Goal: Task Accomplishment & Management: Manage account settings

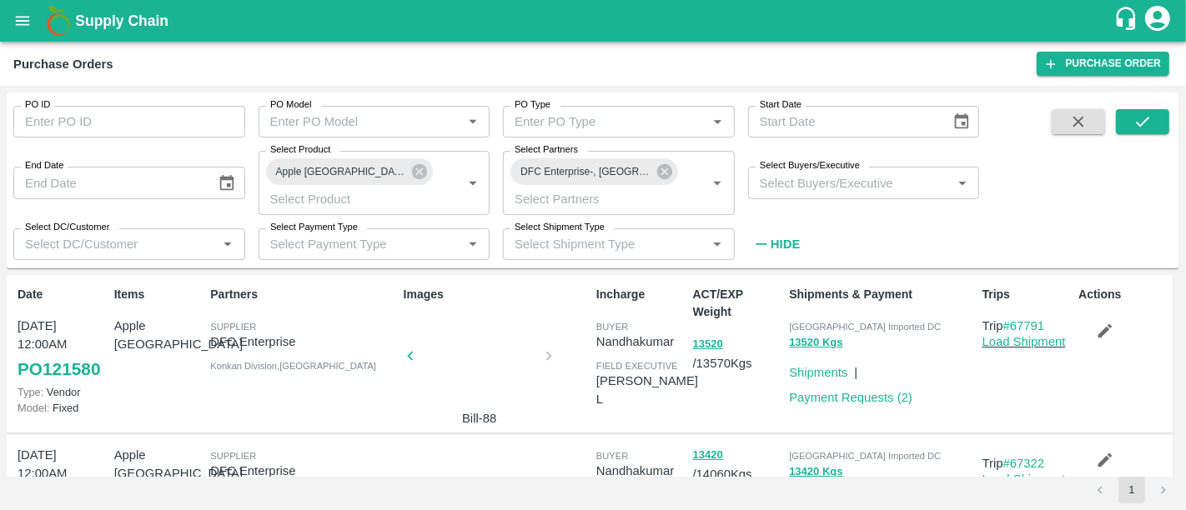
scroll to position [665, 0]
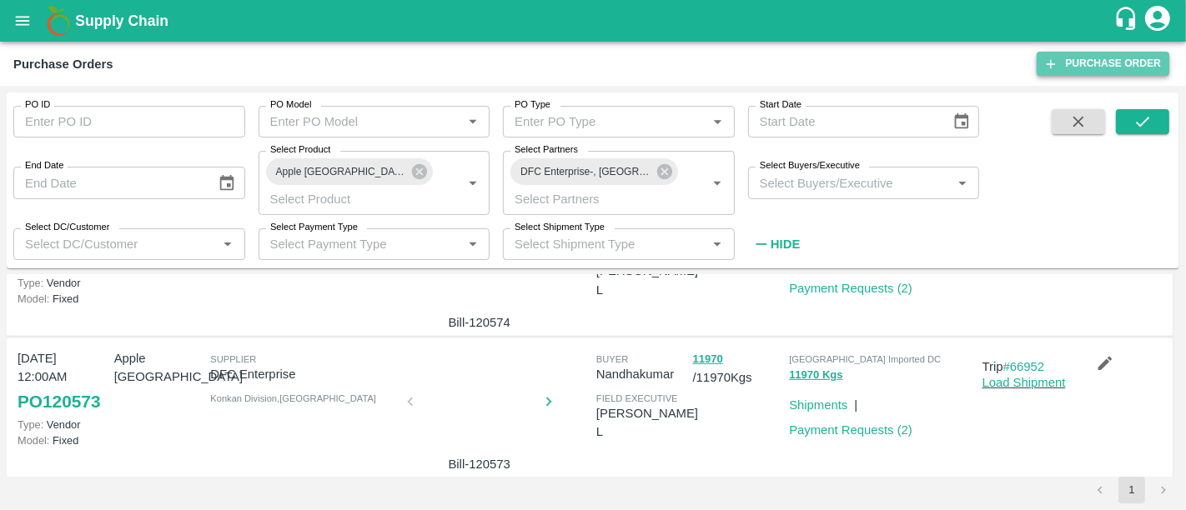
click at [1082, 57] on link "Purchase Order" at bounding box center [1103, 64] width 133 height 24
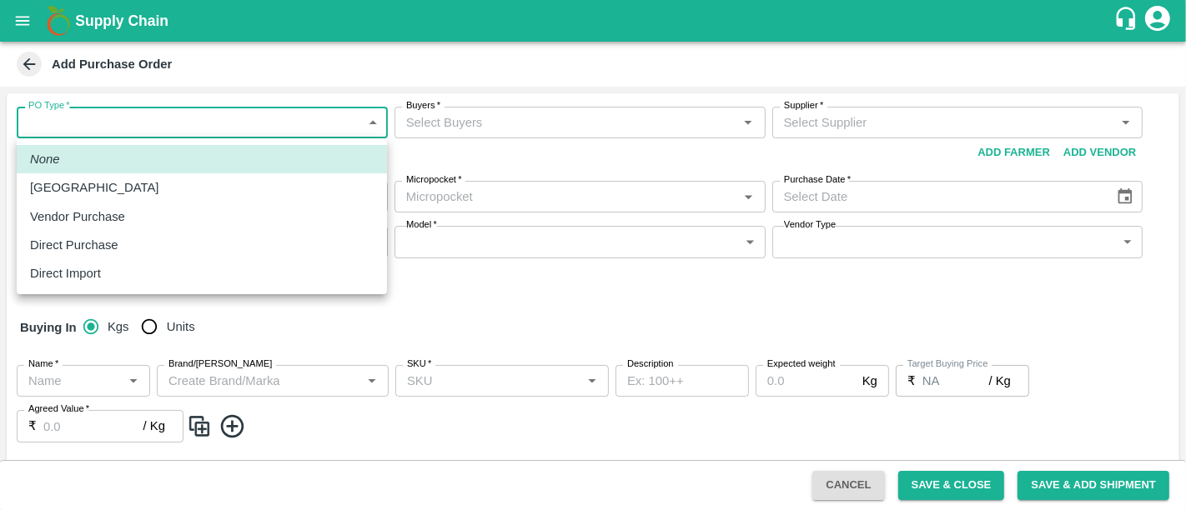
click at [193, 128] on body "Supply Chain Add Purchase Order PO Type   * ​ PO Type Buyers   * Buyers   * Sup…" at bounding box center [593, 255] width 1186 height 510
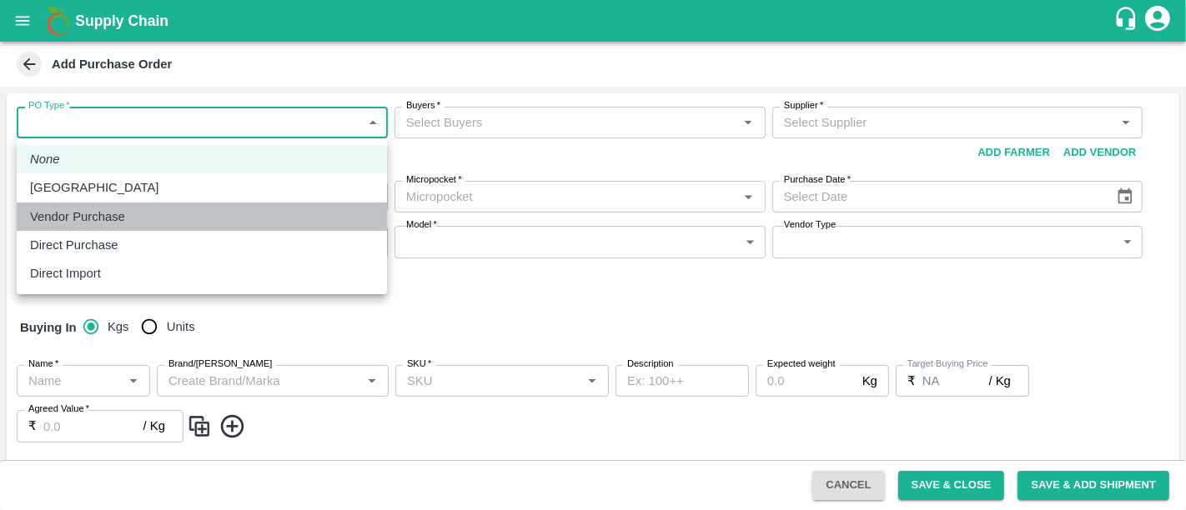
click at [183, 227] on li "Vendor Purchase" at bounding box center [202, 217] width 370 height 28
type input "2"
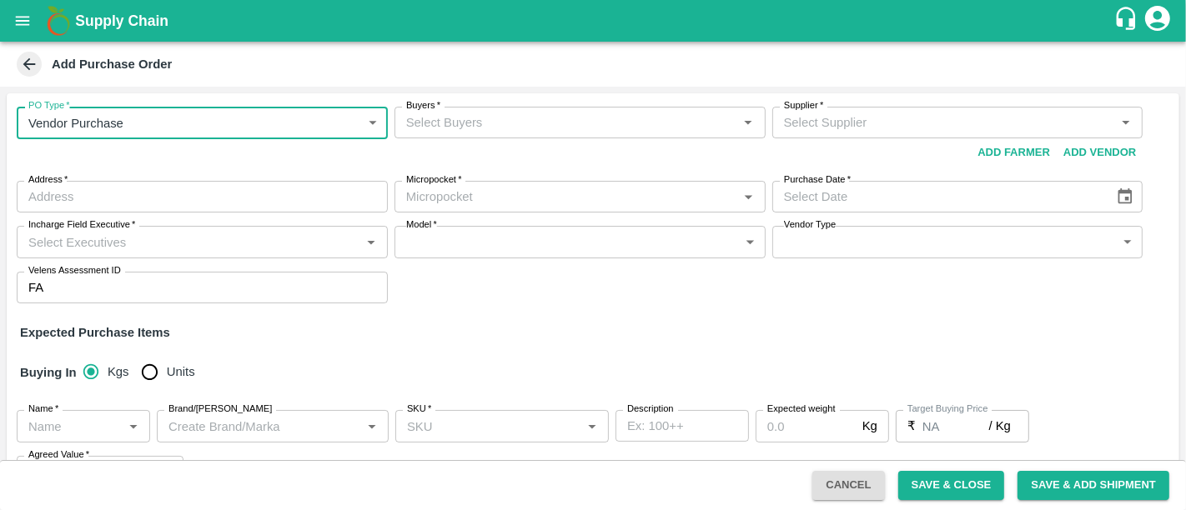
click at [478, 125] on input "Buyers   *" at bounding box center [566, 123] width 334 height 22
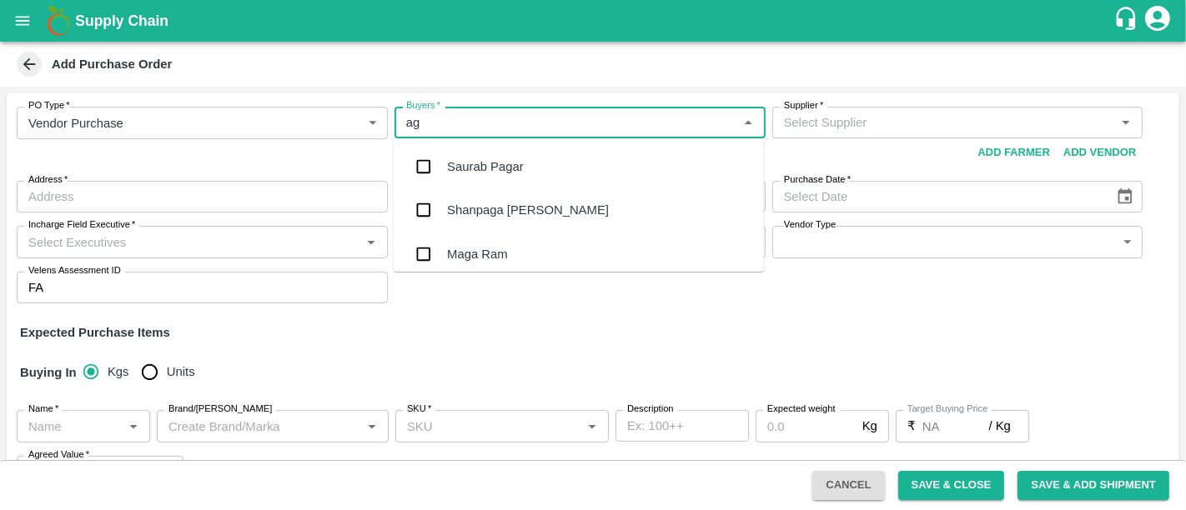
type input "a"
type input "c"
type input "nee"
click at [507, 259] on div "[PERSON_NAME][DEMOGRAPHIC_DATA]" at bounding box center [579, 253] width 370 height 43
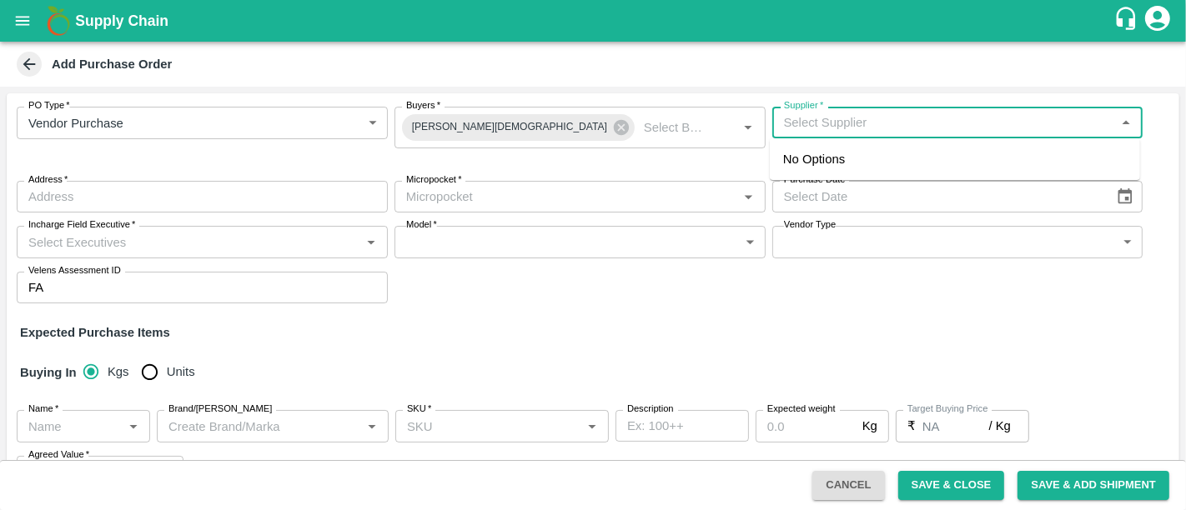
click at [857, 133] on input "Supplier   *" at bounding box center [944, 123] width 334 height 22
click at [862, 158] on div "Agrogator Exports Private Limited -, -9767015000(Supplier)" at bounding box center [946, 159] width 326 height 18
type input "Agrogator Exports Private Limited -, -9767015000(Supplier)"
type input ", , ,"
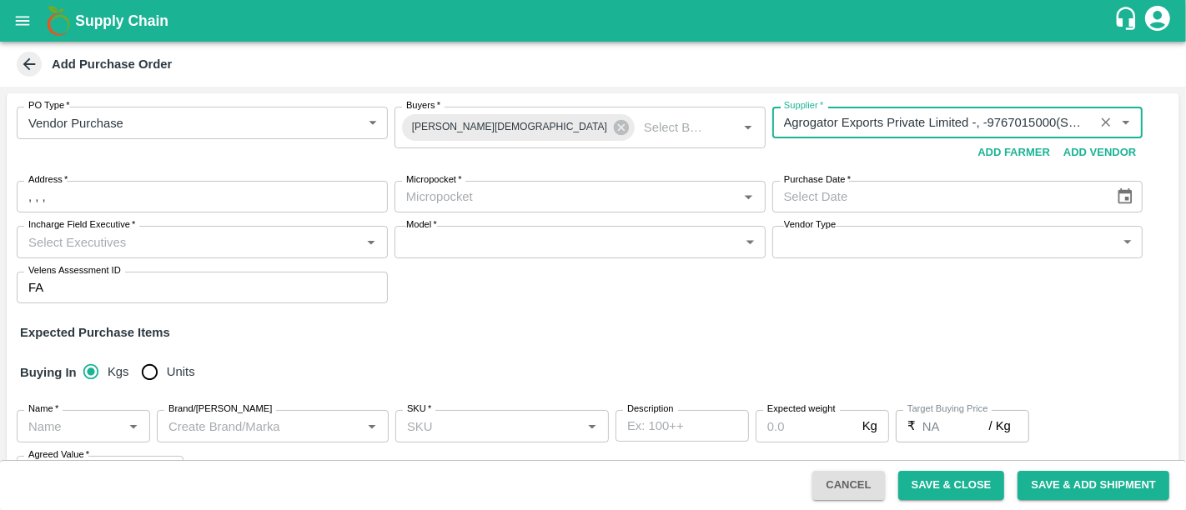
type input "Agrogator Exports Private Limited -, -9767015000(Supplier)"
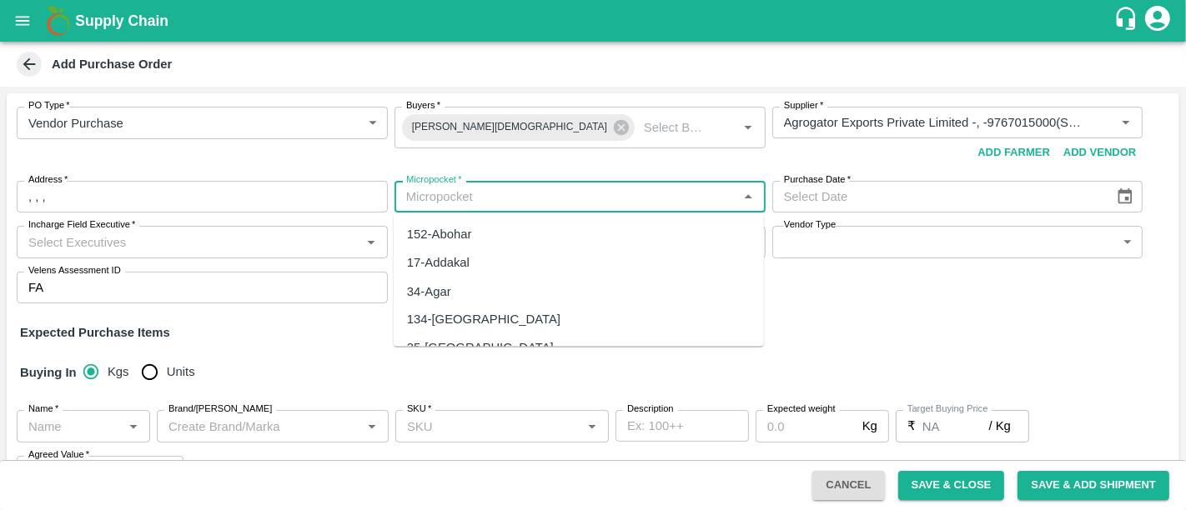
click at [572, 201] on input "Micropocket   *" at bounding box center [566, 197] width 334 height 22
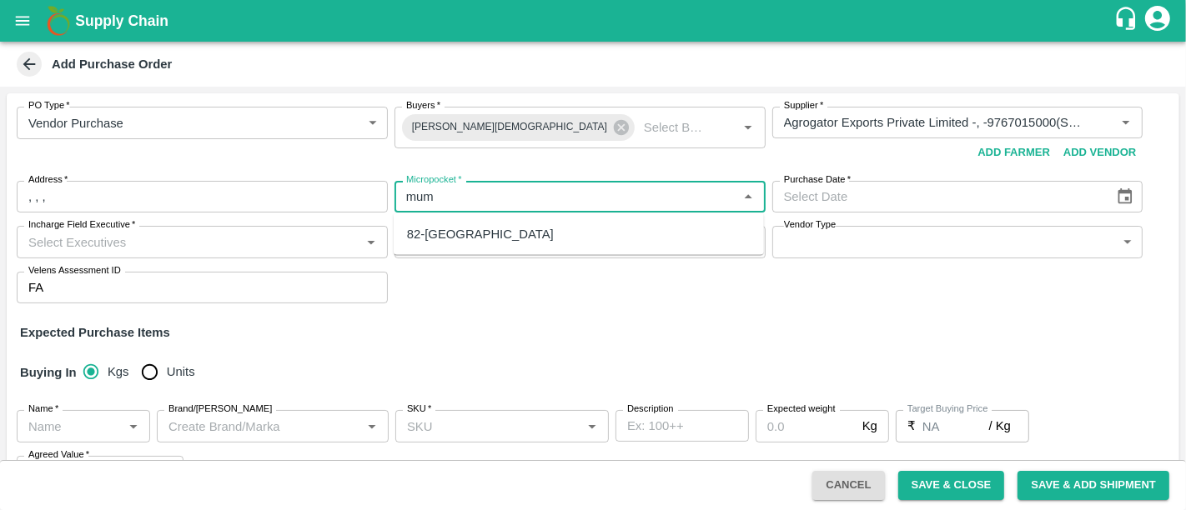
click at [601, 238] on div "82-Mumbai" at bounding box center [579, 234] width 370 height 28
type input "82-Mumbai"
type input "DD/MM/YYYY"
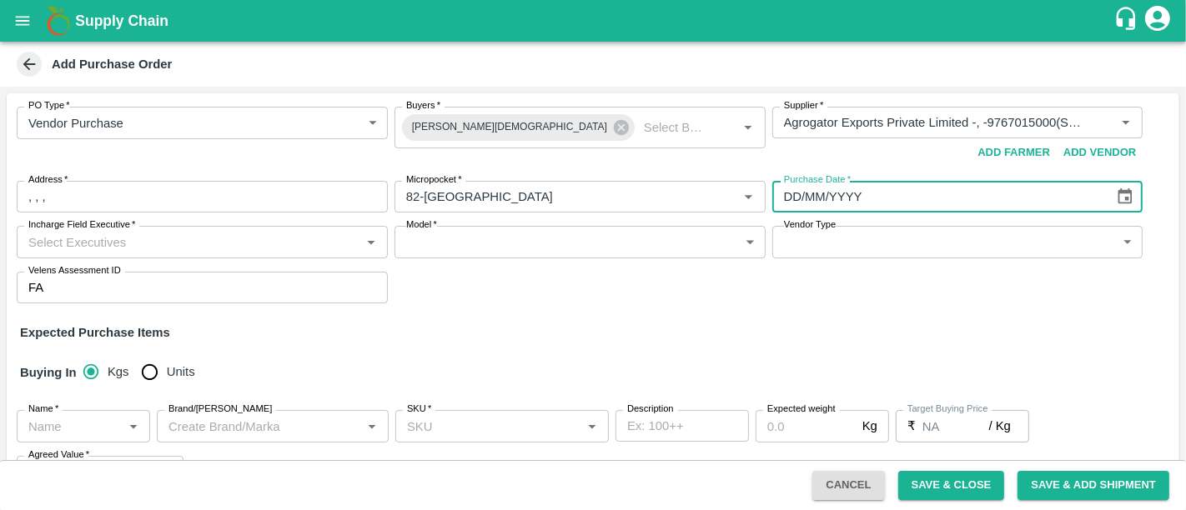
click at [1077, 210] on input "DD/MM/YYYY" at bounding box center [937, 197] width 331 height 32
click at [1130, 201] on icon "Choose date" at bounding box center [1125, 197] width 18 height 18
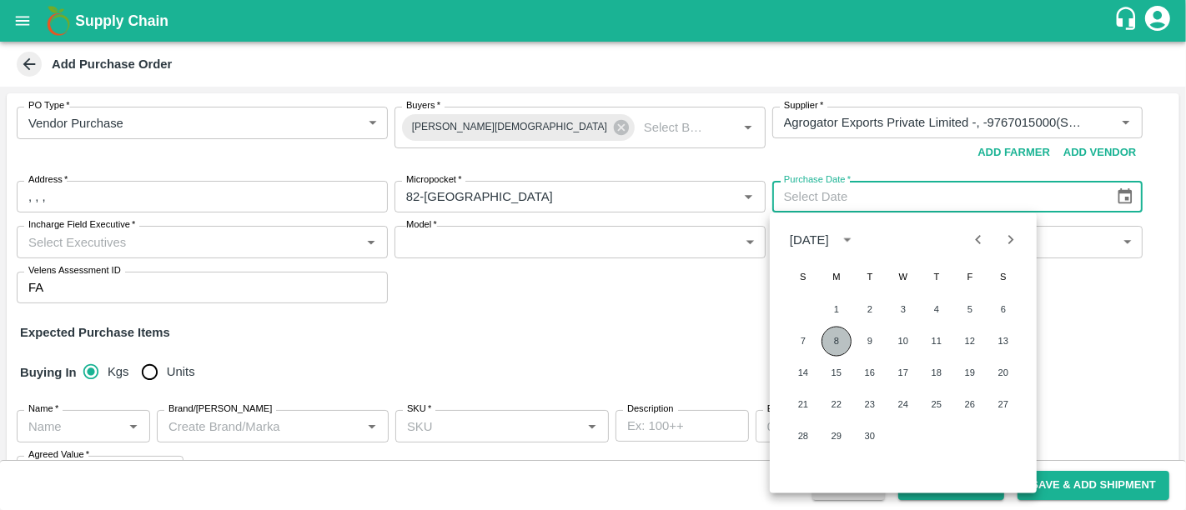
click at [844, 342] on button "8" at bounding box center [836, 342] width 30 height 30
type input "08/09/2025"
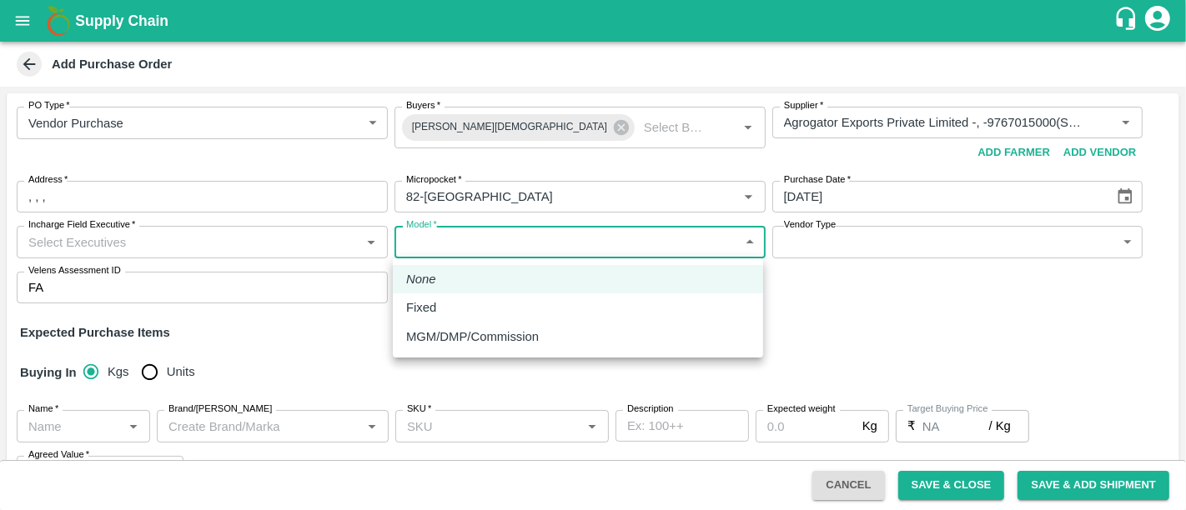
click at [459, 252] on body "Supply Chain Add Purchase Order PO Type   * Vendor Purchase 2 PO Type Buyers   …" at bounding box center [593, 255] width 1186 height 510
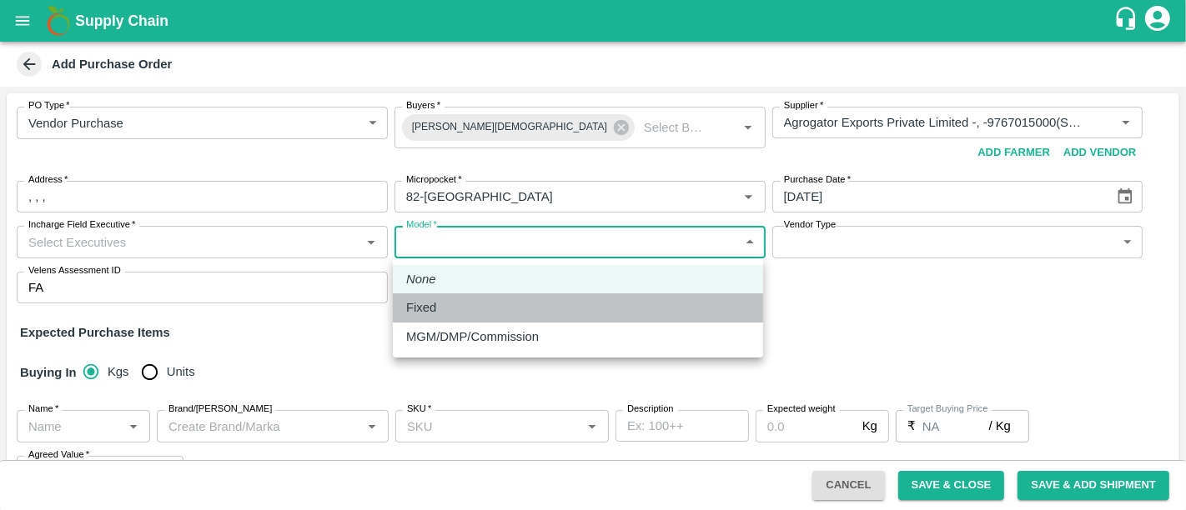
click at [454, 318] on li "Fixed" at bounding box center [578, 308] width 370 height 28
type input "Fixed"
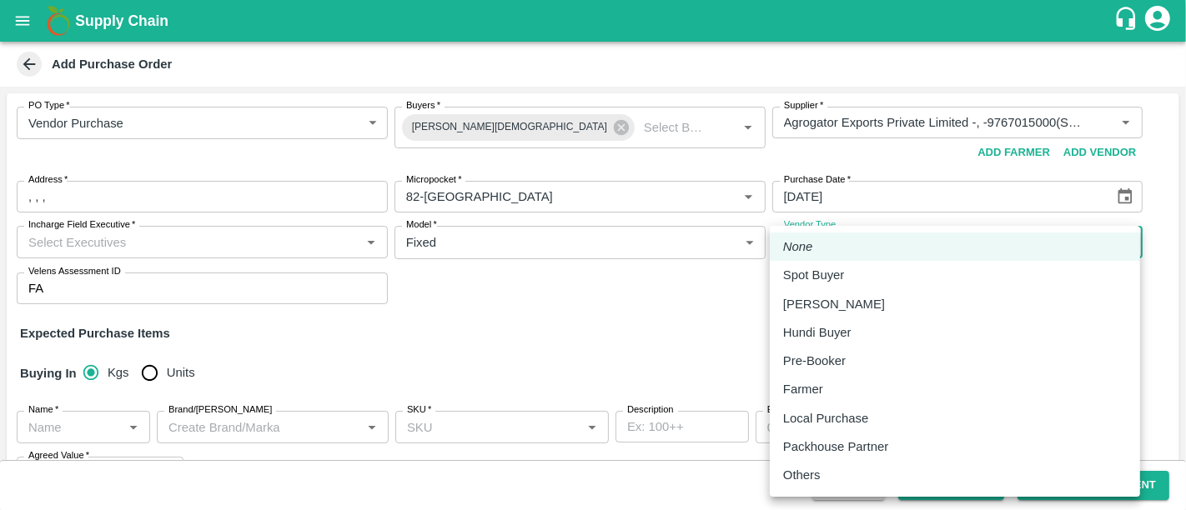
click at [848, 251] on body "Supply Chain Add Purchase Order PO Type   * Vendor Purchase 2 PO Type Buyers   …" at bounding box center [593, 255] width 1186 height 510
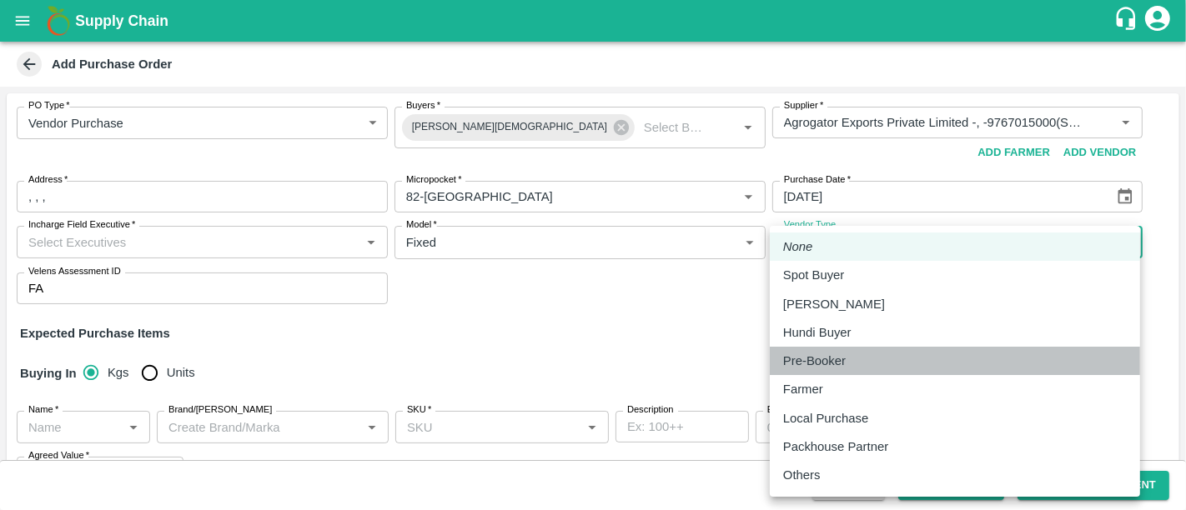
click at [850, 368] on div "Pre-Booker" at bounding box center [818, 361] width 71 height 18
type input "PRE_BOOKER"
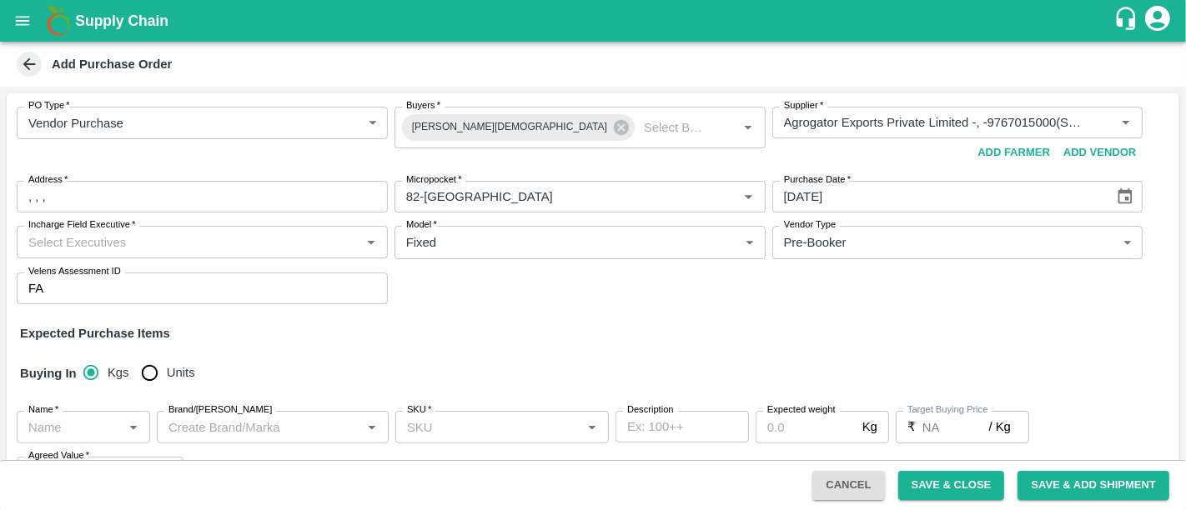
click at [621, 325] on div "Expected Purchase Items" at bounding box center [593, 333] width 1146 height 18
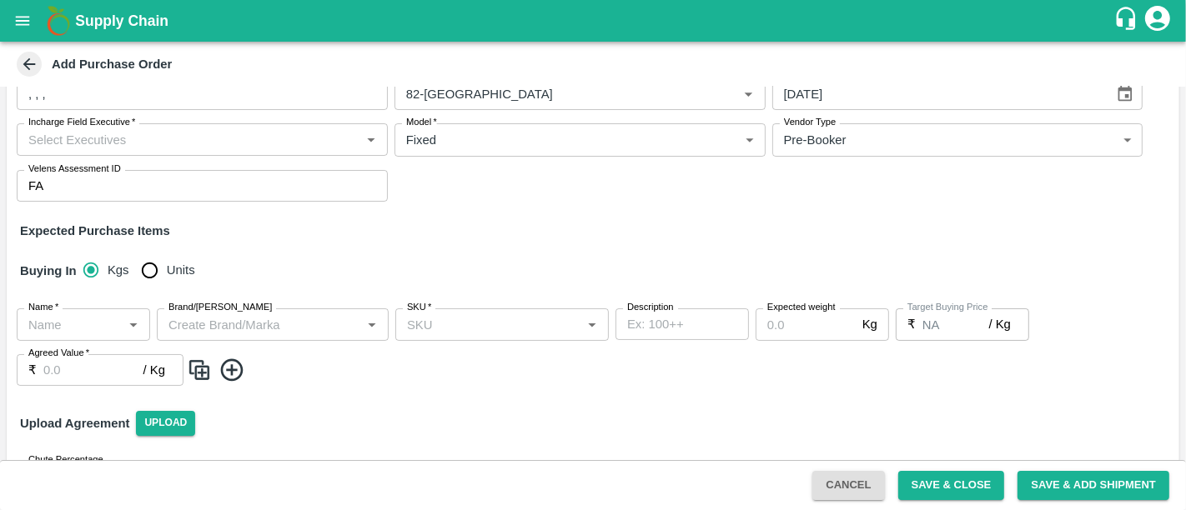
scroll to position [154, 0]
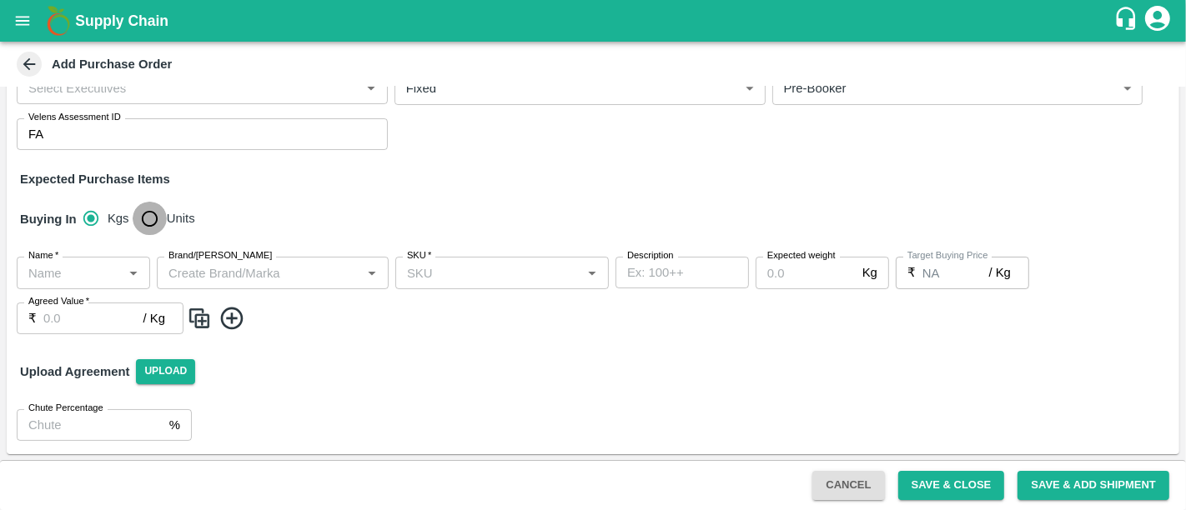
click at [152, 219] on input "Units" at bounding box center [149, 218] width 33 height 33
radio input "true"
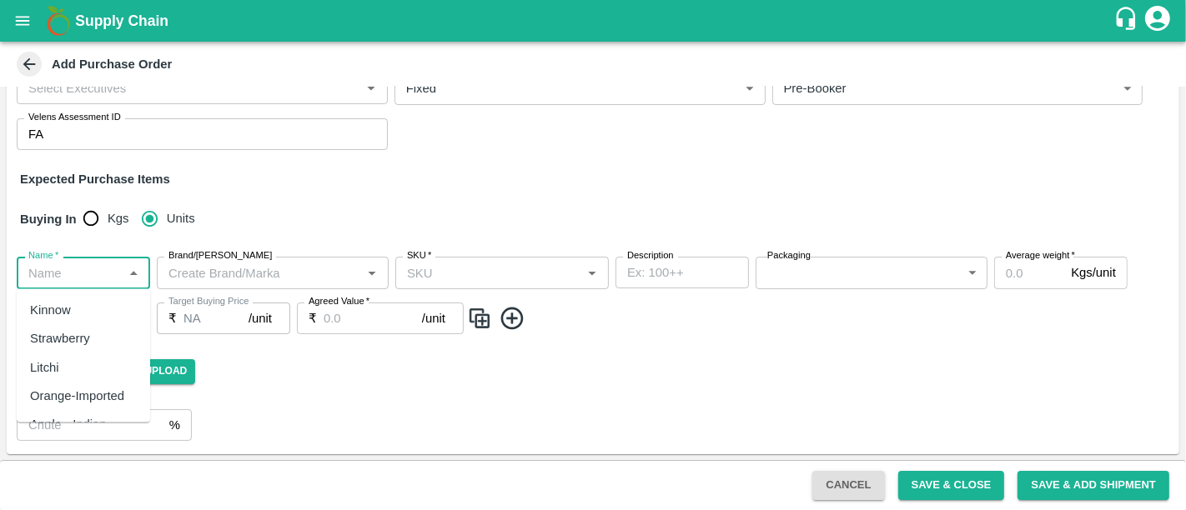
click at [108, 266] on input "Name   *" at bounding box center [70, 273] width 96 height 22
type input "r"
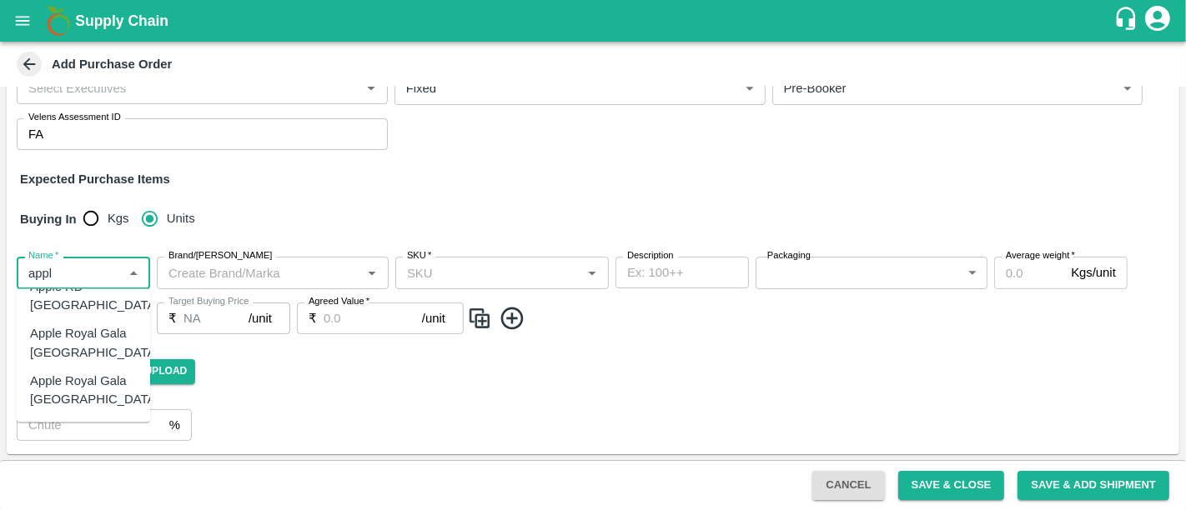
scroll to position [761, 0]
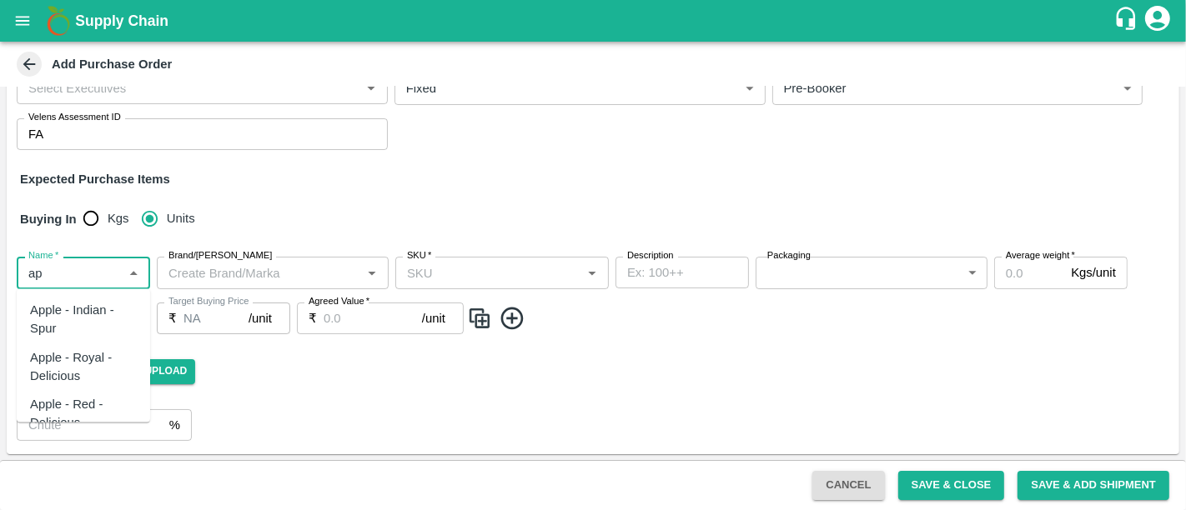
type input "a"
click at [104, 315] on div "Apple RD Iran" at bounding box center [94, 320] width 129 height 38
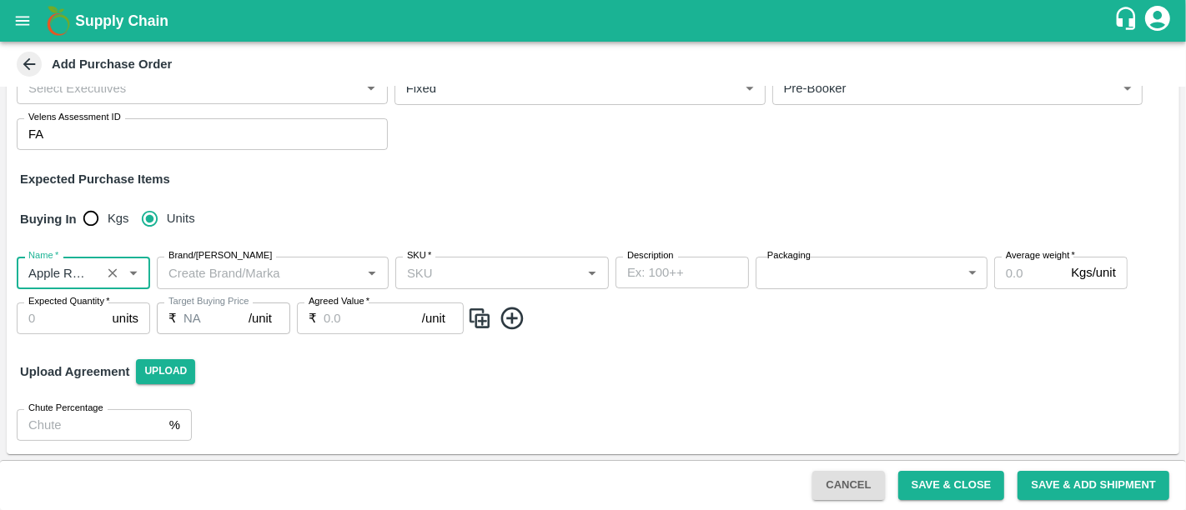
click at [430, 284] on div "SKU   *" at bounding box center [501, 273] width 213 height 32
type input "Apple RD Iran"
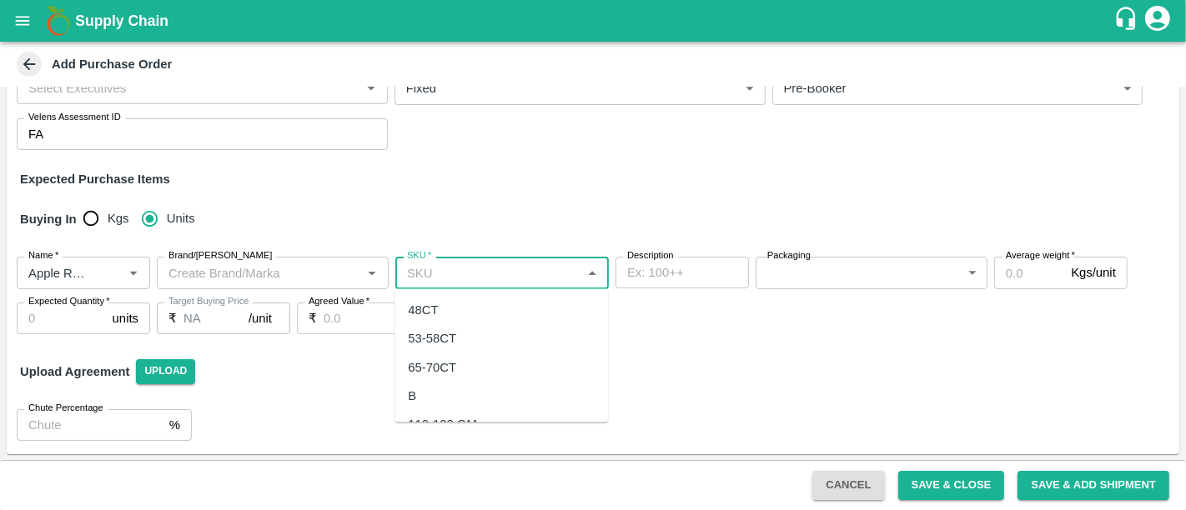
click at [504, 363] on div "65-70CT" at bounding box center [500, 367] width 213 height 28
type input "65-70CT"
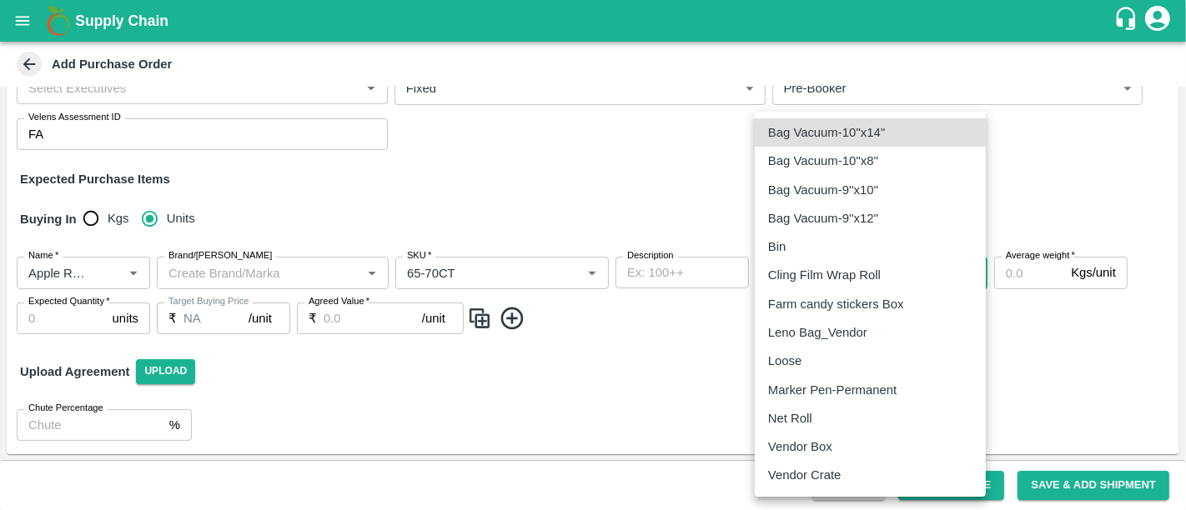
click at [791, 268] on body "Supply Chain Add Purchase Order PO Type   * Vendor Purchase 2 PO Type Buyers   …" at bounding box center [593, 255] width 1186 height 510
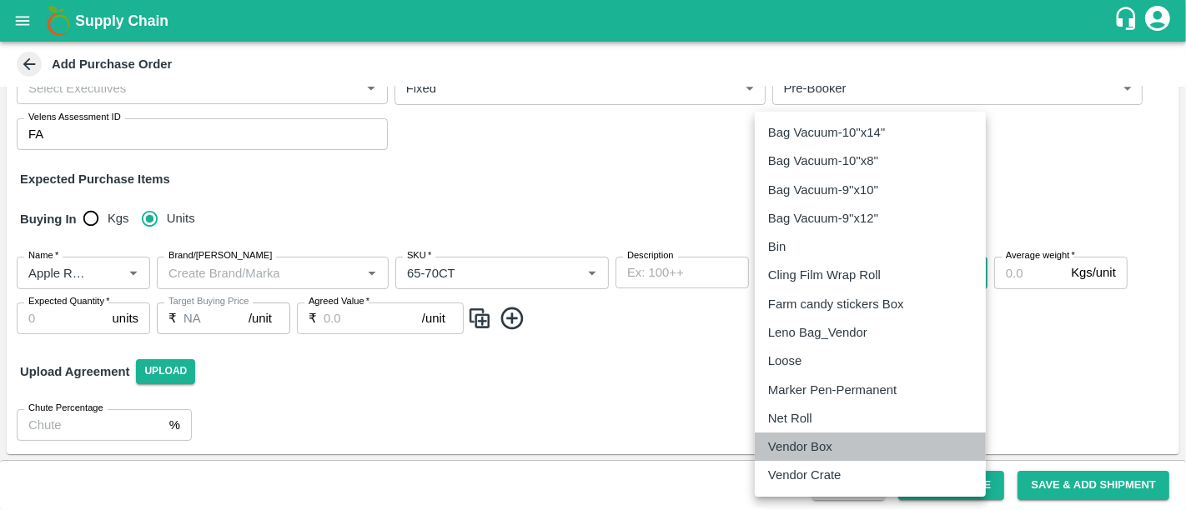
click at [839, 438] on div "Vendor Box" at bounding box center [804, 447] width 73 height 18
type input "276"
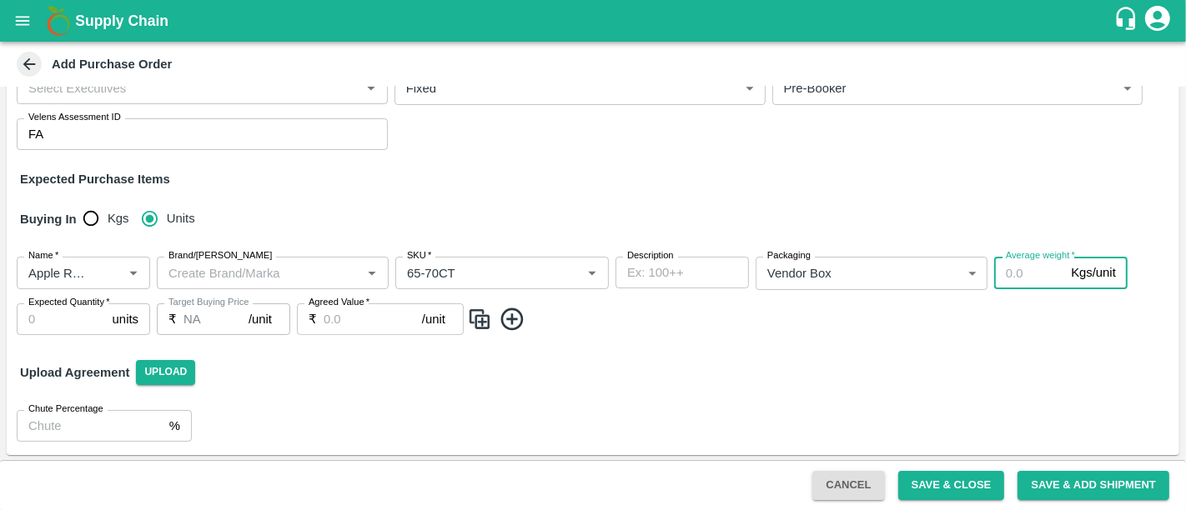
click at [1027, 284] on input "Average weight   *" at bounding box center [1029, 273] width 70 height 32
type input "10"
click at [634, 329] on span at bounding box center [819, 320] width 705 height 28
click at [66, 323] on input "Expected Quantity   *" at bounding box center [61, 320] width 89 height 32
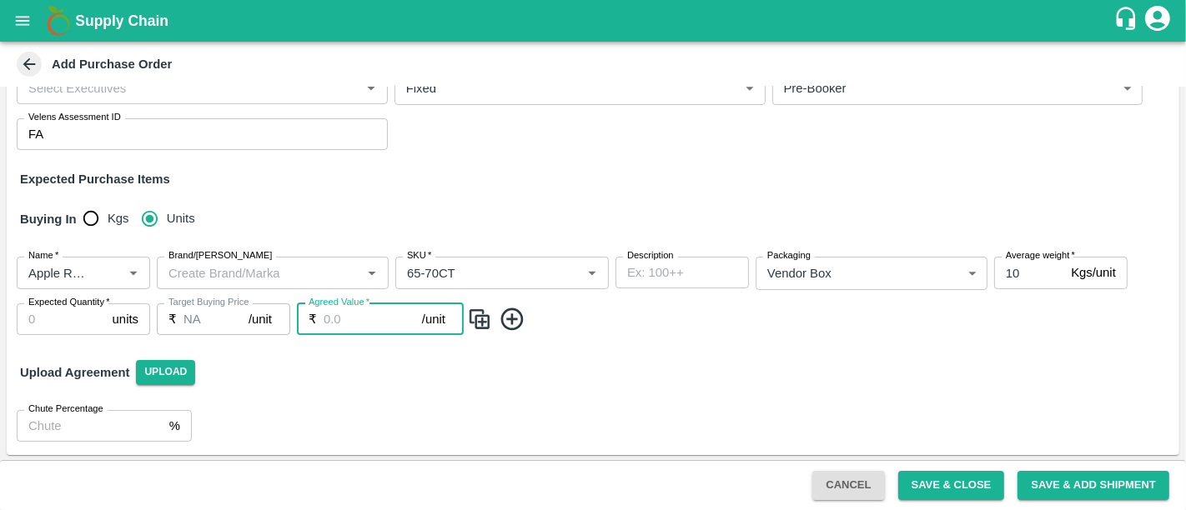
click at [339, 333] on input "Agreed Value   *" at bounding box center [373, 320] width 98 height 32
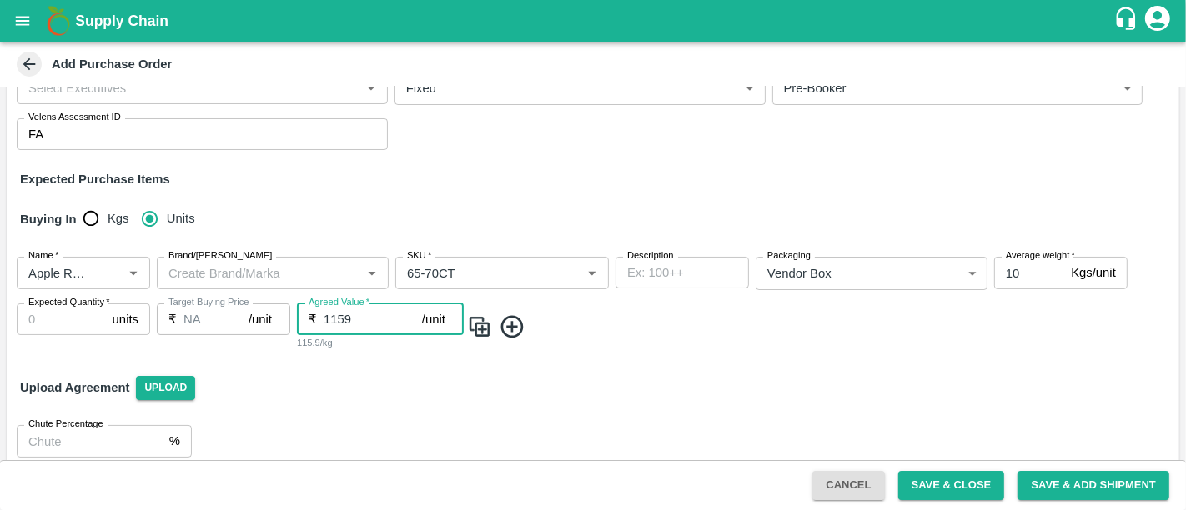
type input "1159"
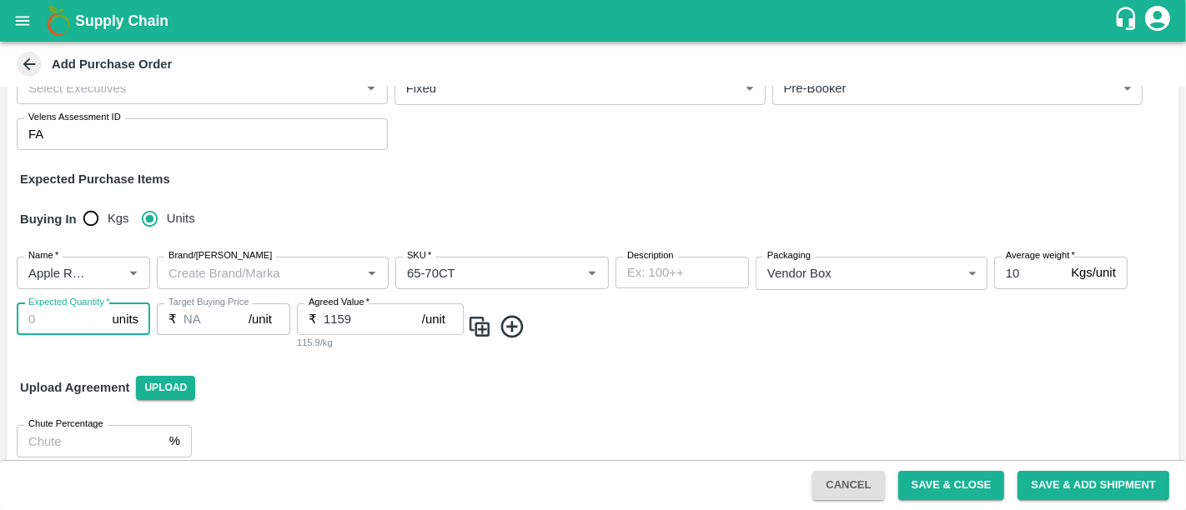
click at [71, 316] on input "Expected Quantity   *" at bounding box center [61, 320] width 89 height 32
type input "2250"
click at [481, 335] on img at bounding box center [479, 328] width 25 height 28
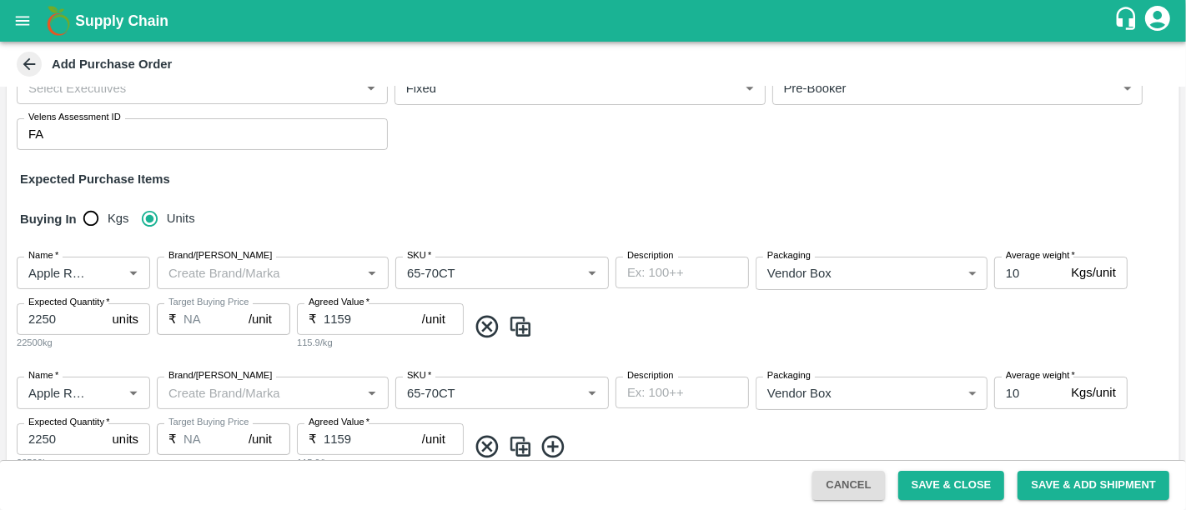
click at [665, 354] on div "Name   * Name   * Brand/Marka Brand/Marka SKU   * SKU   * Description x Descrip…" at bounding box center [593, 303] width 1172 height 120
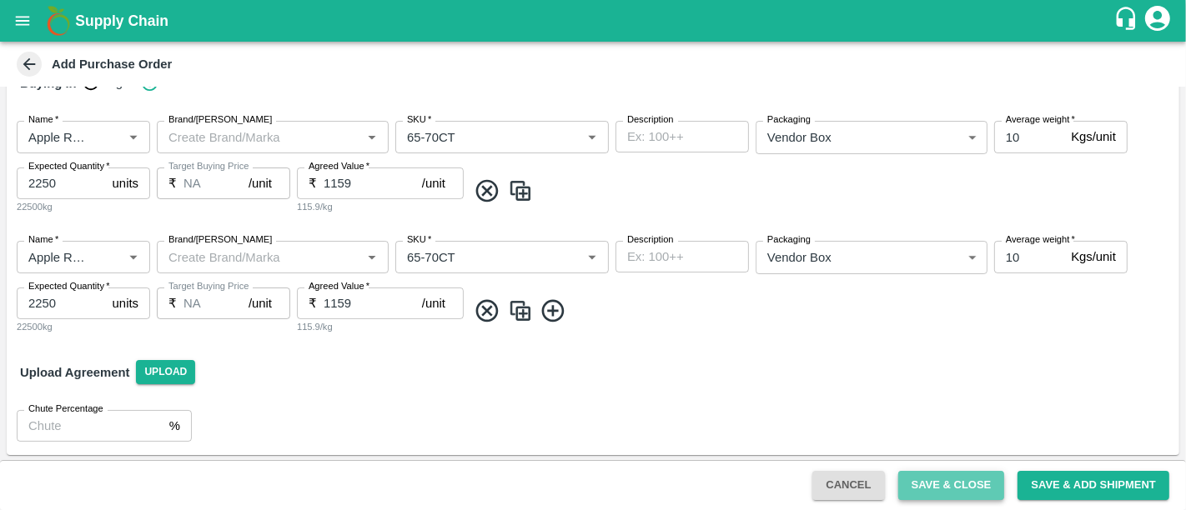
click at [905, 473] on button "Save & Close" at bounding box center [951, 485] width 107 height 29
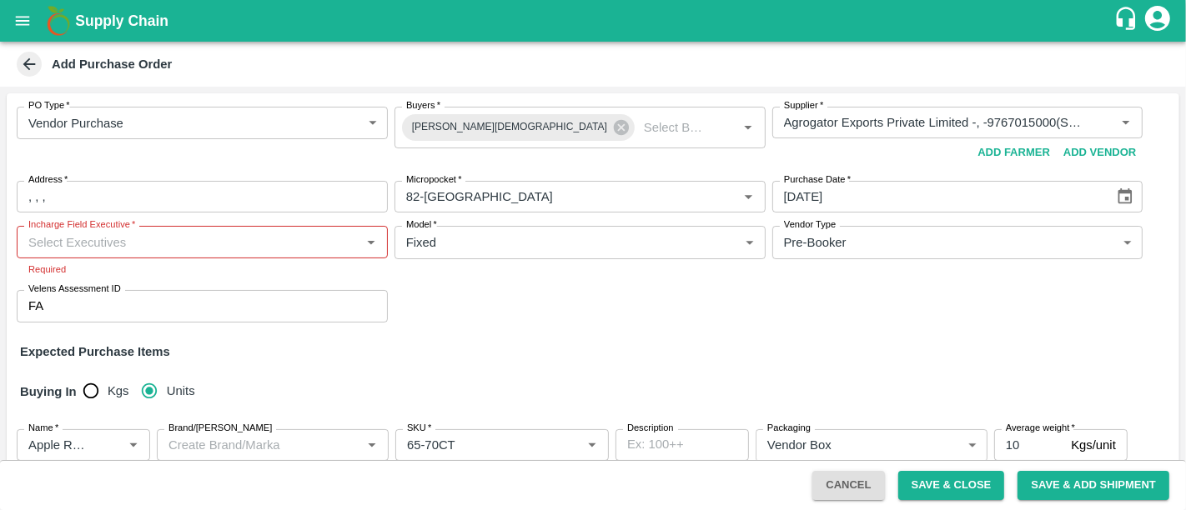
click at [234, 238] on input "Incharge Field Executive   *" at bounding box center [189, 242] width 334 height 22
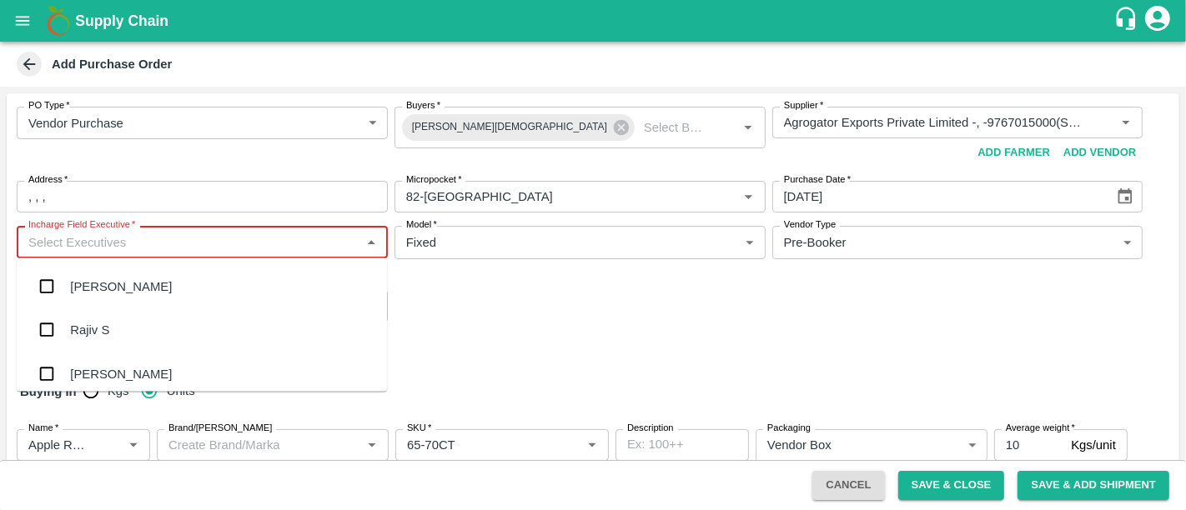
type input "c"
type input "he"
type input "t"
type input "c"
type input "he"
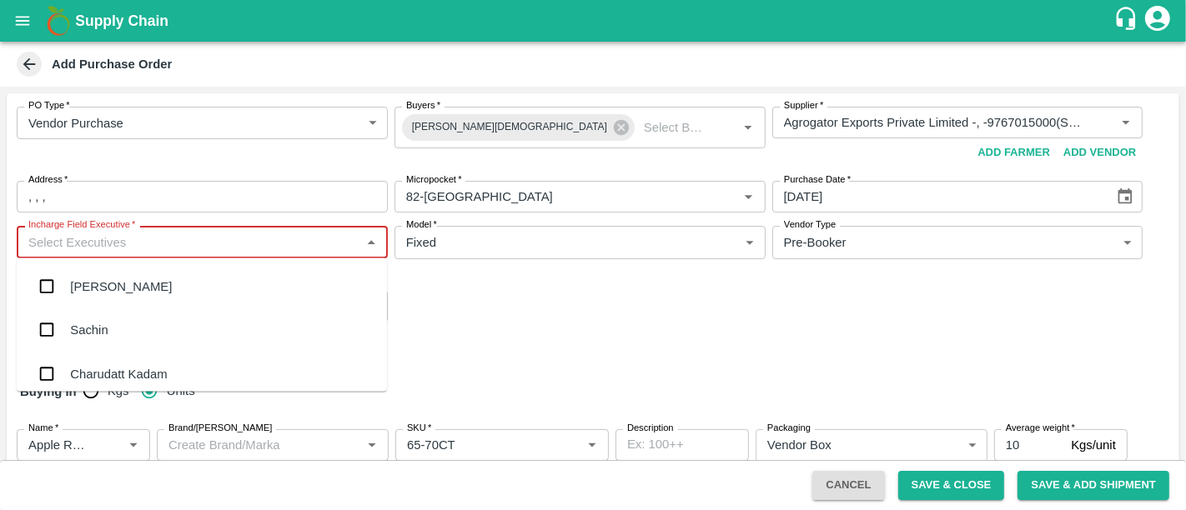
type input "c"
type input "he"
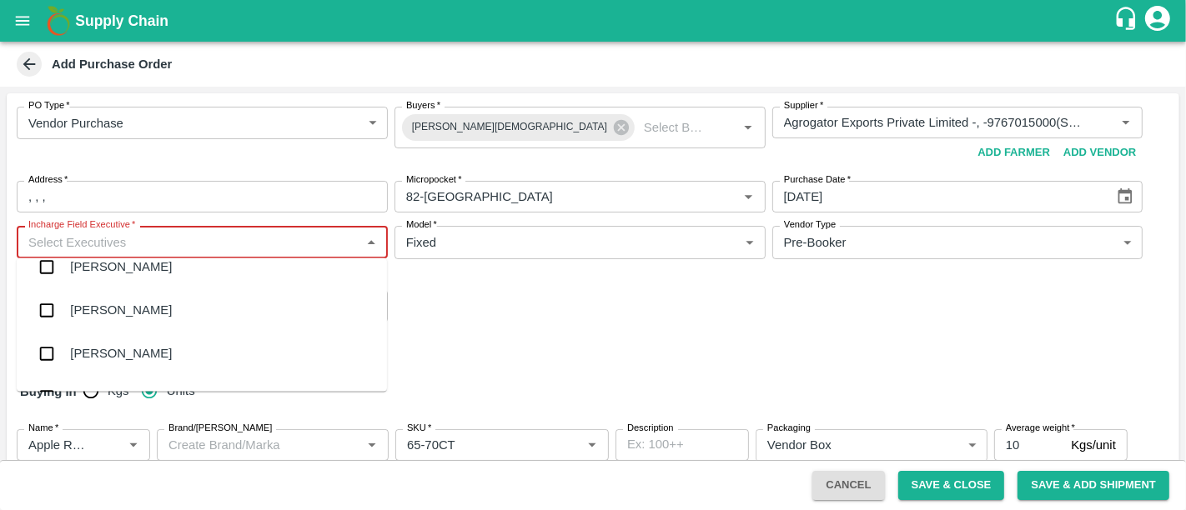
scroll to position [13592, 0]
type input "c"
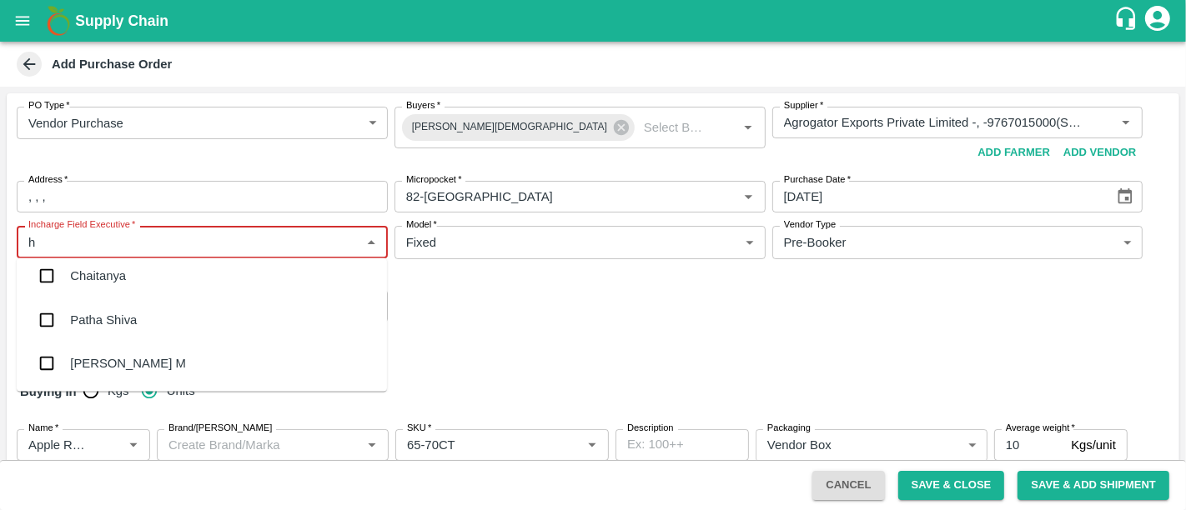
scroll to position [0, 0]
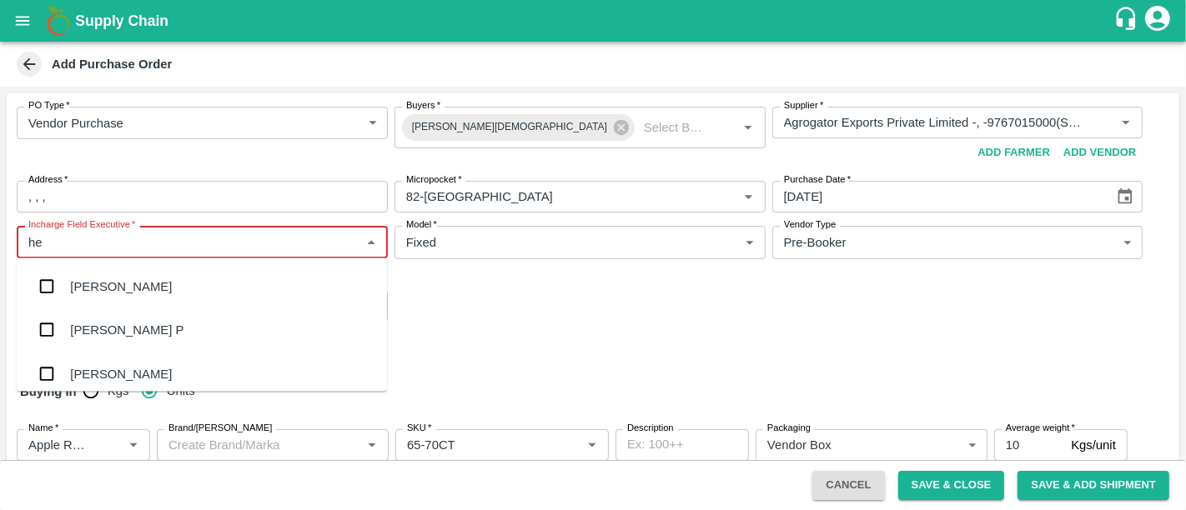
type input "het"
type input "an"
type input "c"
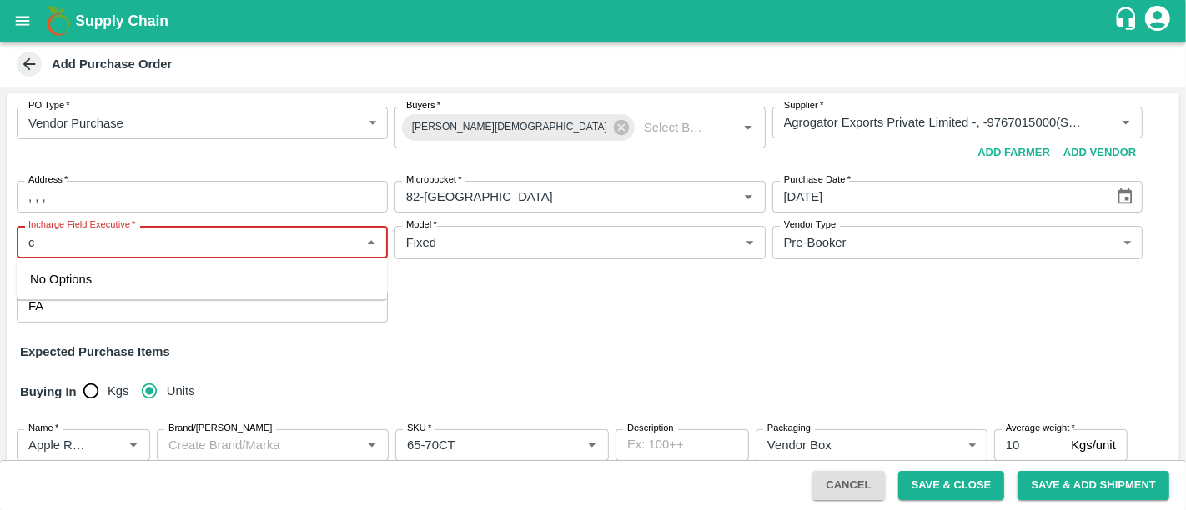
type input "cc"
type input "cccccc"
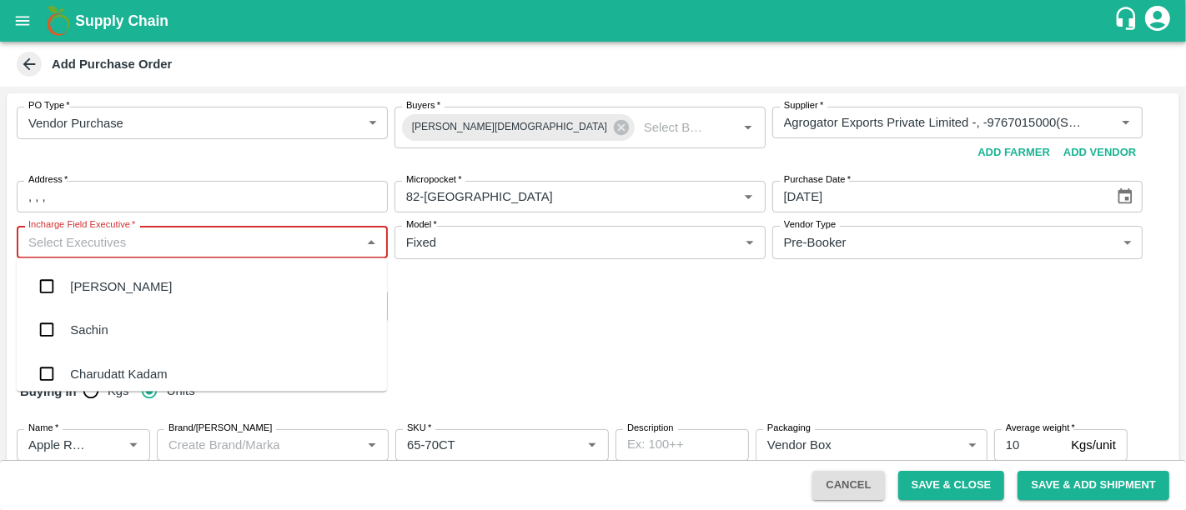
type input "c"
type input "he"
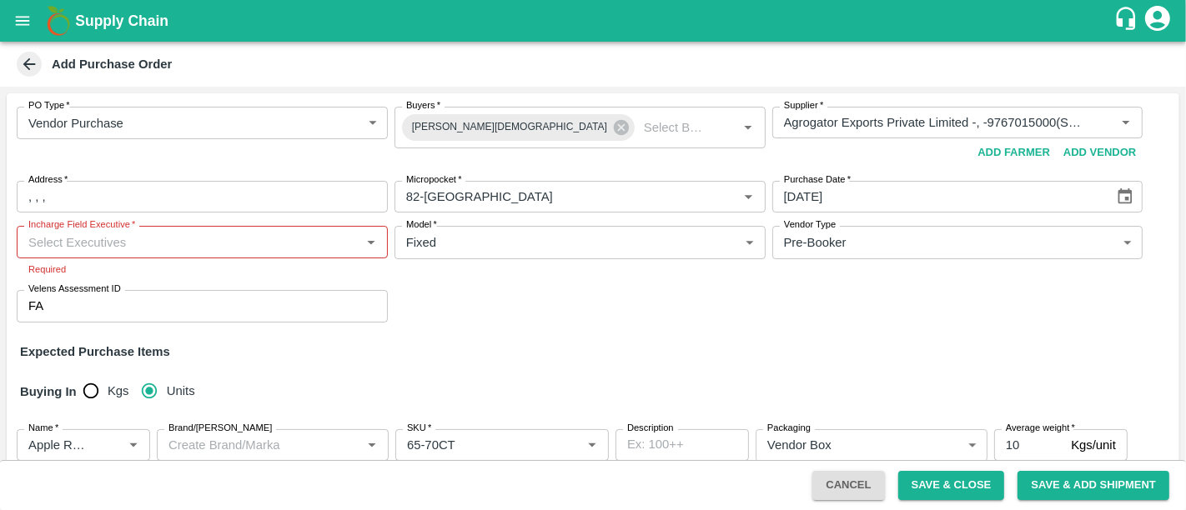
click at [552, 303] on div "PO Type   * Vendor Purchase 2 PO Type Buyers   * Neeti Jain Buyers   * Supplier…" at bounding box center [593, 214] width 1172 height 243
click at [362, 243] on icon "Open" at bounding box center [371, 242] width 18 height 18
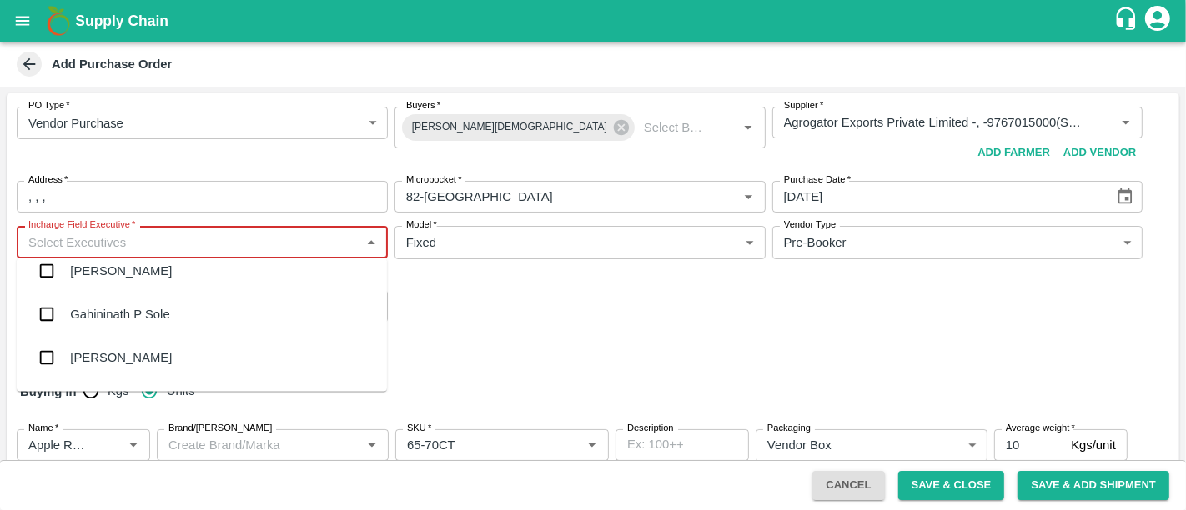
scroll to position [293, 0]
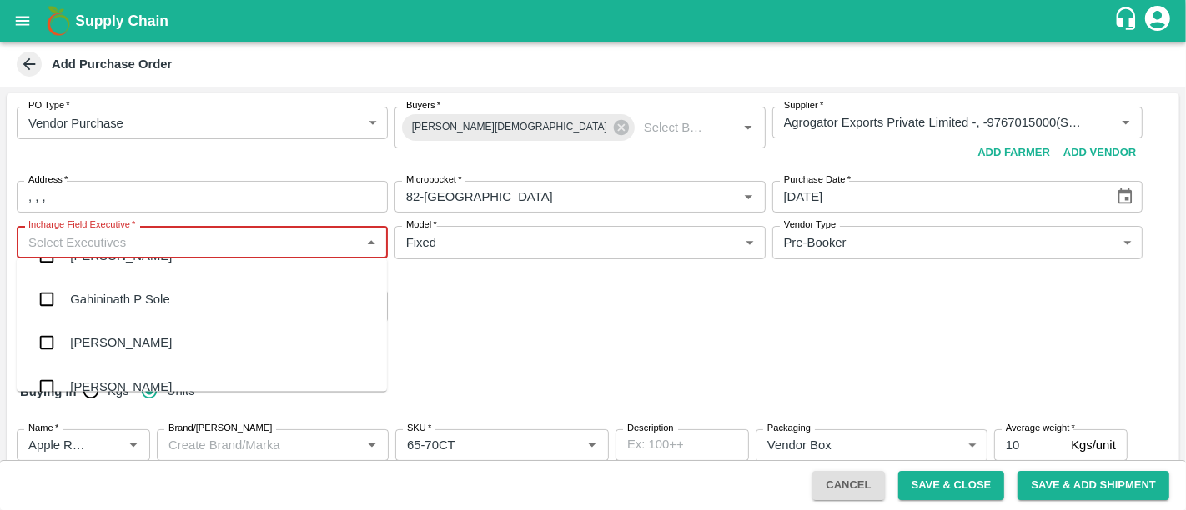
click at [284, 319] on div "Gahininath P Sole" at bounding box center [202, 299] width 370 height 43
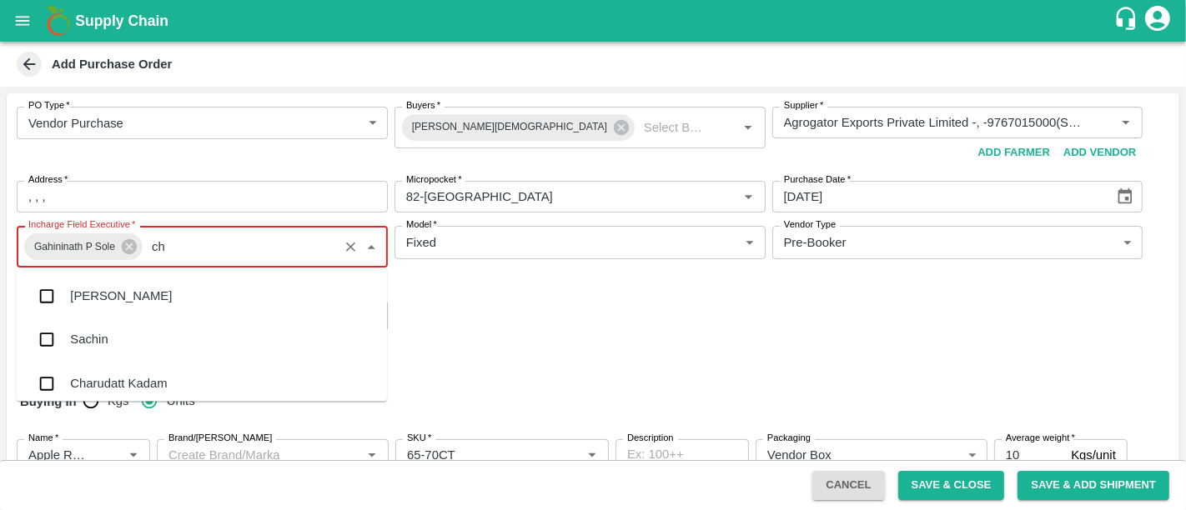
type input "che"
click at [157, 349] on div "Chetan S" at bounding box center [202, 340] width 370 height 43
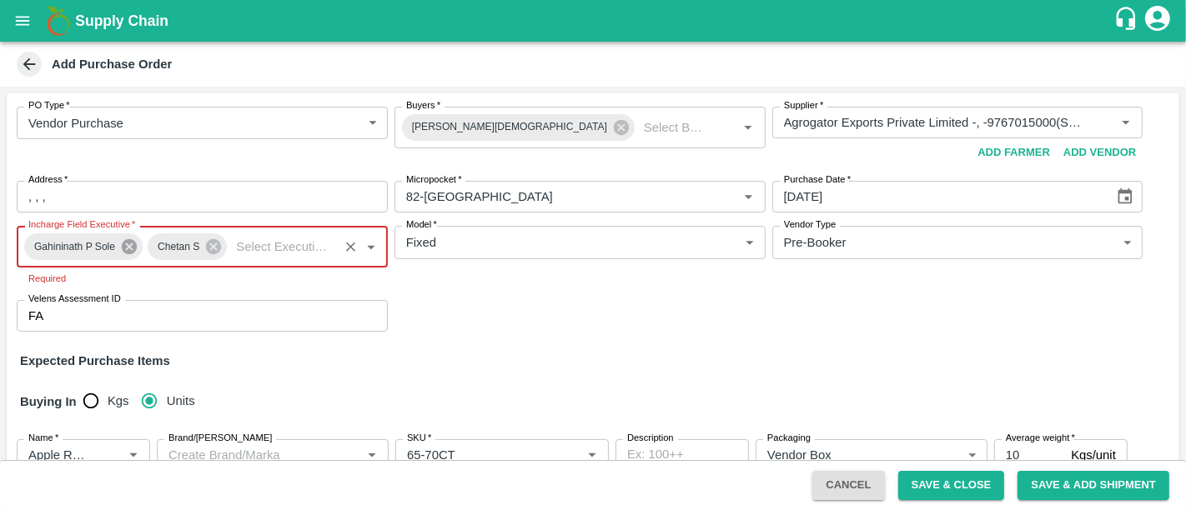
click at [124, 248] on icon at bounding box center [129, 246] width 15 height 15
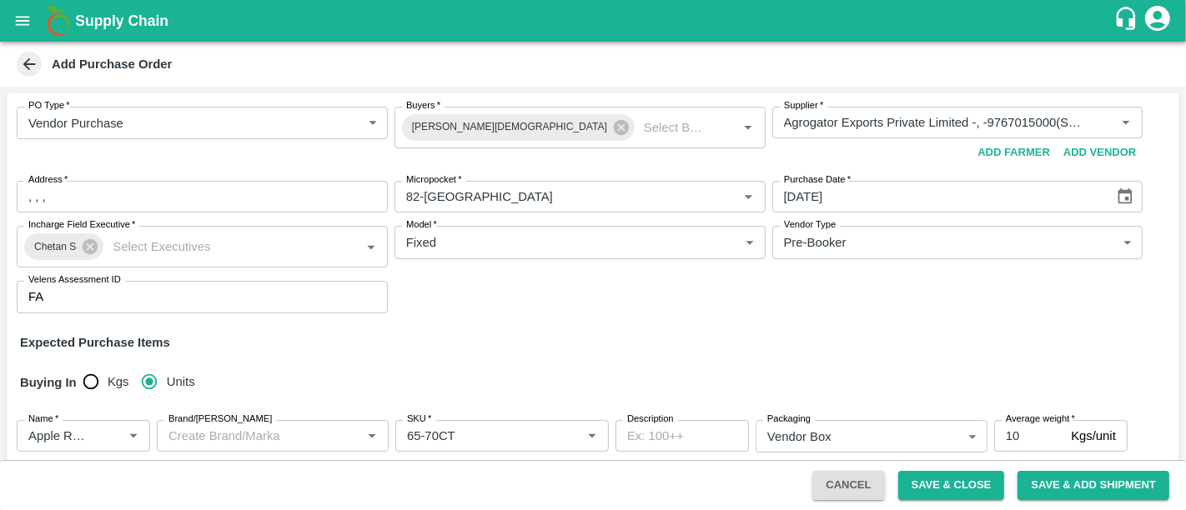
click at [450, 348] on div "PO Type   * Vendor Purchase 2 PO Type Buyers   * Neeti Jain Buyers   * Supplier…" at bounding box center [593, 423] width 1172 height 661
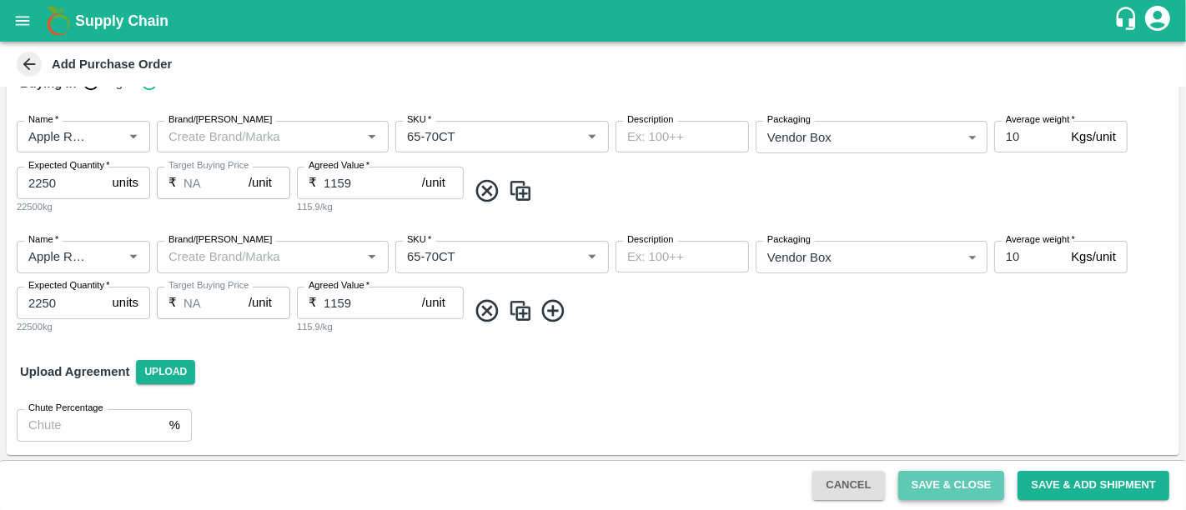
click at [934, 484] on button "Save & Close" at bounding box center [951, 485] width 107 height 29
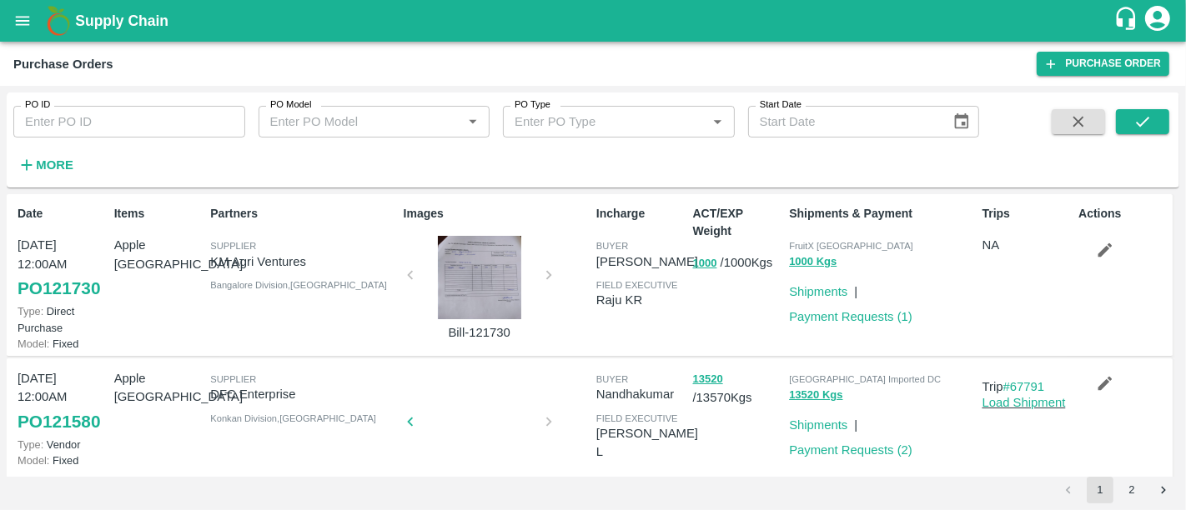
click at [123, 26] on b "Supply Chain" at bounding box center [121, 21] width 93 height 17
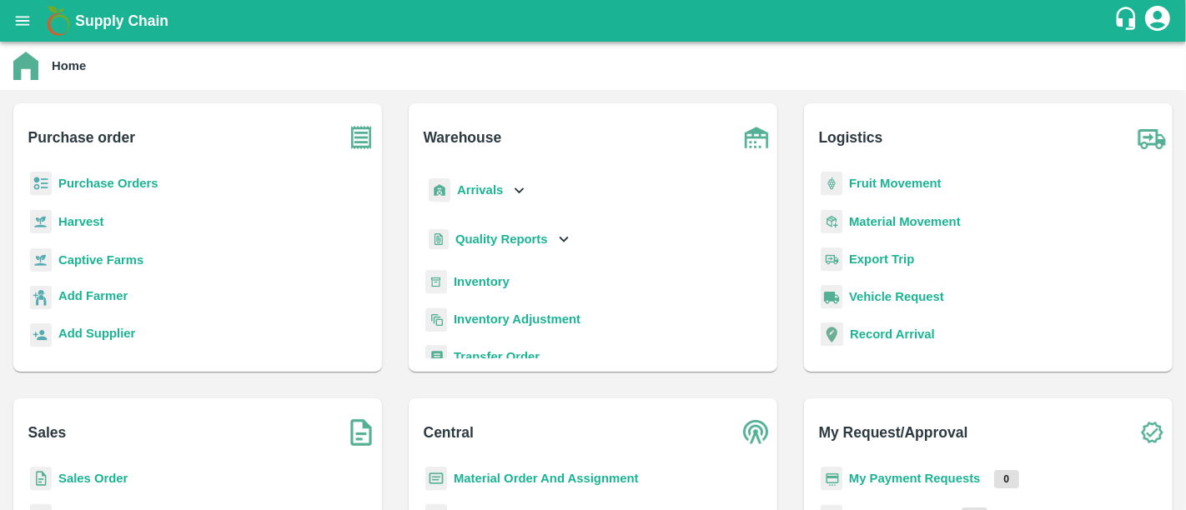
click at [133, 182] on b "Purchase Orders" at bounding box center [108, 183] width 100 height 13
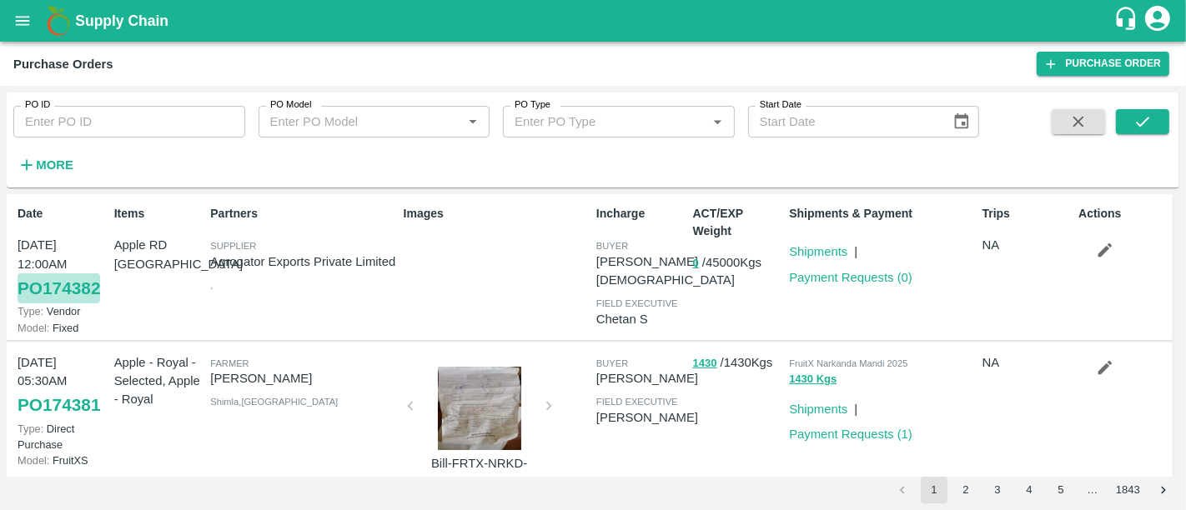
click at [80, 293] on link "PO 174382" at bounding box center [59, 289] width 83 height 30
click at [694, 264] on button "0" at bounding box center [696, 263] width 6 height 19
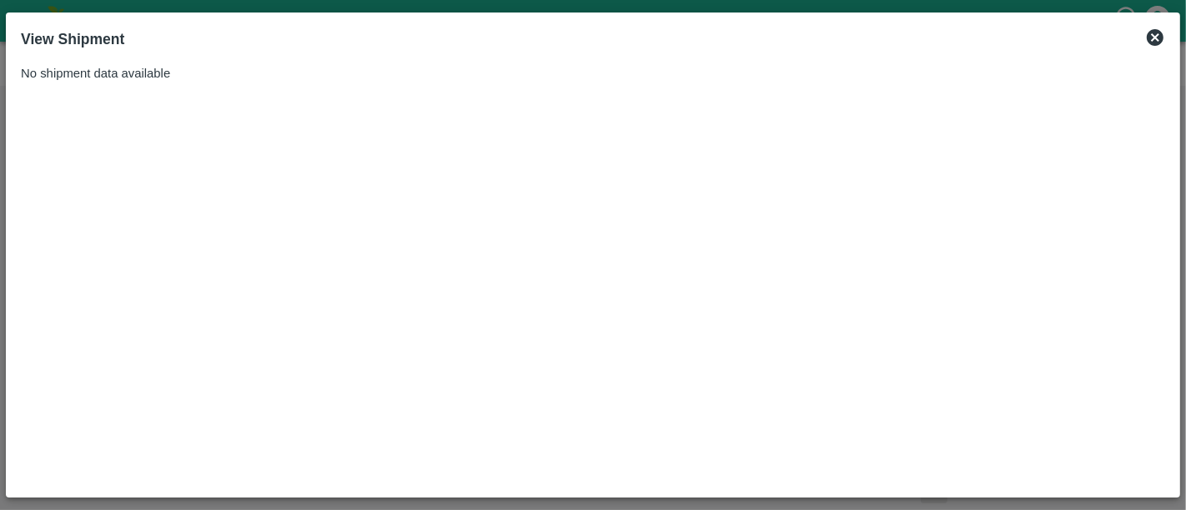
click at [1155, 39] on icon at bounding box center [1155, 38] width 20 height 20
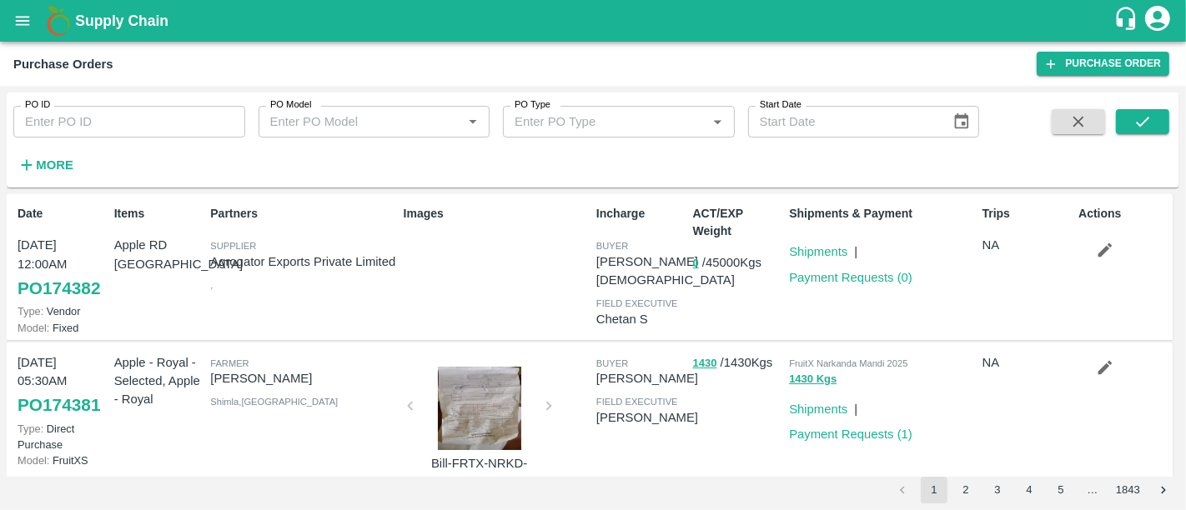
click at [104, 10] on h1 "Supply Chain" at bounding box center [594, 20] width 1038 height 23
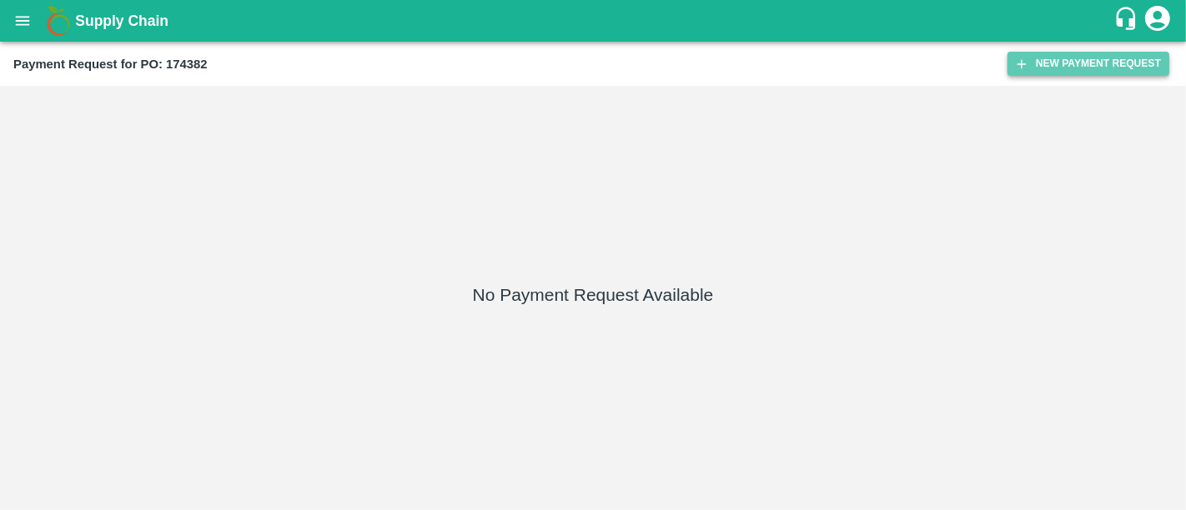
click at [1058, 55] on button "New Payment Request" at bounding box center [1088, 64] width 162 height 24
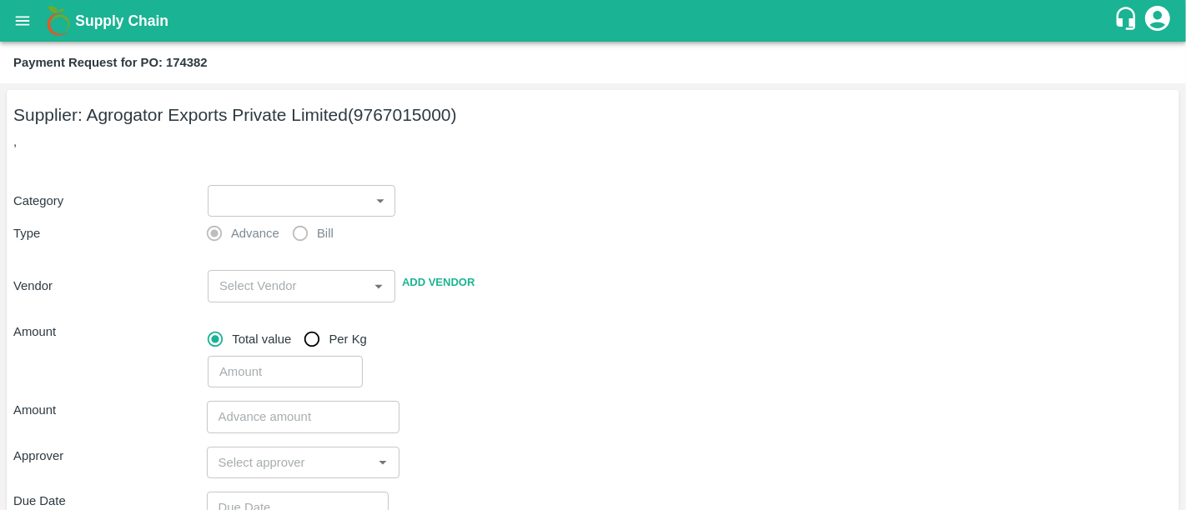
click at [295, 153] on div "Supplier: Agrogator Exports Private Limited (9767015000) , Category ​ ​ Type Ad…" at bounding box center [593, 416] width 1172 height 653
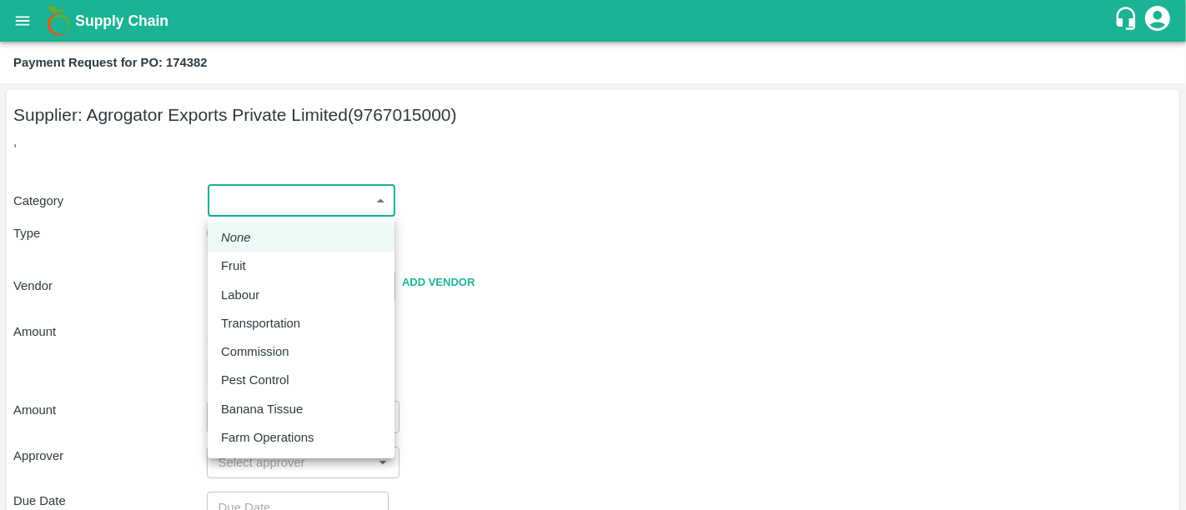
drag, startPoint x: 281, startPoint y: 187, endPoint x: 262, endPoint y: 254, distance: 70.2
click at [262, 254] on body "Supply Chain Payment Request for PO: 174382 Supplier: Agrogator Exports Private…" at bounding box center [593, 255] width 1186 height 510
click at [262, 254] on li "Fruit" at bounding box center [301, 266] width 187 height 28
type input "1"
type input "Agrogator Exports Private Limited - 9767015000(Supplier)"
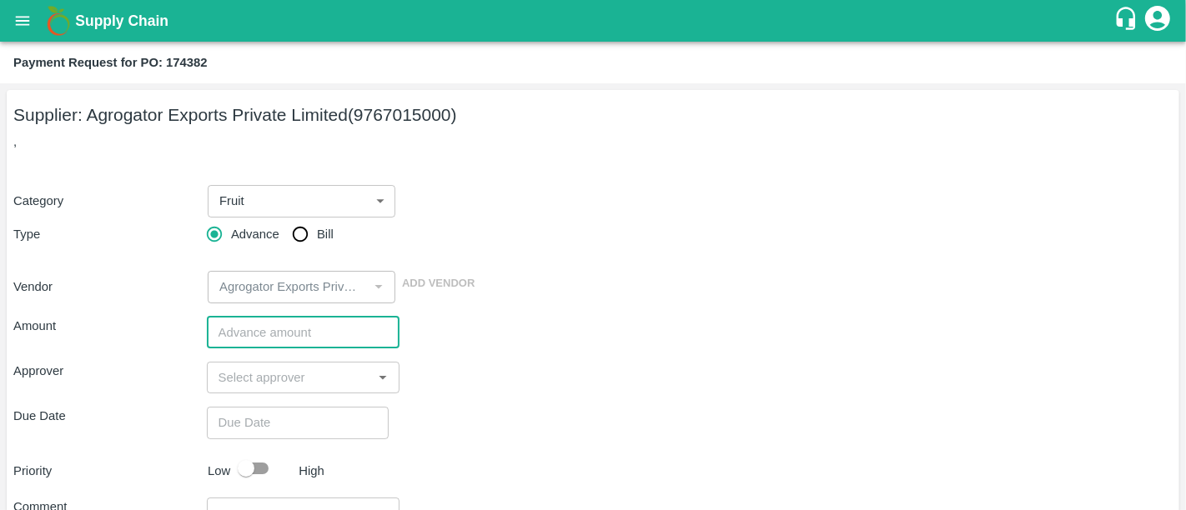
click at [254, 318] on input "number" at bounding box center [303, 333] width 193 height 32
type input "2086200"
click at [726, 225] on div "Category Fruit 1 ​ Type Advance Bill Vendor ​ Add Vendor" at bounding box center [592, 234] width 1159 height 138
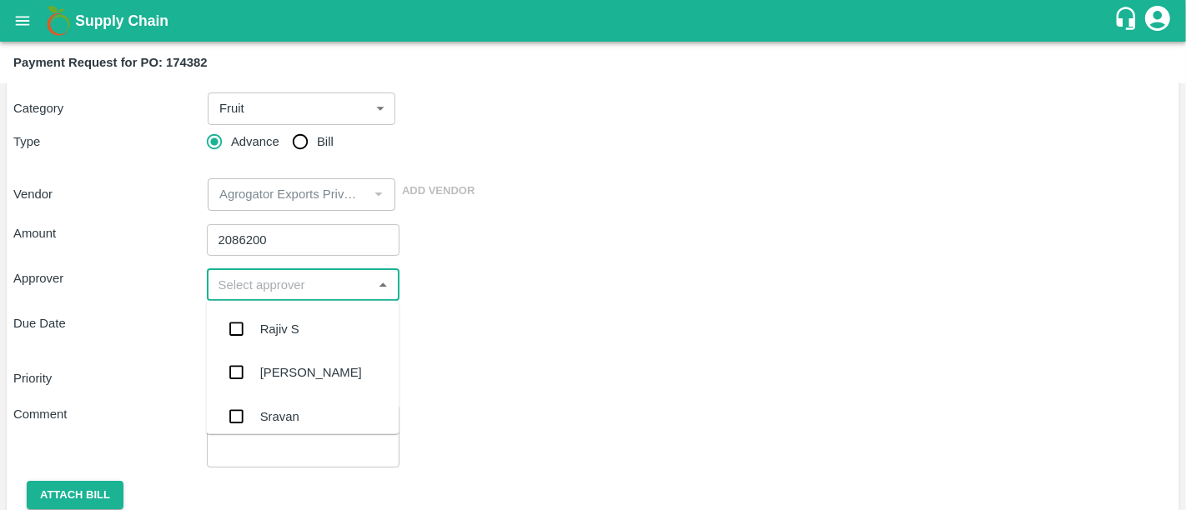
click at [288, 277] on input "input" at bounding box center [290, 285] width 156 height 22
type input "ne"
click at [274, 406] on div "[PERSON_NAME][DEMOGRAPHIC_DATA]" at bounding box center [329, 418] width 138 height 38
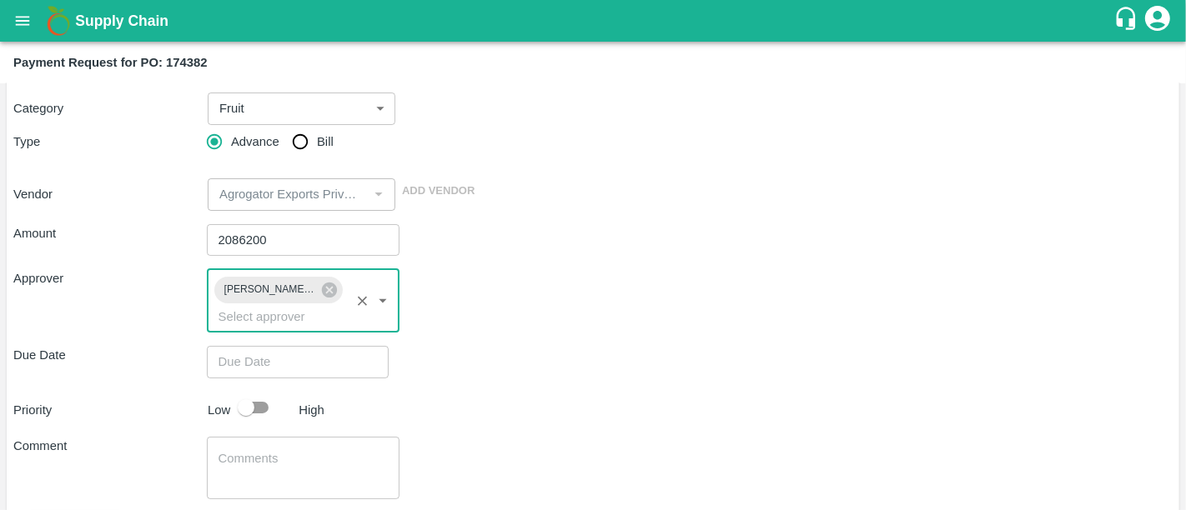
type input "DD/MM/YYYY hh:mm aa"
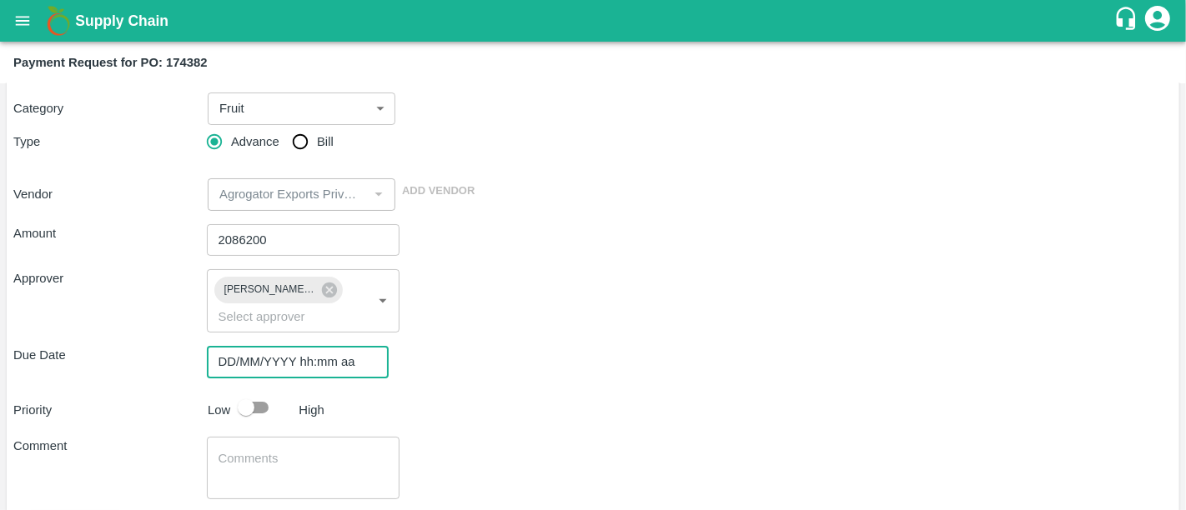
click at [274, 347] on input "DD/MM/YYYY hh:mm aa" at bounding box center [292, 362] width 170 height 32
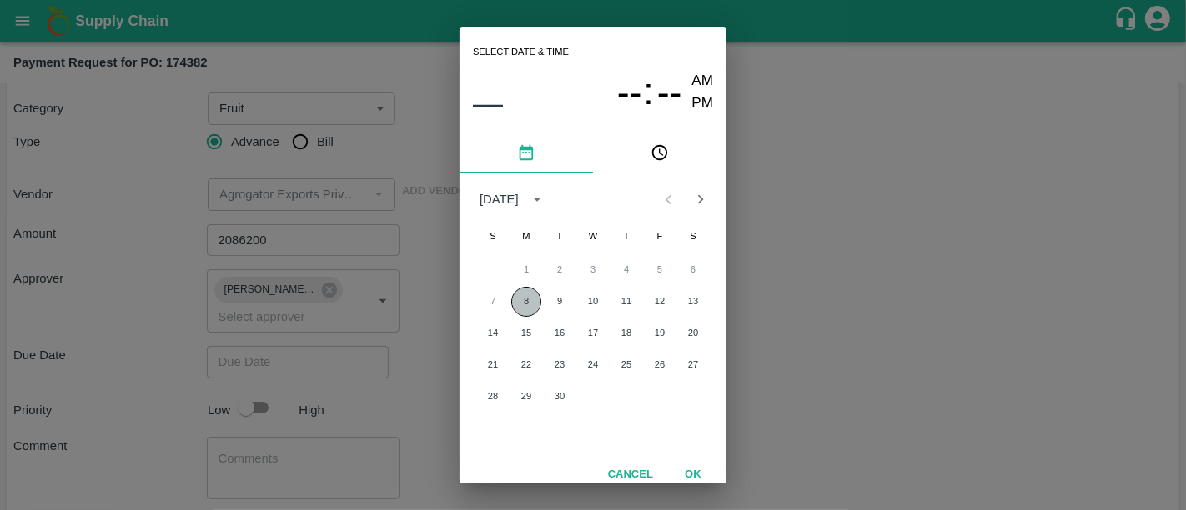
click at [525, 310] on button "8" at bounding box center [526, 302] width 30 height 30
type input "08/09/2025 12:00 AM"
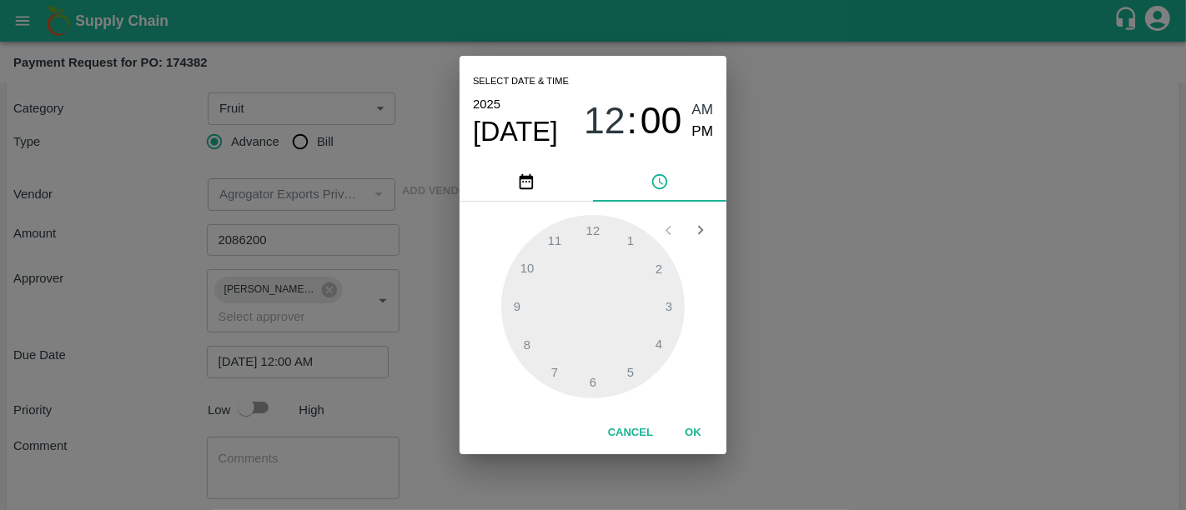
click at [364, 358] on div "Select date & time 2025 Sep 8 12 : 00 AM PM 1 2 3 4 5 6 7 8 9 10 11 12 Cancel OK" at bounding box center [593, 255] width 1186 height 510
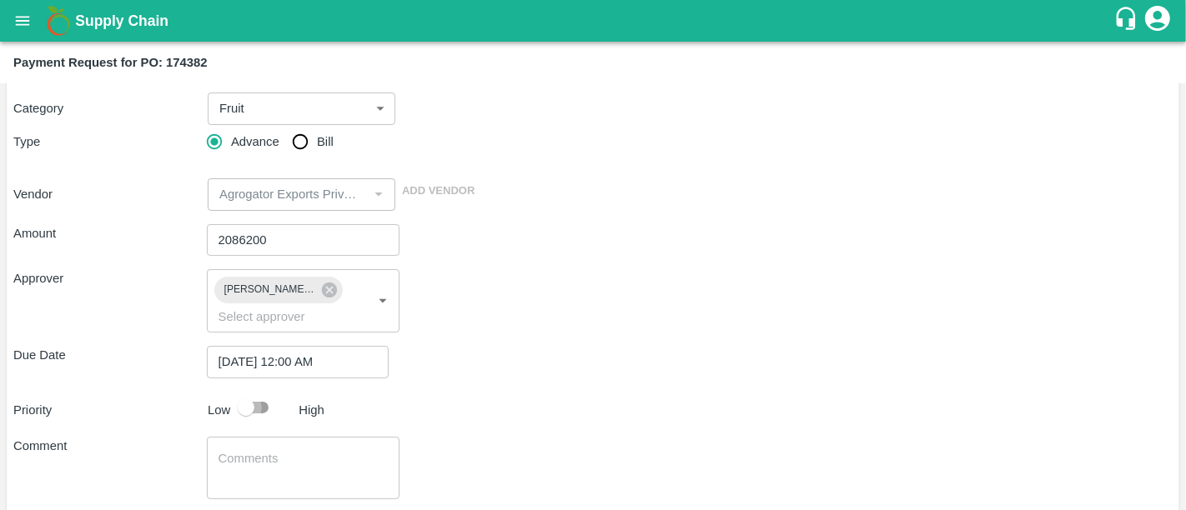
click at [269, 392] on input "checkbox" at bounding box center [245, 408] width 95 height 32
checkbox input "true"
drag, startPoint x: 299, startPoint y: 488, endPoint x: 302, endPoint y: 472, distance: 16.2
click at [302, 472] on div "Amount 2086200 ​ Approver Neeti Jain ​ Due Date 08/09/2025 12:00 AM ​ Priority …" at bounding box center [592, 398] width 1159 height 374
click at [302, 472] on div "x ​" at bounding box center [303, 468] width 193 height 63
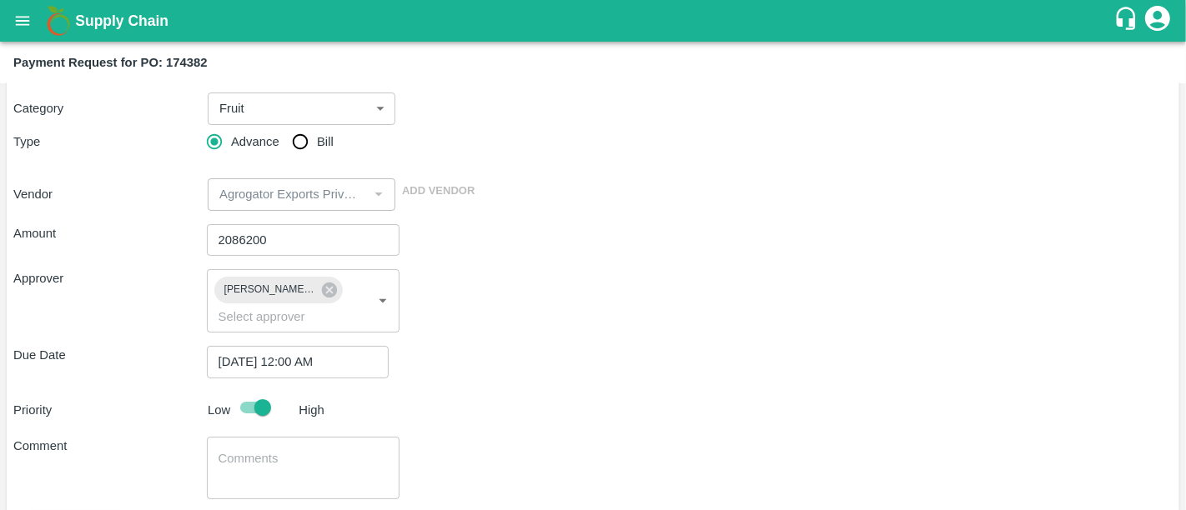
click at [523, 213] on div "Amount 2086200 ​ Approver Neeti Jain ​ Due Date 08/09/2025 12:00 AM ​ Priority …" at bounding box center [592, 398] width 1159 height 374
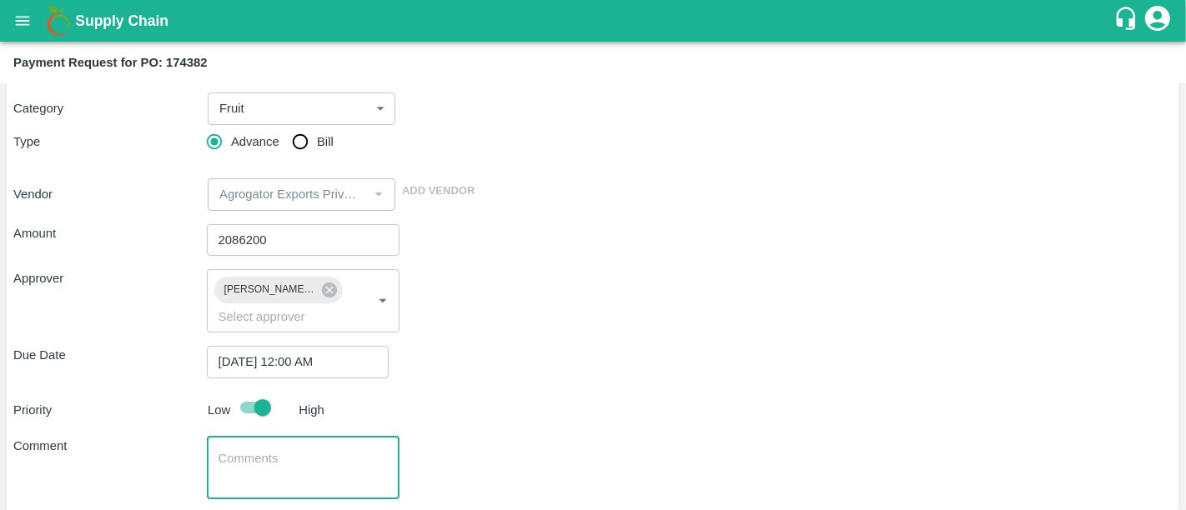
click at [374, 450] on textarea at bounding box center [303, 467] width 170 height 35
type textarea "40% advance for 2 containers Iran Apple"
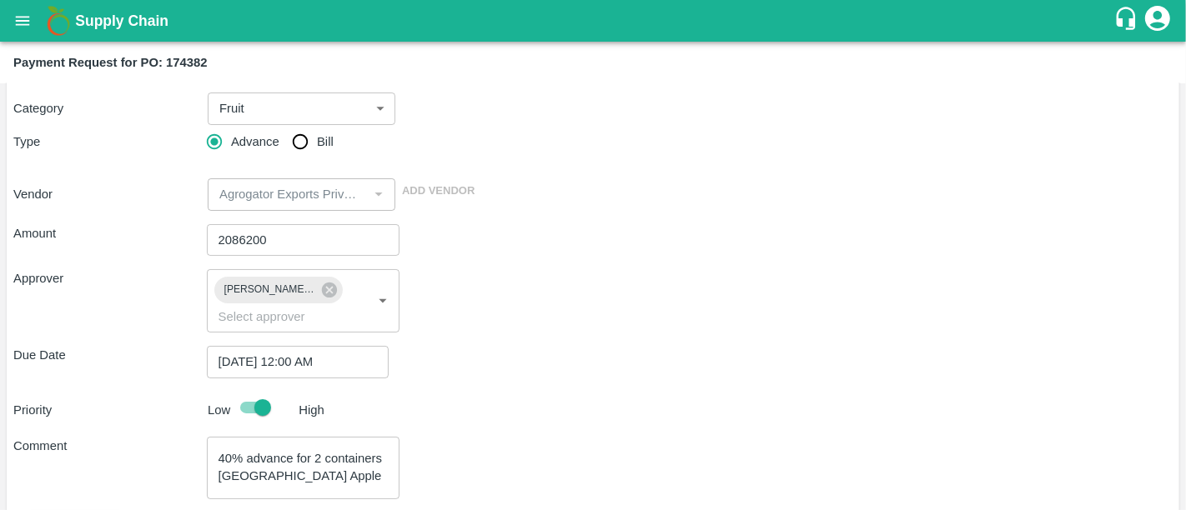
click at [570, 393] on div "Priority Low High" at bounding box center [590, 408] width 1166 height 32
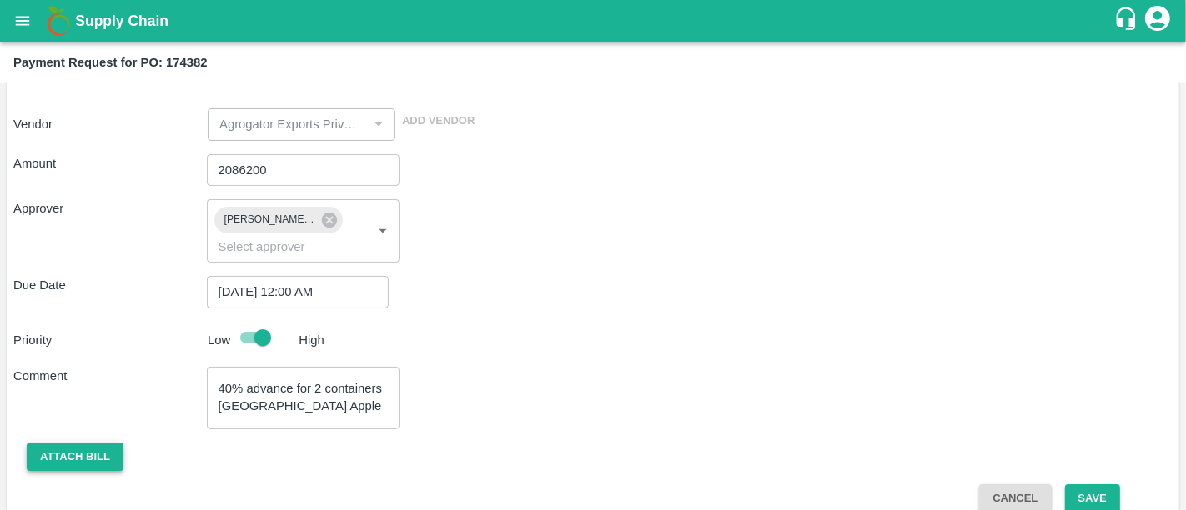
click at [96, 443] on button "Attach bill" at bounding box center [75, 457] width 97 height 29
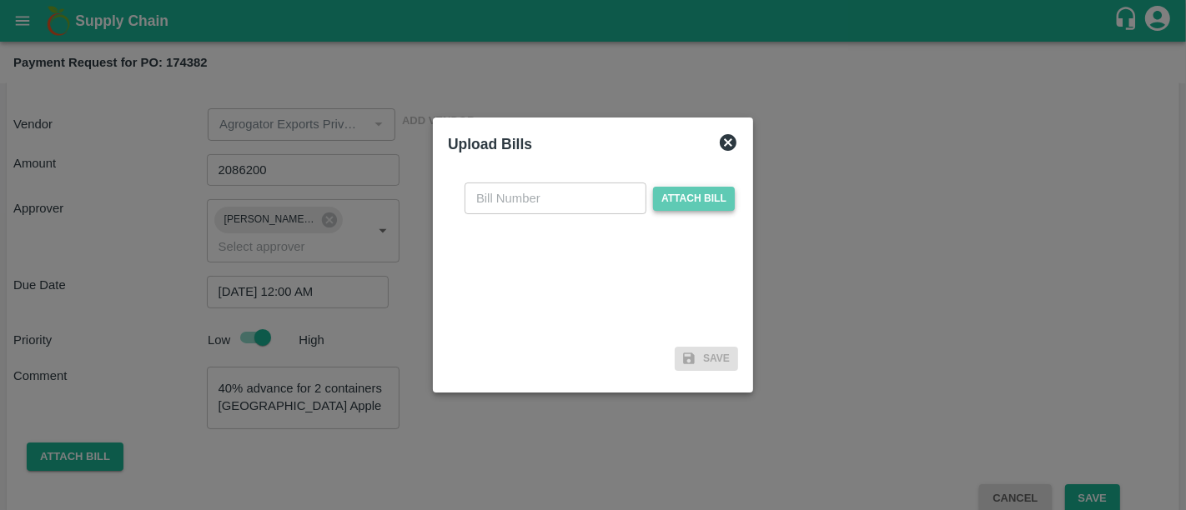
click at [711, 198] on span "Attach bill" at bounding box center [694, 199] width 82 height 24
click at [0, 0] on input "Attach bill" at bounding box center [0, 0] width 0 height 0
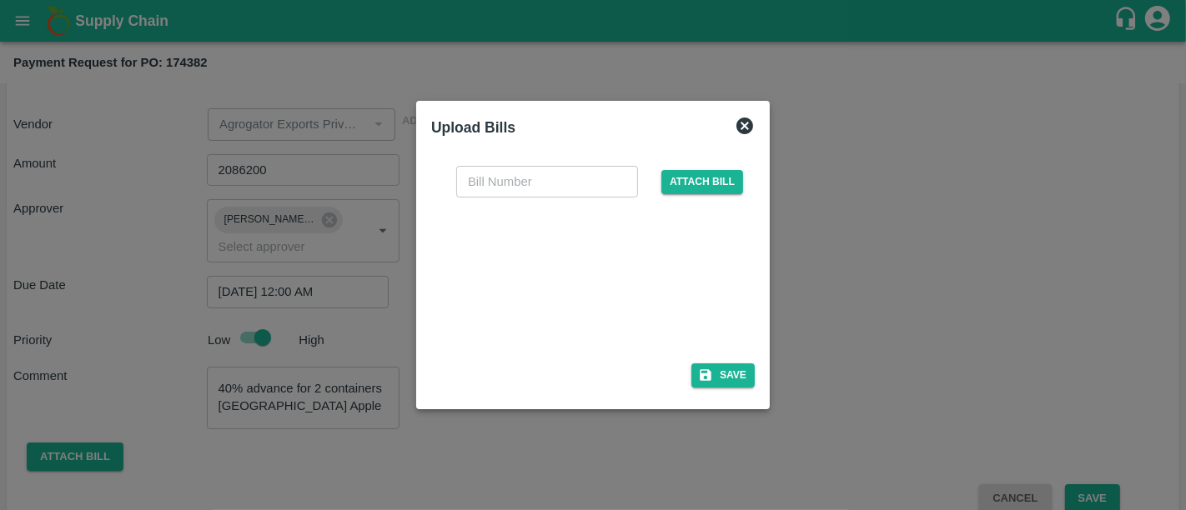
paste input "AG2025-26/15"
click at [534, 176] on input "text" at bounding box center [547, 182] width 182 height 32
type input "AG2025-26/15"
click at [724, 375] on button "Save" at bounding box center [722, 376] width 63 height 24
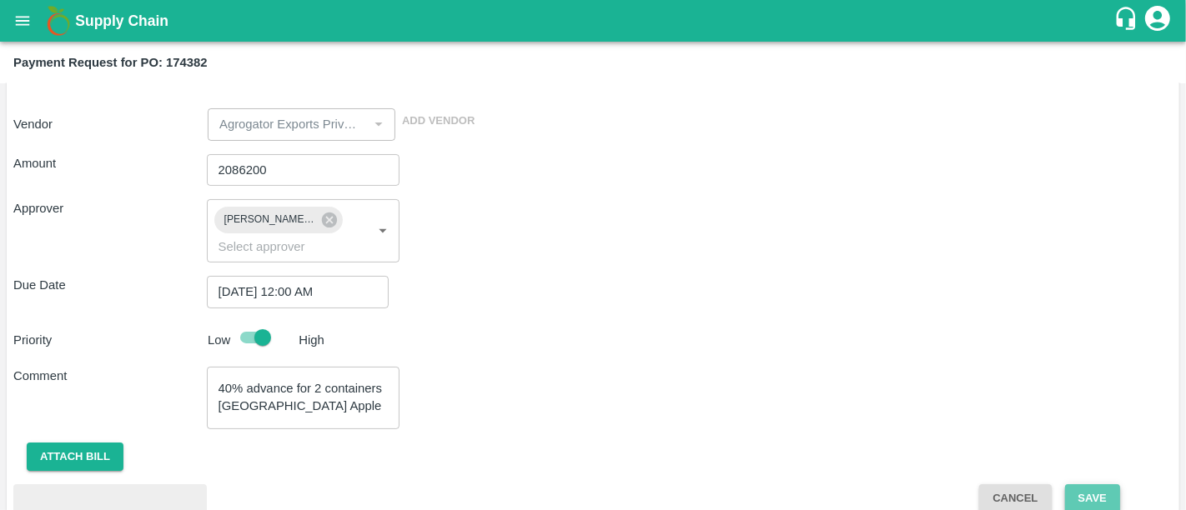
click at [1088, 484] on button "Save" at bounding box center [1092, 498] width 55 height 29
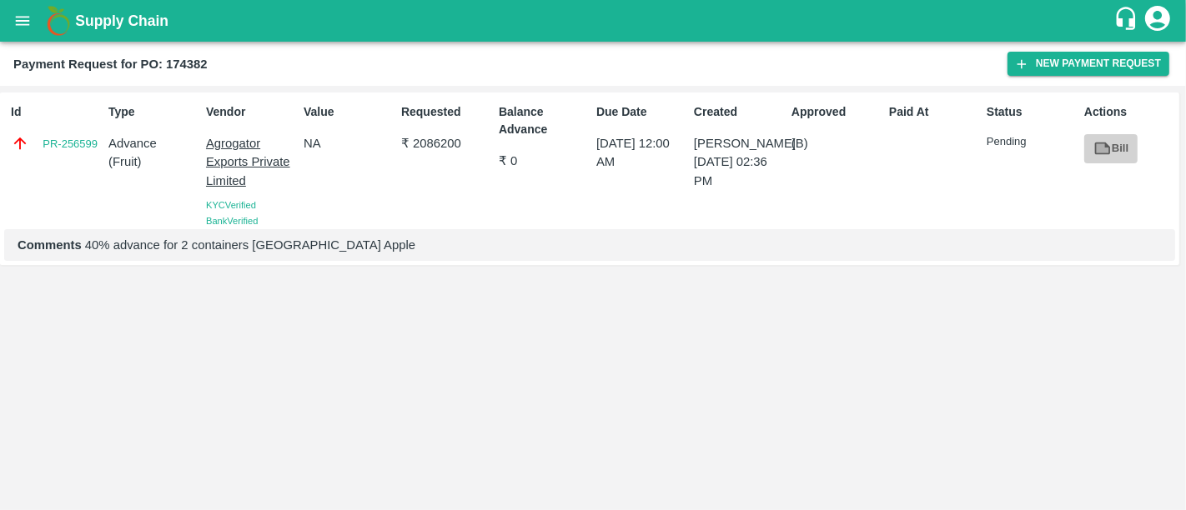
click at [1119, 143] on link "Bill" at bounding box center [1110, 148] width 53 height 29
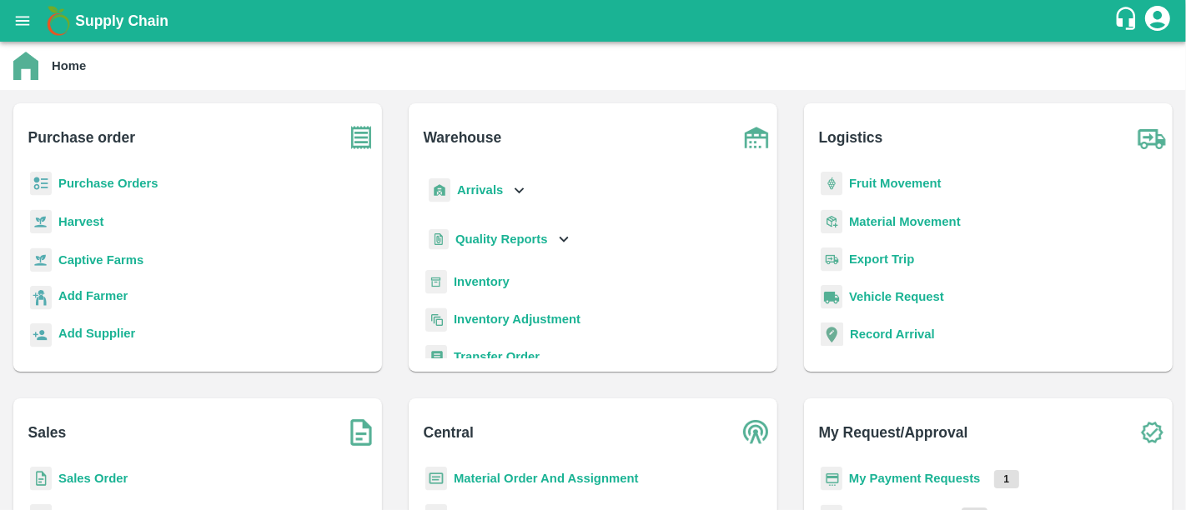
click at [958, 472] on b "My Payment Requests" at bounding box center [915, 478] width 132 height 13
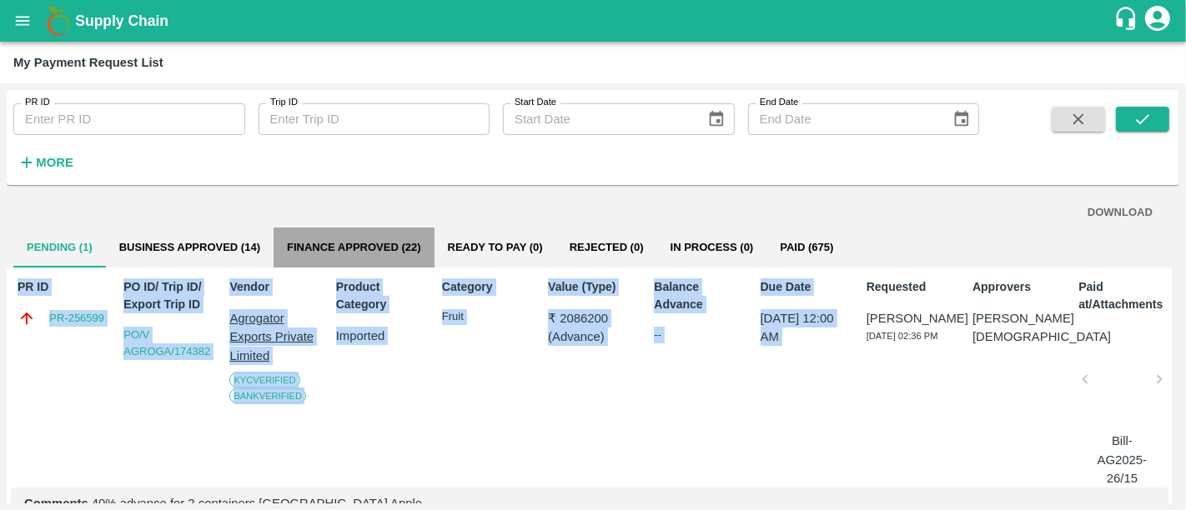
click at [348, 235] on button "Finance Approved (22)" at bounding box center [354, 248] width 161 height 40
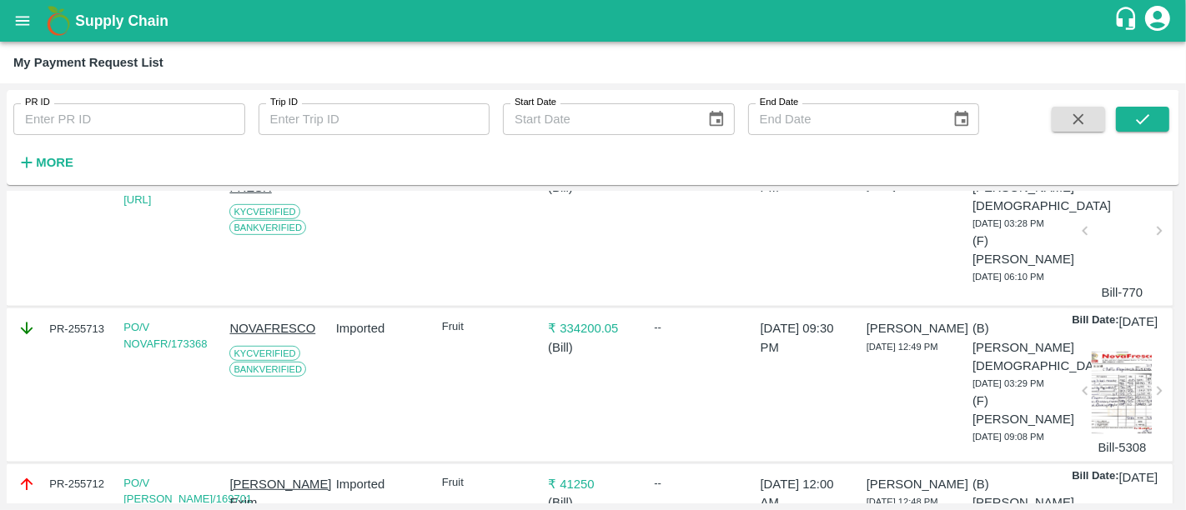
scroll to position [855, 0]
click at [933, 351] on span "04 Sep 2025, 12:49 PM" at bounding box center [902, 346] width 72 height 10
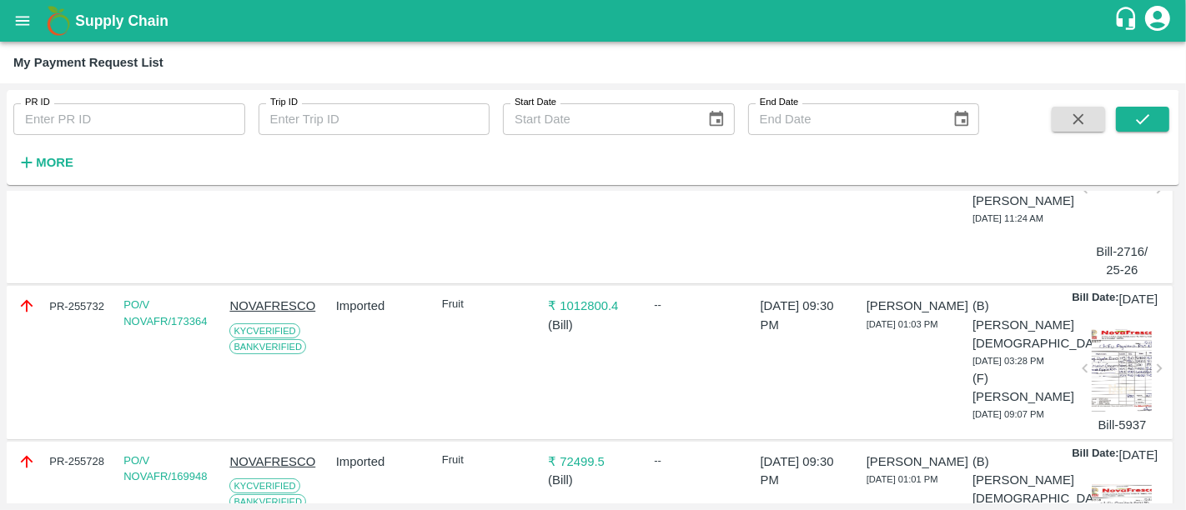
scroll to position [0, 0]
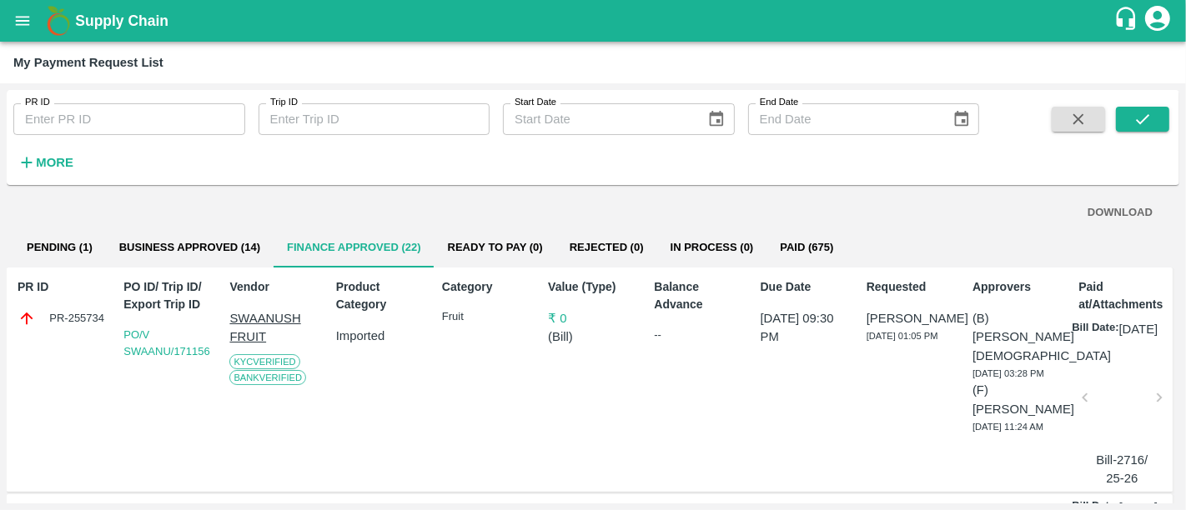
click at [80, 29] on h1 "Supply Chain" at bounding box center [594, 20] width 1038 height 23
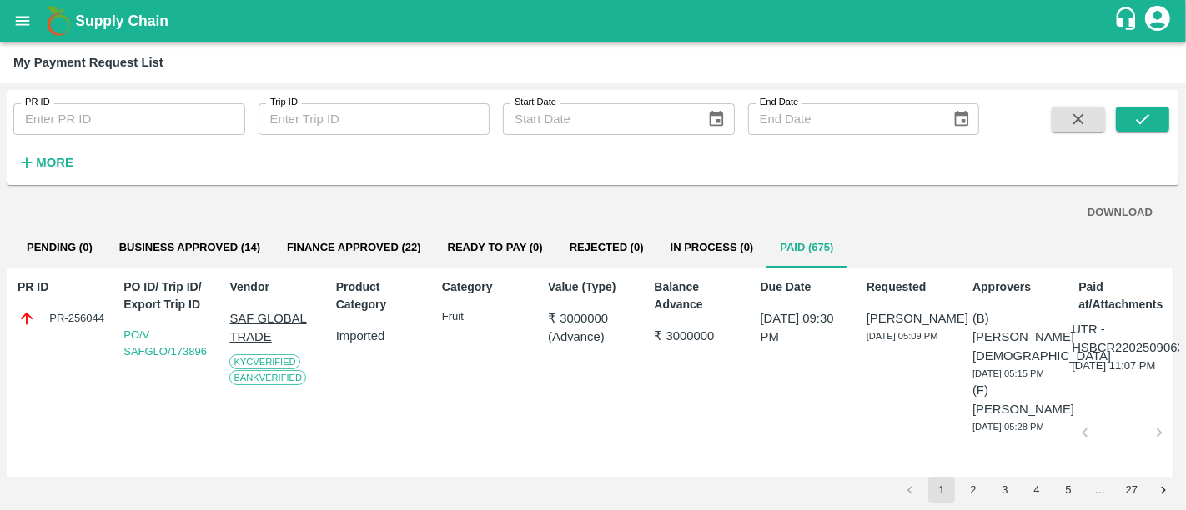
click at [371, 249] on button "Finance Approved (22)" at bounding box center [354, 248] width 161 height 40
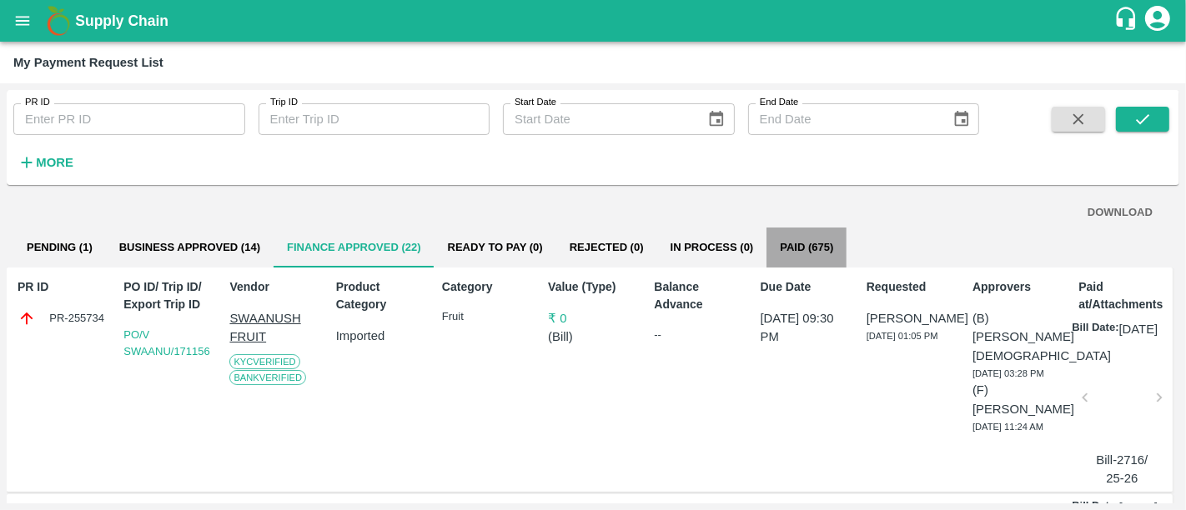
click at [810, 261] on button "Paid (675)" at bounding box center [806, 248] width 80 height 40
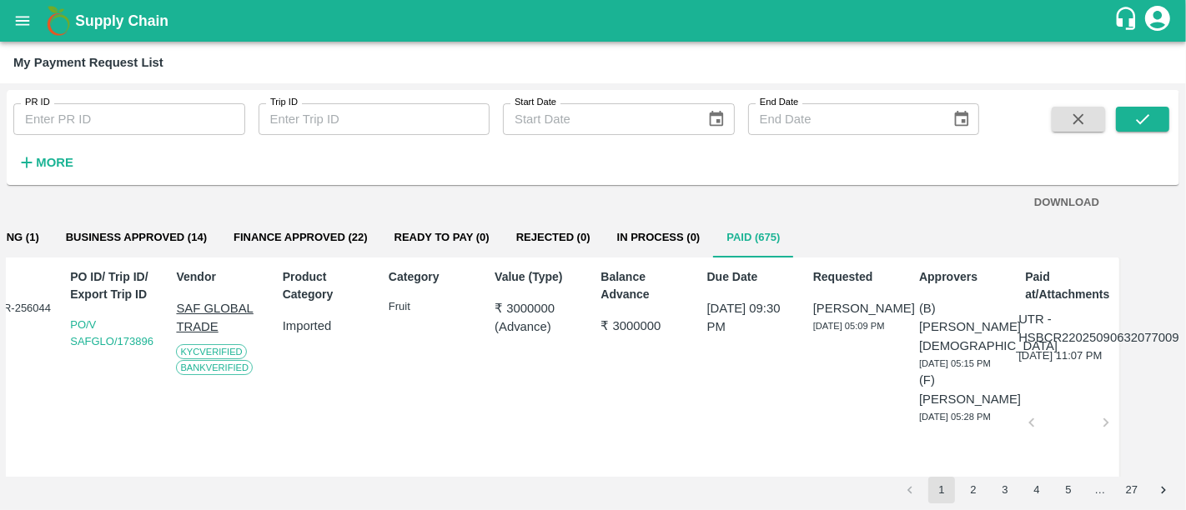
scroll to position [10, 0]
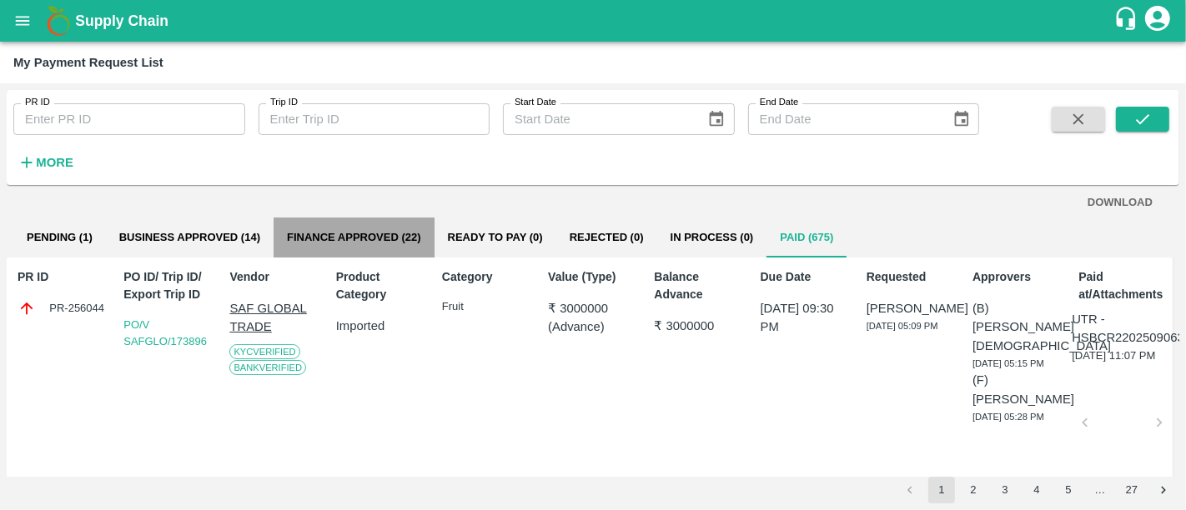
click at [384, 237] on button "Finance Approved (22)" at bounding box center [354, 238] width 161 height 40
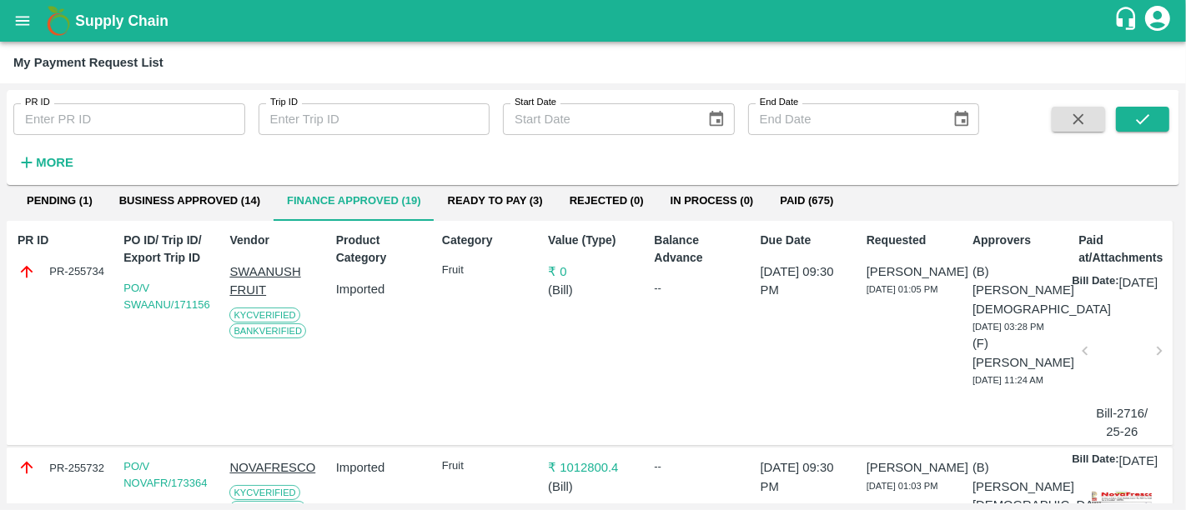
scroll to position [51, 0]
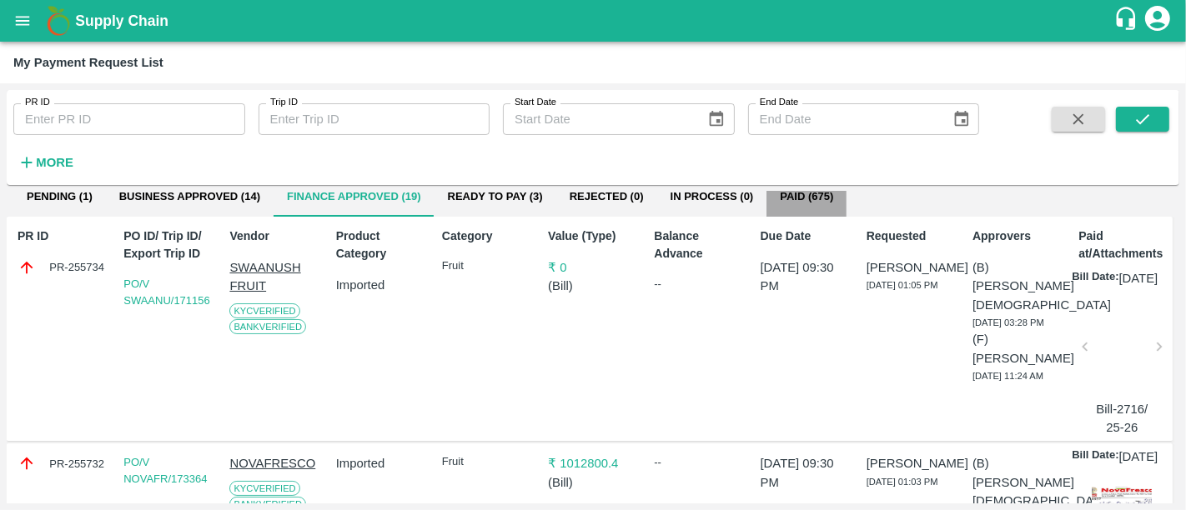
click at [802, 198] on button "Paid (675)" at bounding box center [806, 197] width 80 height 40
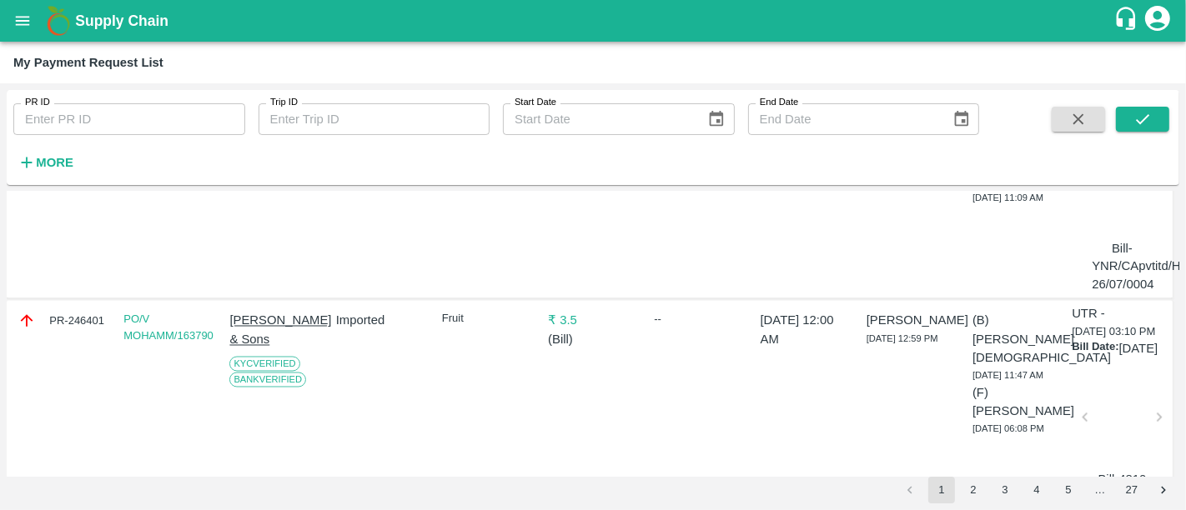
scroll to position [2603, 0]
click at [40, 163] on strong "More" at bounding box center [55, 162] width 38 height 13
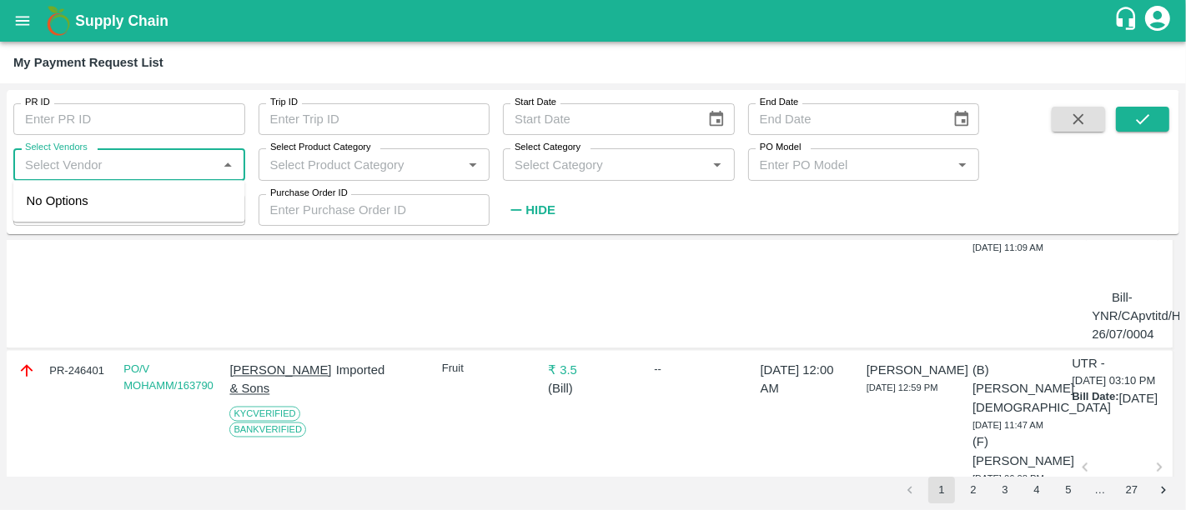
click at [98, 153] on input "Select Vendors" at bounding box center [115, 164] width 194 height 22
click at [106, 192] on div "NOVAFRESCO-Supplier" at bounding box center [100, 201] width 135 height 18
type input "NOVAFRESCO-Supplier"
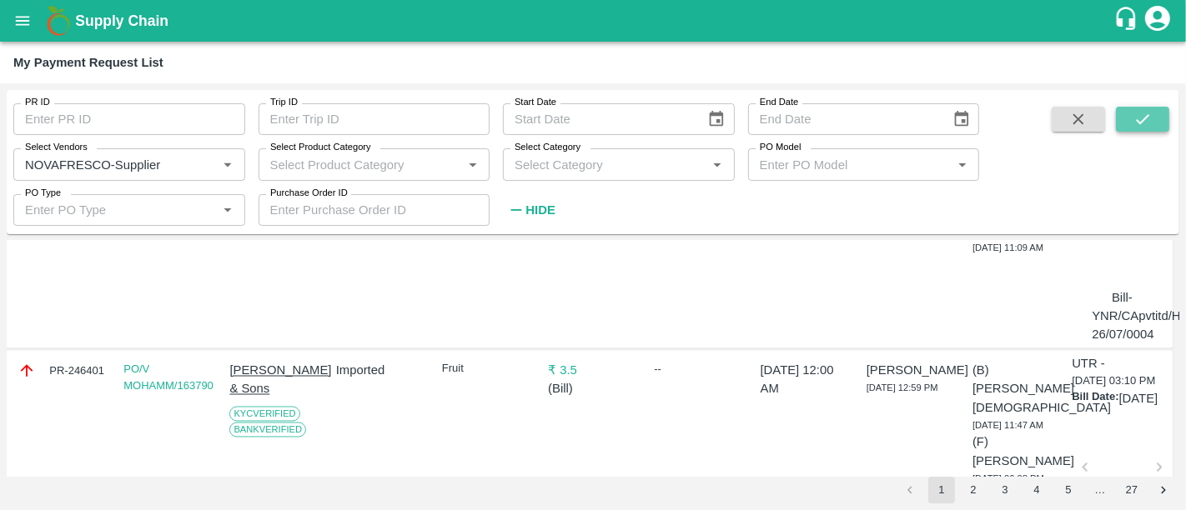
click at [1142, 113] on icon "submit" at bounding box center [1142, 119] width 18 height 18
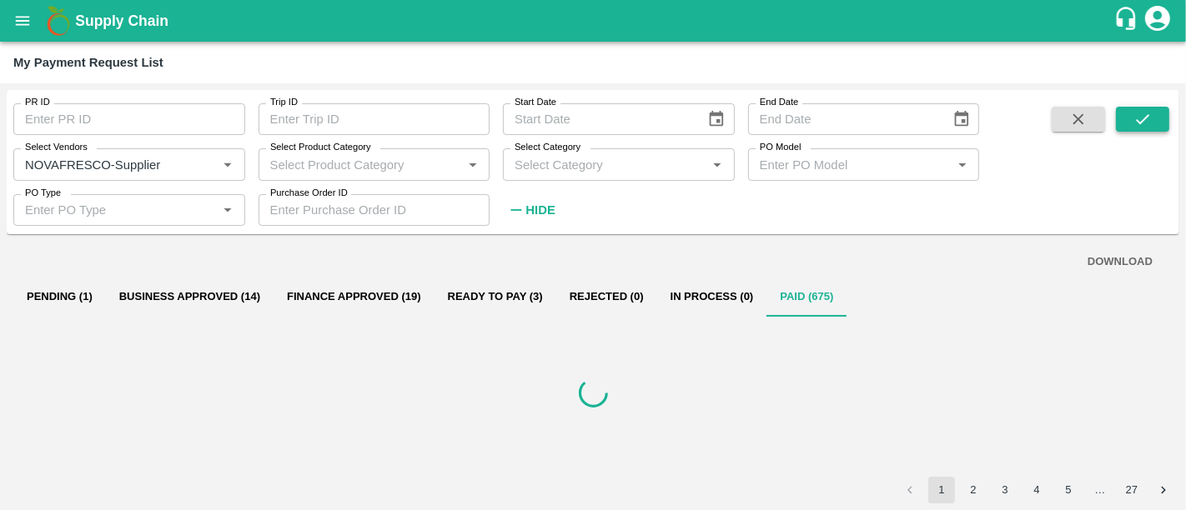
scroll to position [0, 0]
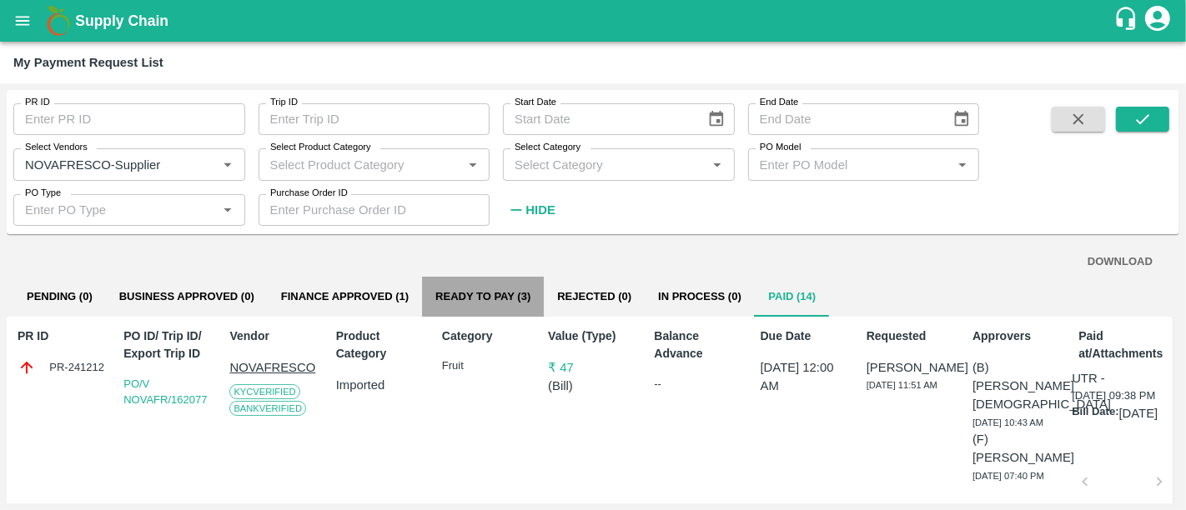
click at [506, 304] on button "Ready To Pay (3)" at bounding box center [483, 297] width 122 height 40
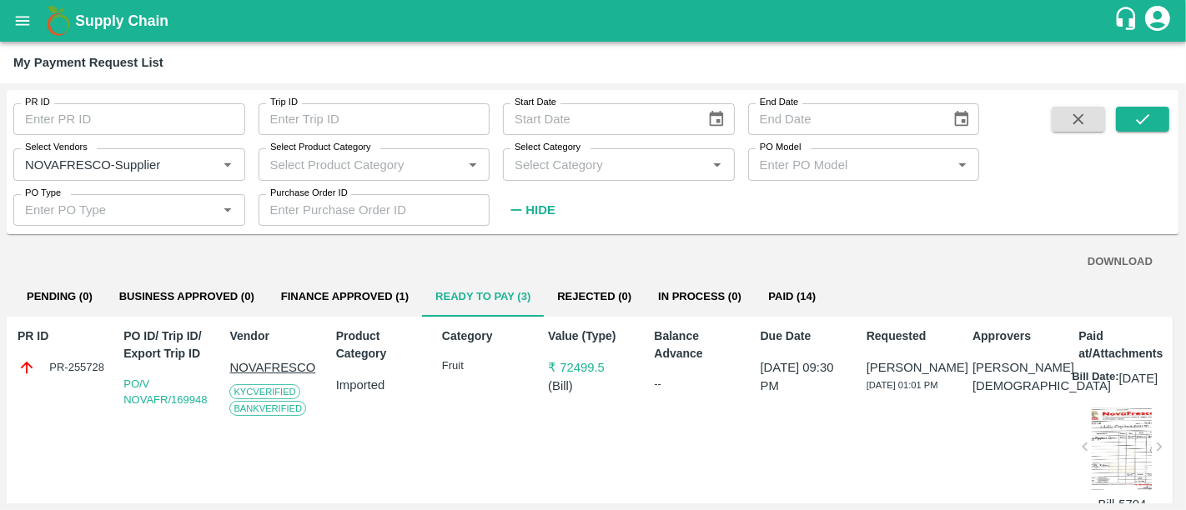
click at [373, 294] on button "Finance Approved (1)" at bounding box center [345, 297] width 154 height 40
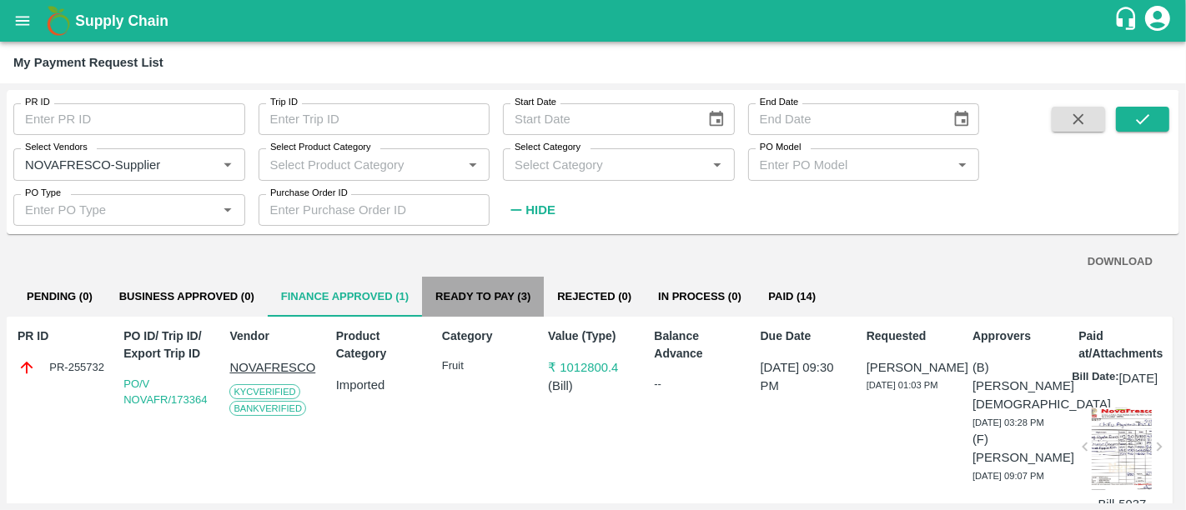
click at [488, 290] on button "Ready To Pay (3)" at bounding box center [483, 297] width 122 height 40
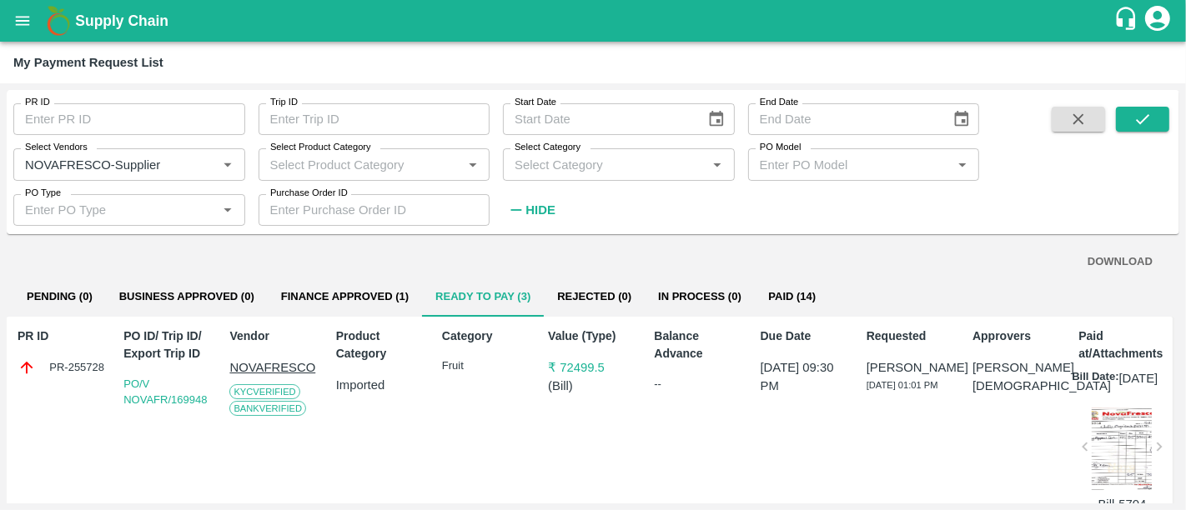
click at [370, 296] on button "Finance Approved (1)" at bounding box center [345, 297] width 154 height 40
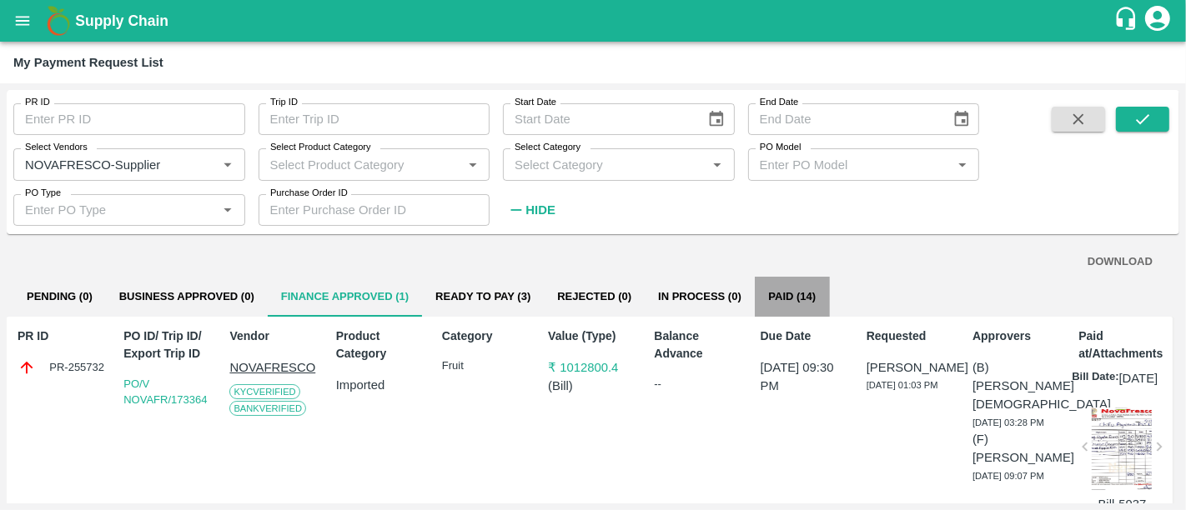
click at [788, 299] on button "Paid (14)" at bounding box center [792, 297] width 75 height 40
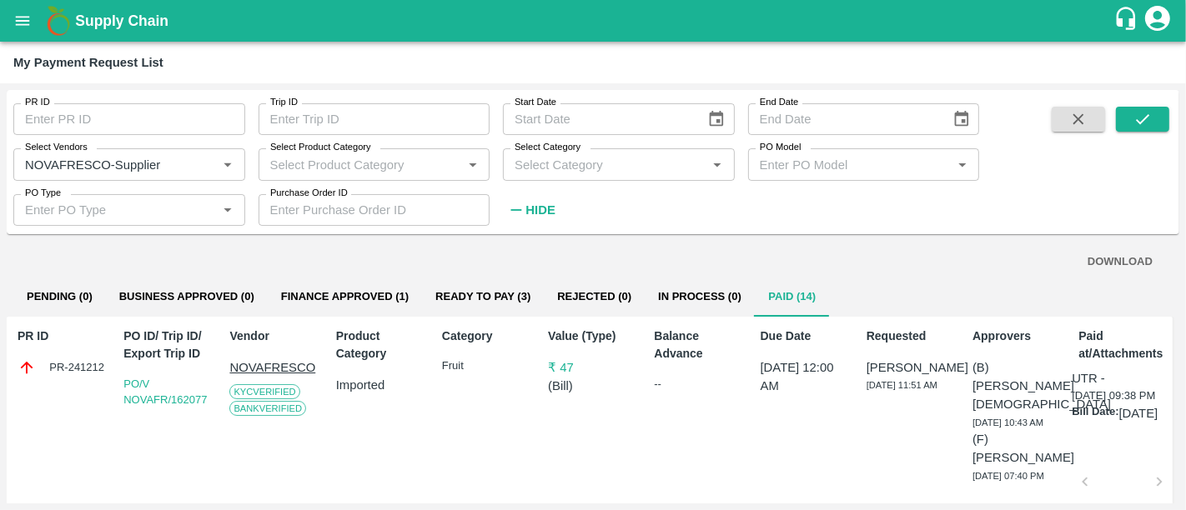
click at [688, 346] on p "Balance Advance" at bounding box center [699, 345] width 90 height 35
click at [495, 299] on button "Ready To Pay (3)" at bounding box center [483, 297] width 122 height 40
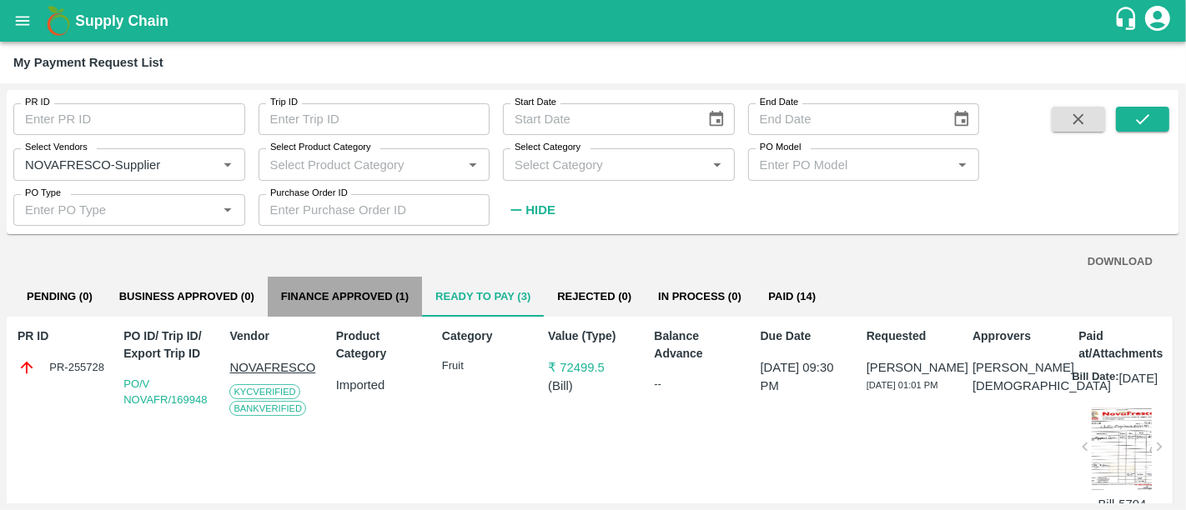
click at [398, 292] on button "Finance Approved (1)" at bounding box center [345, 297] width 154 height 40
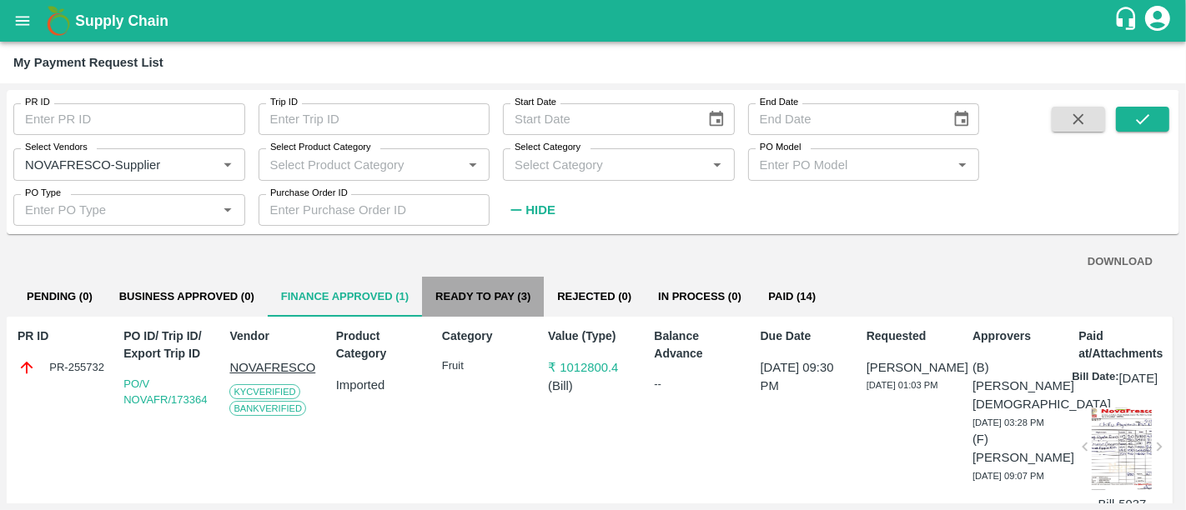
click at [479, 308] on button "Ready To Pay (3)" at bounding box center [483, 297] width 122 height 40
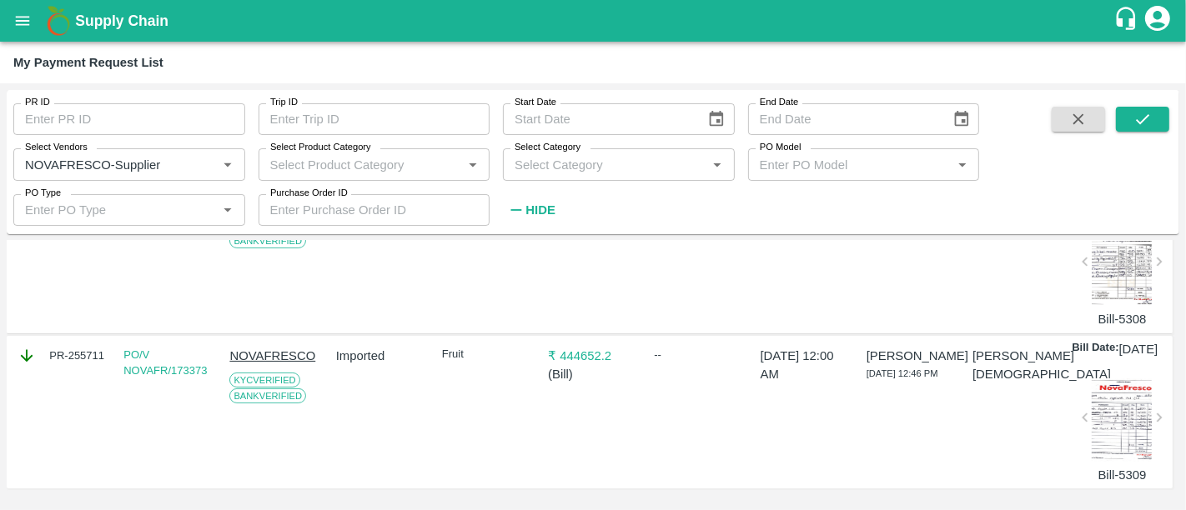
scroll to position [404, 0]
click at [574, 347] on p "₹ 444652.2" at bounding box center [593, 356] width 90 height 18
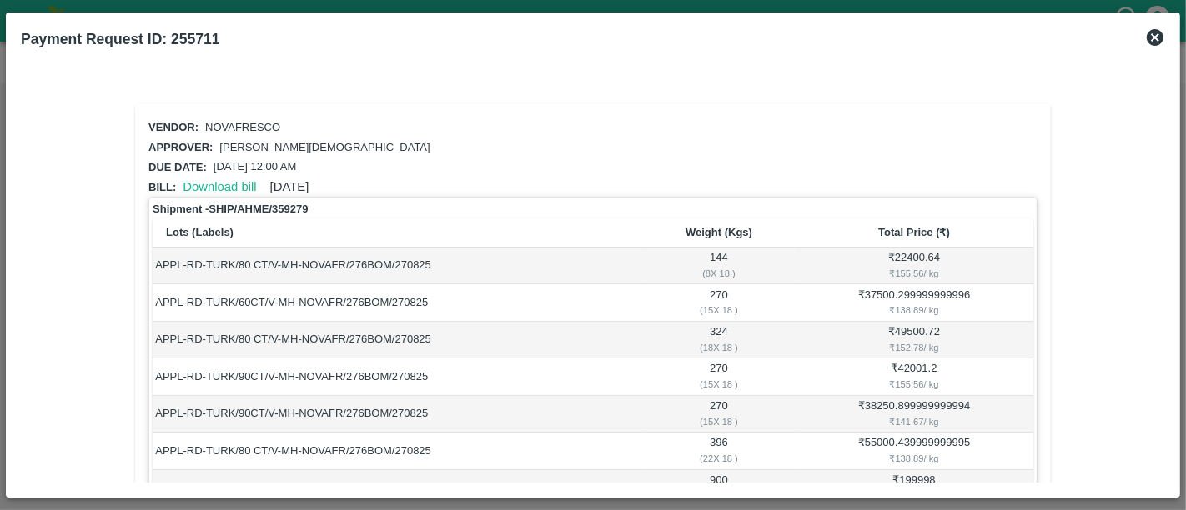
scroll to position [203, 0]
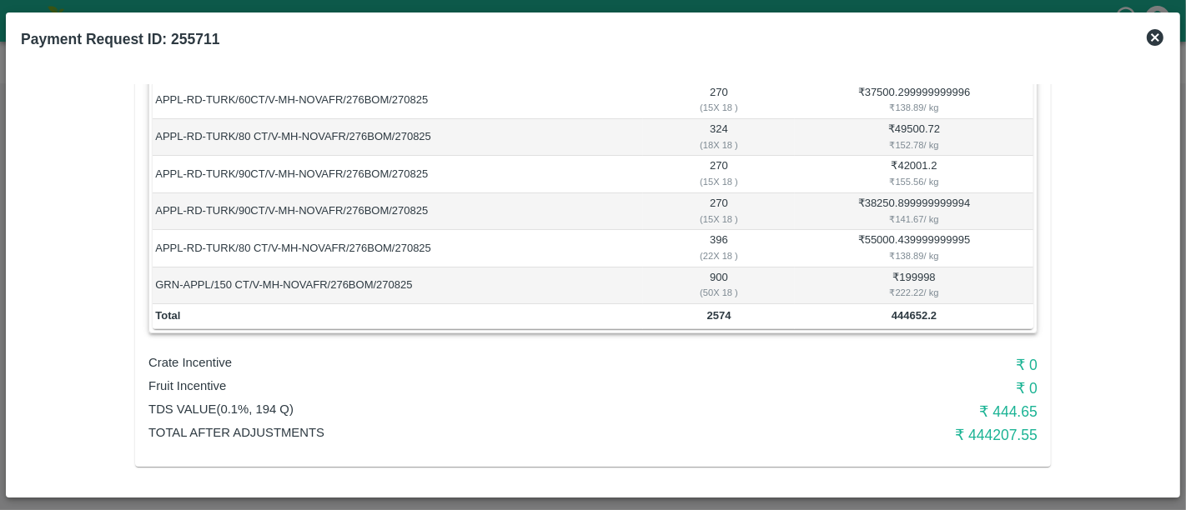
click at [1163, 40] on icon at bounding box center [1155, 38] width 20 height 20
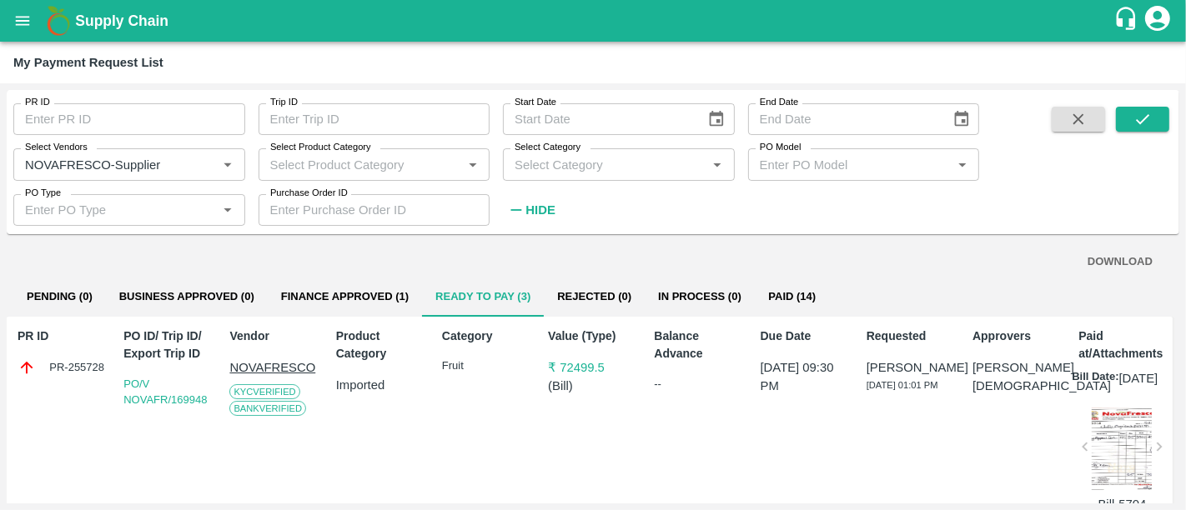
click at [111, 13] on b "Supply Chain" at bounding box center [121, 21] width 93 height 17
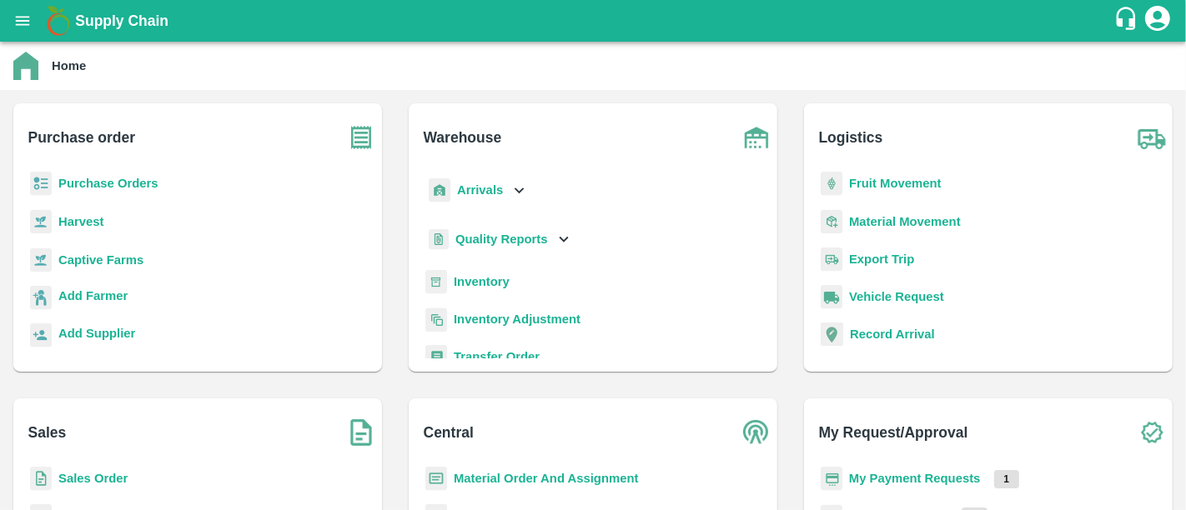
click at [118, 183] on b "Purchase Orders" at bounding box center [108, 183] width 100 height 13
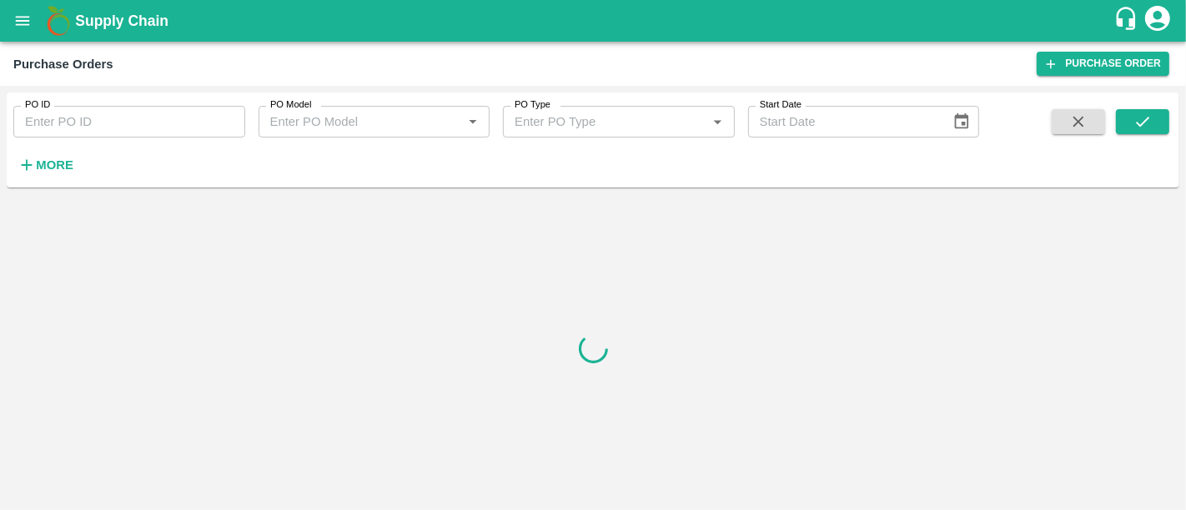
click at [60, 154] on div "More" at bounding box center [39, 159] width 78 height 42
click at [60, 154] on h6 "More" at bounding box center [55, 165] width 38 height 22
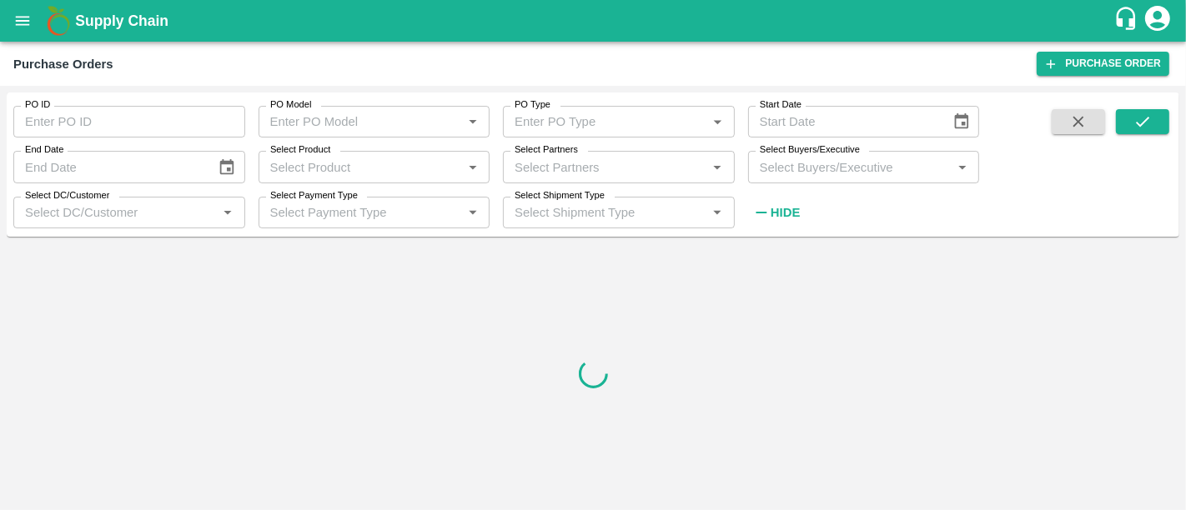
click at [589, 172] on input "Select Partners" at bounding box center [605, 167] width 194 height 22
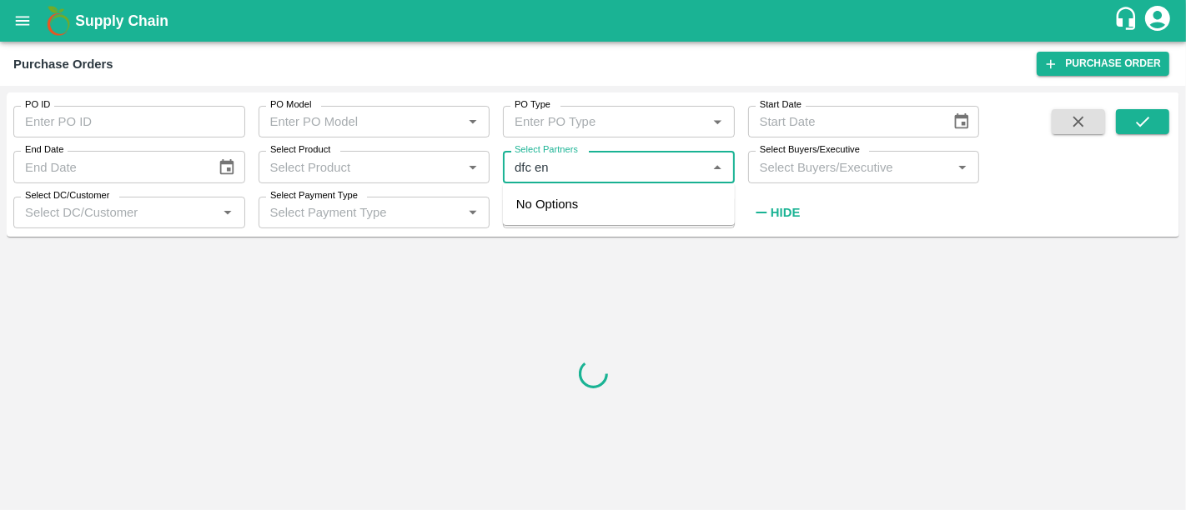
type input "dfc ent"
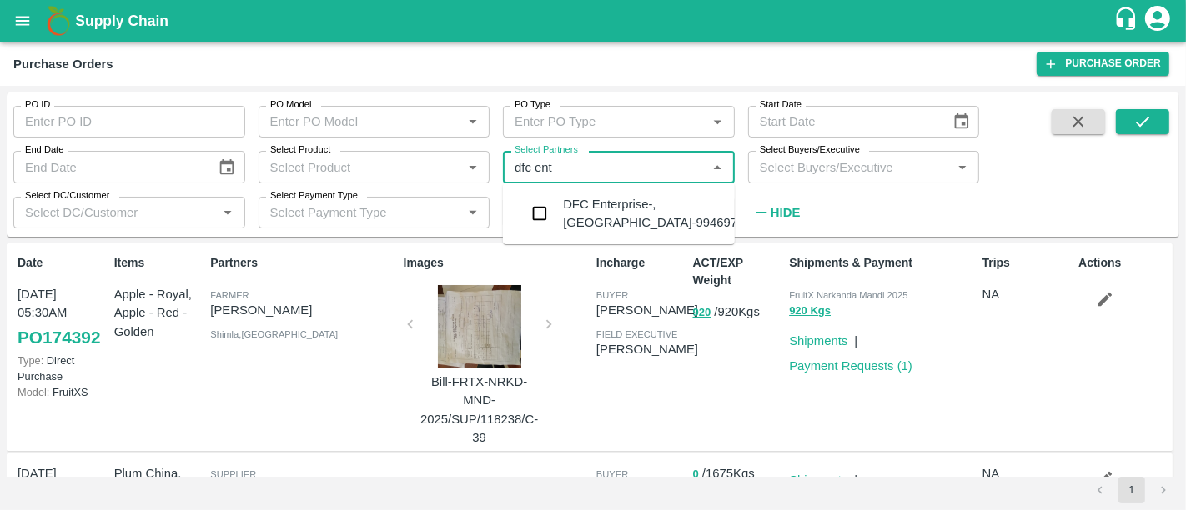
click at [583, 218] on div "DFC Enterprise-, Mumbai-9946972353" at bounding box center [664, 214] width 202 height 38
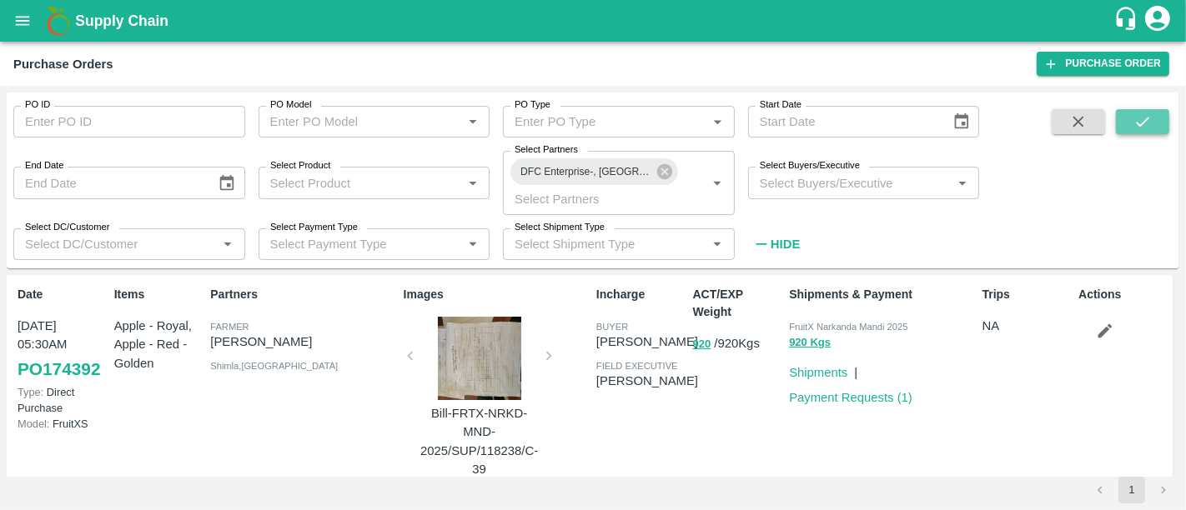
click at [1136, 117] on icon "submit" at bounding box center [1142, 122] width 18 height 18
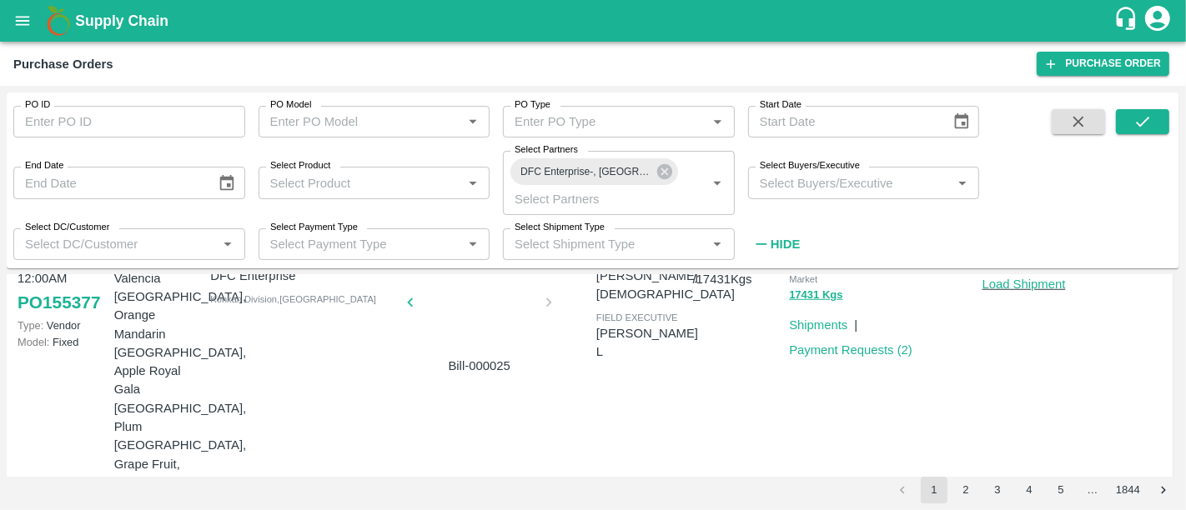
scroll to position [1331, 0]
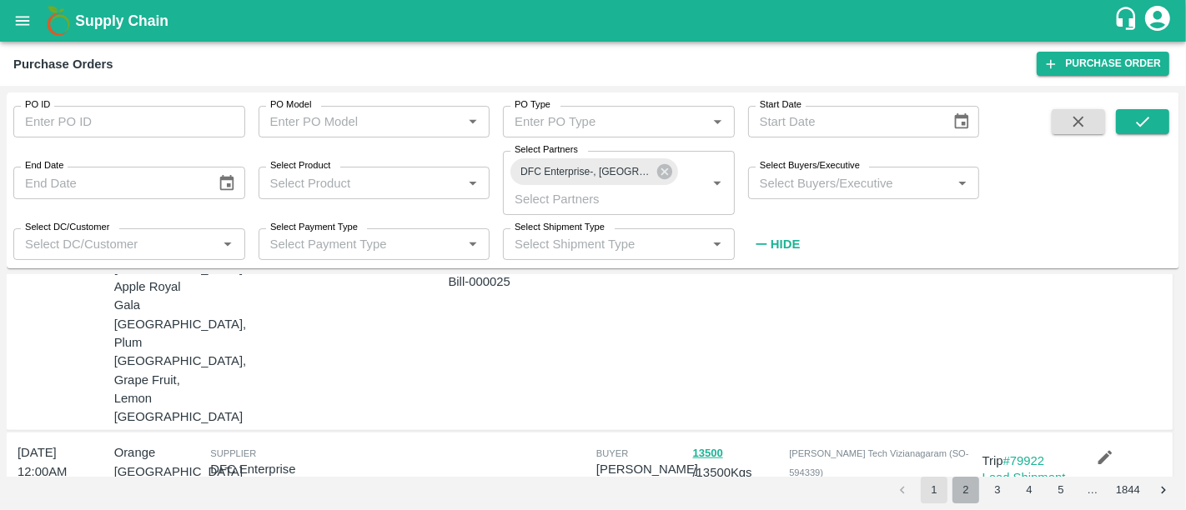
click at [969, 497] on button "2" at bounding box center [965, 490] width 27 height 27
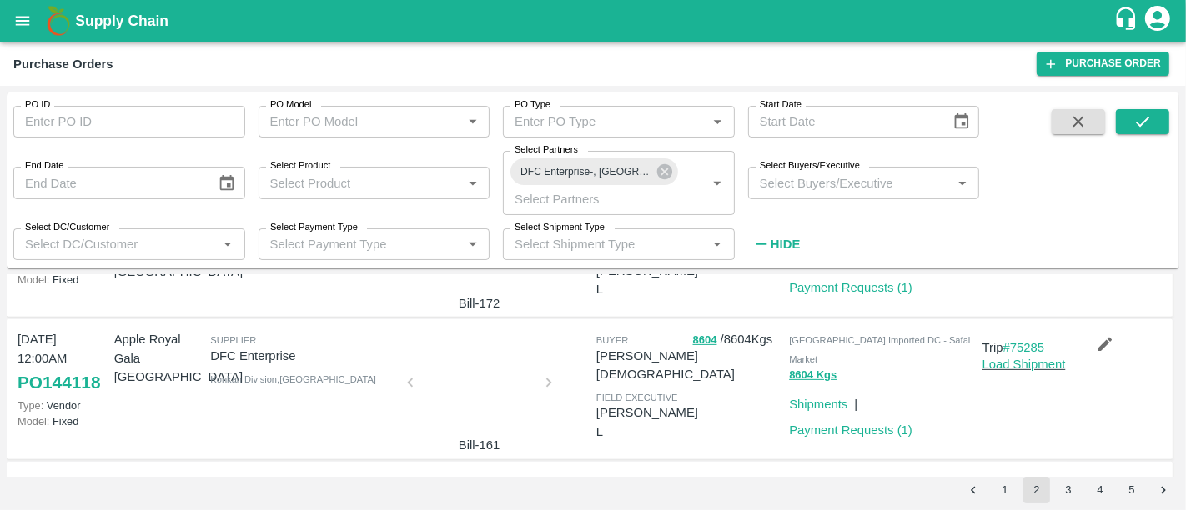
scroll to position [668, 0]
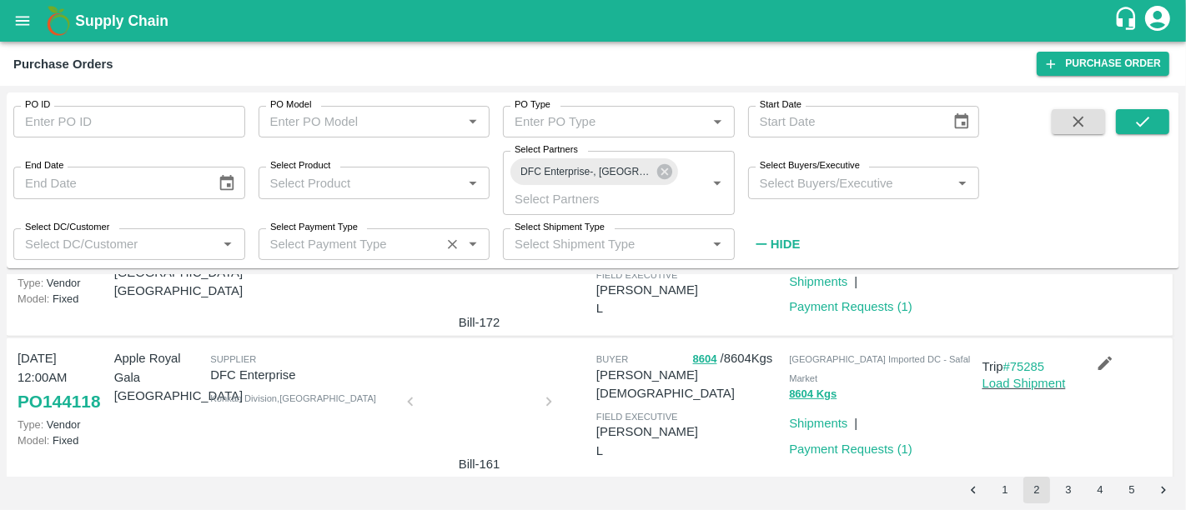
click at [409, 243] on input "Select Payment Type" at bounding box center [350, 244] width 173 height 22
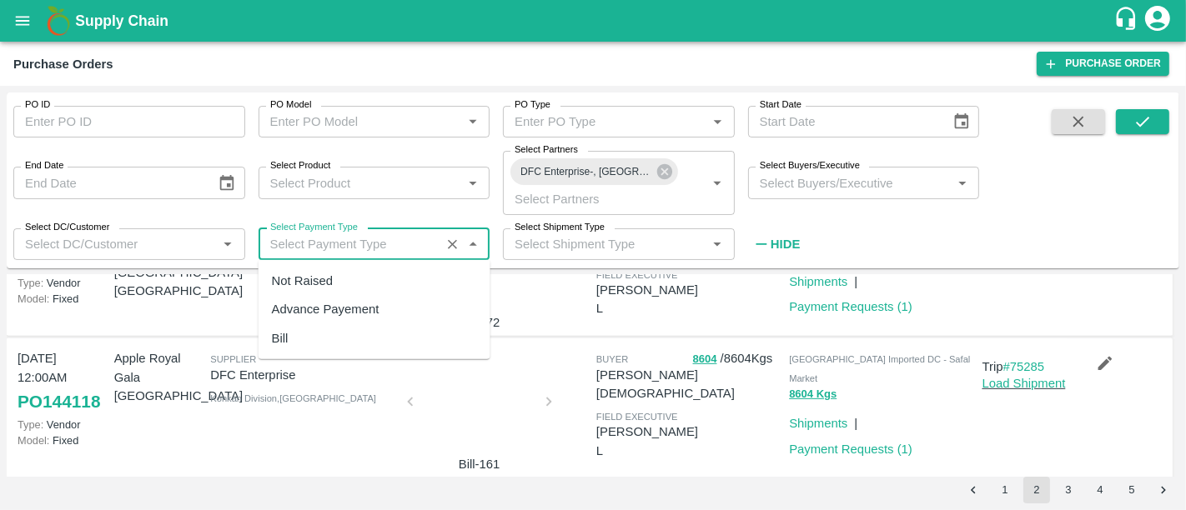
click at [385, 286] on div "Not Raised" at bounding box center [375, 281] width 232 height 28
type input "Not Raised"
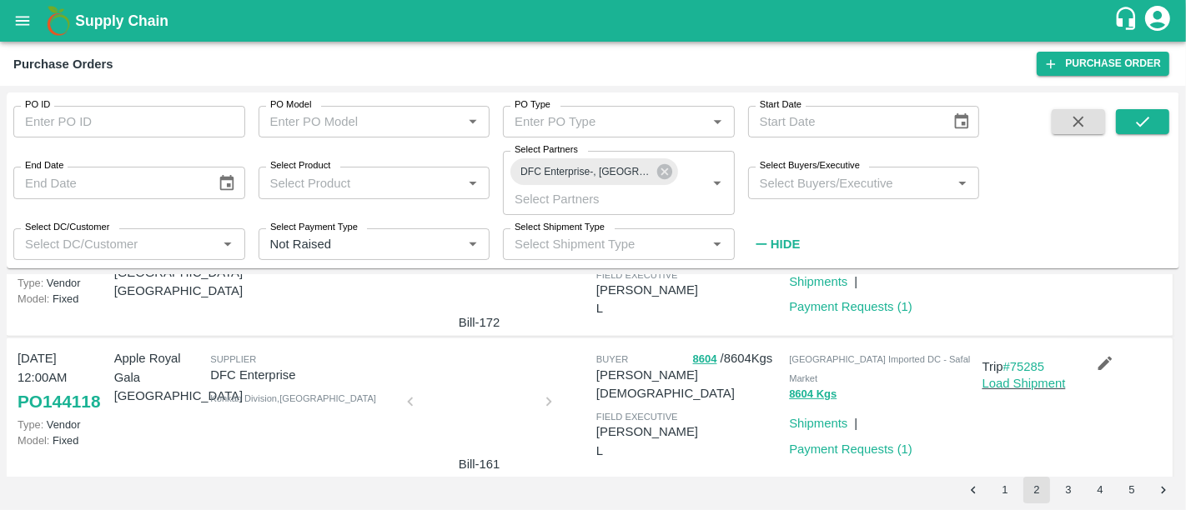
click at [1133, 107] on div "PO ID PO ID PO Model PO Model   * PO Type PO Type   * Start Date Start Date End…" at bounding box center [593, 180] width 1172 height 163
click at [1132, 114] on div "PO ID PO ID PO Model PO Model   * PO Type PO Type   * Start Date Start Date End…" at bounding box center [593, 180] width 1172 height 163
click at [1132, 114] on button "submit" at bounding box center [1142, 121] width 53 height 25
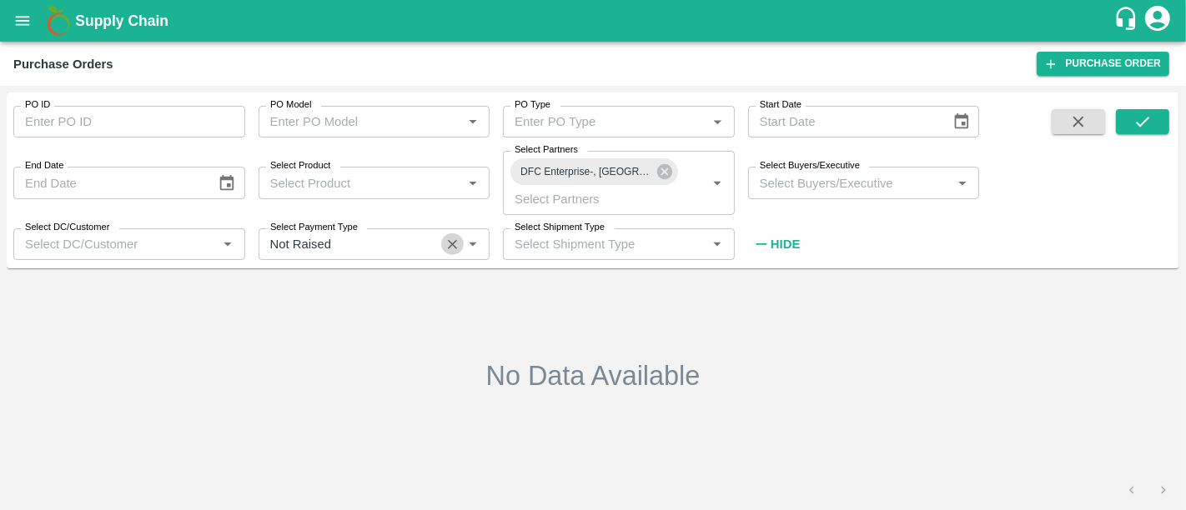
click at [443, 247] on button "Clear" at bounding box center [452, 244] width 23 height 23
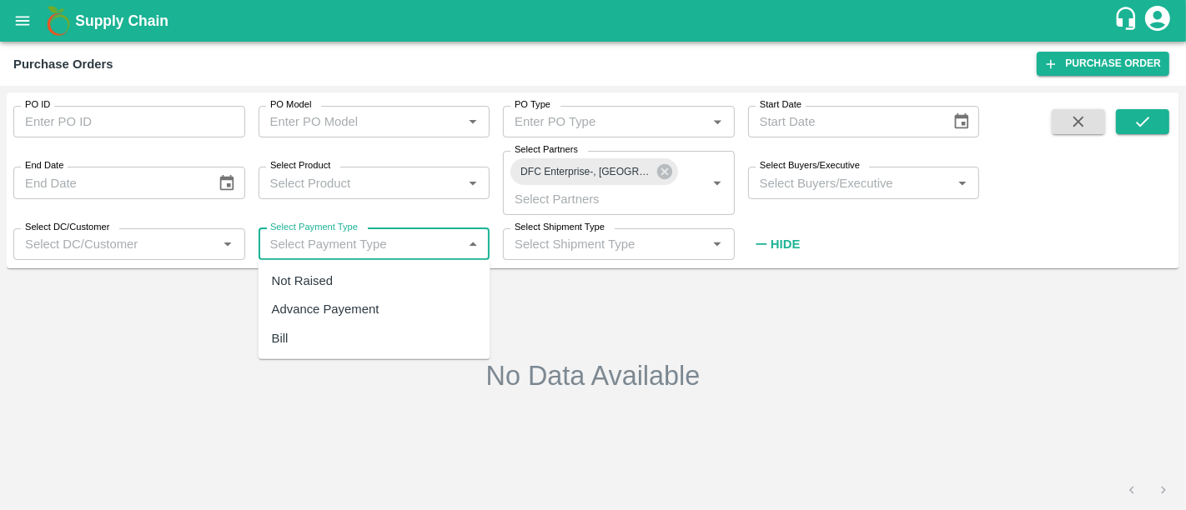
click at [342, 237] on input "Select Payment Type" at bounding box center [361, 244] width 194 height 22
click at [329, 312] on div "Advance Payement" at bounding box center [326, 309] width 108 height 18
type input "Advance Payement"
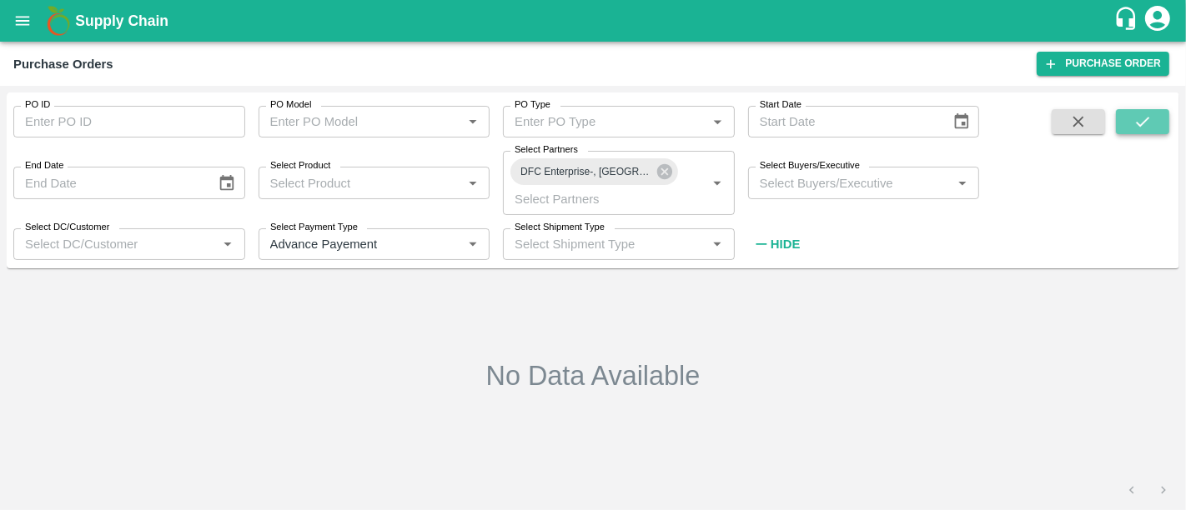
click at [1127, 132] on button "submit" at bounding box center [1142, 121] width 53 height 25
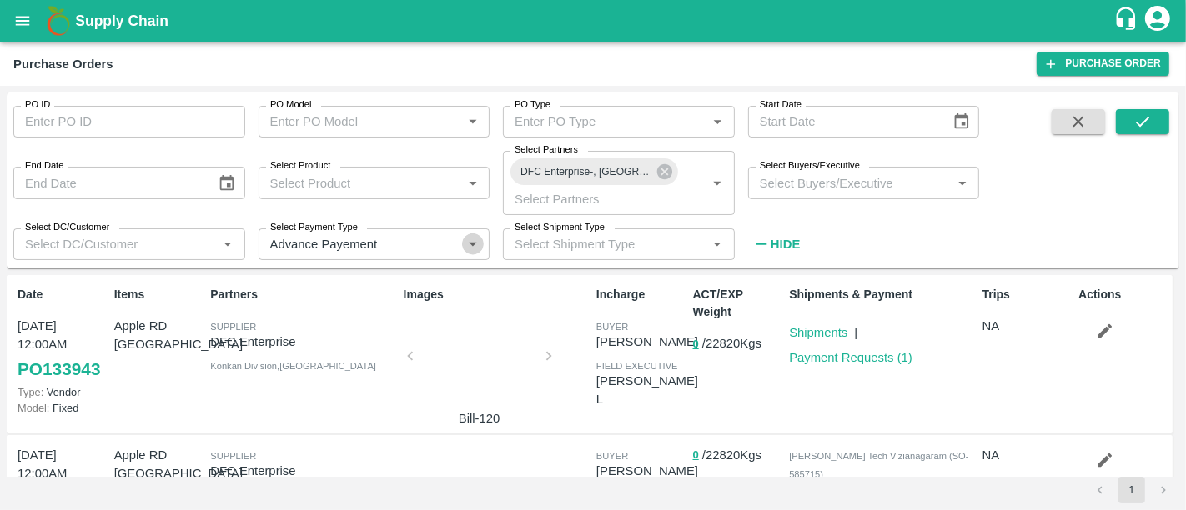
click at [468, 247] on icon "Open" at bounding box center [473, 244] width 18 height 18
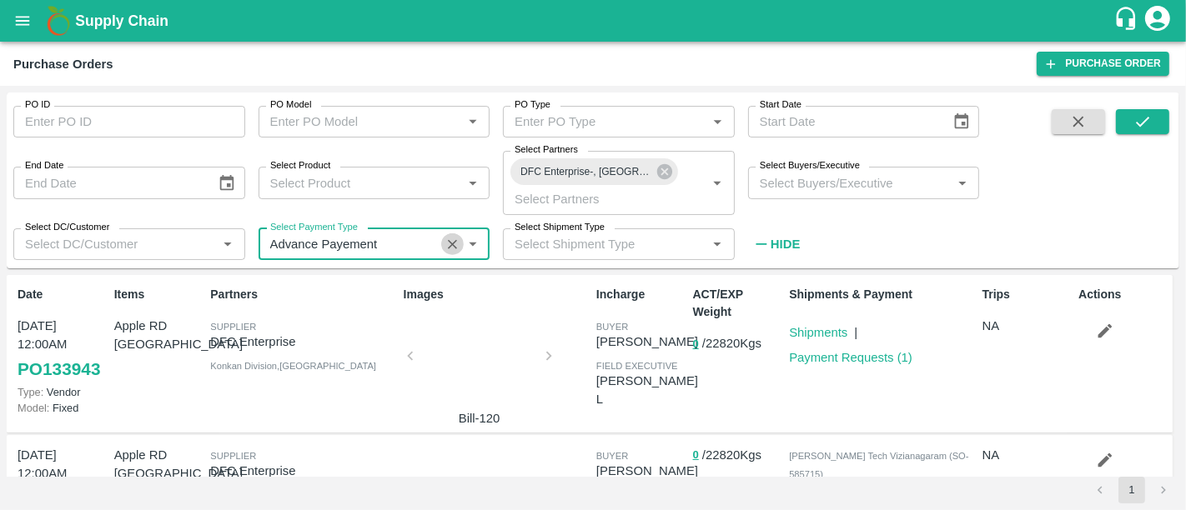
click at [457, 249] on icon "Clear" at bounding box center [452, 245] width 16 height 16
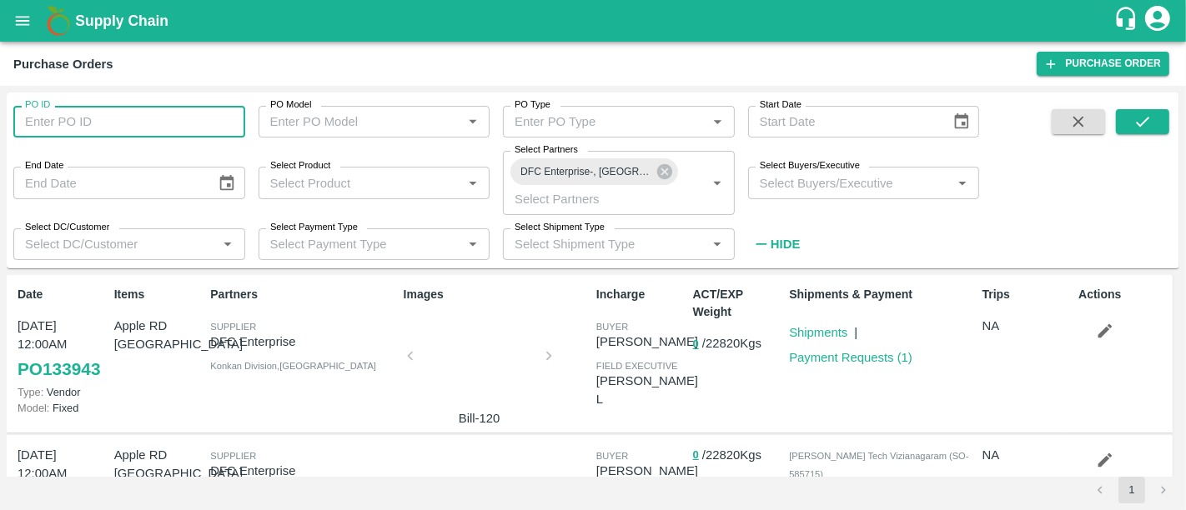
click at [93, 132] on input "PO ID" at bounding box center [129, 122] width 232 height 32
paste input "162411"
type input "162411"
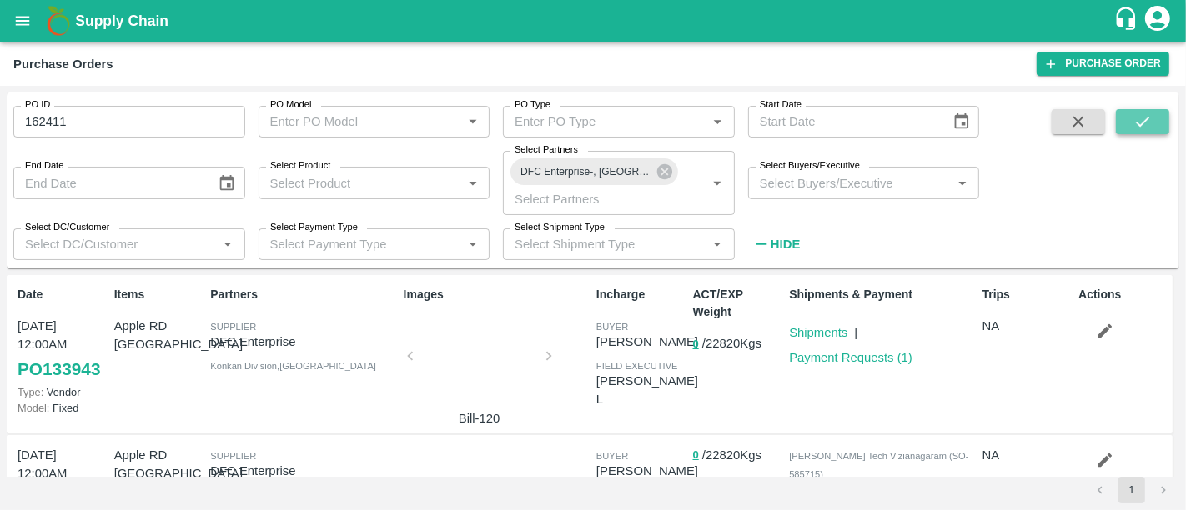
click at [1141, 127] on icon "submit" at bounding box center [1142, 122] width 18 height 18
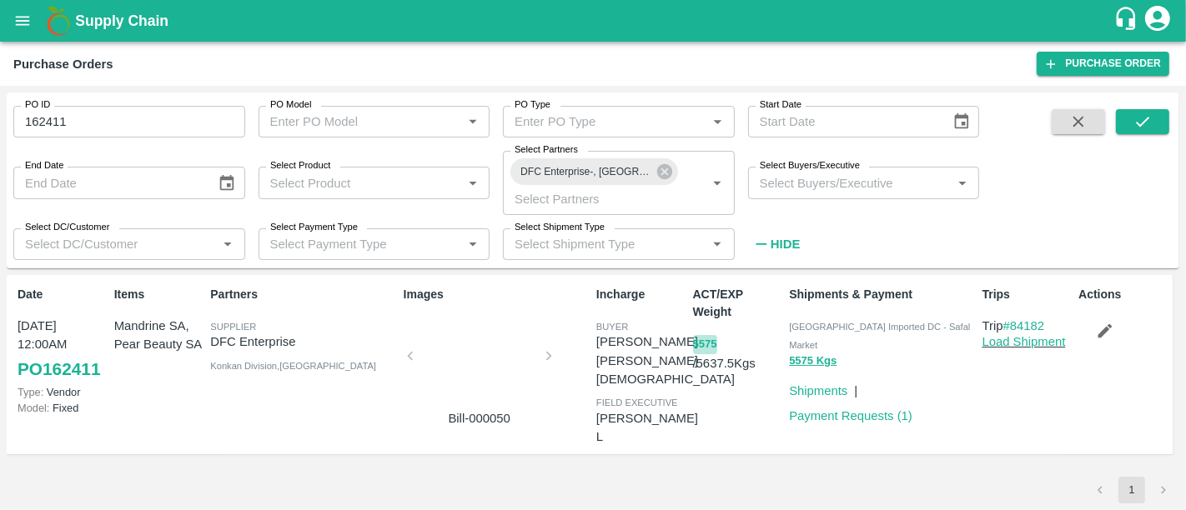
click at [715, 337] on button "5575" at bounding box center [705, 344] width 24 height 19
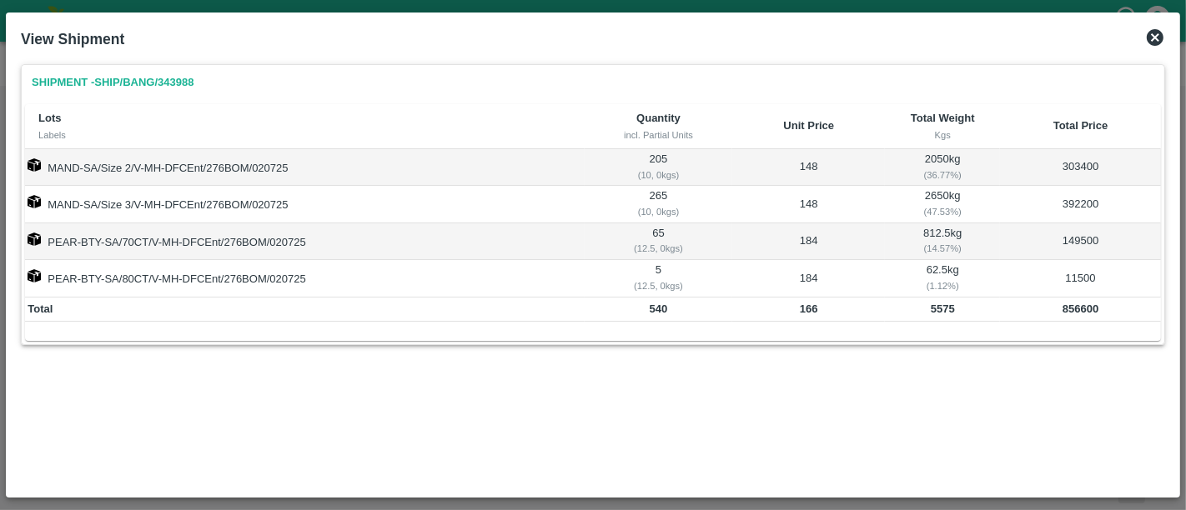
click at [1148, 43] on icon at bounding box center [1155, 38] width 20 height 20
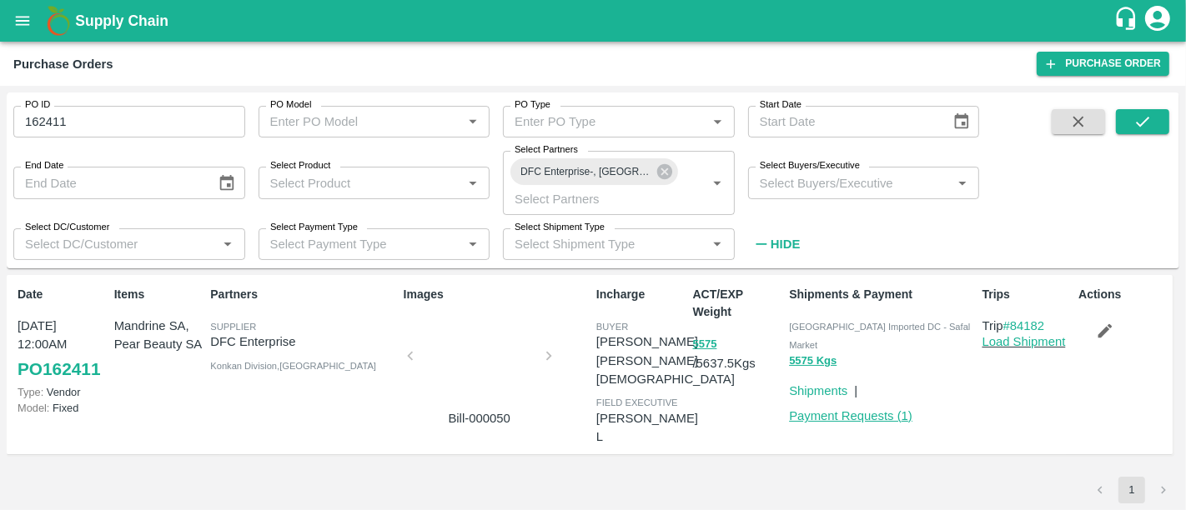
click at [843, 409] on link "Payment Requests ( 1 )" at bounding box center [850, 415] width 123 height 13
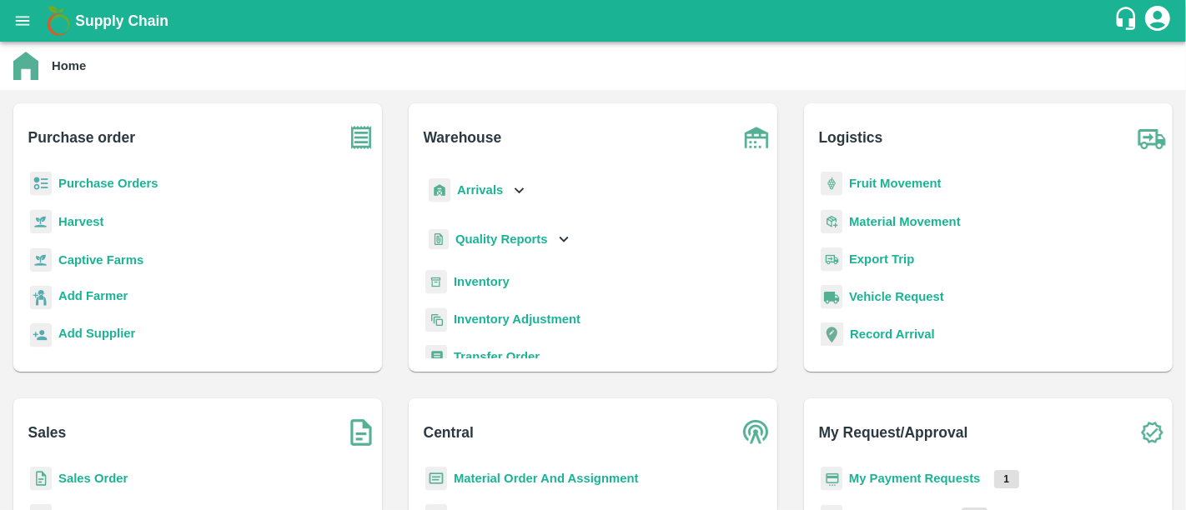
click at [121, 186] on b "Purchase Orders" at bounding box center [108, 183] width 100 height 13
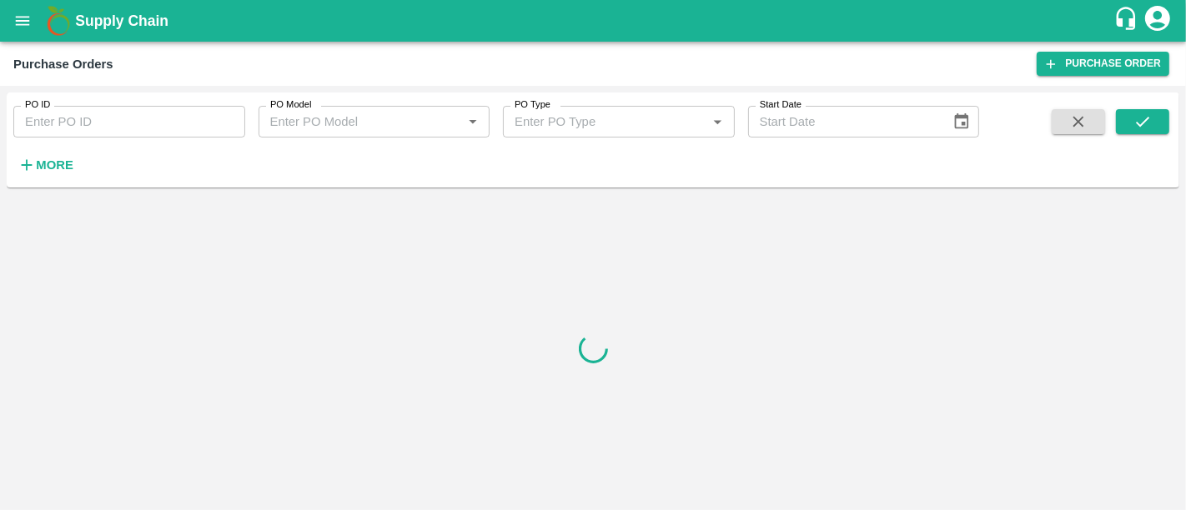
click at [49, 165] on strong "More" at bounding box center [55, 164] width 38 height 13
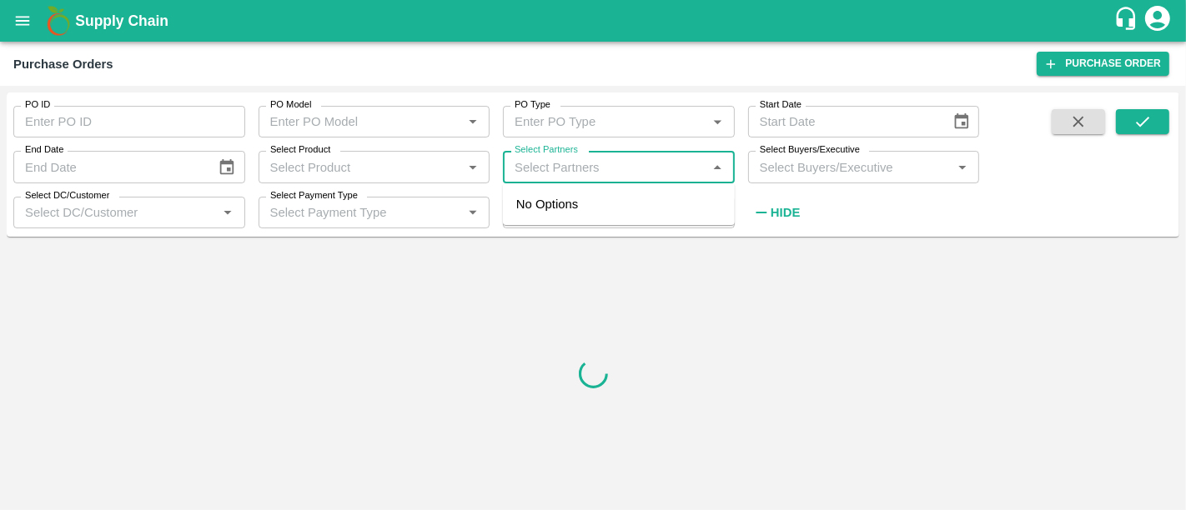
click at [545, 164] on input "Select Partners" at bounding box center [605, 167] width 194 height 22
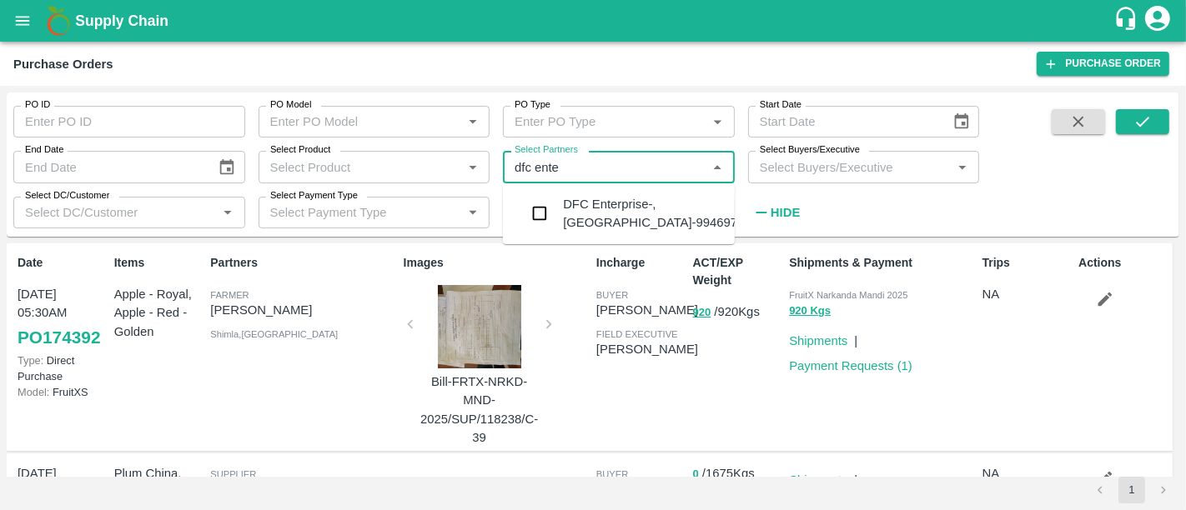
type input "dfc ente"
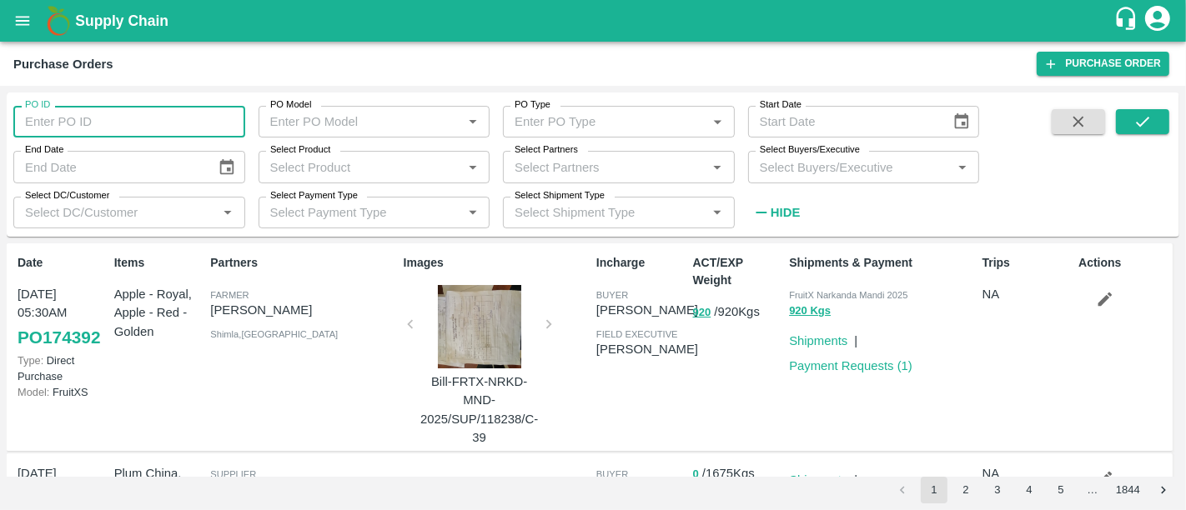
click at [192, 137] on input "PO ID" at bounding box center [129, 122] width 232 height 32
paste input "162627"
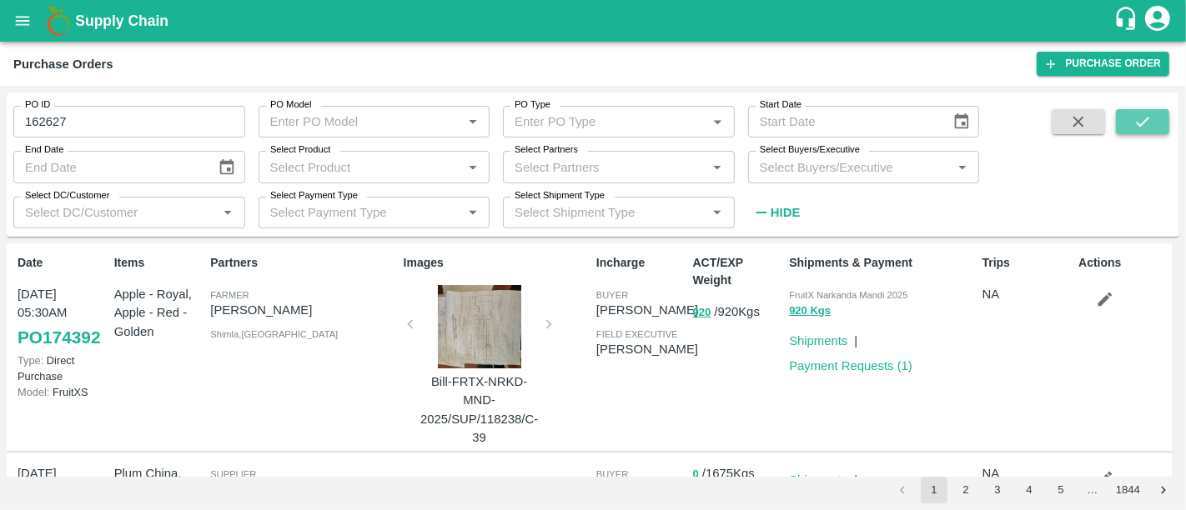
click at [1152, 121] on button "submit" at bounding box center [1142, 121] width 53 height 25
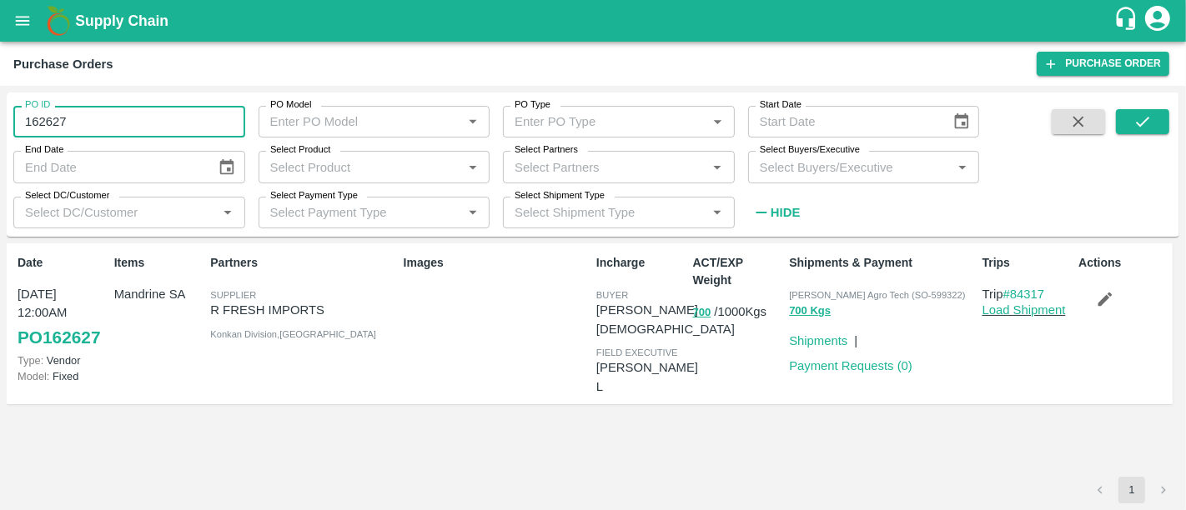
click at [223, 109] on input "162627" at bounding box center [129, 122] width 232 height 32
paste input "text"
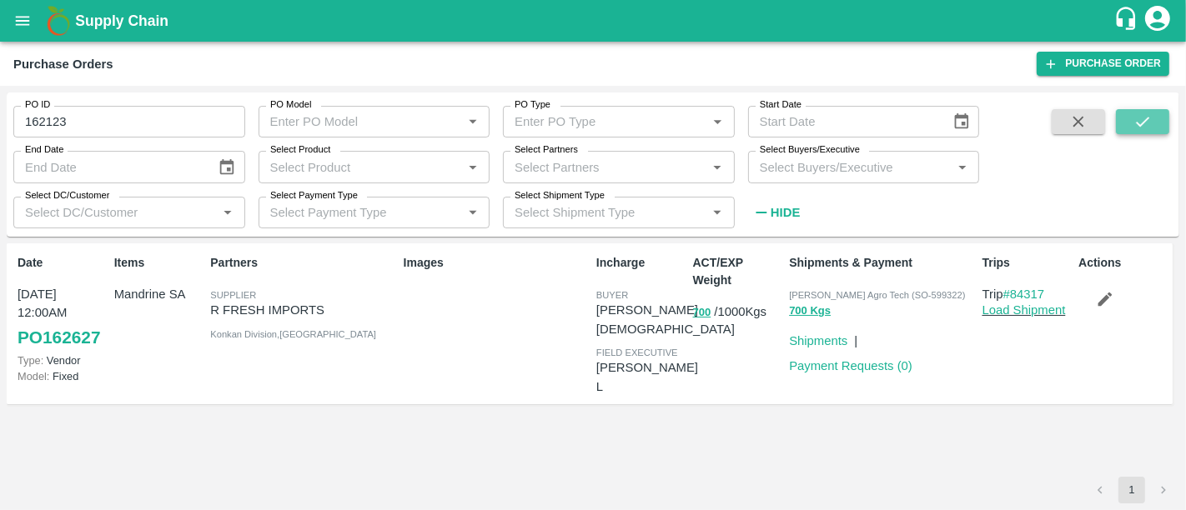
click at [1138, 121] on icon "submit" at bounding box center [1142, 122] width 18 height 18
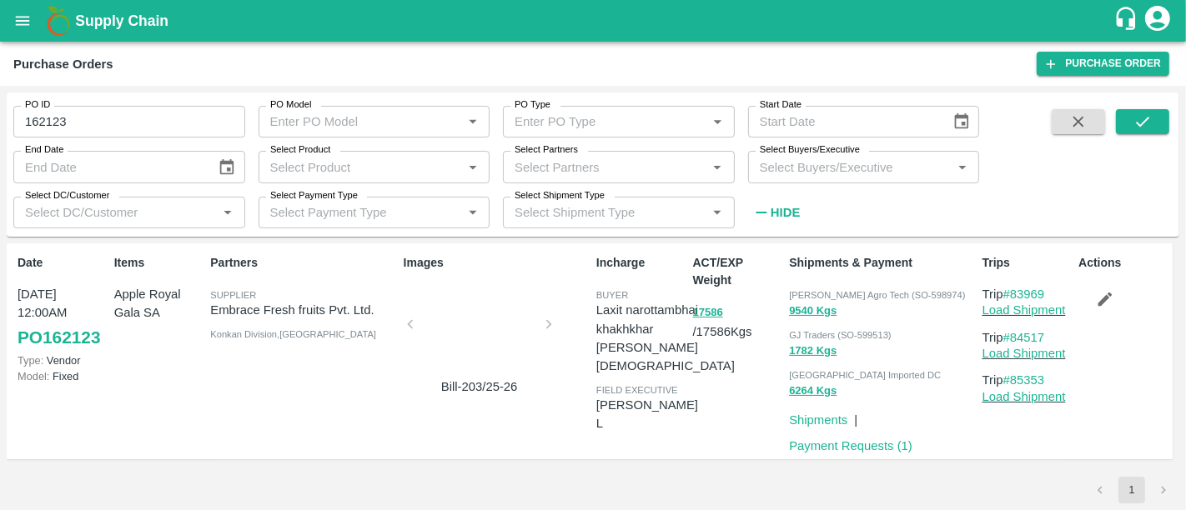
click at [449, 351] on div at bounding box center [479, 329] width 125 height 88
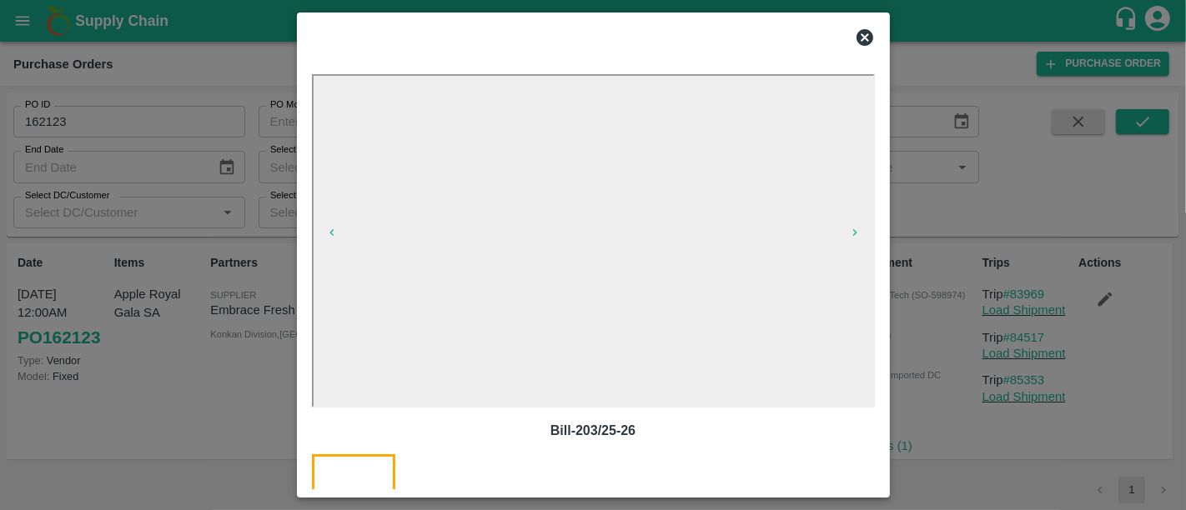
click at [938, 282] on div at bounding box center [593, 255] width 1186 height 510
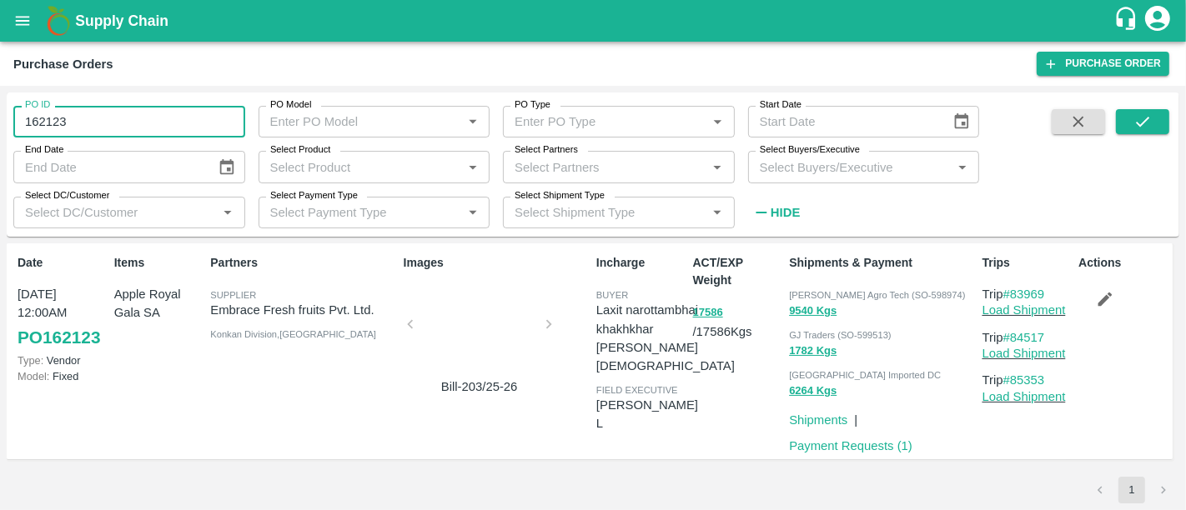
click at [139, 117] on input "162123" at bounding box center [129, 122] width 232 height 32
paste input "text"
type input "160313"
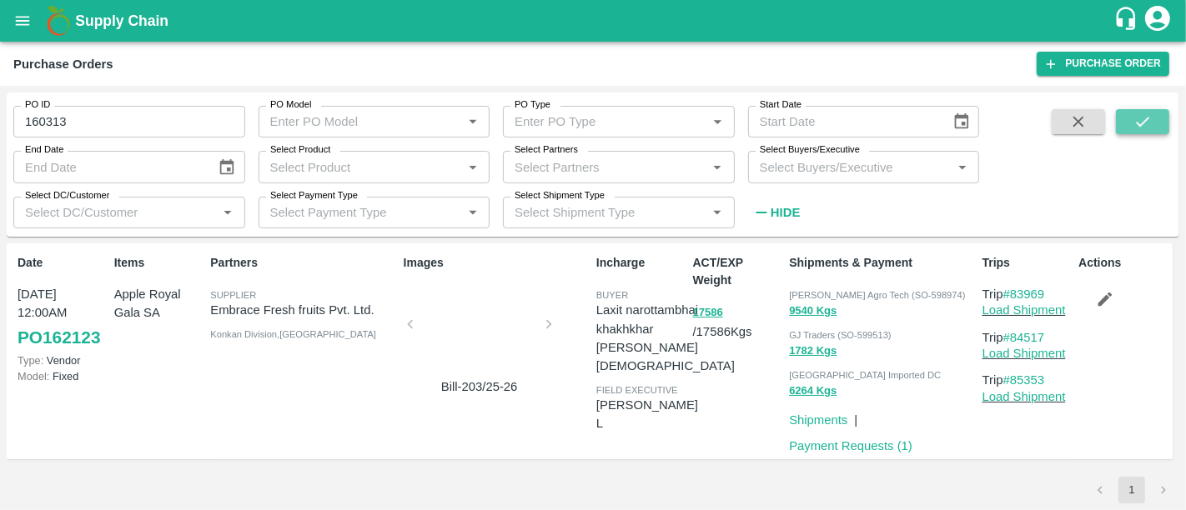
click at [1162, 132] on button "submit" at bounding box center [1142, 121] width 53 height 25
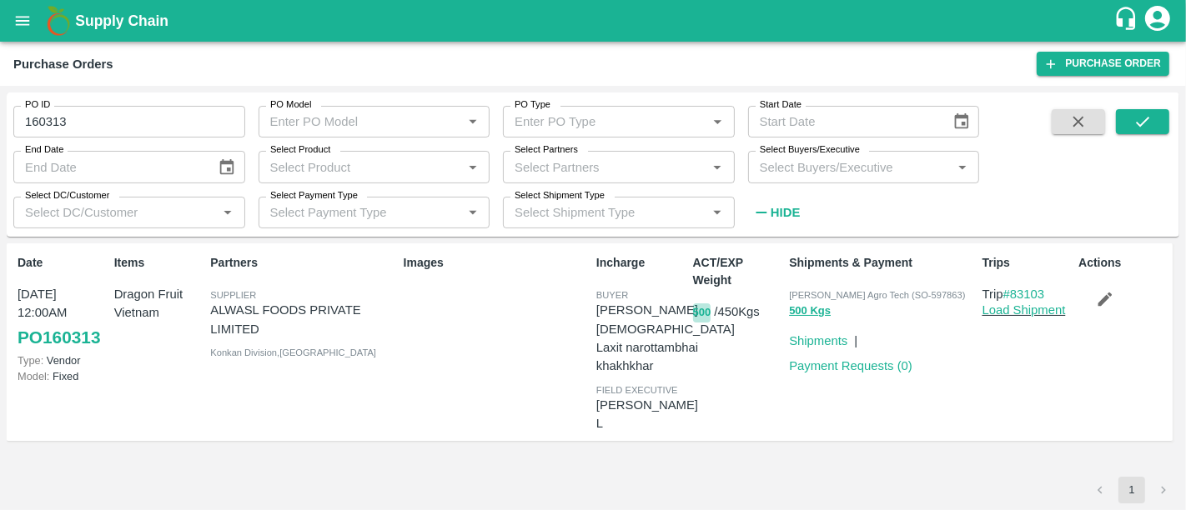
click at [702, 318] on button "500" at bounding box center [702, 313] width 18 height 19
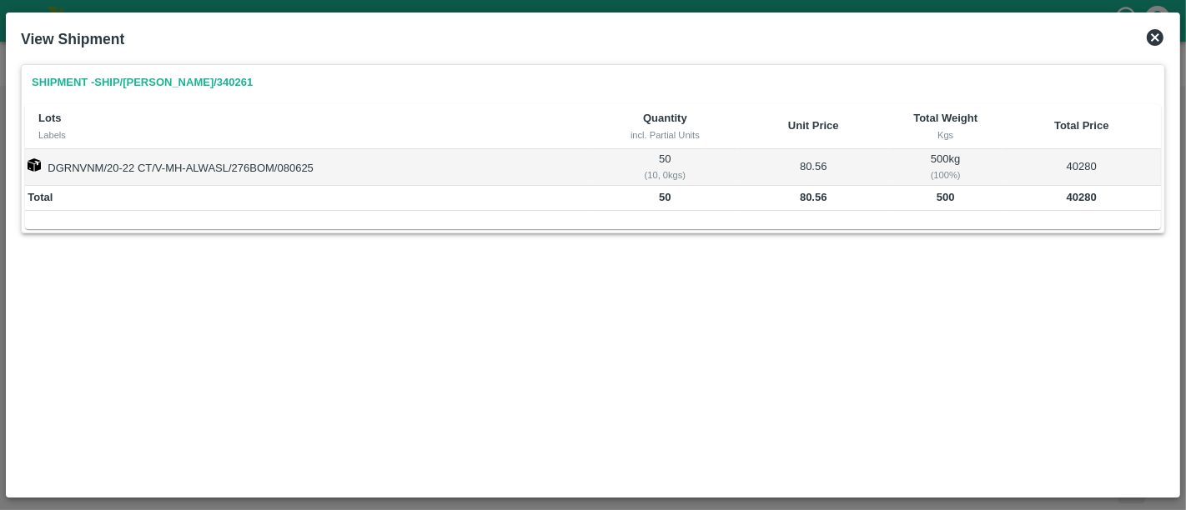
click at [1147, 39] on icon at bounding box center [1155, 37] width 17 height 17
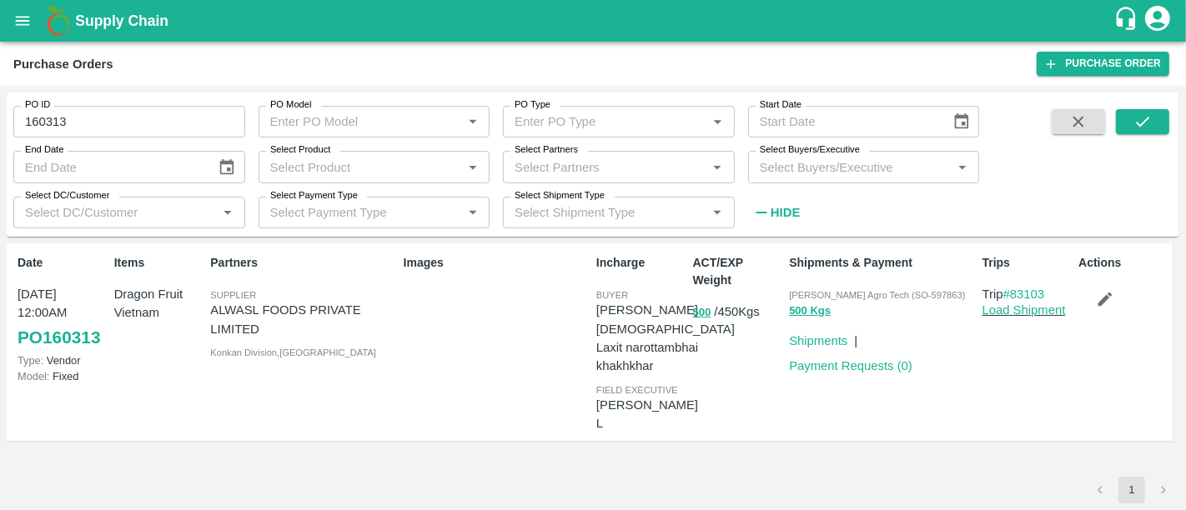
click at [929, 166] on input "Select Buyers/Executive" at bounding box center [850, 167] width 194 height 22
click at [696, 310] on button "500" at bounding box center [702, 313] width 18 height 19
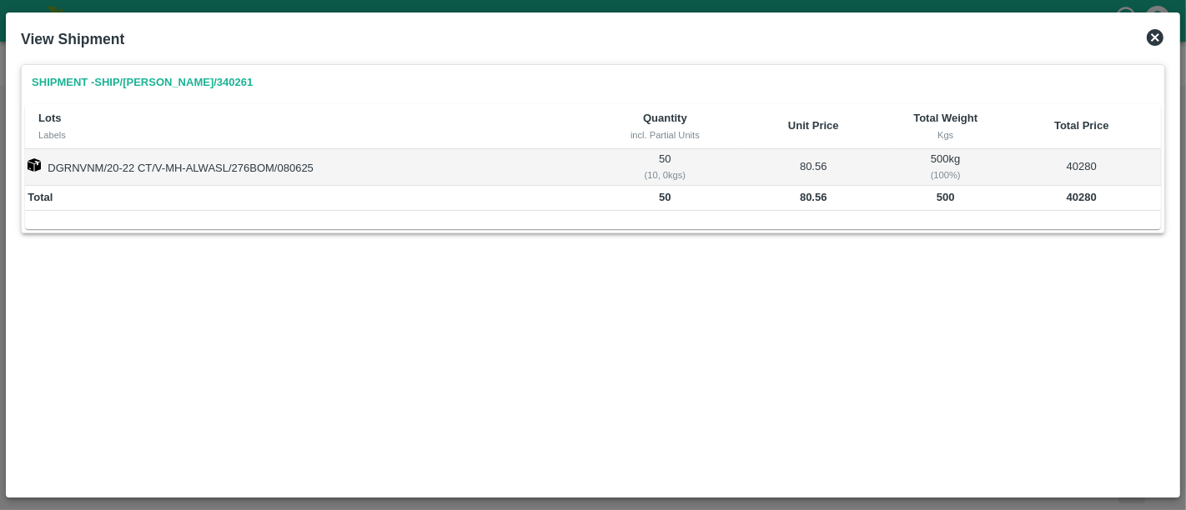
click at [1156, 31] on icon at bounding box center [1155, 37] width 17 height 17
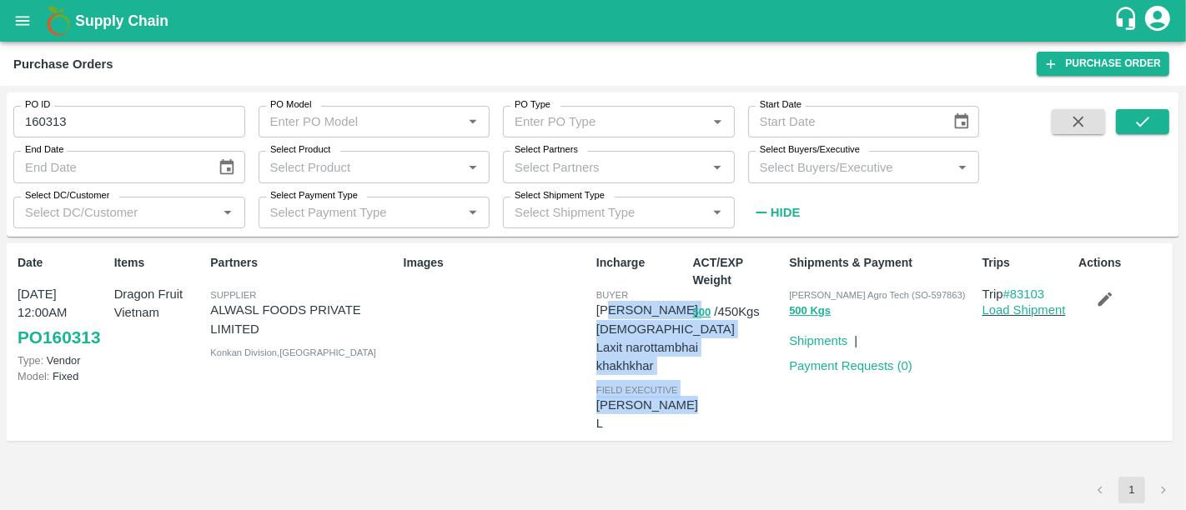
drag, startPoint x: 685, startPoint y: 411, endPoint x: 615, endPoint y: 301, distance: 130.5
click at [615, 301] on div "Incharge buyer Neeti Jain Laxit narottambhai khakhkhar field executive Nanda Ku…" at bounding box center [638, 342] width 97 height 189
click at [615, 301] on p "[PERSON_NAME][DEMOGRAPHIC_DATA]" at bounding box center [665, 320] width 138 height 38
drag, startPoint x: 594, startPoint y: 269, endPoint x: 680, endPoint y: 419, distance: 173.4
click at [680, 419] on div "Date 08 Jun, 12:00AM PO 160313 Type: Vendor Model: Fixed Items Dragon Fruit Vie…" at bounding box center [590, 342] width 1166 height 198
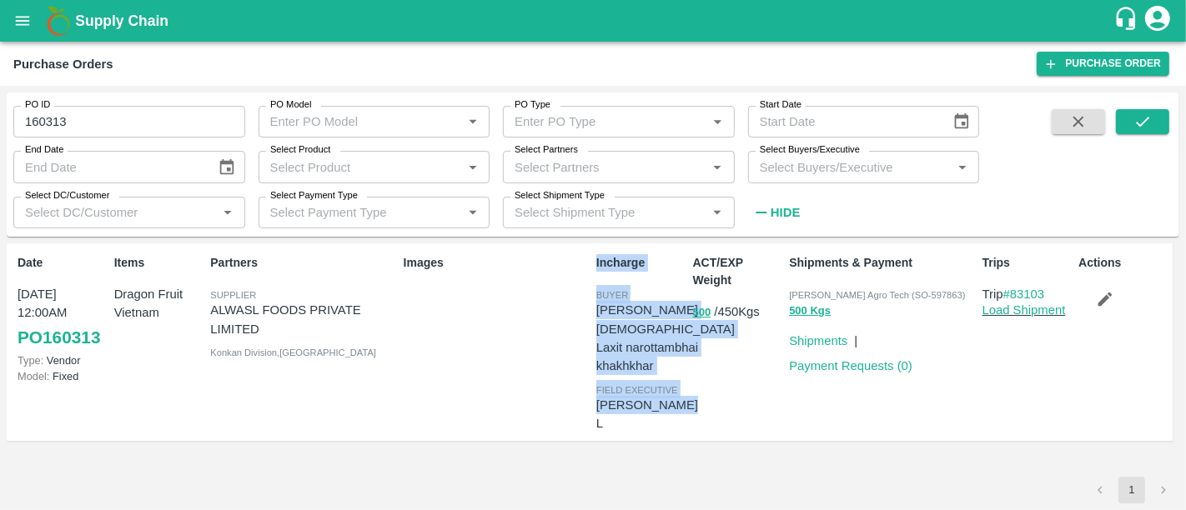
click at [680, 419] on div "Date 08 Jun, 12:00AM PO 160313 Type: Vendor Model: Fixed Items Dragon Fruit Vie…" at bounding box center [590, 342] width 1166 height 198
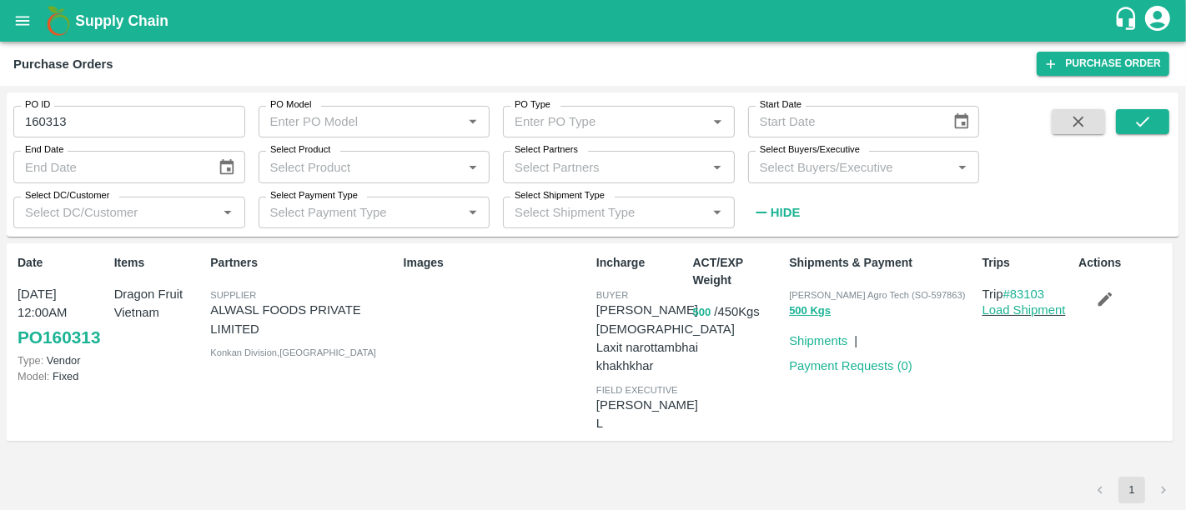
click at [693, 309] on button "500" at bounding box center [702, 313] width 18 height 19
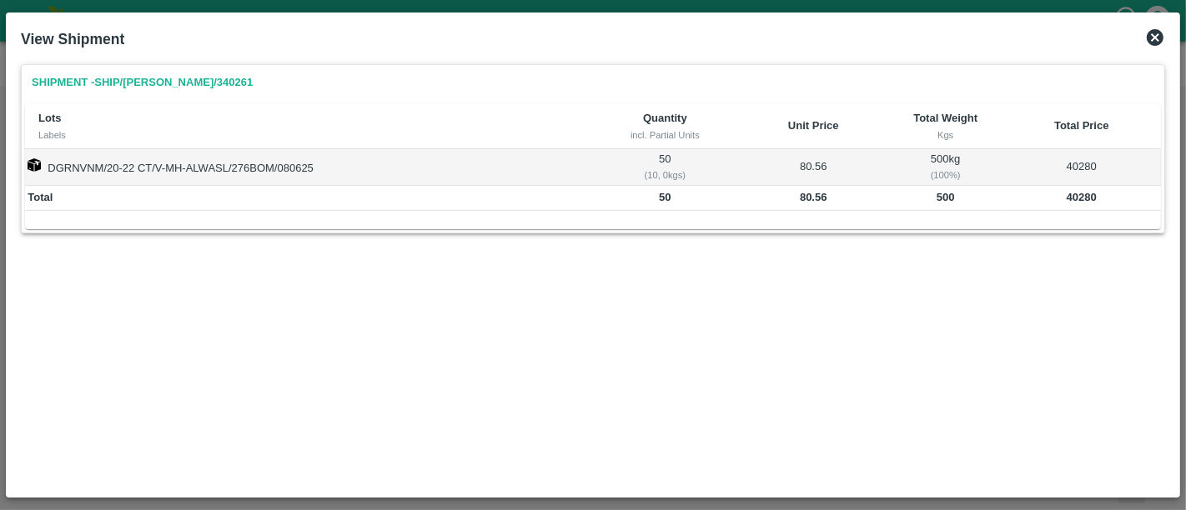
click at [1155, 35] on icon at bounding box center [1155, 37] width 17 height 17
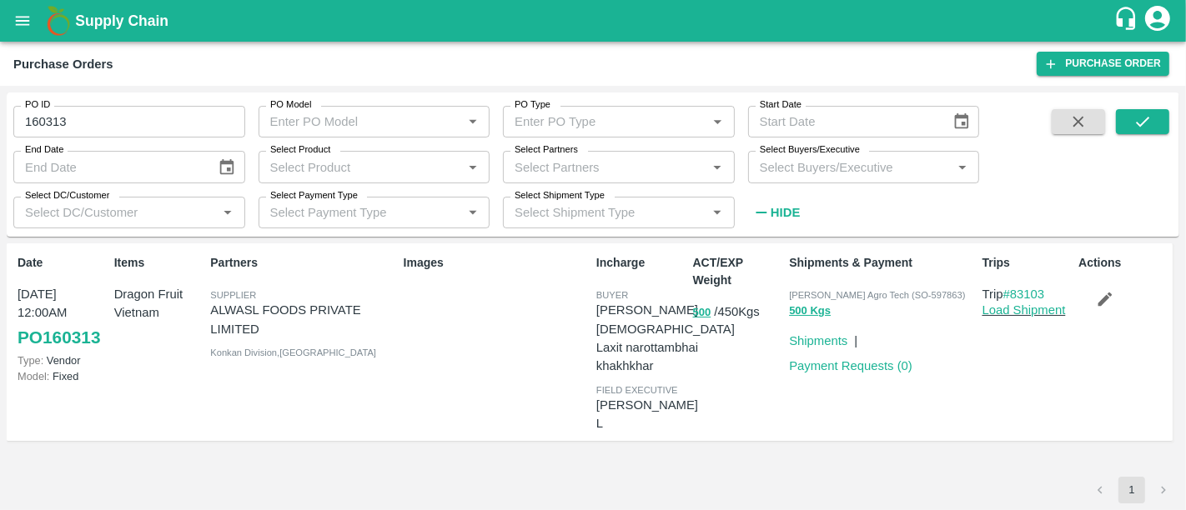
click at [1101, 304] on icon "button" at bounding box center [1105, 300] width 14 height 14
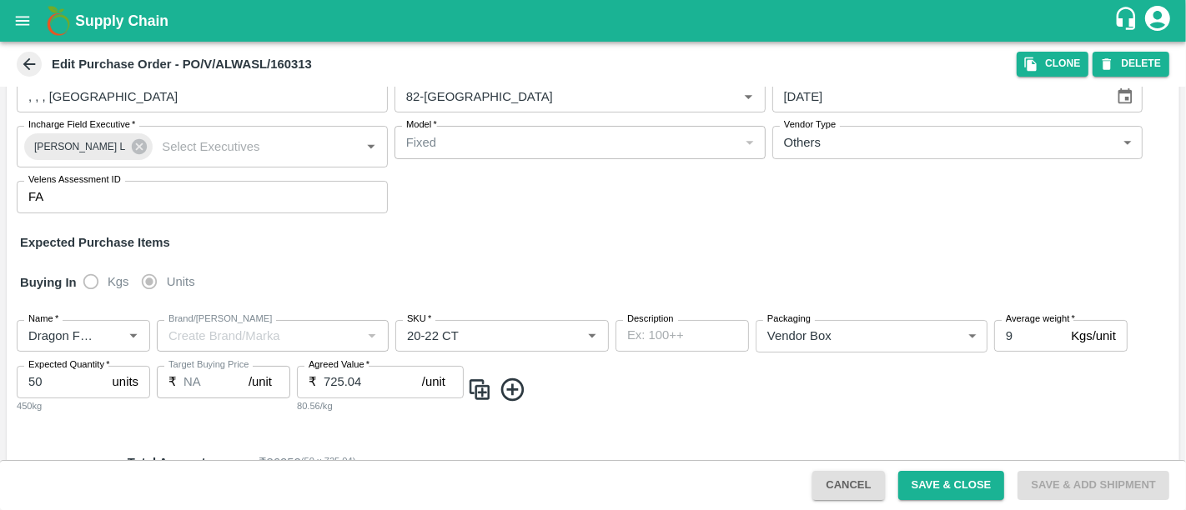
scroll to position [151, 0]
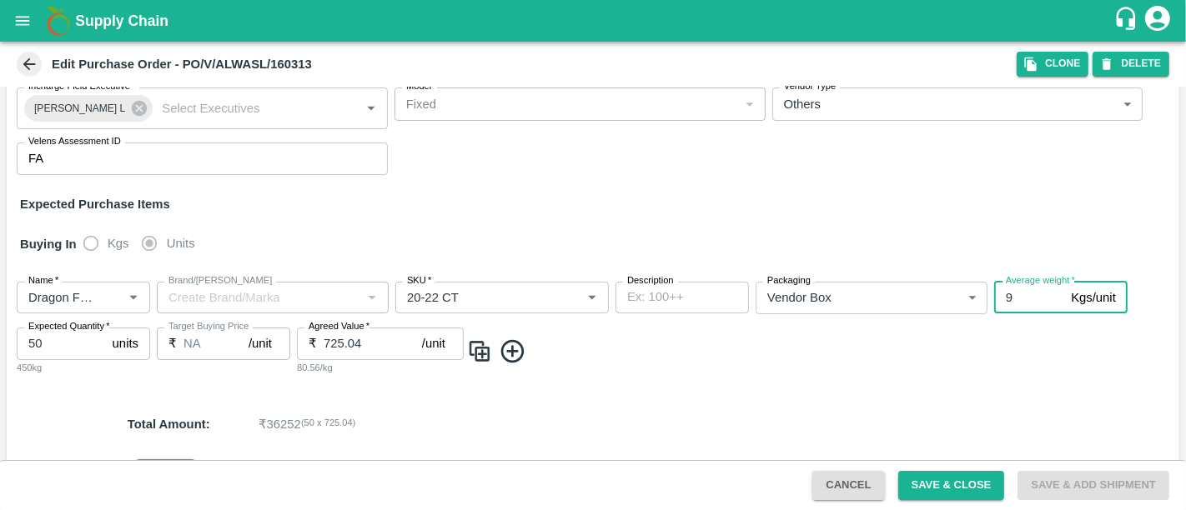
drag, startPoint x: 1025, startPoint y: 284, endPoint x: 971, endPoint y: 278, distance: 53.7
click at [971, 278] on div "Name   * Name   * Brand/Marka Brand/Marka SKU   * SKU   * Description x Descrip…" at bounding box center [593, 329] width 1172 height 120
type input "10"
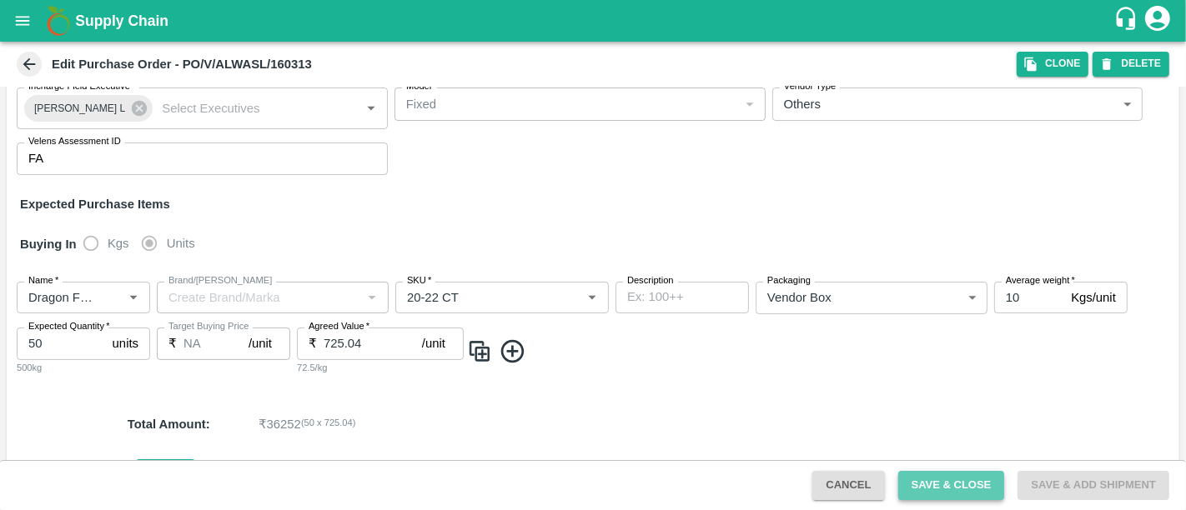
click at [939, 482] on button "Save & Close" at bounding box center [951, 485] width 107 height 29
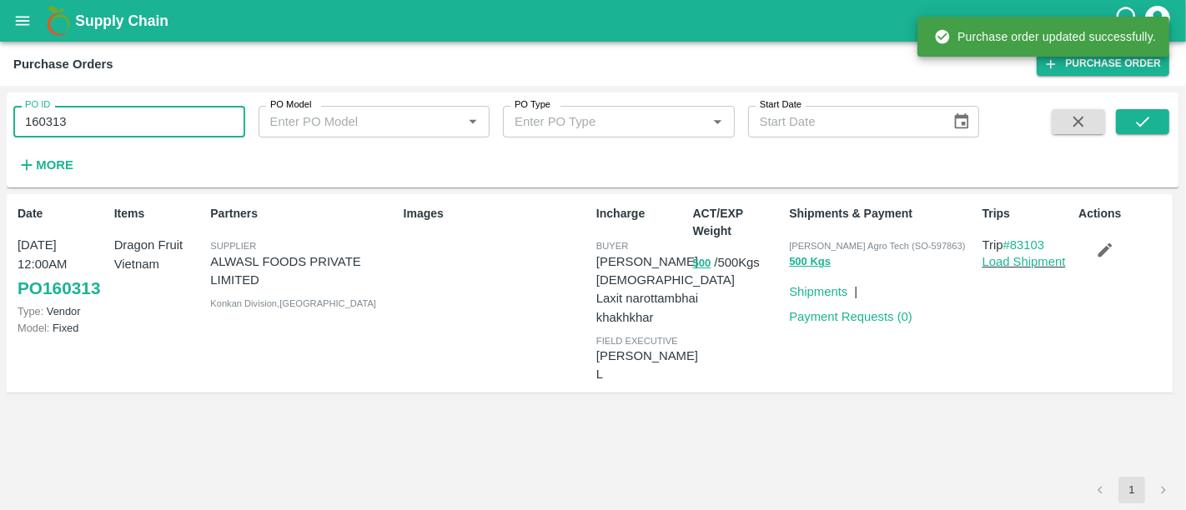
click at [107, 131] on input "160313" at bounding box center [129, 122] width 232 height 32
paste input "text"
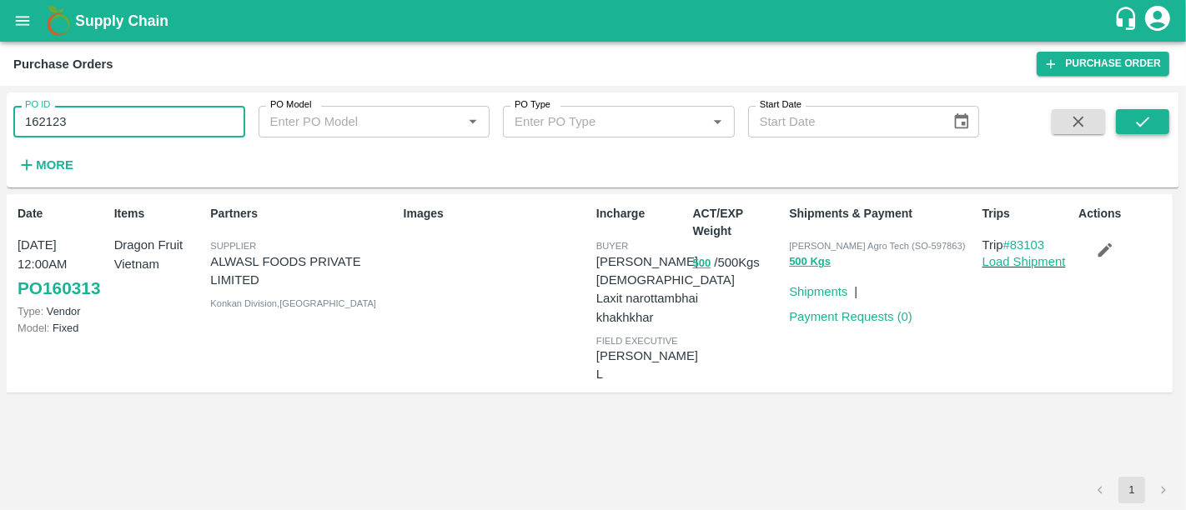
type input "162123"
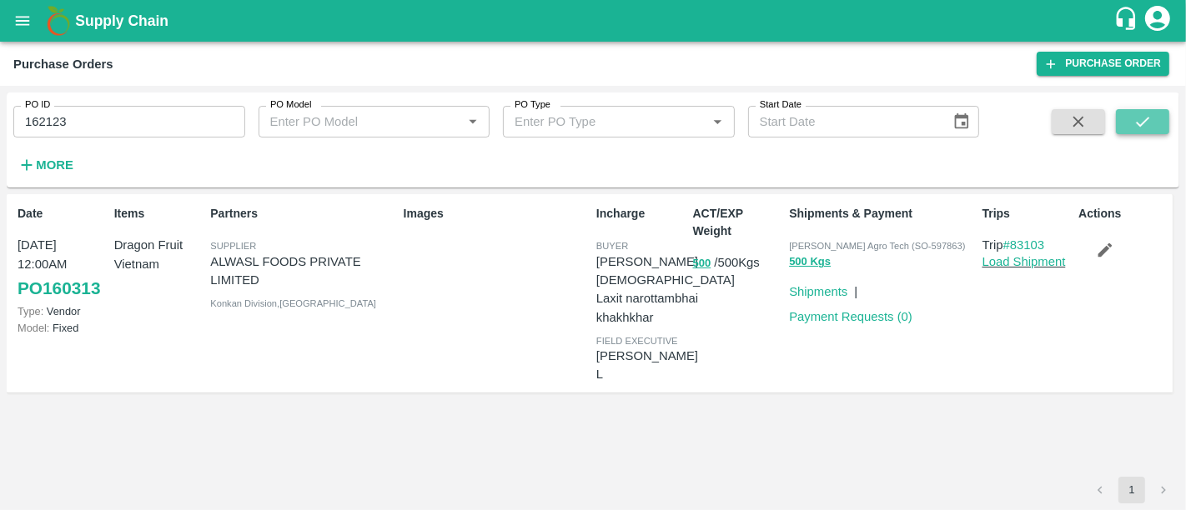
click at [1136, 125] on icon "submit" at bounding box center [1142, 122] width 18 height 18
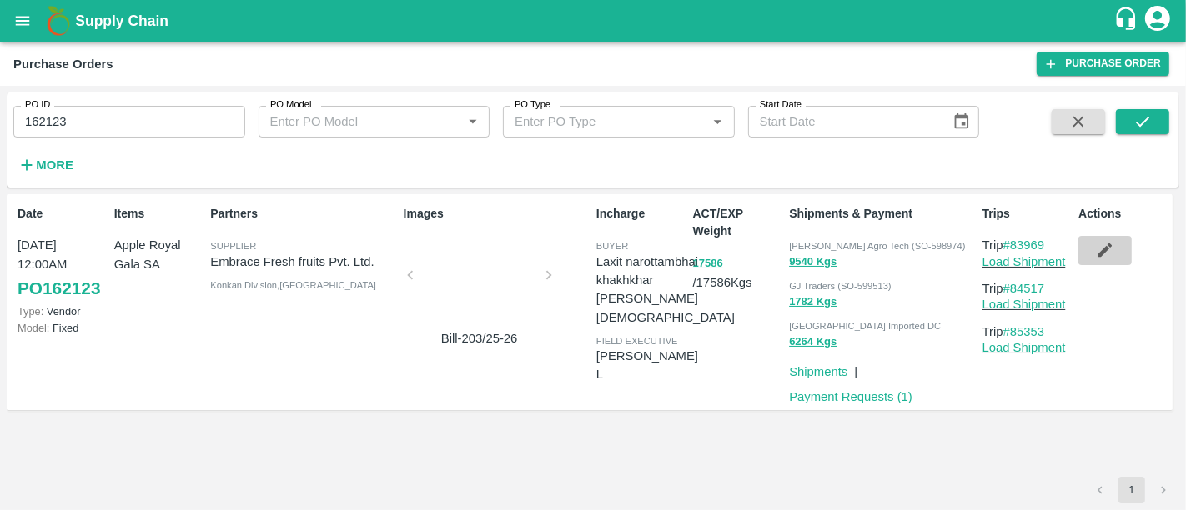
click at [1119, 259] on button "button" at bounding box center [1104, 250] width 53 height 28
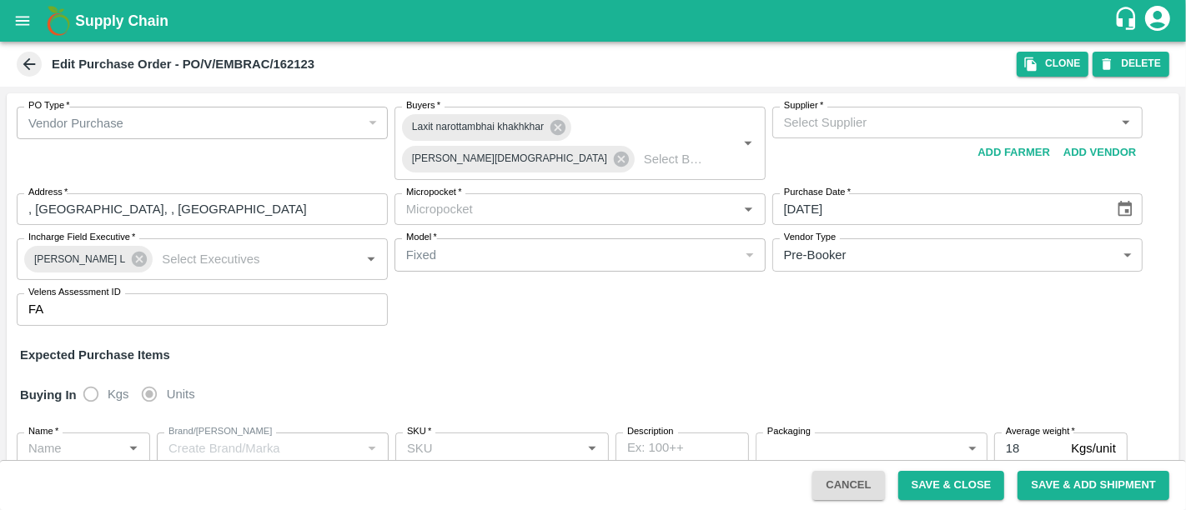
type input "Embrace Fresh fruits Pvt. Ltd.-undefined"
type input "82-Mumbai"
type input "Apple Royal Gala SA"
type input "135CT"
type input "NA"
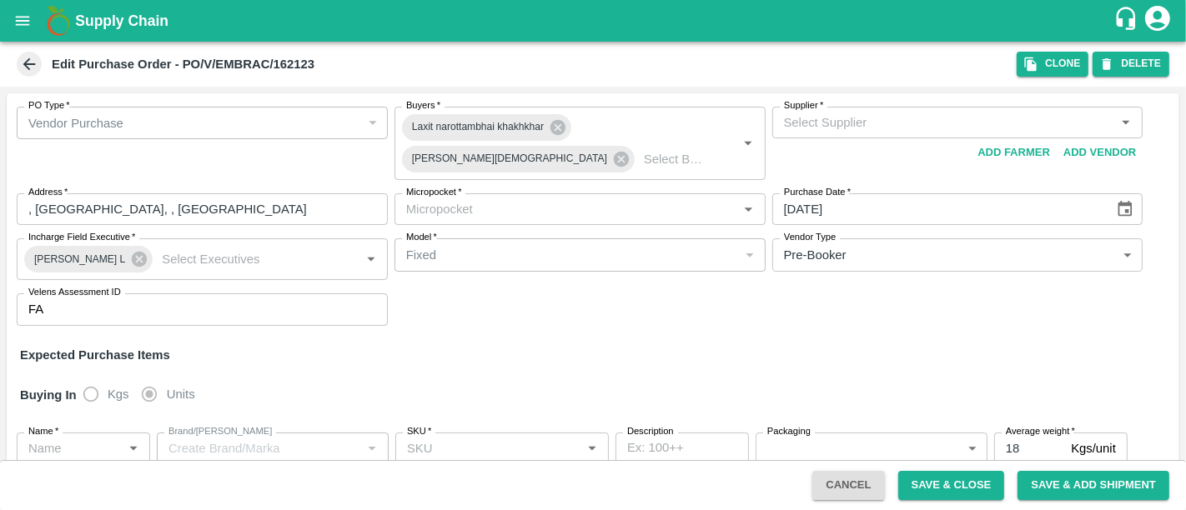
type input "Apple Royal Gala SA"
type input "150CT"
type input "NA"
type input "Apple Royal Gala SA"
type input "165CT"
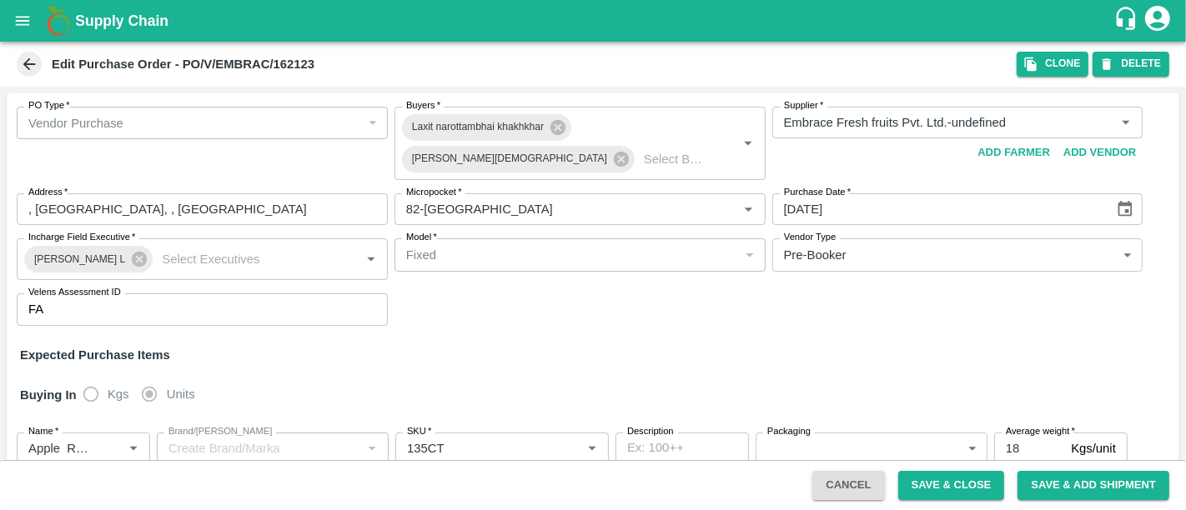
type input "NA"
type input "Apple Royal Gala SA"
type input "180CT"
type input "NA"
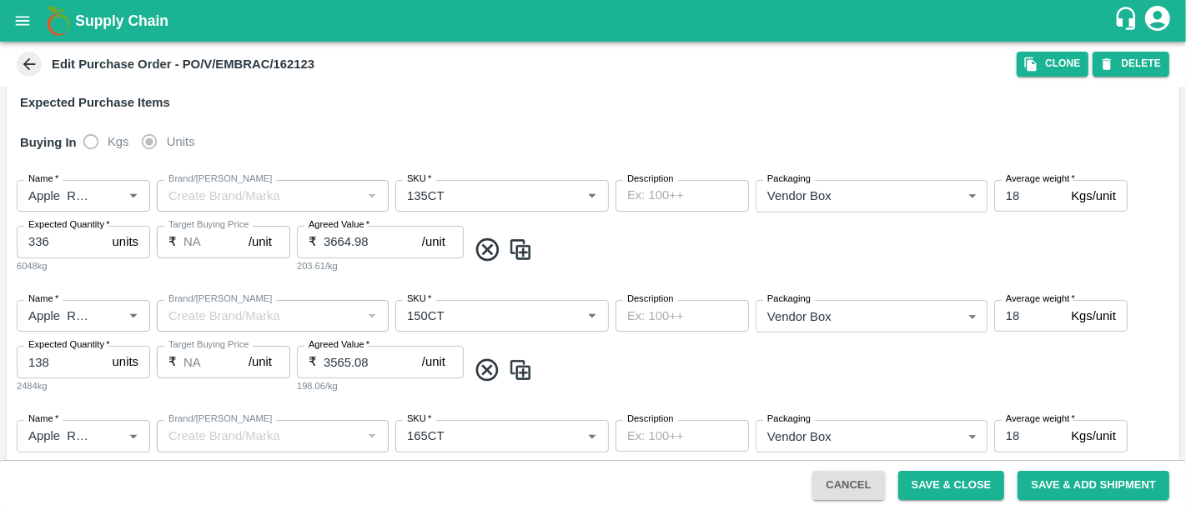
scroll to position [269, 0]
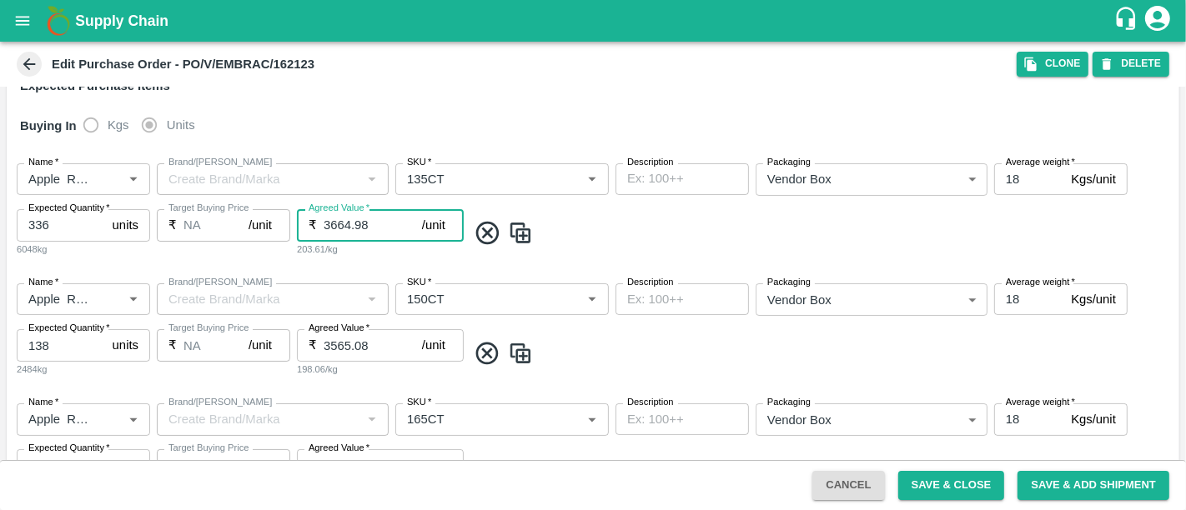
drag, startPoint x: 379, startPoint y: 204, endPoint x: 287, endPoint y: 217, distance: 92.6
click at [287, 217] on div "Name   * Name   * Brand/Marka Brand/Marka SKU   * SKU   * Description x Descrip…" at bounding box center [593, 210] width 1172 height 120
type input "3570.83"
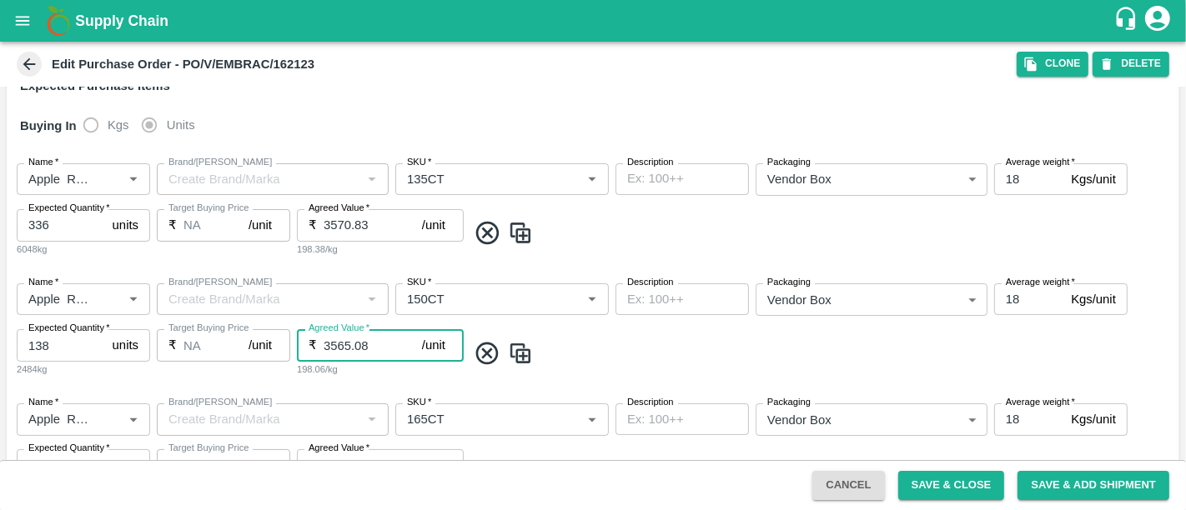
drag, startPoint x: 364, startPoint y: 325, endPoint x: 293, endPoint y: 334, distance: 72.2
click at [293, 334] on div "Name   * Name   * Brand/Marka Brand/Marka SKU   * SKU   * Description x Descrip…" at bounding box center [593, 330] width 1172 height 120
paste input "70.83"
type input "3570.83"
click at [362, 390] on div "Name   * Name   * Brand/Marka Brand/Marka SKU   * SKU   * Description x Descrip…" at bounding box center [593, 450] width 1172 height 120
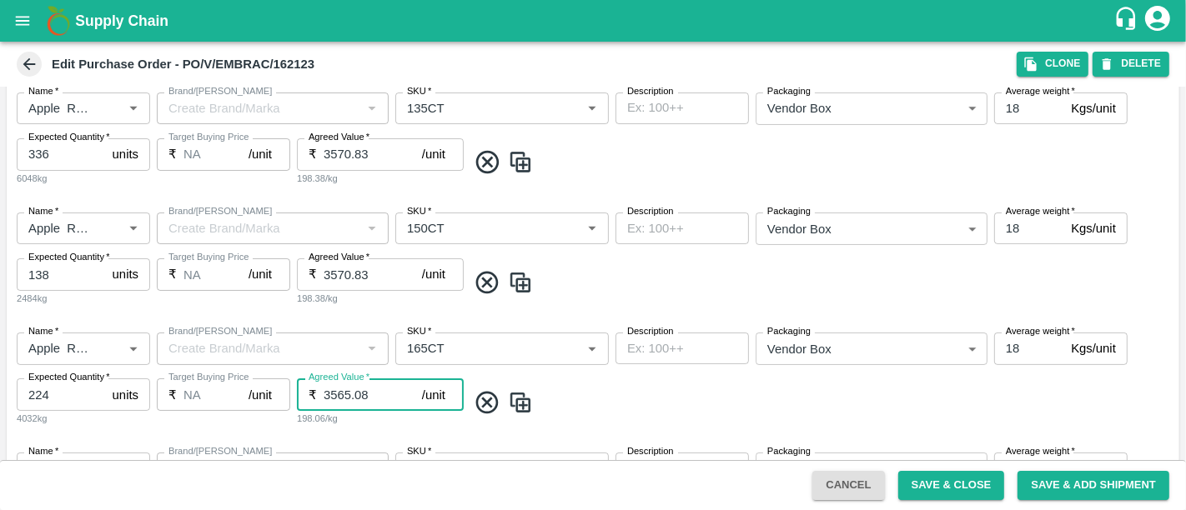
scroll to position [342, 0]
click at [362, 377] on input "3565.08" at bounding box center [373, 393] width 98 height 32
paste input "70.83"
type input "3570.83"
click at [374, 414] on div "Name   * Name   * Brand/Marka Brand/Marka SKU   * SKU   * Description x Descrip…" at bounding box center [593, 378] width 1172 height 120
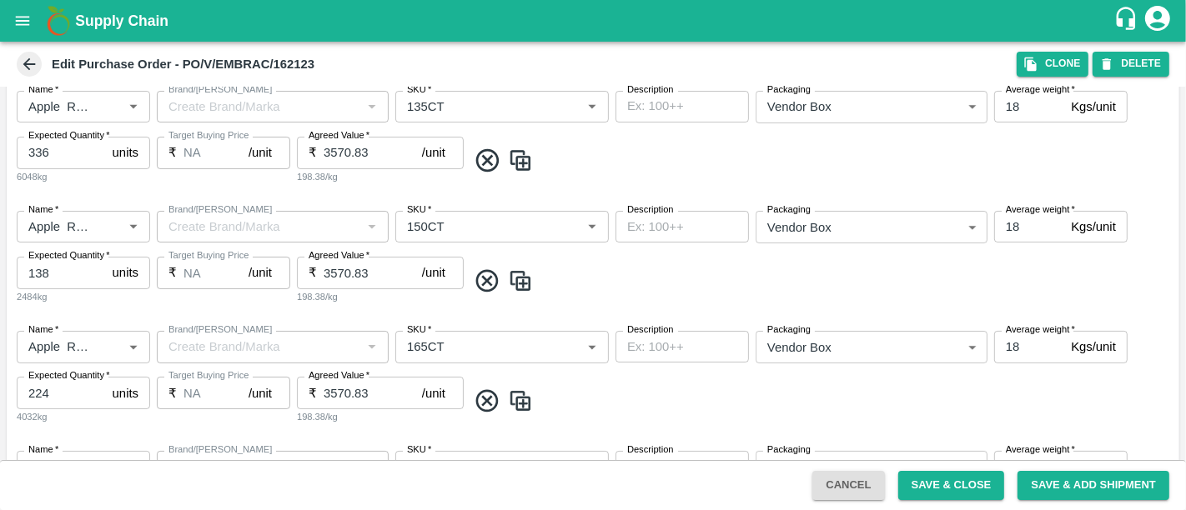
scroll to position [454, 0]
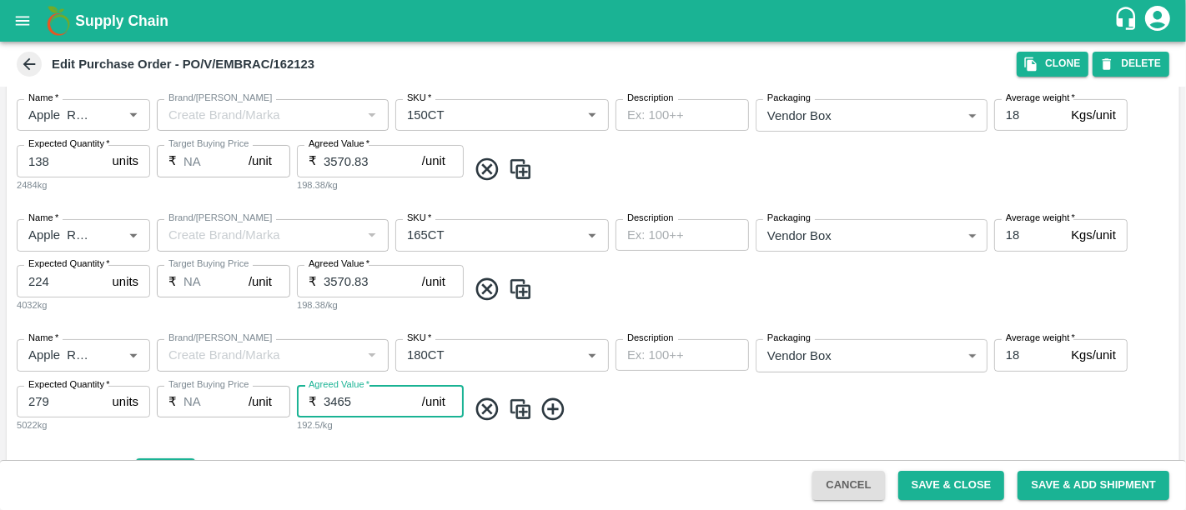
click at [362, 392] on input "3465" at bounding box center [373, 402] width 98 height 32
paste input "570.83"
type input "3570.83"
click at [419, 446] on div "Upload Agreement Upload" at bounding box center [593, 470] width 1172 height 48
click at [975, 481] on button "Save & Close" at bounding box center [951, 485] width 107 height 29
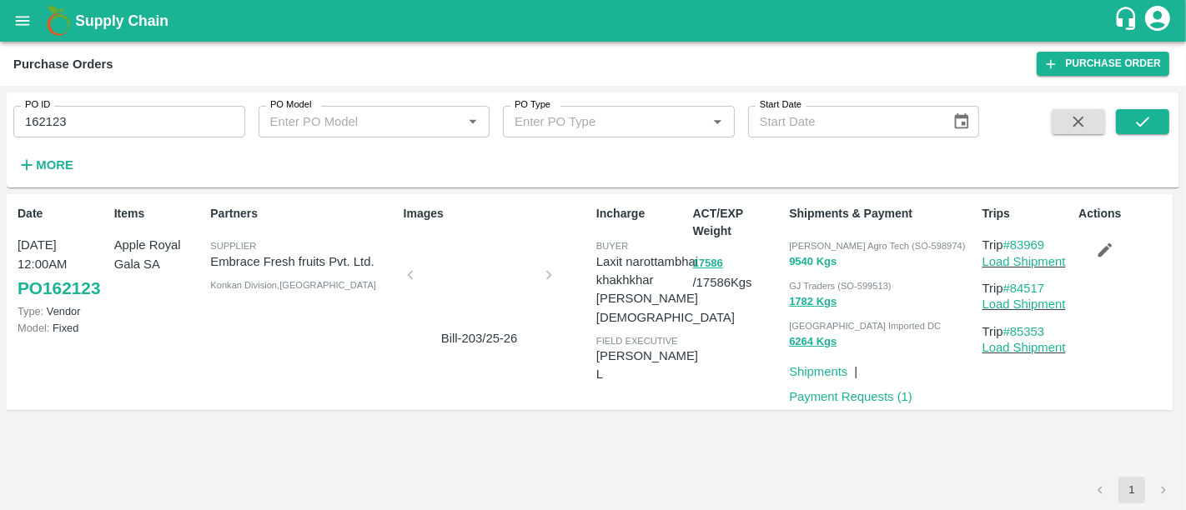
click at [825, 262] on button "9540 Kgs" at bounding box center [813, 262] width 48 height 19
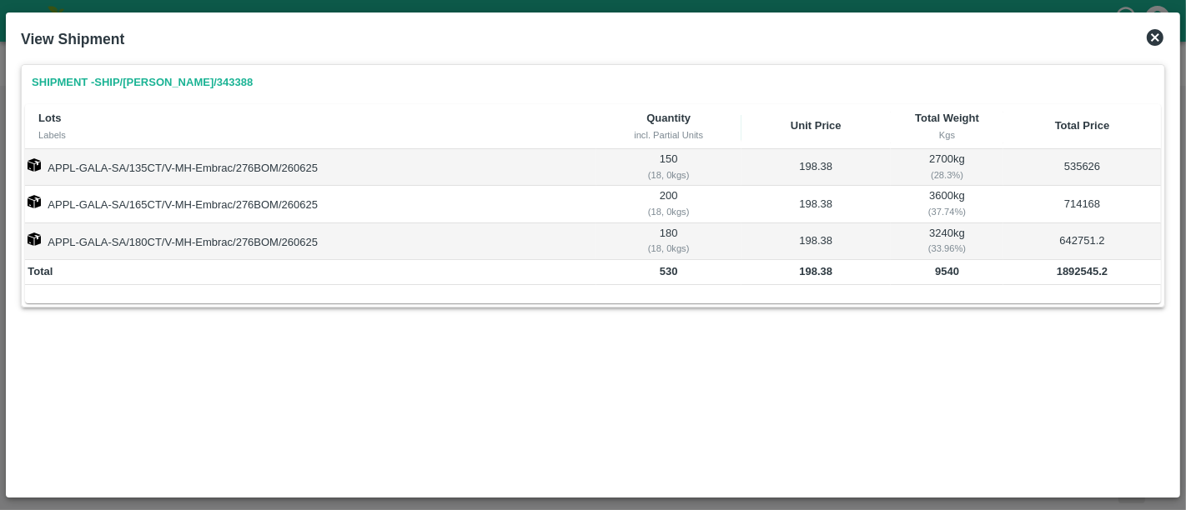
click at [1153, 39] on icon at bounding box center [1155, 38] width 20 height 20
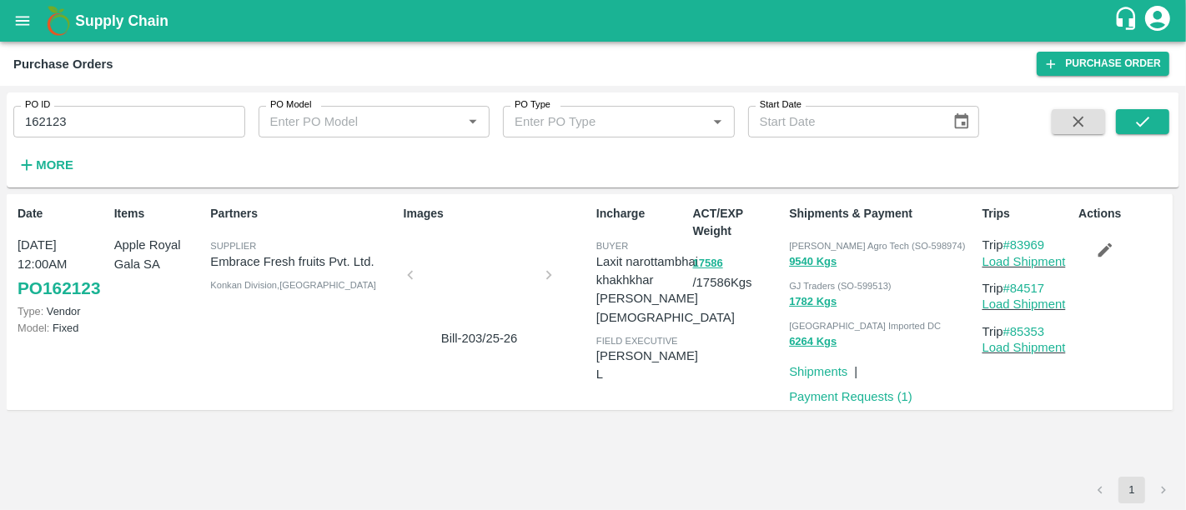
click at [479, 309] on div at bounding box center [479, 280] width 125 height 88
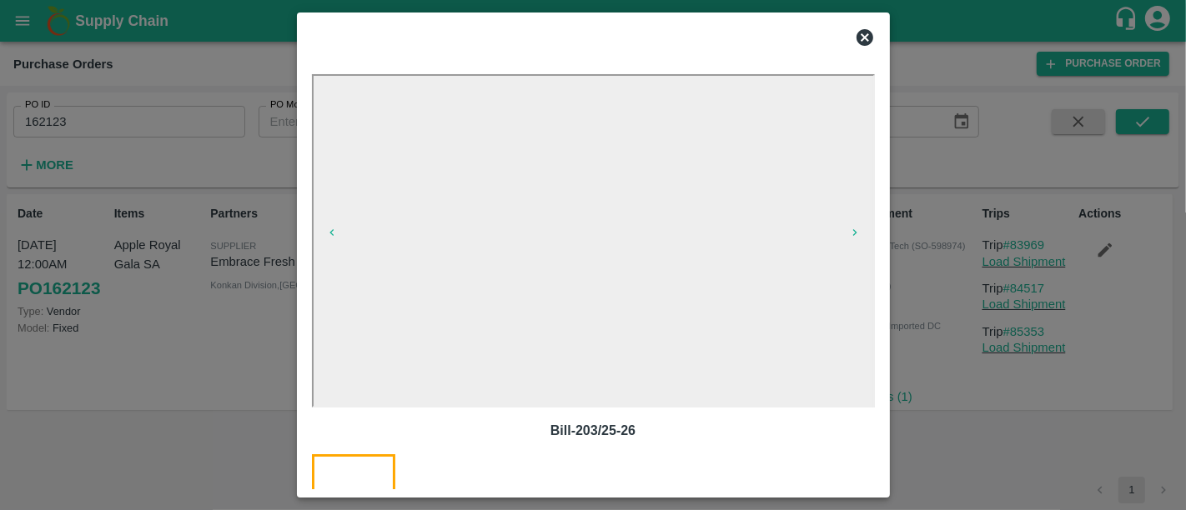
click at [912, 358] on div at bounding box center [593, 255] width 1186 height 510
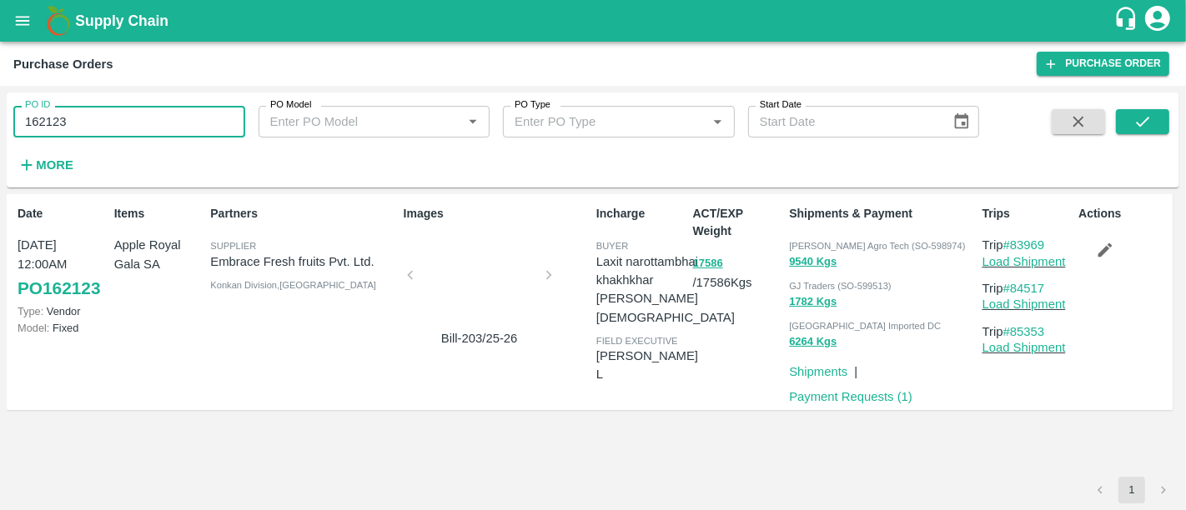
click at [163, 118] on input "162123" at bounding box center [129, 122] width 232 height 32
paste input "text"
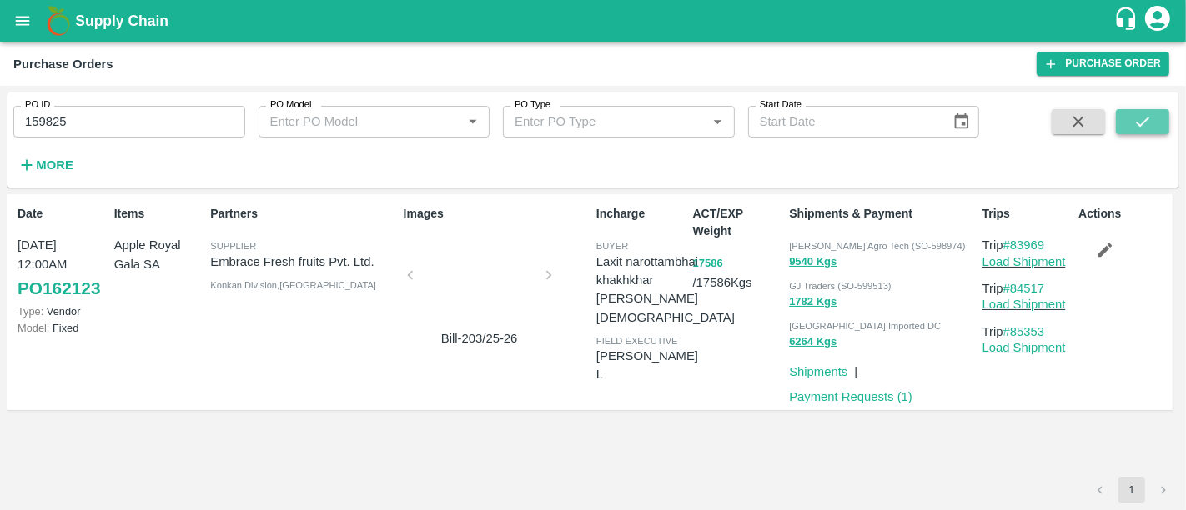
click at [1138, 121] on icon "submit" at bounding box center [1142, 122] width 18 height 18
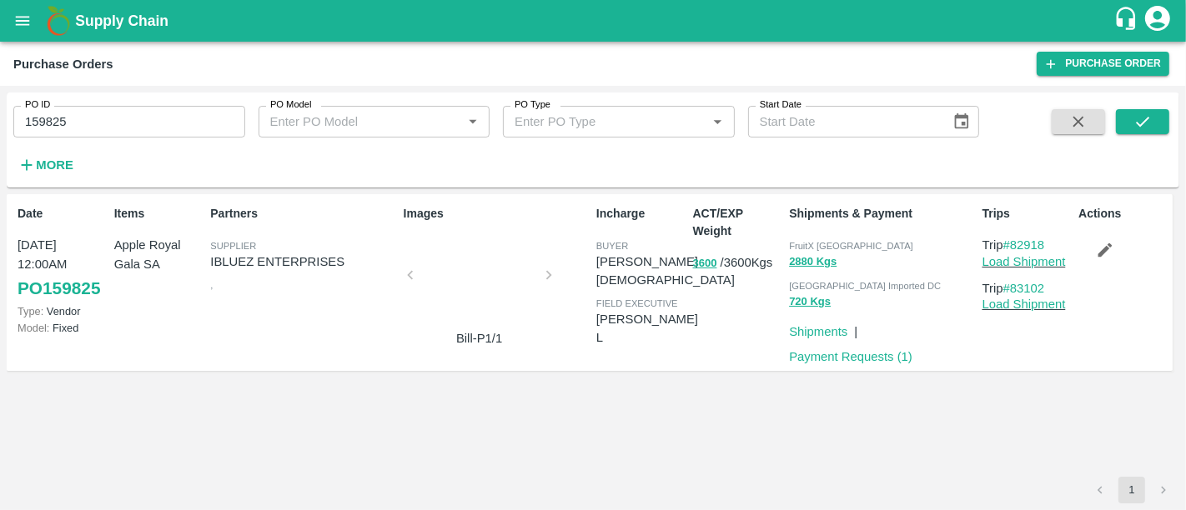
click at [525, 289] on div at bounding box center [479, 280] width 125 height 88
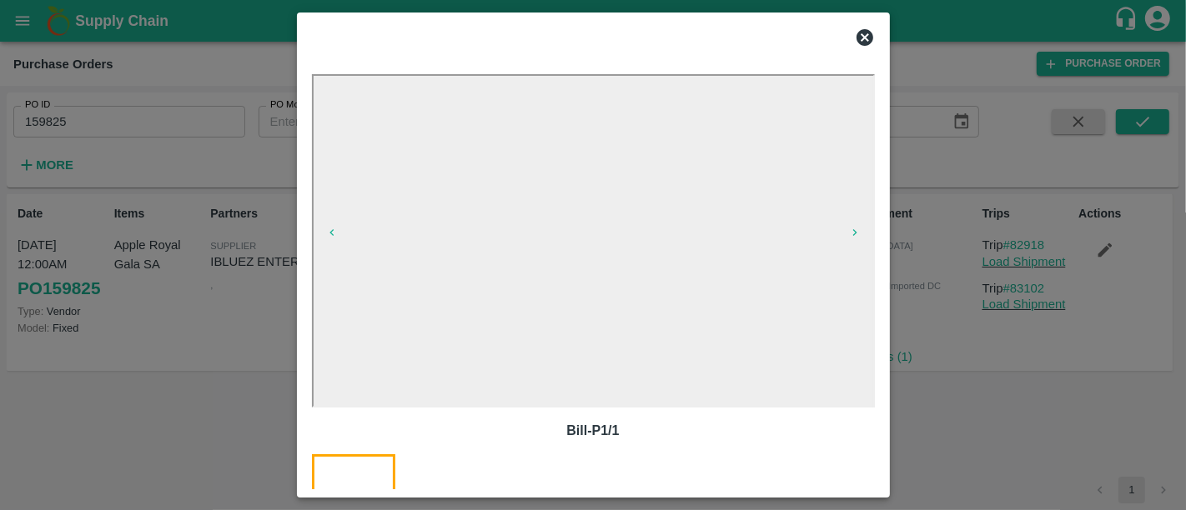
click at [1004, 453] on div at bounding box center [593, 255] width 1186 height 510
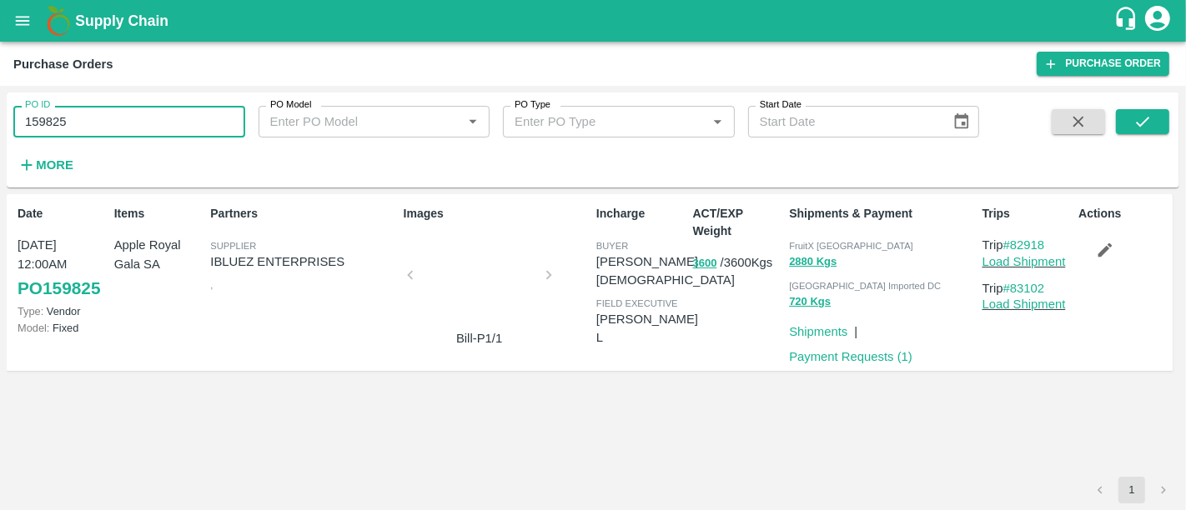
click at [154, 131] on input "159825" at bounding box center [129, 122] width 232 height 32
paste input "text"
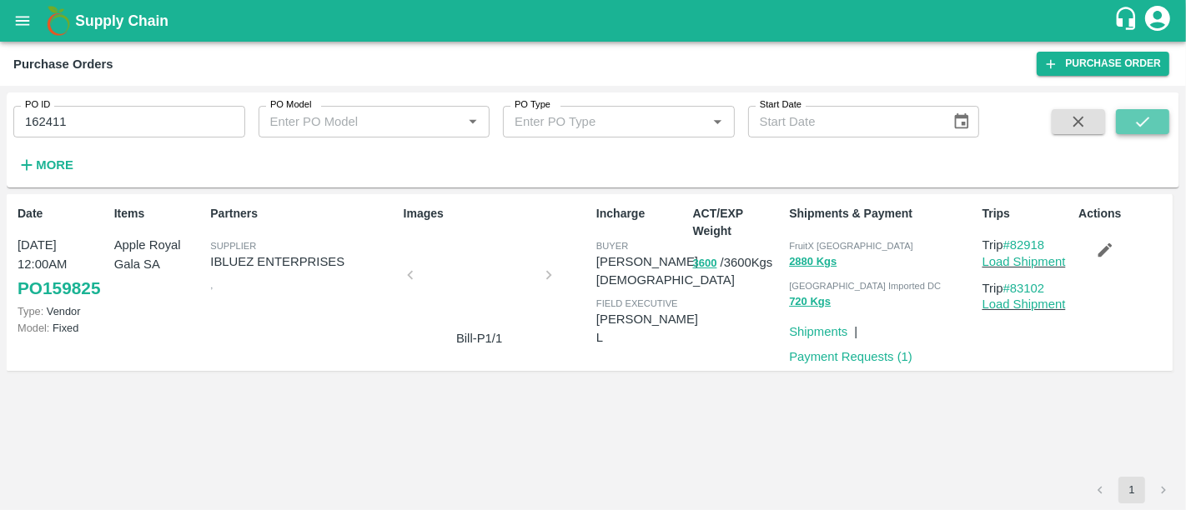
click at [1155, 121] on button "submit" at bounding box center [1142, 121] width 53 height 25
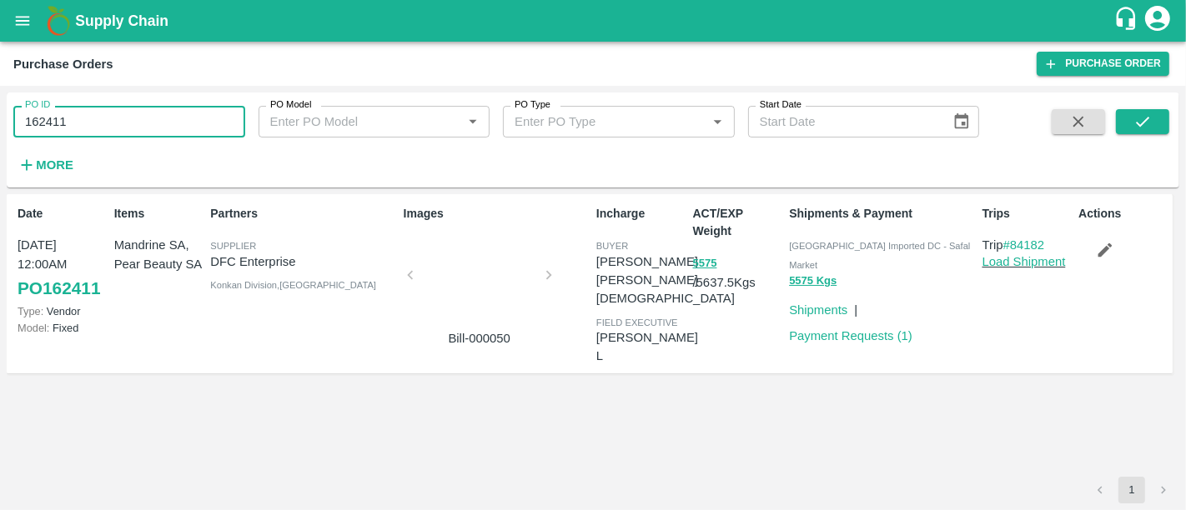
click at [165, 111] on input "162411" at bounding box center [129, 122] width 232 height 32
paste input "text"
type input "161540"
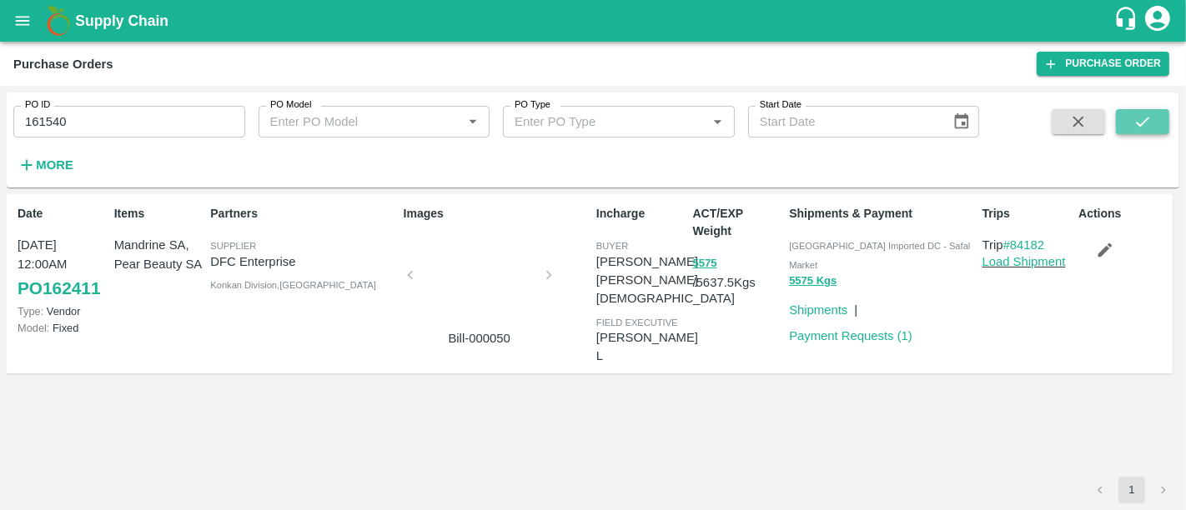
click at [1143, 131] on button "submit" at bounding box center [1142, 121] width 53 height 25
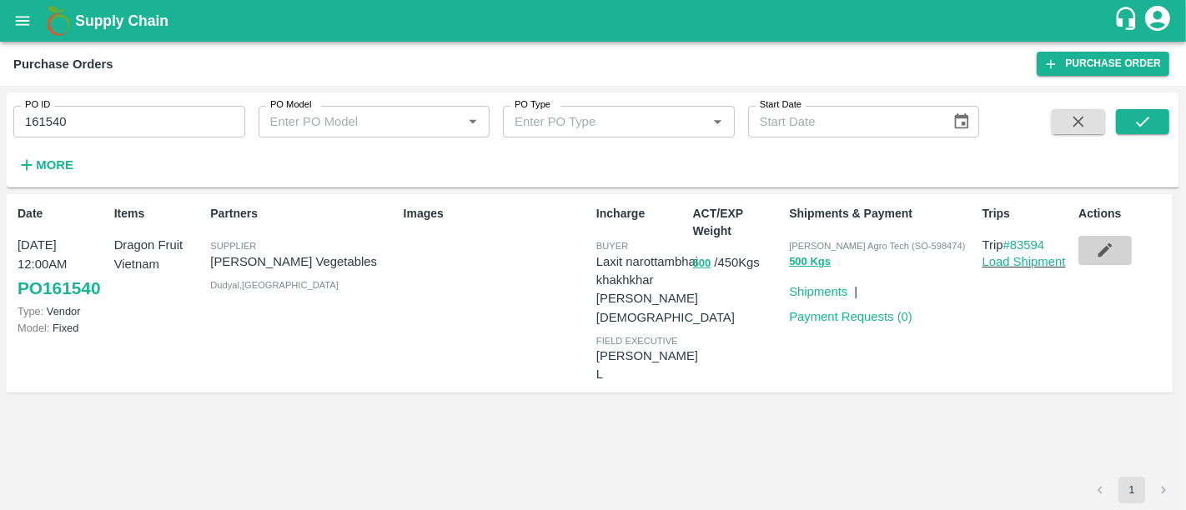
click at [1107, 237] on button "button" at bounding box center [1104, 250] width 53 height 28
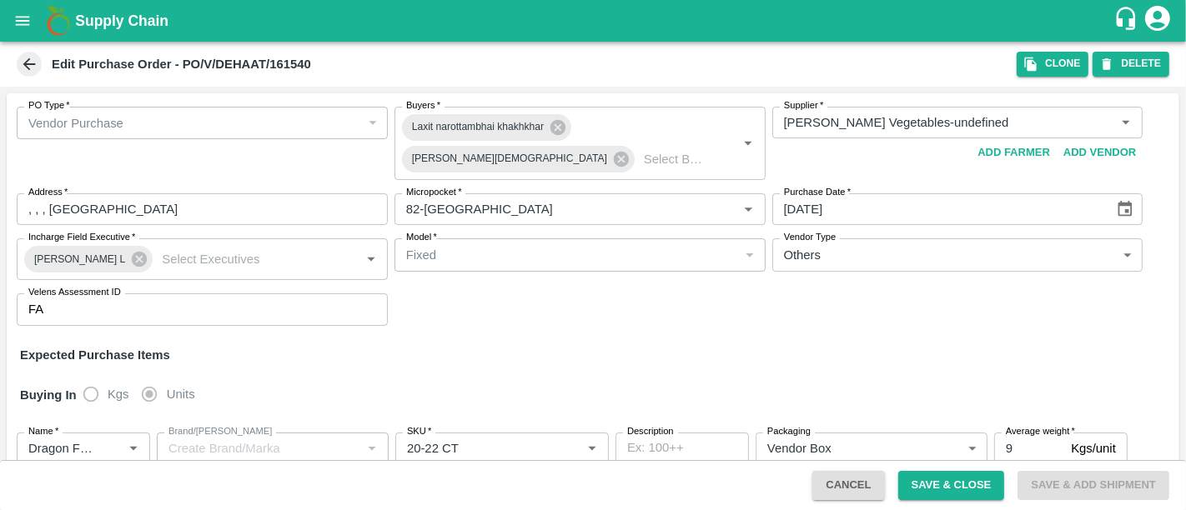
scroll to position [93, 0]
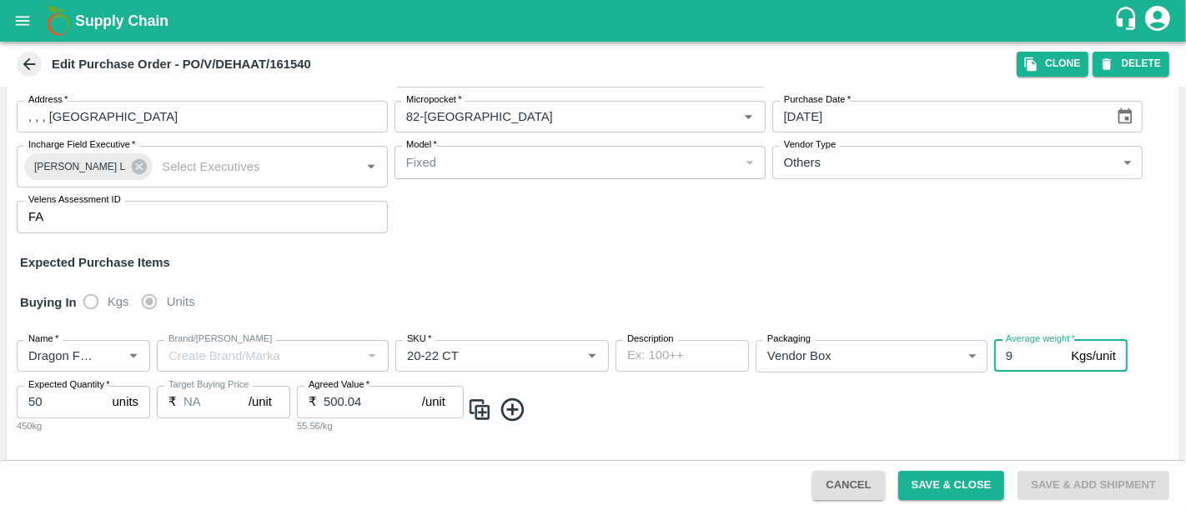
drag, startPoint x: 1009, startPoint y: 349, endPoint x: 997, endPoint y: 349, distance: 12.5
click at [997, 349] on input "9" at bounding box center [1029, 356] width 70 height 32
type input "10"
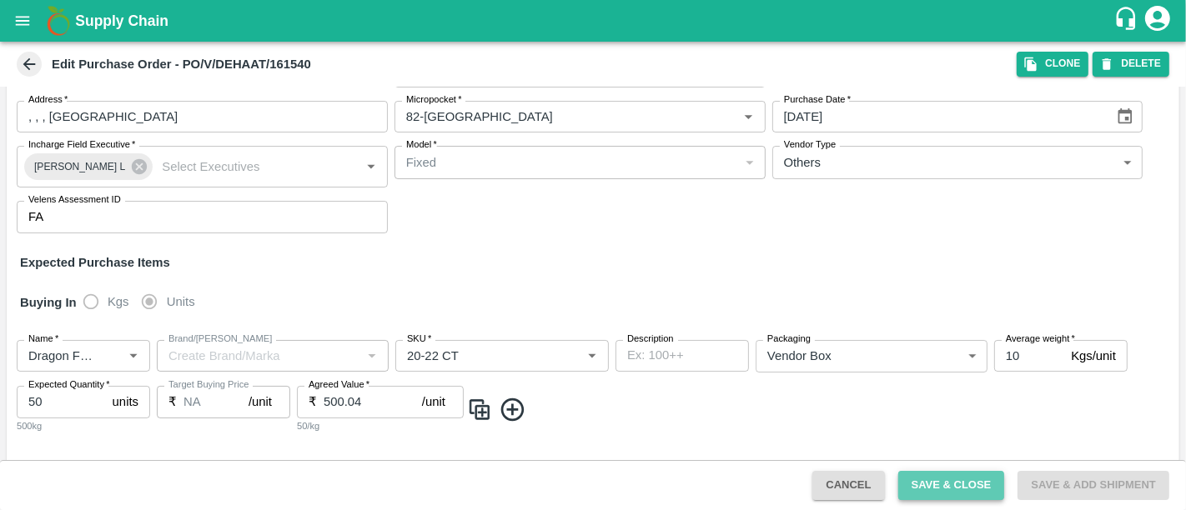
click at [959, 489] on button "Save & Close" at bounding box center [951, 485] width 107 height 29
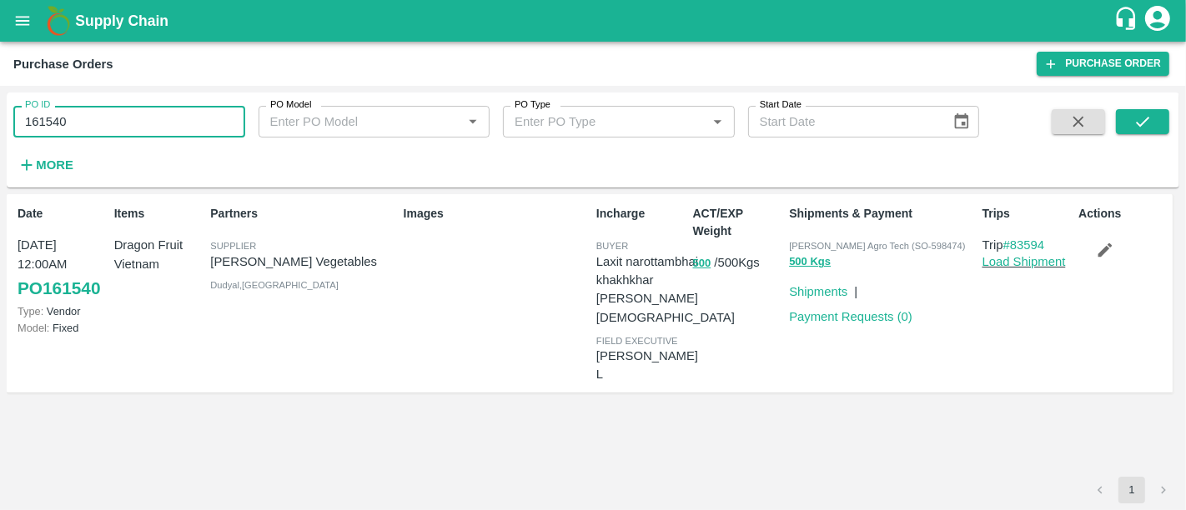
click at [109, 123] on input "161540" at bounding box center [129, 122] width 232 height 32
paste input "text"
type input "162187"
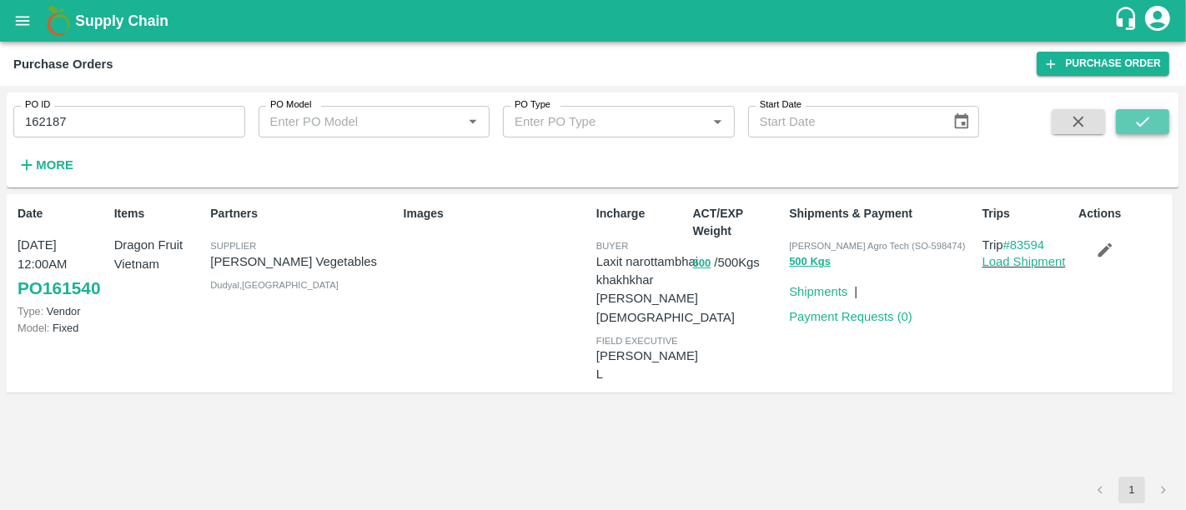
click at [1169, 129] on button "submit" at bounding box center [1142, 121] width 53 height 25
click at [707, 268] on button "150" at bounding box center [702, 263] width 18 height 19
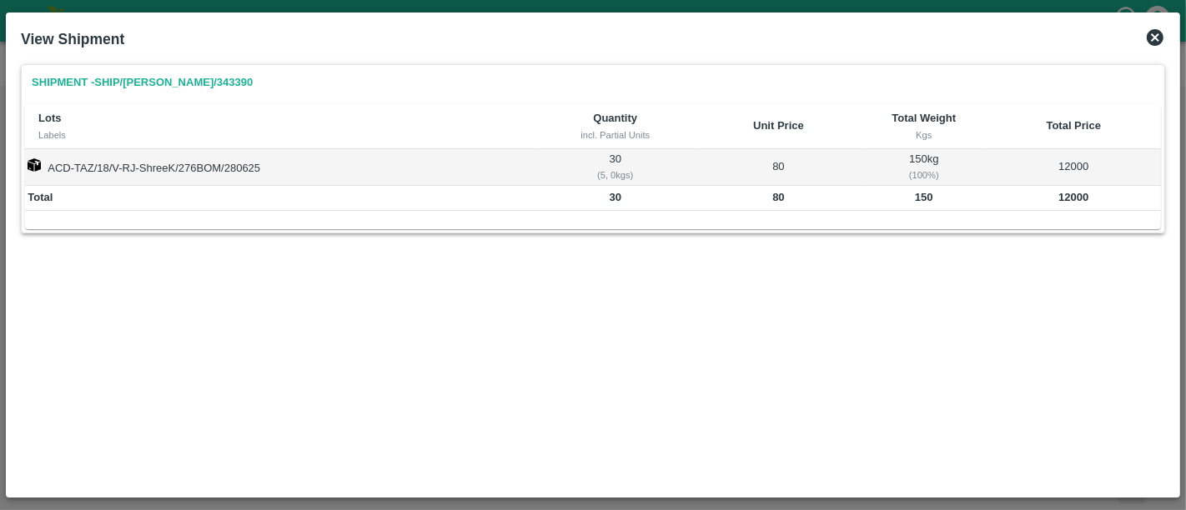
click at [1162, 39] on icon at bounding box center [1155, 37] width 17 height 17
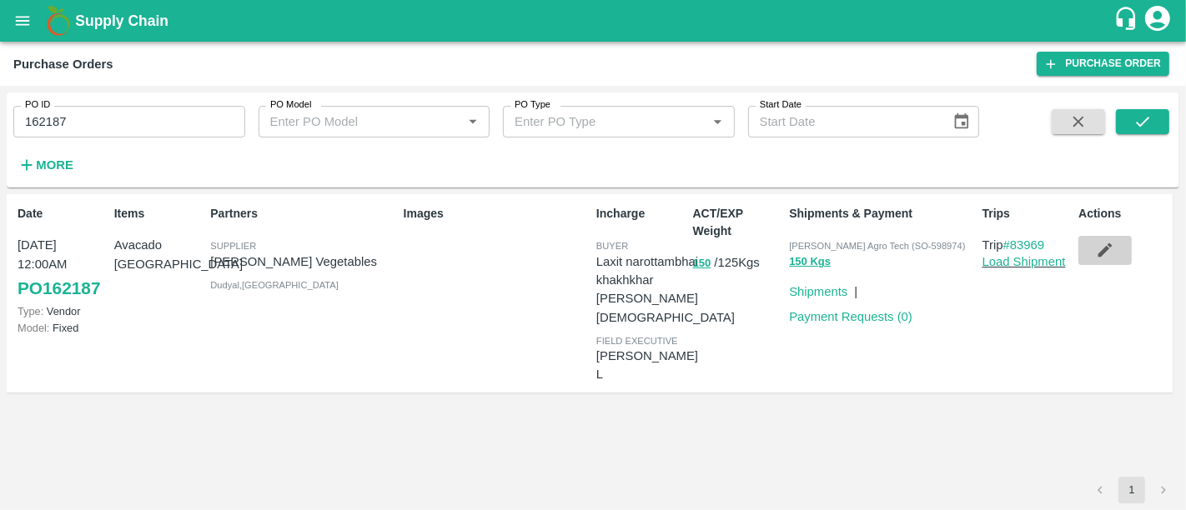
click at [1110, 254] on icon "button" at bounding box center [1105, 250] width 18 height 18
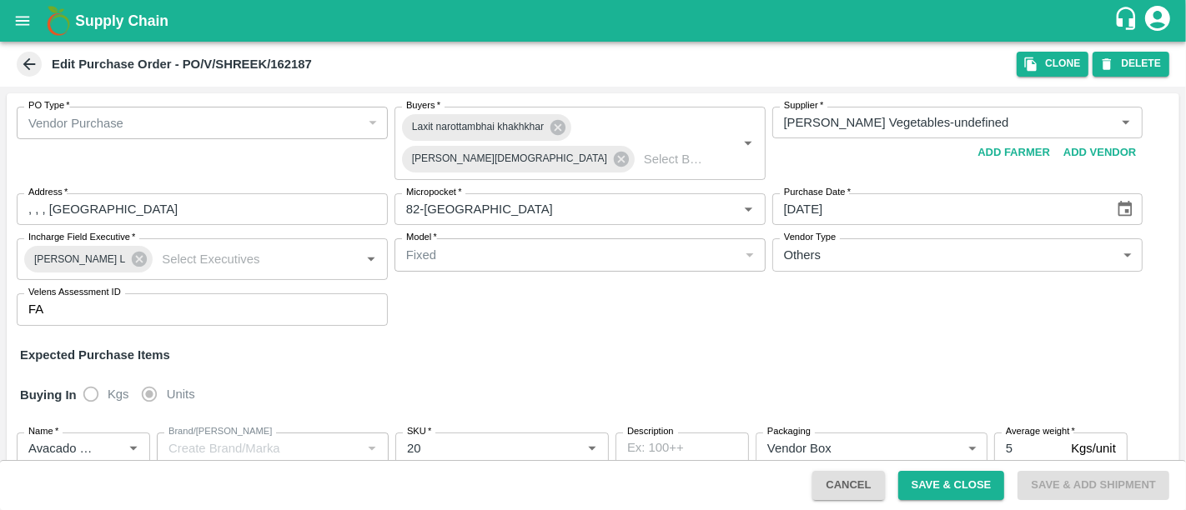
click at [921, 387] on div "Buying In Kgs Units" at bounding box center [593, 395] width 1172 height 48
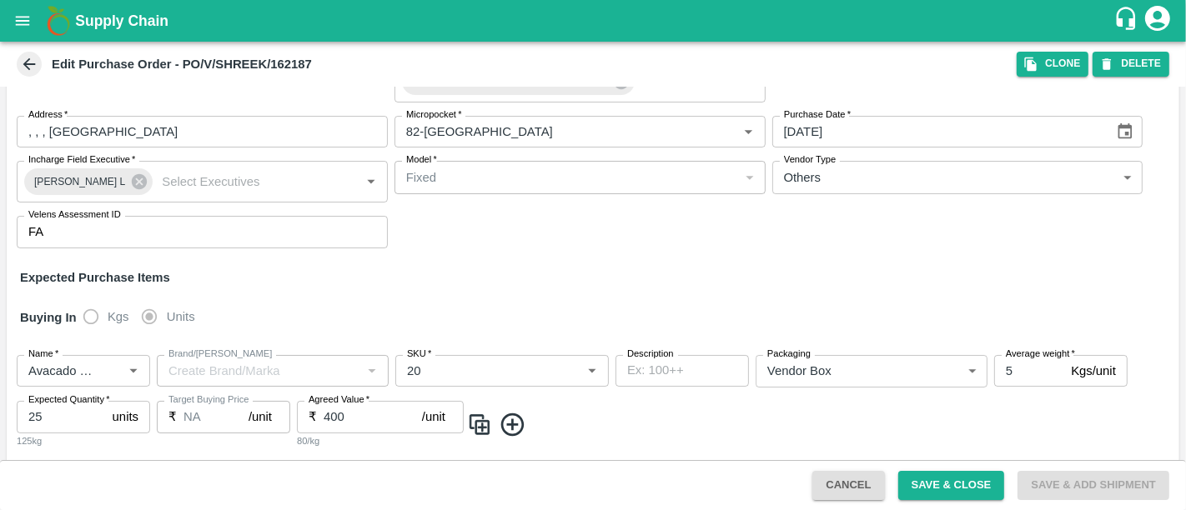
scroll to position [114, 0]
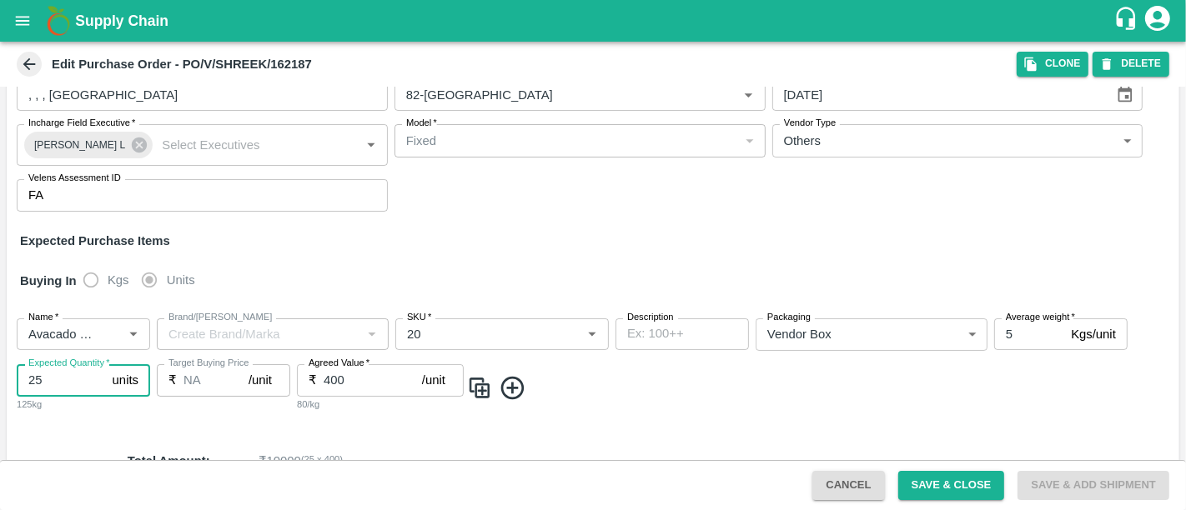
drag, startPoint x: 49, startPoint y: 368, endPoint x: 0, endPoint y: 368, distance: 49.2
click at [0, 368] on div "PO Type   * Vendor Purchase 2 PO Type Buyers   * Laxit narottambhai khakhkhar N…" at bounding box center [593, 274] width 1186 height 374
type input "30"
click at [966, 496] on button "Save & Close" at bounding box center [951, 485] width 107 height 29
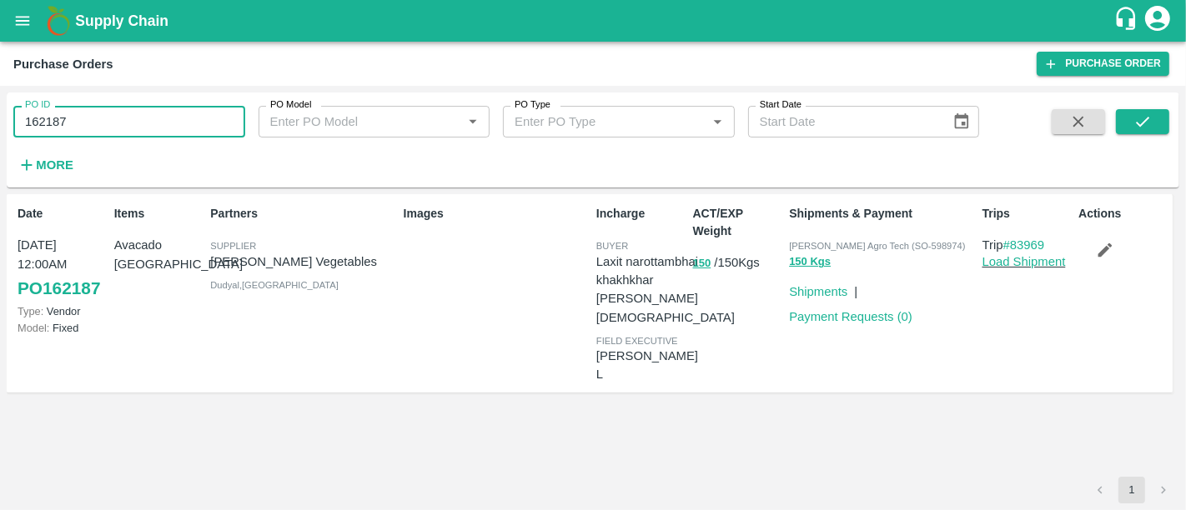
click at [96, 128] on input "162187" at bounding box center [129, 122] width 232 height 32
paste input "text"
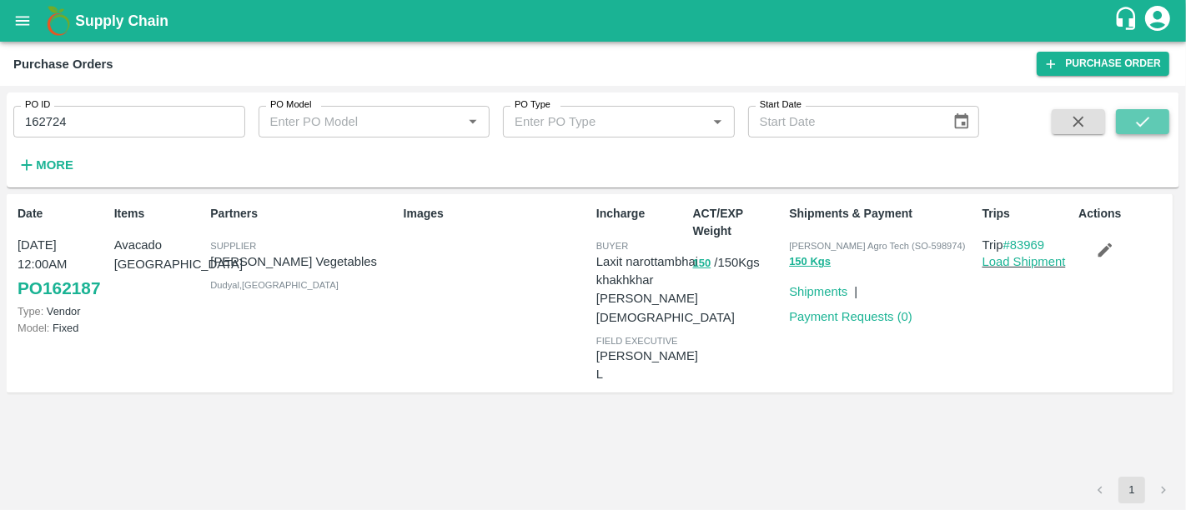
click at [1145, 119] on icon "submit" at bounding box center [1142, 122] width 18 height 18
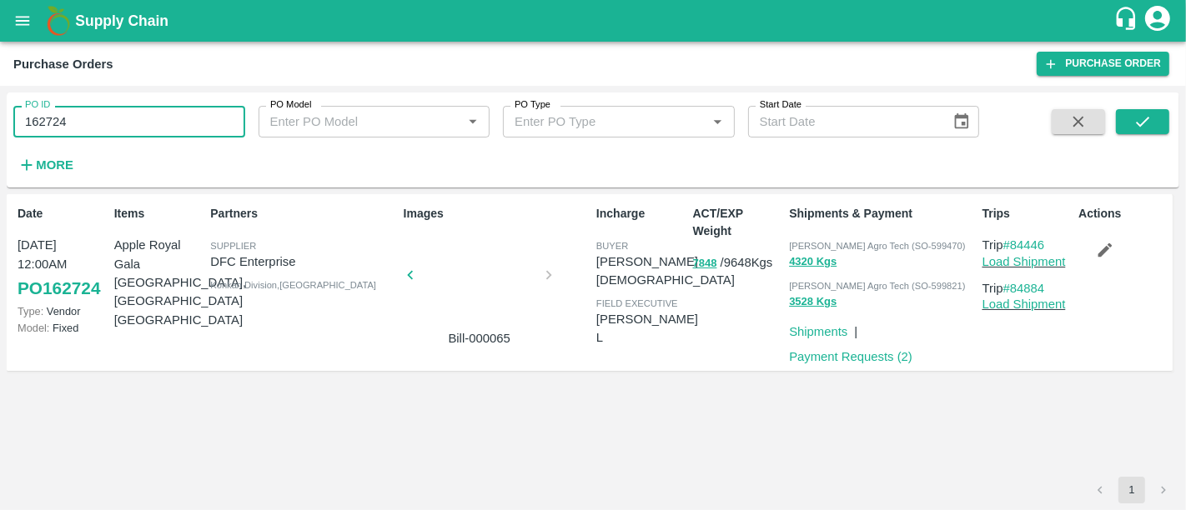
click at [185, 135] on input "162724" at bounding box center [129, 122] width 232 height 32
paste input "text"
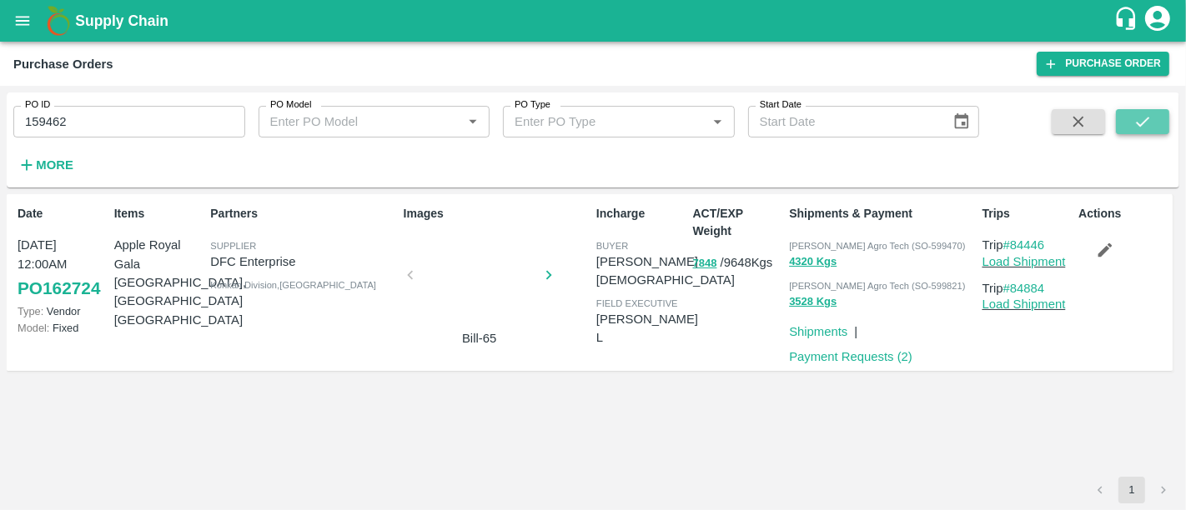
click at [1148, 126] on icon "submit" at bounding box center [1142, 122] width 18 height 18
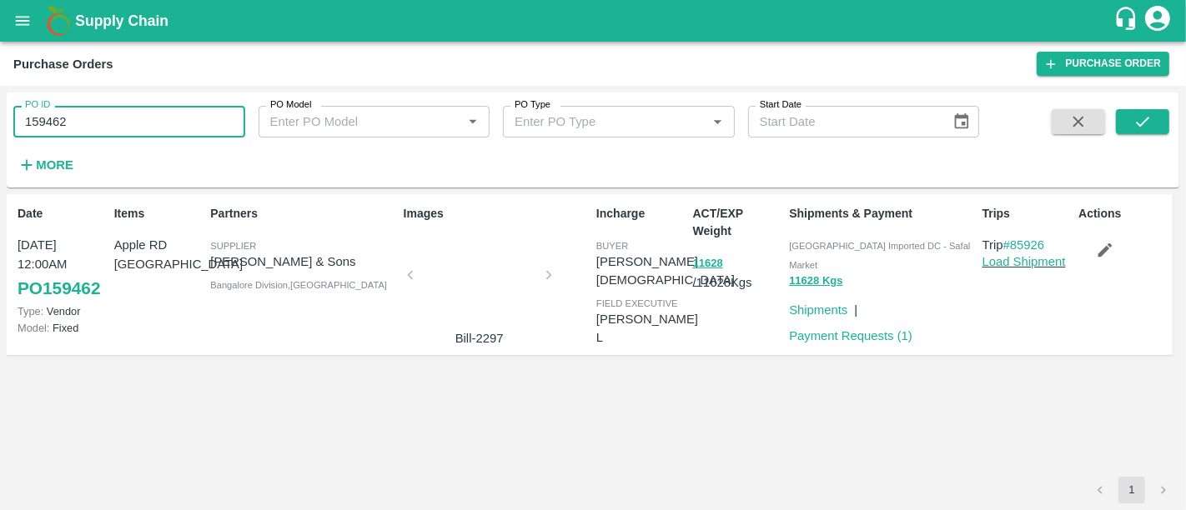
click at [148, 120] on input "159462" at bounding box center [129, 122] width 232 height 32
paste input "text"
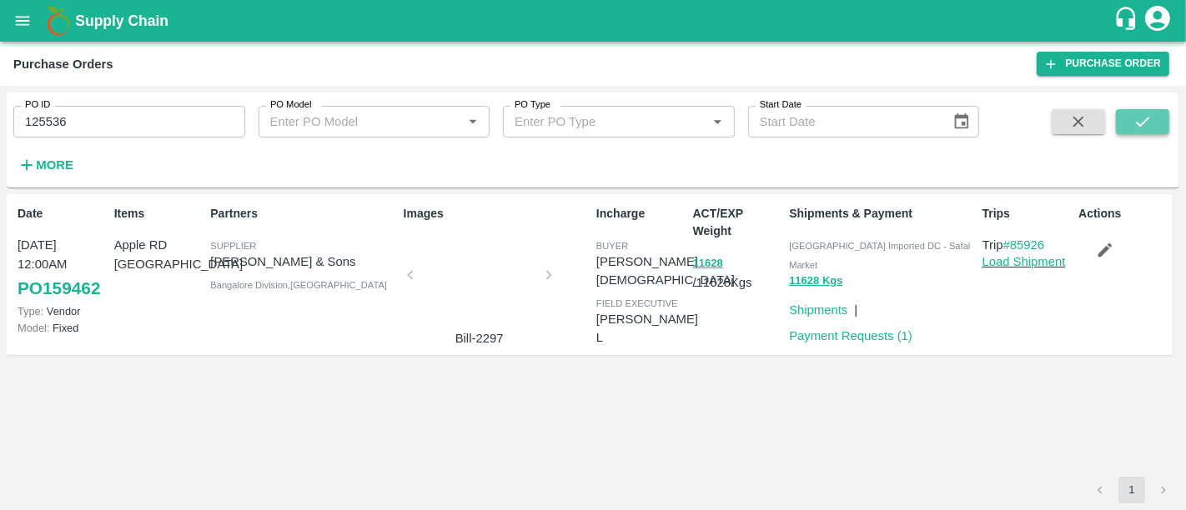
click at [1127, 132] on button "submit" at bounding box center [1142, 121] width 53 height 25
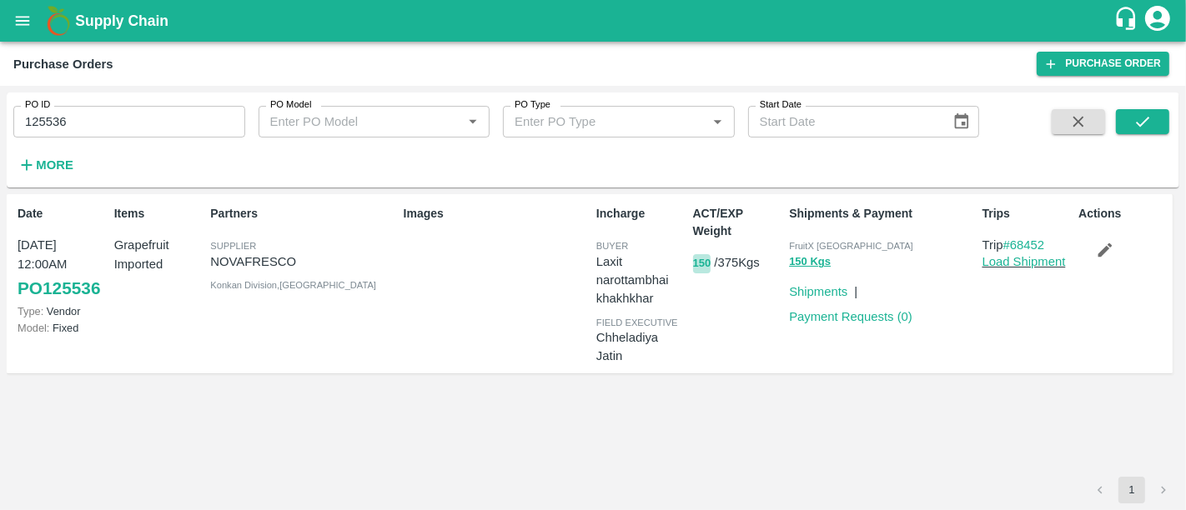
click at [699, 269] on button "150" at bounding box center [702, 263] width 18 height 19
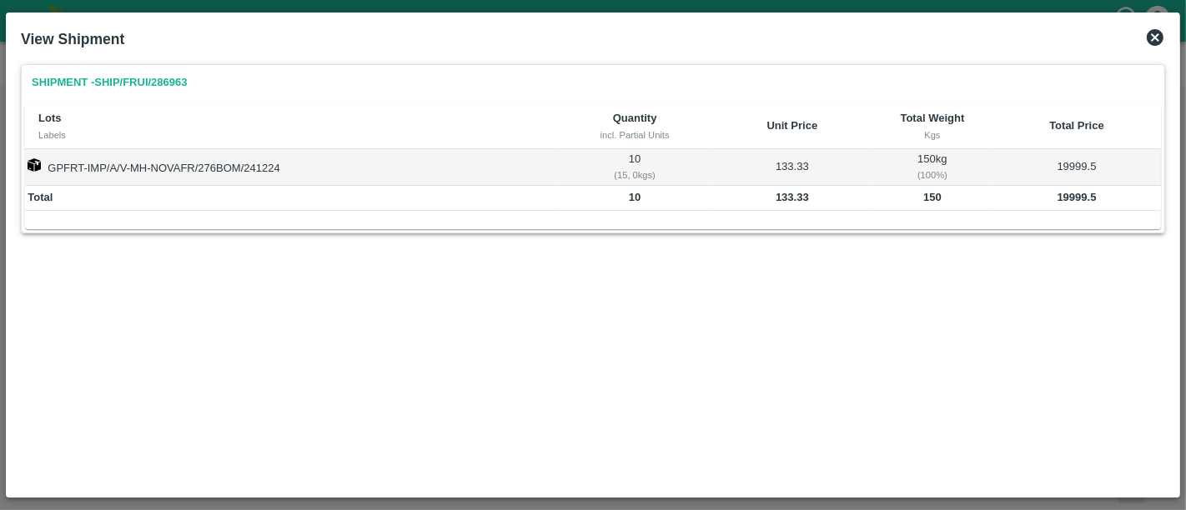
click at [1145, 39] on icon at bounding box center [1155, 38] width 20 height 20
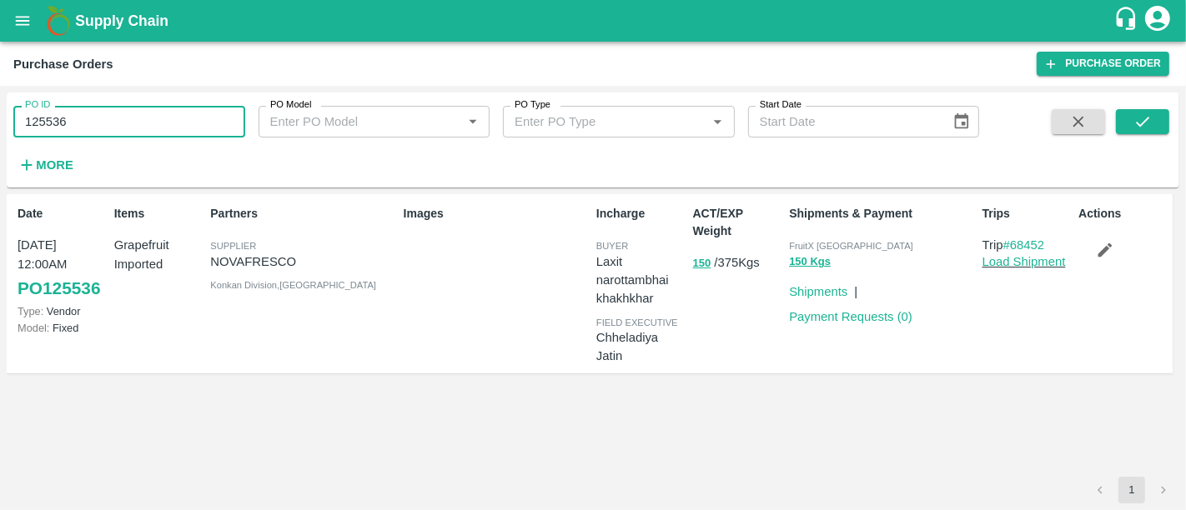
click at [215, 113] on input "125536" at bounding box center [129, 122] width 232 height 32
paste input "text"
type input "169702"
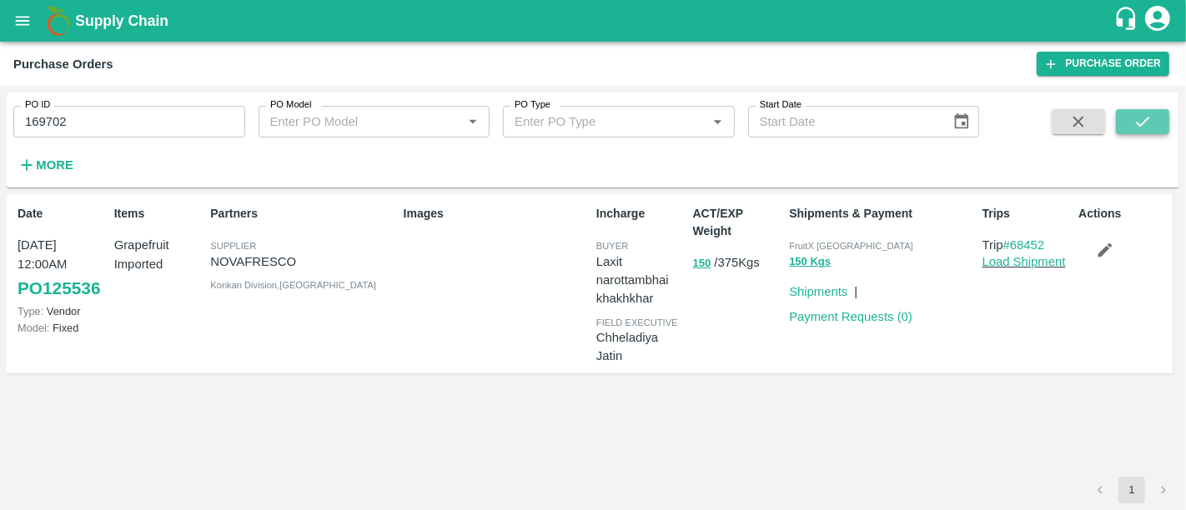
click at [1157, 122] on button "submit" at bounding box center [1142, 121] width 53 height 25
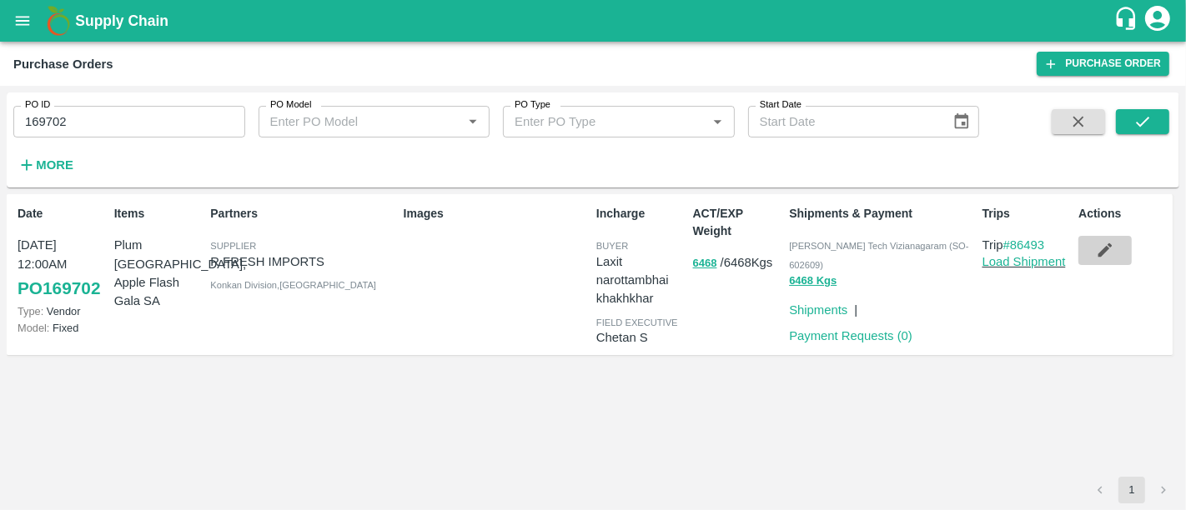
click at [1096, 255] on icon "button" at bounding box center [1105, 250] width 18 height 18
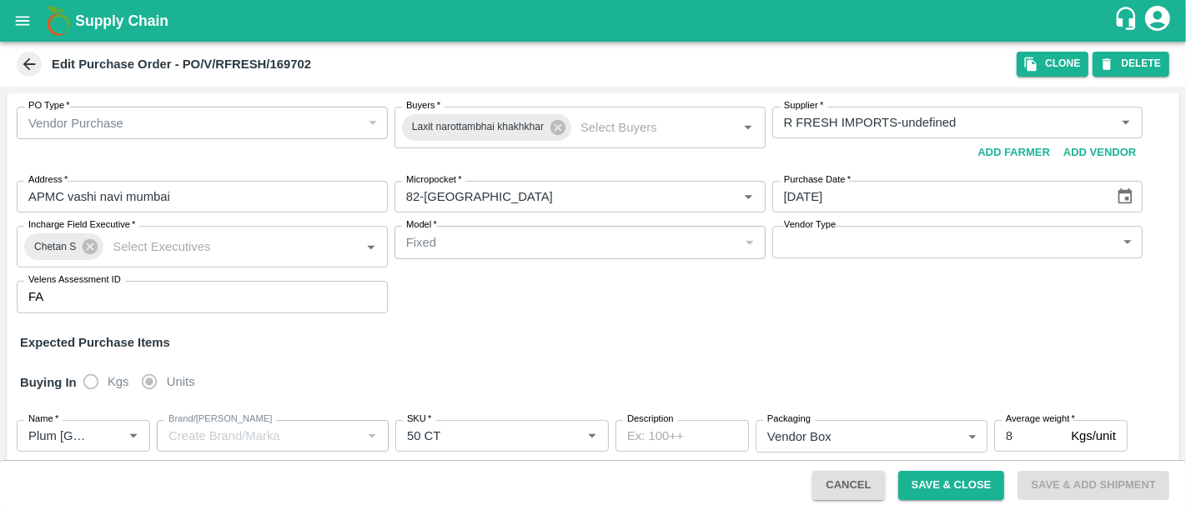
click at [187, 123] on div "Vendor Purchase" at bounding box center [194, 123] width 333 height 18
click at [918, 110] on div "Supplier   *" at bounding box center [957, 123] width 371 height 32
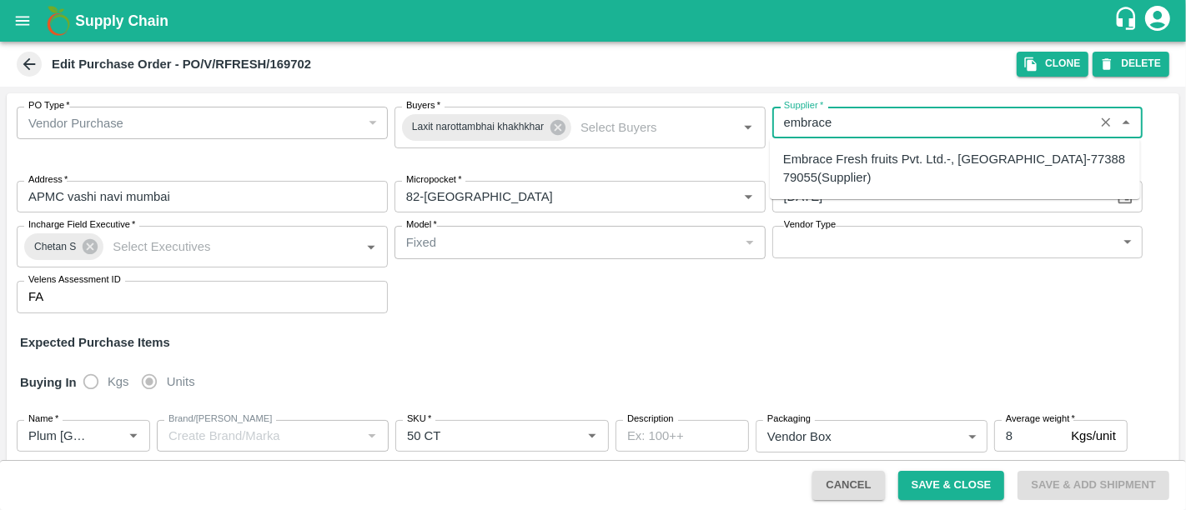
click at [858, 170] on div "Embrace Fresh fruits Pvt. Ltd.-, Mumbai-77388 79055(Supplier)" at bounding box center [955, 169] width 344 height 38
type input "Embrace Fresh fruits Pvt. Ltd.-, Mumbai-77388 79055(Supplier)"
type input ", Mumbai, , Maharashtra"
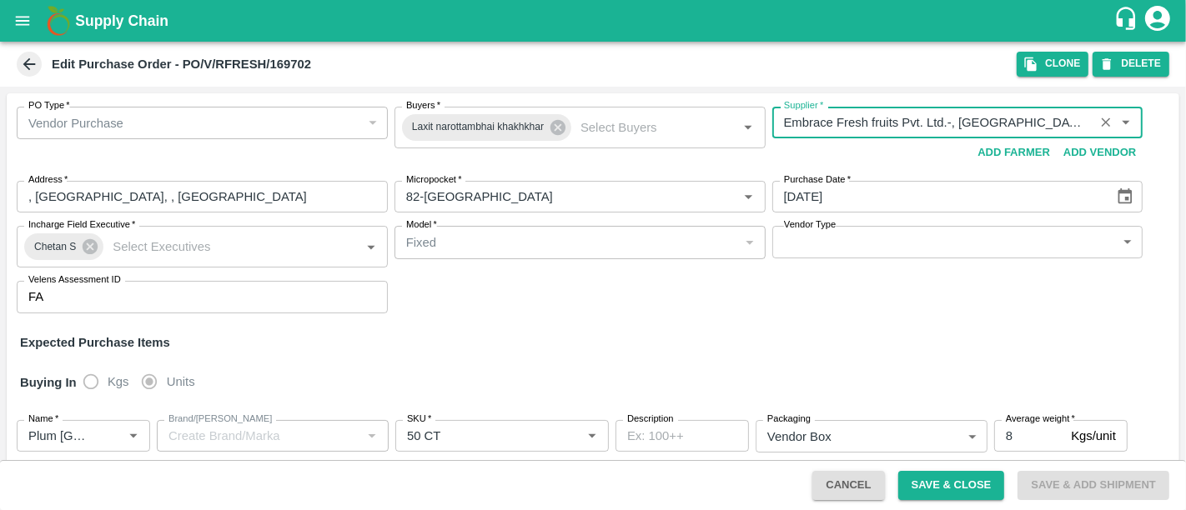
type input "Embrace Fresh fruits Pvt. Ltd.-, Mumbai-77388 79055(Supplier)"
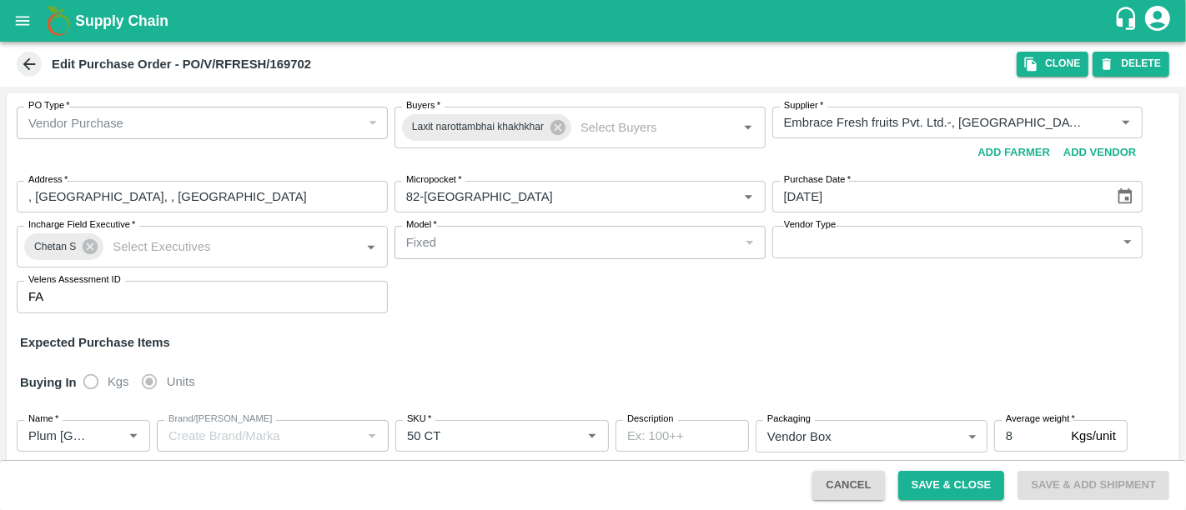
click at [776, 306] on div "PO Type   * Vendor Purchase 2 PO Type Buyers   * Laxit narottambhai khakhkhar B…" at bounding box center [593, 209] width 1172 height 233
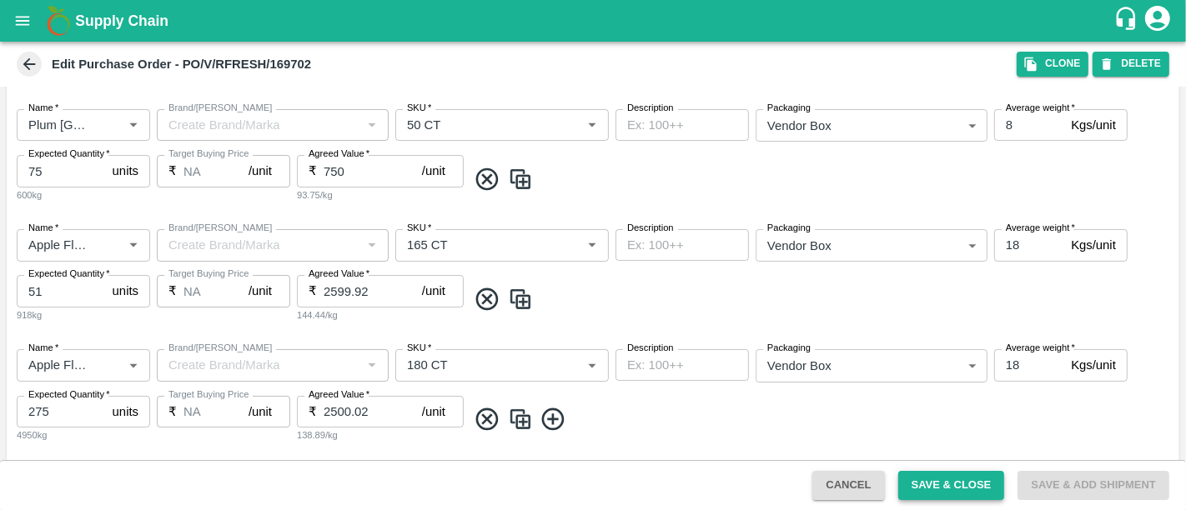
scroll to position [364, 0]
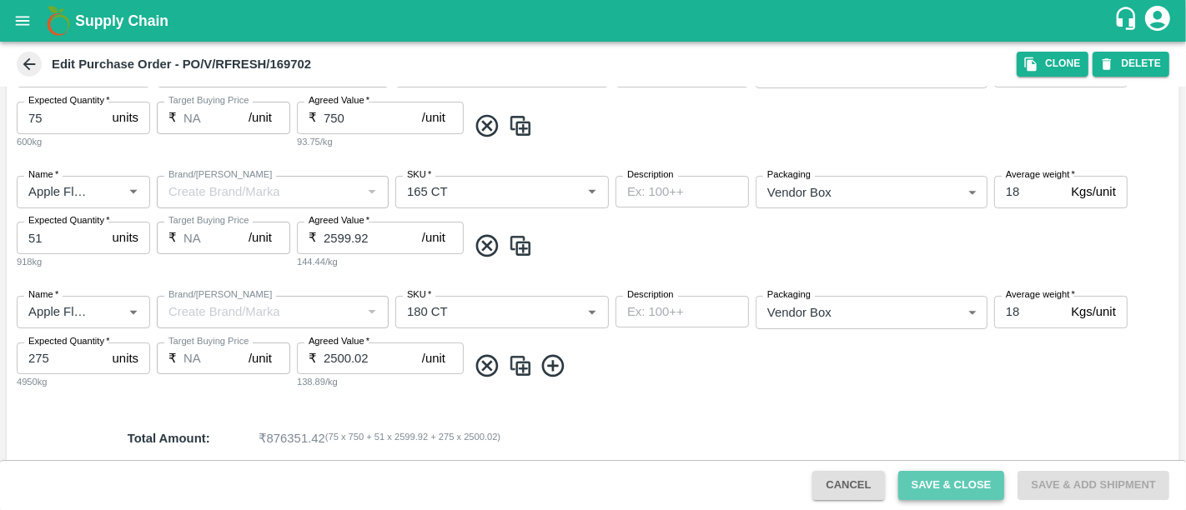
click at [974, 492] on button "Save & Close" at bounding box center [951, 485] width 107 height 29
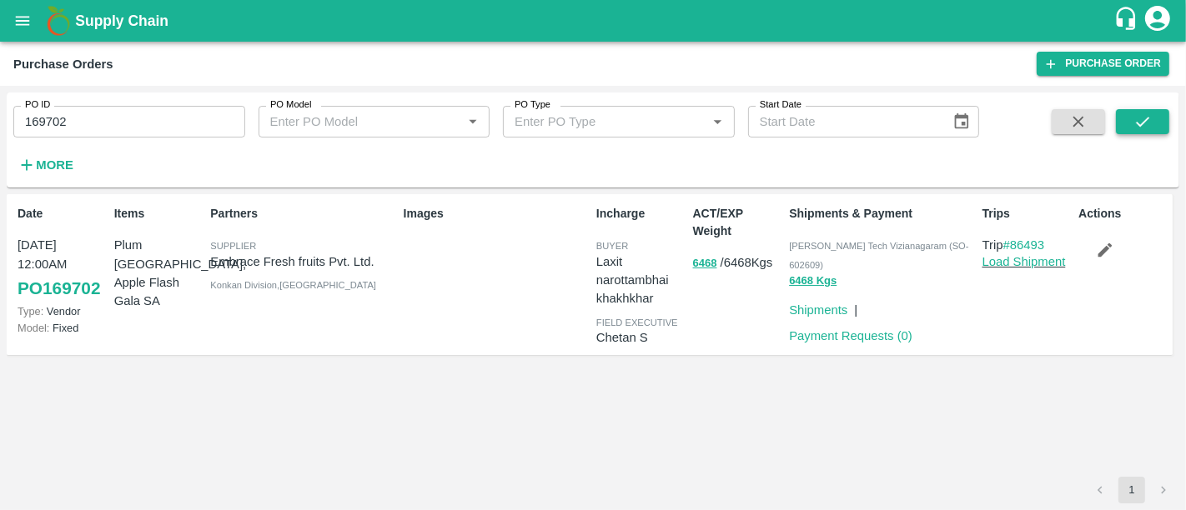
drag, startPoint x: 1157, startPoint y: 134, endPoint x: 1117, endPoint y: 121, distance: 42.2
click at [1117, 121] on button "submit" at bounding box center [1142, 121] width 53 height 25
click at [1104, 253] on icon "button" at bounding box center [1105, 250] width 14 height 14
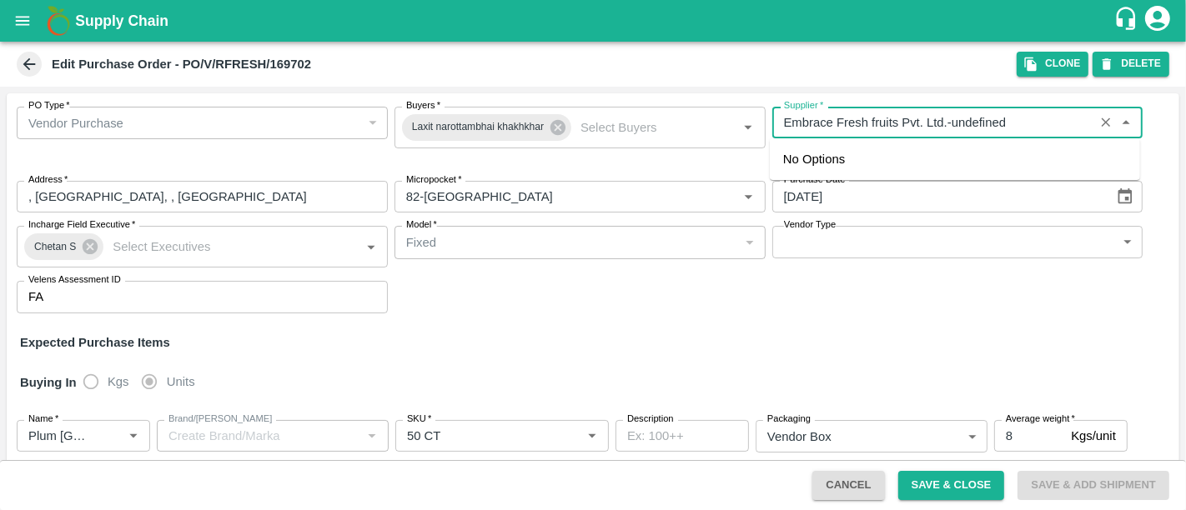
click at [836, 123] on input "Supplier   *" at bounding box center [933, 123] width 312 height 22
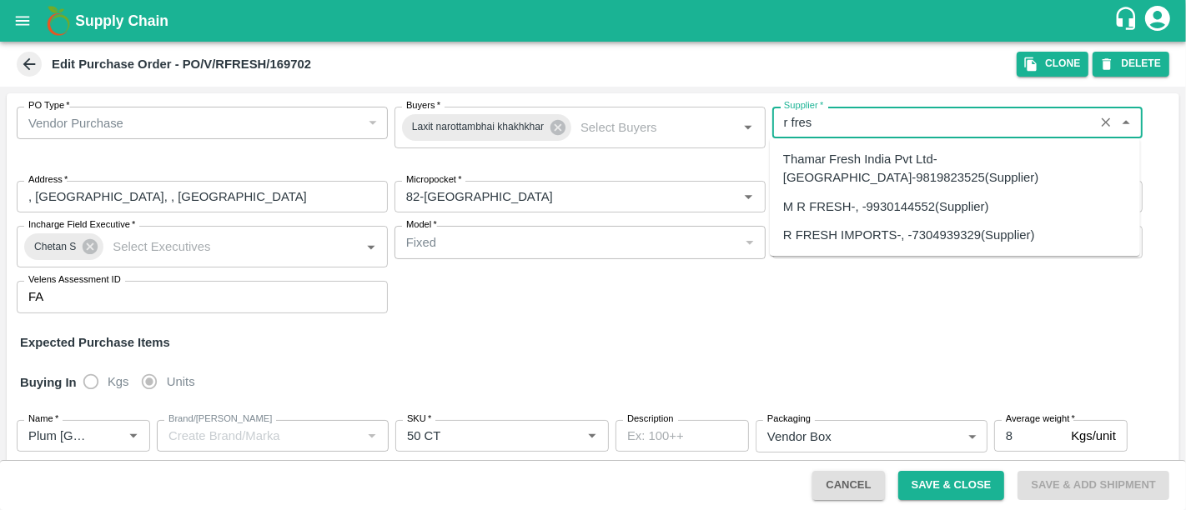
click at [837, 237] on div "R FRESH IMPORTS-, -7304939329(Supplier)" at bounding box center [909, 235] width 252 height 18
type input "R FRESH IMPORTS-, -7304939329(Supplier)"
type input ", , ,"
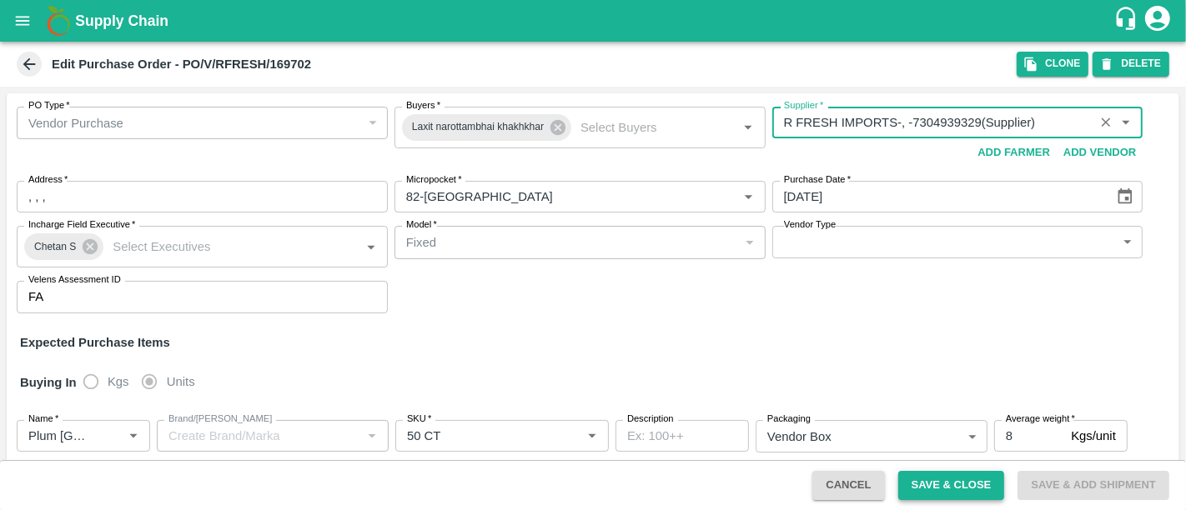
type input "R FRESH IMPORTS-, -7304939329(Supplier)"
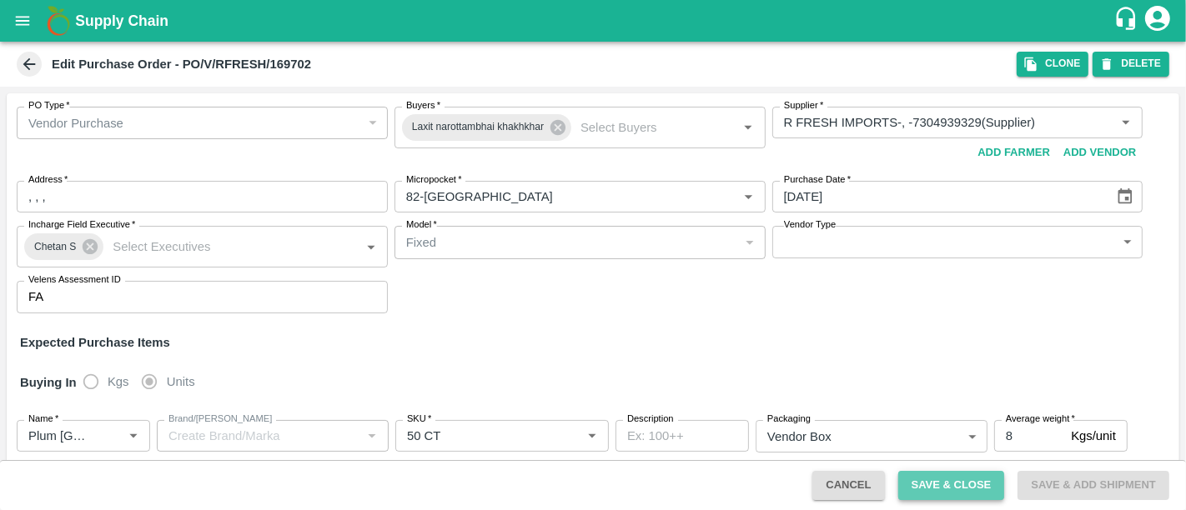
click at [920, 497] on button "Save & Close" at bounding box center [951, 485] width 107 height 29
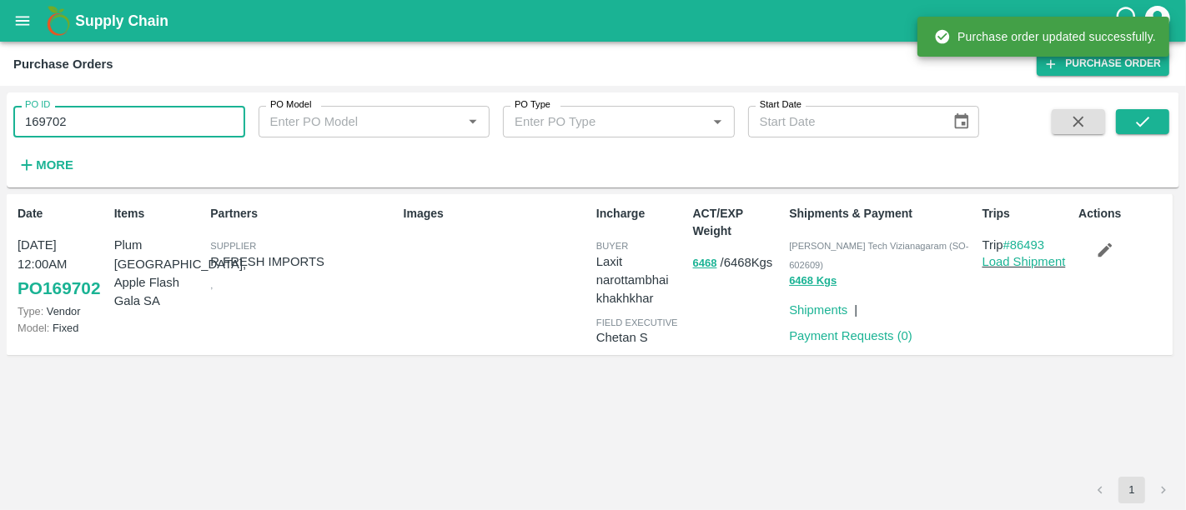
click at [148, 127] on input "169702" at bounding box center [129, 122] width 232 height 32
paste input "text"
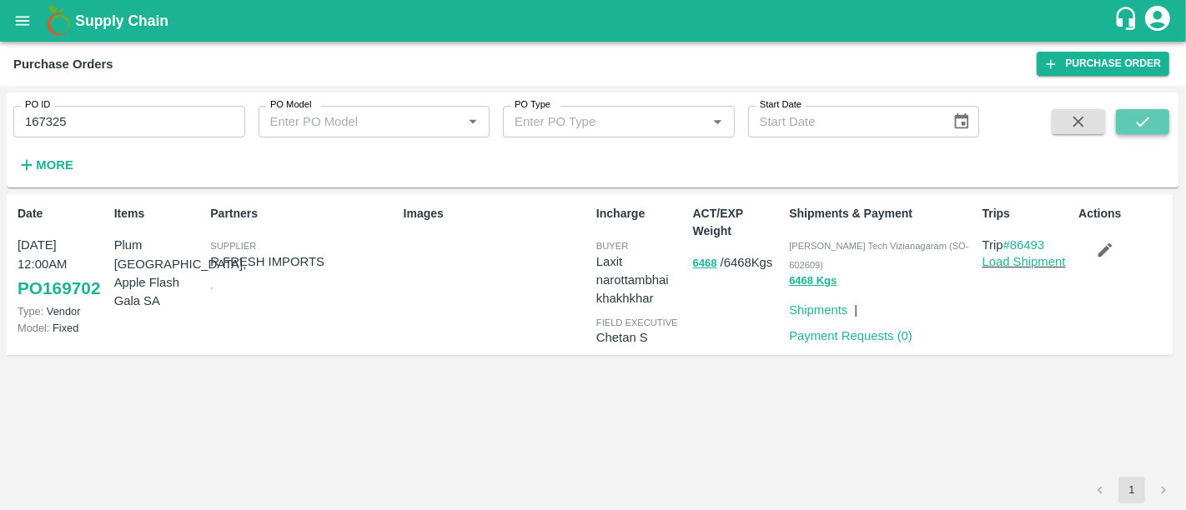
click at [1158, 120] on button "submit" at bounding box center [1142, 121] width 53 height 25
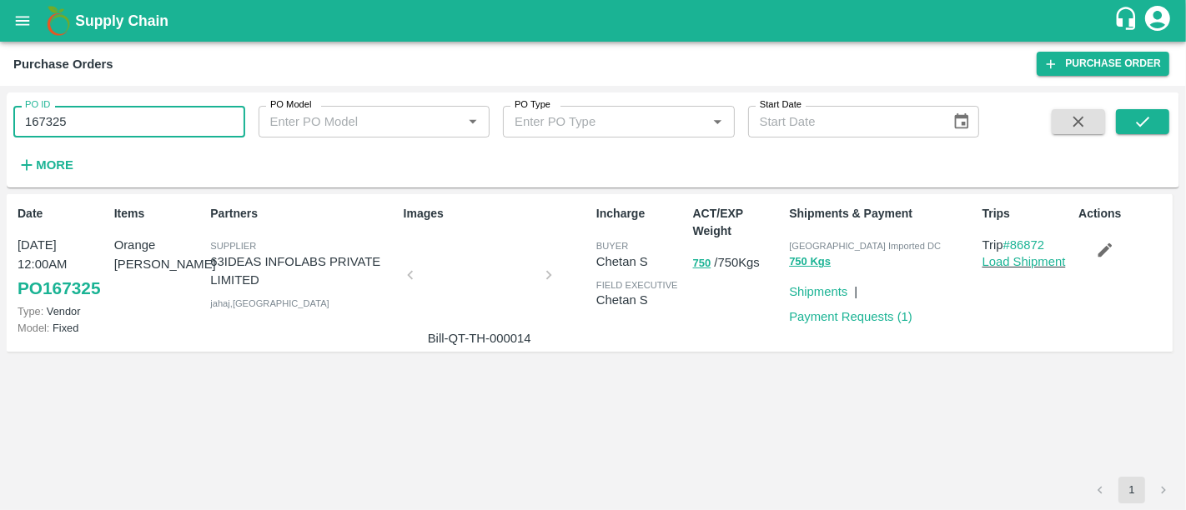
click at [111, 117] on input "167325" at bounding box center [129, 122] width 232 height 32
paste input "text"
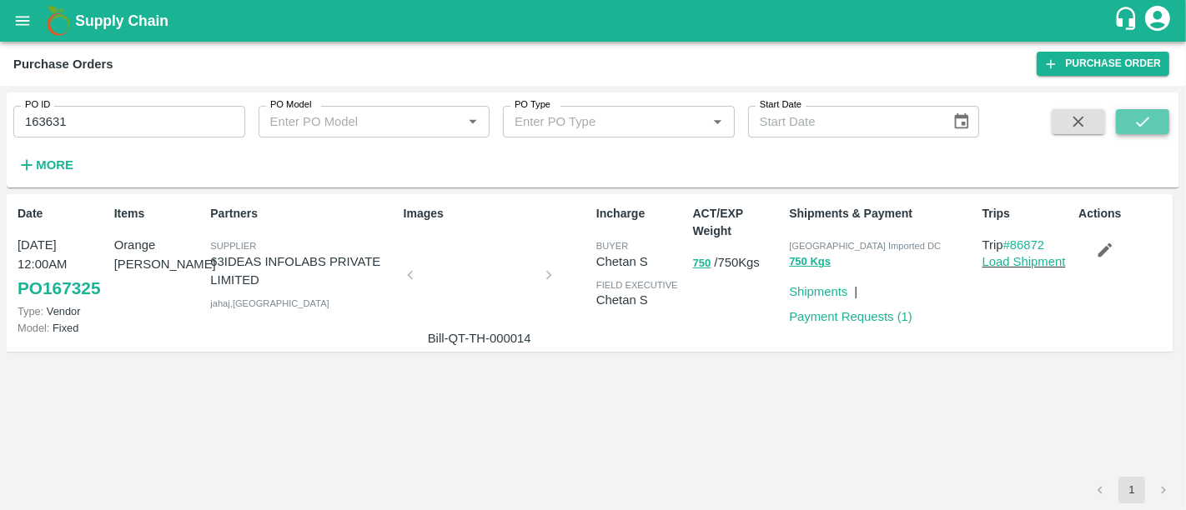
click at [1148, 121] on icon "submit" at bounding box center [1142, 122] width 18 height 18
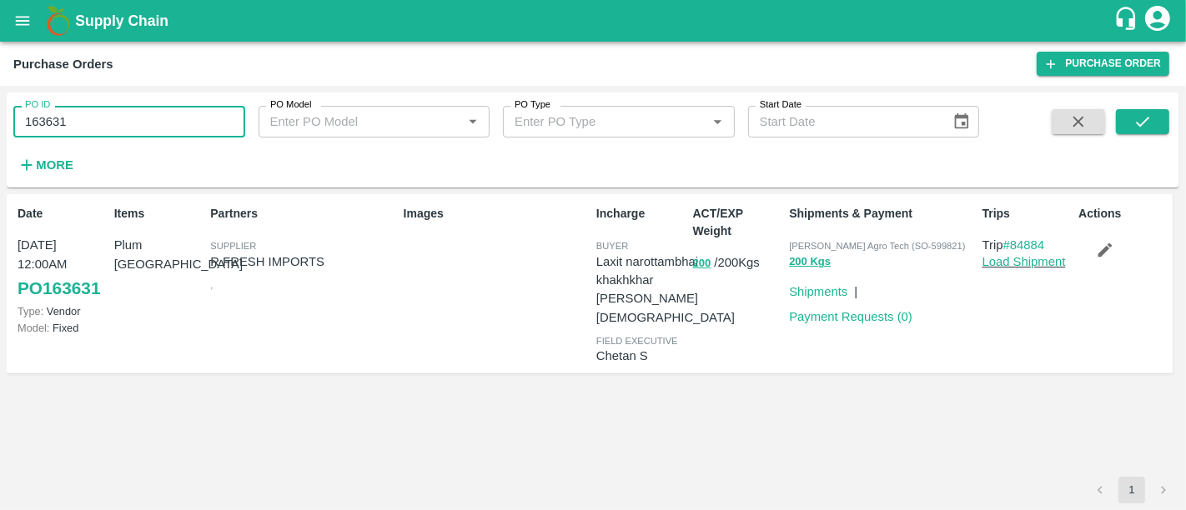
click at [223, 118] on input "163631" at bounding box center [129, 122] width 232 height 32
paste input "text"
type input "165502"
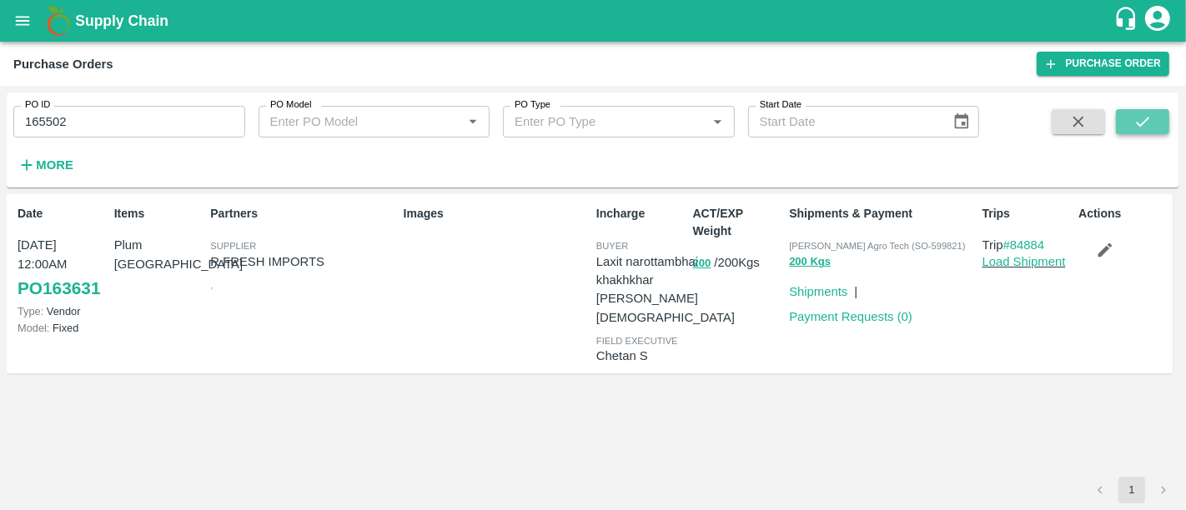
click at [1155, 118] on button "submit" at bounding box center [1142, 121] width 53 height 25
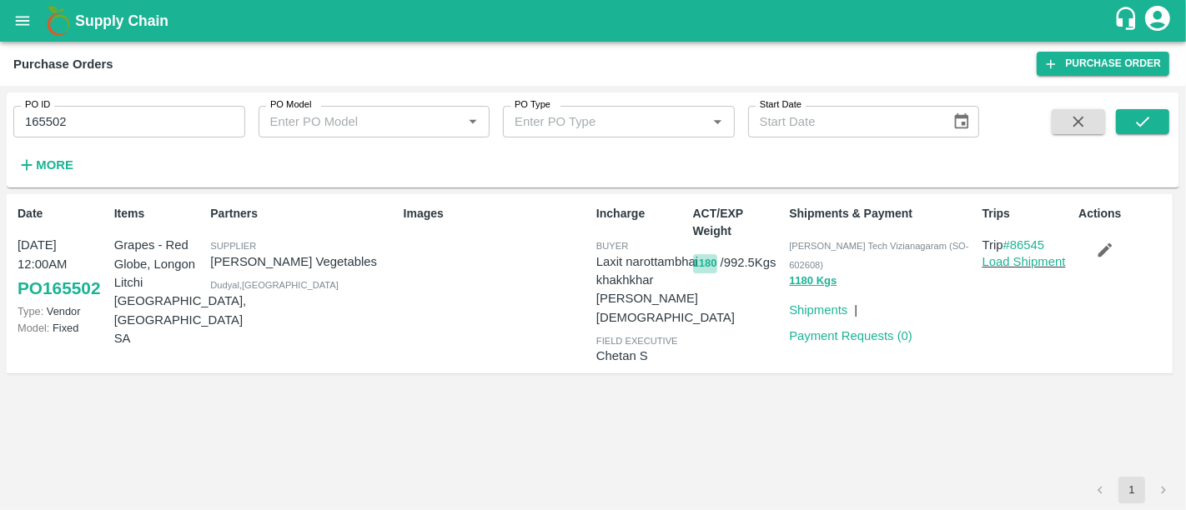
click at [700, 266] on button "1180" at bounding box center [705, 263] width 24 height 19
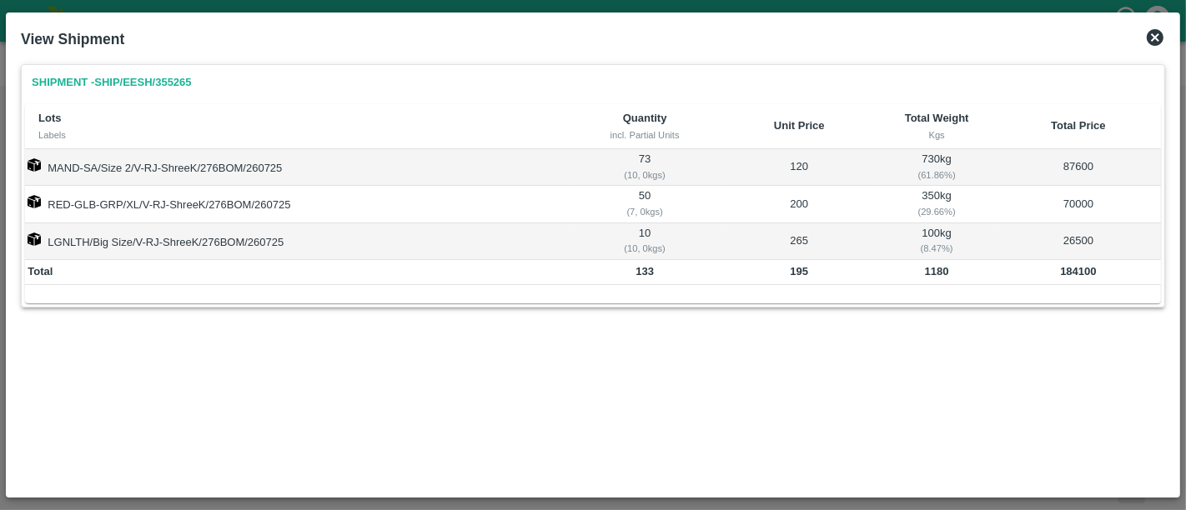
click at [1155, 34] on icon at bounding box center [1155, 37] width 17 height 17
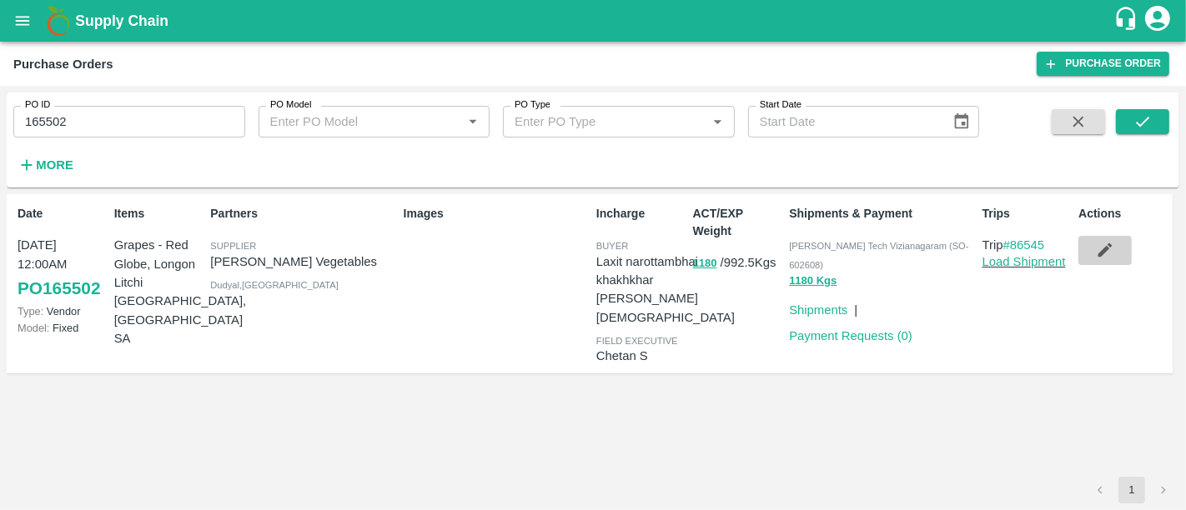
click at [1112, 254] on icon "button" at bounding box center [1105, 250] width 18 height 18
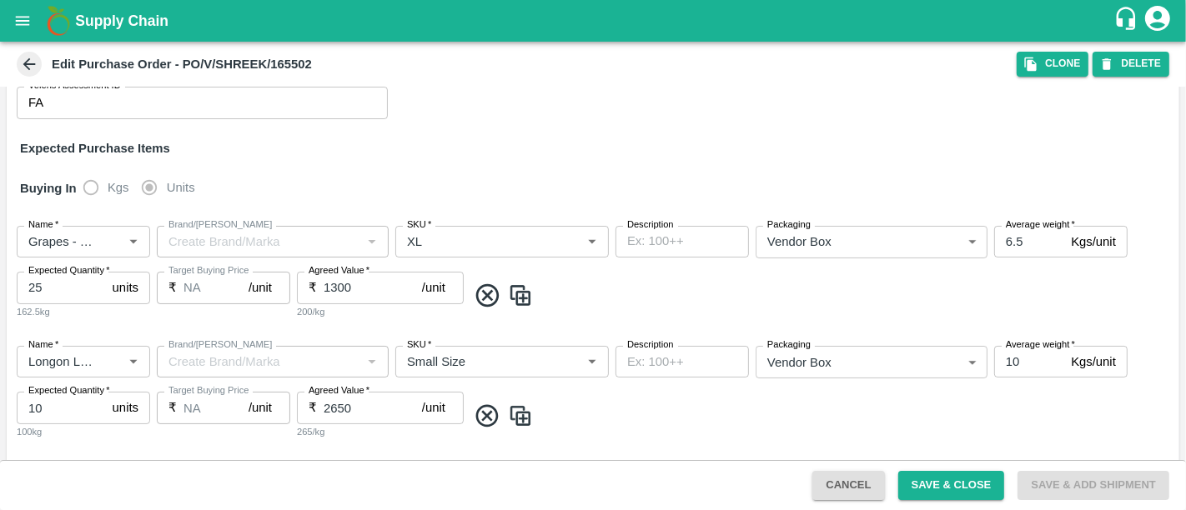
scroll to position [209, 0]
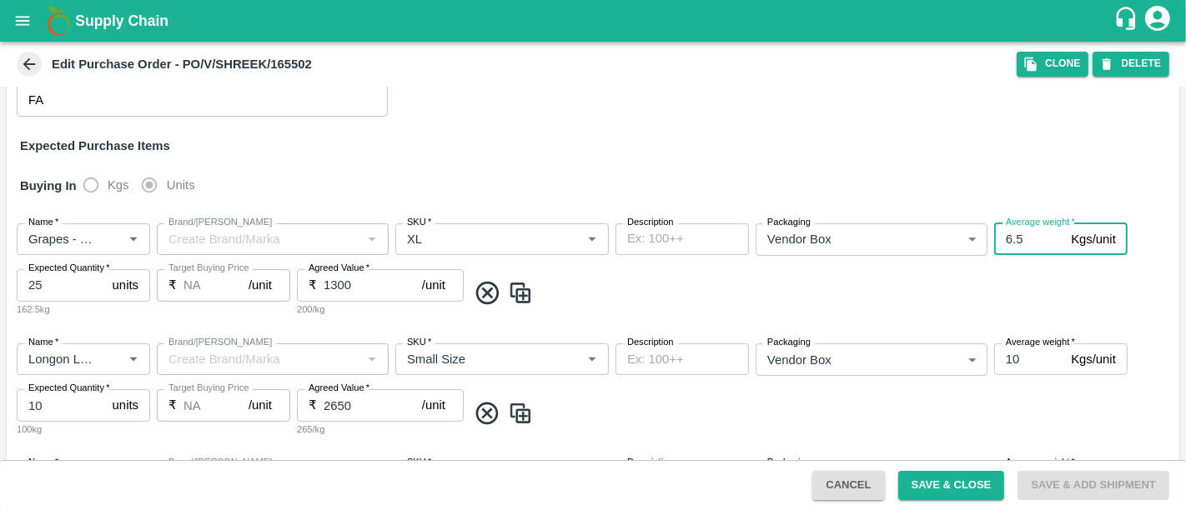
drag, startPoint x: 1035, startPoint y: 228, endPoint x: 1012, endPoint y: 229, distance: 22.6
click at [1012, 229] on input "6.5" at bounding box center [1029, 239] width 70 height 32
click at [1012, 223] on input "6.5" at bounding box center [1029, 239] width 70 height 32
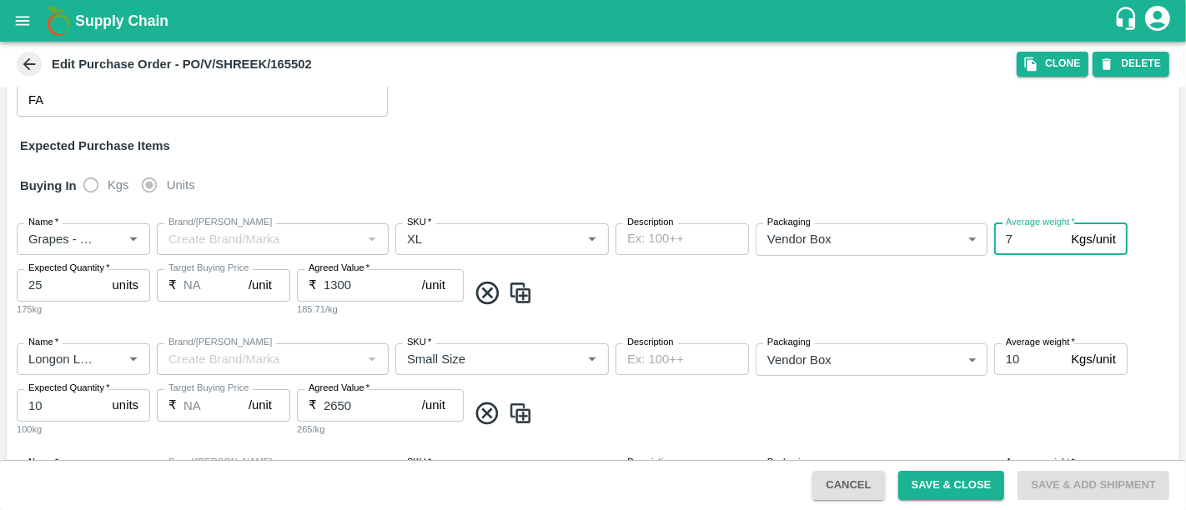
type input "7"
click at [971, 288] on span at bounding box center [819, 293] width 705 height 28
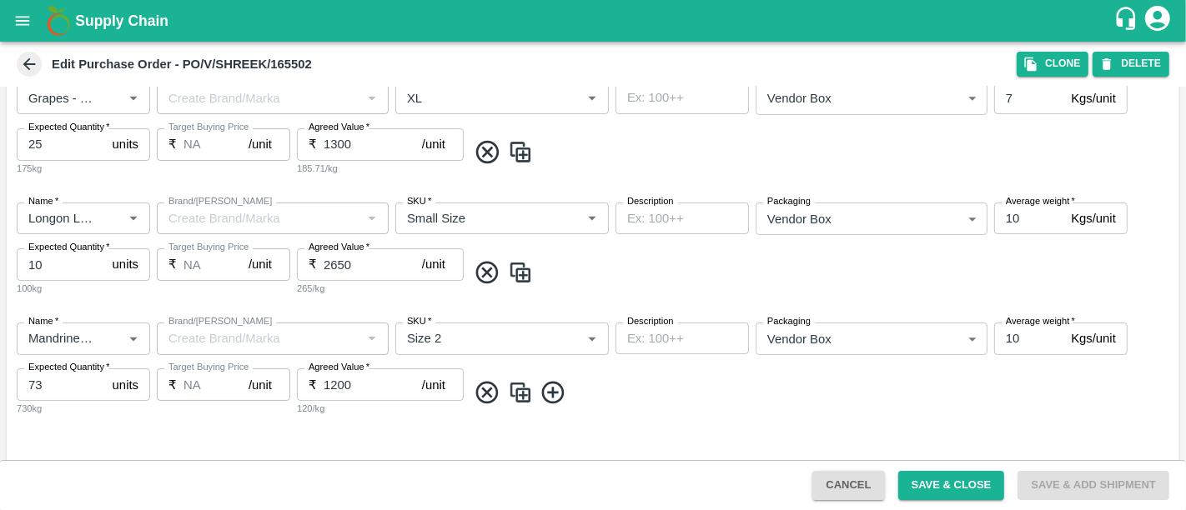
scroll to position [351, 0]
click at [951, 483] on button "Save & Close" at bounding box center [951, 485] width 107 height 29
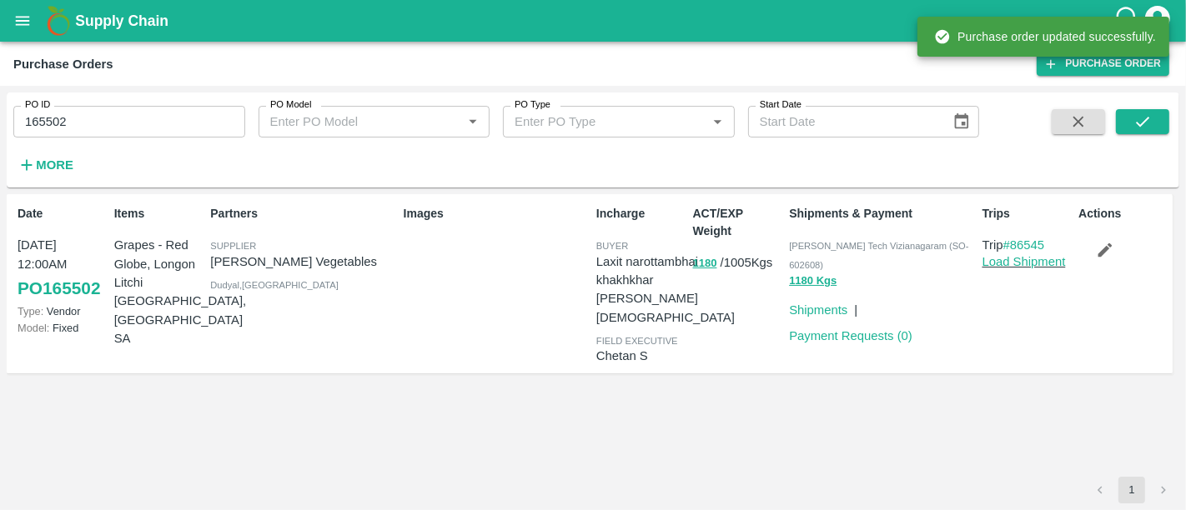
click at [1139, 107] on div "PO ID 165502 PO ID PO Model PO Model   * PO Type PO Type   * Start Date Start D…" at bounding box center [593, 140] width 1172 height 82
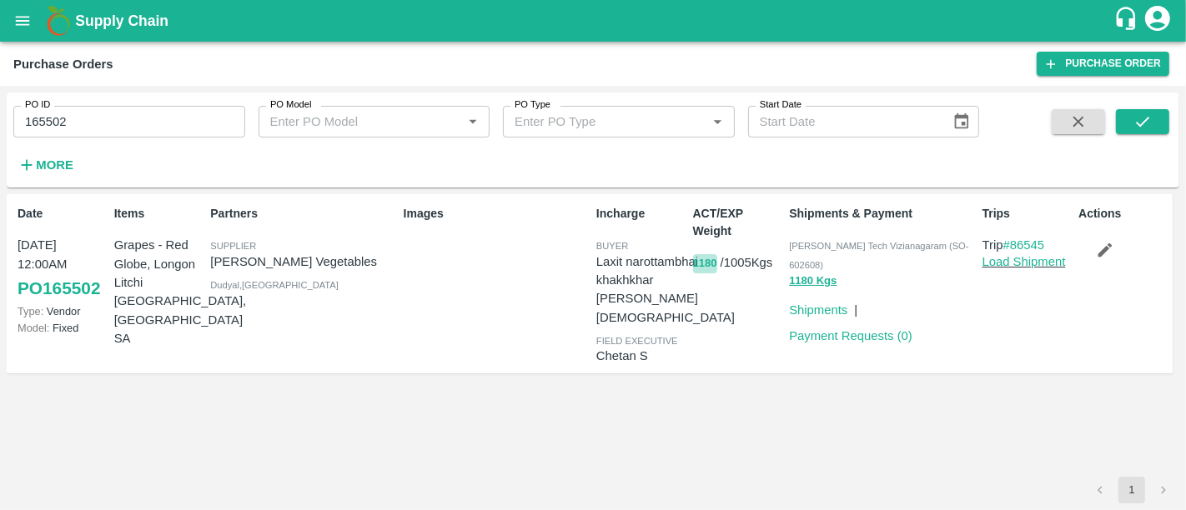
click at [710, 270] on button "1180" at bounding box center [705, 263] width 24 height 19
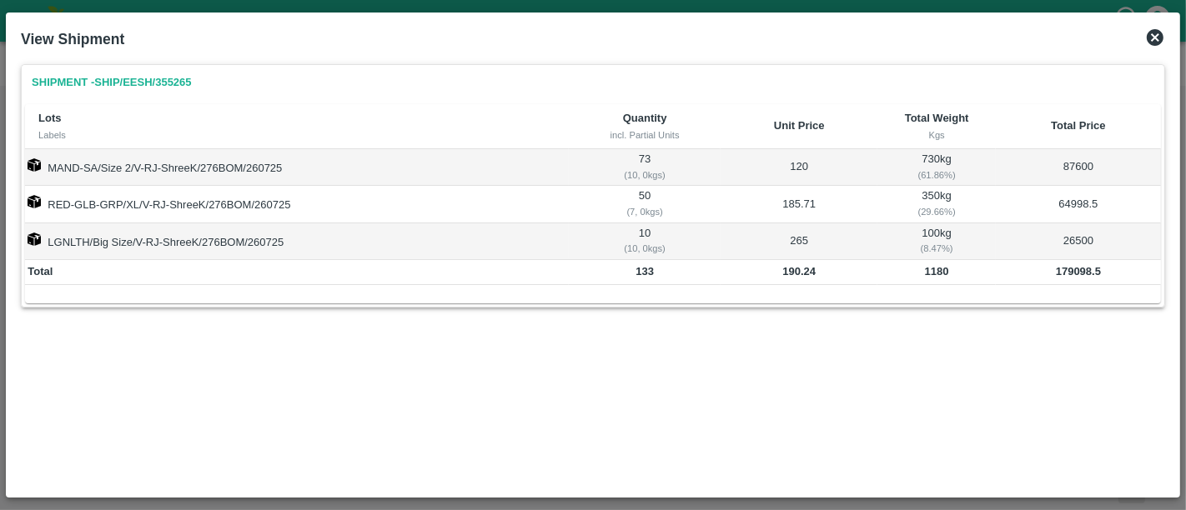
click at [1152, 43] on icon at bounding box center [1155, 37] width 17 height 17
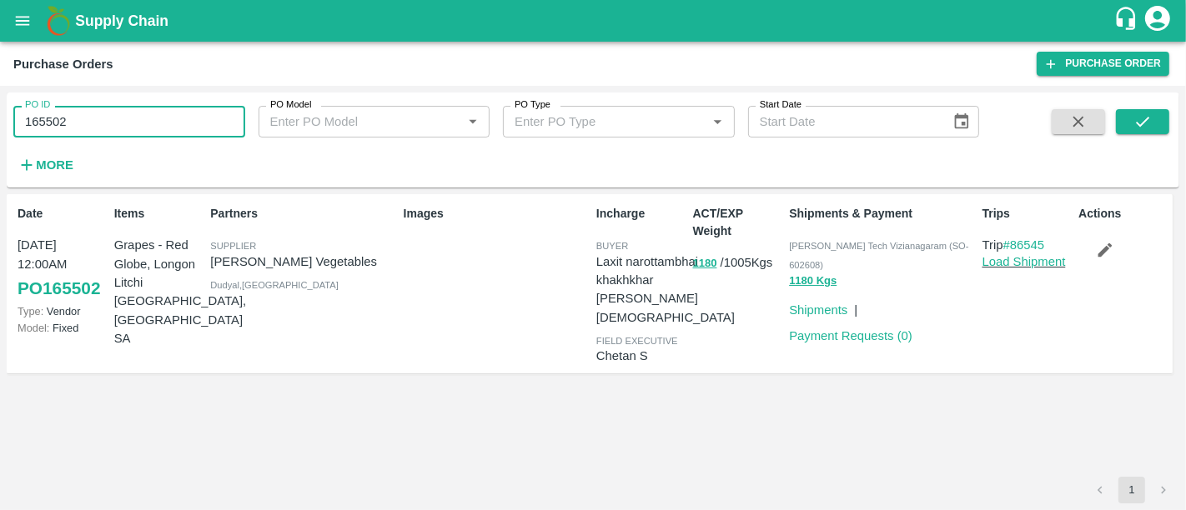
click at [173, 127] on input "165502" at bounding box center [129, 122] width 232 height 32
paste input "text"
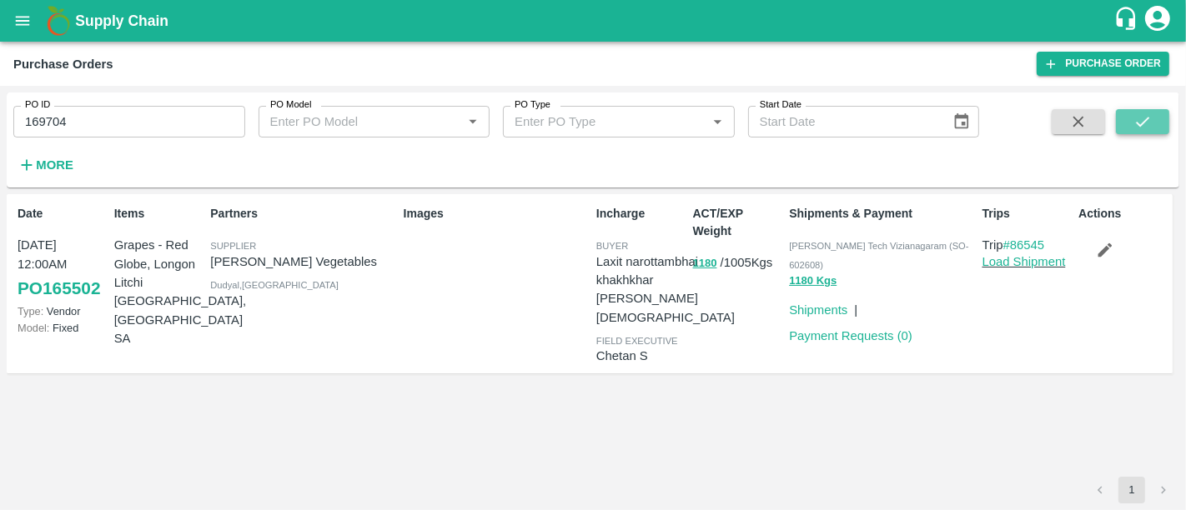
click at [1165, 125] on button "submit" at bounding box center [1142, 121] width 53 height 25
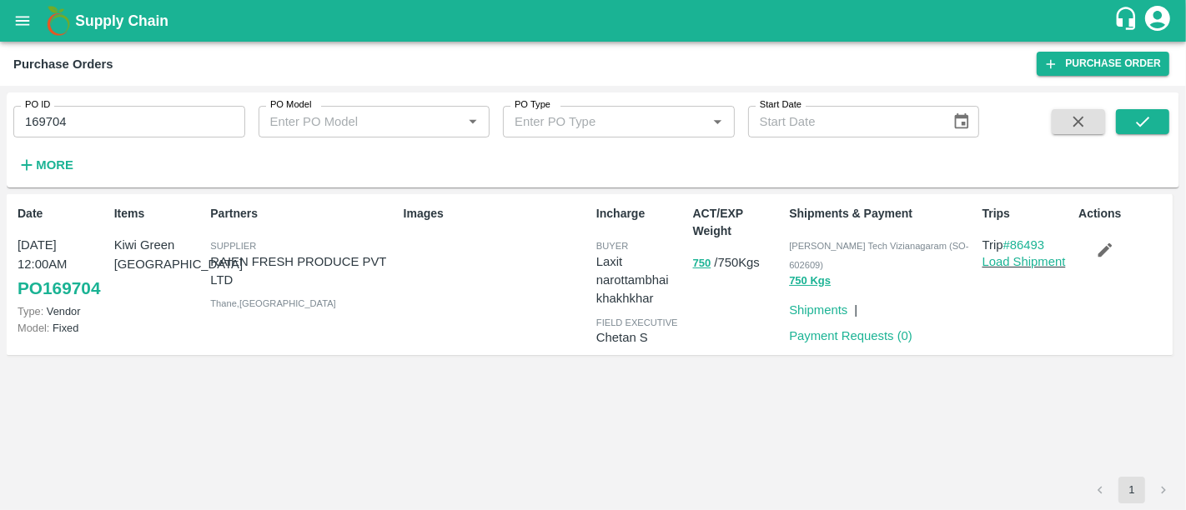
drag, startPoint x: 851, startPoint y: 320, endPoint x: 770, endPoint y: 201, distance: 144.1
click at [770, 201] on div "ACT/EXP Weight 750 / 750 Kgs" at bounding box center [734, 274] width 97 height 153
click at [704, 256] on button "750" at bounding box center [702, 263] width 18 height 19
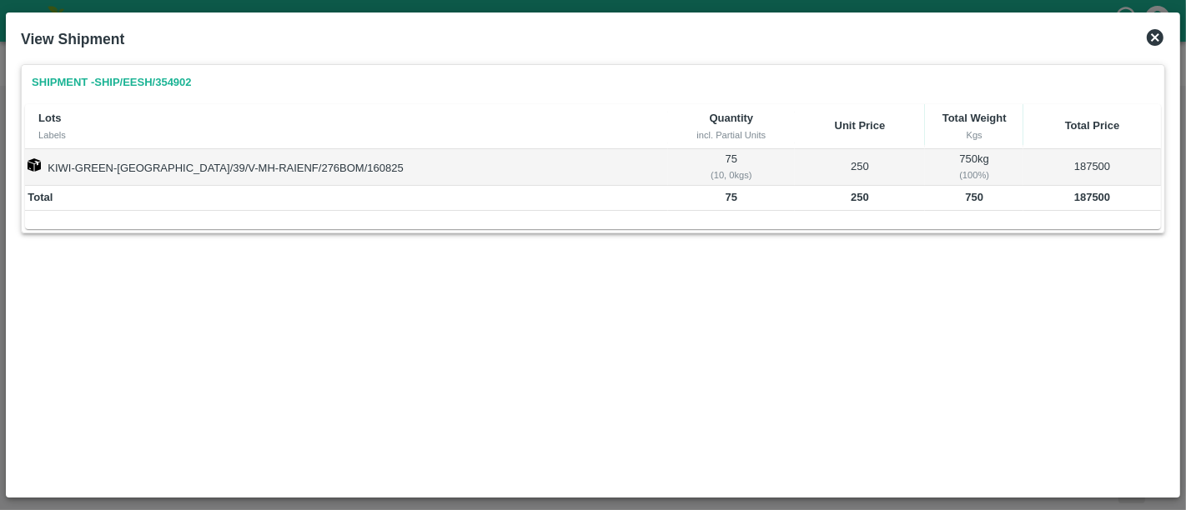
click at [1154, 46] on icon at bounding box center [1155, 38] width 20 height 20
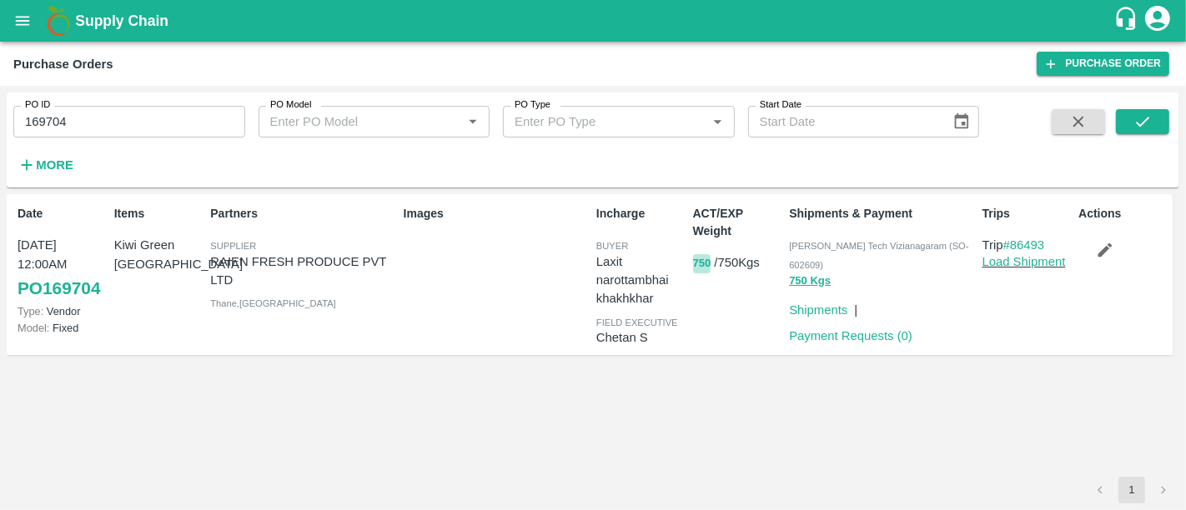
click at [698, 269] on button "750" at bounding box center [702, 263] width 18 height 19
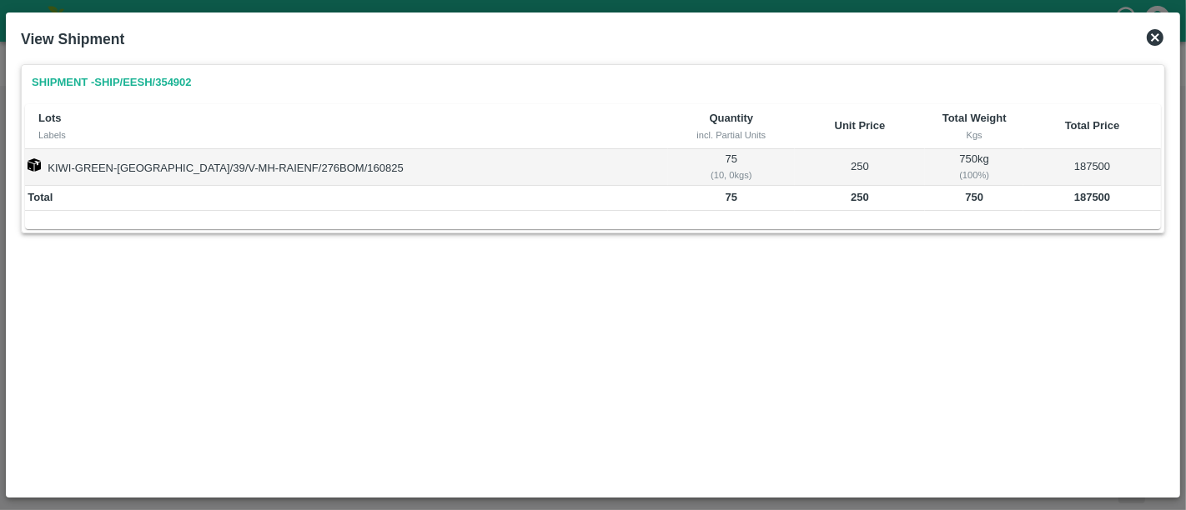
click at [1154, 46] on icon at bounding box center [1155, 37] width 17 height 17
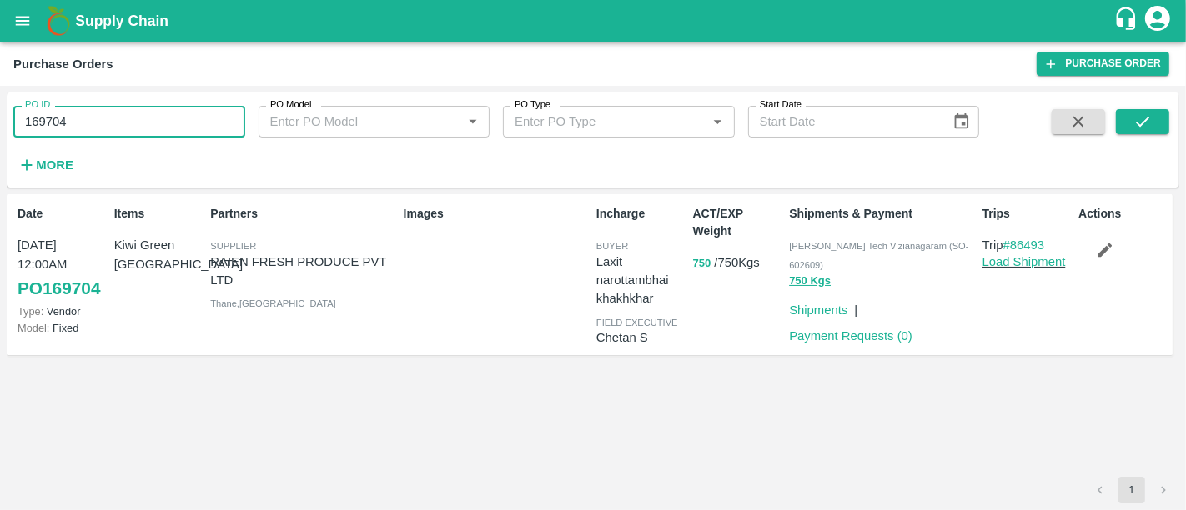
click at [221, 113] on input "169704" at bounding box center [129, 122] width 232 height 32
paste input "text"
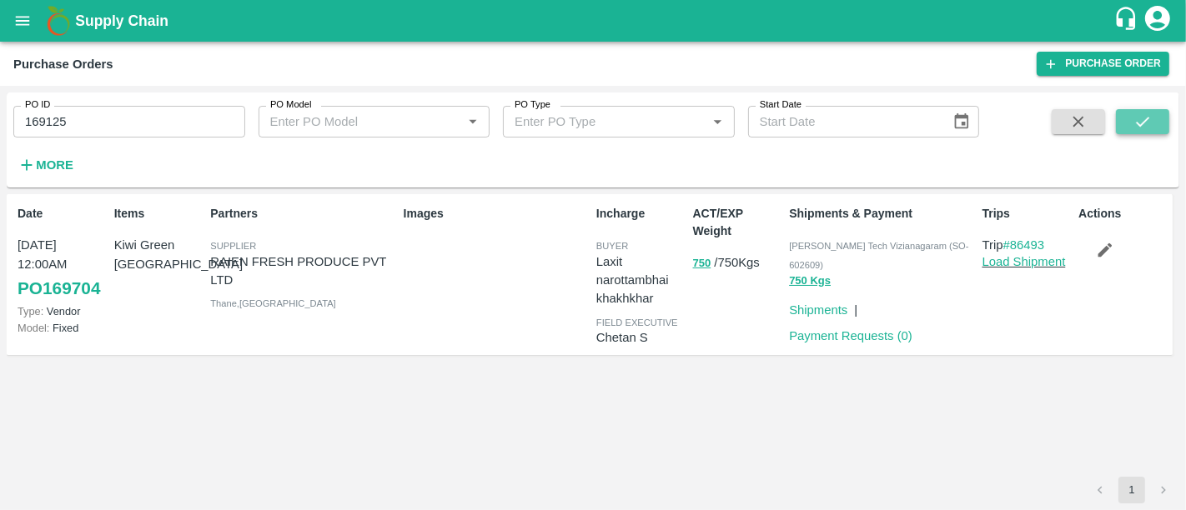
click at [1140, 126] on icon "submit" at bounding box center [1142, 122] width 13 height 10
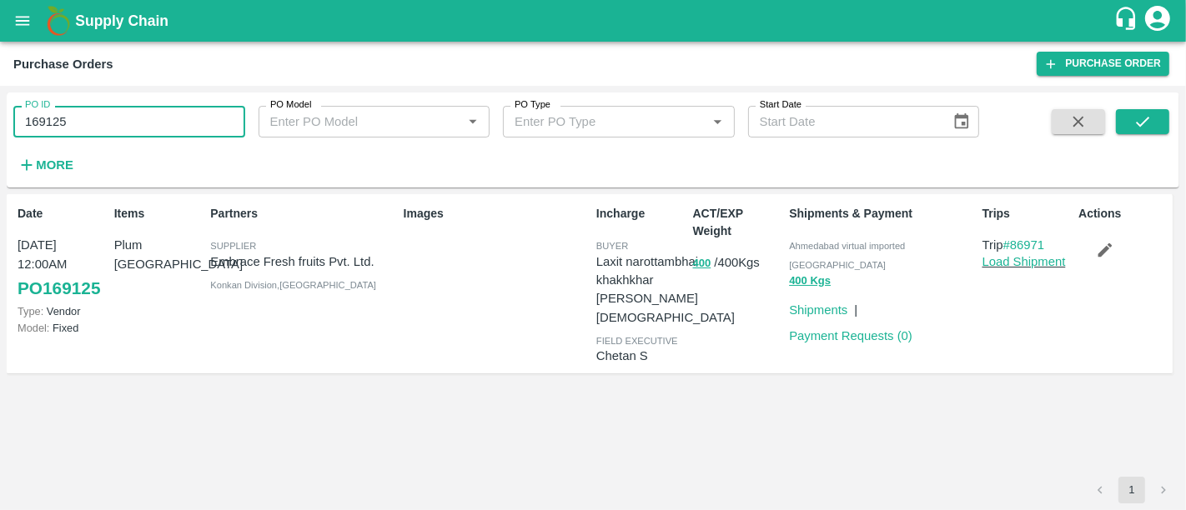
click at [126, 118] on input "169125" at bounding box center [129, 122] width 232 height 32
paste input "text"
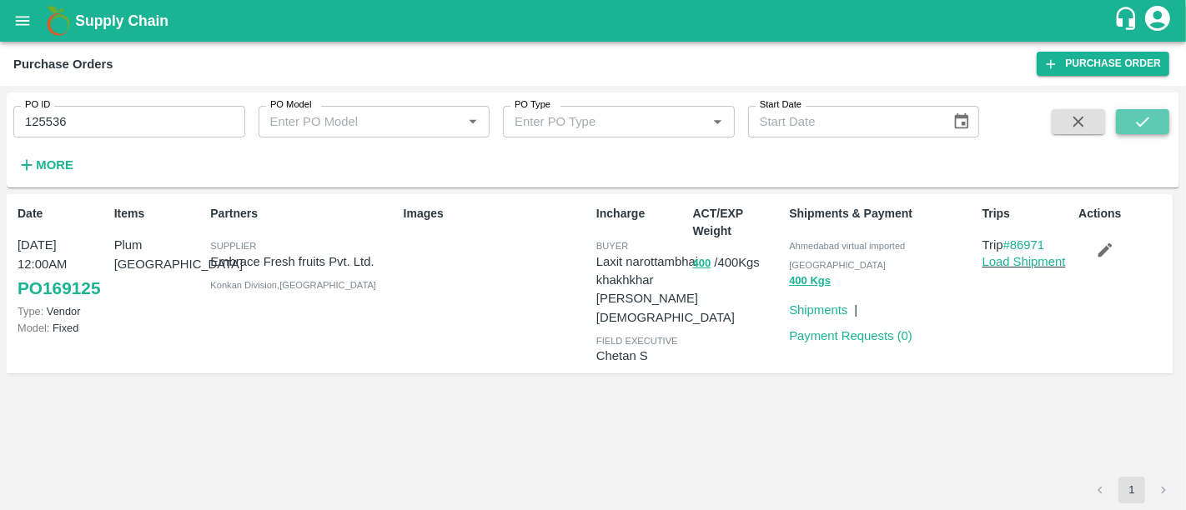
click at [1134, 118] on icon "submit" at bounding box center [1142, 122] width 18 height 18
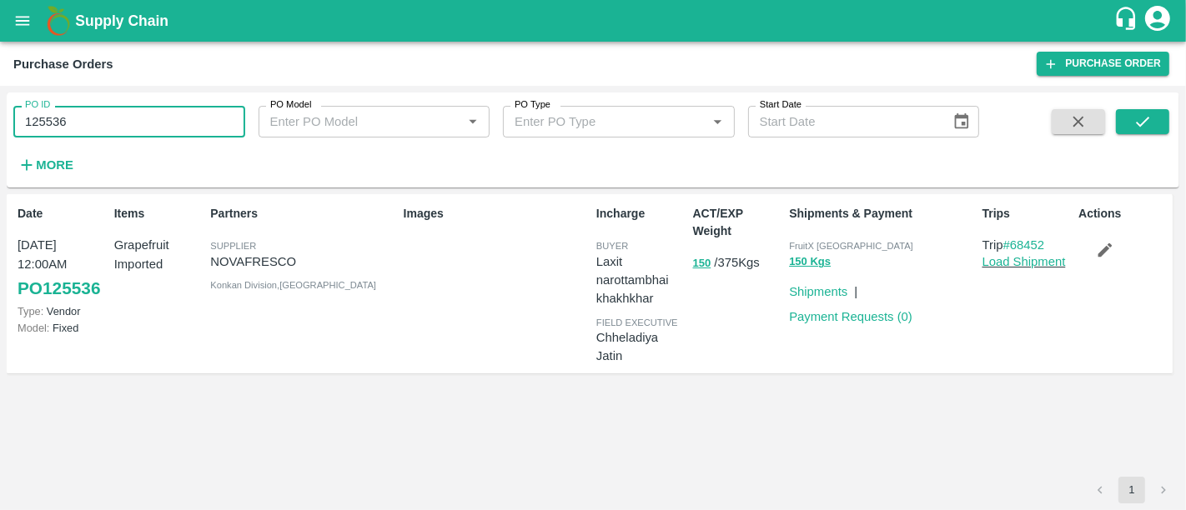
click at [193, 131] on input "125536" at bounding box center [129, 122] width 232 height 32
paste input "text"
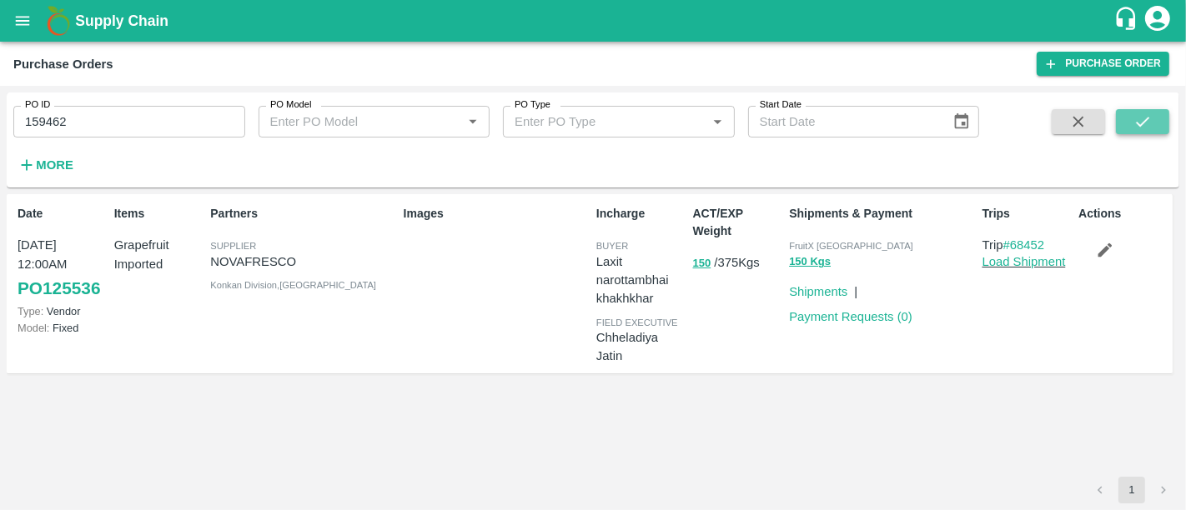
click at [1149, 120] on icon "submit" at bounding box center [1142, 122] width 18 height 18
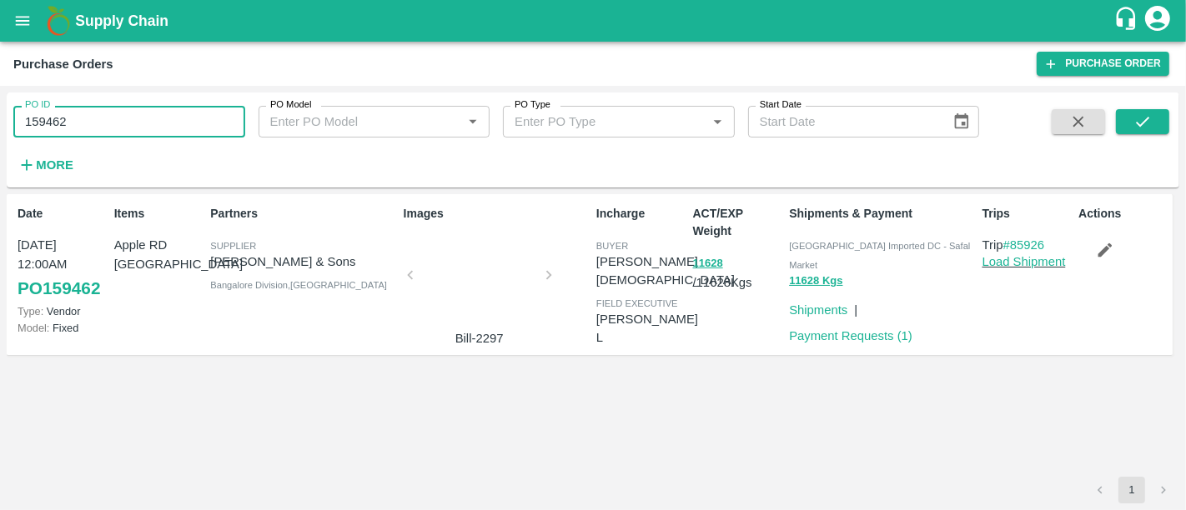
click at [81, 107] on input "159462" at bounding box center [129, 122] width 232 height 32
type input "159462"
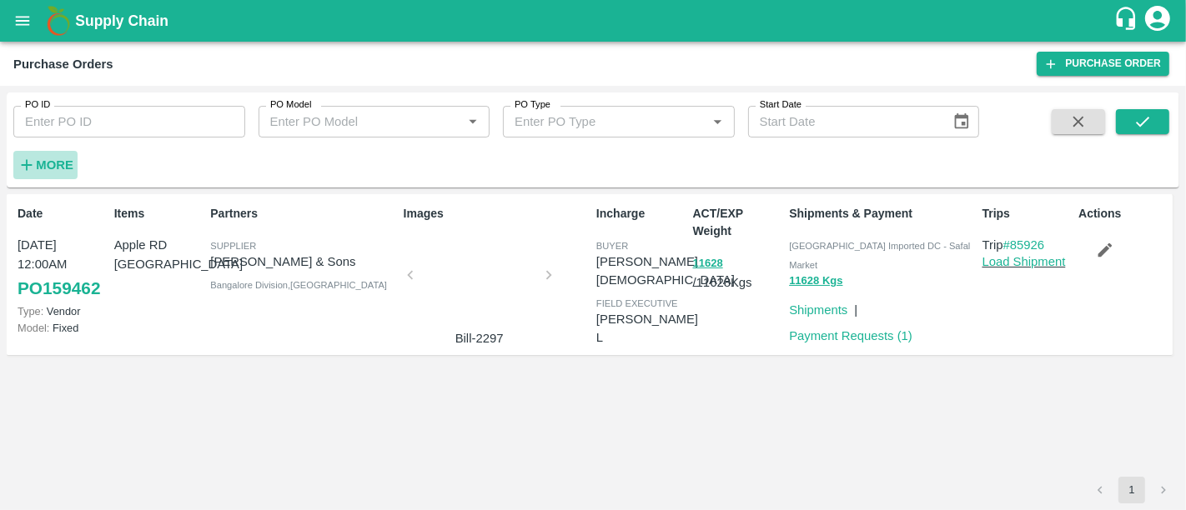
click at [47, 159] on strong "More" at bounding box center [55, 164] width 38 height 13
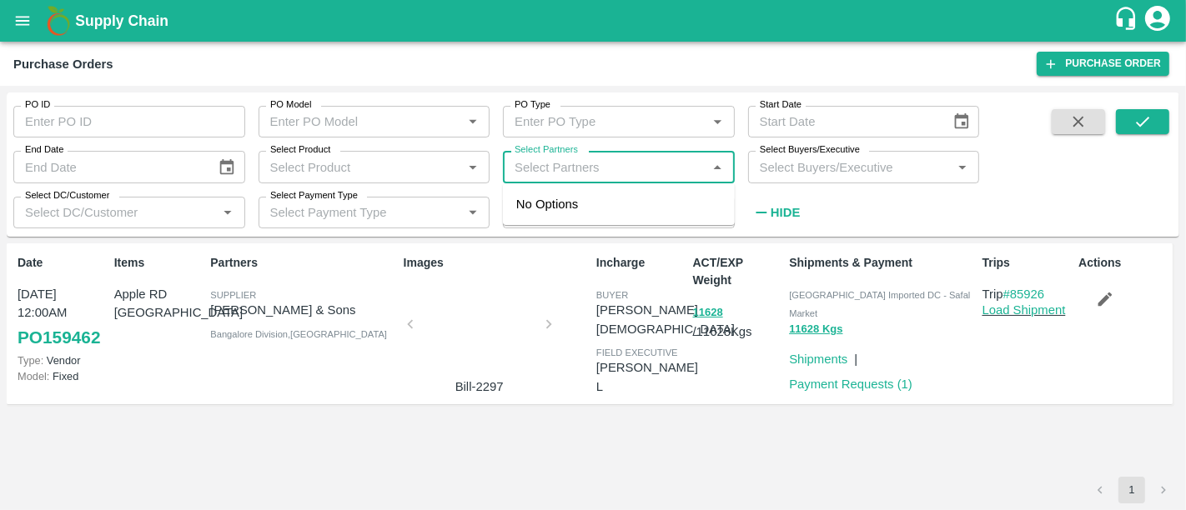
click at [567, 170] on input "Select Partners" at bounding box center [605, 167] width 194 height 22
type input "embrace"
type input "165502"
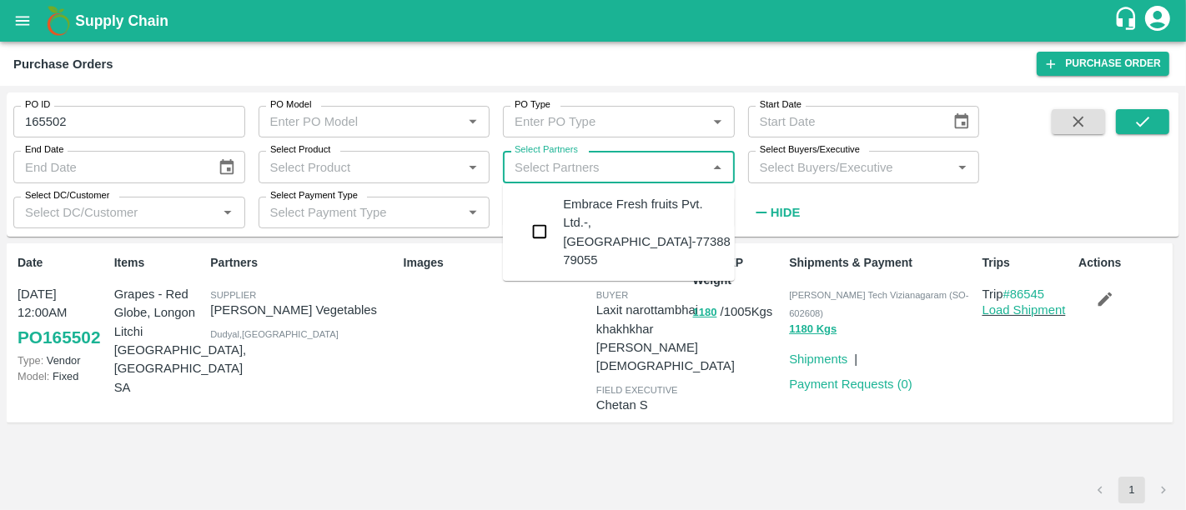
click at [593, 195] on div "Embrace Fresh fruits Pvt. Ltd.-, Mumbai-77388 79055" at bounding box center [647, 232] width 168 height 74
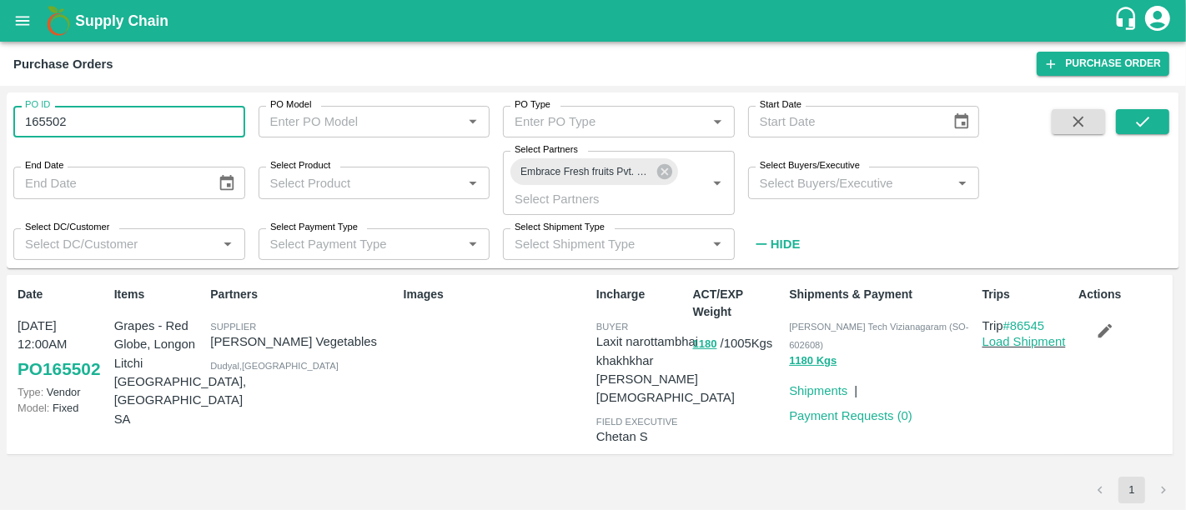
click at [120, 127] on input "165502" at bounding box center [129, 122] width 232 height 32
type input "165502"
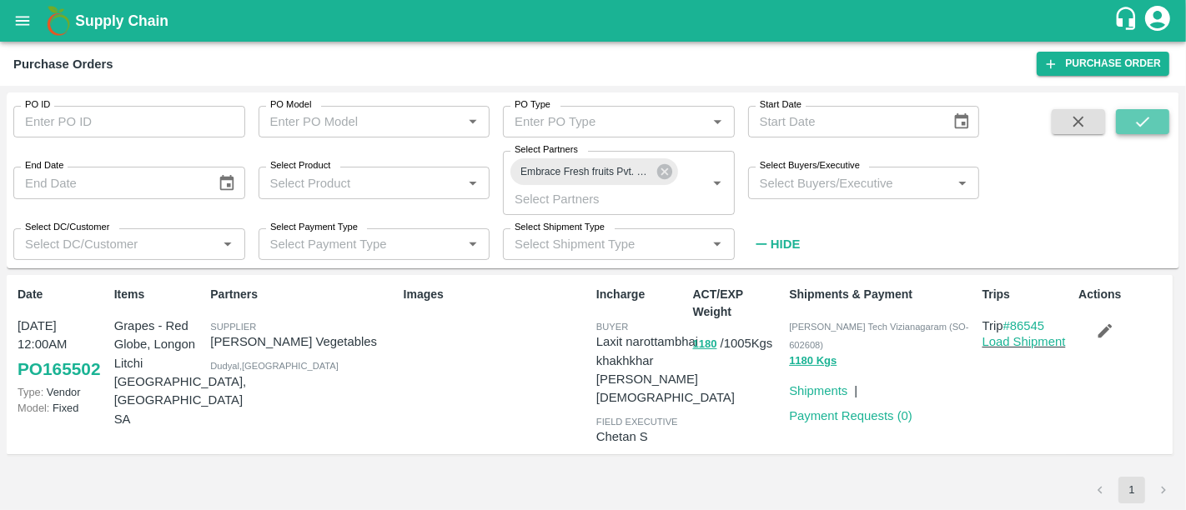
click at [1138, 115] on icon "submit" at bounding box center [1142, 122] width 18 height 18
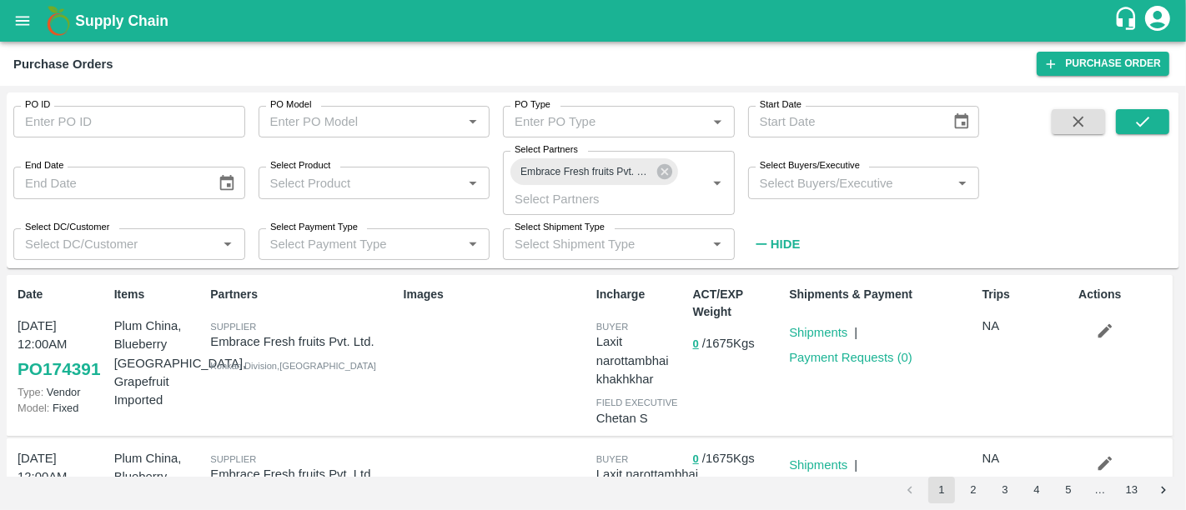
click at [131, 11] on h1 "Supply Chain" at bounding box center [594, 20] width 1038 height 23
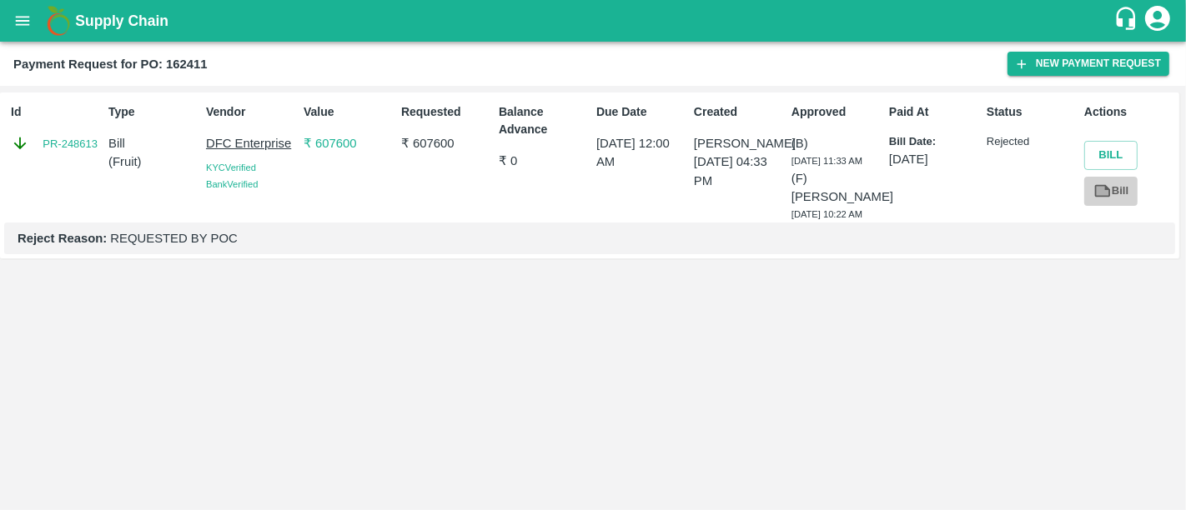
click at [1111, 180] on link "Bill" at bounding box center [1110, 191] width 53 height 29
click at [1102, 182] on icon at bounding box center [1102, 191] width 18 height 18
click at [62, 143] on link "PR-248613" at bounding box center [70, 144] width 55 height 17
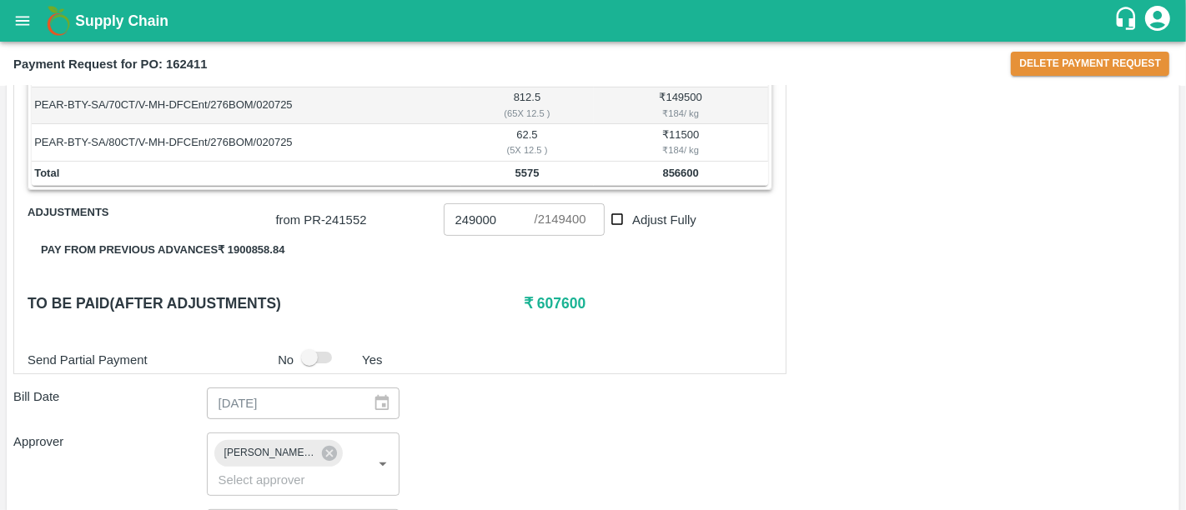
scroll to position [384, 0]
drag, startPoint x: 540, startPoint y: 305, endPoint x: 605, endPoint y: 306, distance: 65.9
click at [605, 306] on h6 "₹ 607600" at bounding box center [648, 305] width 249 height 23
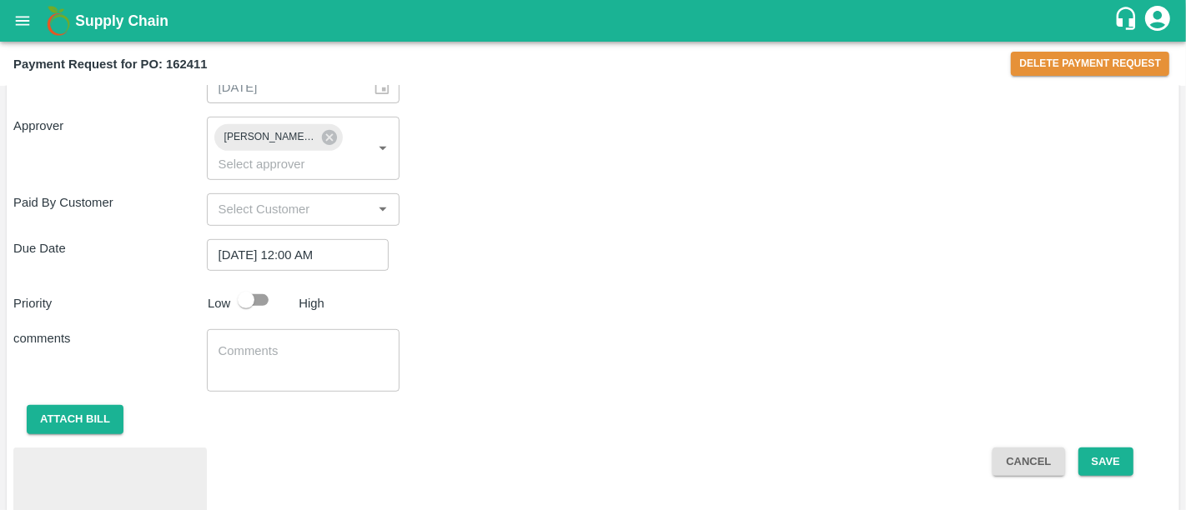
scroll to position [751, 0]
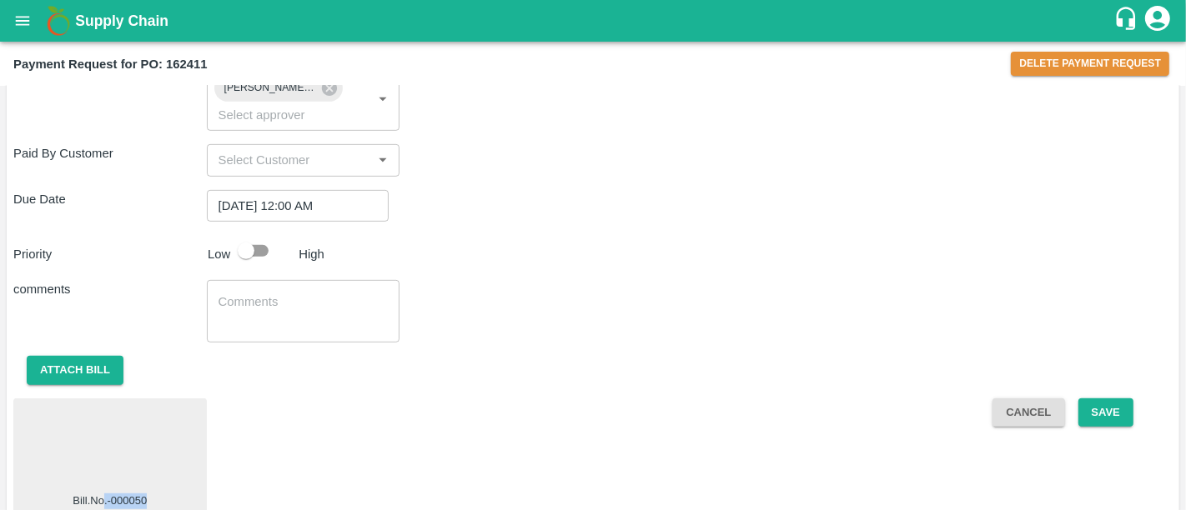
drag, startPoint x: 104, startPoint y: 477, endPoint x: 144, endPoint y: 479, distance: 40.1
click at [144, 494] on span "Bill.No.-000050" at bounding box center [110, 502] width 74 height 16
click at [651, 356] on div "Attach bill" at bounding box center [592, 370] width 1159 height 29
click at [131, 427] on div at bounding box center [110, 449] width 180 height 88
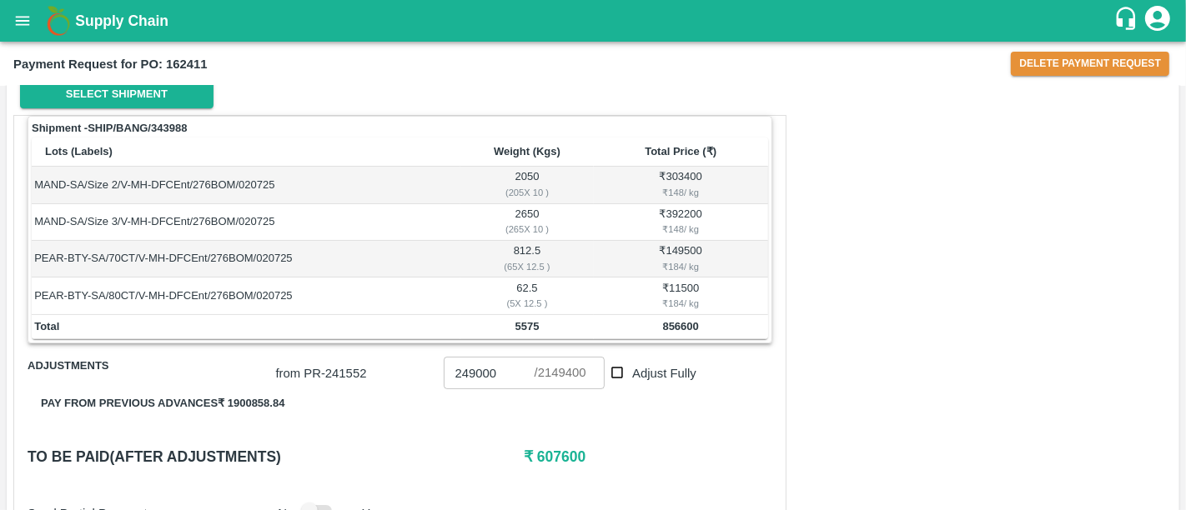
scroll to position [232, 0]
click at [674, 322] on b "856600" at bounding box center [681, 327] width 36 height 13
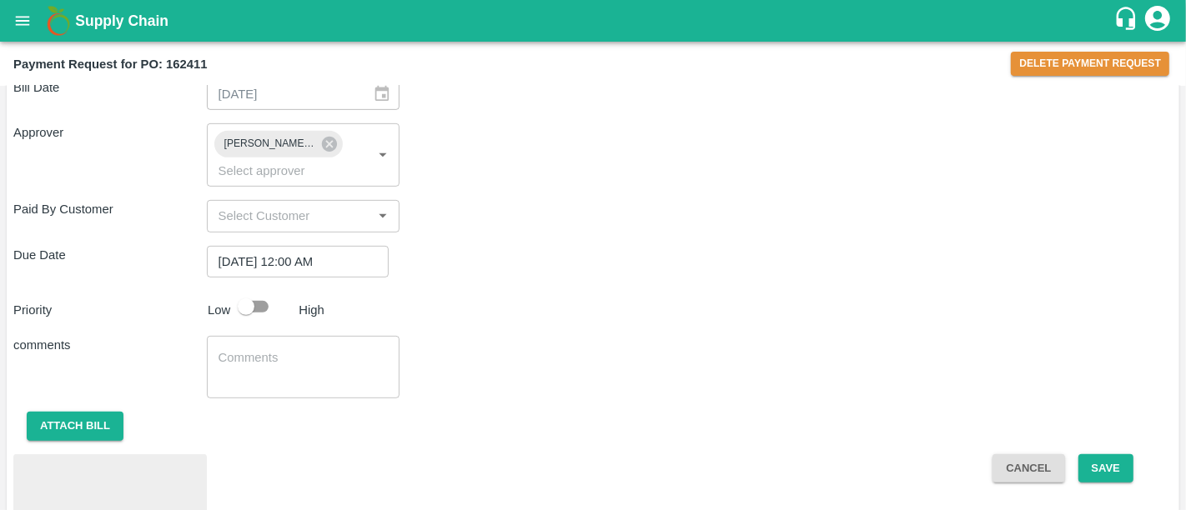
scroll to position [751, 0]
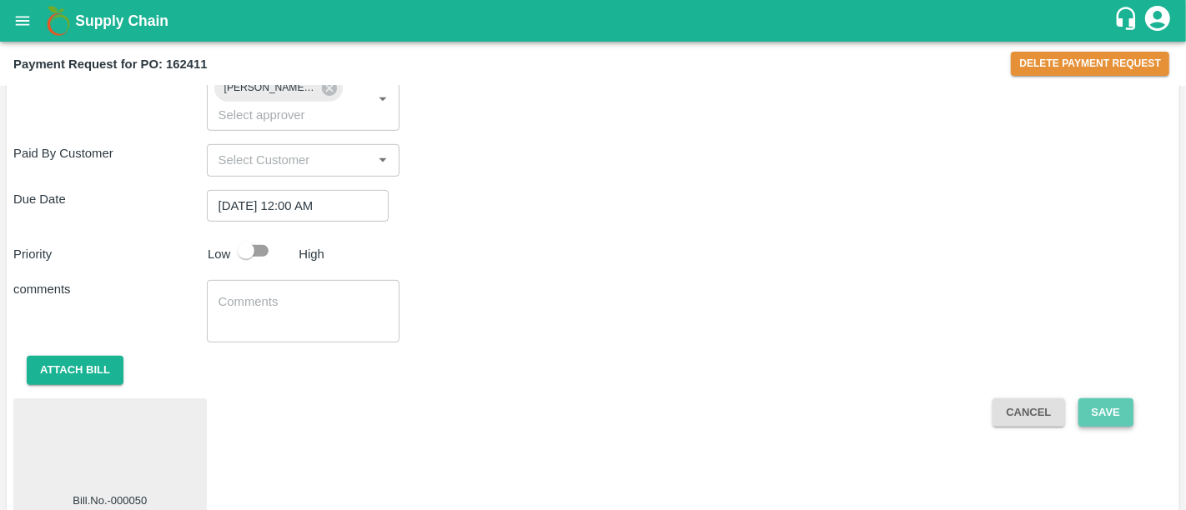
click at [1112, 399] on button "Save" at bounding box center [1105, 413] width 55 height 29
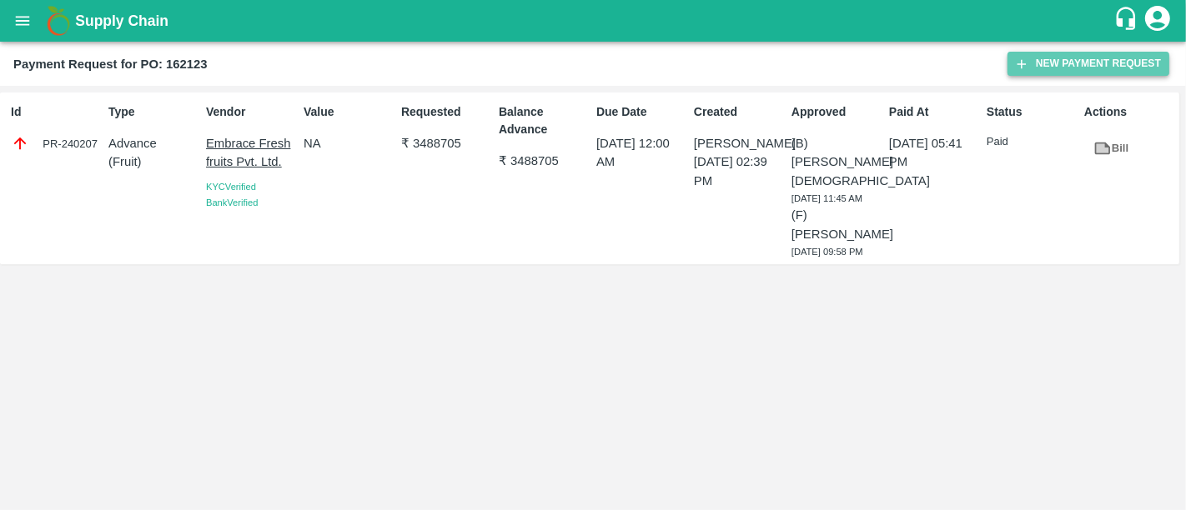
click at [1032, 68] on button "New Payment Request" at bounding box center [1088, 64] width 162 height 24
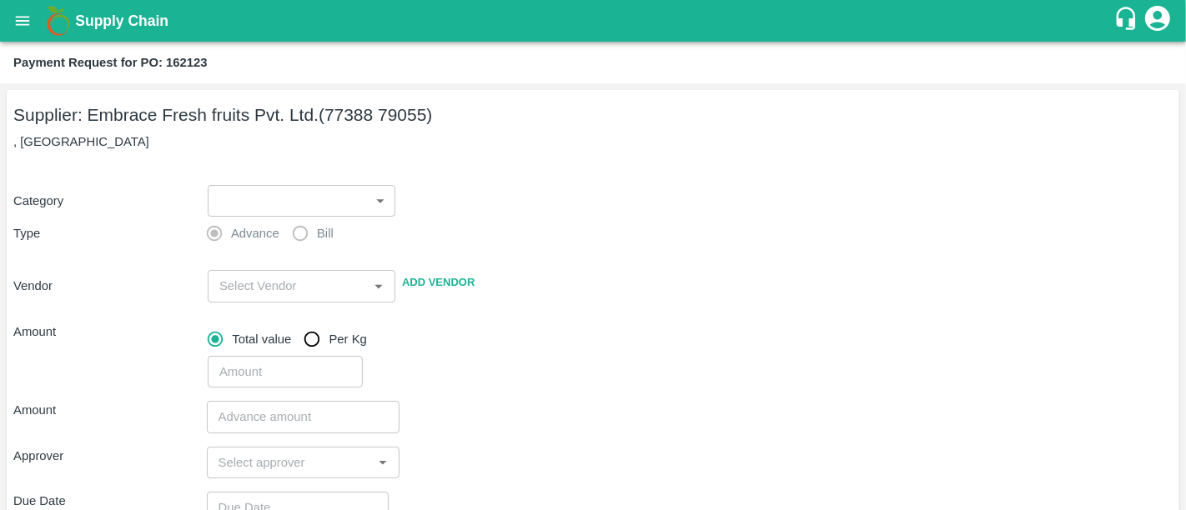
click at [308, 187] on body "Supply Chain Payment Request for PO: 162123 Supplier: Embrace Fresh fruits Pvt.…" at bounding box center [593, 255] width 1186 height 510
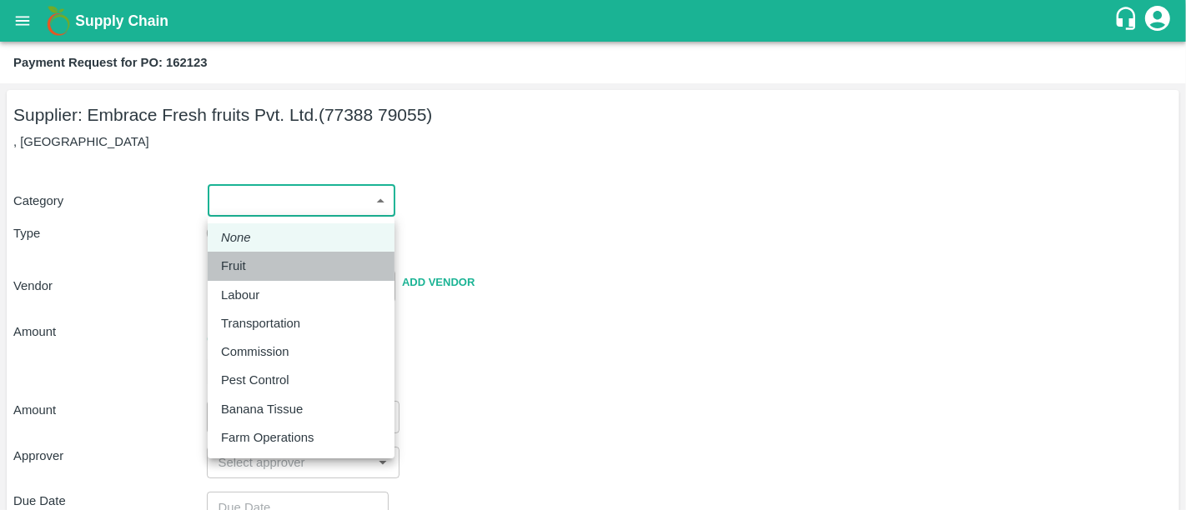
click at [249, 269] on div "Fruit" at bounding box center [237, 266] width 33 height 18
type input "1"
type input "Embrace Fresh fruits Pvt. Ltd. - 77388 79055(Supplier)"
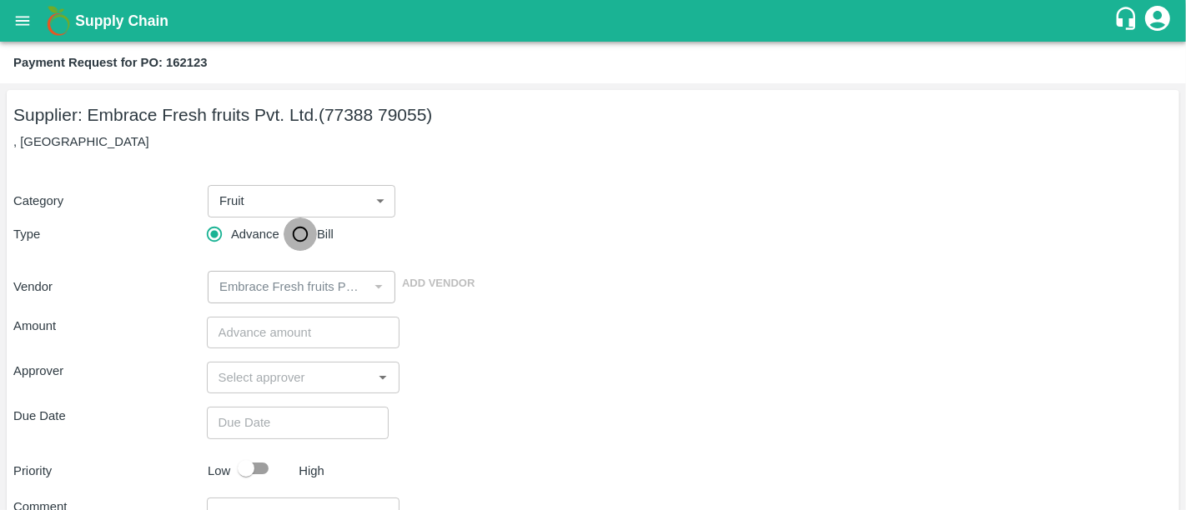
click at [289, 242] on input "Bill" at bounding box center [300, 234] width 33 height 33
radio input "true"
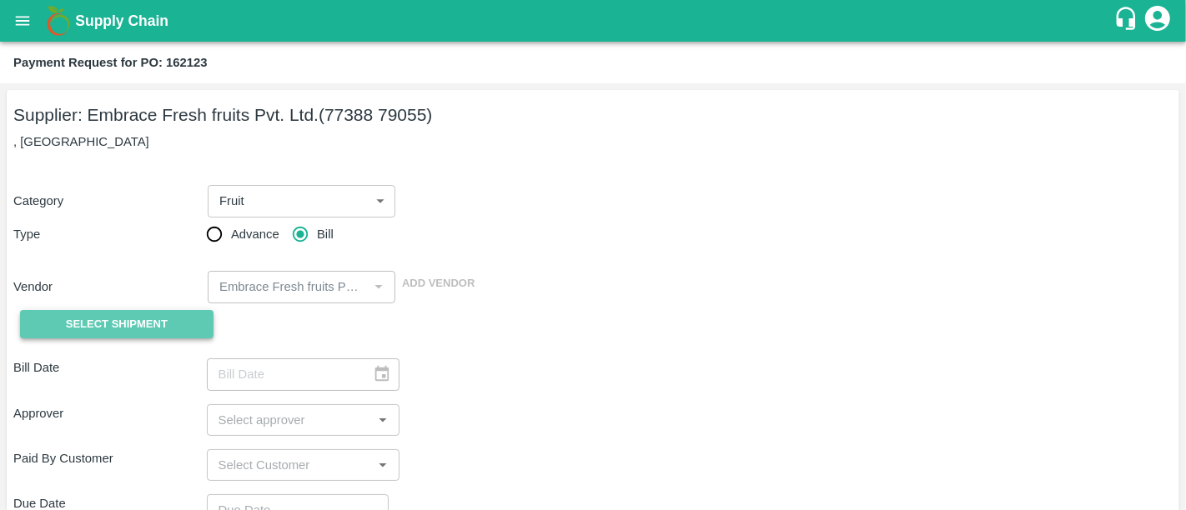
click at [90, 317] on span "Select Shipment" at bounding box center [117, 324] width 102 height 19
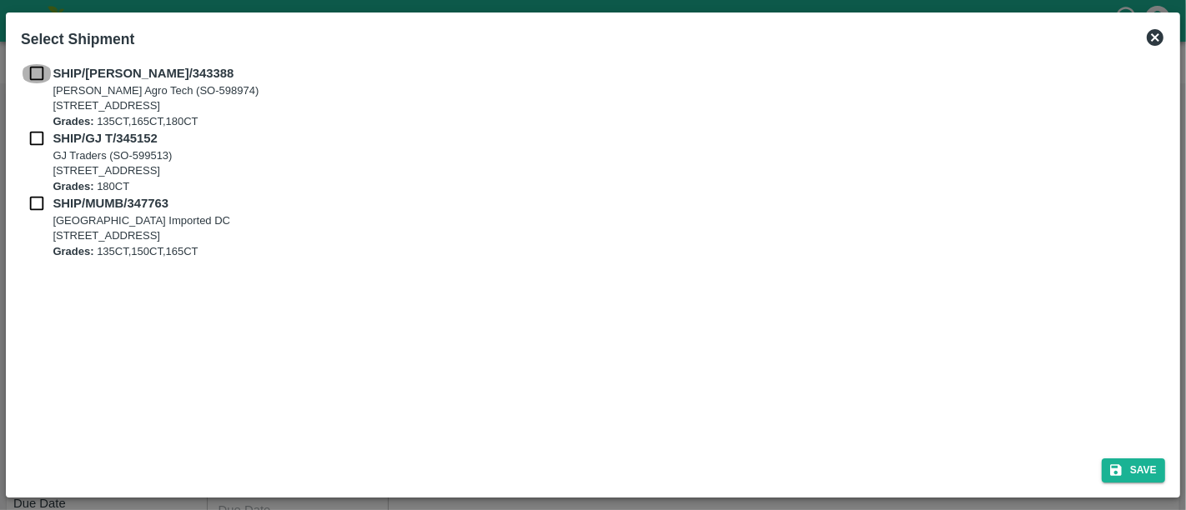
click at [43, 77] on input "checkbox" at bounding box center [37, 73] width 32 height 18
checkbox input "true"
click at [43, 133] on input "checkbox" at bounding box center [37, 138] width 32 height 18
checkbox input "true"
click at [36, 206] on input "checkbox" at bounding box center [37, 203] width 32 height 18
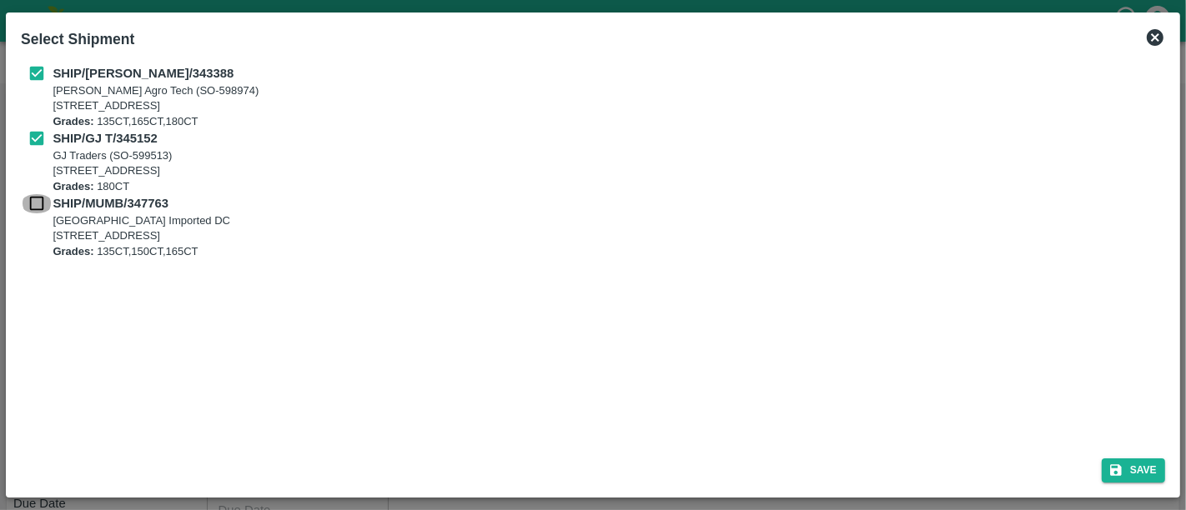
checkbox input "true"
click at [1147, 473] on button "Save" at bounding box center [1133, 471] width 63 height 24
type input "[DATE]"
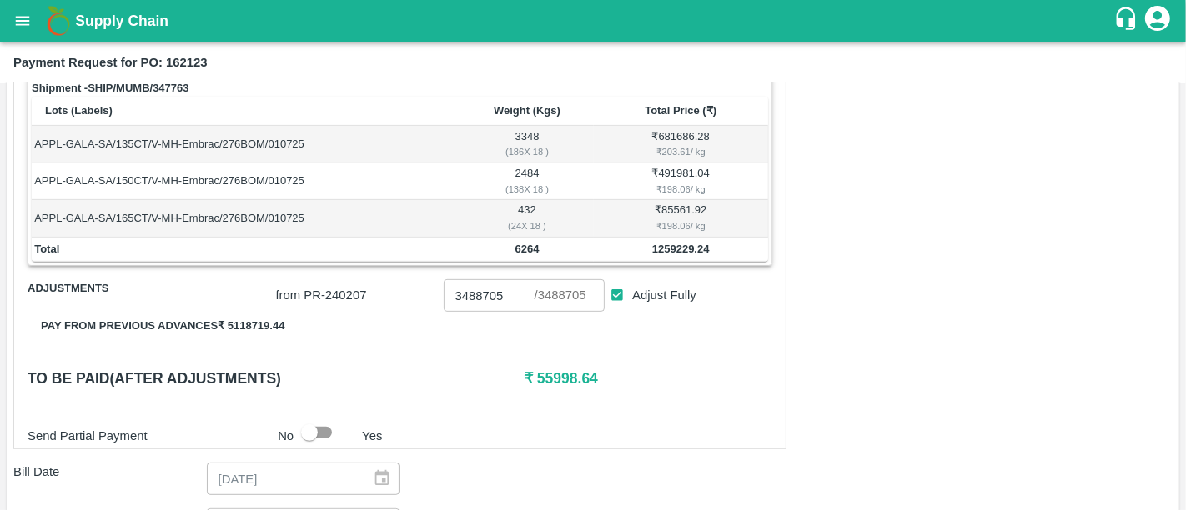
scroll to position [605, 0]
click at [319, 429] on input "checkbox" at bounding box center [309, 432] width 95 height 32
checkbox input "true"
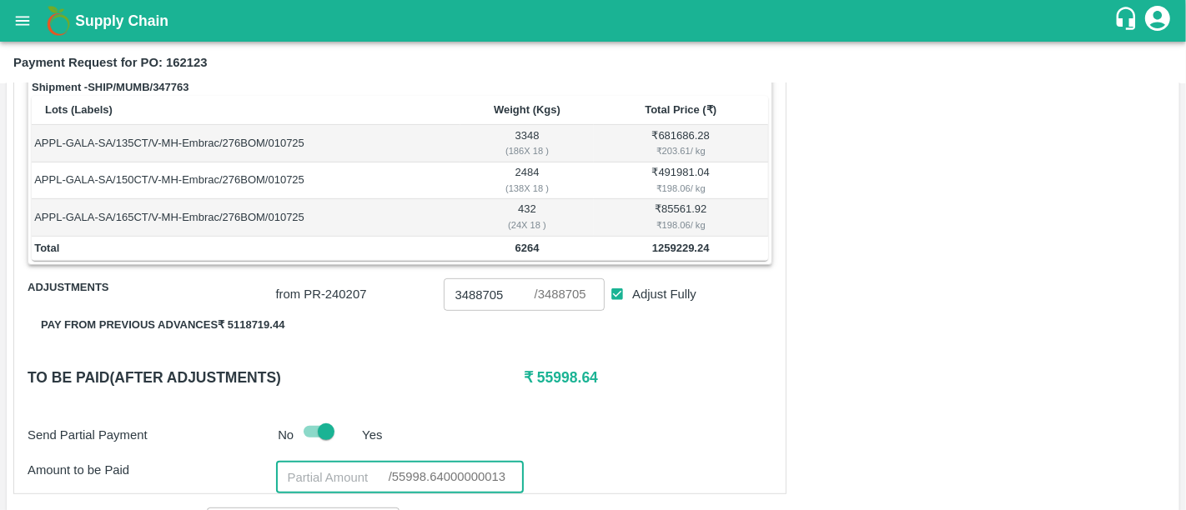
click at [319, 468] on input "number" at bounding box center [332, 477] width 113 height 32
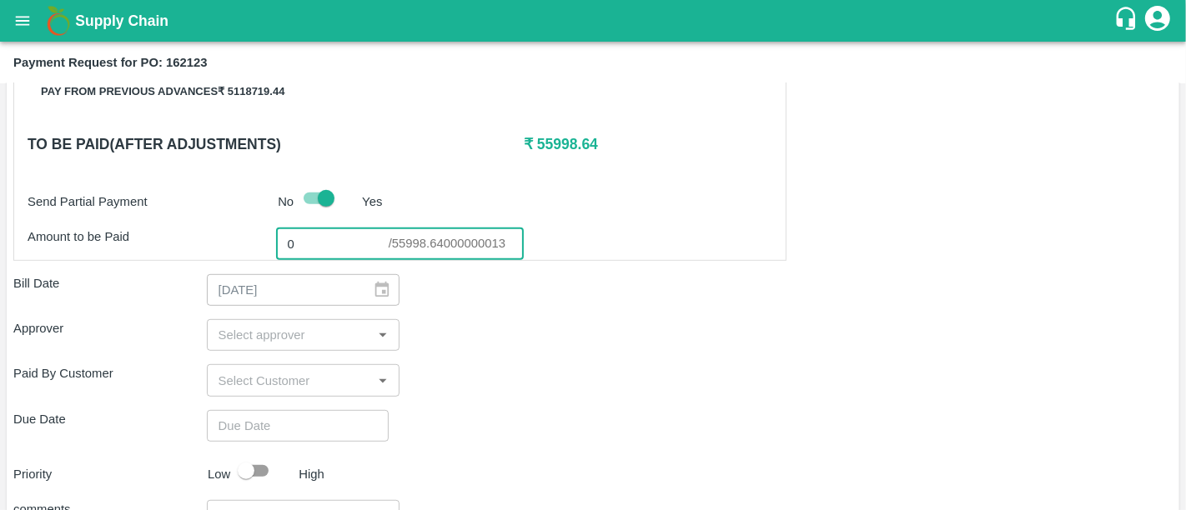
scroll to position [991, 0]
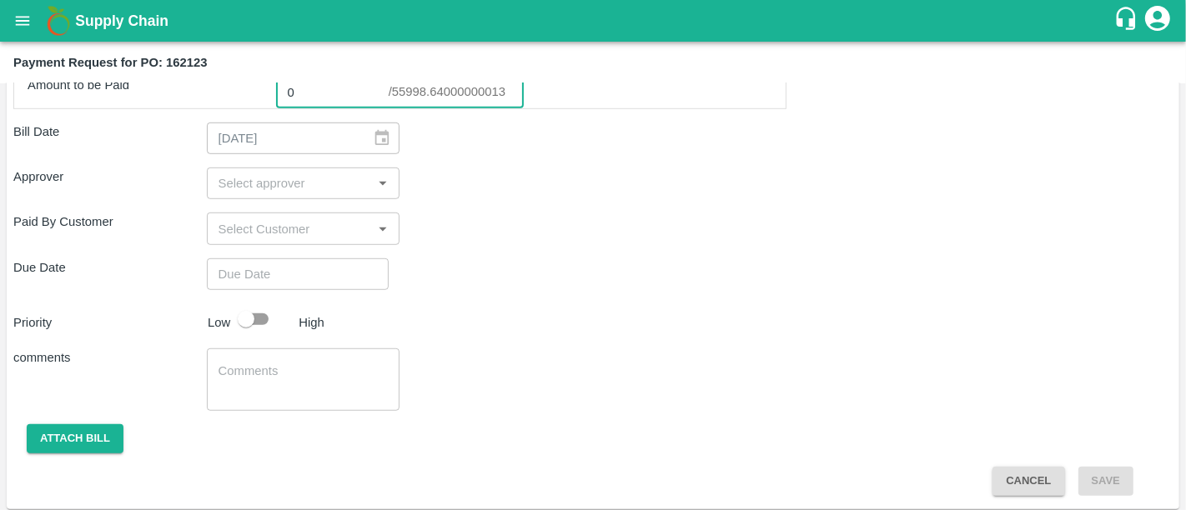
type input "0"
click at [257, 173] on input "input" at bounding box center [290, 184] width 156 height 22
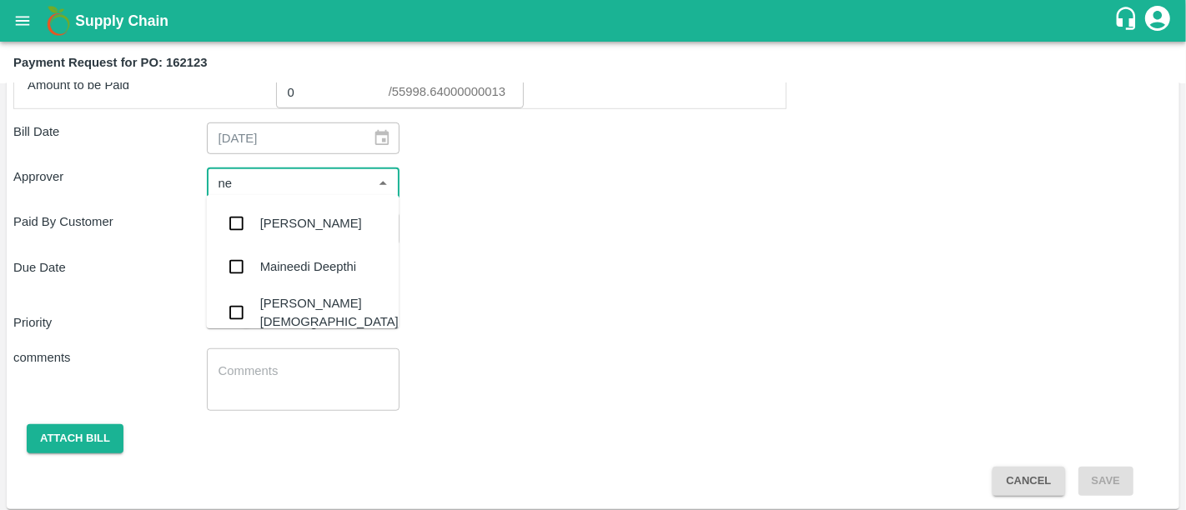
type input "nee"
click at [282, 295] on div "[PERSON_NAME][DEMOGRAPHIC_DATA]" at bounding box center [302, 313] width 193 height 48
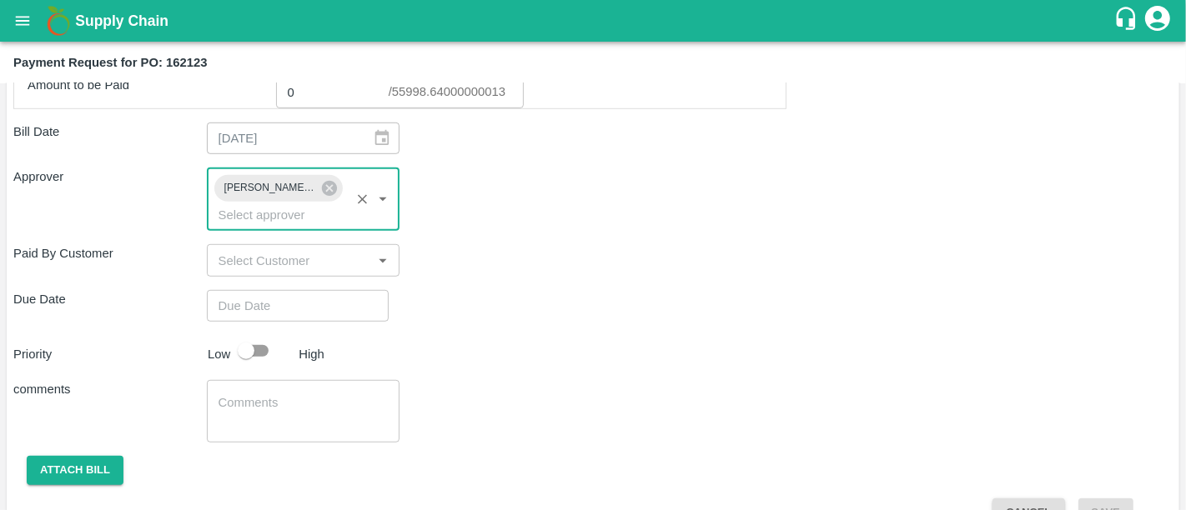
type input "DD/MM/YYYY hh:mm aa"
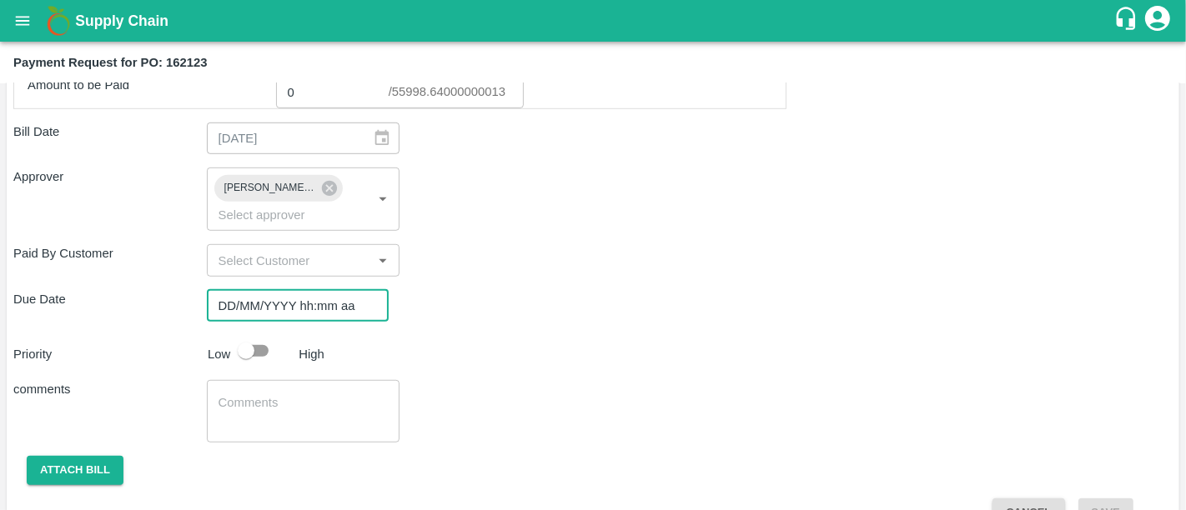
click at [279, 290] on input "DD/MM/YYYY hh:mm aa" at bounding box center [292, 306] width 170 height 32
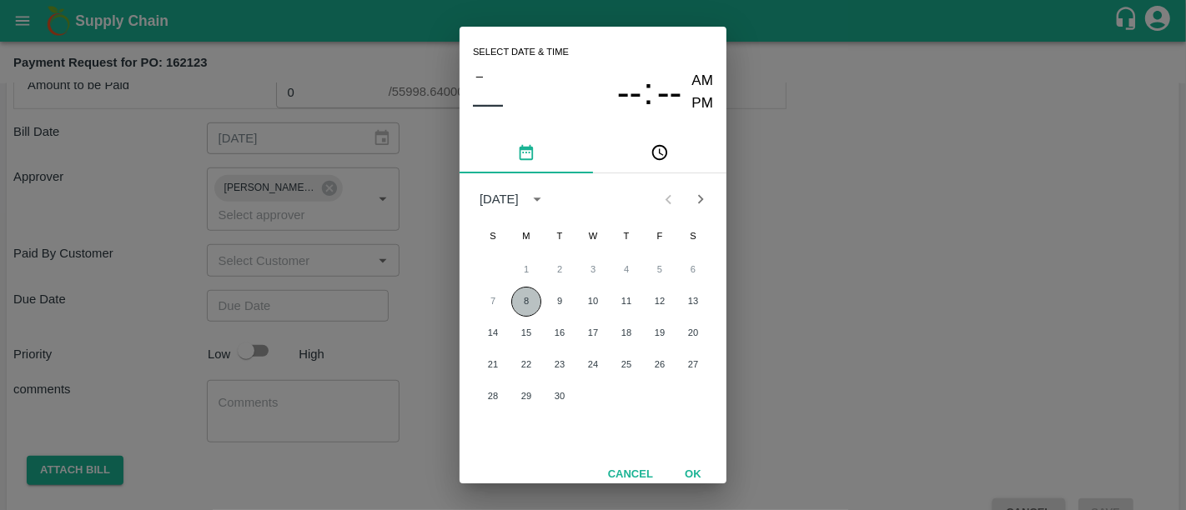
click at [524, 299] on button "8" at bounding box center [526, 302] width 30 height 30
type input "[DATE] 12:00 AM"
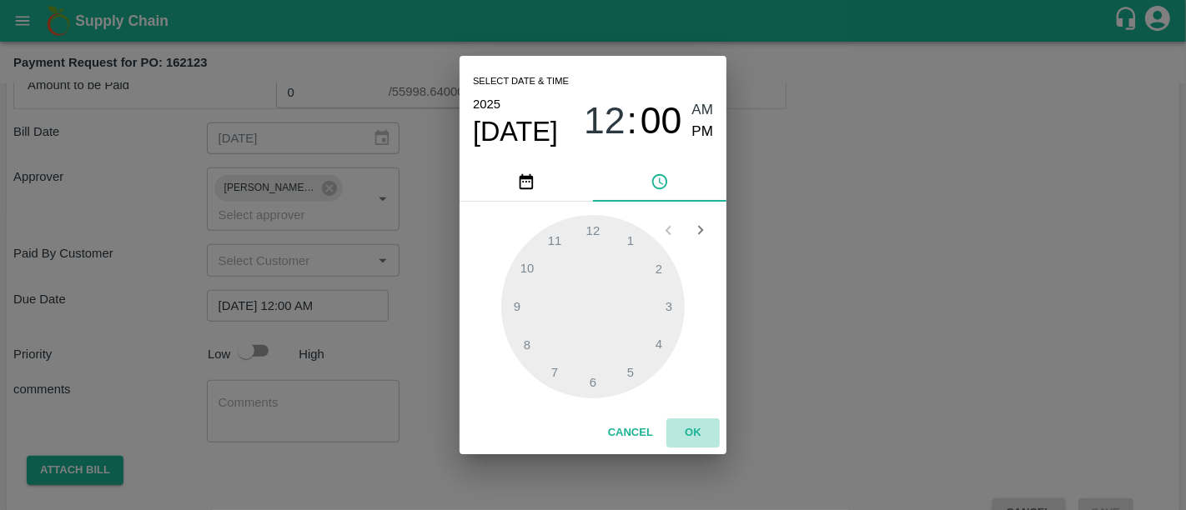
click at [703, 434] on button "OK" at bounding box center [692, 433] width 53 height 29
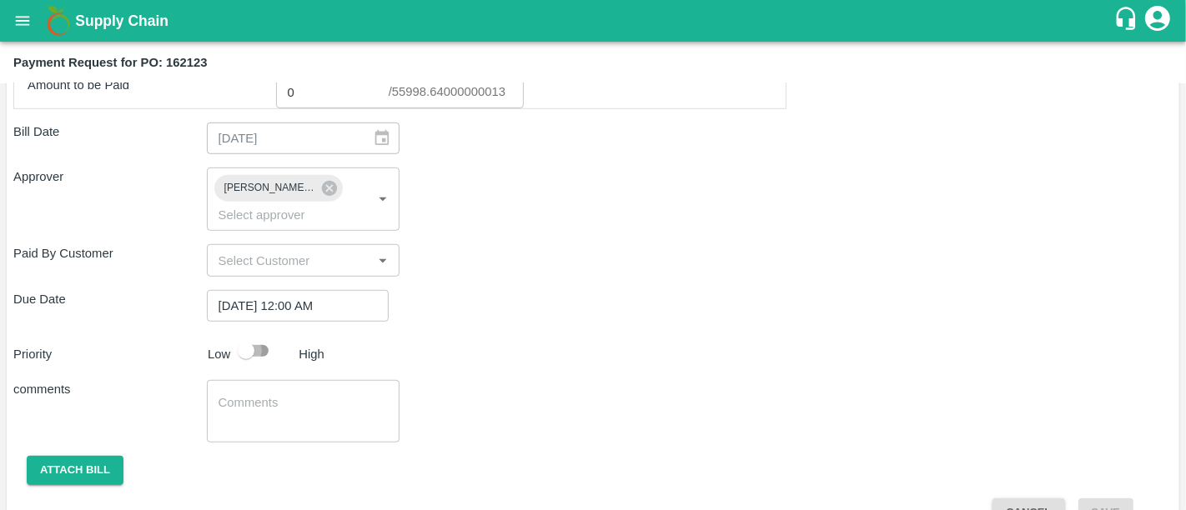
click at [254, 335] on input "checkbox" at bounding box center [245, 351] width 95 height 32
checkbox input "true"
click at [76, 456] on button "Attach bill" at bounding box center [75, 470] width 97 height 29
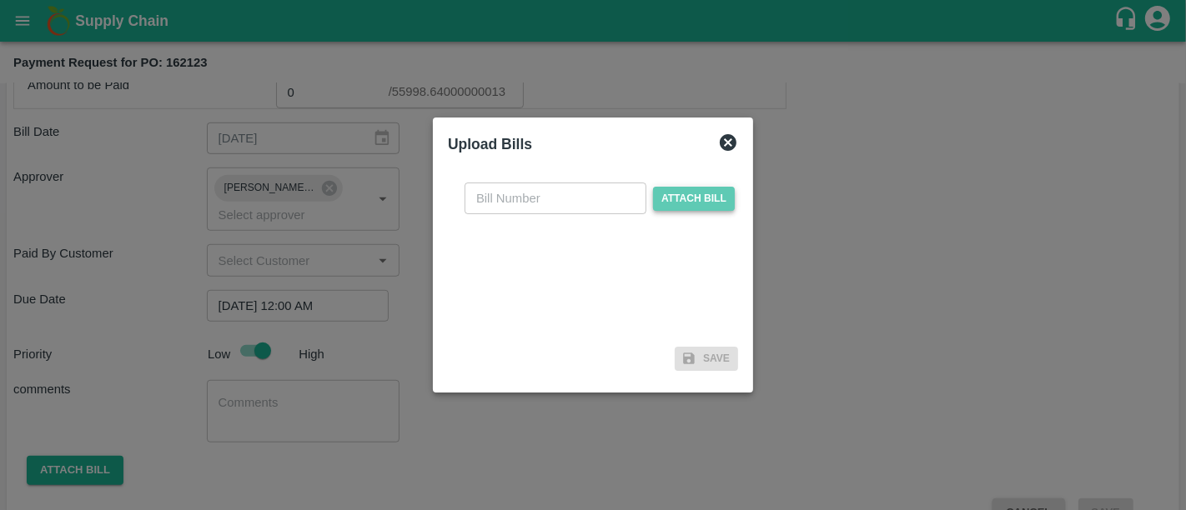
click at [688, 203] on span "Attach bill" at bounding box center [694, 199] width 82 height 24
click at [0, 0] on input "Attach bill" at bounding box center [0, 0] width 0 height 0
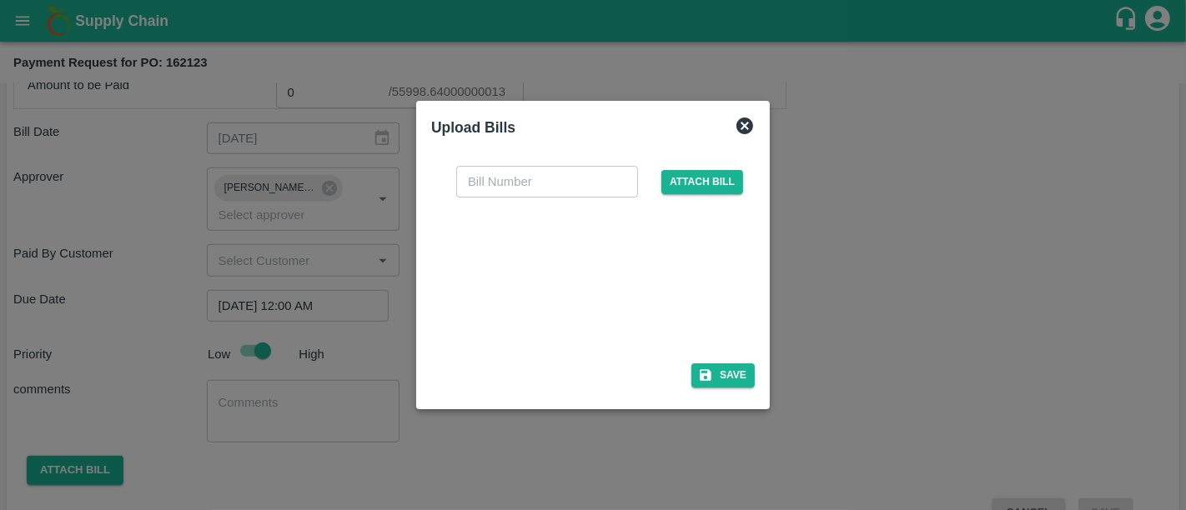
click at [552, 311] on div at bounding box center [589, 275] width 250 height 88
click at [580, 169] on input "text" at bounding box center [547, 182] width 182 height 32
paste input "203/25-26"
type input "203/25-26"
click at [740, 370] on button "Save" at bounding box center [722, 376] width 63 height 24
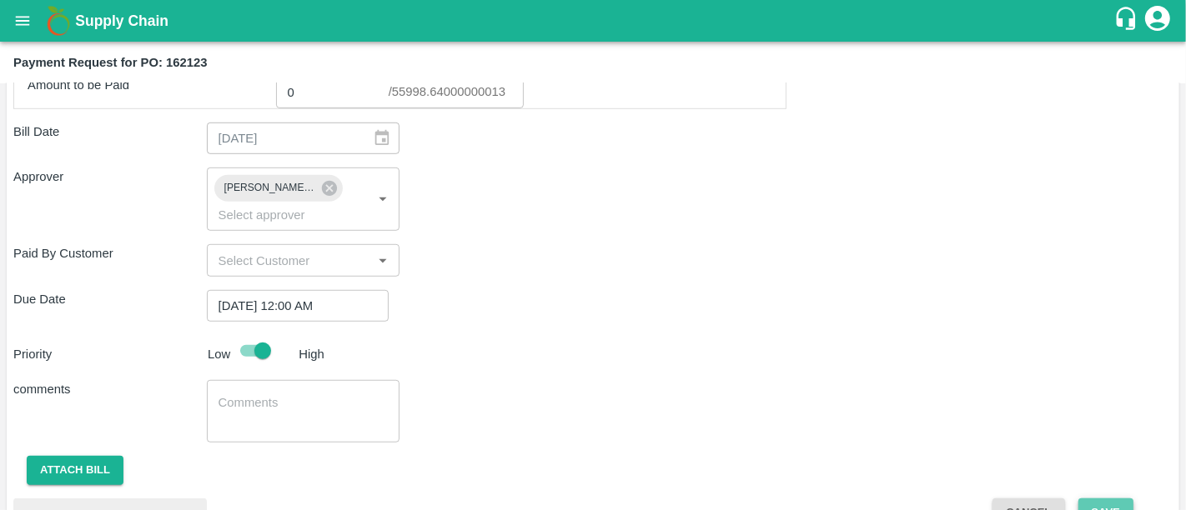
click at [1087, 499] on button "Save" at bounding box center [1105, 513] width 55 height 29
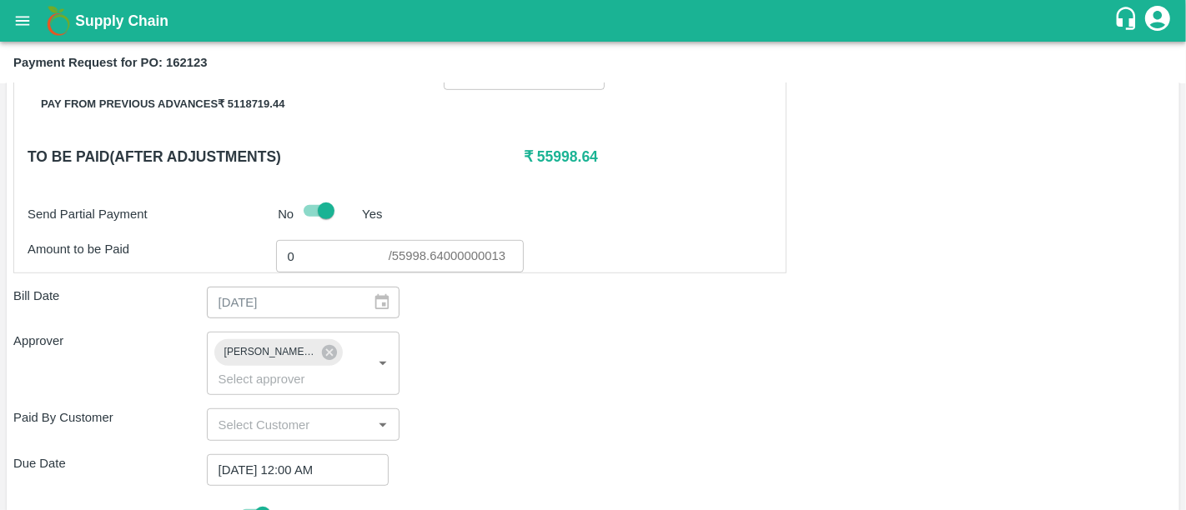
scroll to position [691, 0]
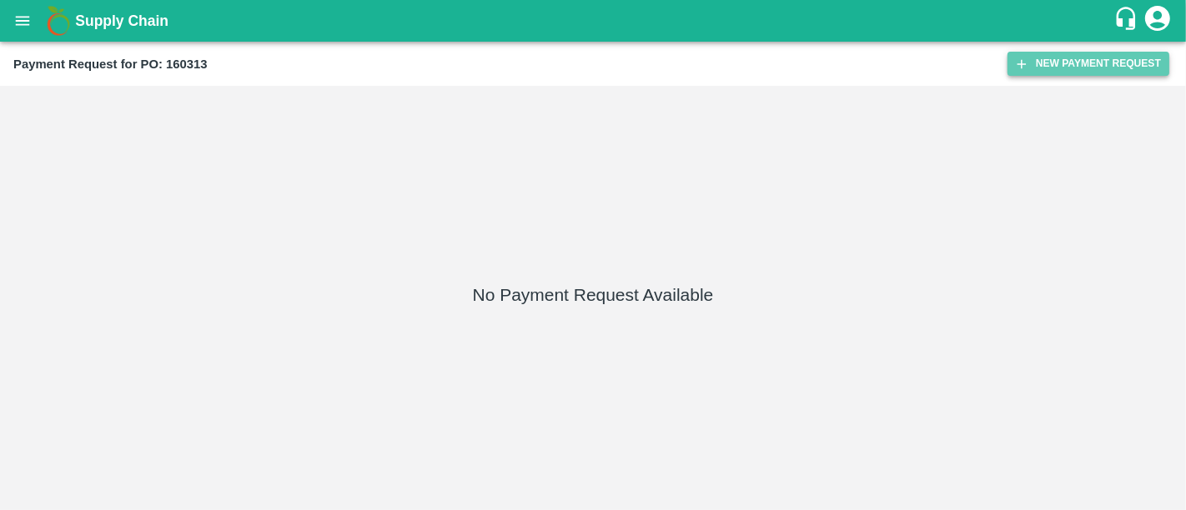
click at [1062, 62] on button "New Payment Request" at bounding box center [1088, 64] width 162 height 24
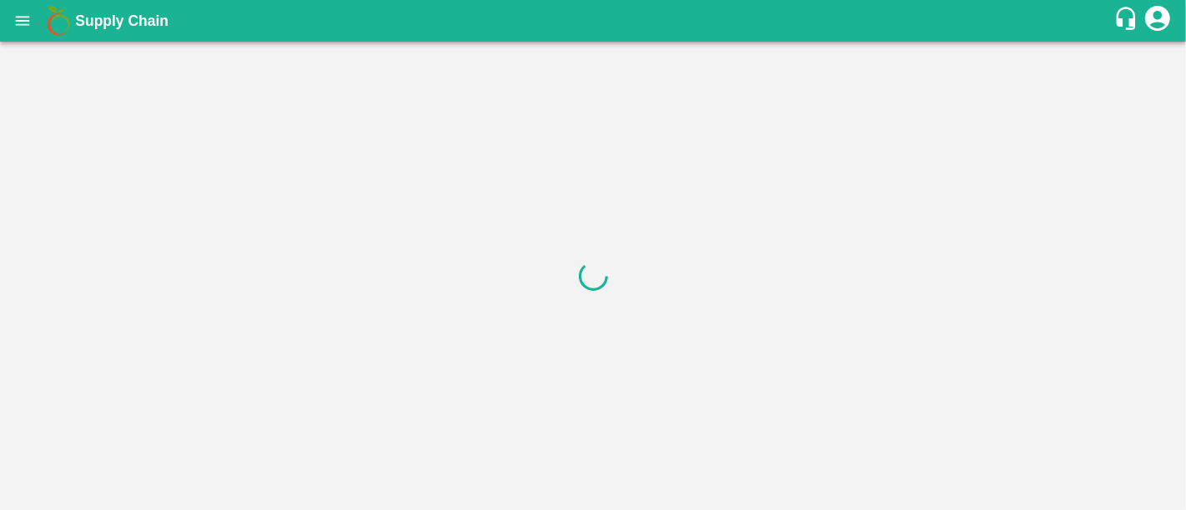
click at [256, 167] on div at bounding box center [593, 276] width 1186 height 469
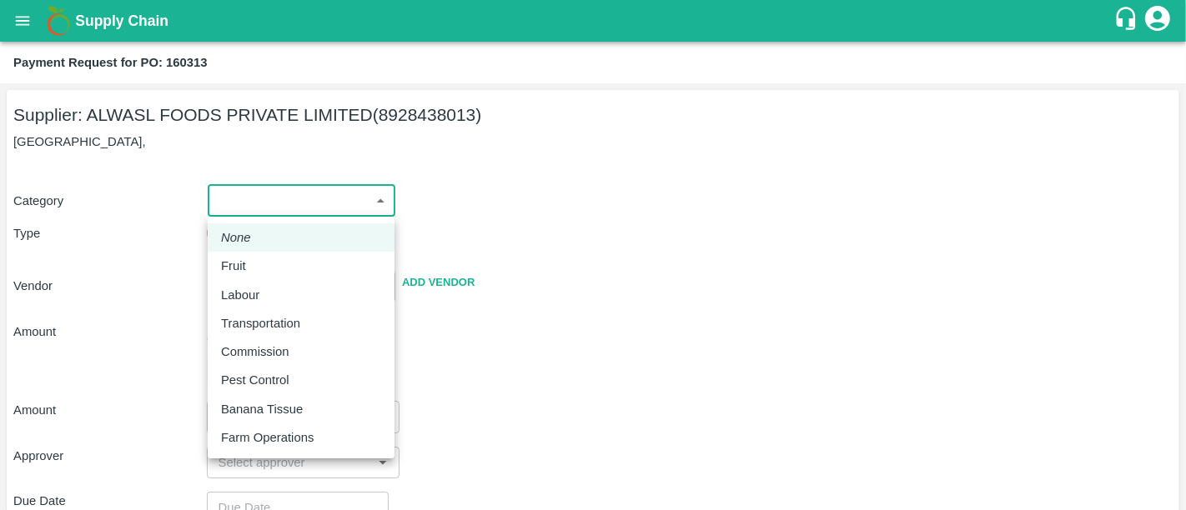
click at [243, 193] on body "Supply Chain Payment Request for PO: 160313 Supplier: ALWASL FOODS PRIVATE LIMI…" at bounding box center [593, 255] width 1186 height 510
click at [236, 247] on ul "None Fruit Labour Transportation Commission Pest Control Banana Tissue Farm Ope…" at bounding box center [301, 338] width 187 height 242
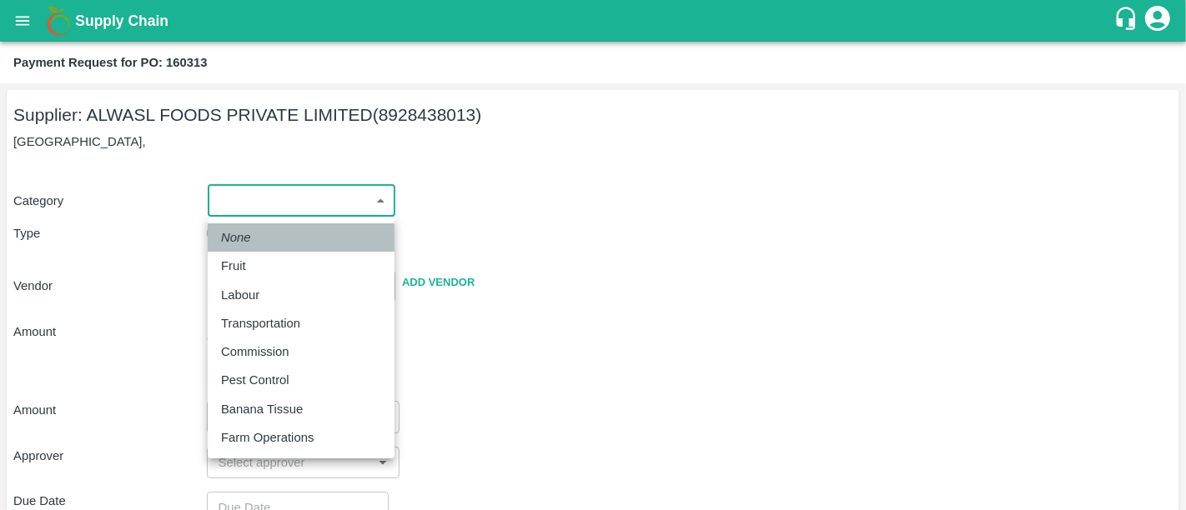
click at [235, 251] on li "None" at bounding box center [301, 237] width 187 height 28
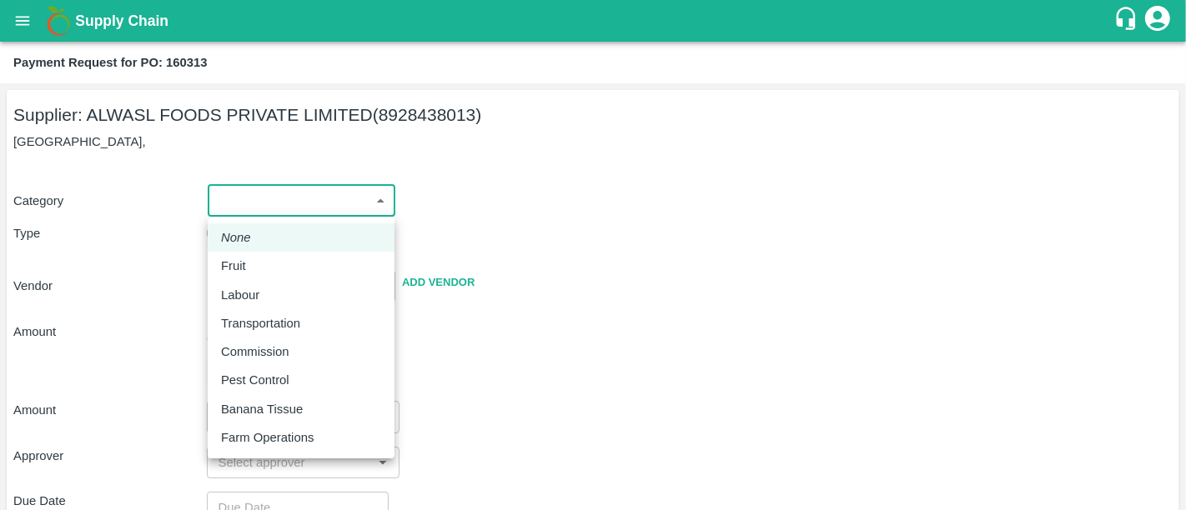
drag, startPoint x: 245, startPoint y: 198, endPoint x: 236, endPoint y: 254, distance: 56.6
click at [236, 254] on body "Supply Chain Payment Request for PO: 160313 Supplier: ALWASL FOODS PRIVATE LIMI…" at bounding box center [593, 255] width 1186 height 510
click at [236, 254] on li "Fruit" at bounding box center [301, 266] width 187 height 28
type input "1"
type input "ALWASL FOODS PRIVATE LIMITED - 8928438013(Supplier)"
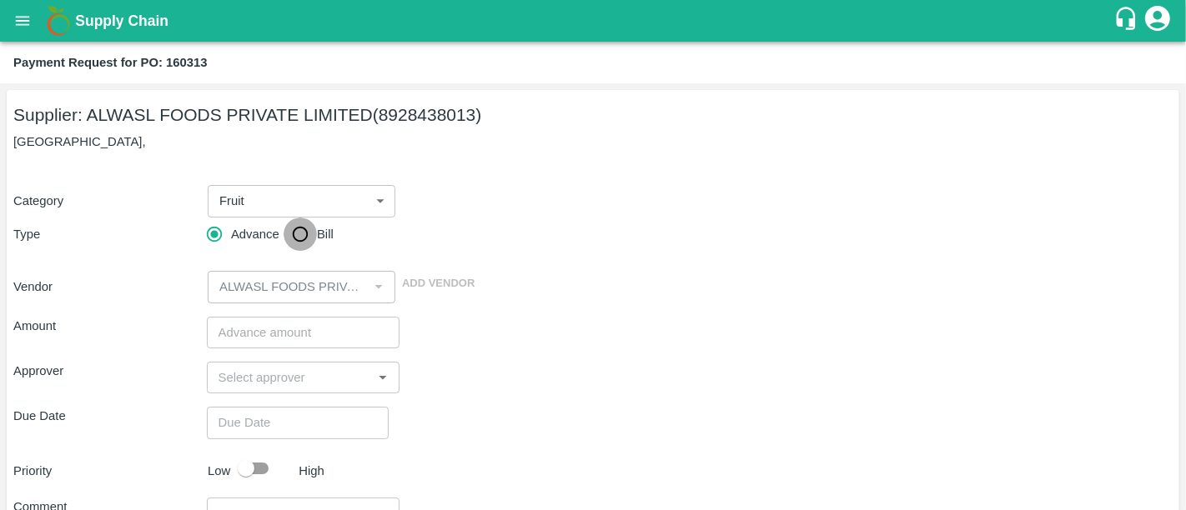
click at [306, 231] on input "Bill" at bounding box center [300, 234] width 33 height 33
radio input "true"
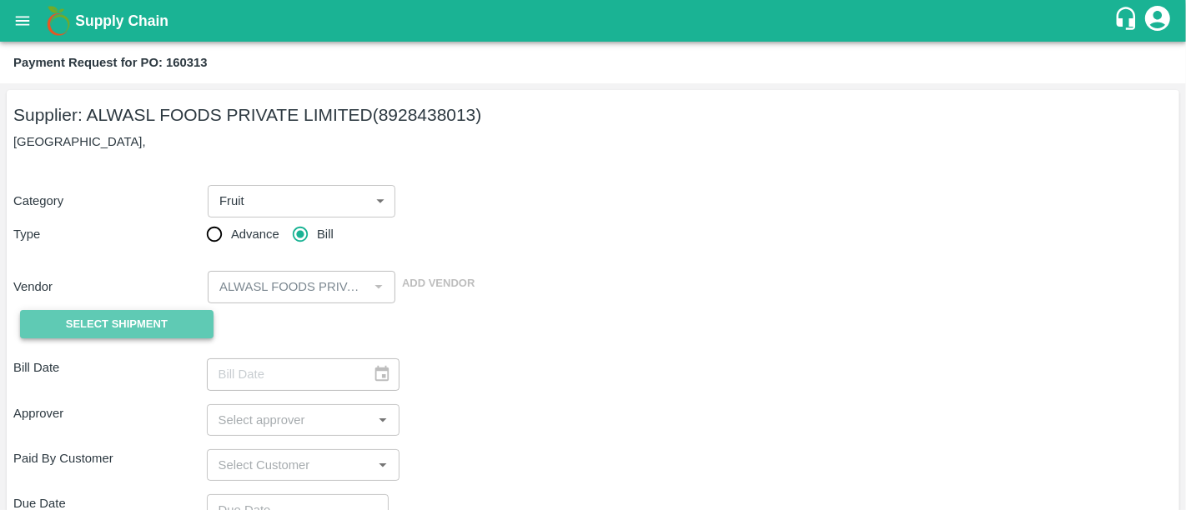
click at [63, 313] on button "Select Shipment" at bounding box center [116, 324] width 193 height 29
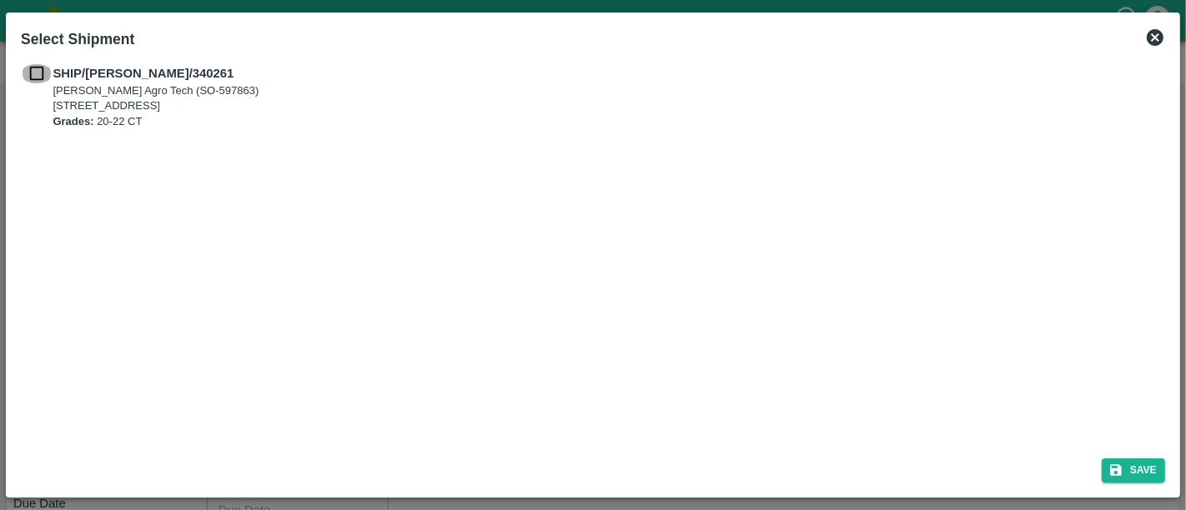
click at [28, 78] on input "checkbox" at bounding box center [37, 73] width 32 height 18
checkbox input "true"
drag, startPoint x: 1099, startPoint y: 461, endPoint x: 1134, endPoint y: 469, distance: 36.0
click at [1134, 469] on div "Save" at bounding box center [592, 467] width 1157 height 44
click at [1134, 469] on button "Save" at bounding box center [1133, 471] width 63 height 24
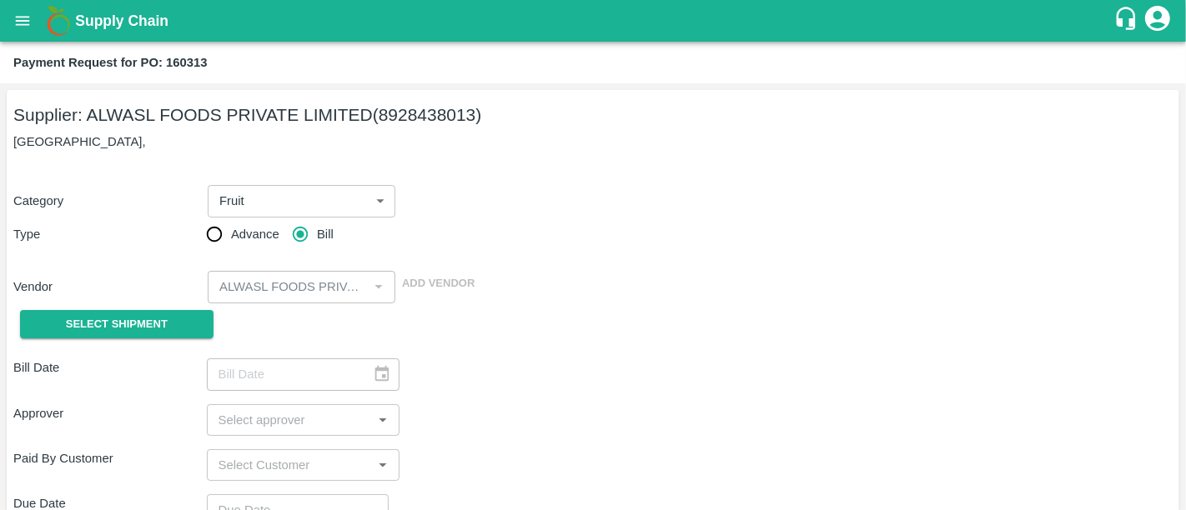
type input "[DATE]"
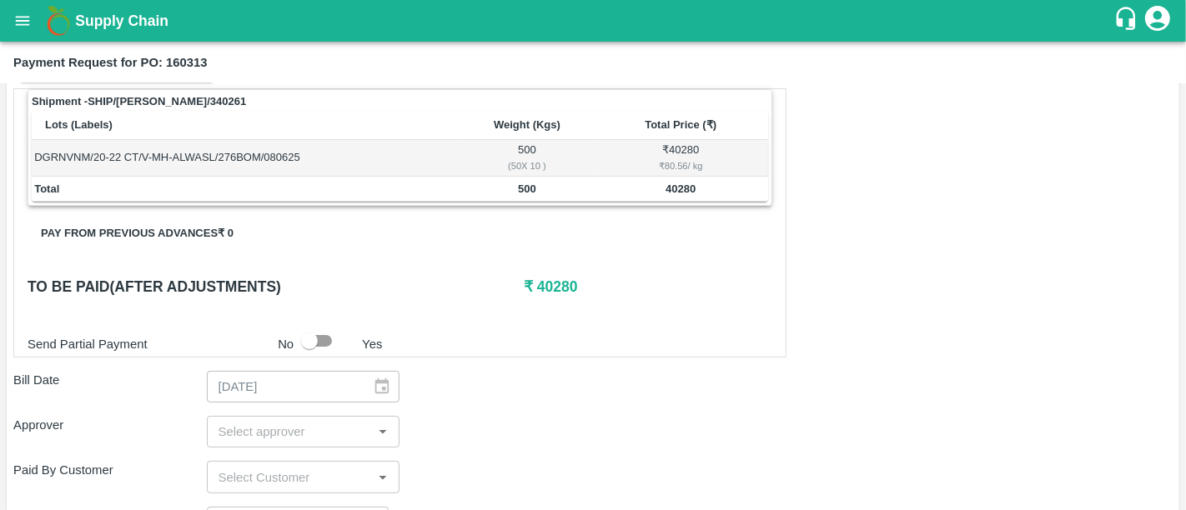
scroll to position [277, 0]
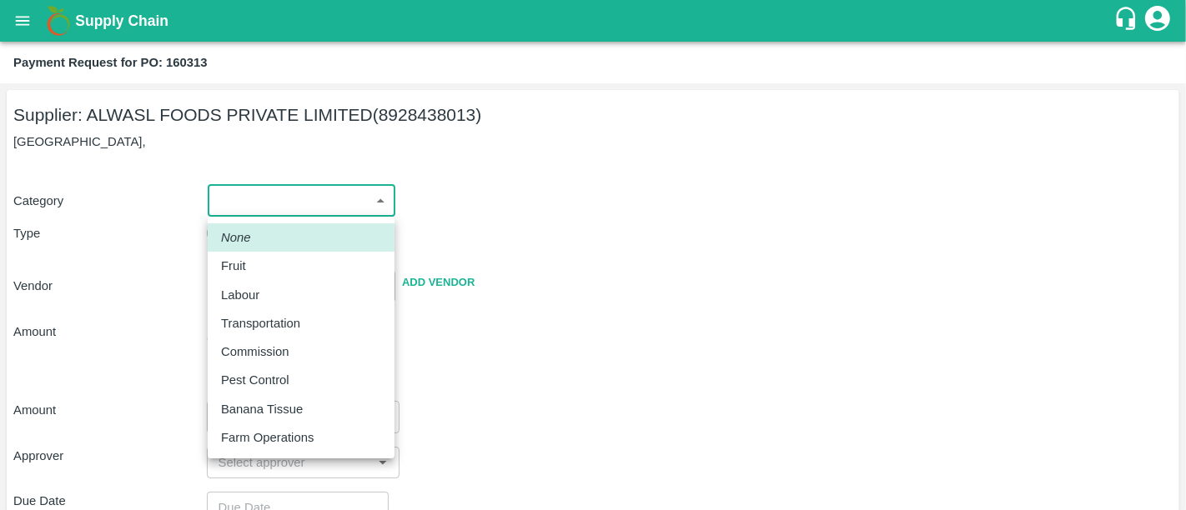
click at [337, 201] on body "Supply Chain Payment Request for PO: 160313 Supplier: ALWASL FOODS PRIVATE LIMI…" at bounding box center [593, 255] width 1186 height 510
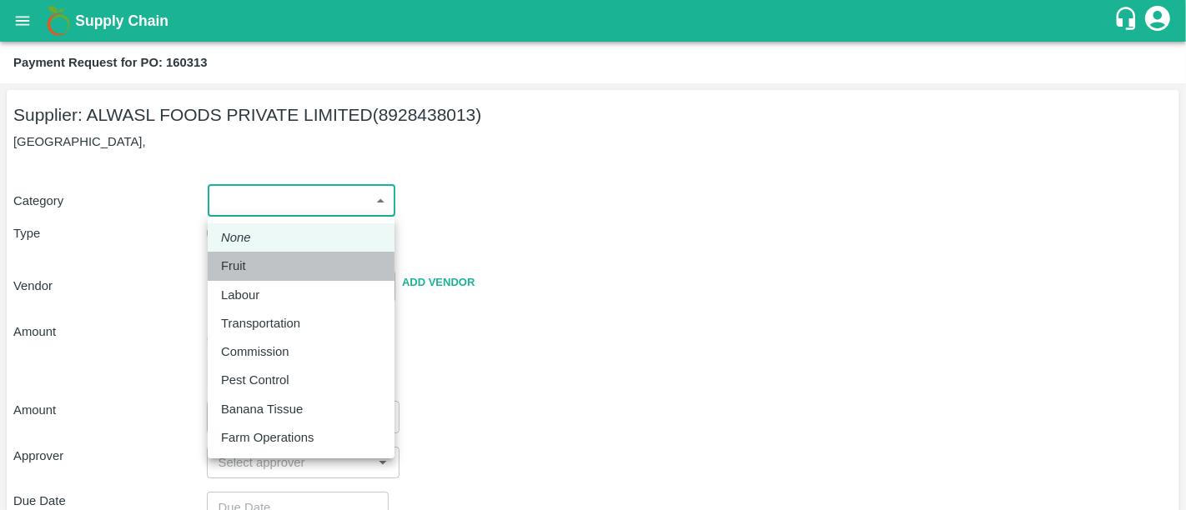
click at [307, 263] on div "Fruit" at bounding box center [301, 266] width 160 height 18
type input "1"
type input "ALWASL FOODS PRIVATE LIMITED - 8928438013(Supplier)"
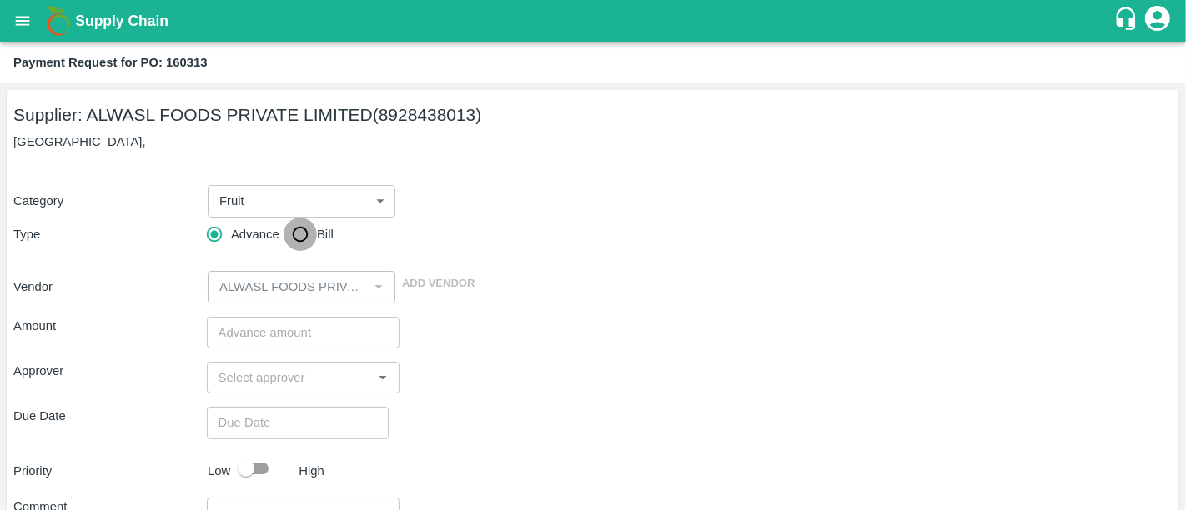
click at [295, 242] on input "Bill" at bounding box center [300, 234] width 33 height 33
radio input "true"
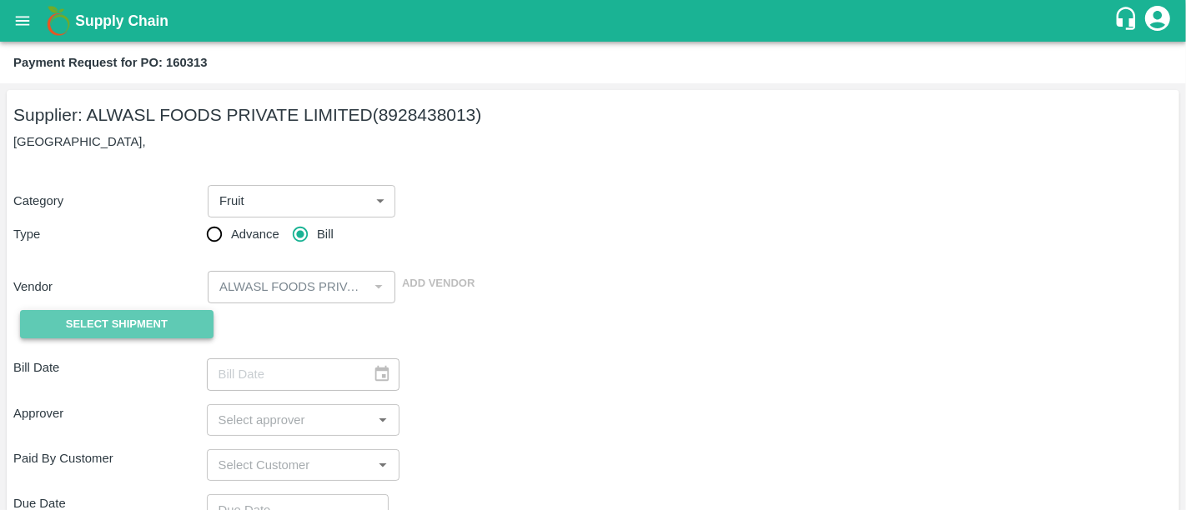
click at [138, 326] on span "Select Shipment" at bounding box center [117, 324] width 102 height 19
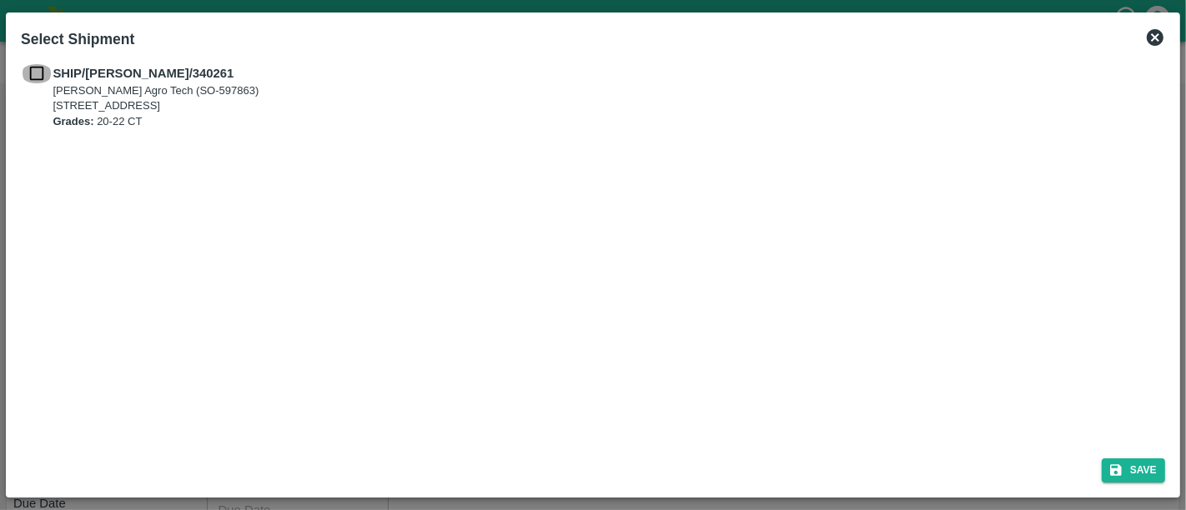
click at [41, 65] on input "checkbox" at bounding box center [37, 73] width 32 height 18
checkbox input "true"
click at [1161, 478] on button "Save" at bounding box center [1133, 471] width 63 height 24
type input "[DATE]"
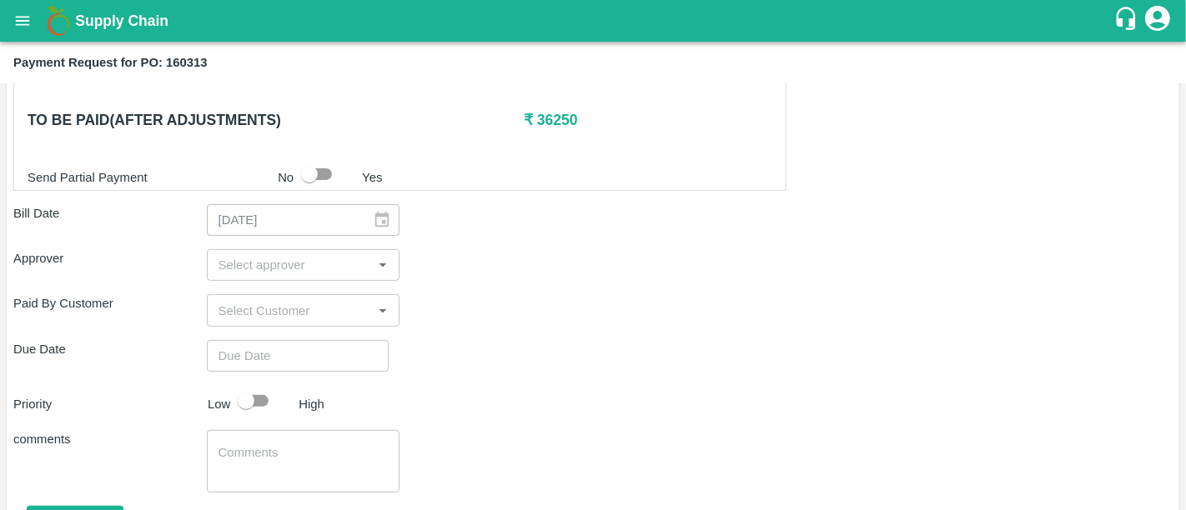
scroll to position [442, 0]
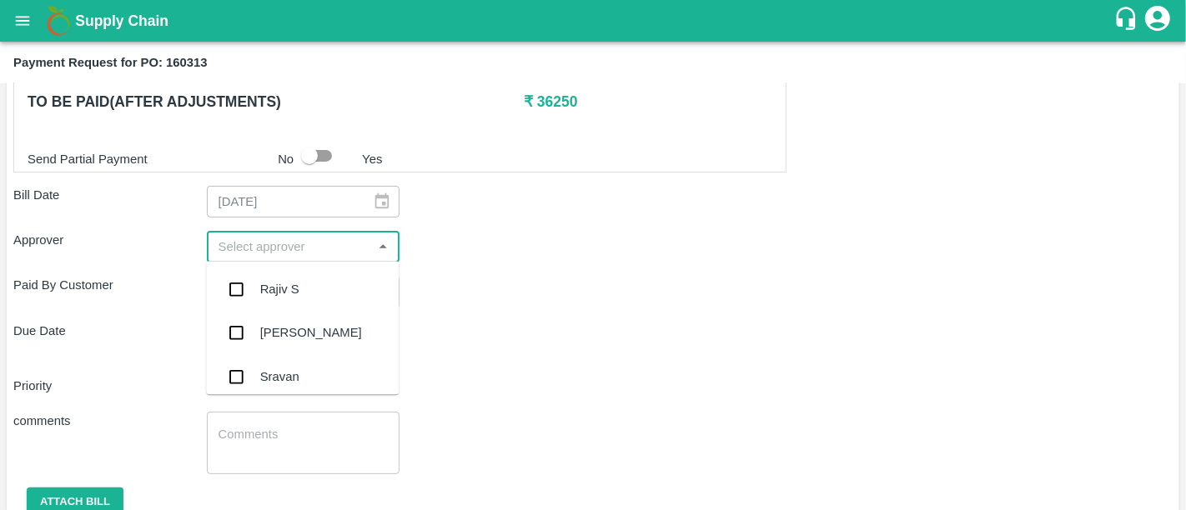
click at [326, 245] on input "input" at bounding box center [290, 247] width 156 height 22
type input "ne"
click at [292, 363] on div "[PERSON_NAME][DEMOGRAPHIC_DATA]" at bounding box center [302, 379] width 193 height 48
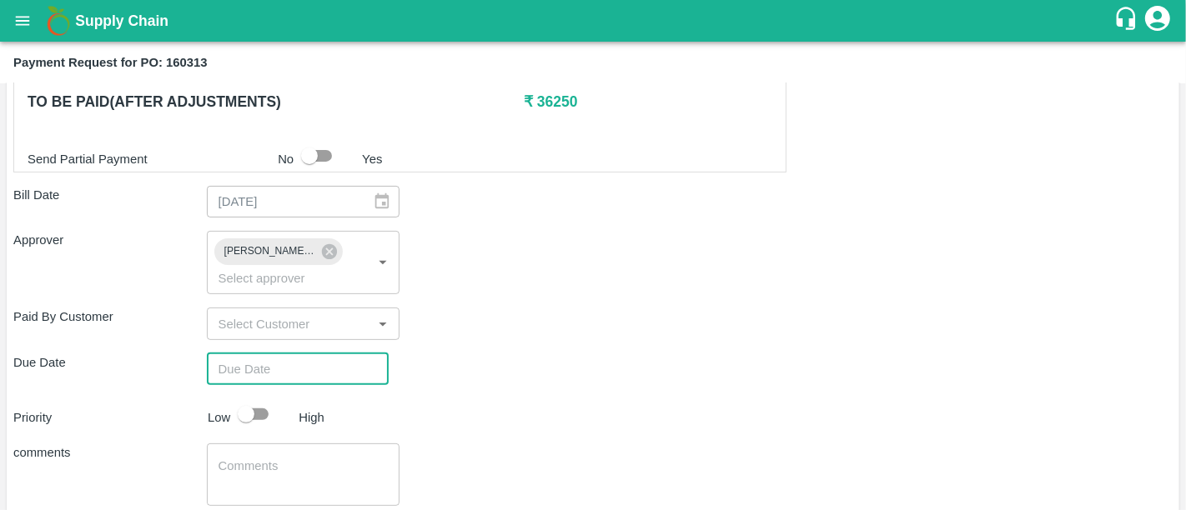
type input "DD/MM/YYYY hh:mm aa"
click at [326, 354] on input "DD/MM/YYYY hh:mm aa" at bounding box center [292, 370] width 170 height 32
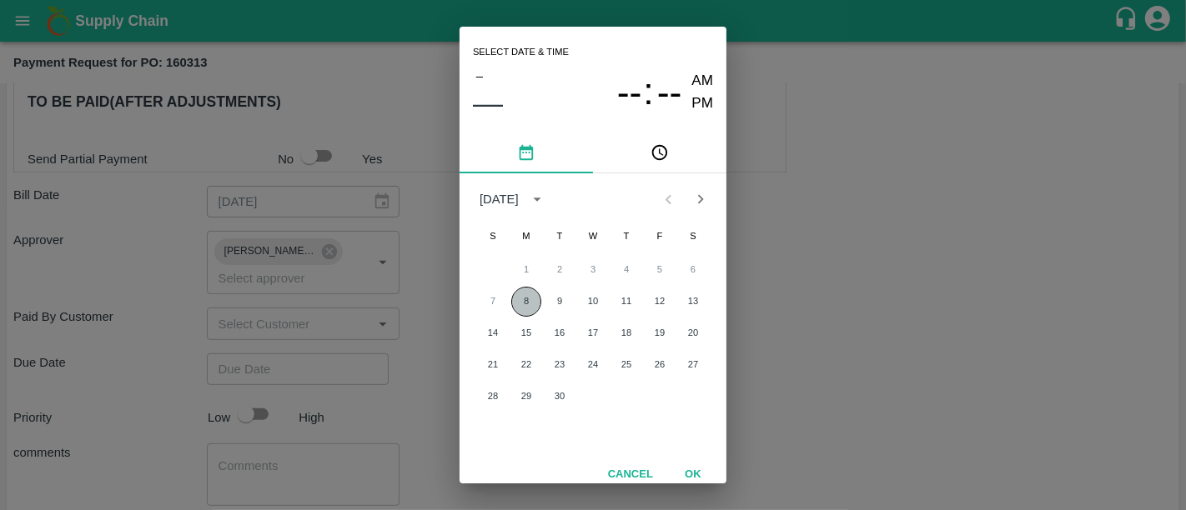
click at [521, 296] on button "8" at bounding box center [526, 302] width 30 height 30
type input "[DATE] 12:00 AM"
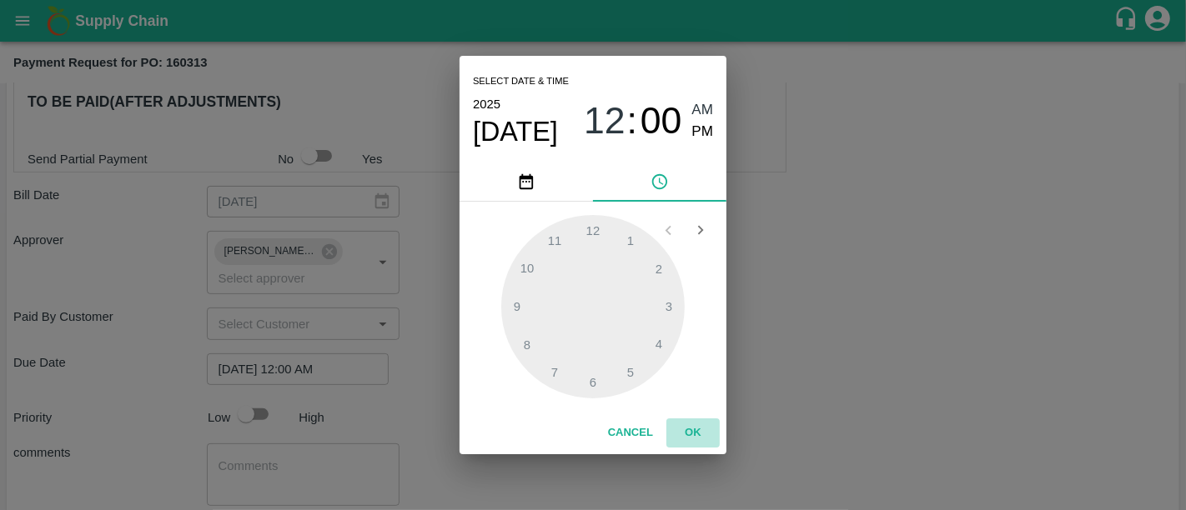
click at [695, 439] on button "OK" at bounding box center [692, 433] width 53 height 29
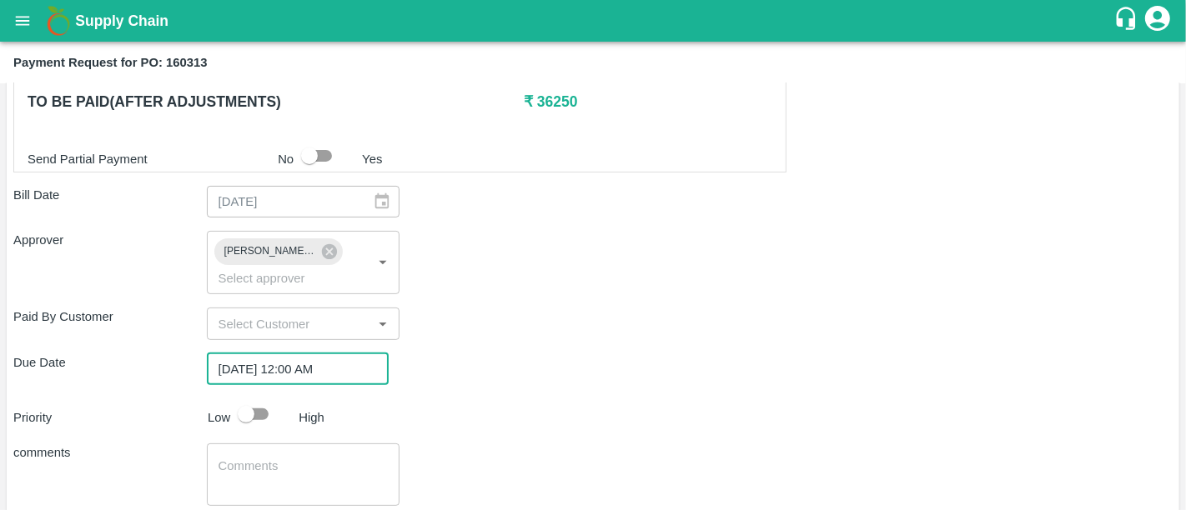
scroll to position [518, 0]
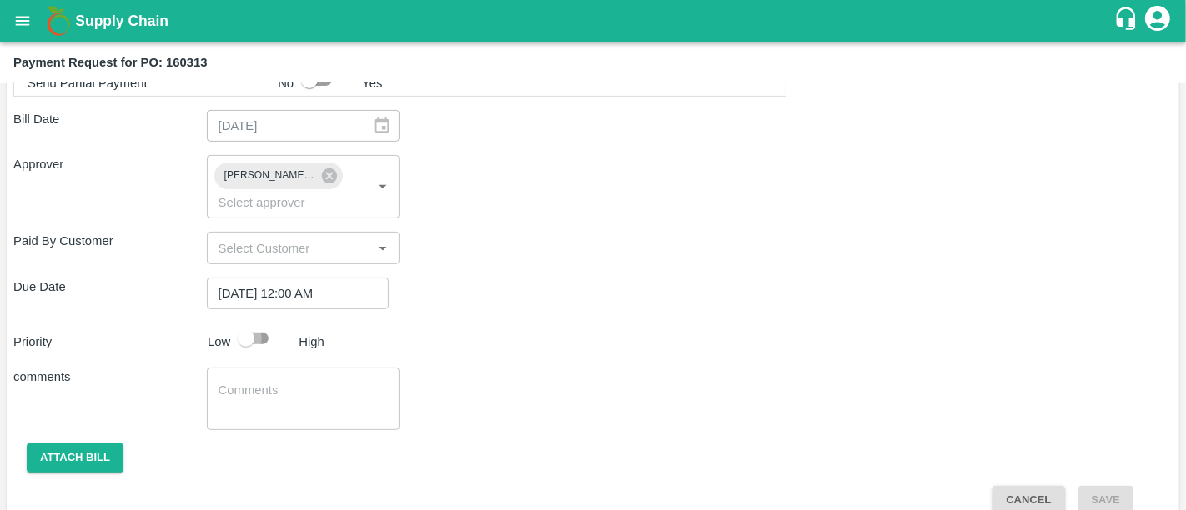
click at [261, 323] on input "checkbox" at bounding box center [245, 339] width 95 height 32
checkbox input "true"
click at [92, 444] on button "Attach bill" at bounding box center [75, 458] width 97 height 29
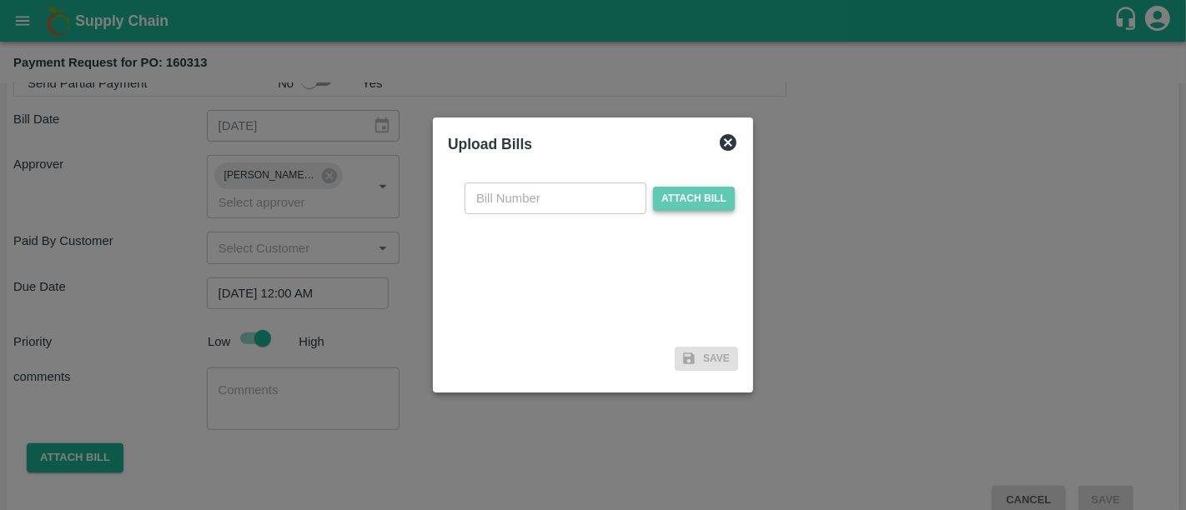
click at [679, 205] on span "Attach bill" at bounding box center [694, 199] width 82 height 24
click at [0, 0] on input "Attach bill" at bounding box center [0, 0] width 0 height 0
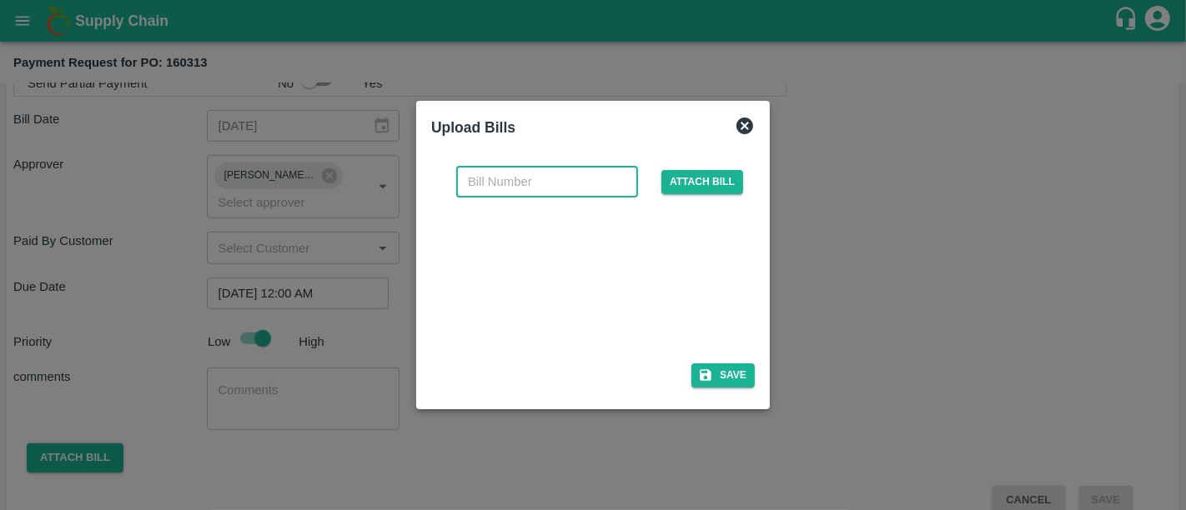
click at [522, 177] on input "text" at bounding box center [547, 182] width 182 height 32
paste input "AFPL/25-26/171"
type input "AFPL/25-26/171"
click at [717, 379] on button "Save" at bounding box center [722, 376] width 63 height 24
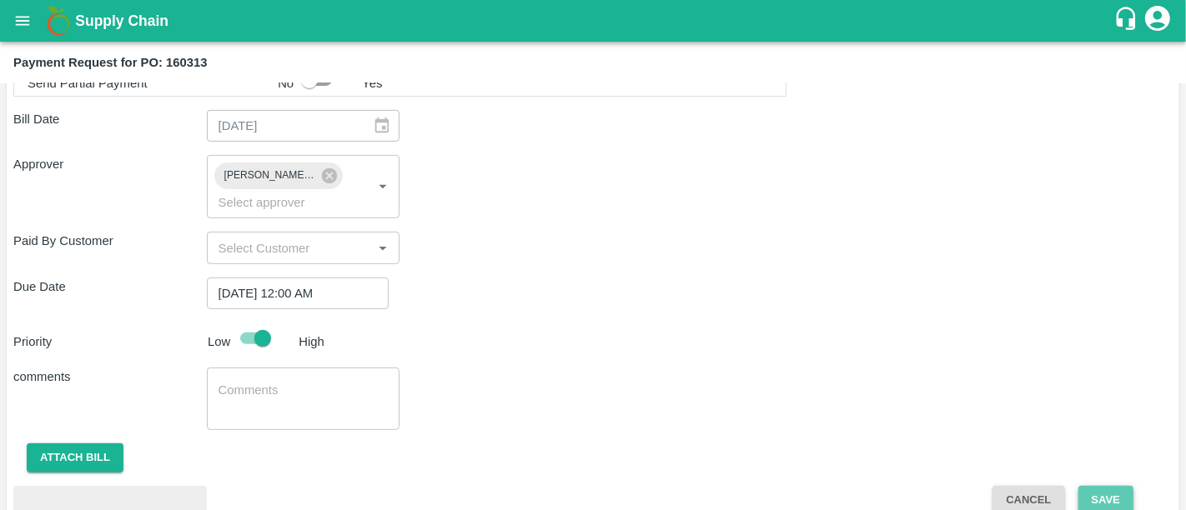
click at [1110, 486] on button "Save" at bounding box center [1105, 500] width 55 height 29
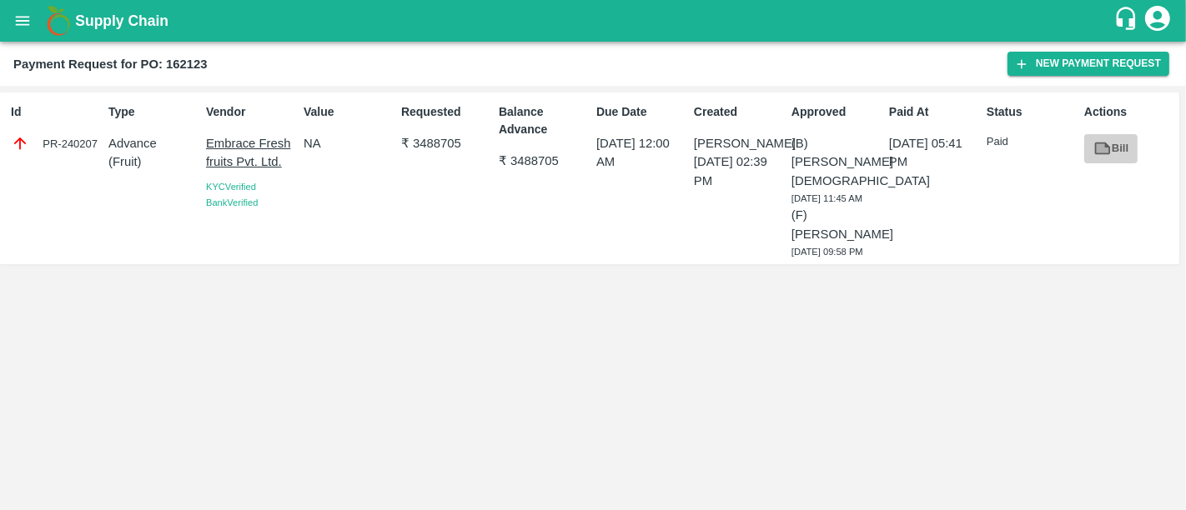
click at [1114, 153] on link "Bill" at bounding box center [1110, 148] width 53 height 29
click at [1026, 54] on button "New Payment Request" at bounding box center [1088, 64] width 162 height 24
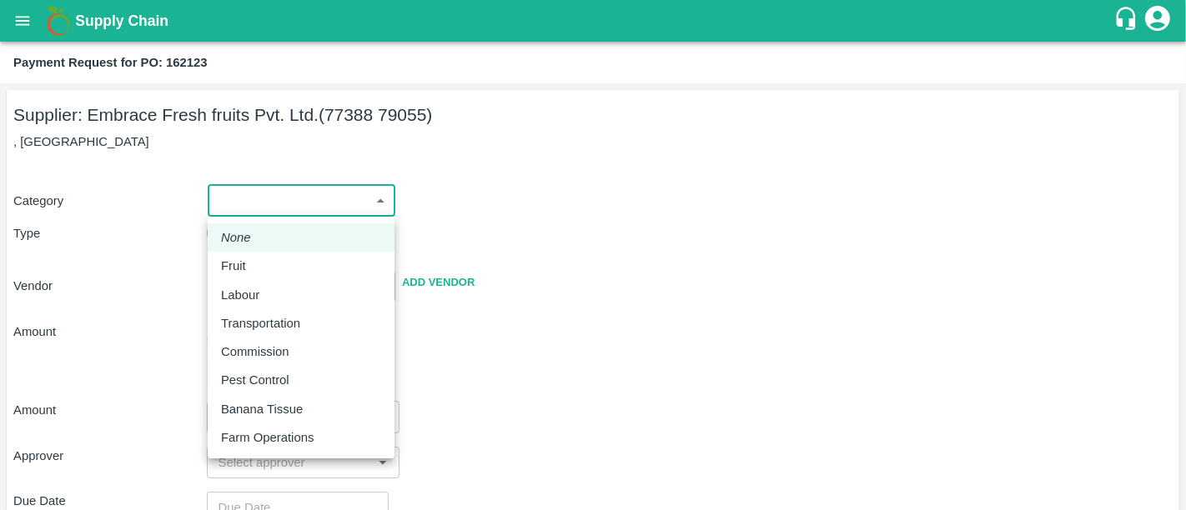
click at [313, 193] on body "Supply Chain Payment Request for PO: 162123 Supplier: Embrace Fresh fruits Pvt.…" at bounding box center [593, 255] width 1186 height 510
click at [281, 268] on div "Fruit" at bounding box center [301, 266] width 160 height 18
type input "1"
type input "Embrace Fresh fruits Pvt. Ltd. - 77388 79055(Supplier)"
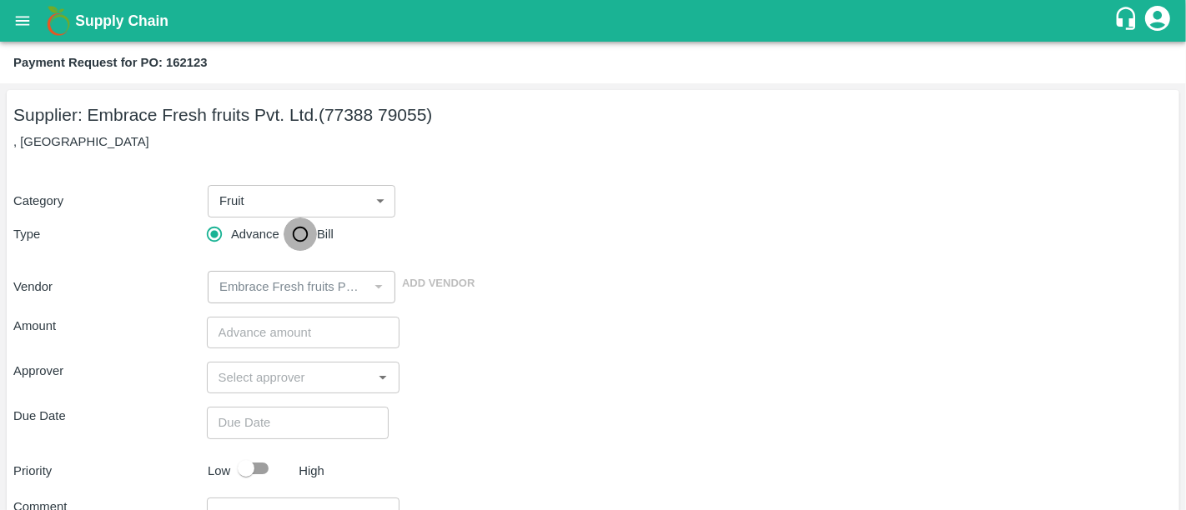
click at [294, 243] on input "Bill" at bounding box center [300, 234] width 33 height 33
radio input "true"
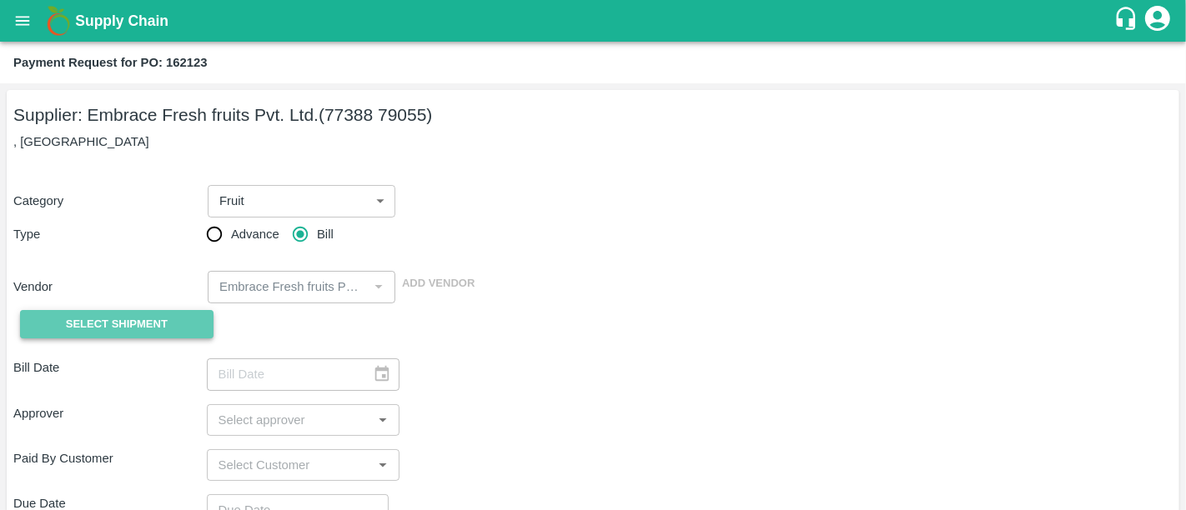
click at [199, 318] on button "Select Shipment" at bounding box center [116, 324] width 193 height 29
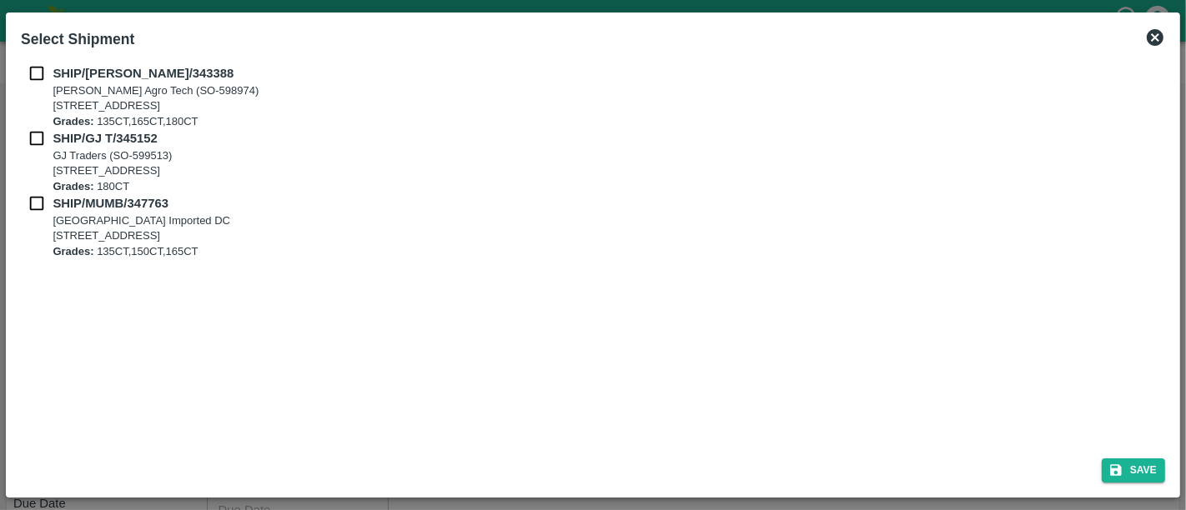
click at [73, 82] on p "SHIP/SARA/343388" at bounding box center [154, 73] width 203 height 18
checkbox input "true"
click at [76, 136] on b "SHIP/GJ T/345152" at bounding box center [105, 138] width 104 height 13
checkbox input "true"
click at [74, 203] on b "SHIP/MUMB/347763" at bounding box center [111, 203] width 116 height 13
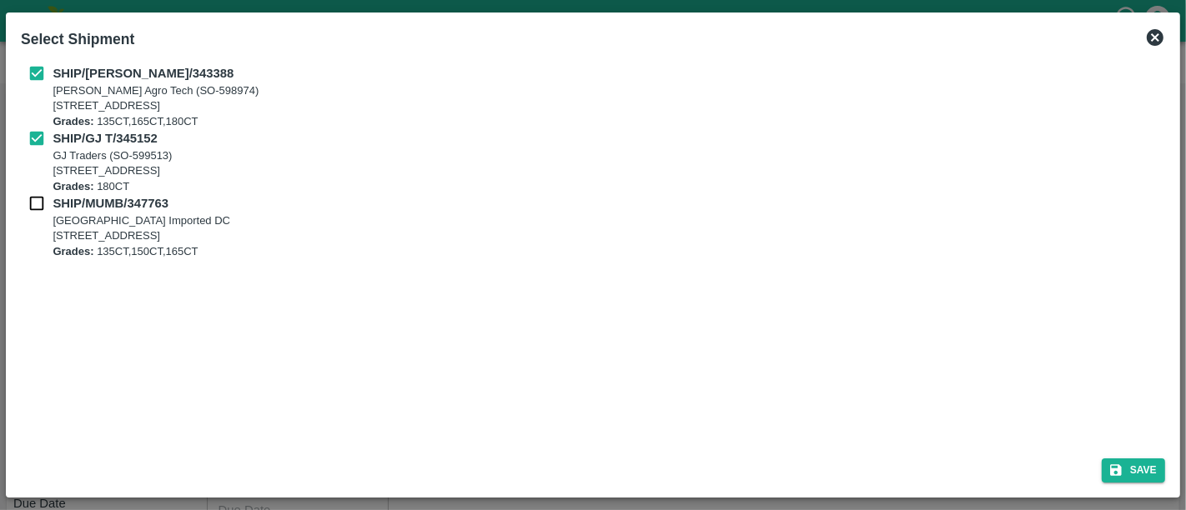
checkbox input "true"
click at [1105, 472] on button "Save" at bounding box center [1133, 471] width 63 height 24
type input "23/07/2025"
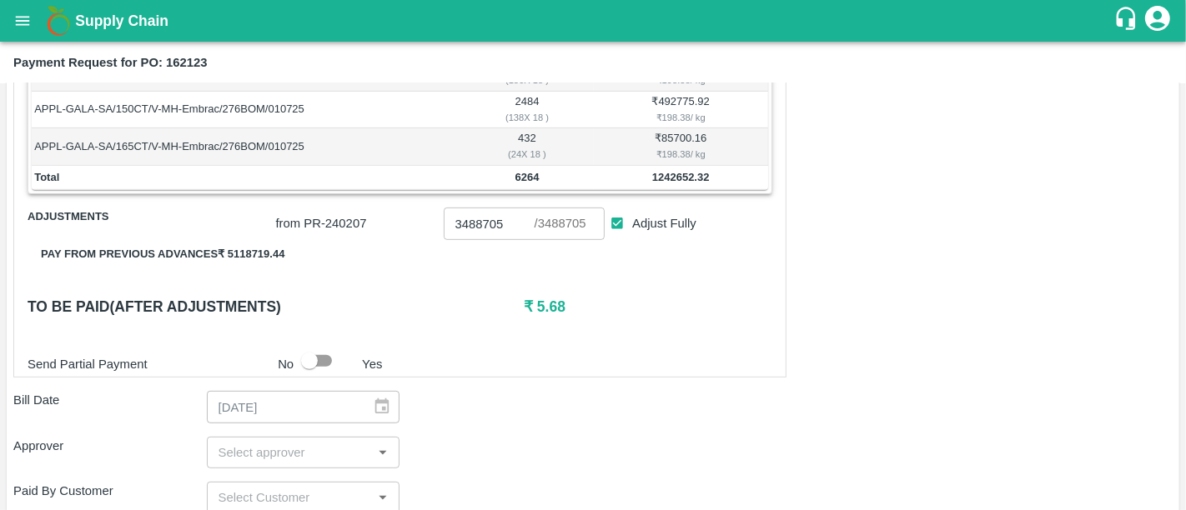
scroll to position [869, 0]
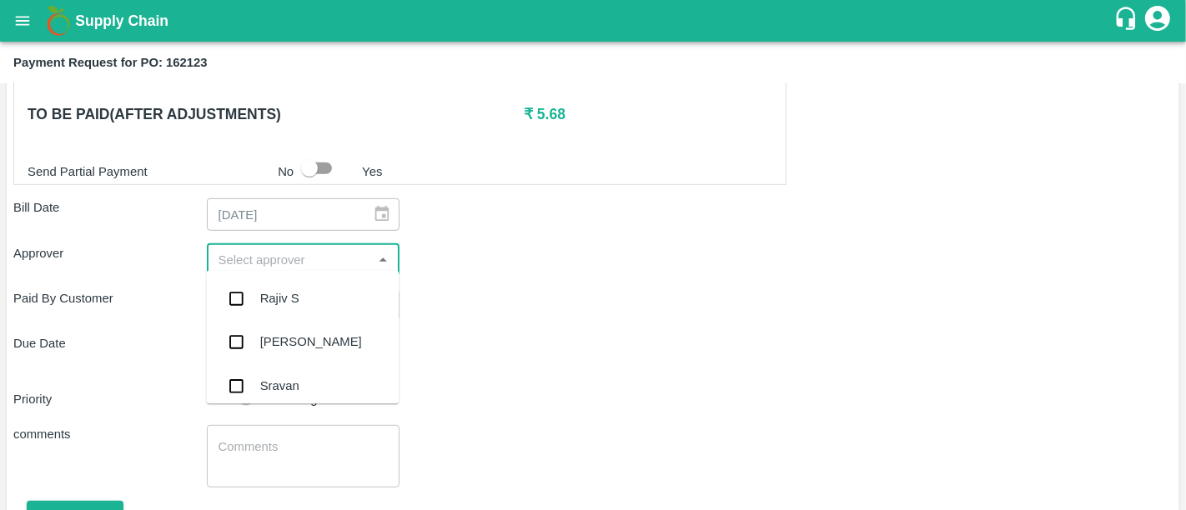
click at [357, 250] on input "input" at bounding box center [290, 260] width 156 height 22
type input "nee"
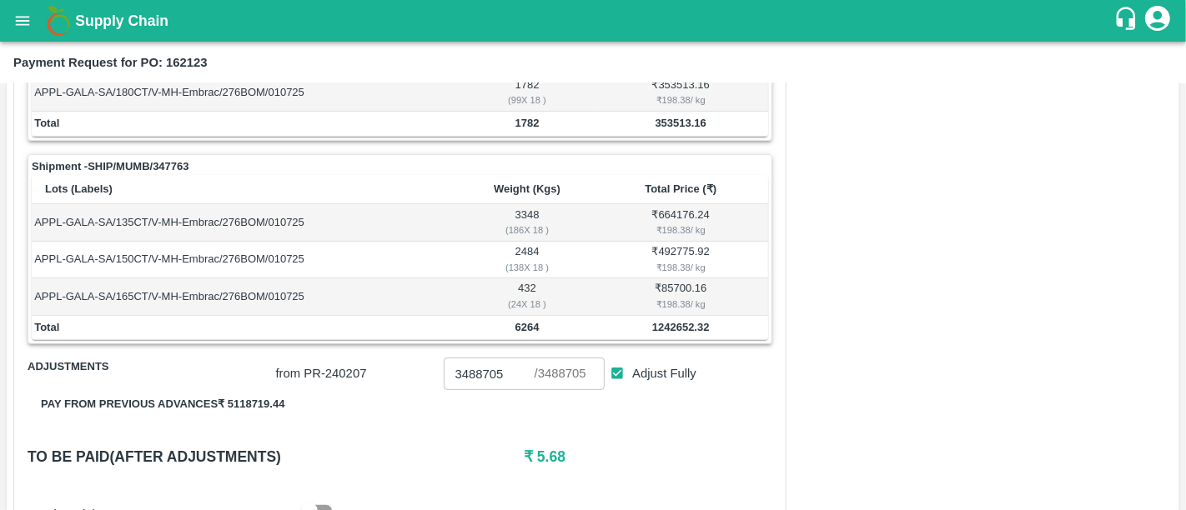
scroll to position [529, 0]
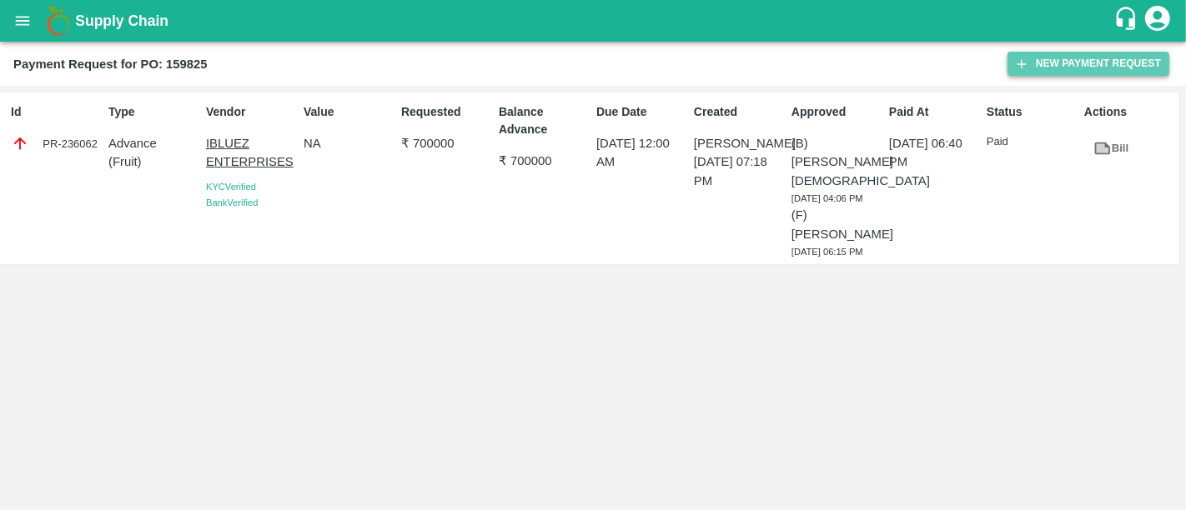
click at [1069, 52] on button "New Payment Request" at bounding box center [1088, 64] width 162 height 24
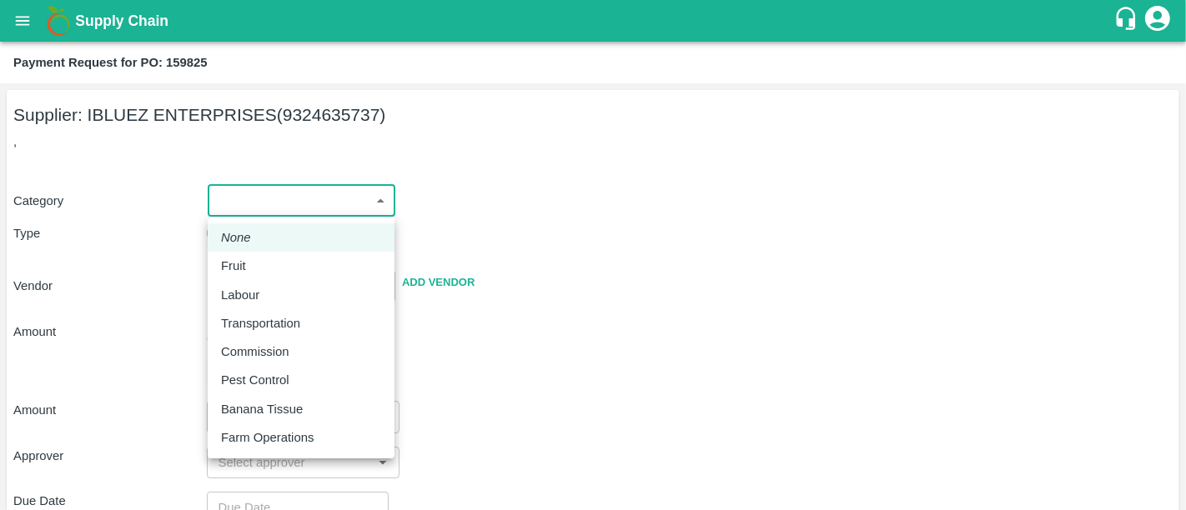
click at [299, 187] on body "Supply Chain Payment Request for PO: 159825 Supplier: IBLUEZ ENTERPRISES (93246…" at bounding box center [593, 255] width 1186 height 510
click at [252, 274] on div "Fruit" at bounding box center [237, 266] width 33 height 18
type input "1"
type input "IBLUEZ ENTERPRISES - 9324635737(Supplier)"
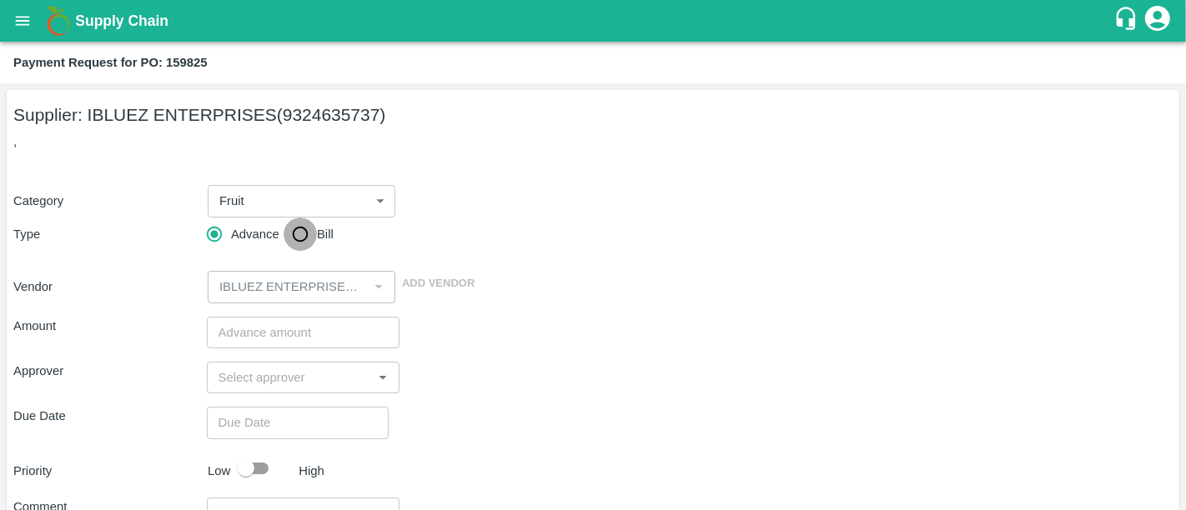
click at [298, 237] on input "Bill" at bounding box center [300, 234] width 33 height 33
radio input "true"
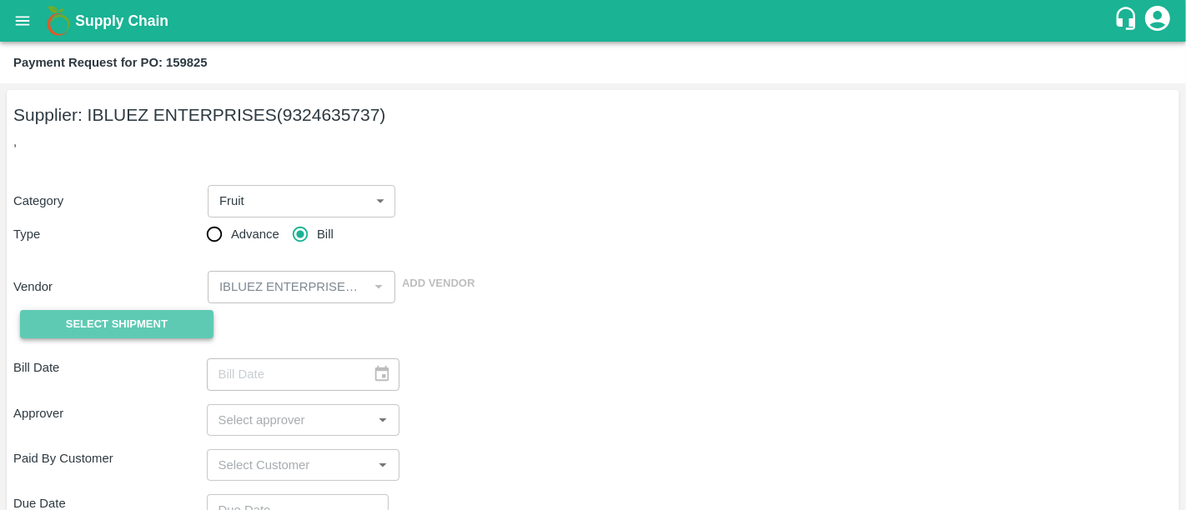
click at [109, 315] on span "Select Shipment" at bounding box center [117, 324] width 102 height 19
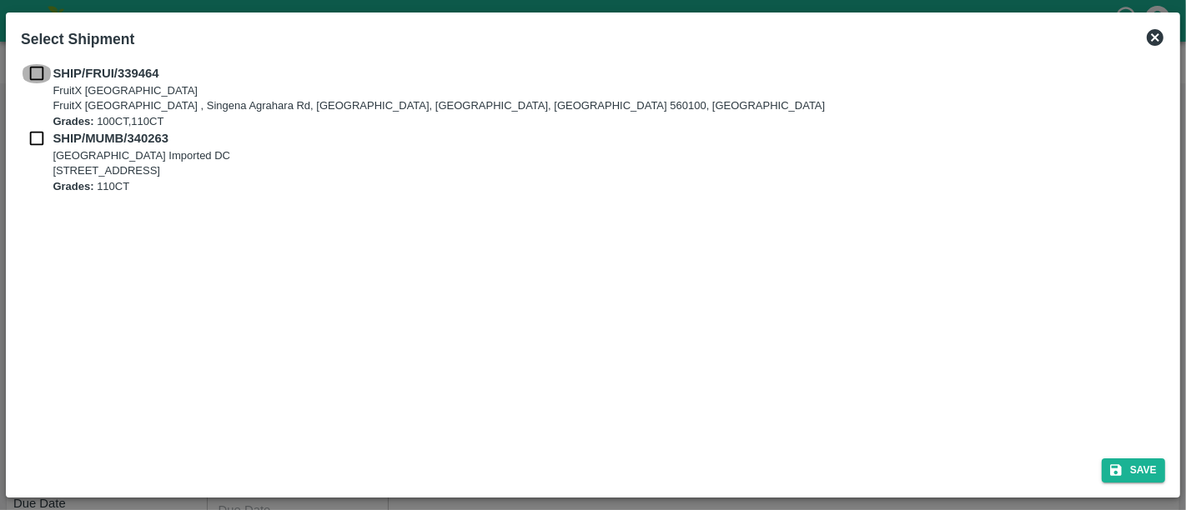
click at [43, 76] on input "checkbox" at bounding box center [37, 73] width 32 height 18
checkbox input "true"
click at [38, 139] on input "checkbox" at bounding box center [37, 138] width 32 height 18
checkbox input "true"
click at [1134, 471] on button "Save" at bounding box center [1133, 471] width 63 height 24
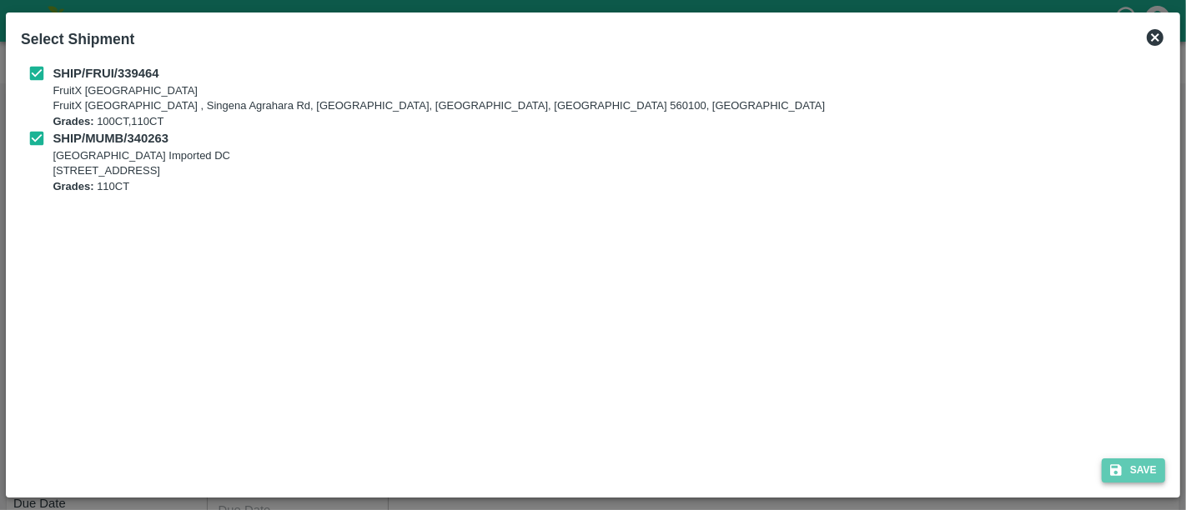
type input "[DATE]"
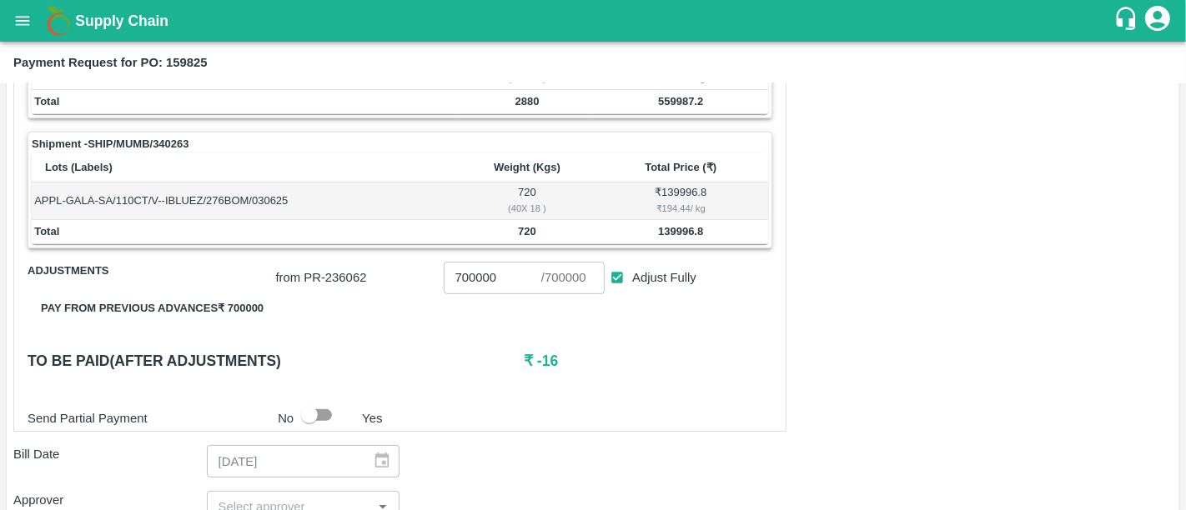
scroll to position [407, 0]
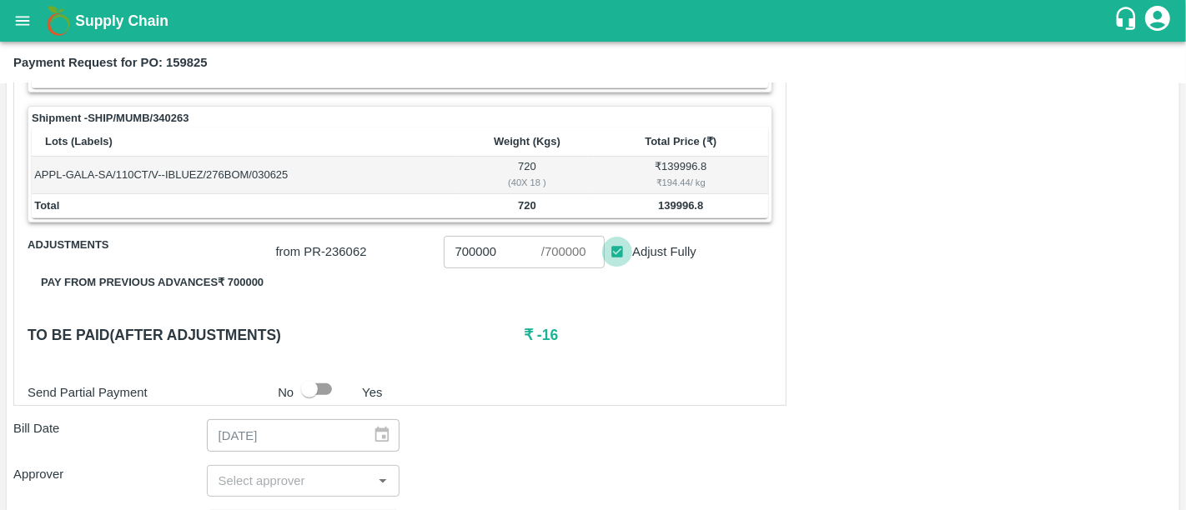
click at [613, 254] on input "Adjust Fully" at bounding box center [617, 252] width 31 height 31
checkbox input "false"
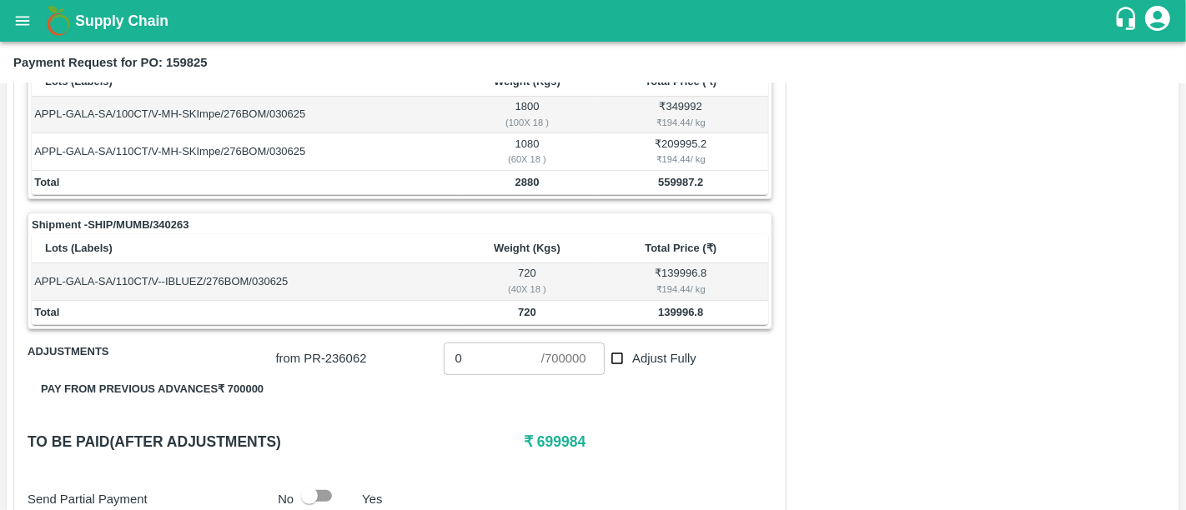
scroll to position [299, 0]
click at [555, 446] on h6 "₹ 699984" at bounding box center [648, 442] width 249 height 23
copy h6 "699984"
drag, startPoint x: 501, startPoint y: 366, endPoint x: 379, endPoint y: 365, distance: 121.8
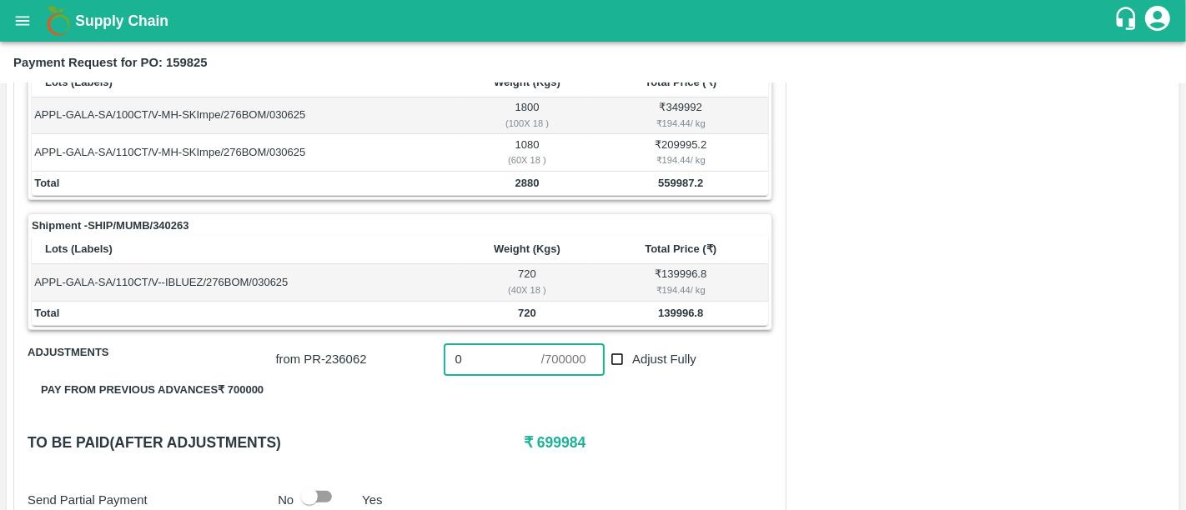
click at [379, 365] on div "from PR- 236062 0 ​ / 700000 ​ Adjust Fully" at bounding box center [520, 356] width 503 height 38
paste input "699984"
type input "699984"
click at [379, 365] on p "from PR- 236062" at bounding box center [356, 359] width 161 height 18
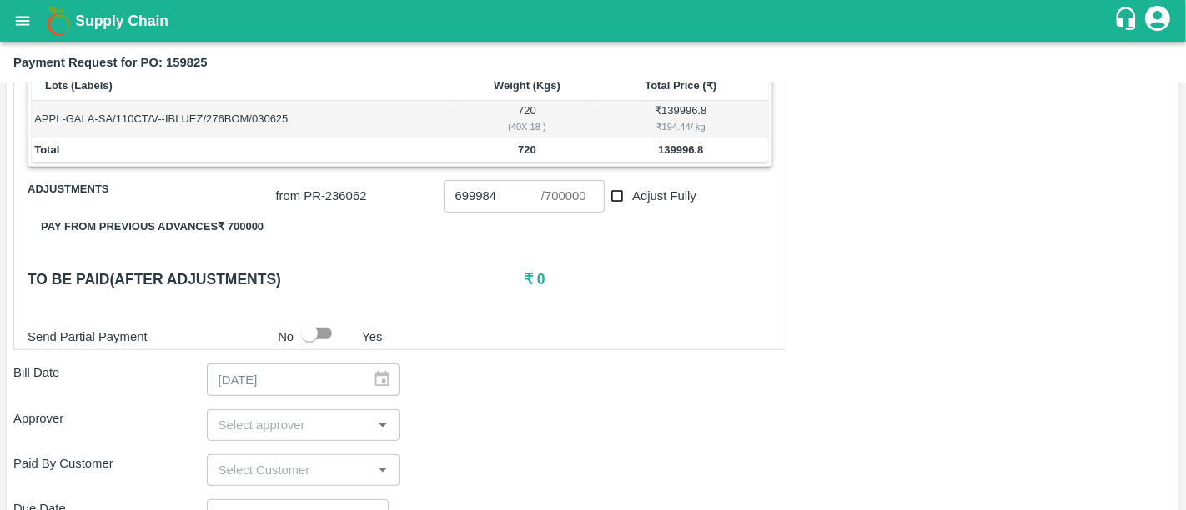
scroll to position [464, 0]
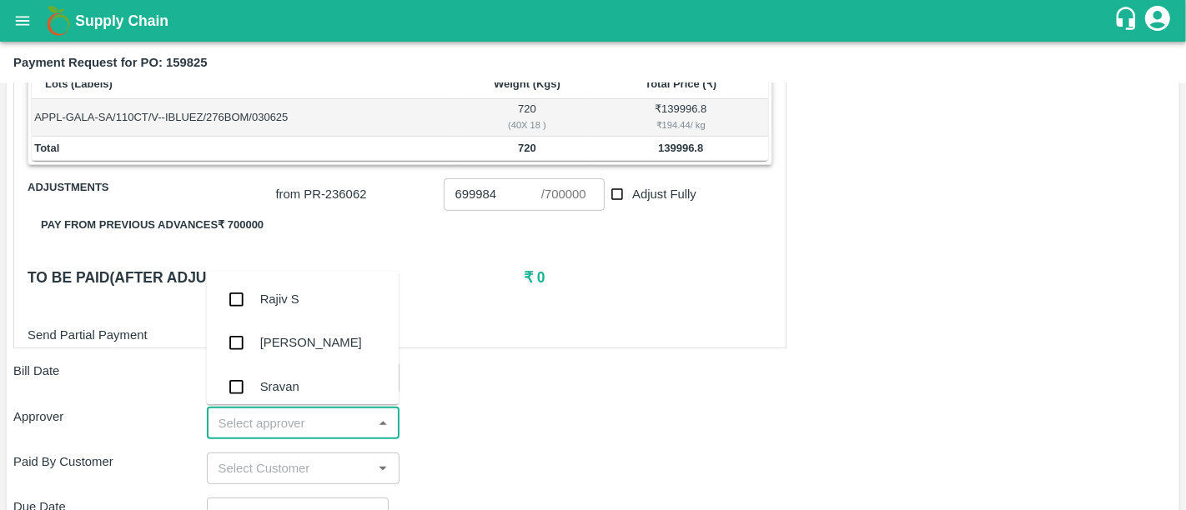
click at [254, 424] on input "input" at bounding box center [290, 424] width 156 height 22
type input "nee"
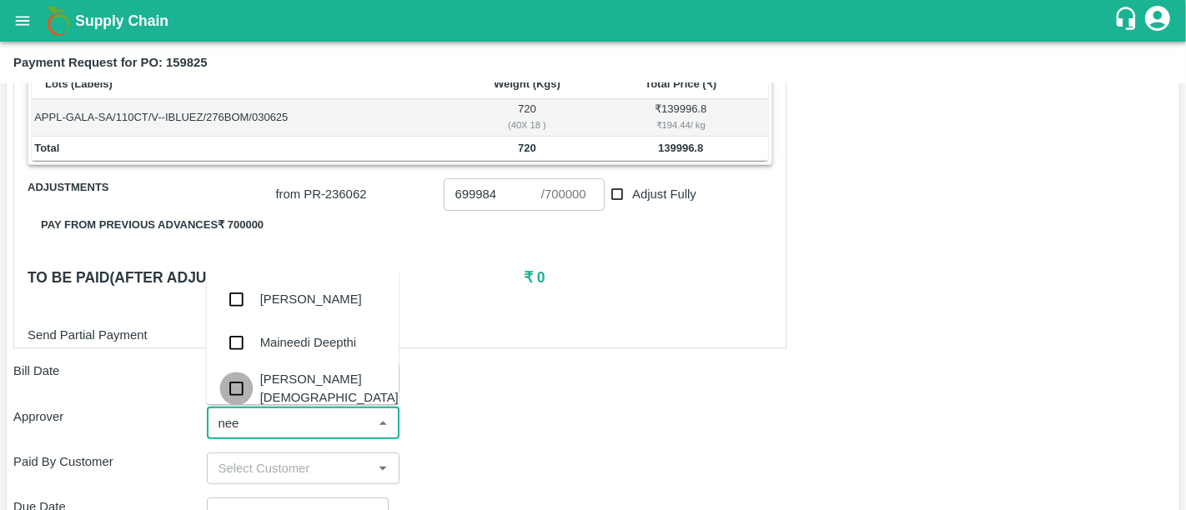
click at [248, 394] on input "checkbox" at bounding box center [235, 388] width 33 height 33
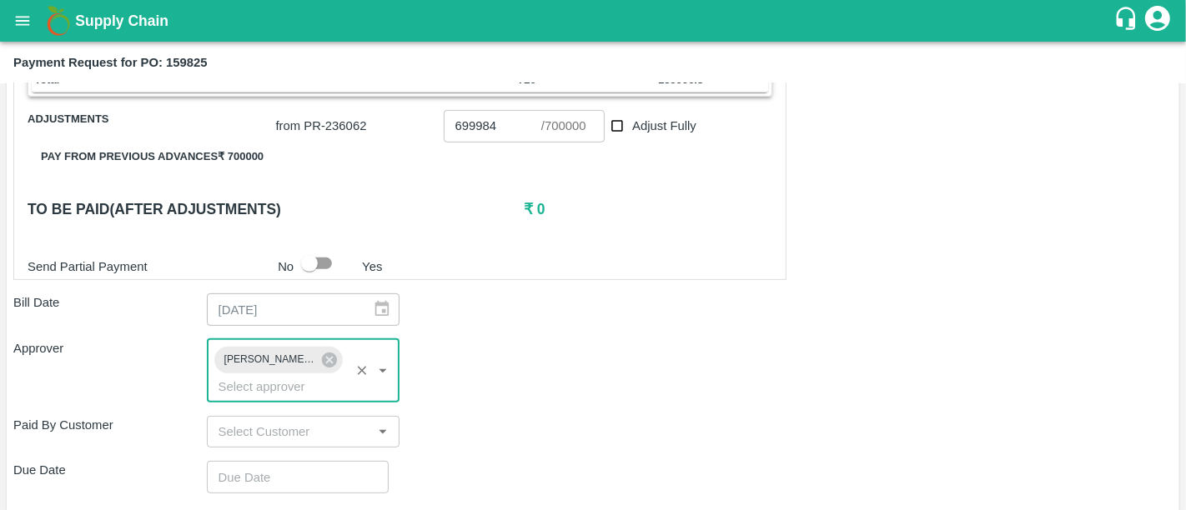
scroll to position [592, 0]
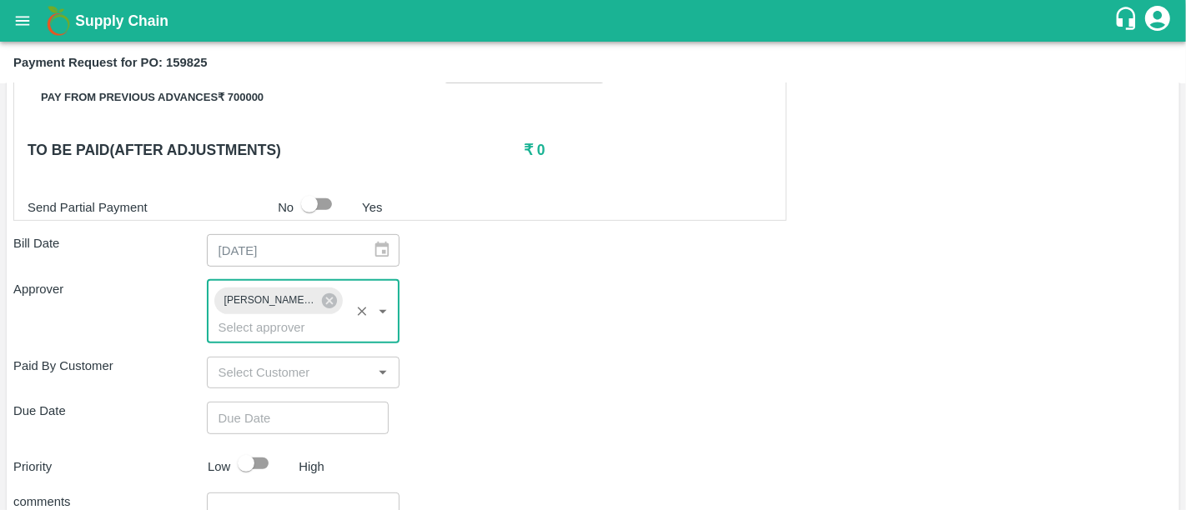
type input "DD/MM/YYYY hh:mm aa"
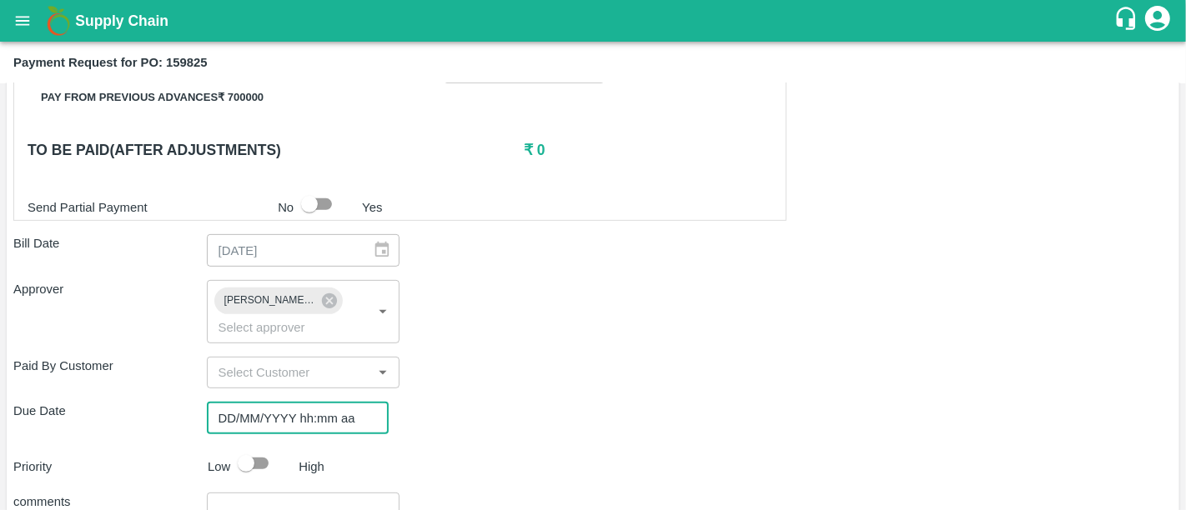
click at [248, 402] on input "DD/MM/YYYY hh:mm aa" at bounding box center [292, 418] width 170 height 32
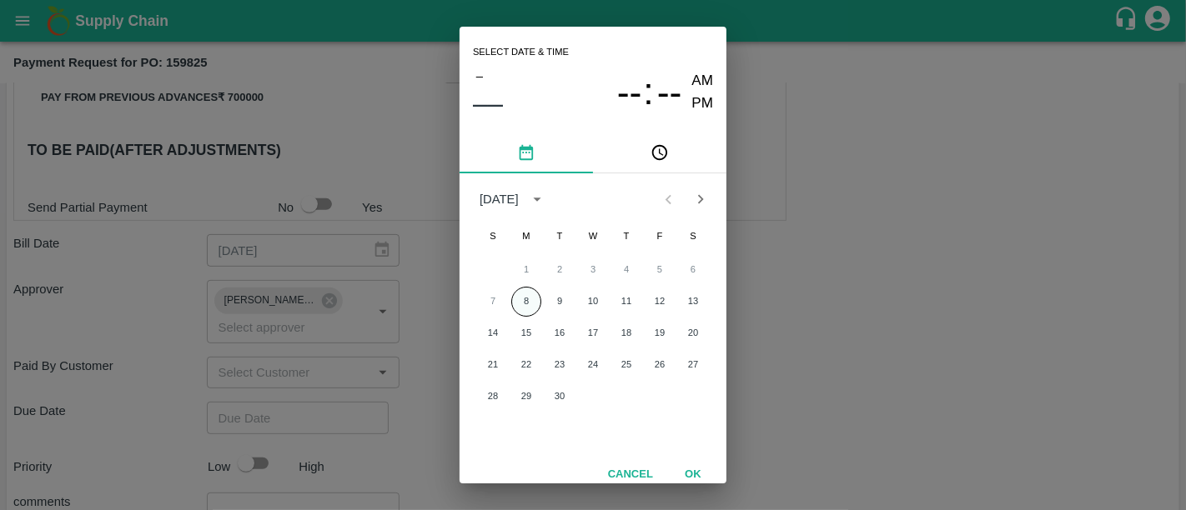
click at [535, 309] on button "8" at bounding box center [526, 302] width 30 height 30
type input "[DATE] 12:00 AM"
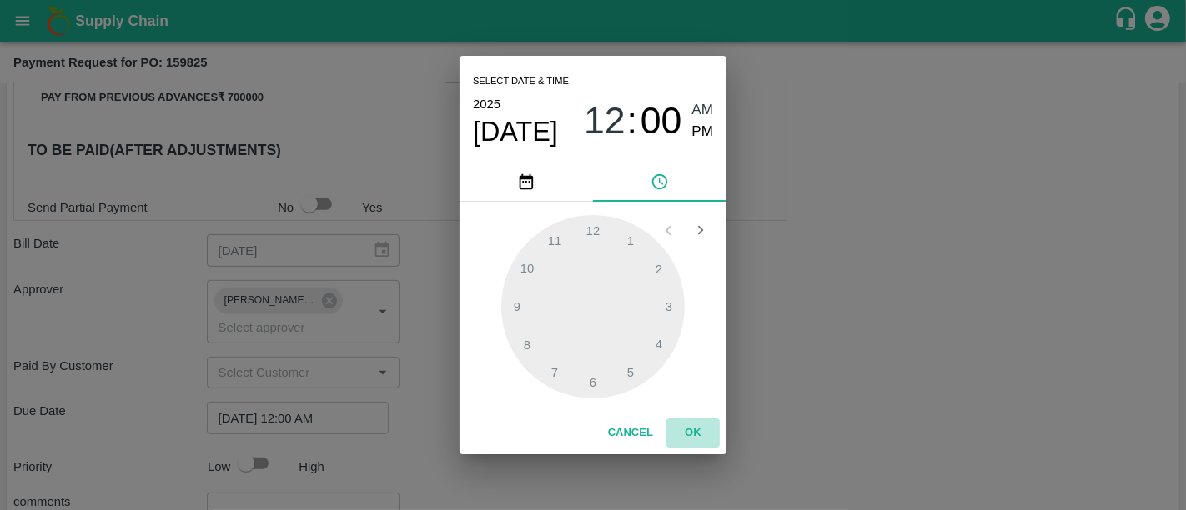
click at [705, 431] on button "OK" at bounding box center [692, 433] width 53 height 29
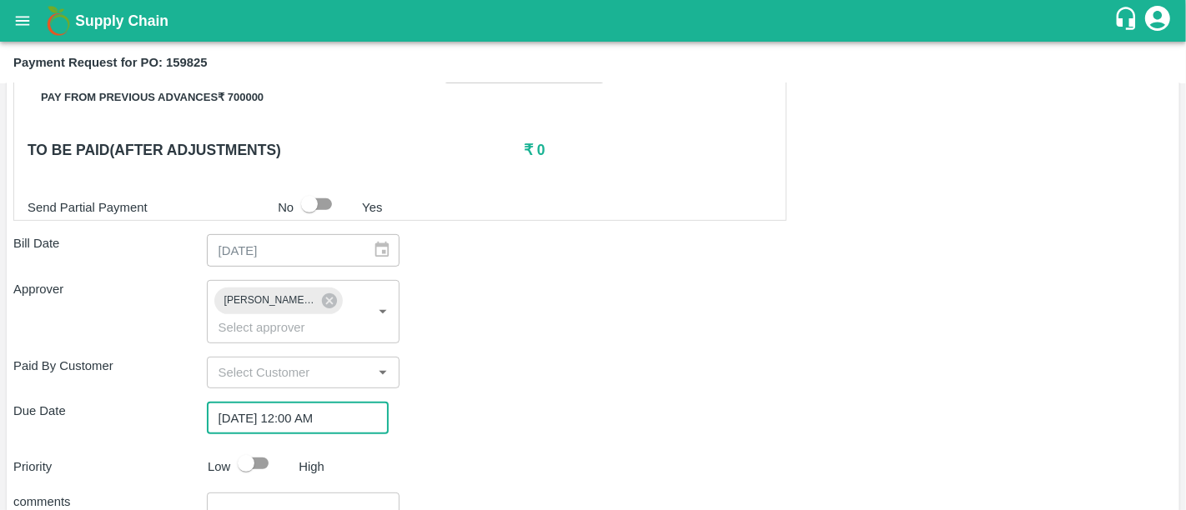
scroll to position [715, 0]
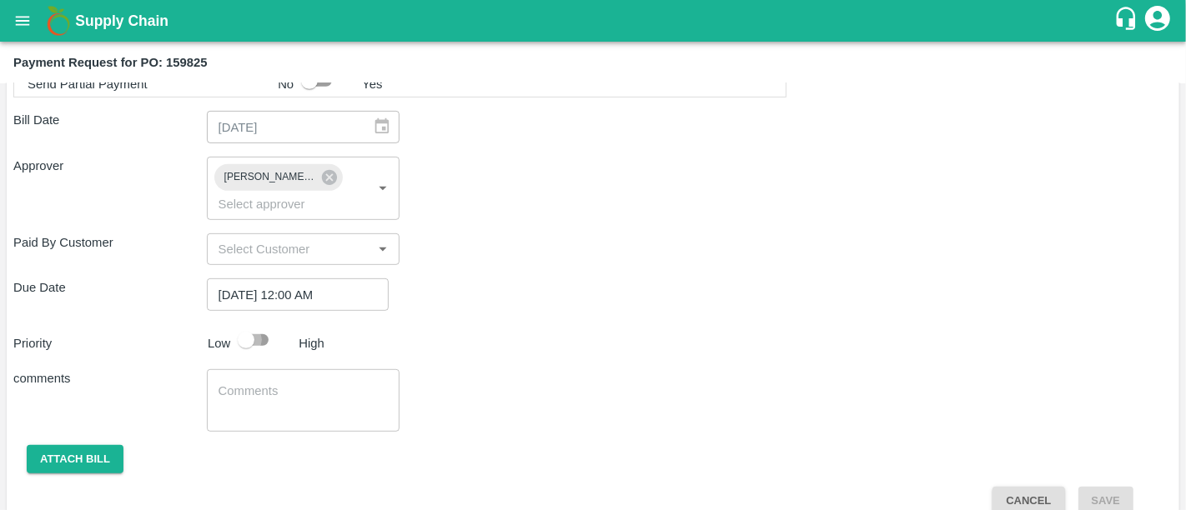
click at [269, 324] on input "checkbox" at bounding box center [245, 340] width 95 height 32
checkbox input "true"
click at [80, 445] on button "Attach bill" at bounding box center [75, 459] width 97 height 29
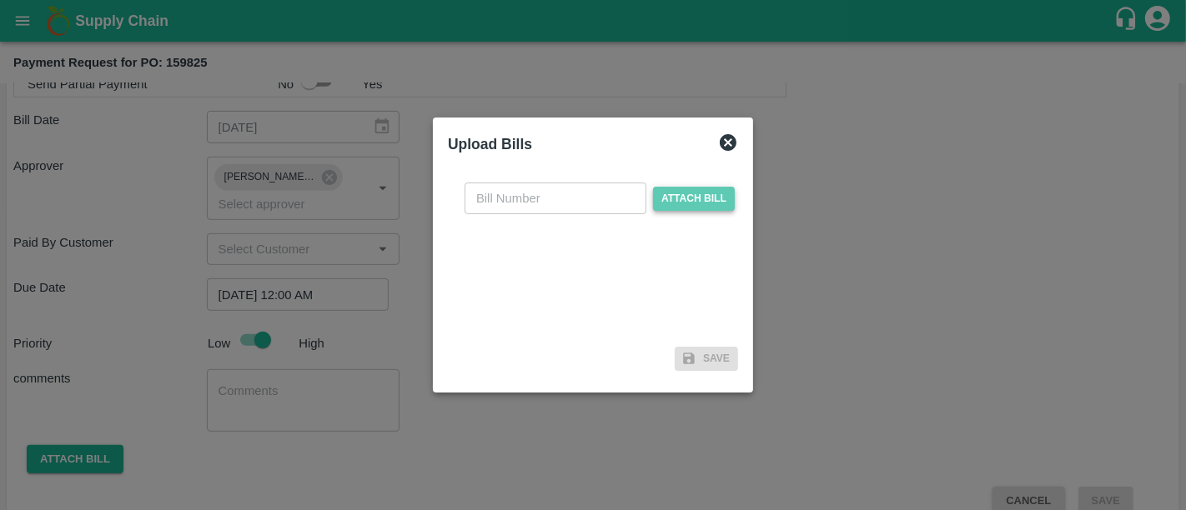
click at [658, 189] on span "Attach bill" at bounding box center [694, 199] width 82 height 24
click at [0, 0] on input "Attach bill" at bounding box center [0, 0] width 0 height 0
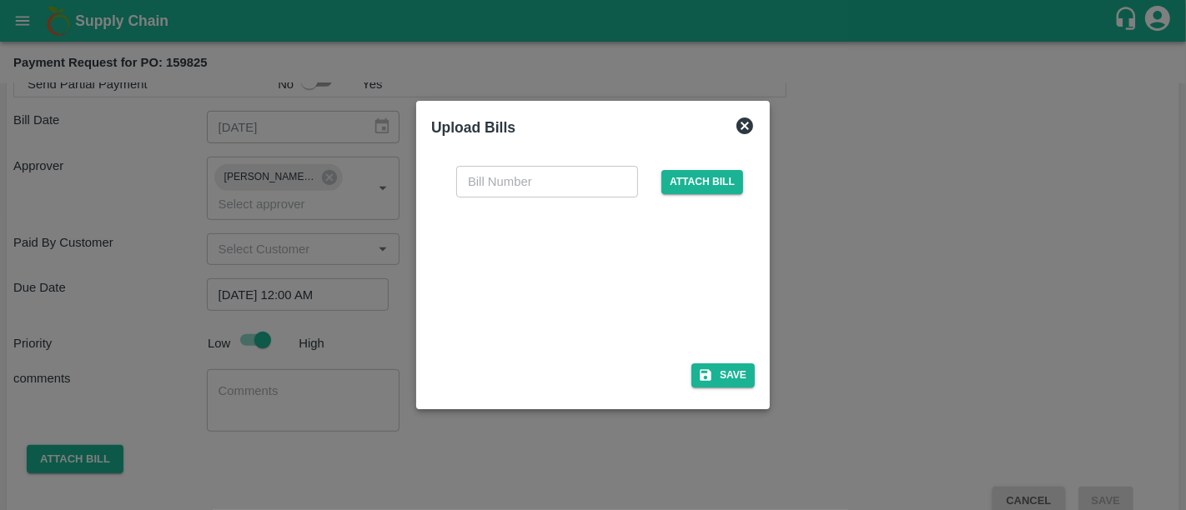
click at [535, 295] on div at bounding box center [589, 275] width 250 height 88
click at [479, 198] on input "text" at bounding box center [547, 182] width 182 height 32
type input "p"
type input "PI/1"
click at [720, 365] on button "Save" at bounding box center [722, 376] width 63 height 24
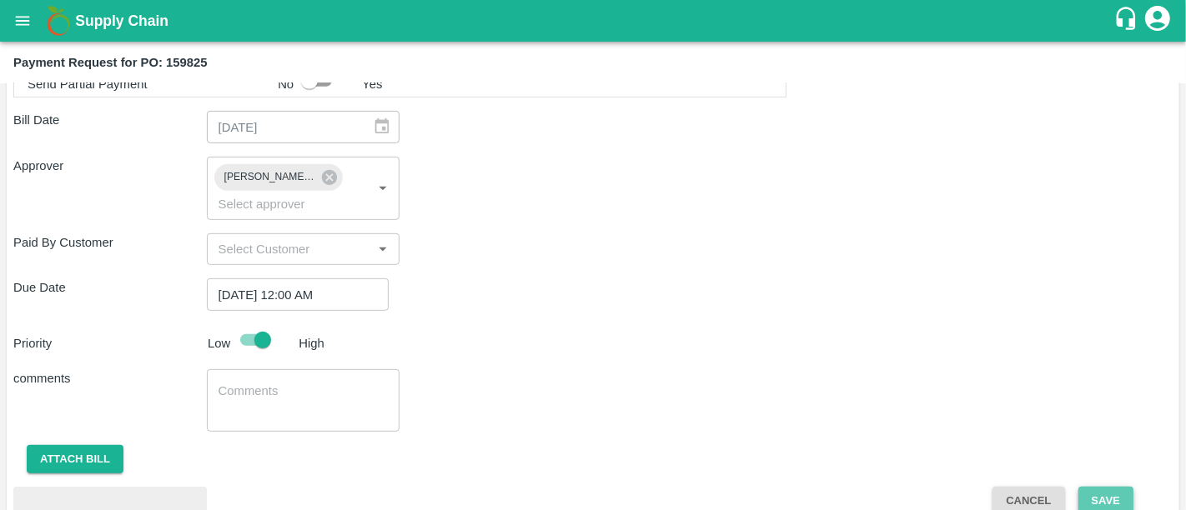
click at [1097, 489] on button "Save" at bounding box center [1105, 501] width 55 height 29
checkbox input "false"
type input "700000"
checkbox input "true"
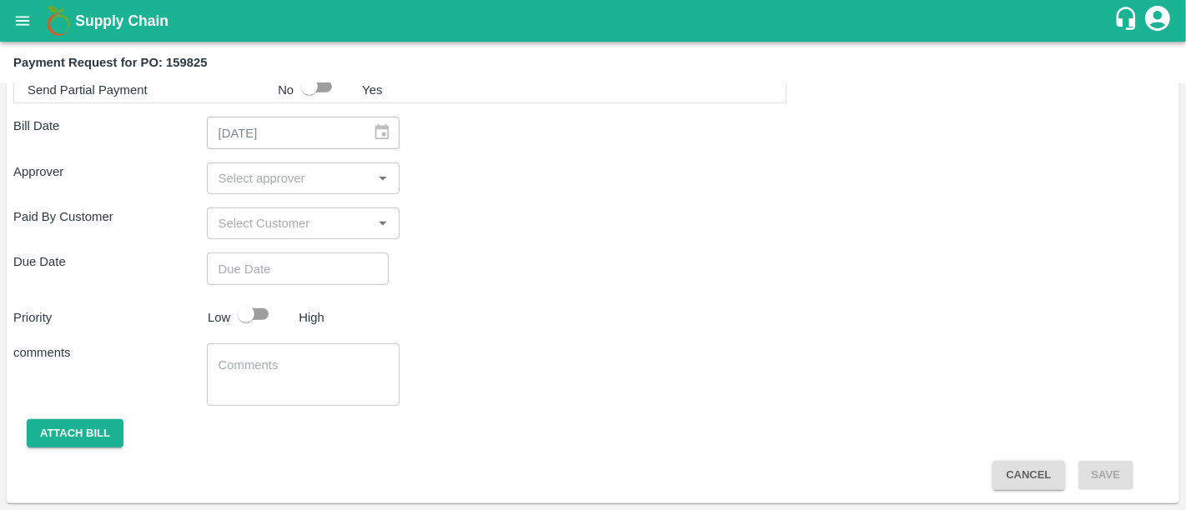
scroll to position [706, 0]
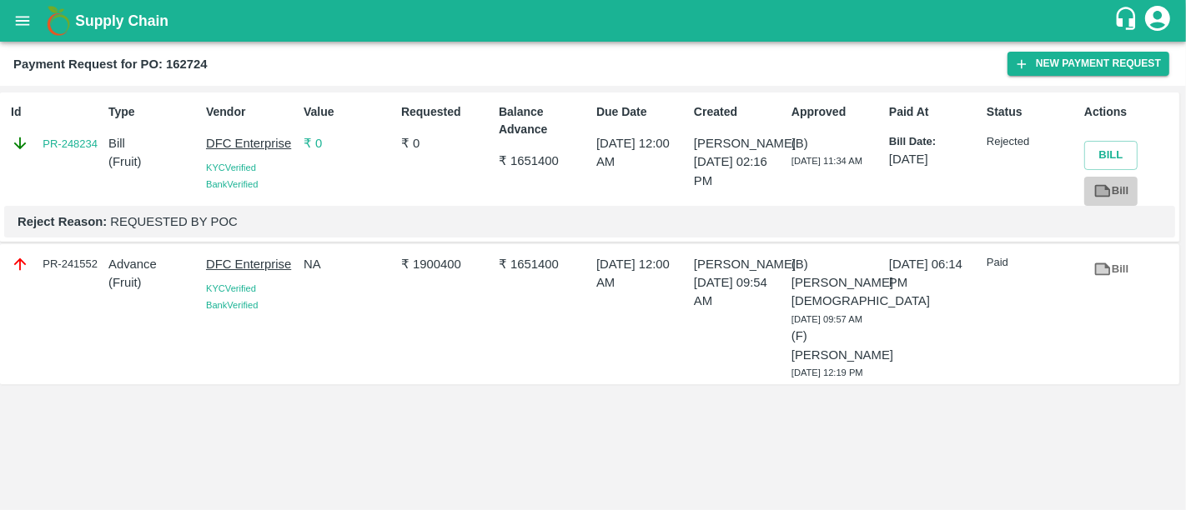
click at [1097, 185] on icon at bounding box center [1103, 191] width 16 height 13
click at [1102, 275] on icon at bounding box center [1102, 269] width 18 height 18
click at [1103, 186] on icon at bounding box center [1102, 190] width 13 height 9
click at [515, 207] on div "Reject Reason: REQUESTED BY [PERSON_NAME]" at bounding box center [589, 222] width 1171 height 32
click at [78, 138] on link "PR-248234" at bounding box center [70, 144] width 55 height 17
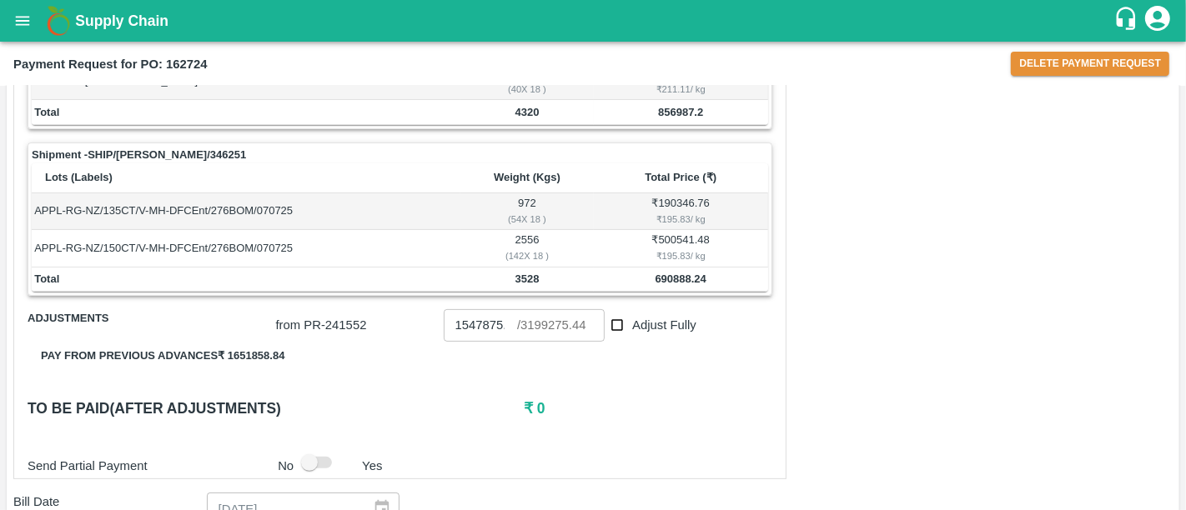
scroll to position [426, 0]
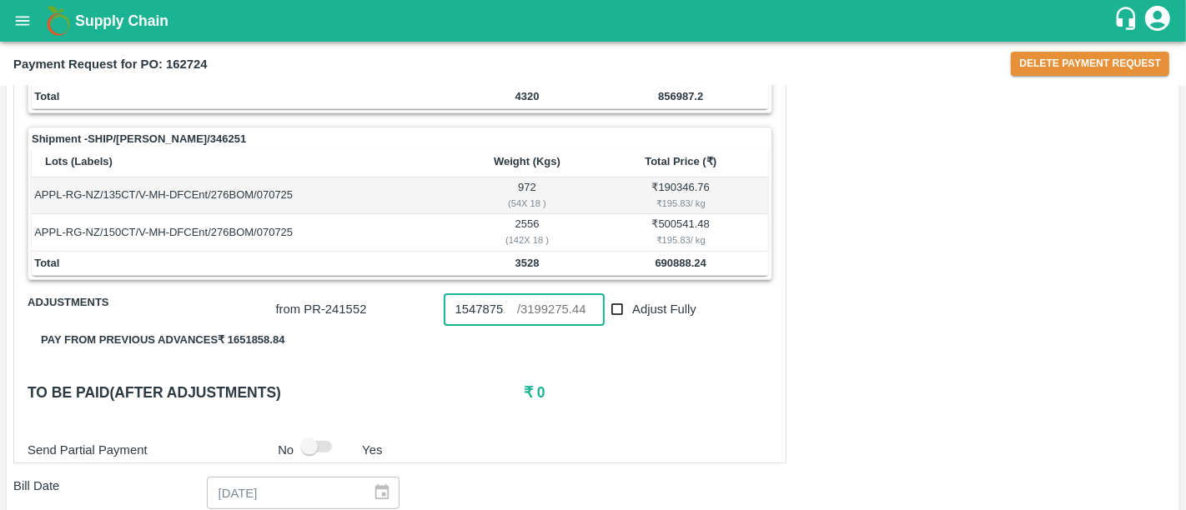
click at [489, 299] on input "1547875.44" at bounding box center [480, 310] width 73 height 32
click at [702, 359] on div "Shipment - SHIP/[PERSON_NAME]/344828 Lots (Labels) Weight (Kgs) Total Price (₹)…" at bounding box center [399, 193] width 773 height 542
click at [484, 296] on input "1547875.44" at bounding box center [480, 310] width 73 height 32
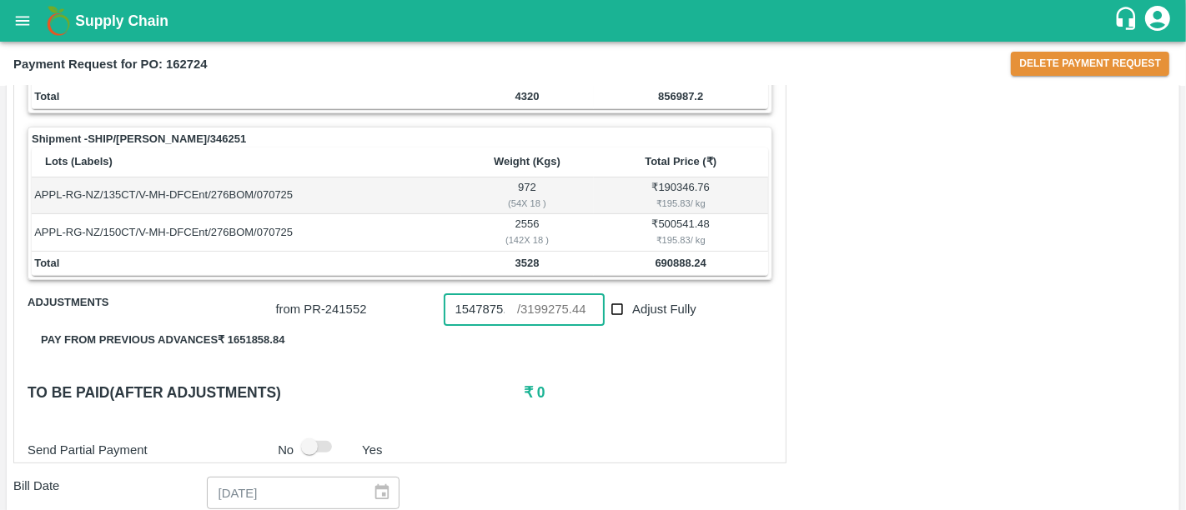
click at [484, 296] on input "1547875.44" at bounding box center [480, 310] width 73 height 32
click at [624, 397] on h6 "₹ 0" at bounding box center [648, 392] width 249 height 23
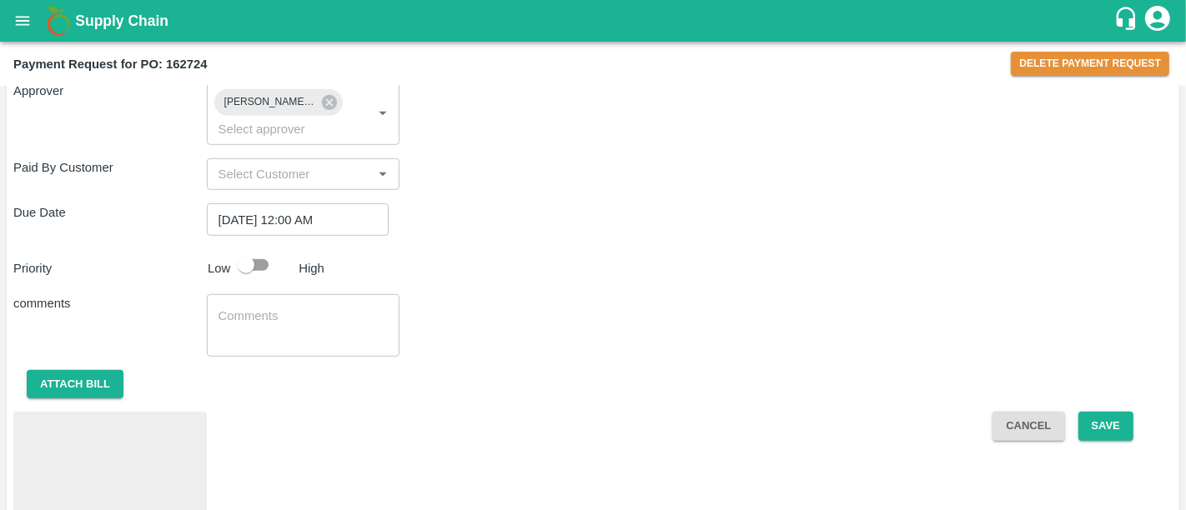
scroll to position [880, 0]
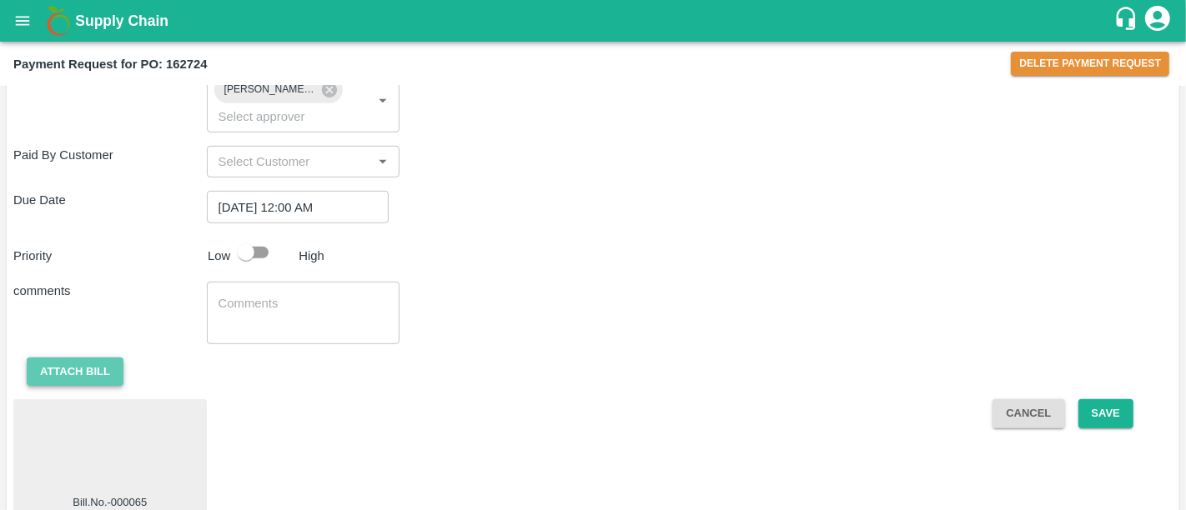
click at [111, 358] on button "Attach bill" at bounding box center [75, 372] width 97 height 29
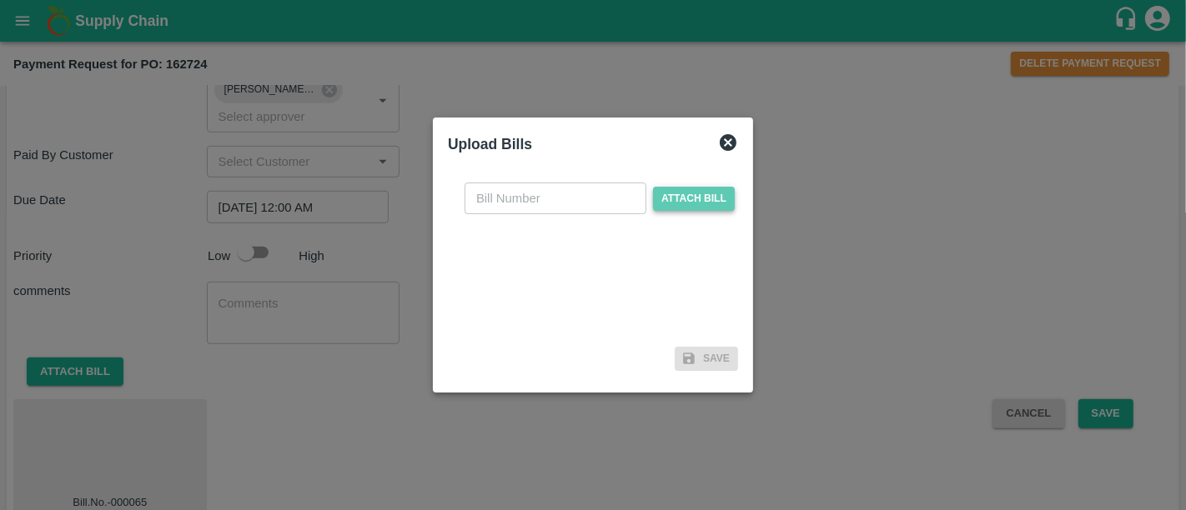
click at [669, 206] on span "Attach bill" at bounding box center [694, 199] width 82 height 24
click at [0, 0] on input "Attach bill" at bounding box center [0, 0] width 0 height 0
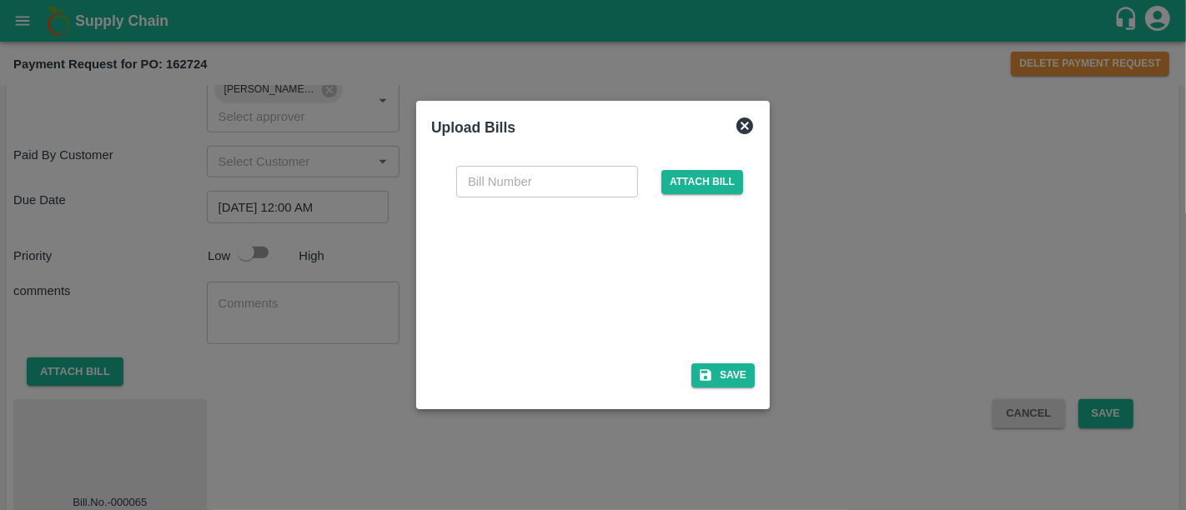
click at [550, 274] on div at bounding box center [589, 275] width 250 height 88
click at [545, 197] on input "text" at bounding box center [547, 182] width 182 height 32
paste input "000065"
type input "000065"
drag, startPoint x: 710, startPoint y: 361, endPoint x: 714, endPoint y: 375, distance: 14.8
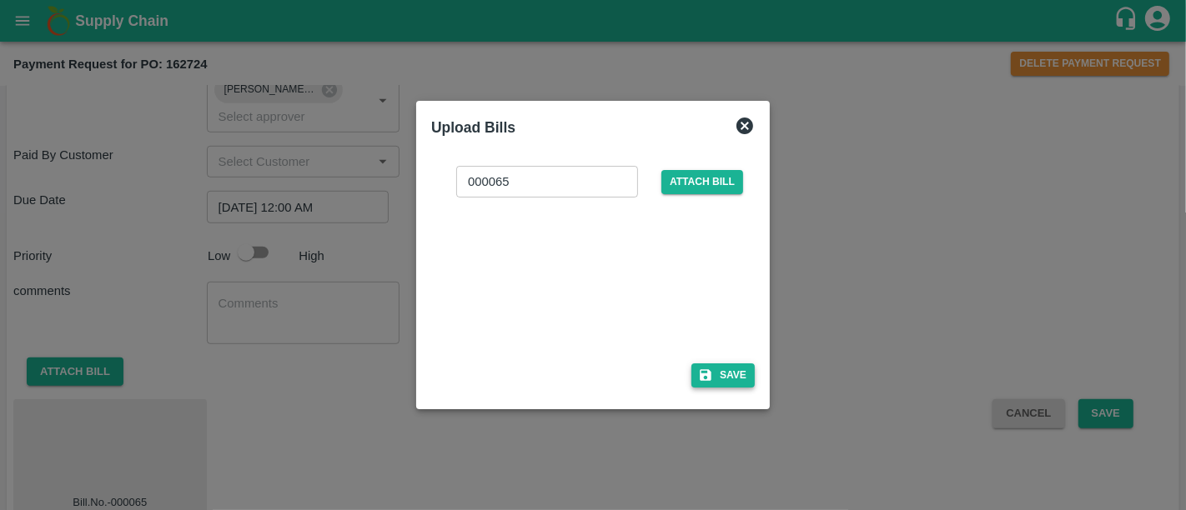
click at [714, 375] on div "000065 ​ Attach bill Save" at bounding box center [593, 274] width 324 height 242
click at [714, 375] on button "Save" at bounding box center [722, 376] width 63 height 24
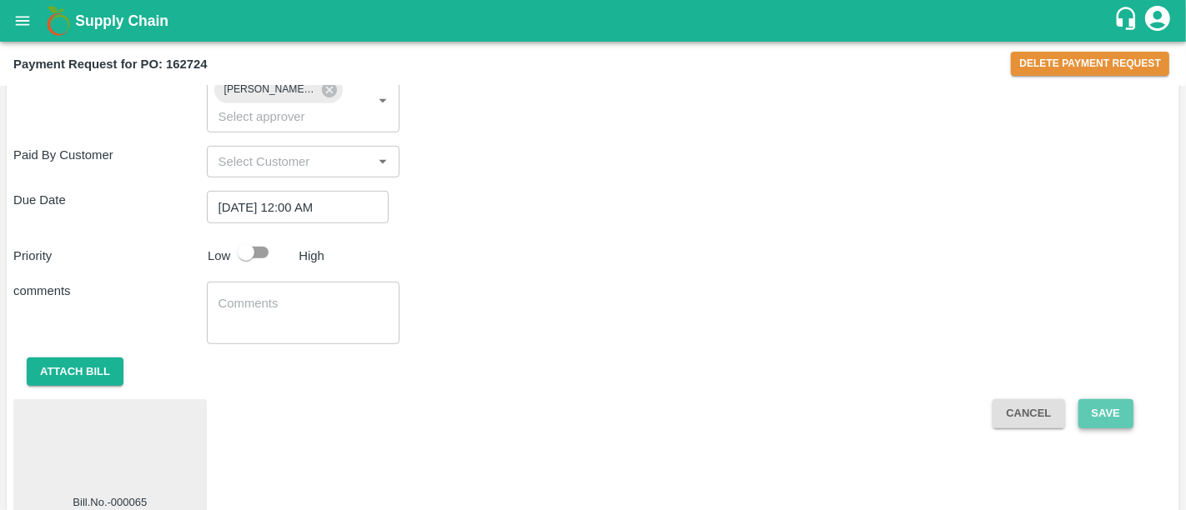
click at [1103, 399] on button "Save" at bounding box center [1105, 413] width 55 height 29
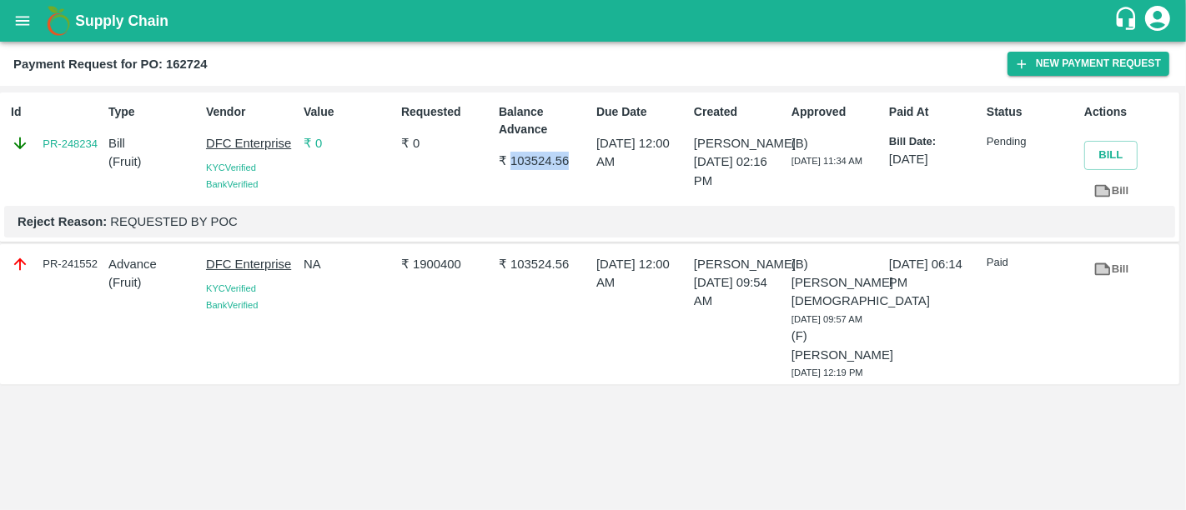
drag, startPoint x: 510, startPoint y: 165, endPoint x: 580, endPoint y: 158, distance: 71.2
click at [580, 158] on p "₹ 103524.56" at bounding box center [544, 161] width 91 height 18
drag, startPoint x: 649, startPoint y: 303, endPoint x: 674, endPoint y: 387, distance: 87.9
click at [674, 380] on div "10 Jul 2025, 12:00 AM" at bounding box center [639, 315] width 98 height 132
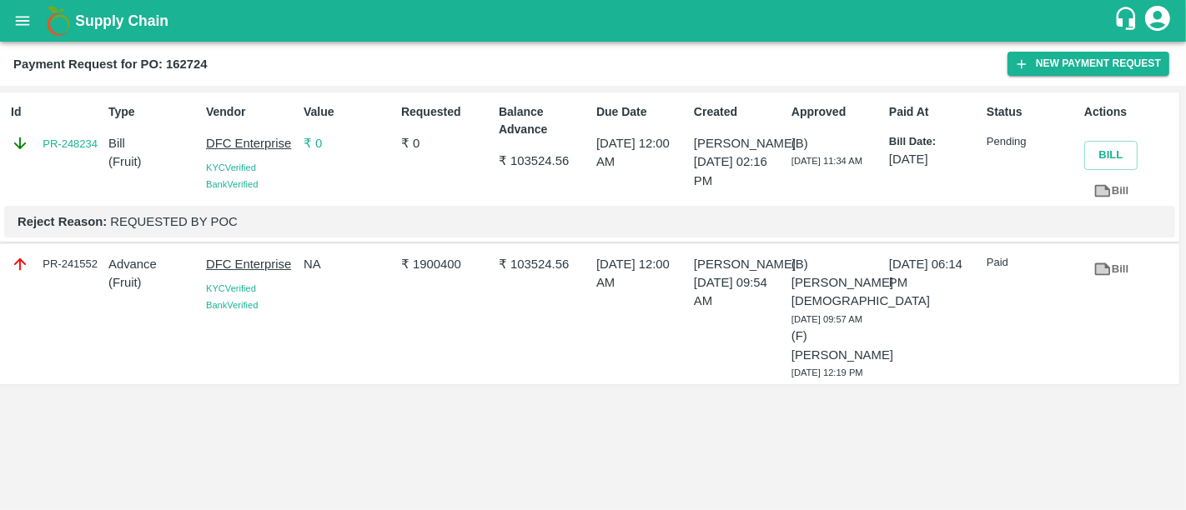
click at [674, 380] on div "10 Jul 2025, 12:00 AM" at bounding box center [639, 315] width 98 height 132
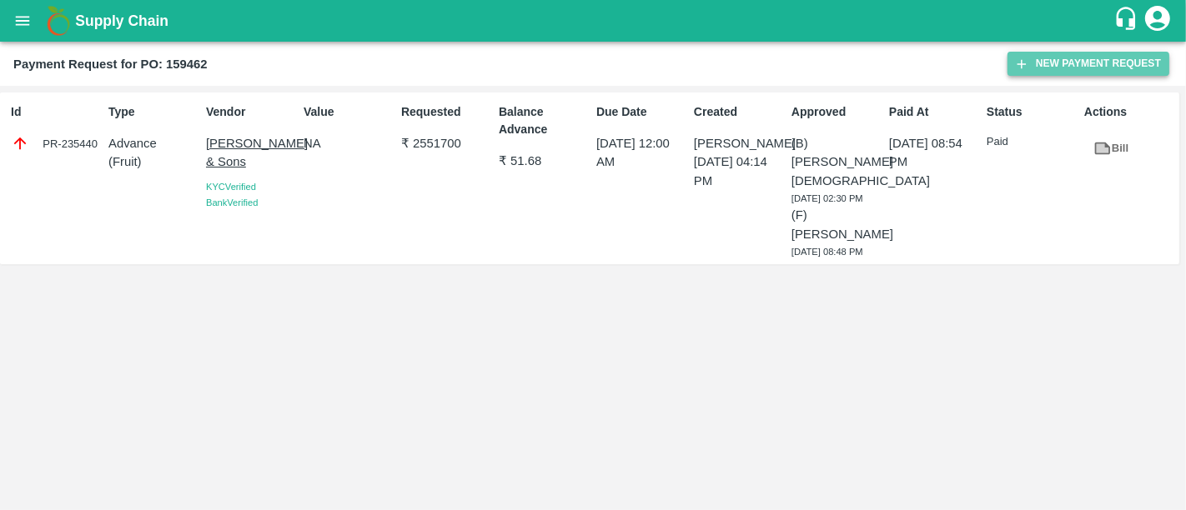
click at [1042, 68] on button "New Payment Request" at bounding box center [1088, 64] width 162 height 24
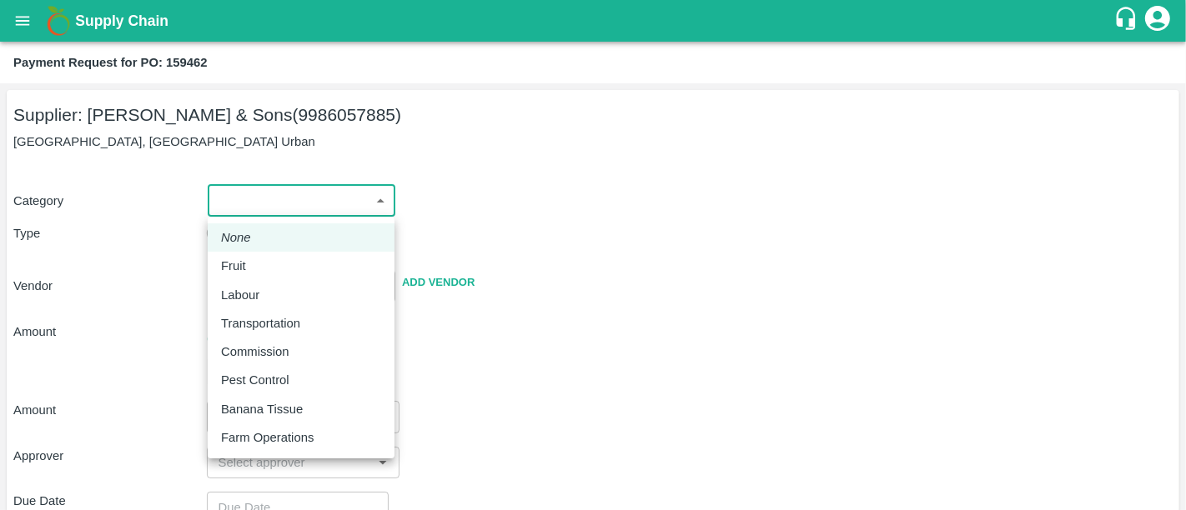
drag, startPoint x: 297, startPoint y: 209, endPoint x: 260, endPoint y: 266, distance: 67.5
click at [260, 266] on body "Supply Chain Payment Request for PO: 159462 Supplier: Mohammed Samiulla & Sons …" at bounding box center [593, 255] width 1186 height 510
click at [260, 266] on div "Fruit" at bounding box center [301, 266] width 160 height 18
type input "1"
type input "Mohammed Samiulla & Sons - 9986057885(Supplier)"
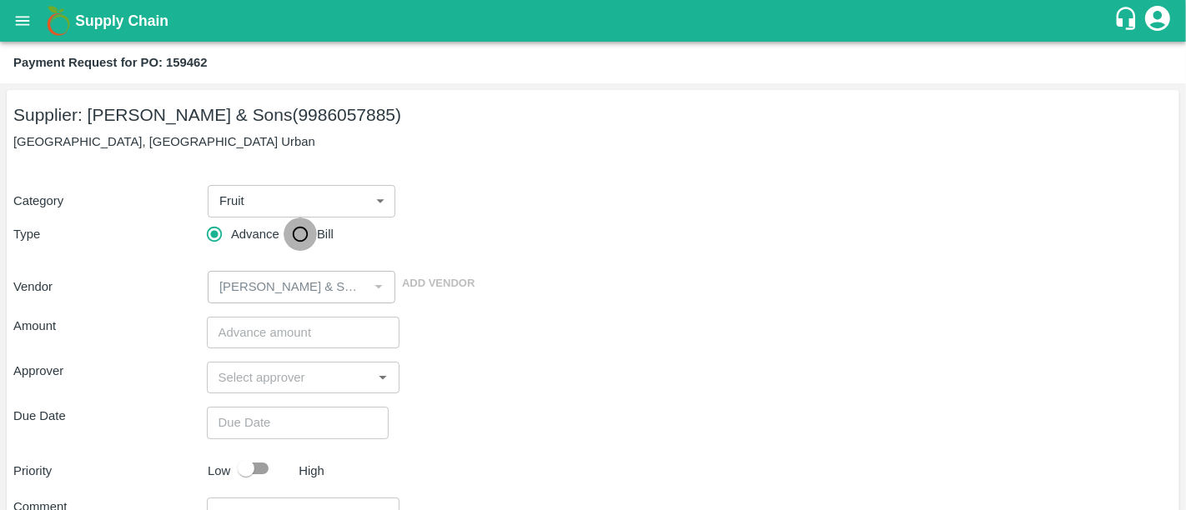
click at [292, 237] on input "Bill" at bounding box center [300, 234] width 33 height 33
radio input "true"
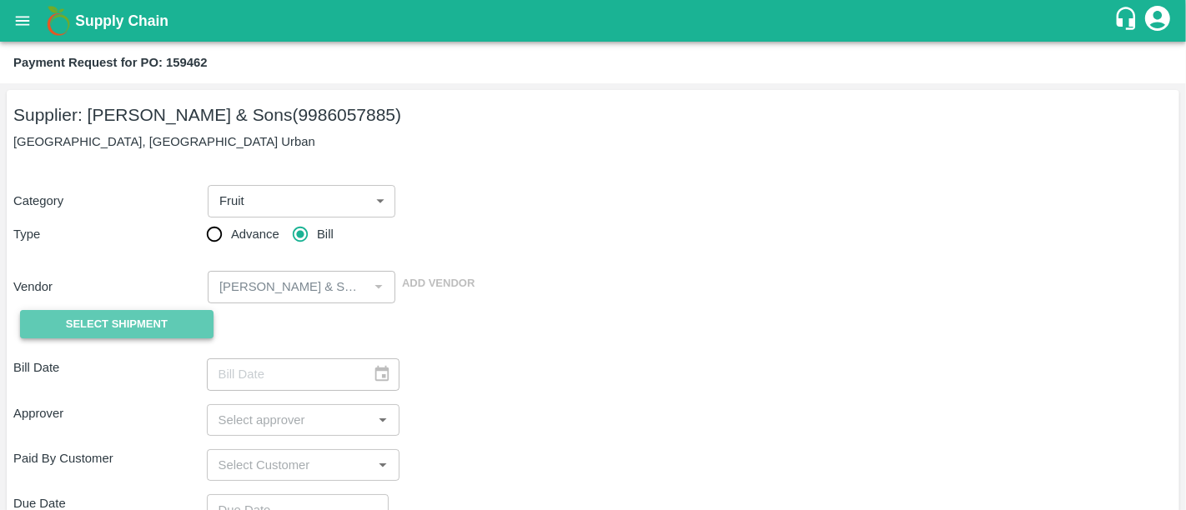
click at [121, 315] on span "Select Shipment" at bounding box center [117, 324] width 102 height 19
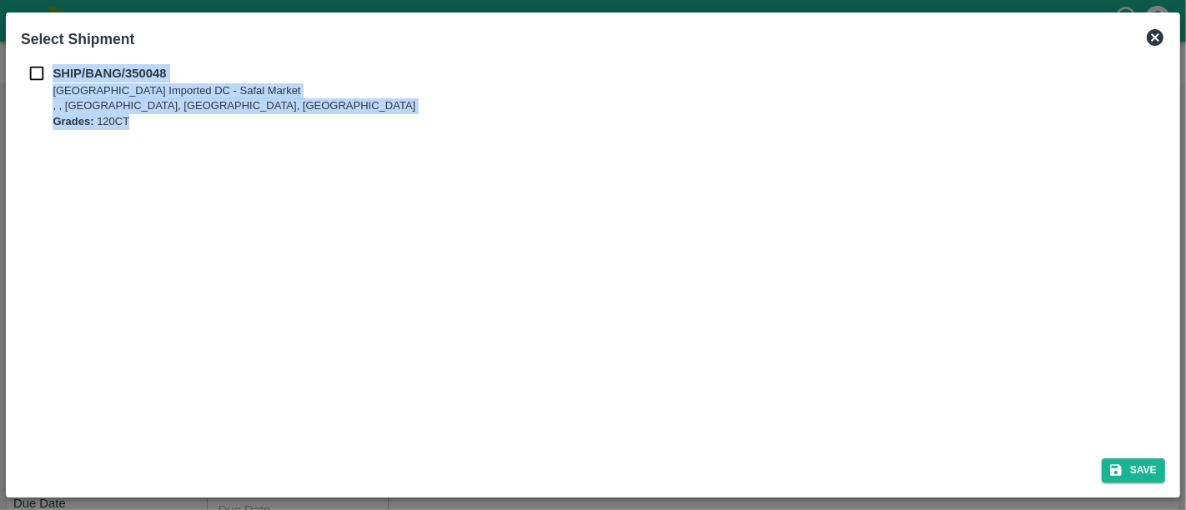
drag, startPoint x: 53, startPoint y: 76, endPoint x: 657, endPoint y: 187, distance: 613.8
click at [657, 187] on div "SHIP/BANG/350048 Bangalore Imported DC - Safal Market , , Bangalore, Karnataka,…" at bounding box center [592, 251] width 1157 height 387
click at [679, 185] on div "SHIP/BANG/350048 Bangalore Imported DC - Safal Market , , Bangalore, Karnataka,…" at bounding box center [592, 251] width 1157 height 387
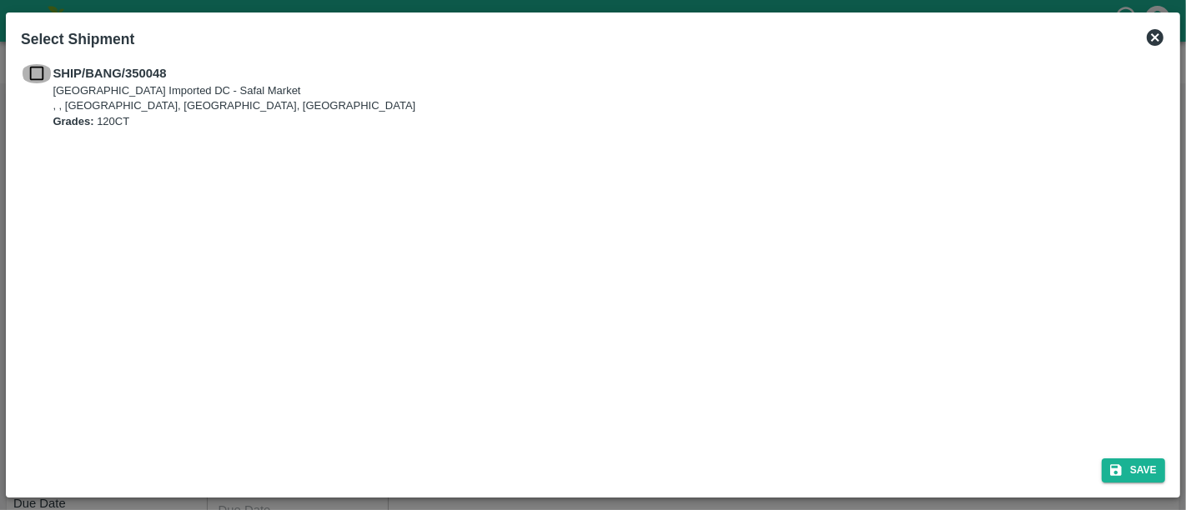
click at [43, 78] on input "checkbox" at bounding box center [37, 73] width 32 height 18
checkbox input "true"
click at [1131, 460] on button "Save" at bounding box center [1133, 471] width 63 height 24
type input "30/07/2025"
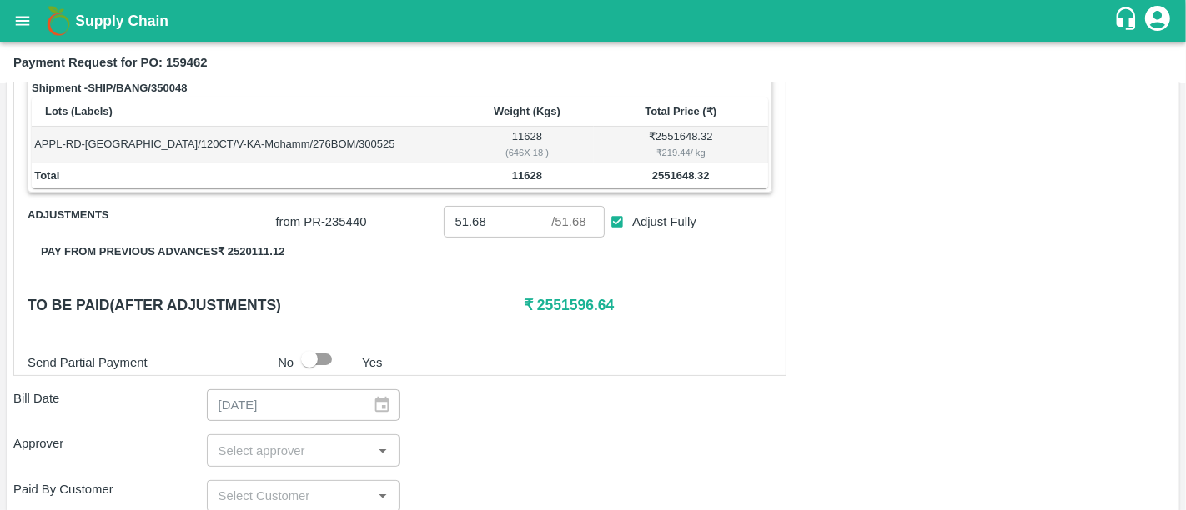
scroll to position [271, 0]
click at [662, 227] on span "Adjust Fully" at bounding box center [664, 221] width 64 height 18
click at [633, 227] on input "Adjust Fully" at bounding box center [617, 221] width 31 height 31
checkbox input "false"
type input "0"
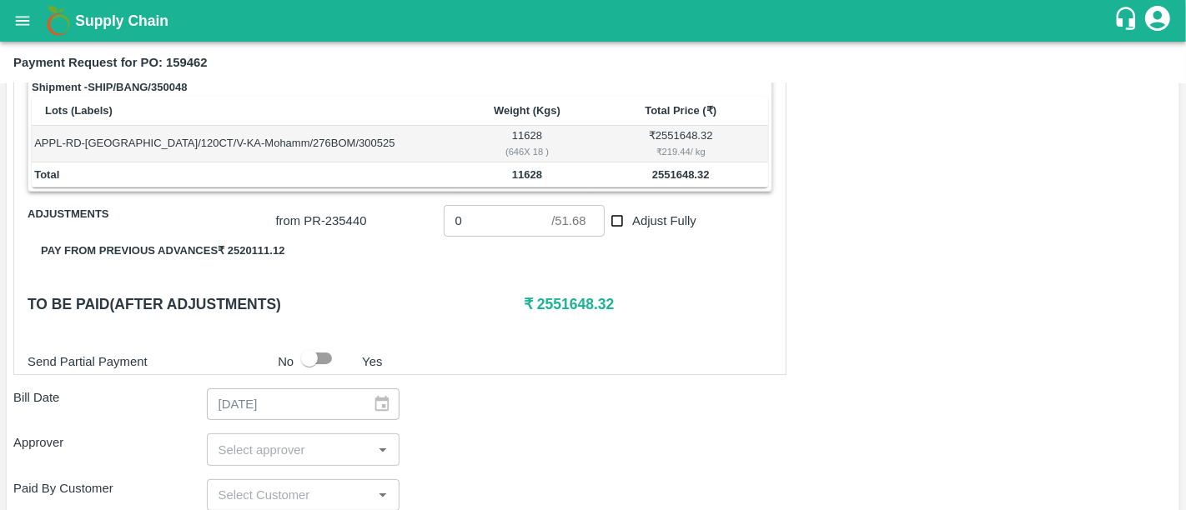
click at [662, 227] on span "Adjust Fully" at bounding box center [664, 221] width 64 height 18
click at [633, 227] on input "Adjust Fully" at bounding box center [617, 221] width 31 height 31
checkbox input "true"
type input "51.68"
click at [662, 227] on span "Adjust Fully" at bounding box center [664, 221] width 64 height 18
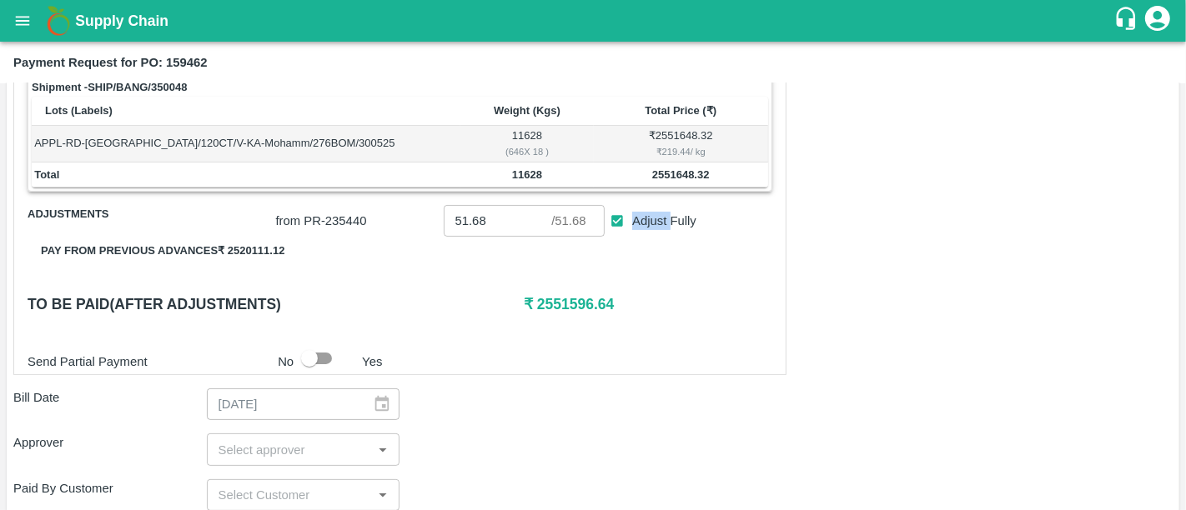
click at [633, 227] on input "Adjust Fully" at bounding box center [617, 221] width 31 height 31
checkbox input "false"
type input "0"
click at [662, 227] on span "Adjust Fully" at bounding box center [664, 221] width 64 height 18
click at [633, 227] on input "Adjust Fully" at bounding box center [617, 221] width 31 height 31
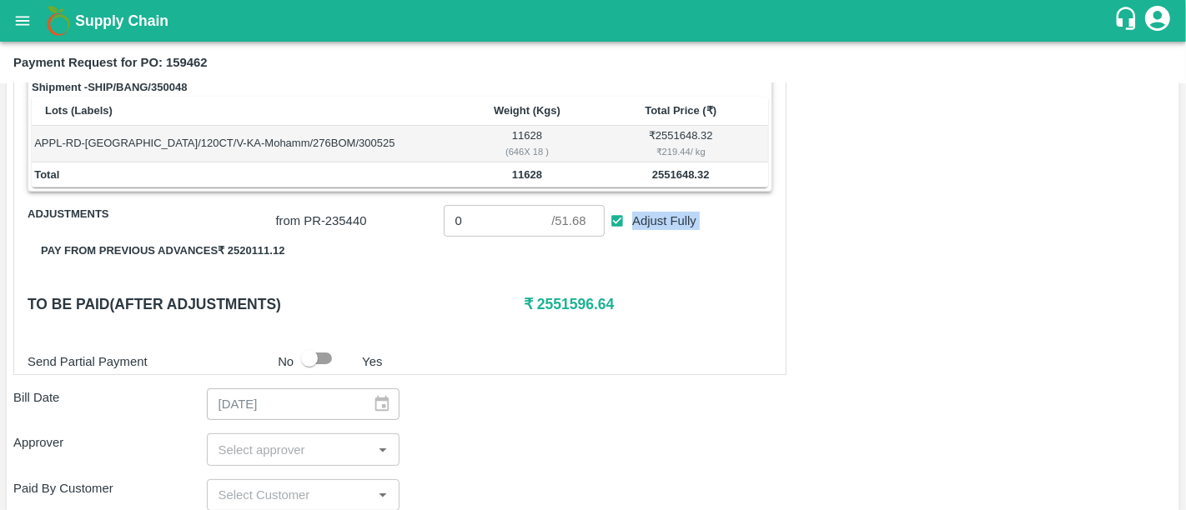
checkbox input "true"
type input "51.68"
click at [662, 227] on span "Adjust Fully" at bounding box center [664, 221] width 64 height 18
click at [633, 227] on input "Adjust Fully" at bounding box center [617, 221] width 31 height 31
checkbox input "false"
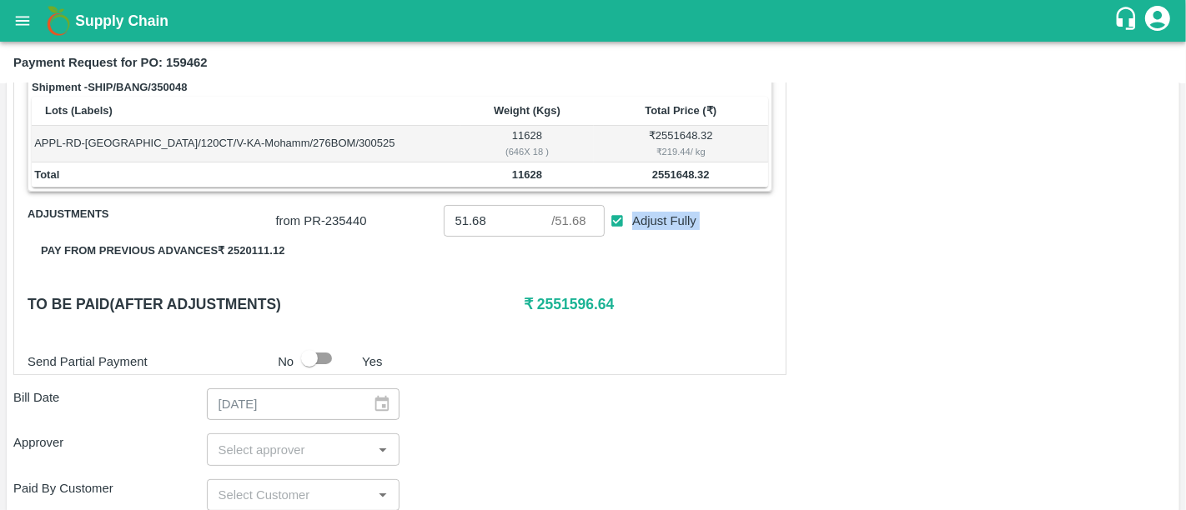
type input "0"
click at [662, 227] on span "Adjust Fully" at bounding box center [664, 221] width 64 height 18
click at [633, 227] on input "Adjust Fully" at bounding box center [617, 221] width 31 height 31
checkbox input "true"
type input "51.68"
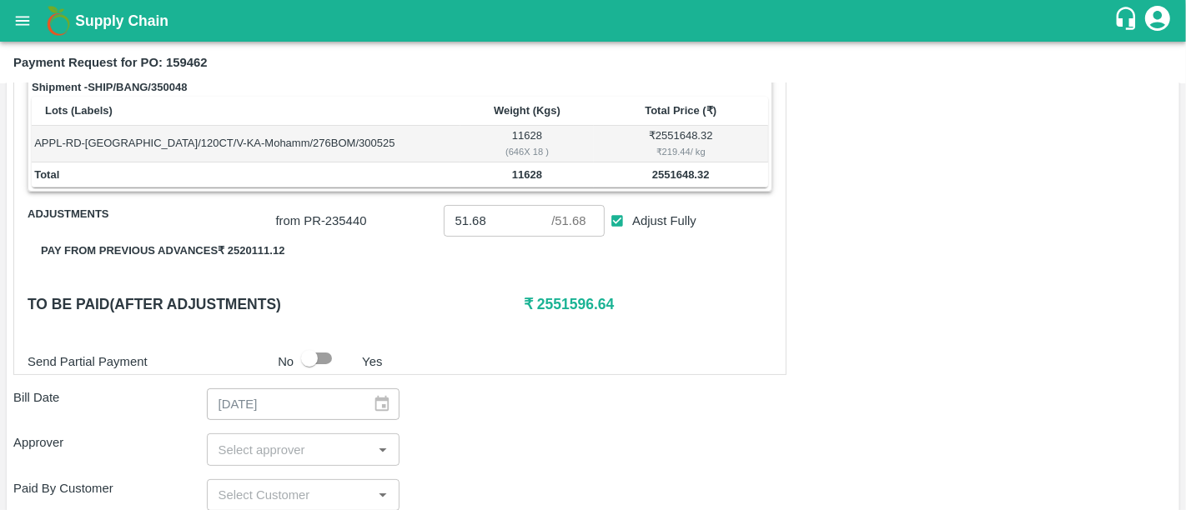
click at [790, 363] on div "Shipment - SHIP/BANG/350048 Lots (Labels) Weight (Kgs) Total Price (₹) APPL-RD-…" at bounding box center [592, 418] width 1159 height 688
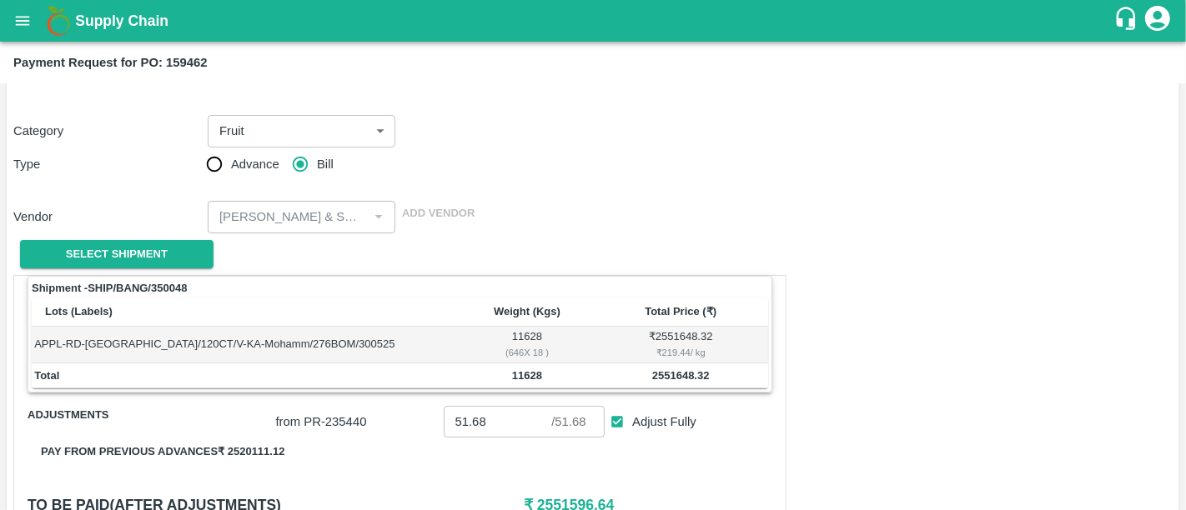
scroll to position [0, 0]
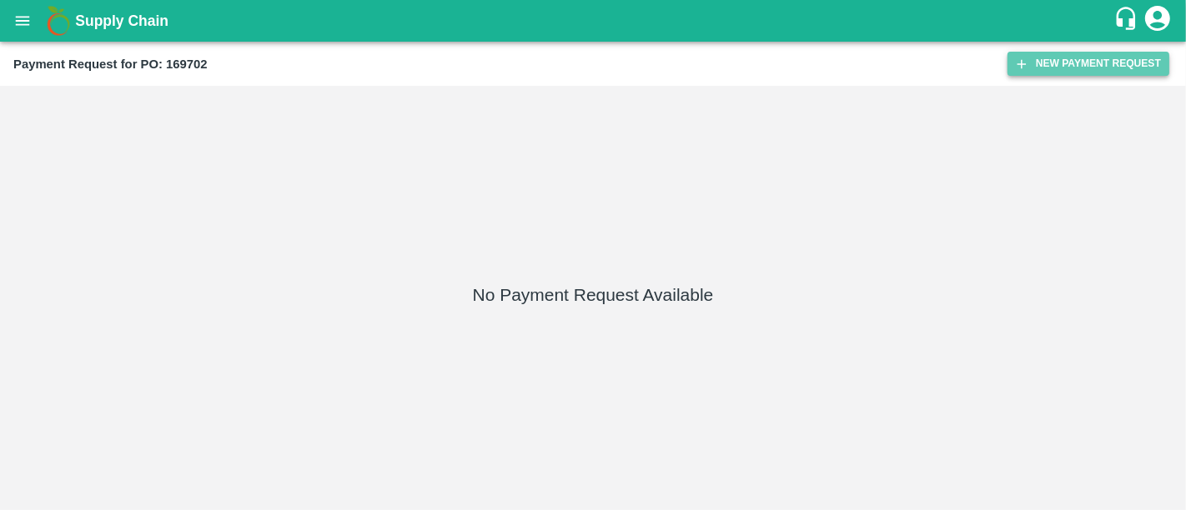
click at [1040, 56] on button "New Payment Request" at bounding box center [1088, 64] width 162 height 24
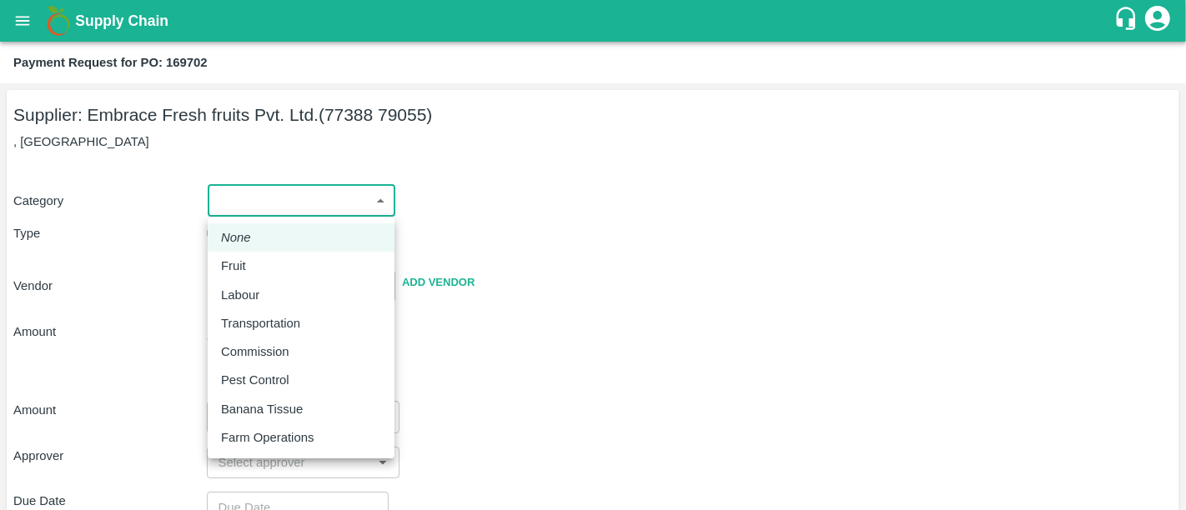
click at [341, 187] on body "Supply Chain Payment Request for PO: 169702 Supplier: Embrace Fresh fruits Pvt.…" at bounding box center [593, 255] width 1186 height 510
click at [289, 260] on div "Fruit" at bounding box center [301, 266] width 160 height 18
type input "1"
type input "Embrace Fresh fruits Pvt. Ltd. - 77388 79055(Supplier)"
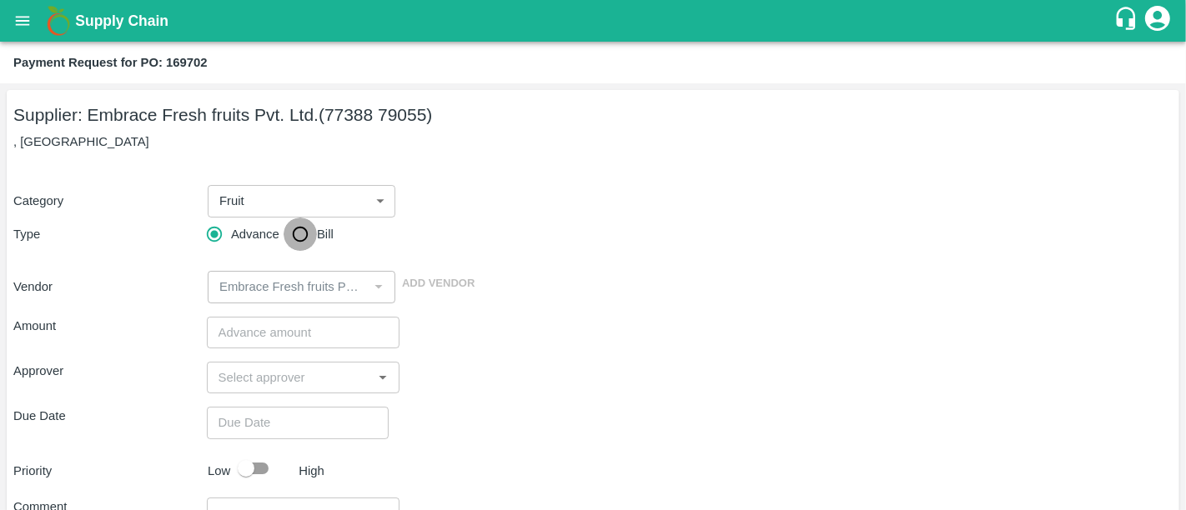
click at [298, 239] on input "Bill" at bounding box center [300, 234] width 33 height 33
radio input "true"
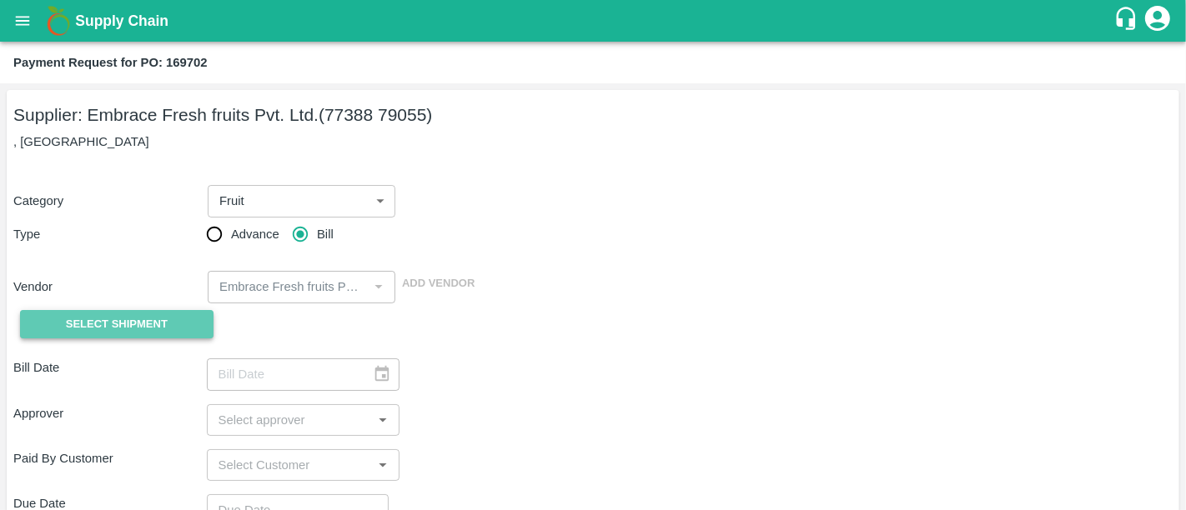
click at [145, 322] on span "Select Shipment" at bounding box center [117, 324] width 102 height 19
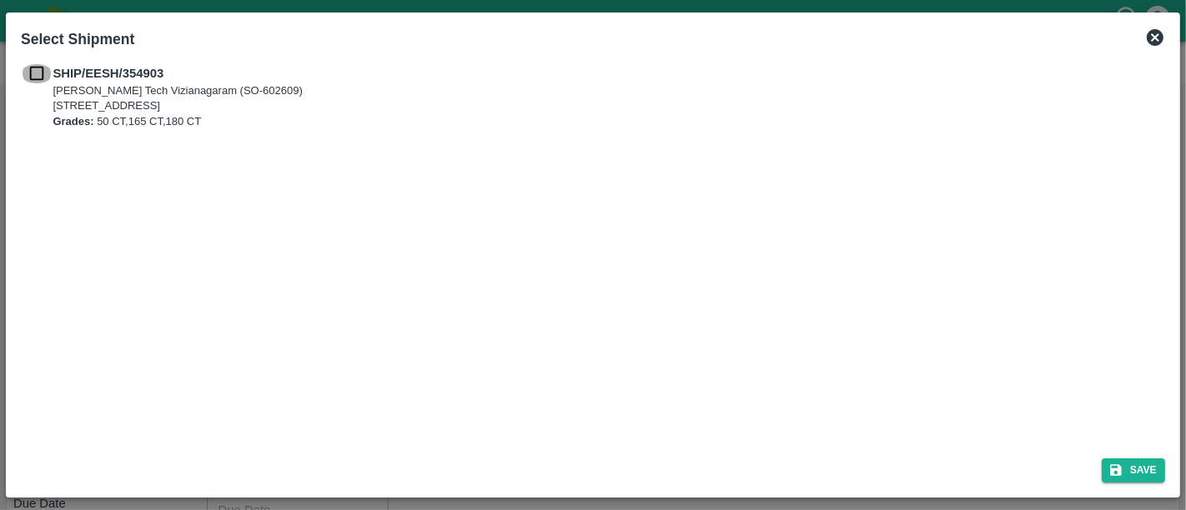
click at [43, 74] on input "checkbox" at bounding box center [37, 73] width 32 height 18
checkbox input "true"
click at [1106, 461] on button "Save" at bounding box center [1133, 471] width 63 height 24
type input "[DATE]"
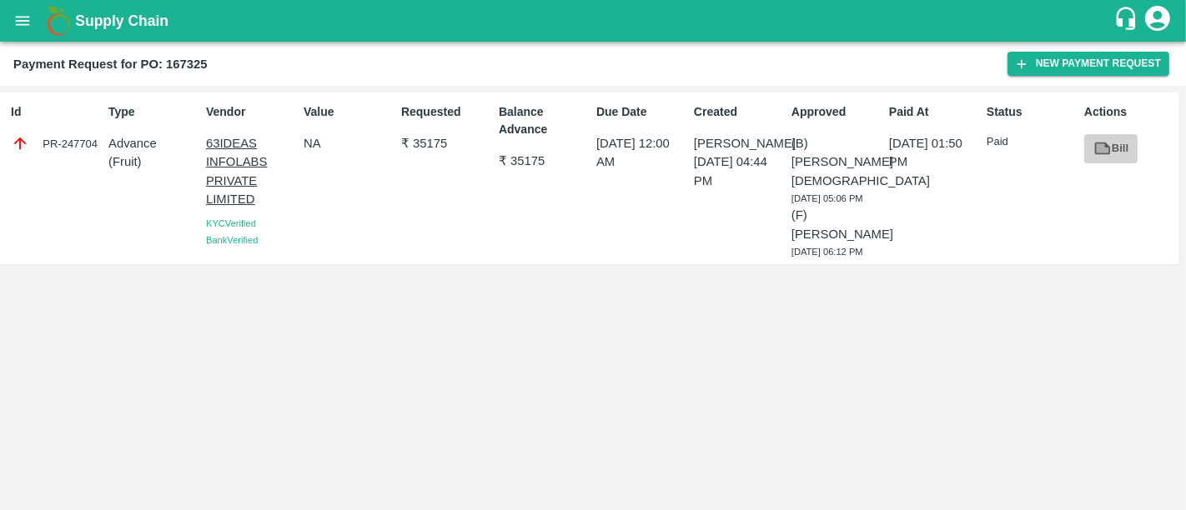
click at [1107, 152] on icon at bounding box center [1102, 148] width 13 height 9
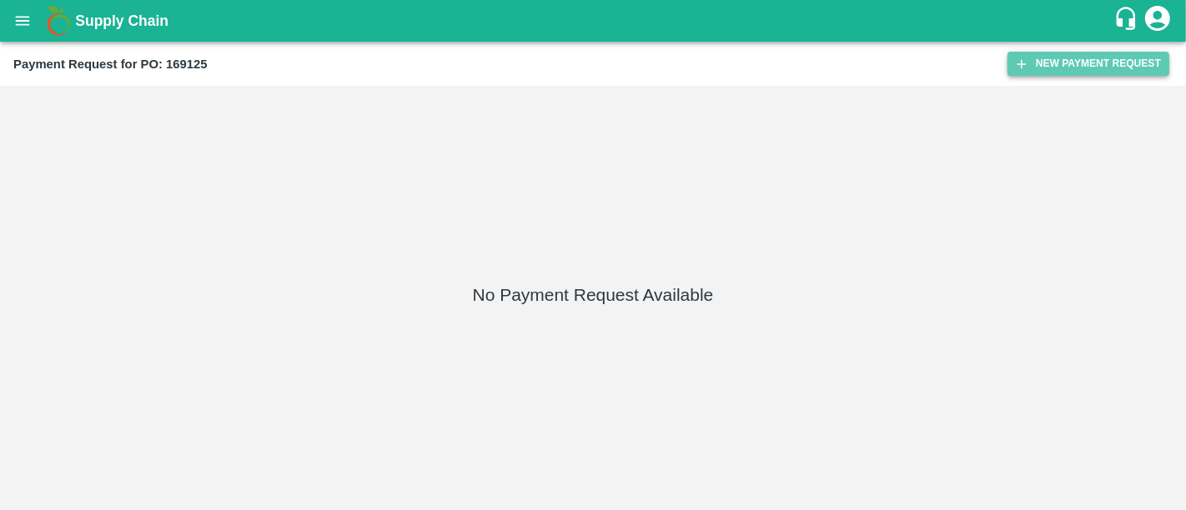
click at [1052, 63] on button "New Payment Request" at bounding box center [1088, 64] width 162 height 24
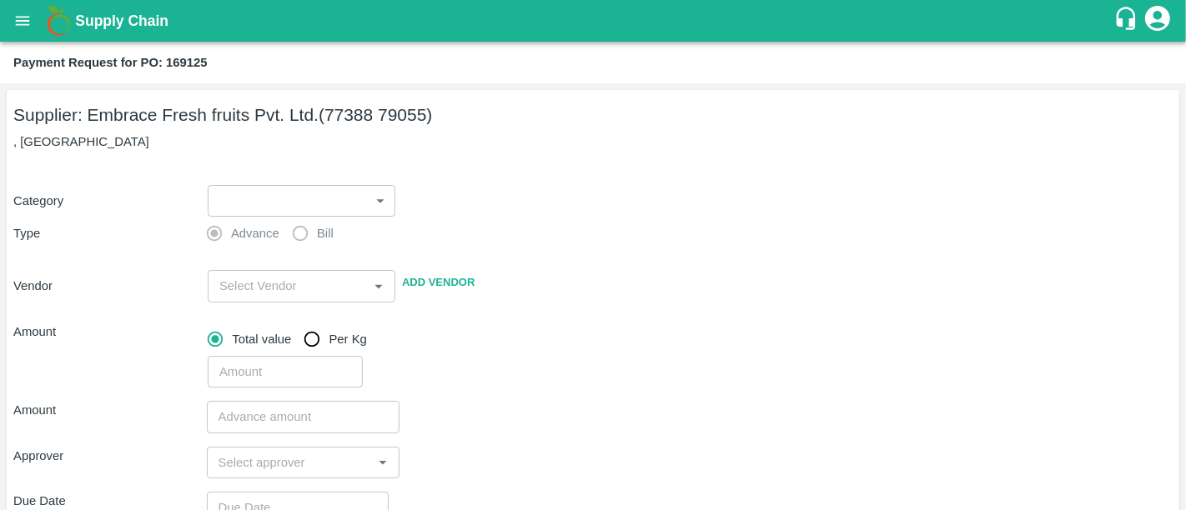
click at [320, 197] on body "Supply Chain Payment Request for PO: 169125 Supplier: Embrace Fresh fruits Pvt.…" at bounding box center [593, 255] width 1186 height 510
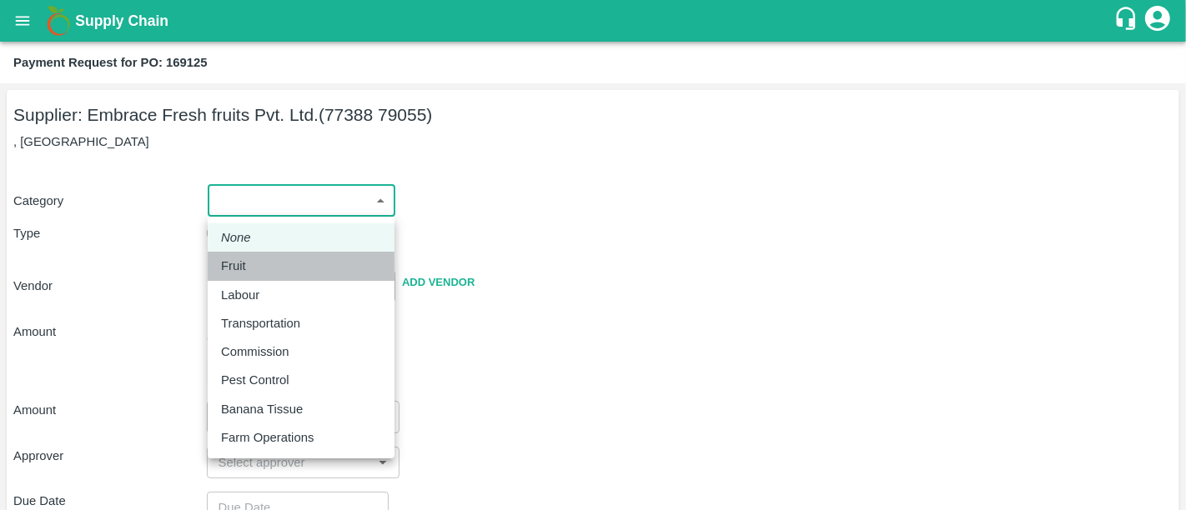
click at [267, 274] on div "Fruit" at bounding box center [301, 266] width 160 height 18
type input "1"
type input "Embrace Fresh fruits Pvt. Ltd. - 77388 79055(Supplier)"
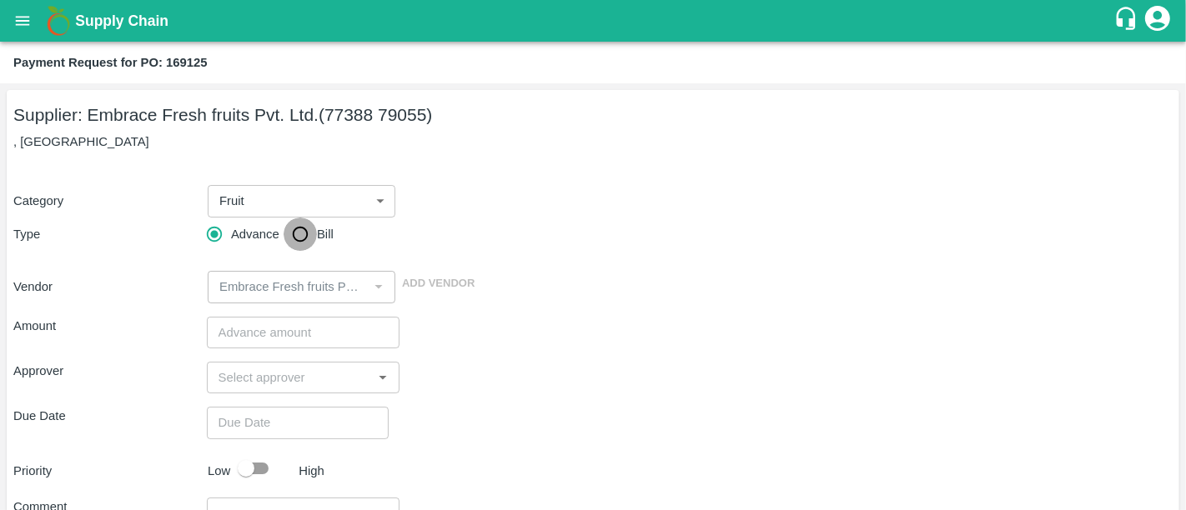
click at [305, 239] on input "Bill" at bounding box center [300, 234] width 33 height 33
radio input "true"
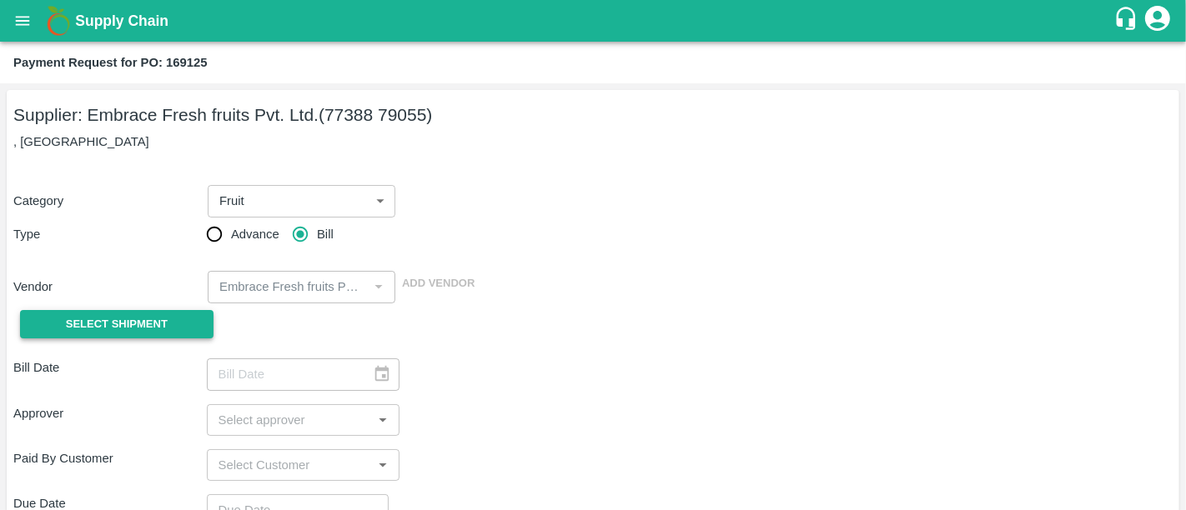
drag, startPoint x: 117, startPoint y: 306, endPoint x: 105, endPoint y: 325, distance: 22.5
click at [105, 325] on div "Select Shipment" at bounding box center [109, 325] width 193 height 43
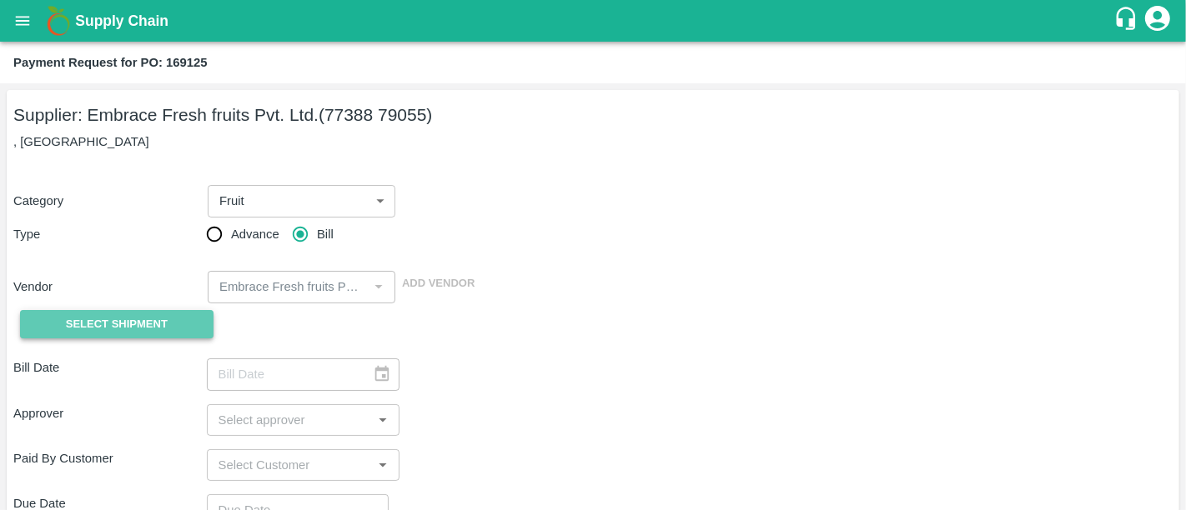
click at [105, 325] on span "Select Shipment" at bounding box center [117, 324] width 102 height 19
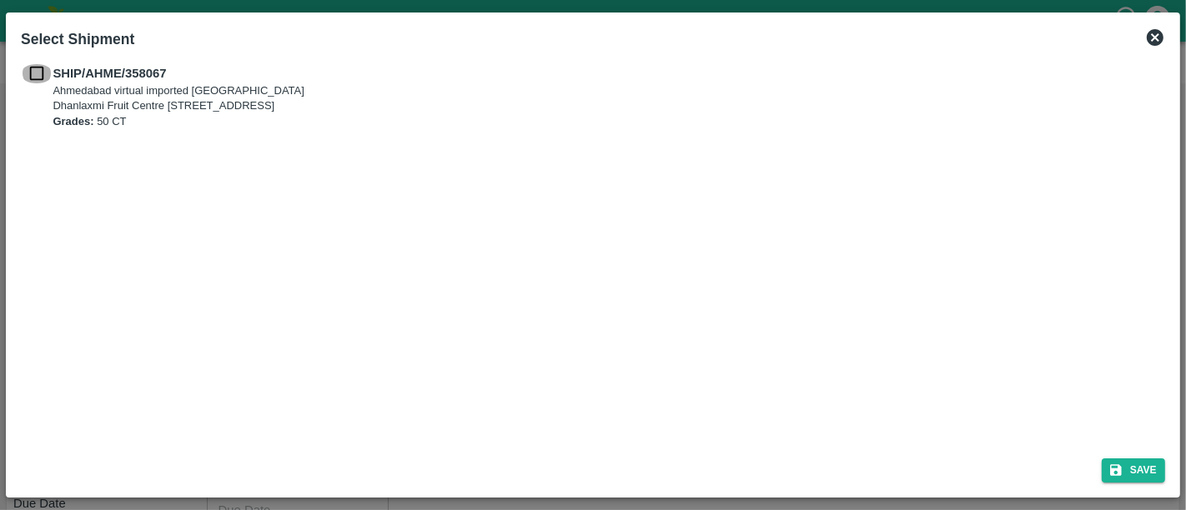
click at [46, 64] on input "checkbox" at bounding box center [37, 73] width 32 height 18
checkbox input "true"
click at [1150, 471] on button "Save" at bounding box center [1133, 471] width 63 height 24
type input "30/08/2025"
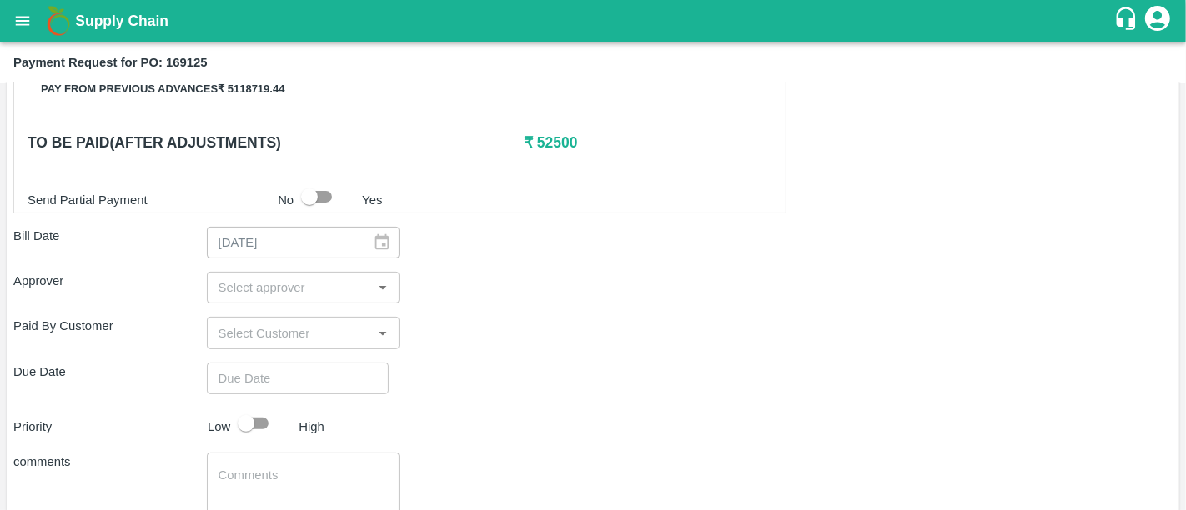
scroll to position [413, 0]
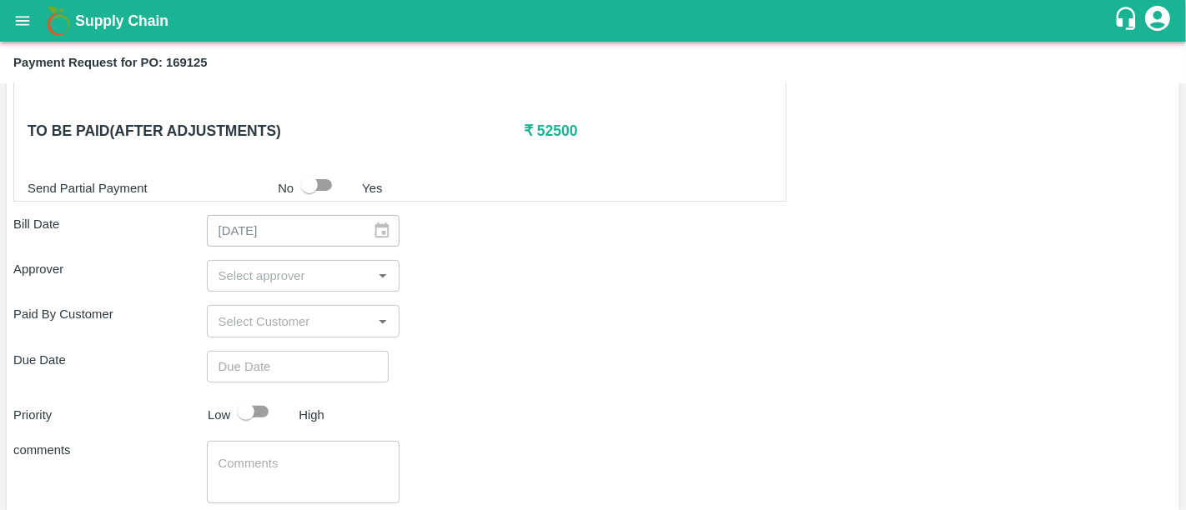
click at [369, 282] on div "​" at bounding box center [303, 276] width 193 height 32
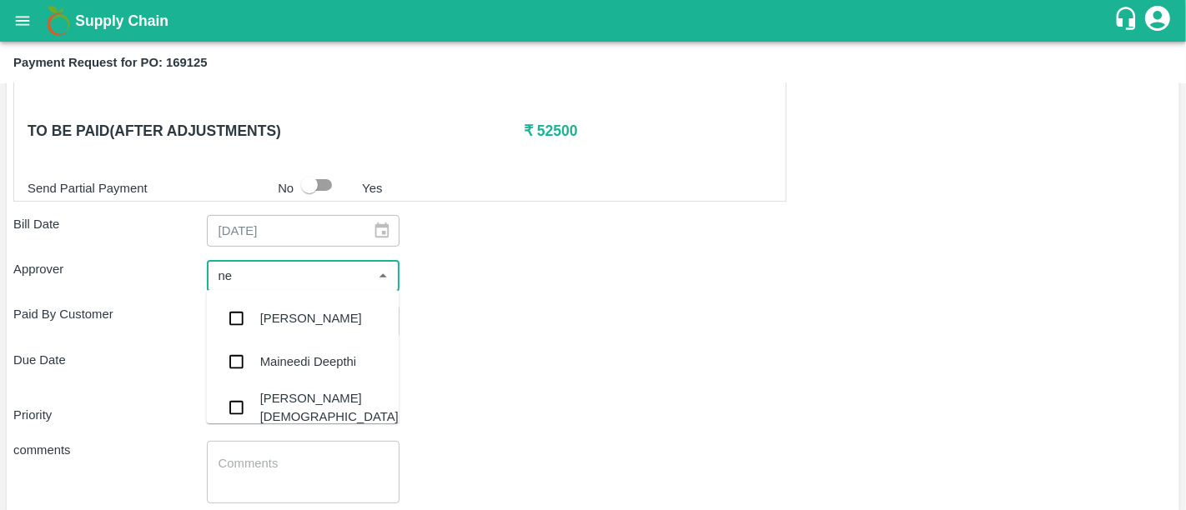
type input "nee"
click at [307, 402] on div "[PERSON_NAME][DEMOGRAPHIC_DATA]" at bounding box center [329, 408] width 138 height 38
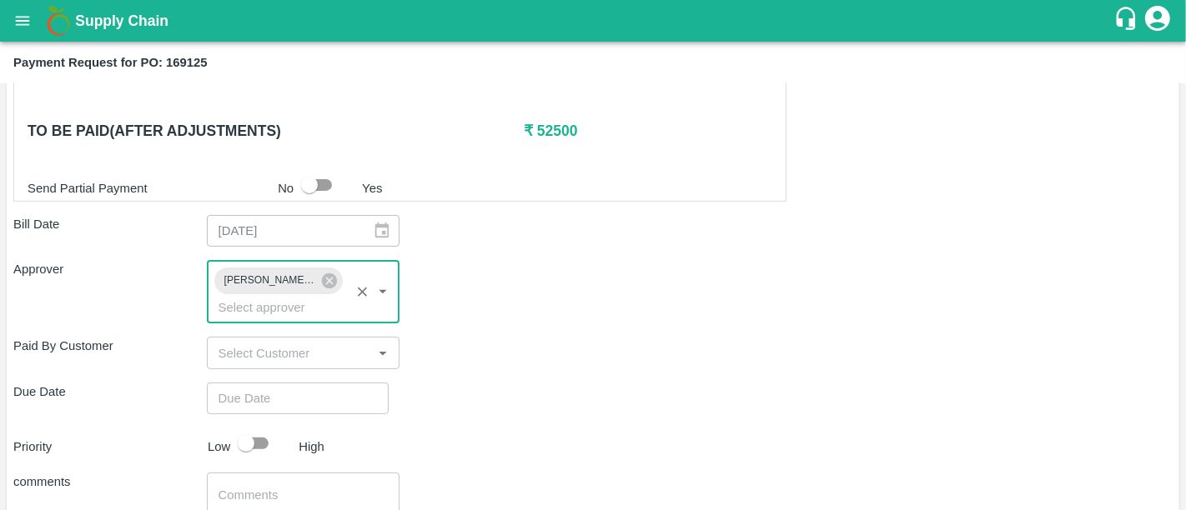
type input "DD/MM/YYYY hh:mm aa"
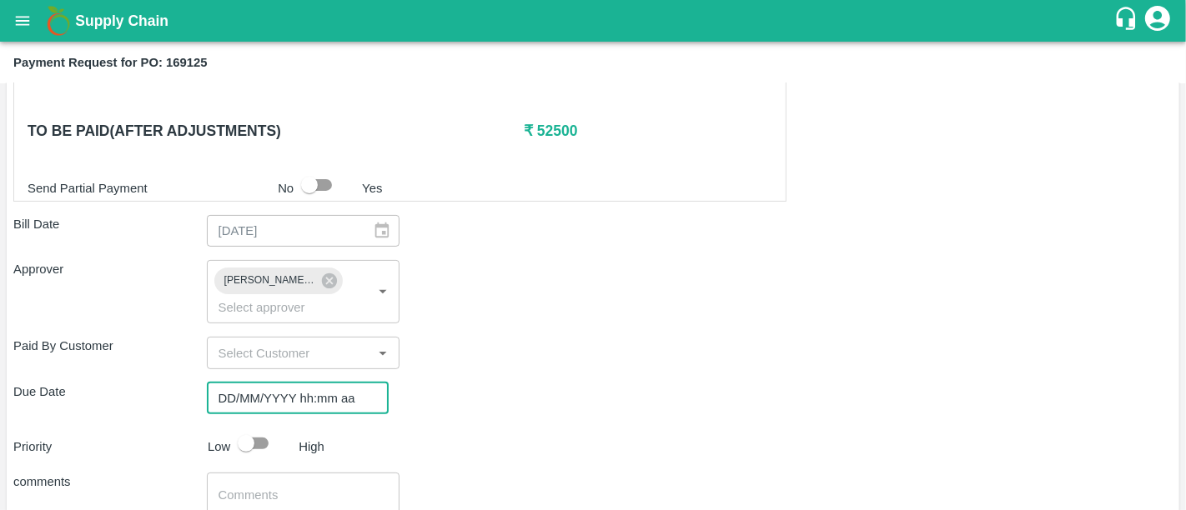
click at [281, 383] on input "DD/MM/YYYY hh:mm aa" at bounding box center [292, 399] width 170 height 32
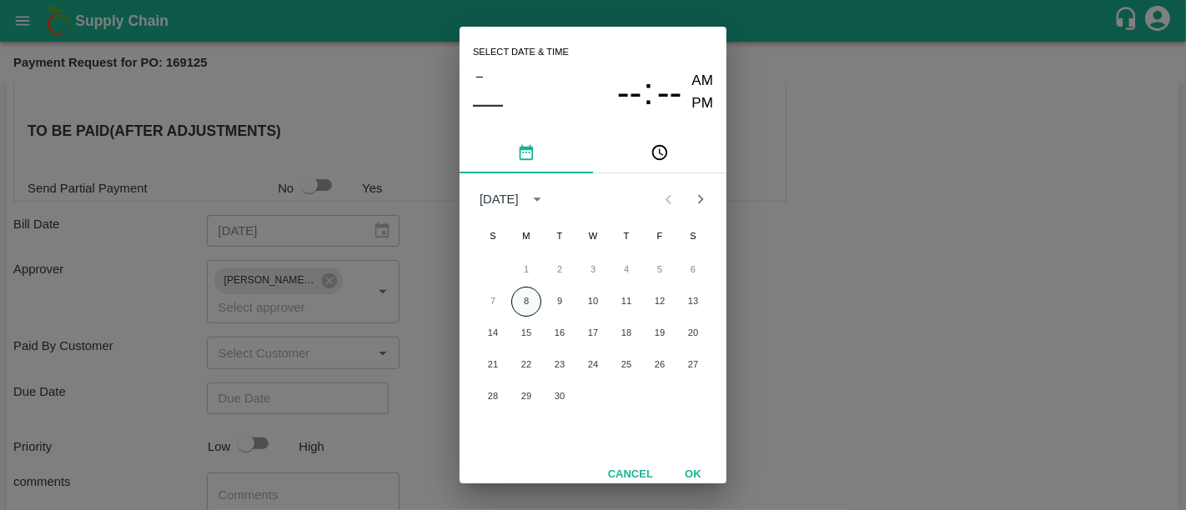
click at [538, 299] on button "8" at bounding box center [526, 302] width 30 height 30
type input "08/09/2025 12:00 AM"
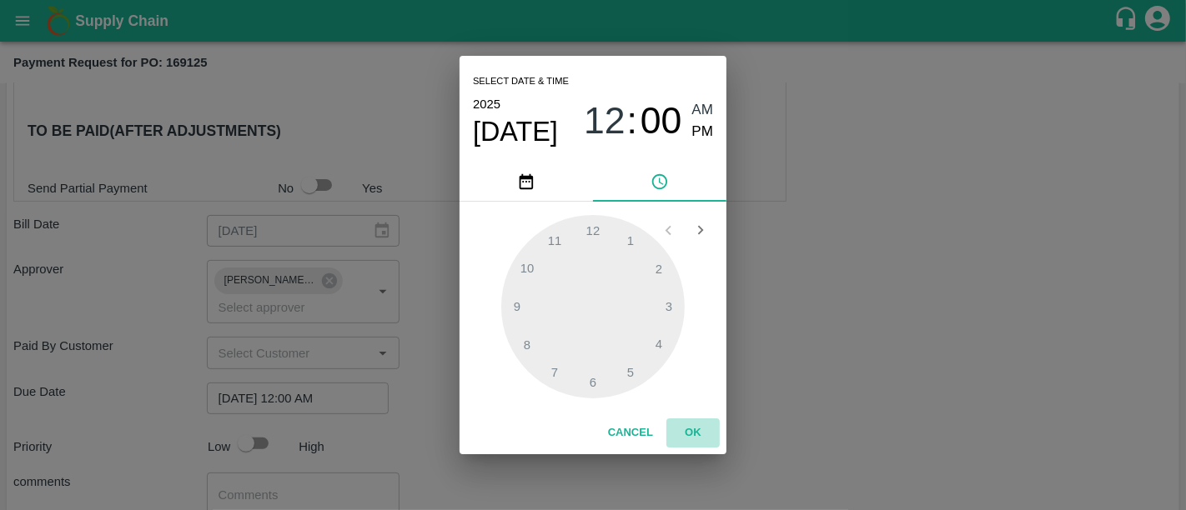
click at [695, 424] on button "OK" at bounding box center [692, 433] width 53 height 29
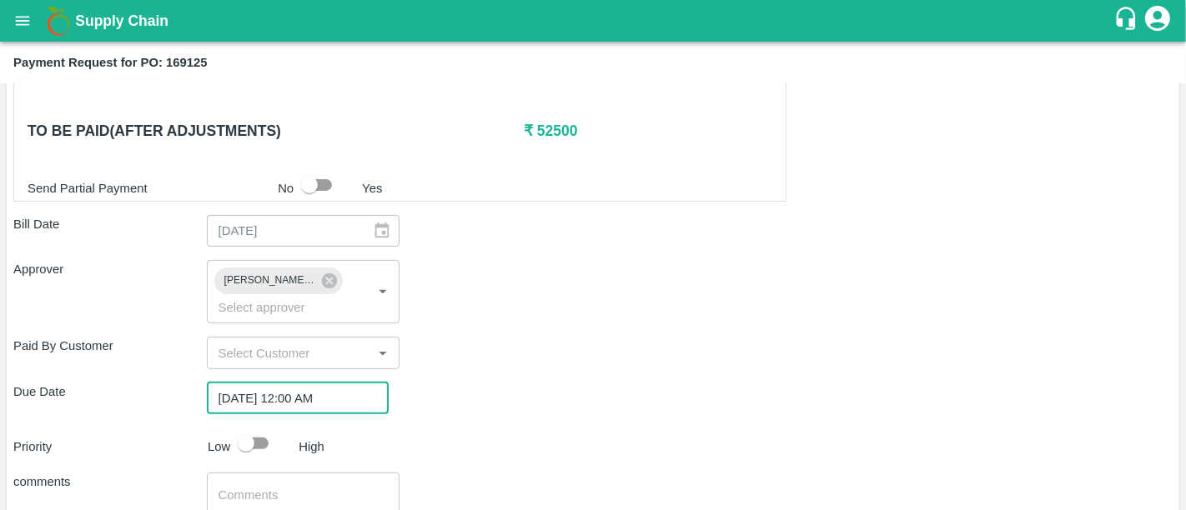
scroll to position [518, 0]
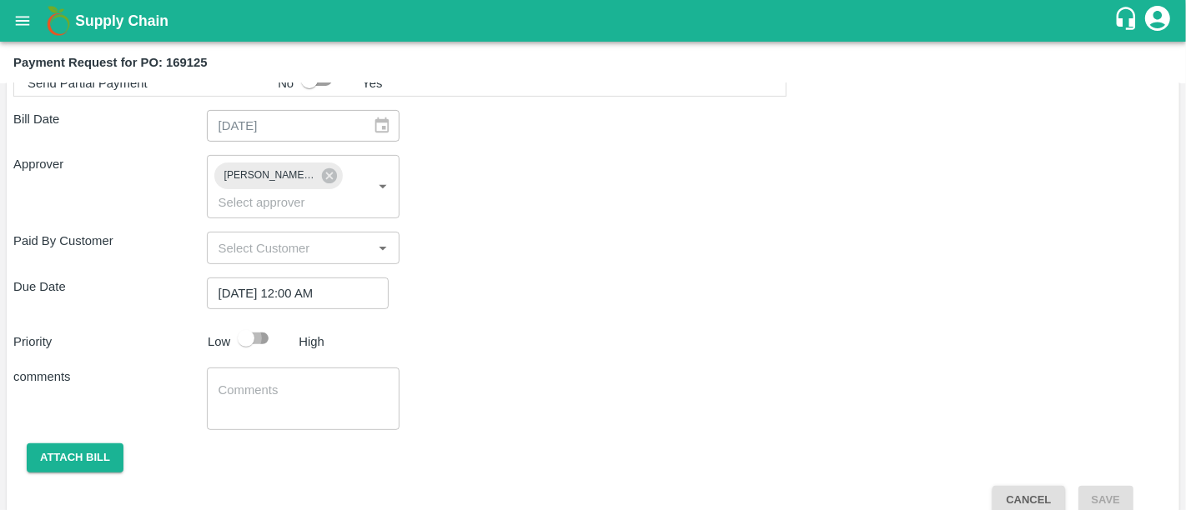
click at [247, 323] on input "checkbox" at bounding box center [245, 339] width 95 height 32
checkbox input "true"
click at [90, 445] on div "Shipment - SHIP/AHME/358067 Lots (Labels) Weight (Kgs) Total Price (₹) PLM-CHN/…" at bounding box center [592, 170] width 1159 height 687
click at [90, 445] on button "Attach bill" at bounding box center [75, 458] width 97 height 29
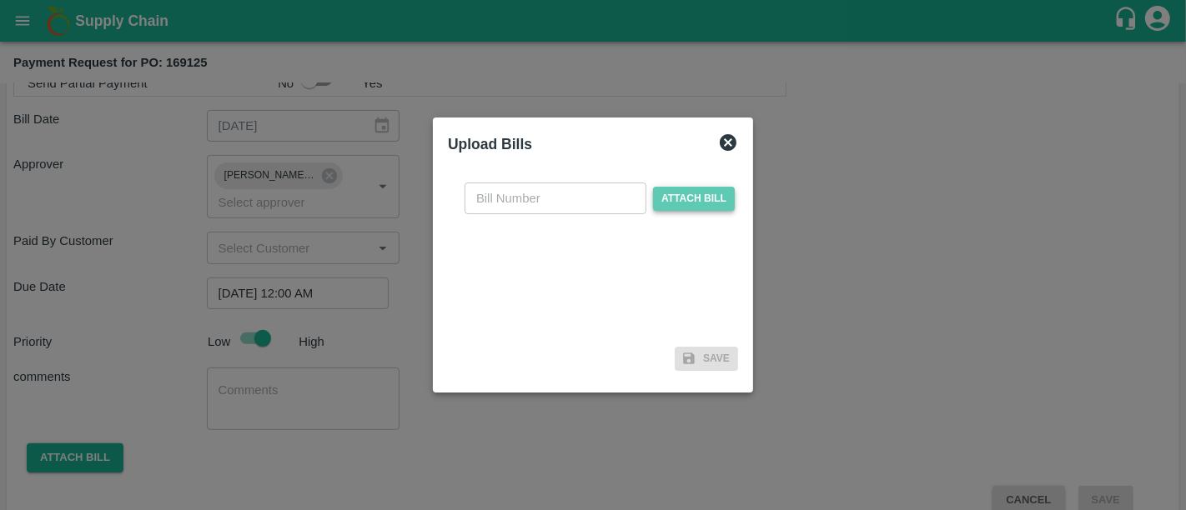
click at [695, 196] on span "Attach bill" at bounding box center [694, 199] width 82 height 24
click at [0, 0] on input "Attach bill" at bounding box center [0, 0] width 0 height 0
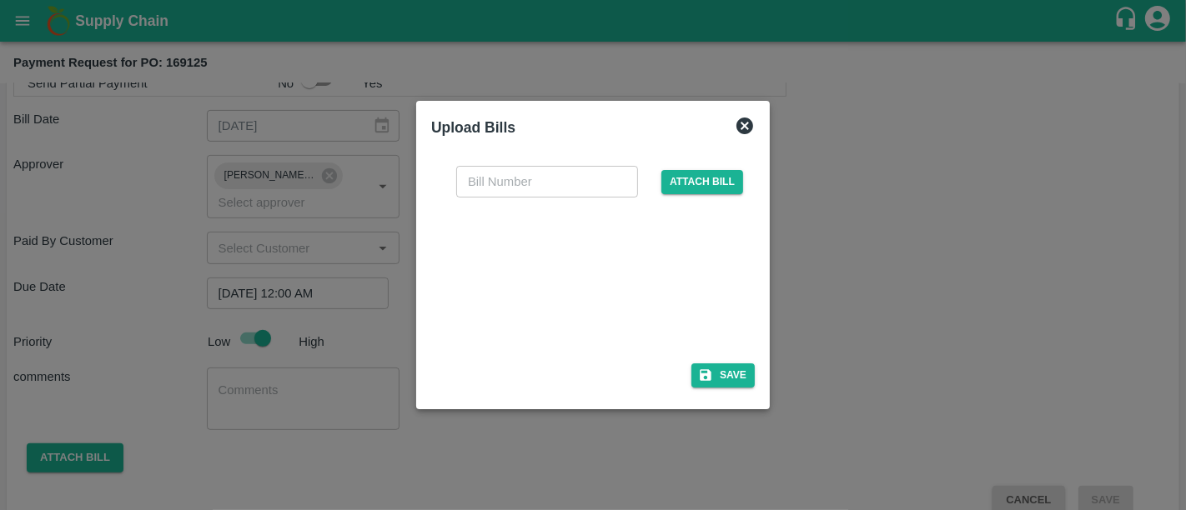
click at [557, 289] on div at bounding box center [589, 275] width 250 height 88
click at [613, 250] on div at bounding box center [589, 275] width 250 height 88
click at [506, 175] on input "text" at bounding box center [547, 182] width 182 height 32
paste input "314A/25-26"
click at [506, 175] on input "314A/25-26" at bounding box center [547, 182] width 182 height 32
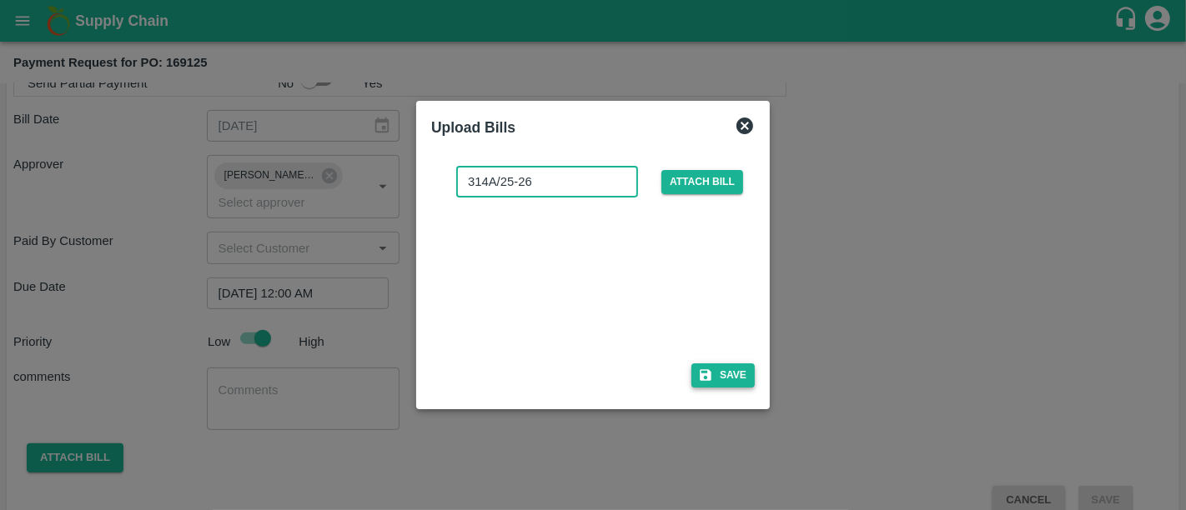
type input "314A/25-26"
click at [744, 383] on button "Save" at bounding box center [722, 376] width 63 height 24
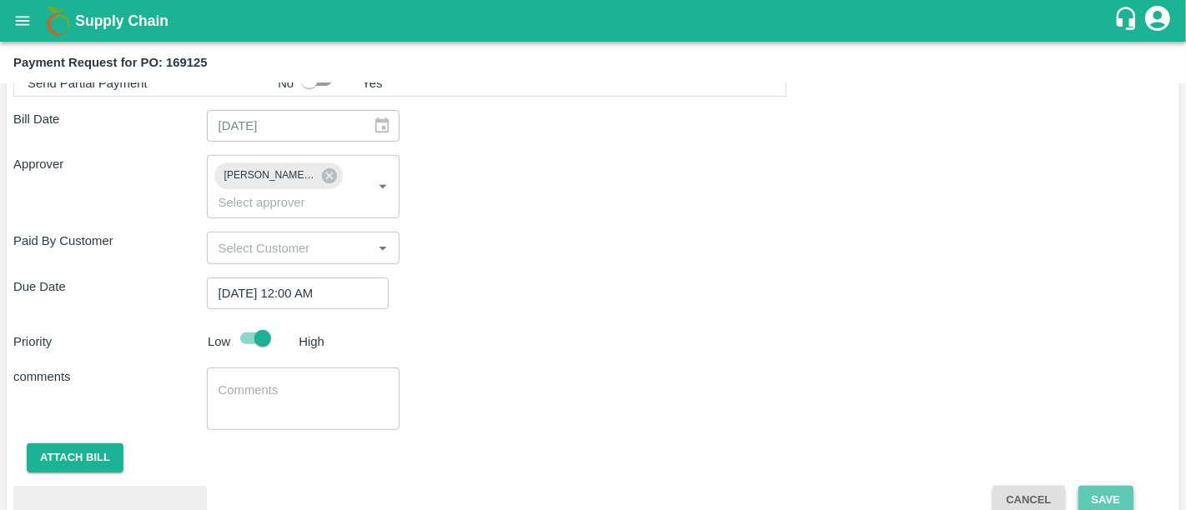
click at [1125, 486] on button "Save" at bounding box center [1105, 500] width 55 height 29
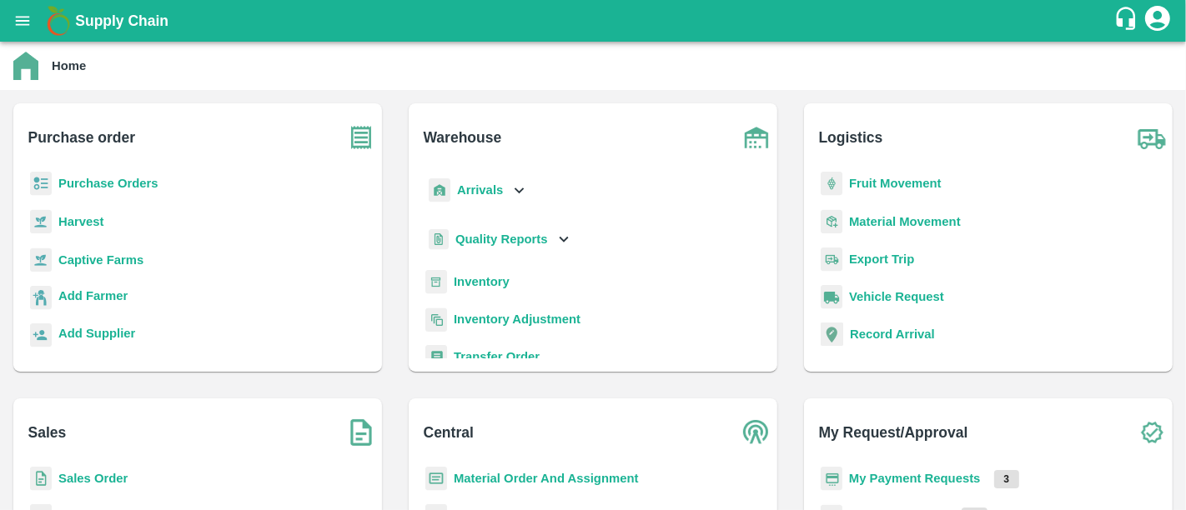
click at [946, 475] on b "My Payment Requests" at bounding box center [915, 478] width 132 height 13
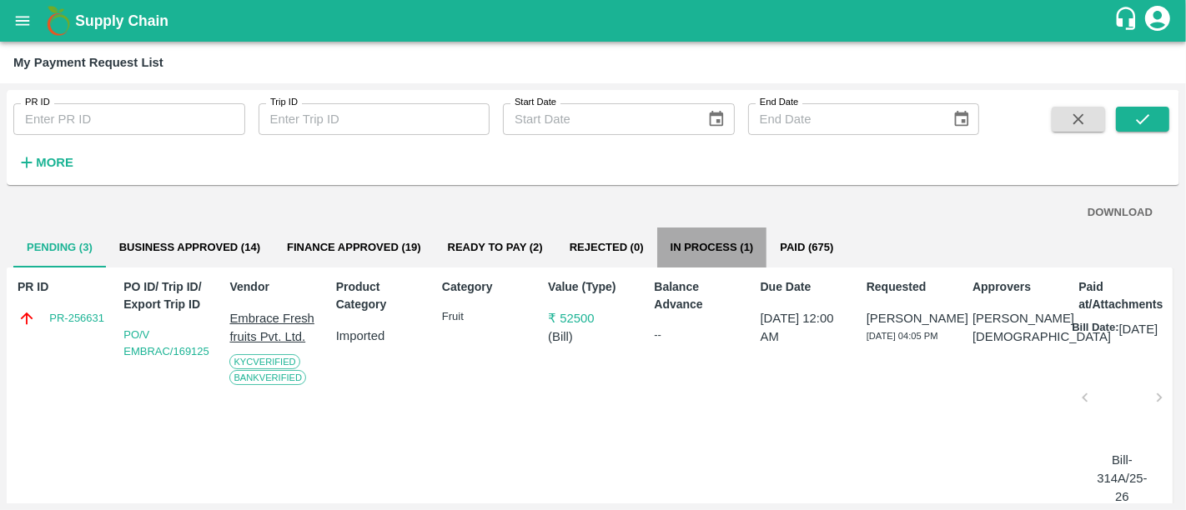
click at [698, 258] on button "In Process (1)" at bounding box center [712, 248] width 110 height 40
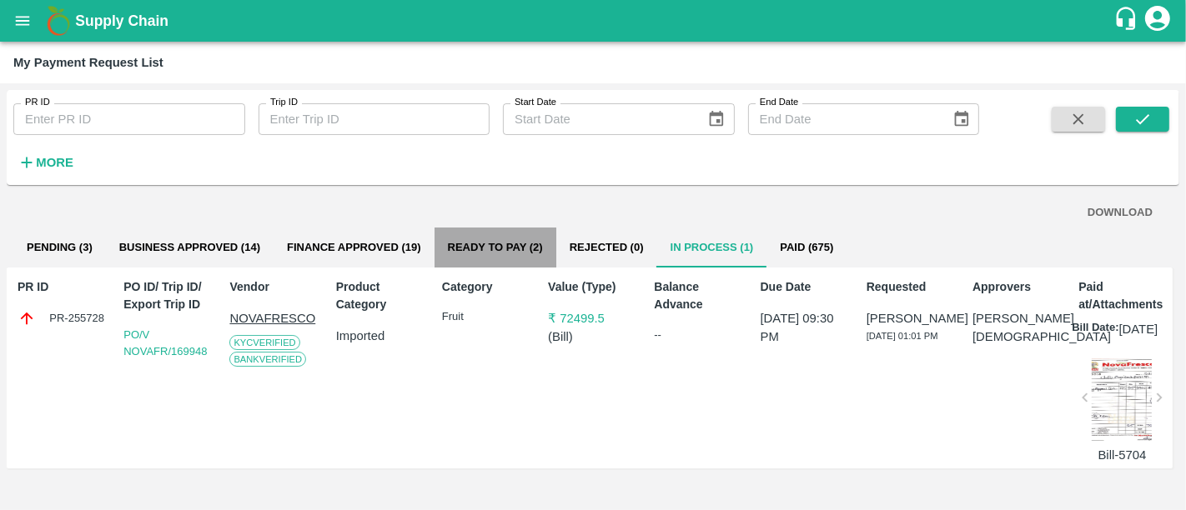
click at [512, 254] on button "Ready To Pay (2)" at bounding box center [495, 248] width 122 height 40
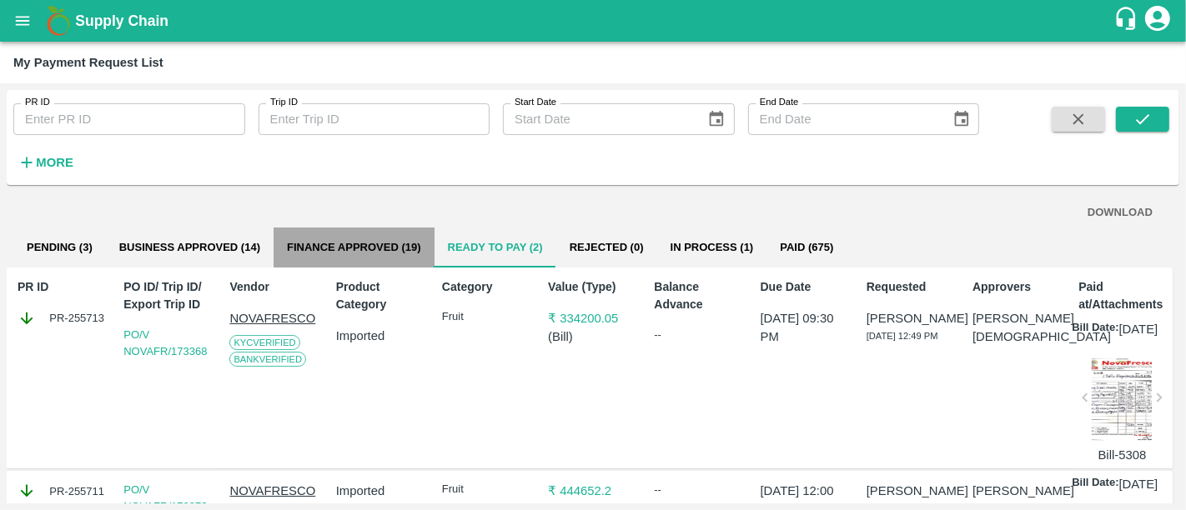
click at [379, 233] on button "Finance Approved (19)" at bounding box center [354, 248] width 161 height 40
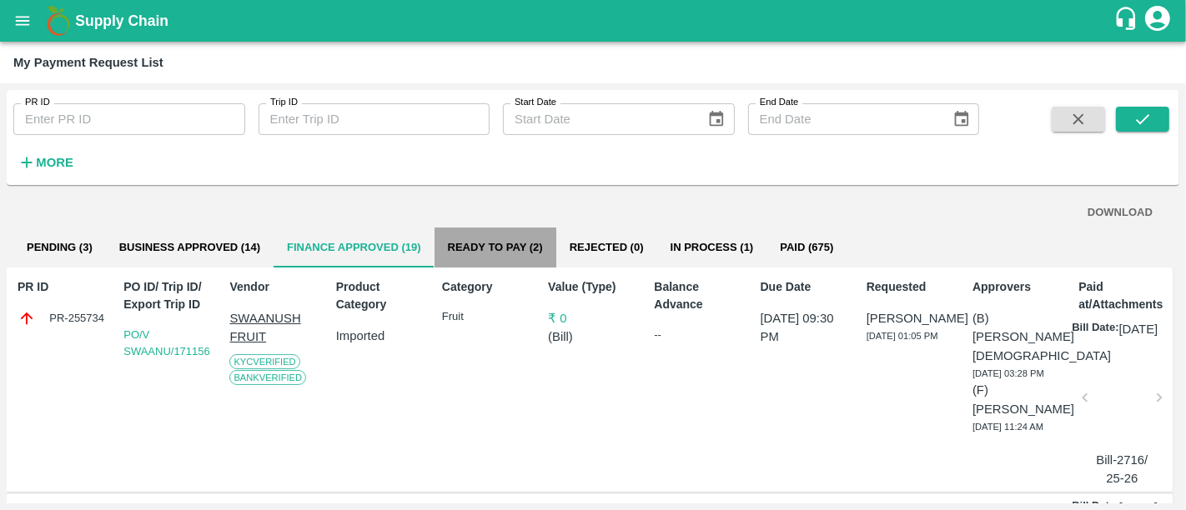
click at [531, 251] on button "Ready To Pay (2)" at bounding box center [495, 248] width 122 height 40
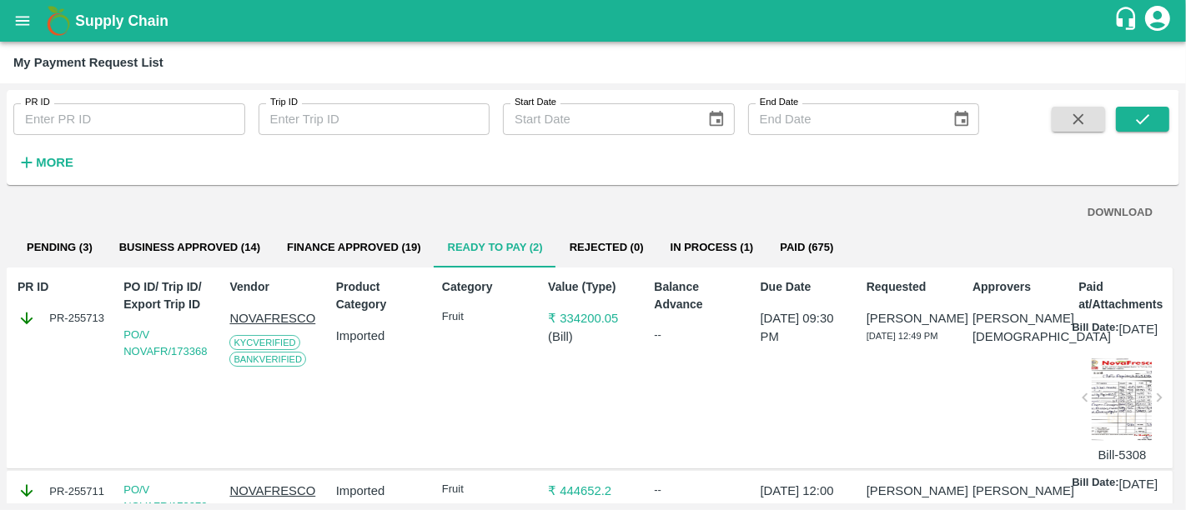
click at [173, 25] on h1 "Supply Chain" at bounding box center [594, 20] width 1038 height 23
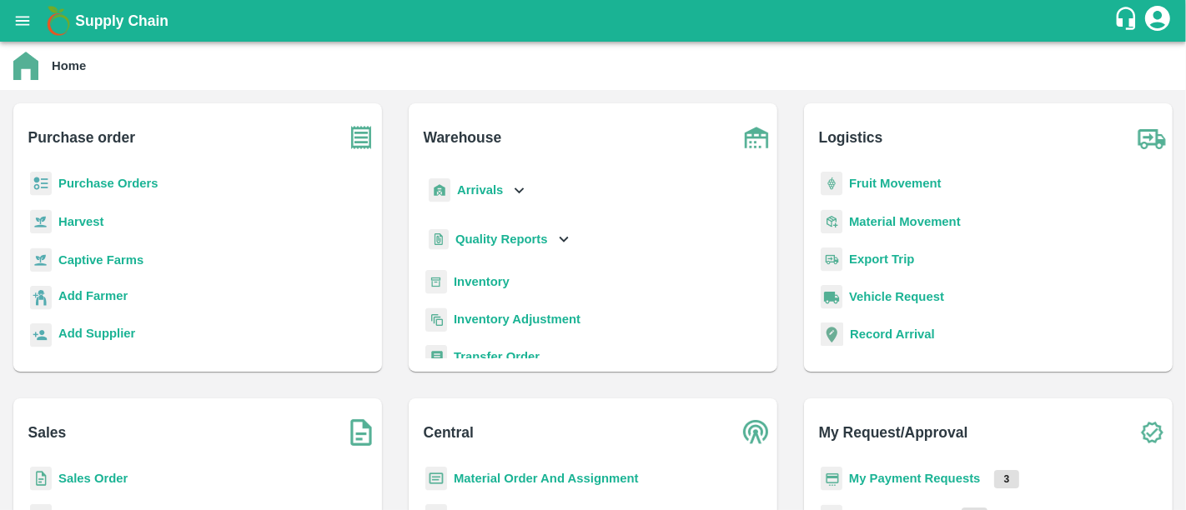
click at [112, 179] on b "Purchase Orders" at bounding box center [108, 183] width 100 height 13
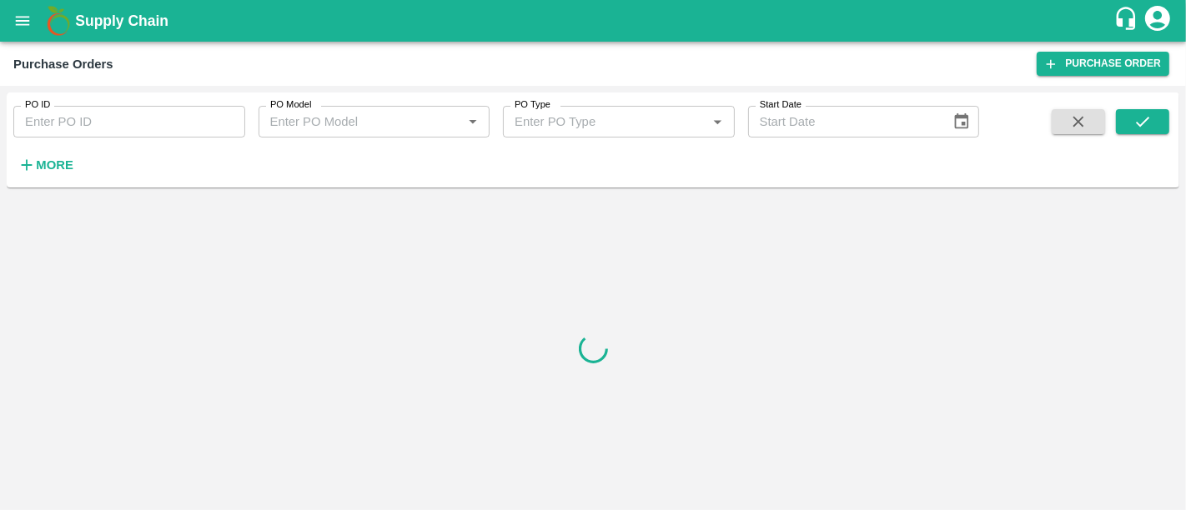
click at [97, 131] on input "PO ID" at bounding box center [129, 122] width 232 height 32
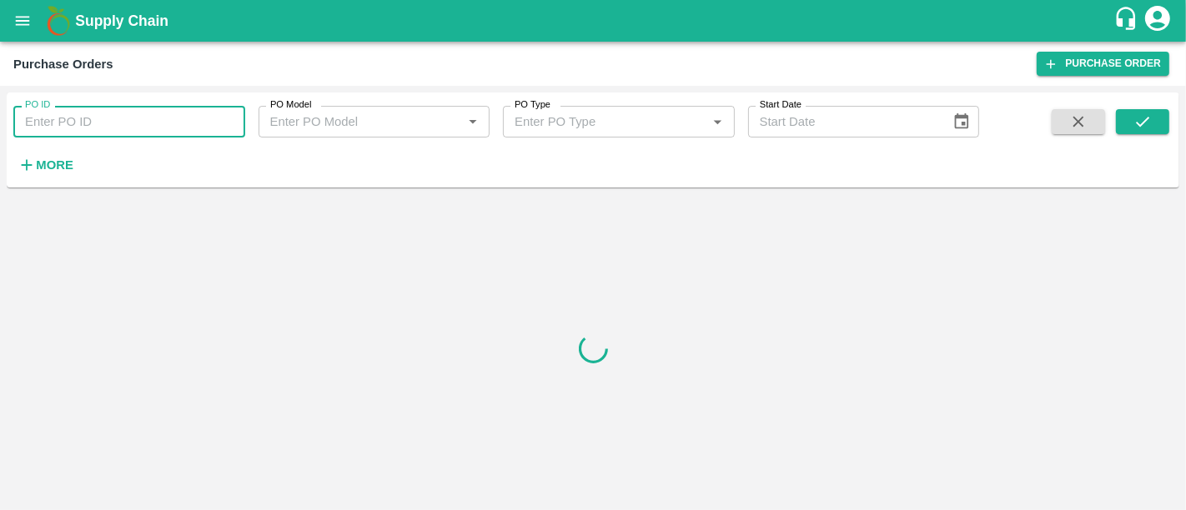
paste input "169125"
type input "169125"
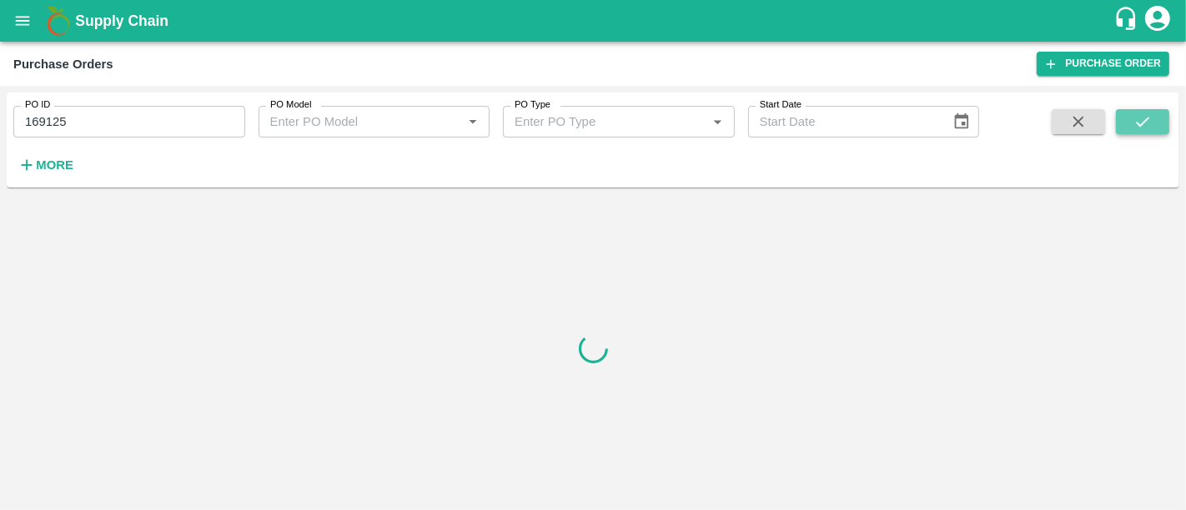
click at [1140, 119] on icon "submit" at bounding box center [1142, 122] width 18 height 18
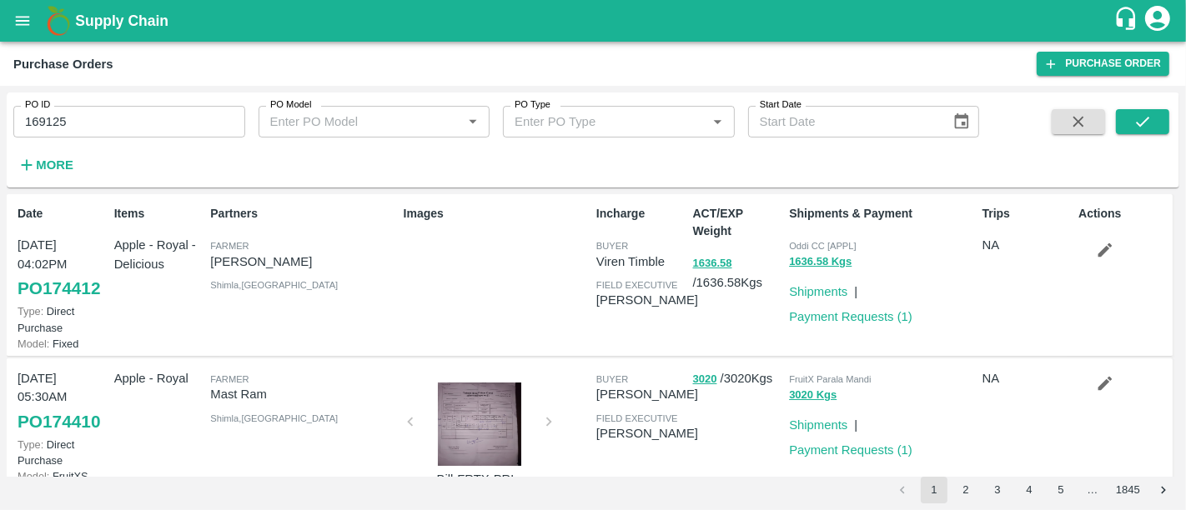
click at [171, 28] on h1 "Supply Chain" at bounding box center [594, 20] width 1038 height 23
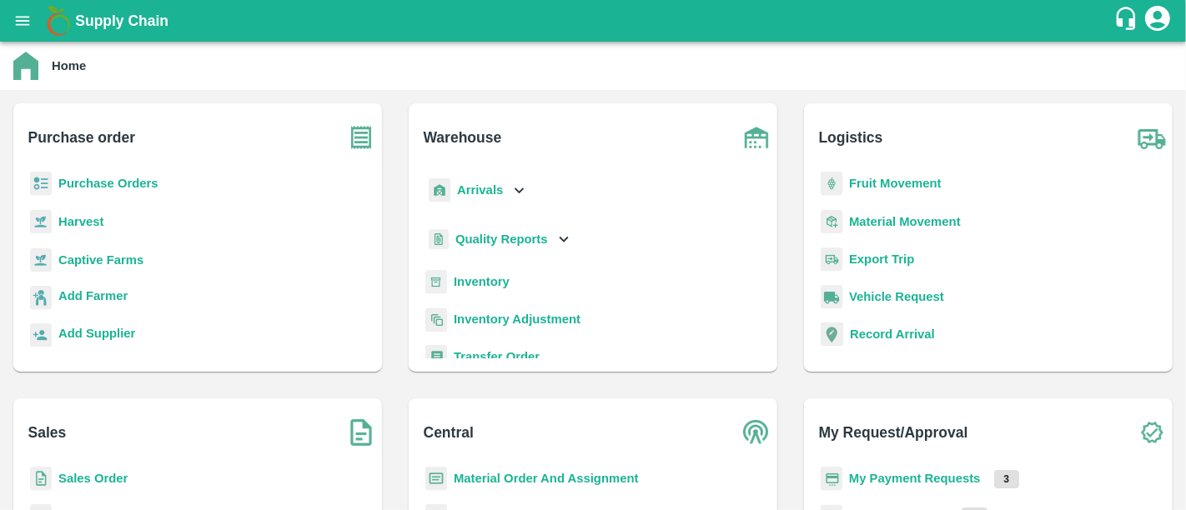
click at [926, 472] on b "My Payment Requests" at bounding box center [915, 478] width 132 height 13
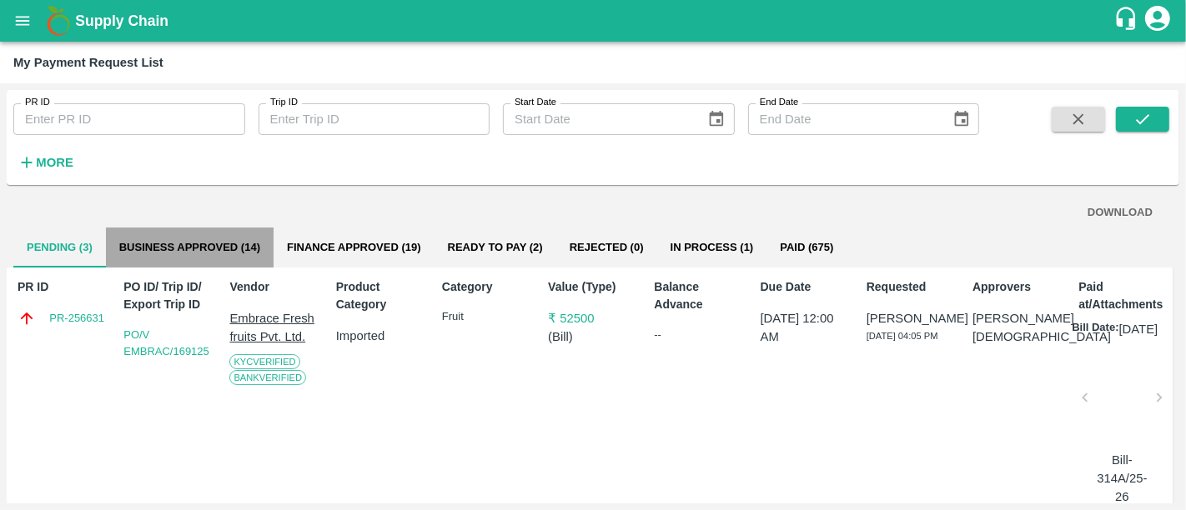
click at [182, 254] on button "Business Approved (14)" at bounding box center [190, 248] width 168 height 40
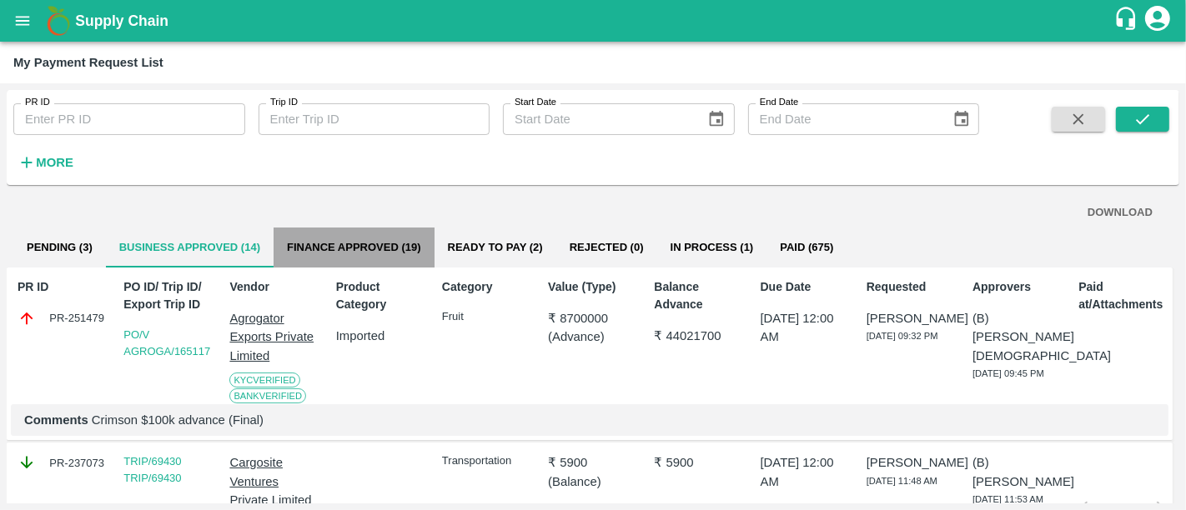
click at [321, 241] on button "Finance Approved (19)" at bounding box center [354, 248] width 161 height 40
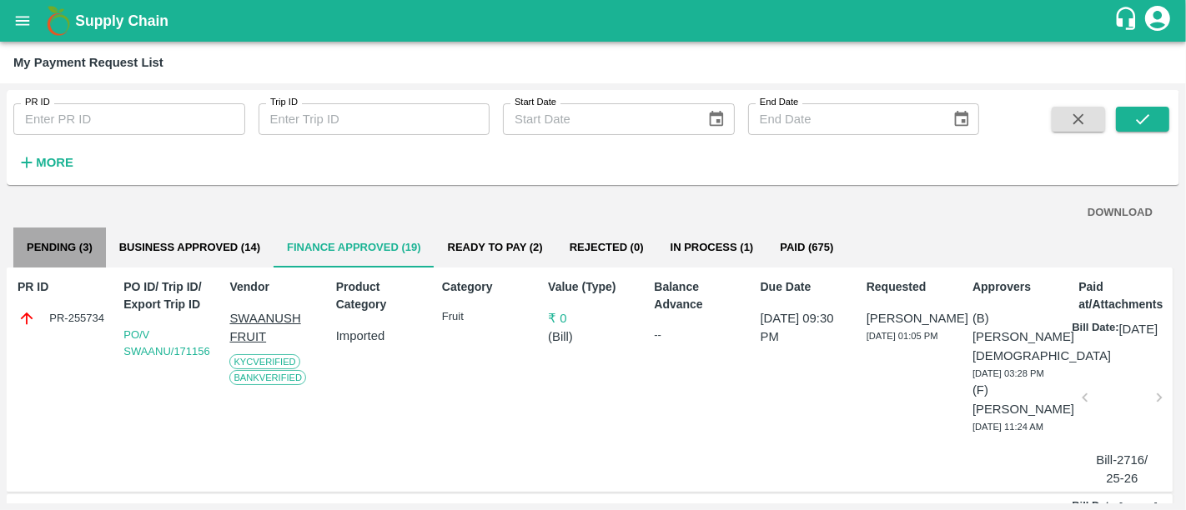
click at [76, 249] on button "Pending (3)" at bounding box center [59, 248] width 93 height 40
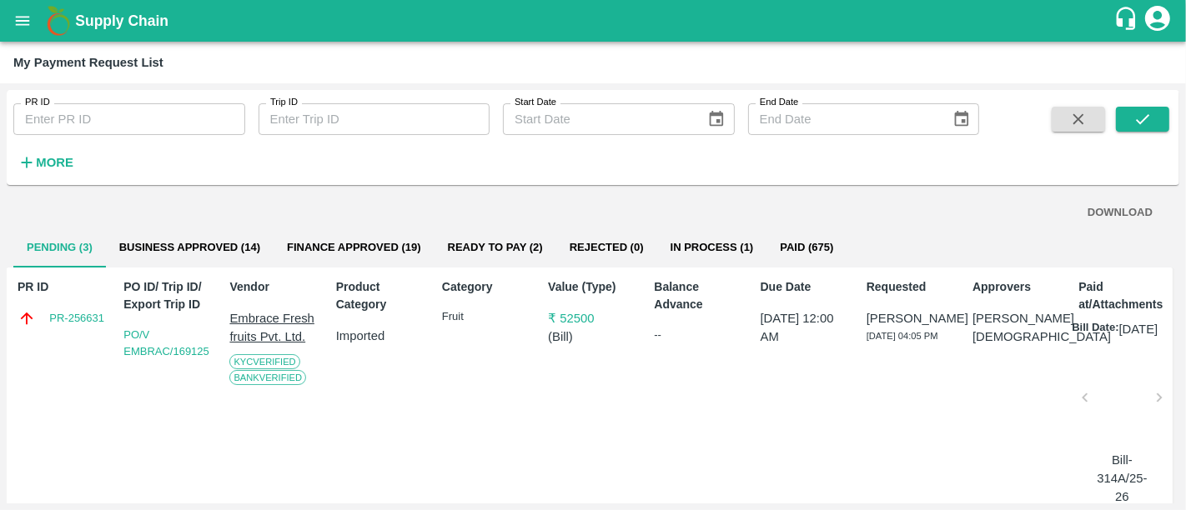
click at [149, 32] on h1 "Supply Chain" at bounding box center [594, 20] width 1038 height 23
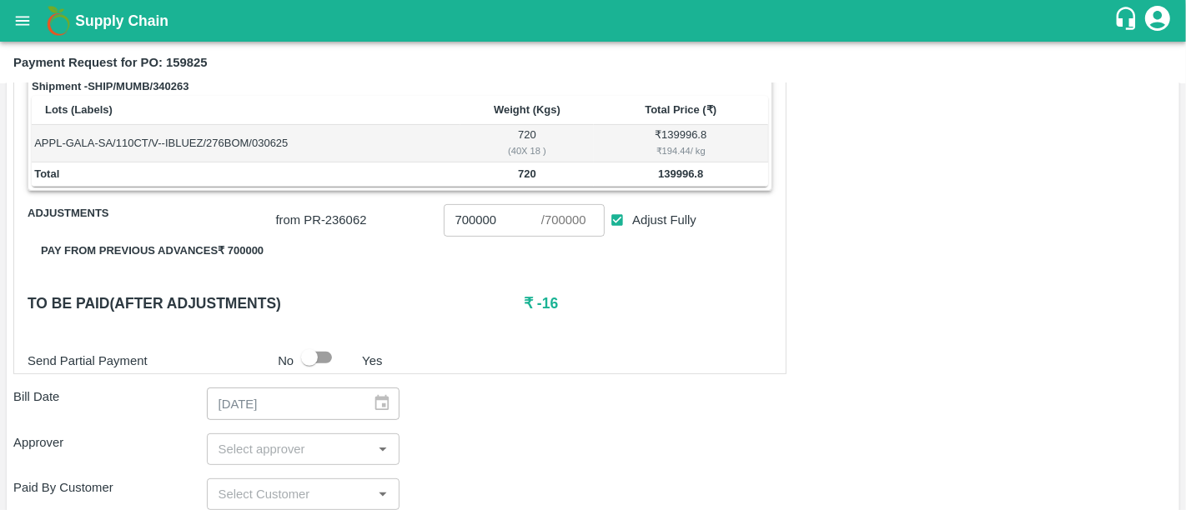
scroll to position [438, 0]
click at [187, 67] on b "Payment Request for PO: 159825" at bounding box center [110, 62] width 194 height 13
copy b "159825"
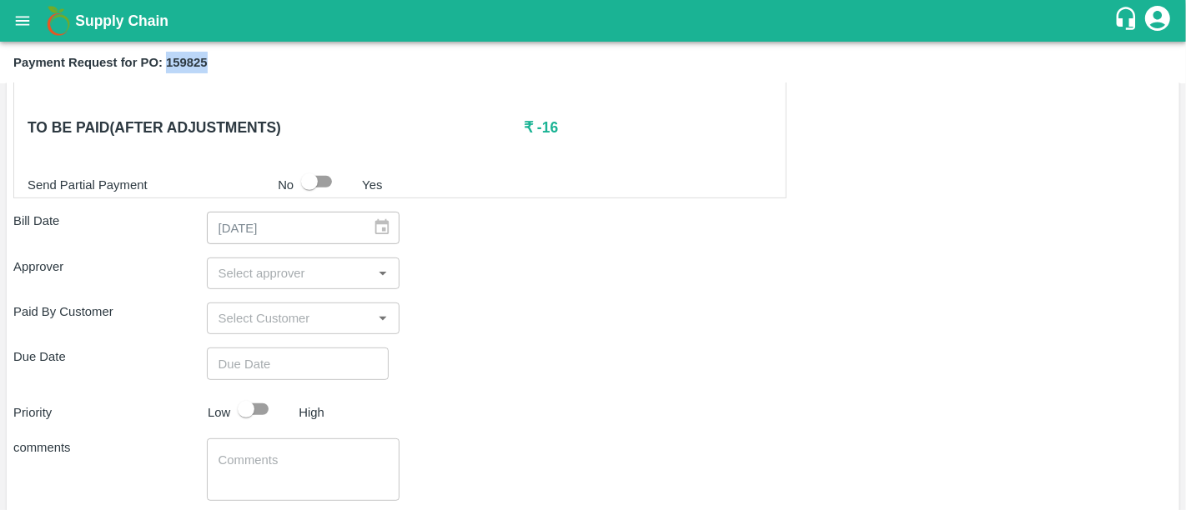
click at [285, 283] on div "​" at bounding box center [303, 274] width 193 height 32
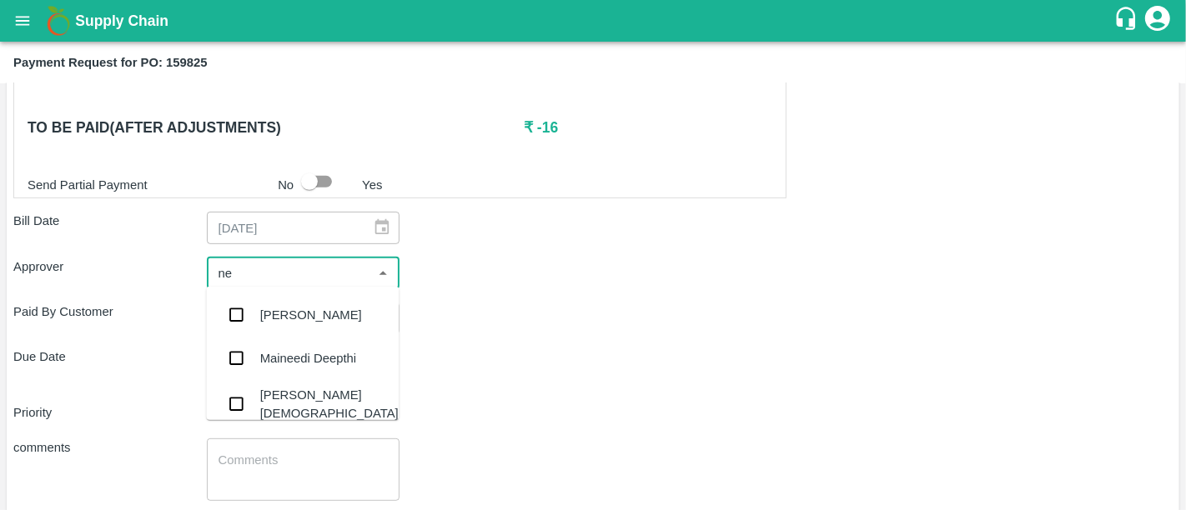
type input "nee"
click at [292, 387] on div "[PERSON_NAME][DEMOGRAPHIC_DATA]" at bounding box center [302, 404] width 193 height 48
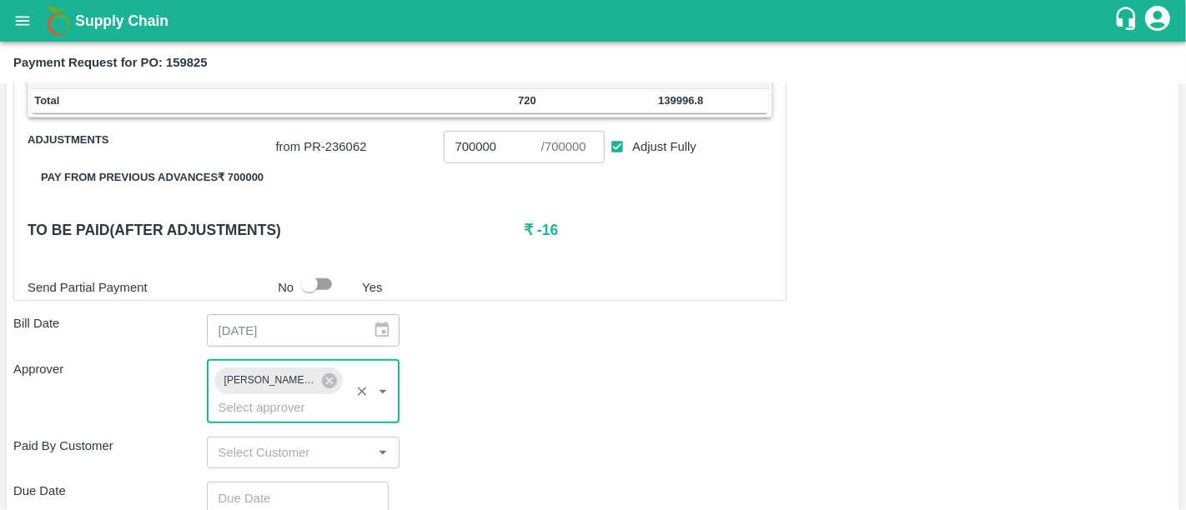
scroll to position [511, 0]
click at [457, 137] on input "700000" at bounding box center [493, 148] width 98 height 32
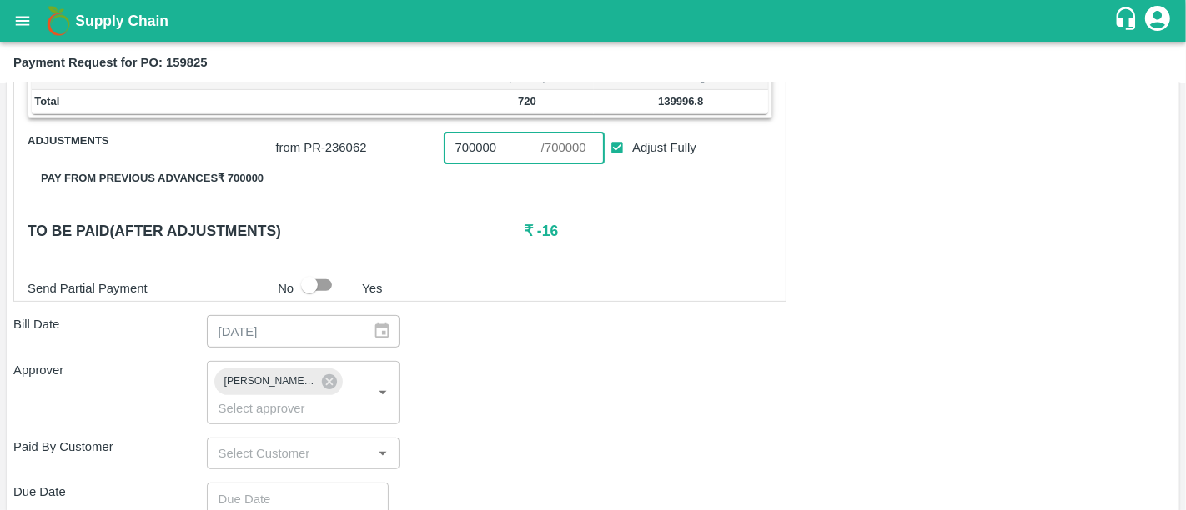
click at [457, 137] on input "700000" at bounding box center [493, 148] width 98 height 32
click at [558, 229] on h6 "₹ 699984" at bounding box center [648, 230] width 249 height 23
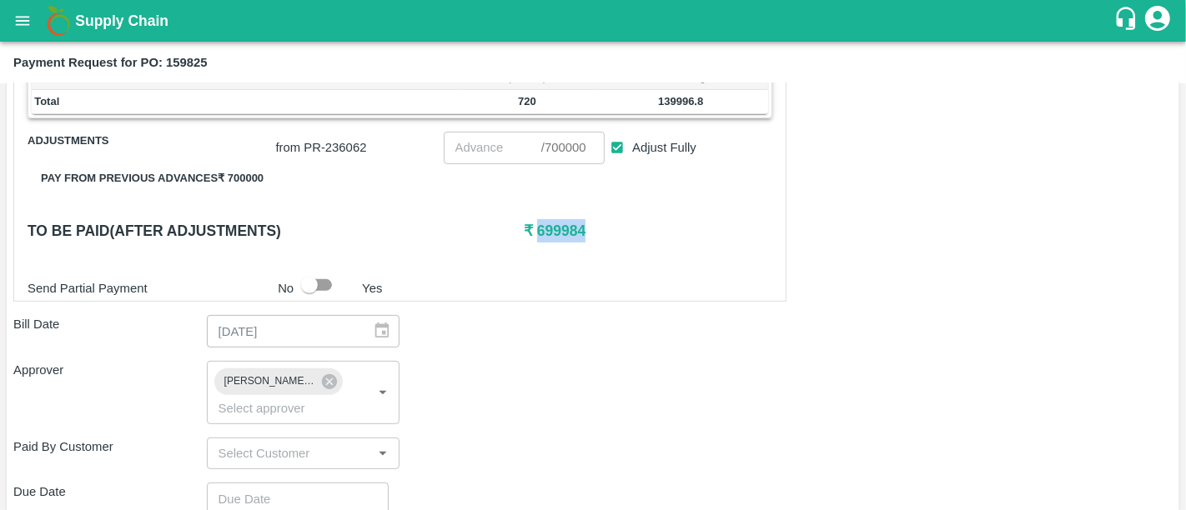
click at [558, 229] on h6 "₹ 699984" at bounding box center [648, 230] width 249 height 23
copy h6 "699984"
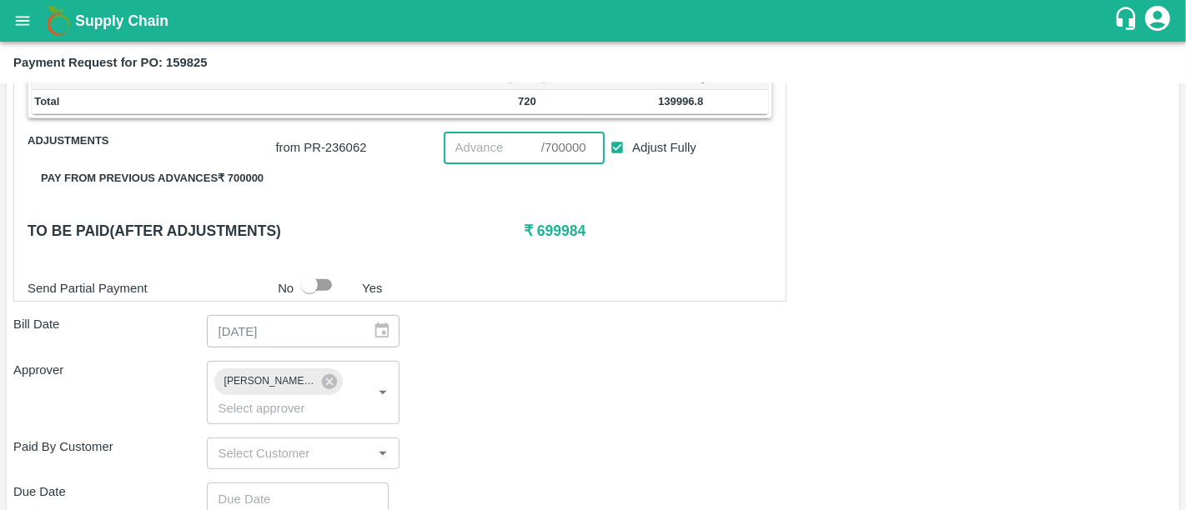
paste input "699984"
click at [475, 137] on input "number" at bounding box center [493, 148] width 98 height 32
type input "699984"
click at [517, 438] on div "Paid By Customer ​" at bounding box center [592, 454] width 1159 height 32
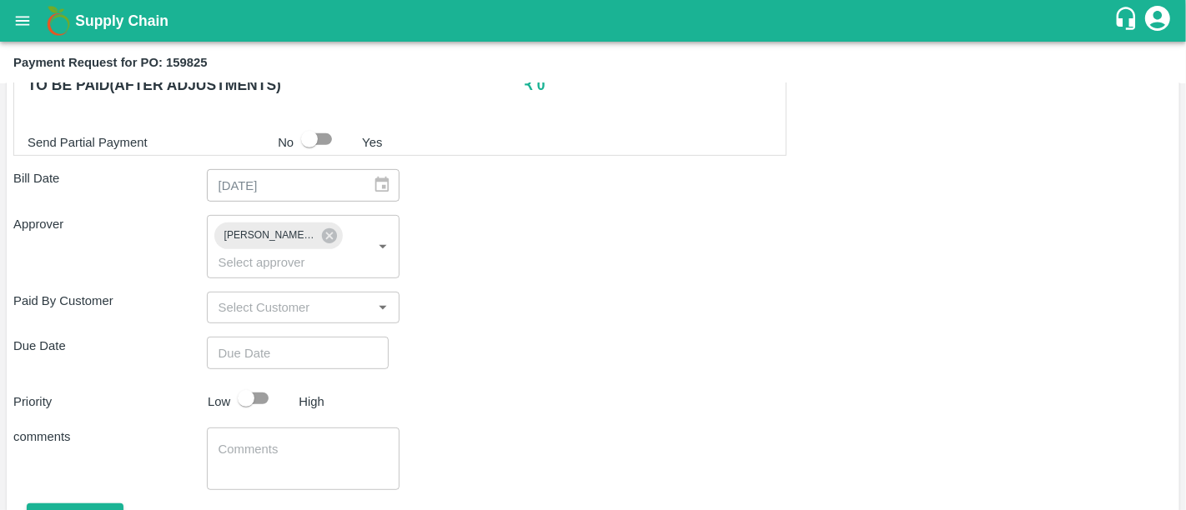
scroll to position [657, 0]
type input "DD/MM/YYYY hh:mm aa"
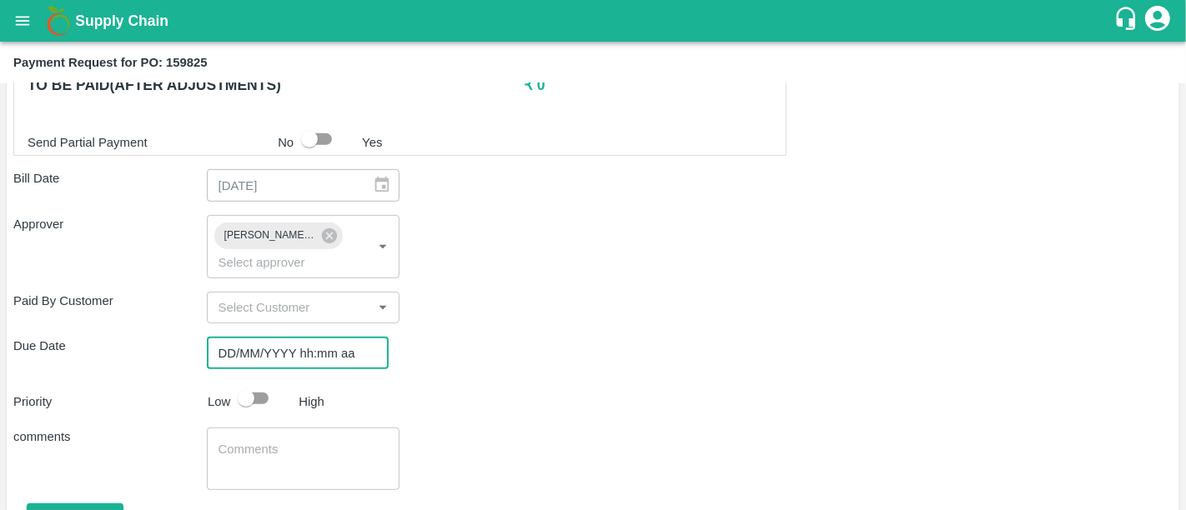
click at [286, 337] on input "DD/MM/YYYY hh:mm aa" at bounding box center [292, 353] width 170 height 32
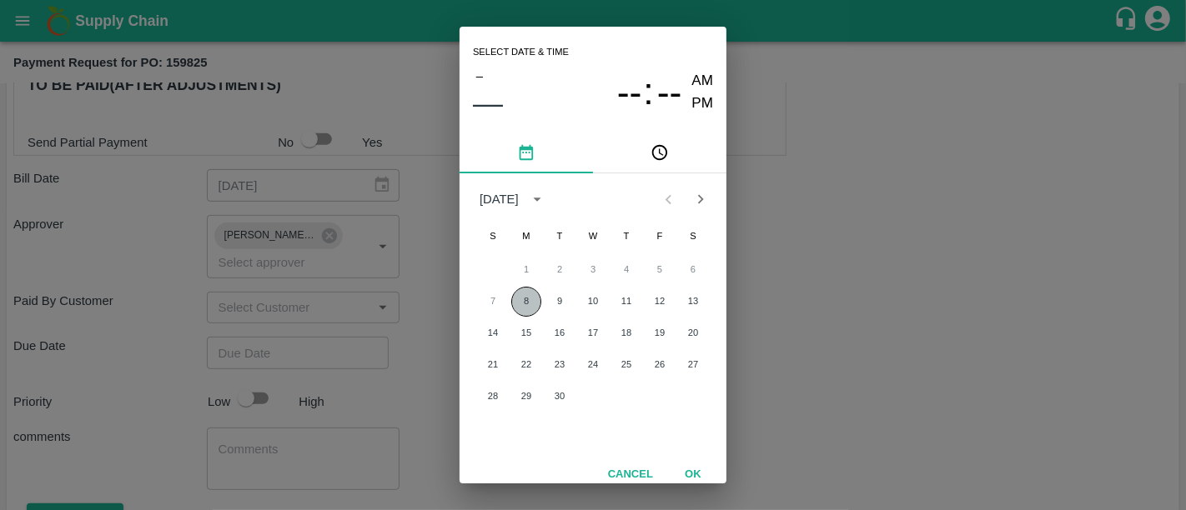
click at [523, 294] on button "8" at bounding box center [526, 302] width 30 height 30
type input "08/09/2025 12:00 AM"
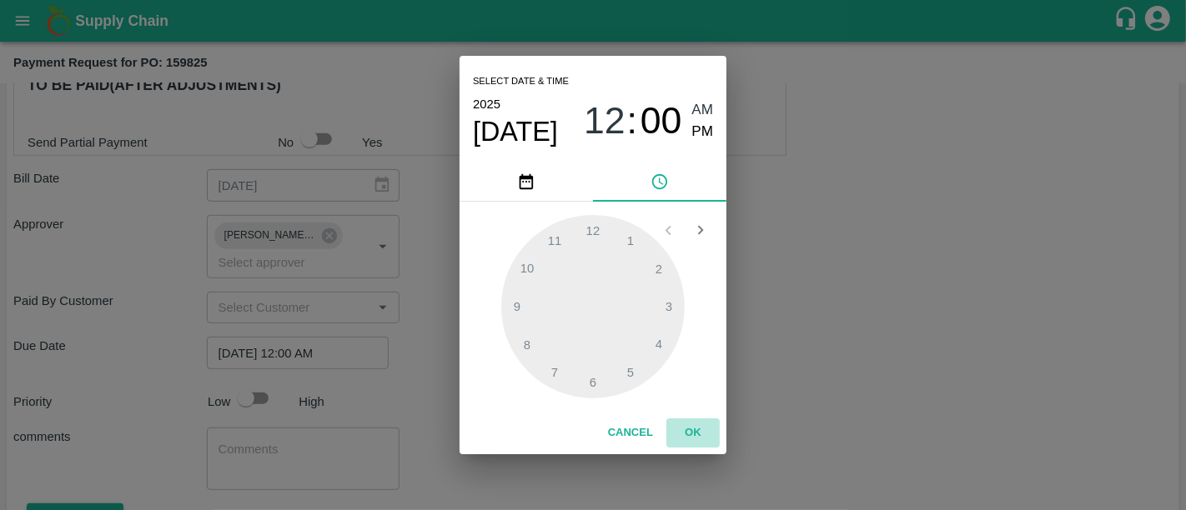
click at [688, 429] on button "OK" at bounding box center [692, 433] width 53 height 29
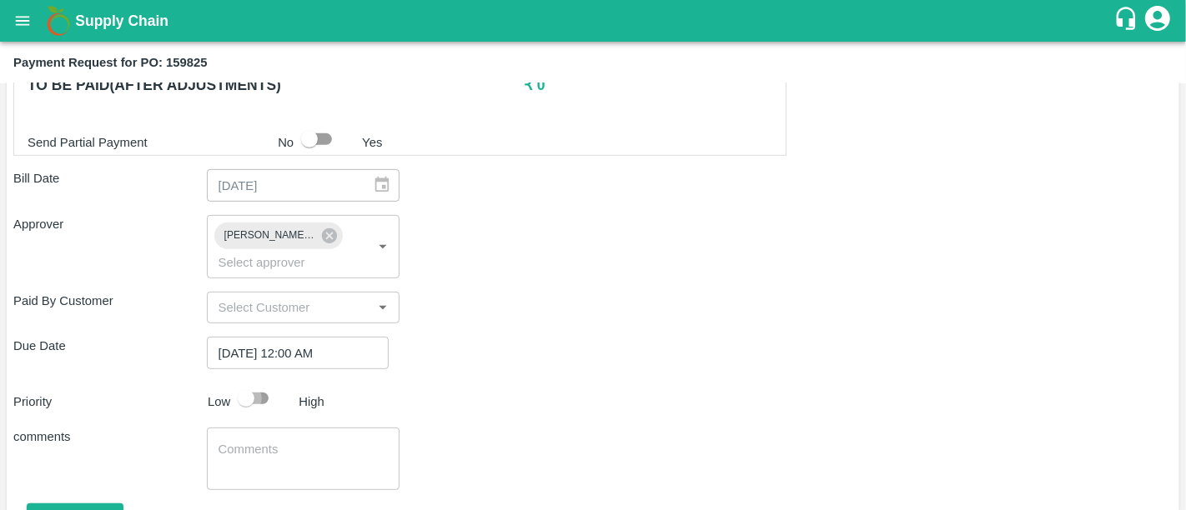
click at [264, 383] on input "checkbox" at bounding box center [245, 399] width 95 height 32
checkbox input "true"
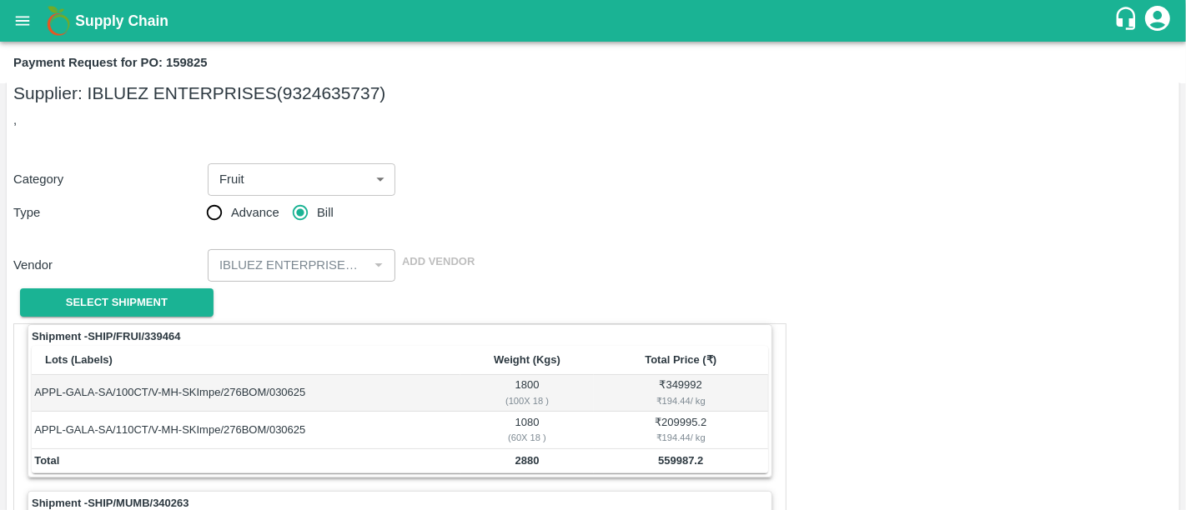
scroll to position [0, 0]
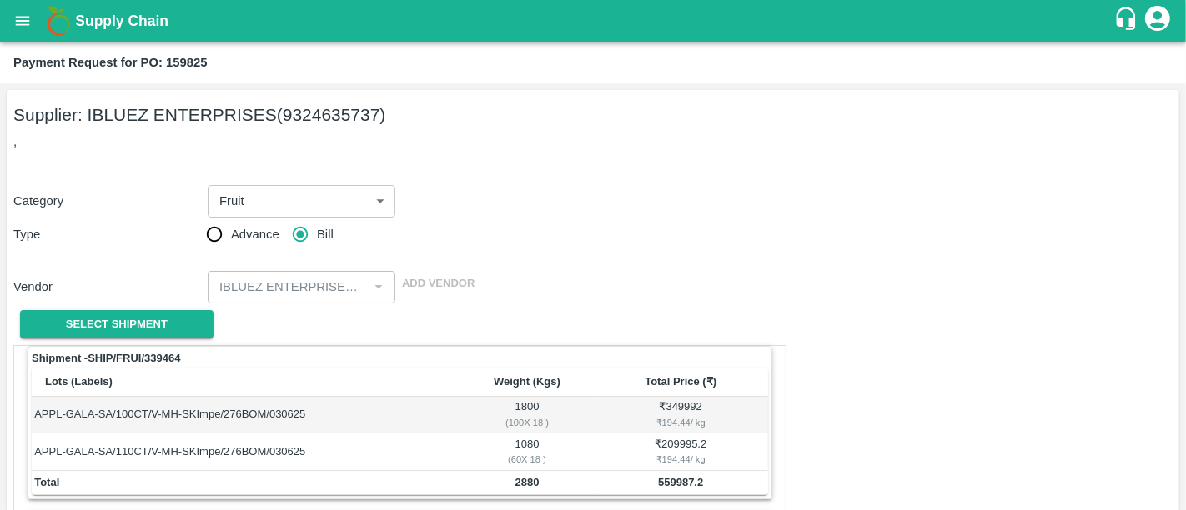
click at [191, 56] on b "Payment Request for PO: 159825" at bounding box center [110, 62] width 194 height 13
copy b "159825"
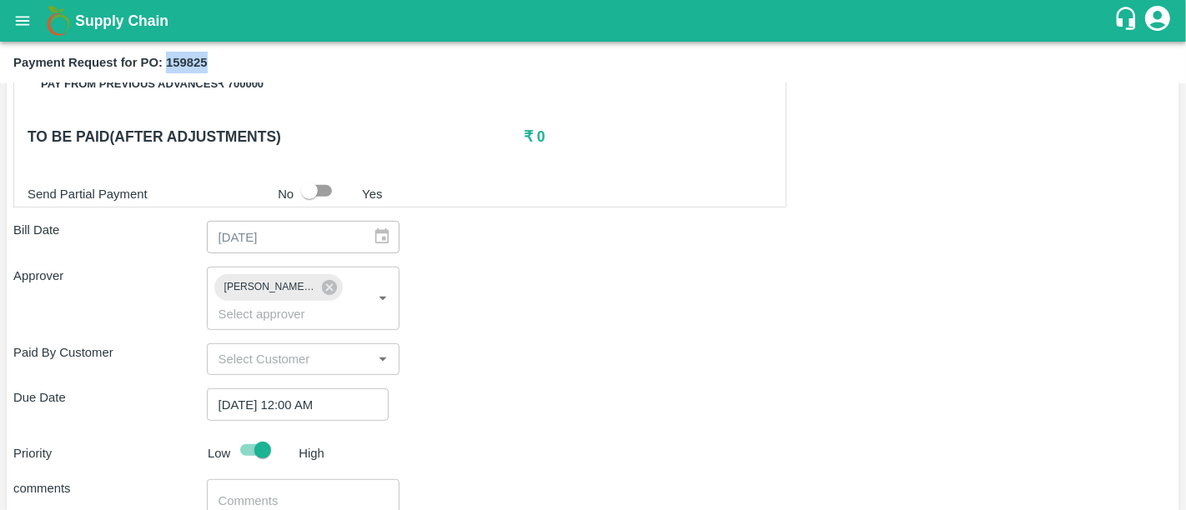
scroll to position [715, 0]
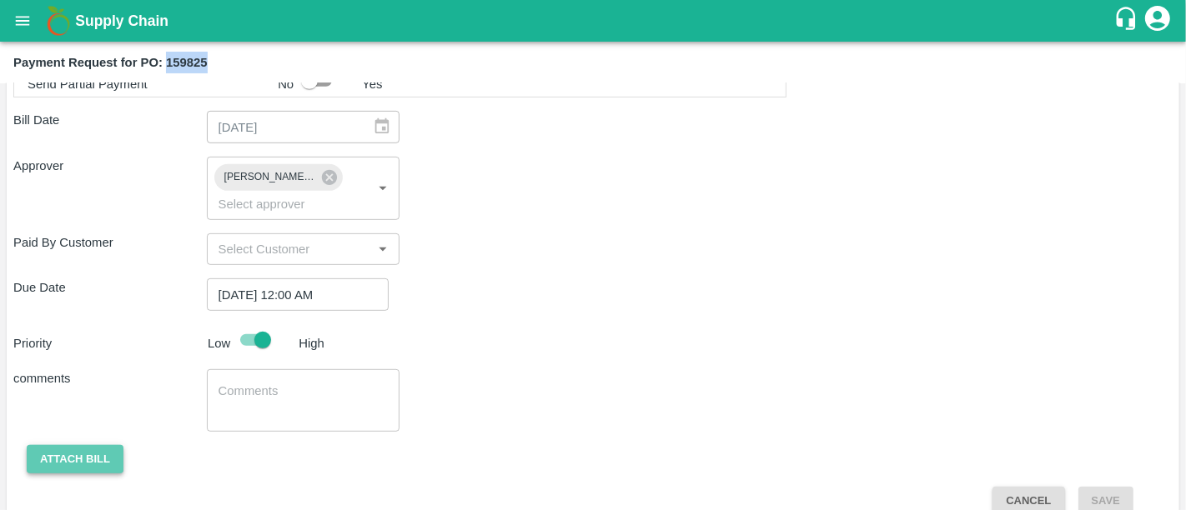
click at [98, 445] on button "Attach bill" at bounding box center [75, 459] width 97 height 29
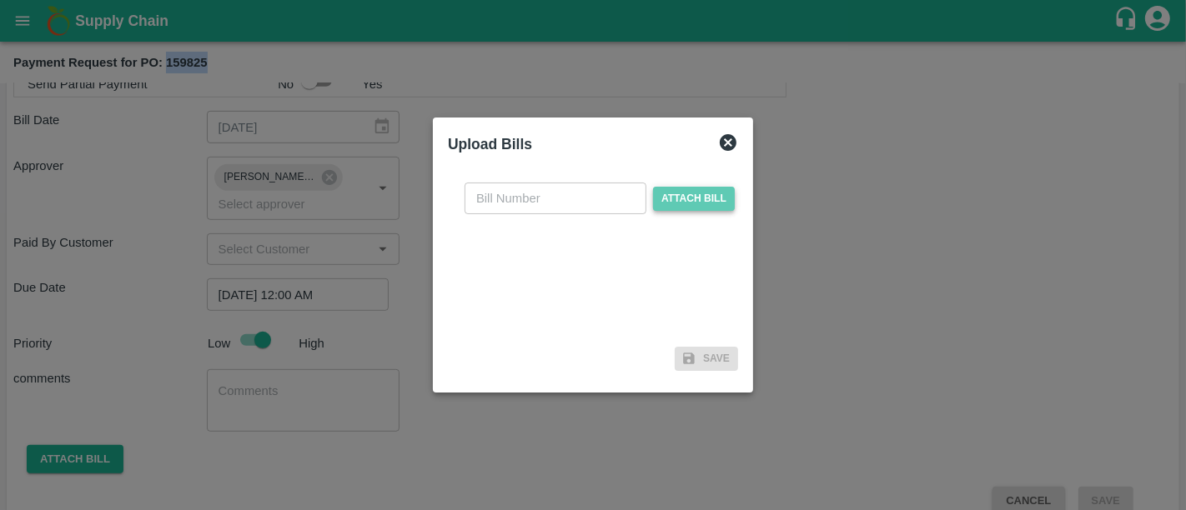
click at [697, 203] on span "Attach bill" at bounding box center [694, 199] width 82 height 24
click at [0, 0] on input "Attach bill" at bounding box center [0, 0] width 0 height 0
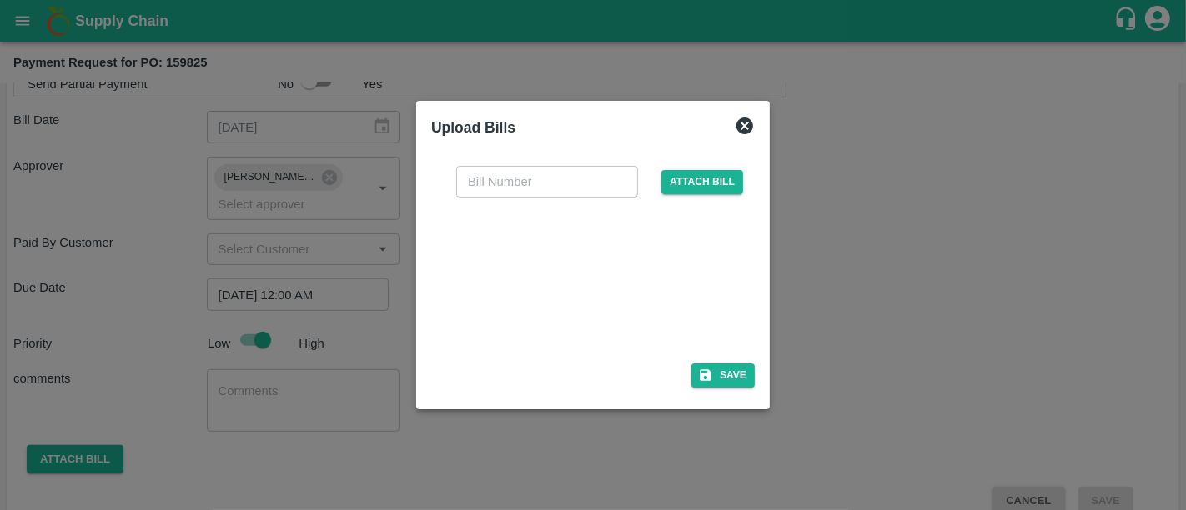
click at [512, 296] on div at bounding box center [589, 275] width 250 height 88
click at [564, 186] on input "text" at bounding box center [547, 182] width 182 height 32
type input "PI/1"
click at [729, 373] on button "Save" at bounding box center [722, 376] width 63 height 24
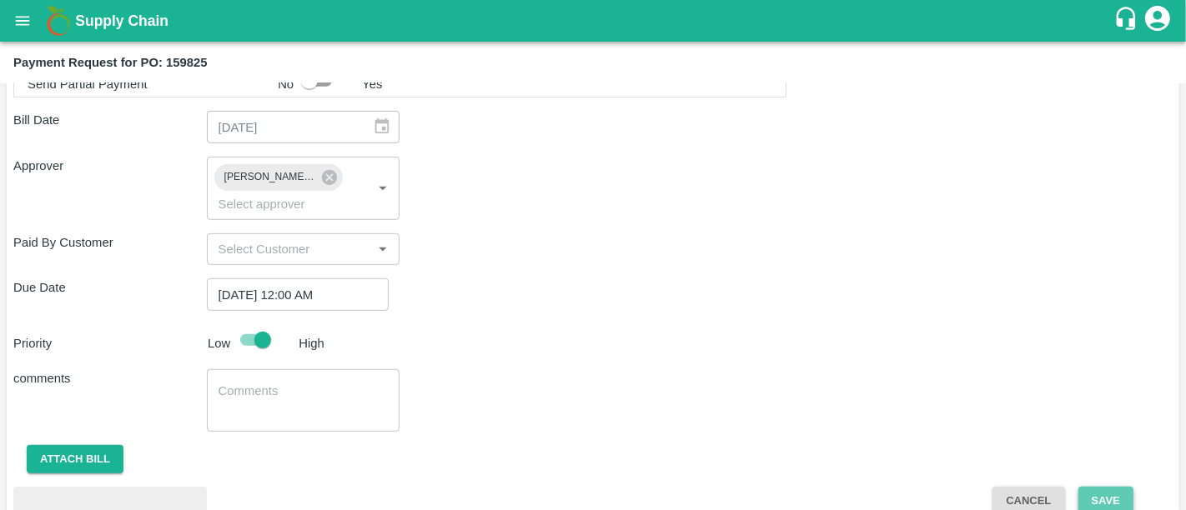
click at [1097, 487] on button "Save" at bounding box center [1105, 501] width 55 height 29
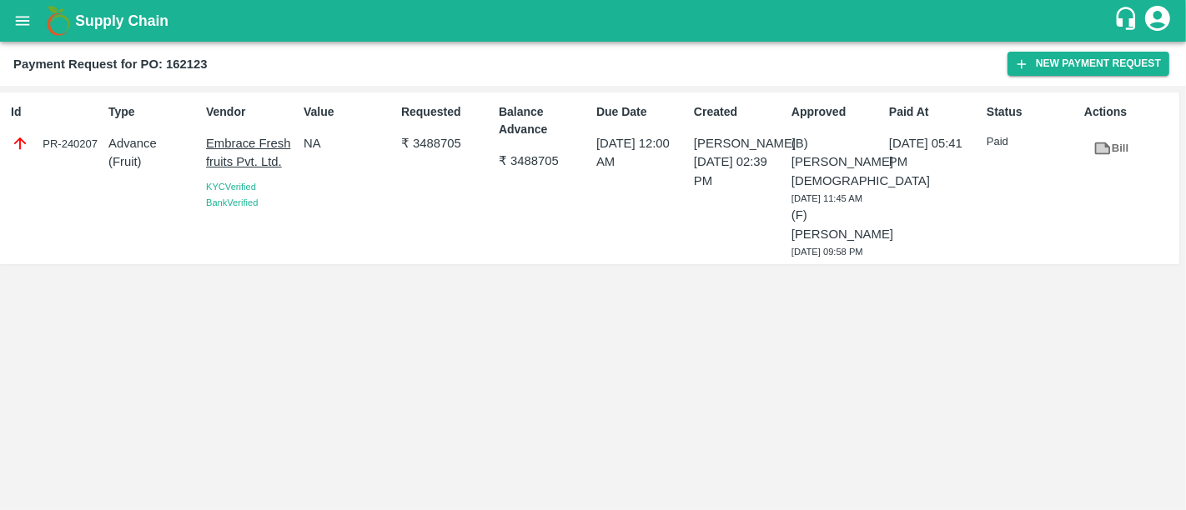
click at [193, 58] on h2 "Payment Request for PO: 162123" at bounding box center [110, 64] width 194 height 22
click at [193, 58] on b "Payment Request for PO: 162123" at bounding box center [110, 64] width 194 height 13
copy b "162123"
click at [140, 23] on b "Supply Chain" at bounding box center [121, 21] width 93 height 17
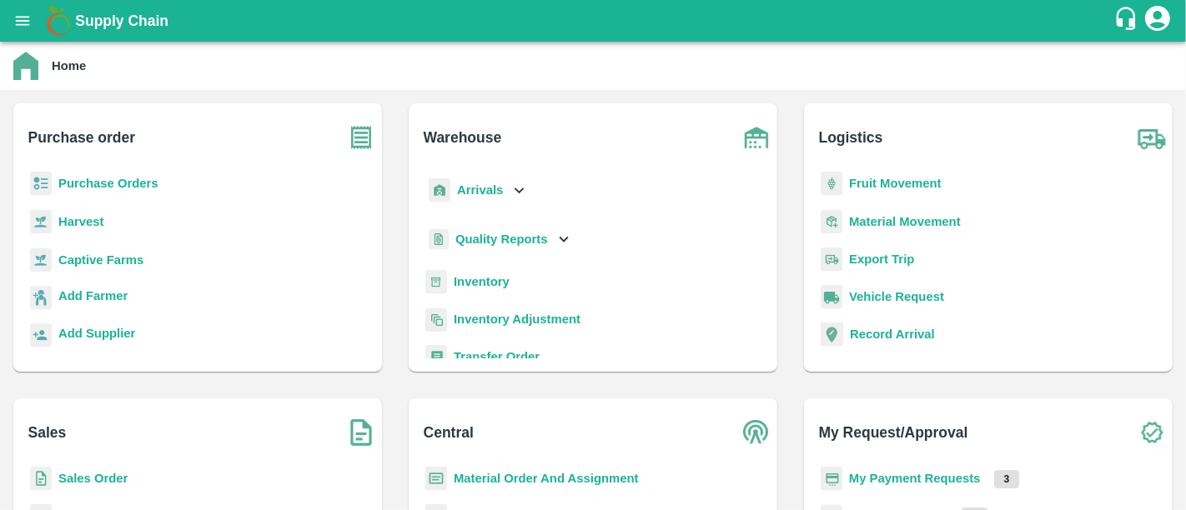
click at [145, 184] on b "Purchase Orders" at bounding box center [108, 183] width 100 height 13
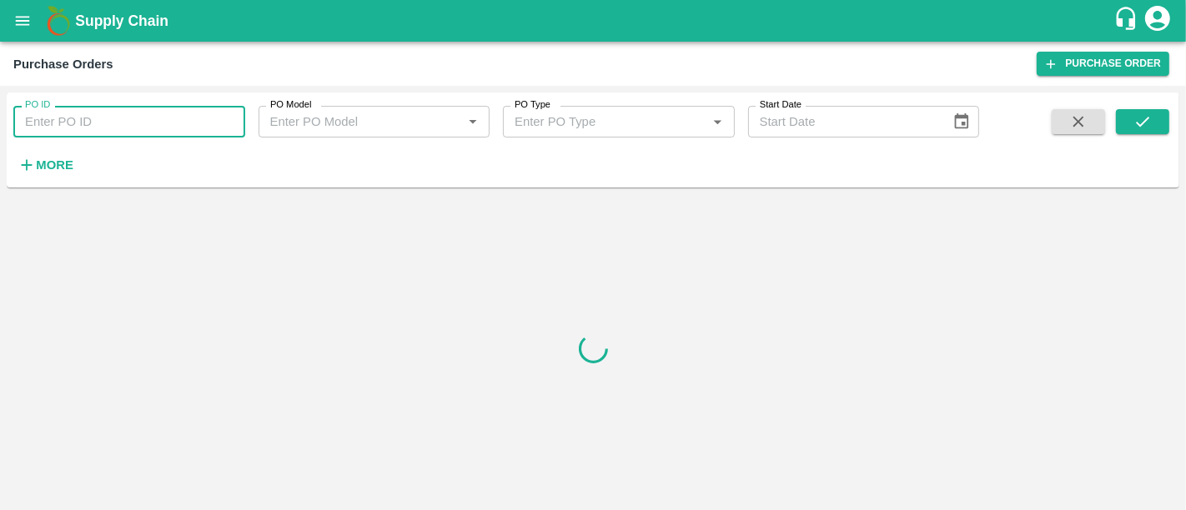
click at [103, 133] on input "PO ID" at bounding box center [129, 122] width 232 height 32
paste input "162123"
type input "162123"
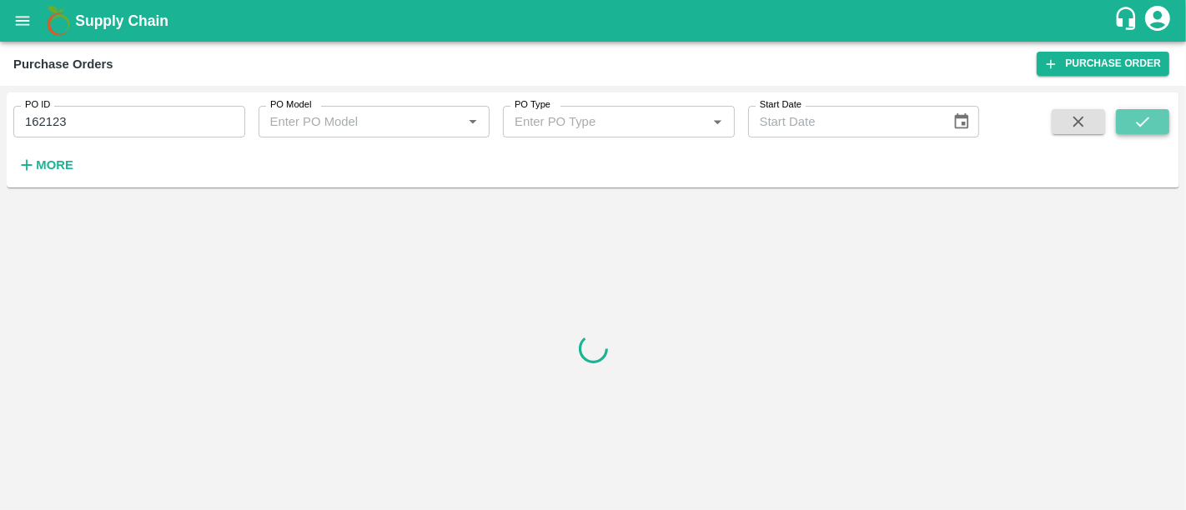
click at [1131, 119] on button "submit" at bounding box center [1142, 121] width 53 height 25
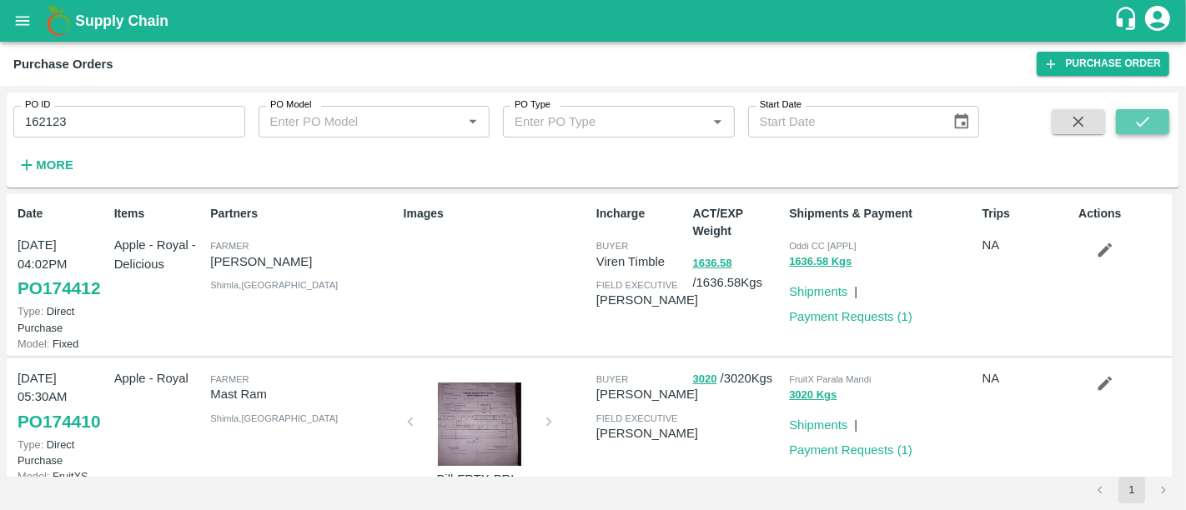
click at [1131, 120] on button "submit" at bounding box center [1142, 121] width 53 height 25
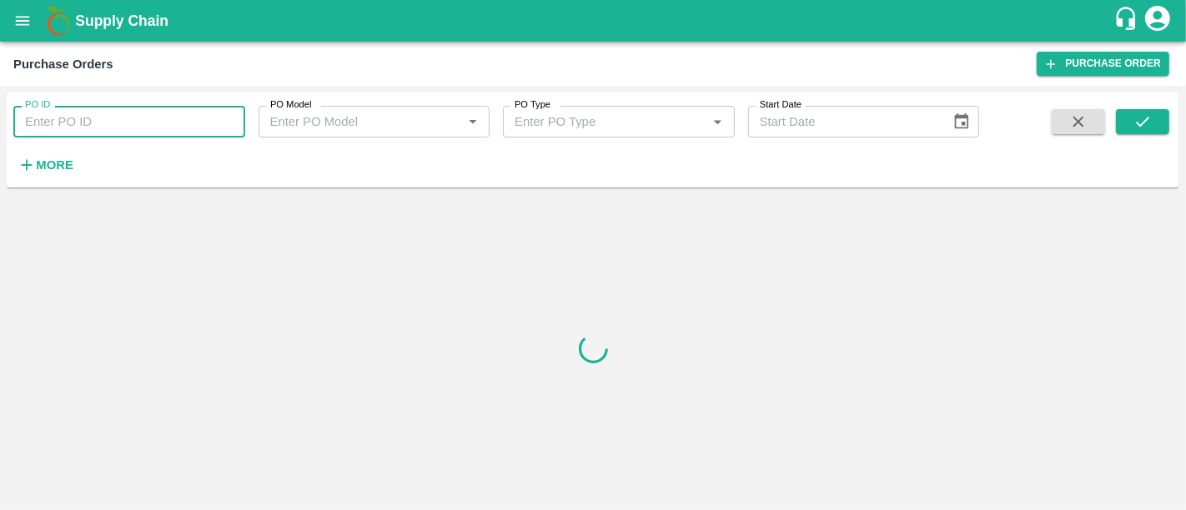
click at [145, 118] on input "PO ID" at bounding box center [129, 122] width 232 height 32
paste input "162123"
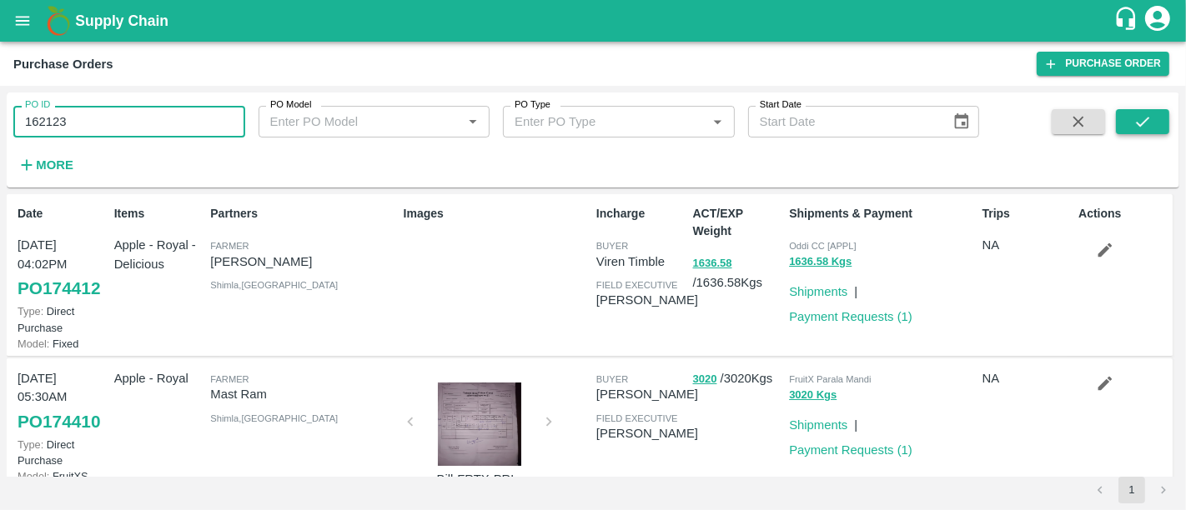
type input "162123"
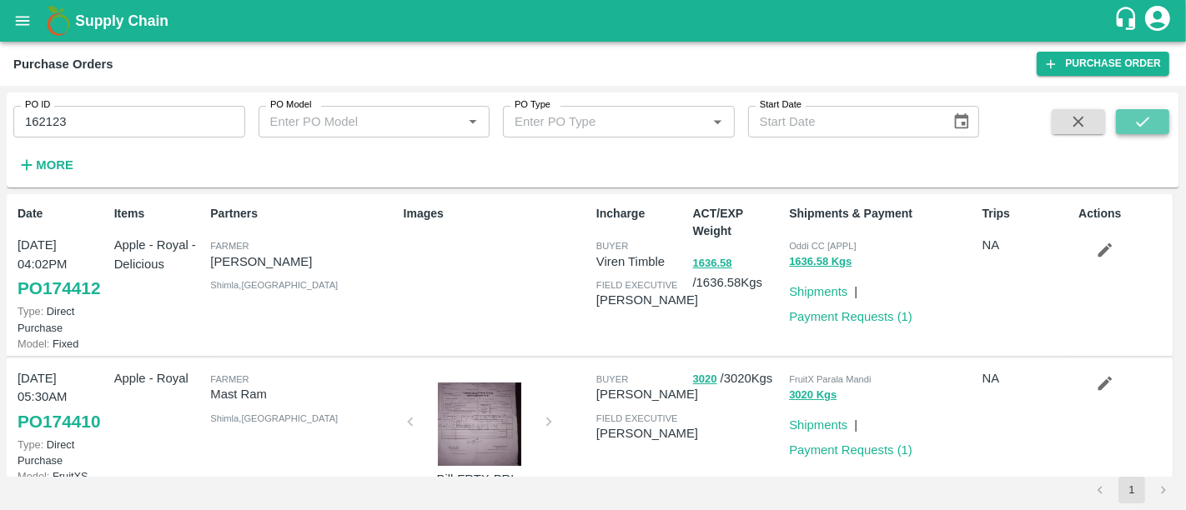
click at [1154, 114] on button "submit" at bounding box center [1142, 121] width 53 height 25
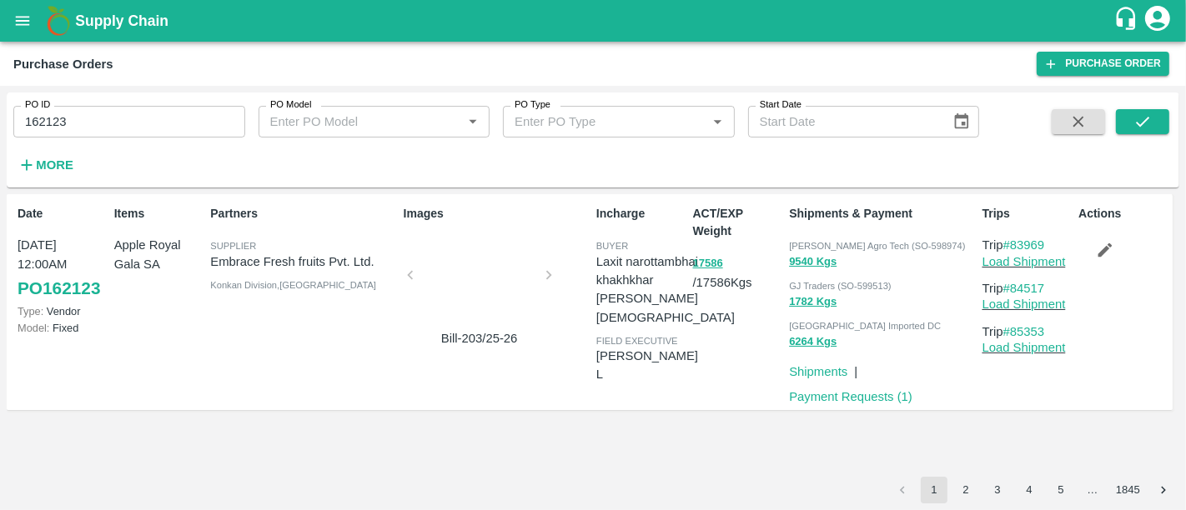
click at [1112, 256] on icon "button" at bounding box center [1105, 250] width 18 height 18
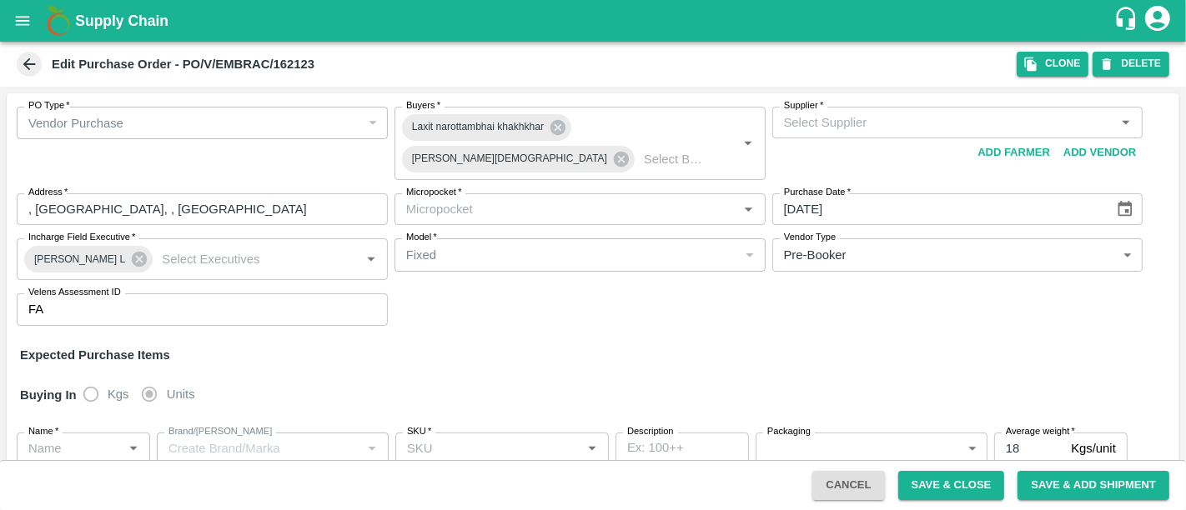
type input "Embrace Fresh fruits Pvt. Ltd.-undefined"
type input "82-Mumbai"
type input "Apple Royal Gala SA"
type input "135CT"
type input "NA"
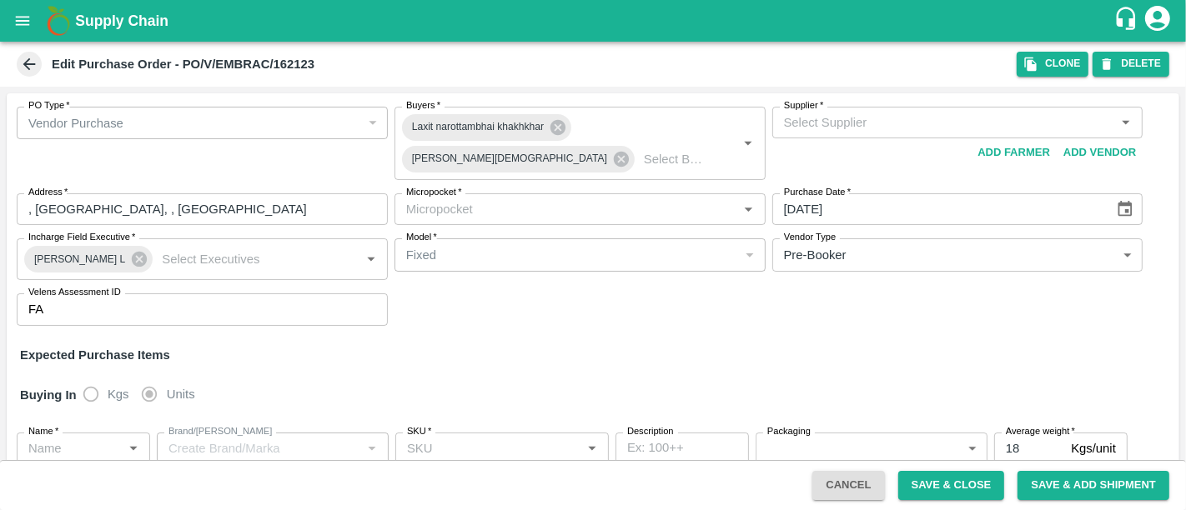
type input "Apple Royal Gala SA"
type input "150CT"
type input "NA"
type input "Apple Royal Gala SA"
type input "165CT"
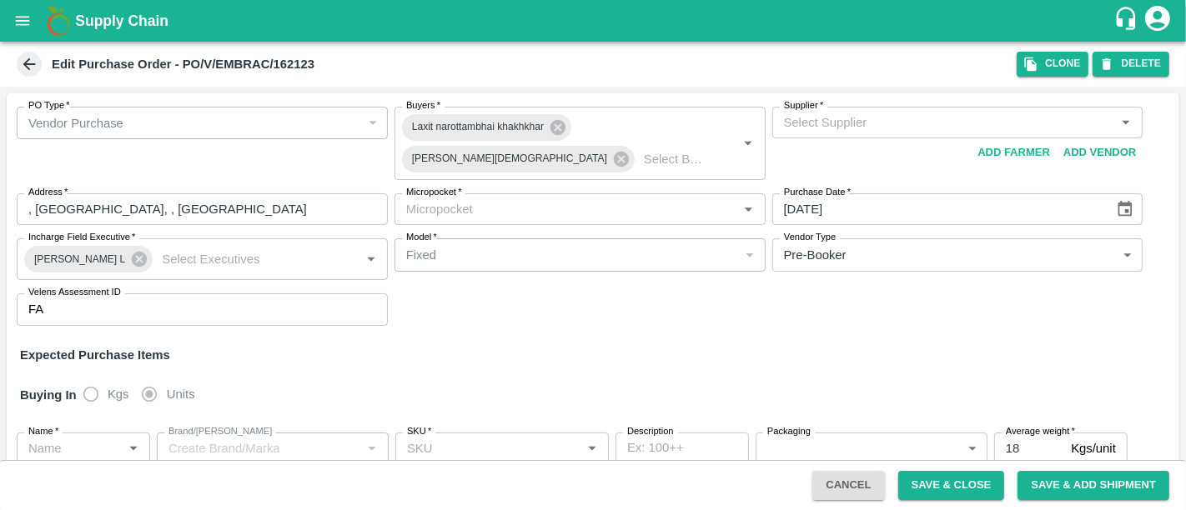
type input "NA"
type input "Apple Royal Gala SA"
type input "180CT"
type input "NA"
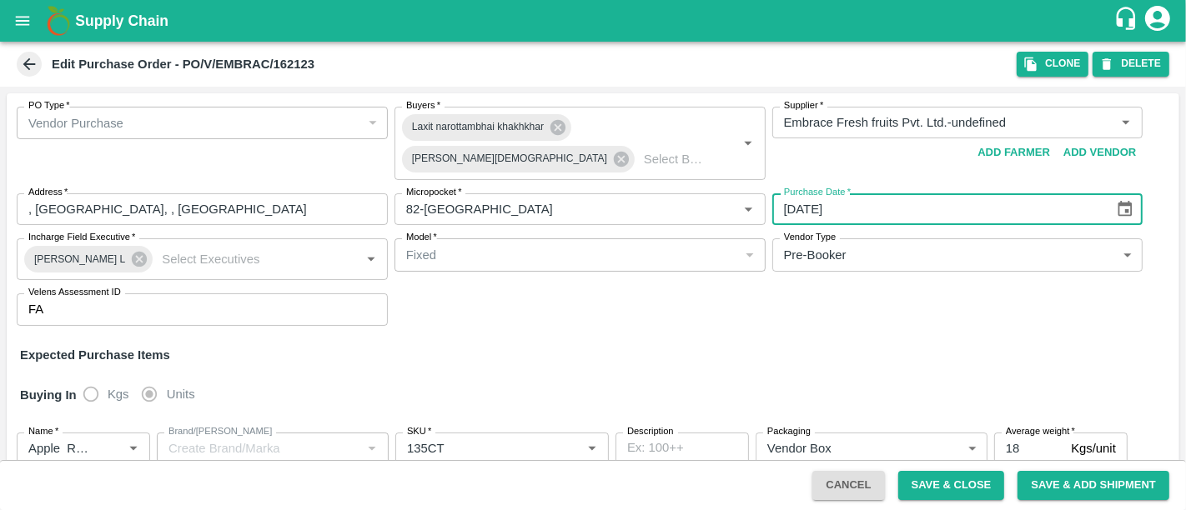
click at [834, 207] on input "01/07/2025" at bounding box center [937, 209] width 331 height 32
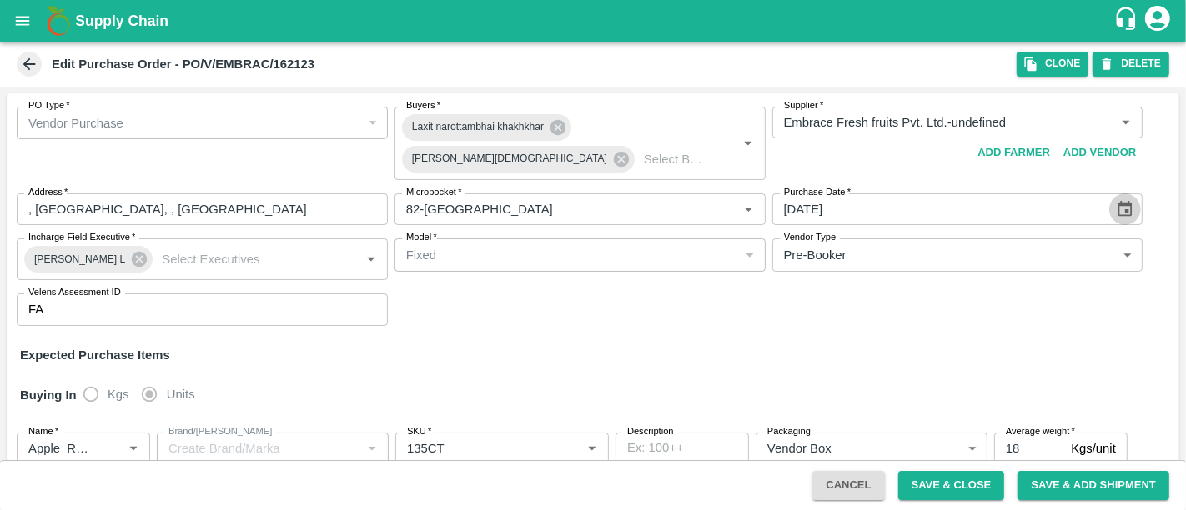
click at [1127, 201] on icon "Choose date, selected date is Jul 1, 2025" at bounding box center [1125, 209] width 18 height 18
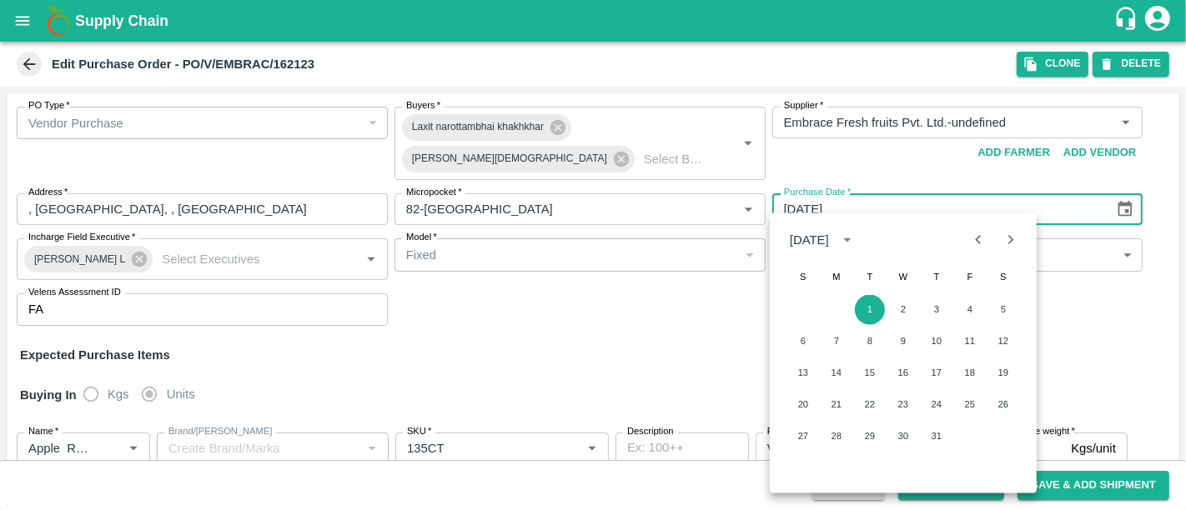
click at [983, 240] on icon "Previous month" at bounding box center [978, 239] width 18 height 18
click at [1010, 410] on button "28" at bounding box center [1003, 405] width 30 height 30
type input "28/06/2025"
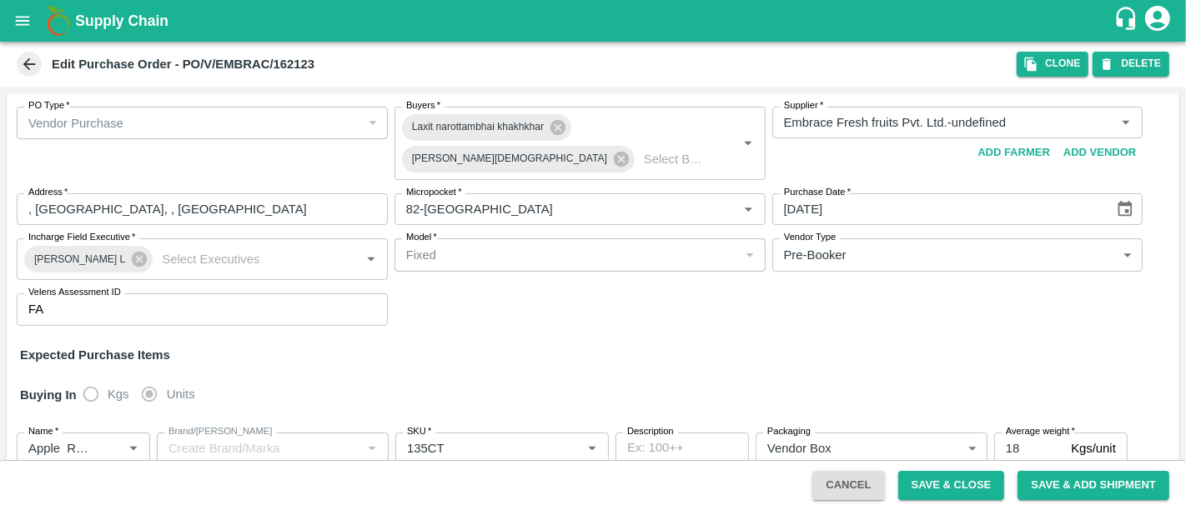
click at [960, 488] on button "Save & Close" at bounding box center [951, 485] width 107 height 29
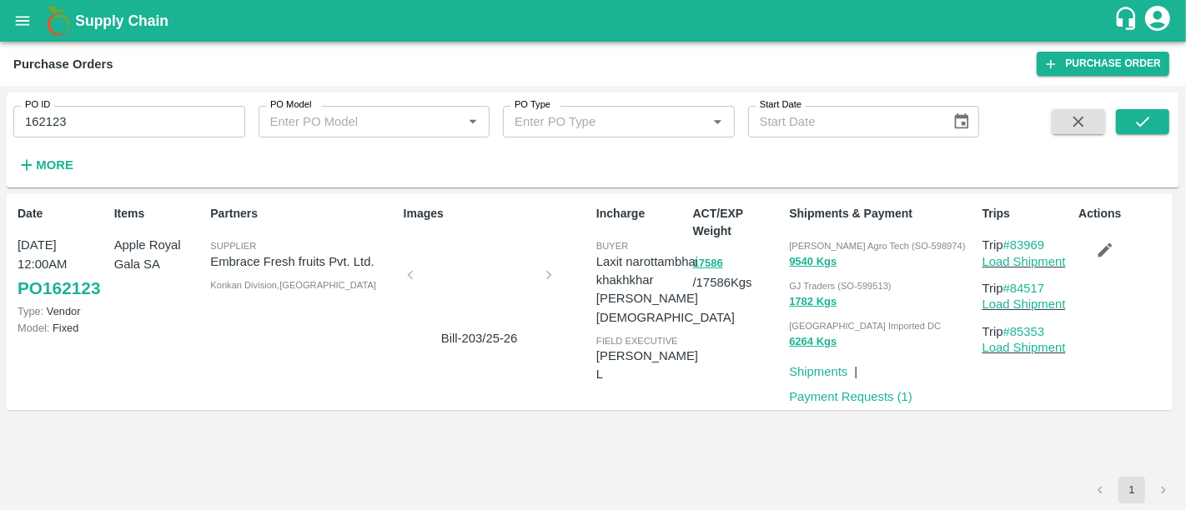
click at [507, 259] on div at bounding box center [479, 280] width 125 height 88
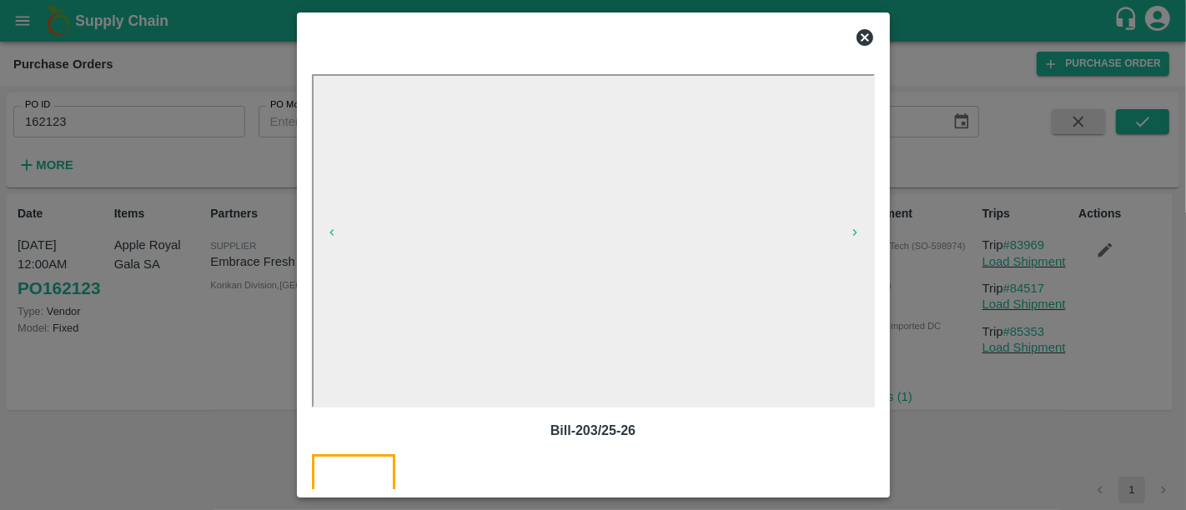
click at [957, 282] on div at bounding box center [593, 255] width 1186 height 510
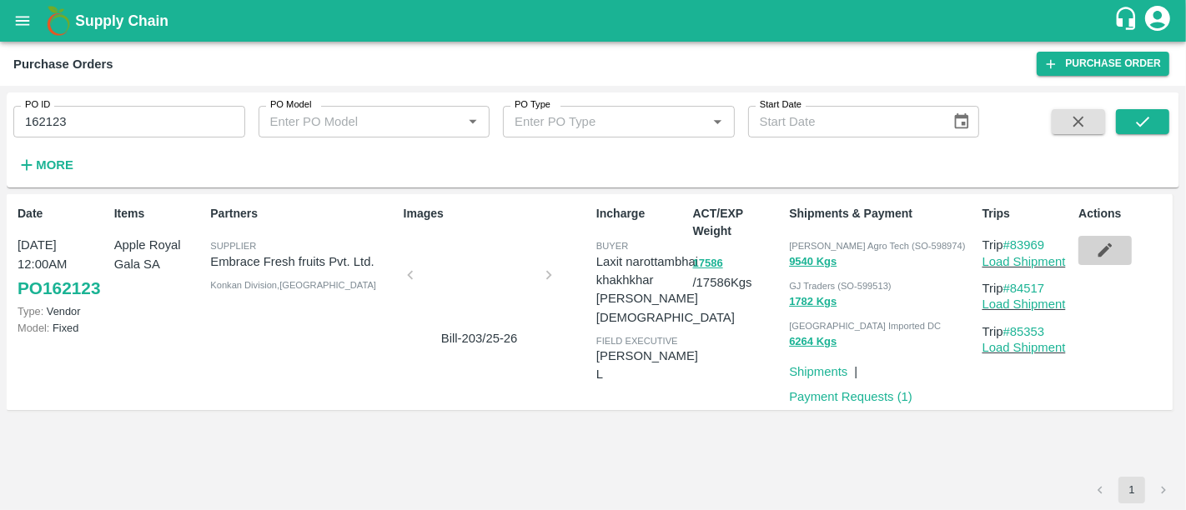
click at [1110, 243] on icon "button" at bounding box center [1105, 250] width 18 height 18
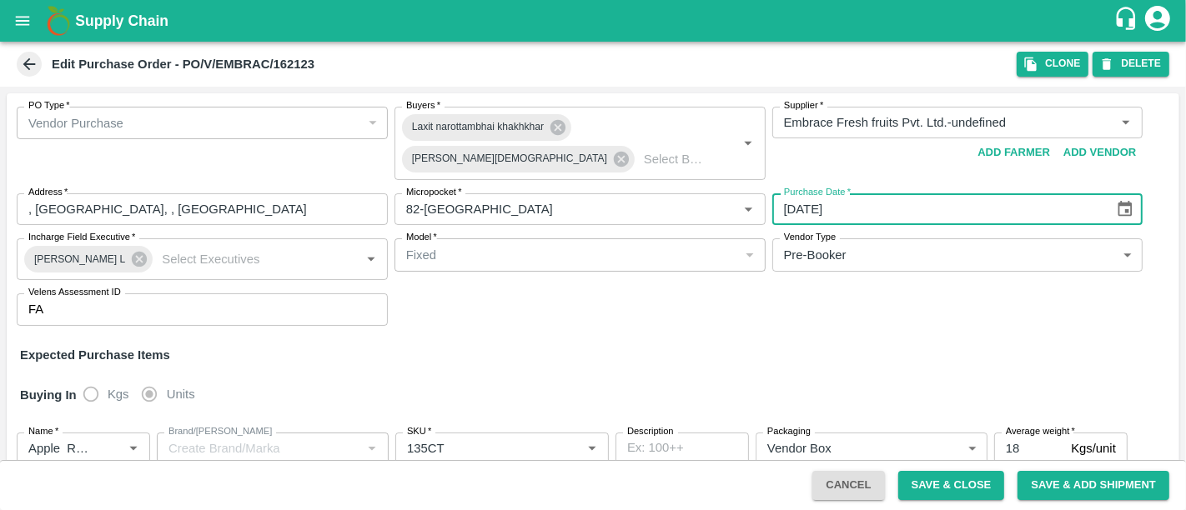
click at [960, 201] on input "28/06/2025" at bounding box center [937, 209] width 331 height 32
click at [869, 203] on input "28/06/2025" at bounding box center [937, 209] width 331 height 32
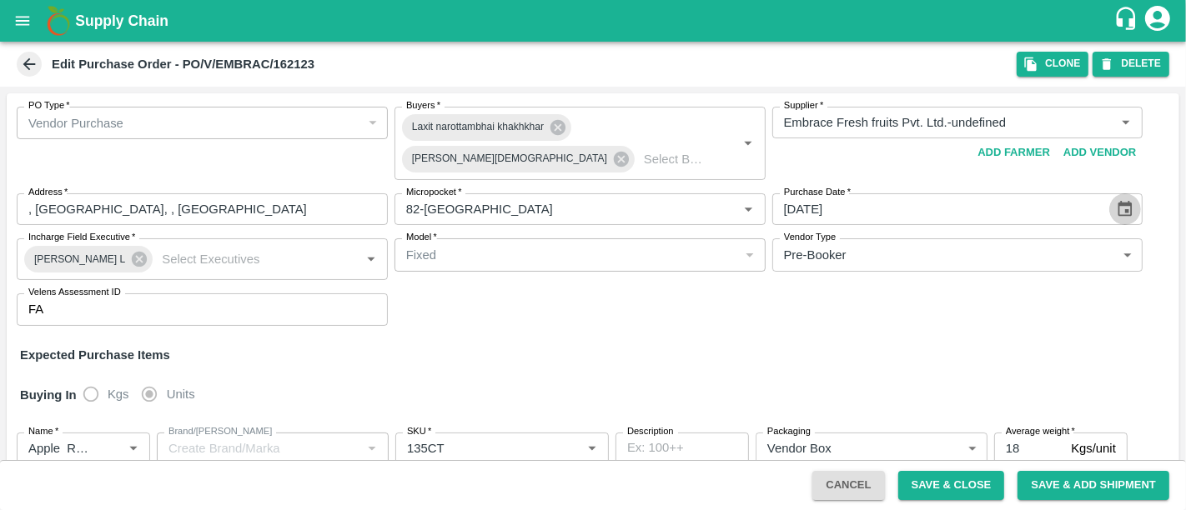
click at [1109, 200] on button "Choose date, selected date is Jun 28, 2025" at bounding box center [1125, 209] width 32 height 32
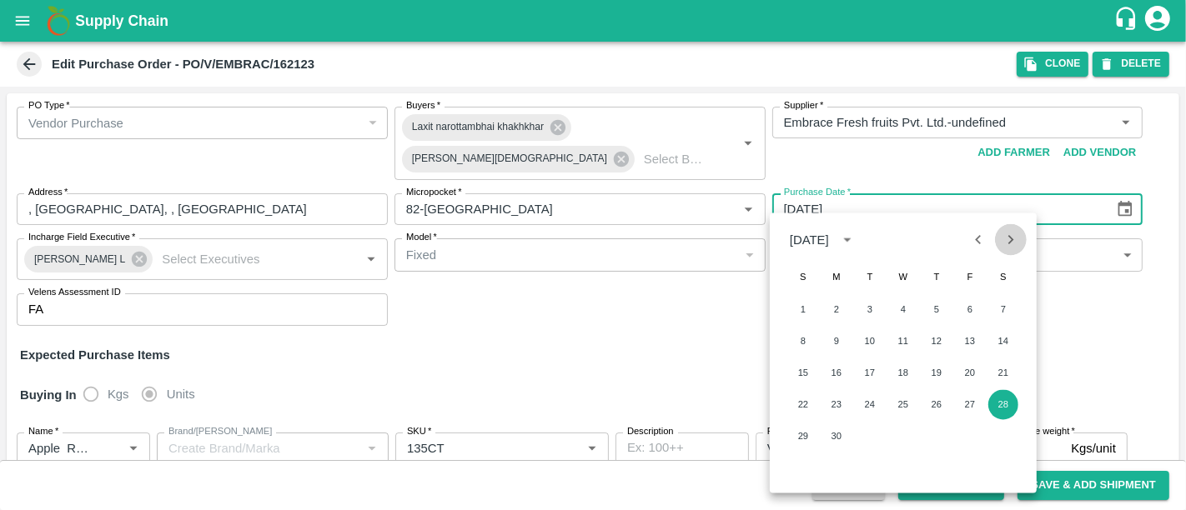
click at [1007, 236] on icon "Next month" at bounding box center [1011, 239] width 18 height 18
click at [870, 299] on button "1" at bounding box center [870, 310] width 30 height 30
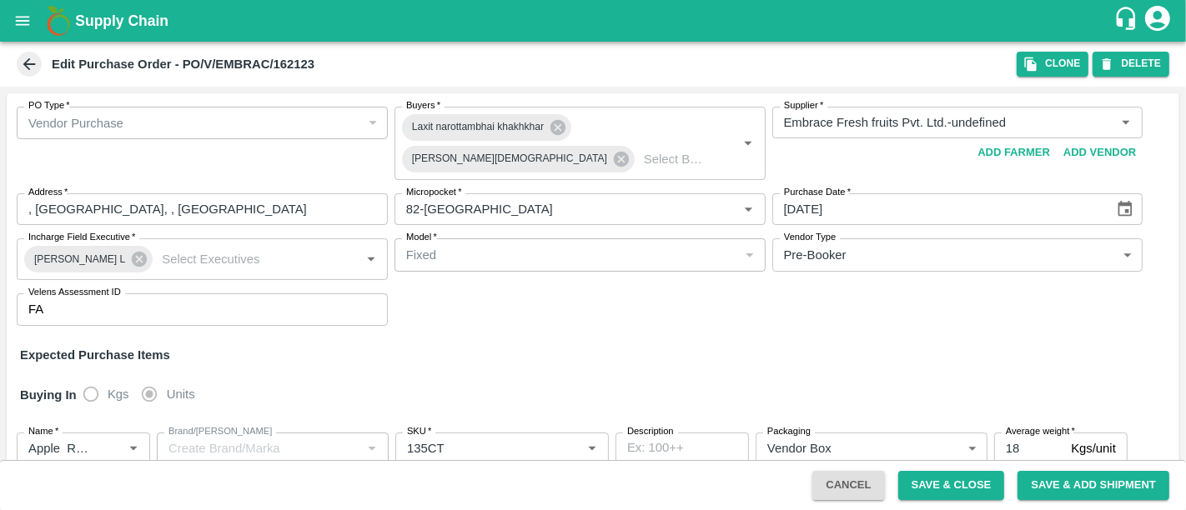
type input "[DATE]"
click at [988, 482] on button "Save & Close" at bounding box center [951, 485] width 107 height 29
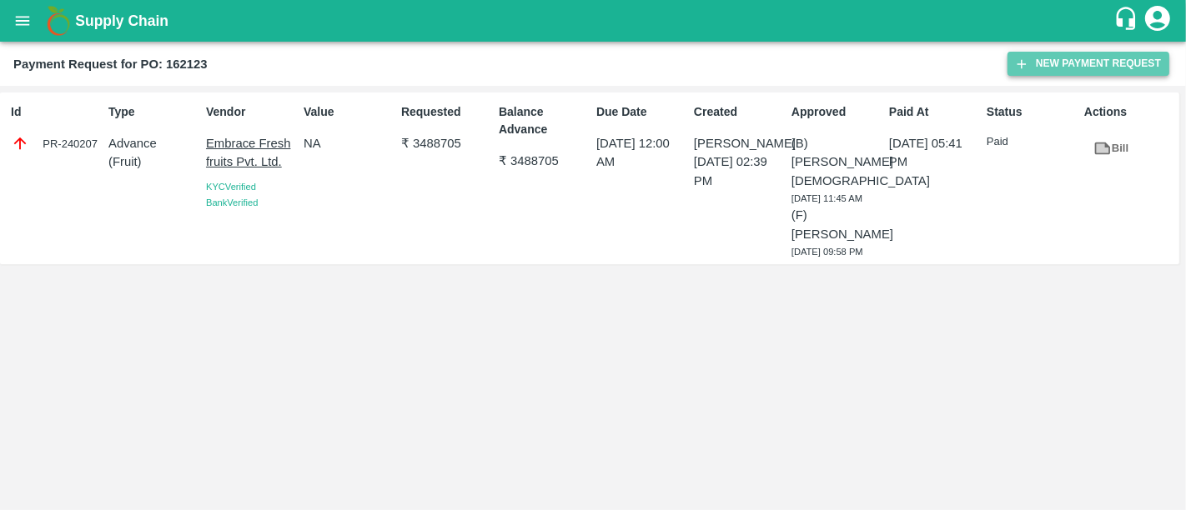
click at [1027, 59] on icon "button" at bounding box center [1021, 64] width 15 height 15
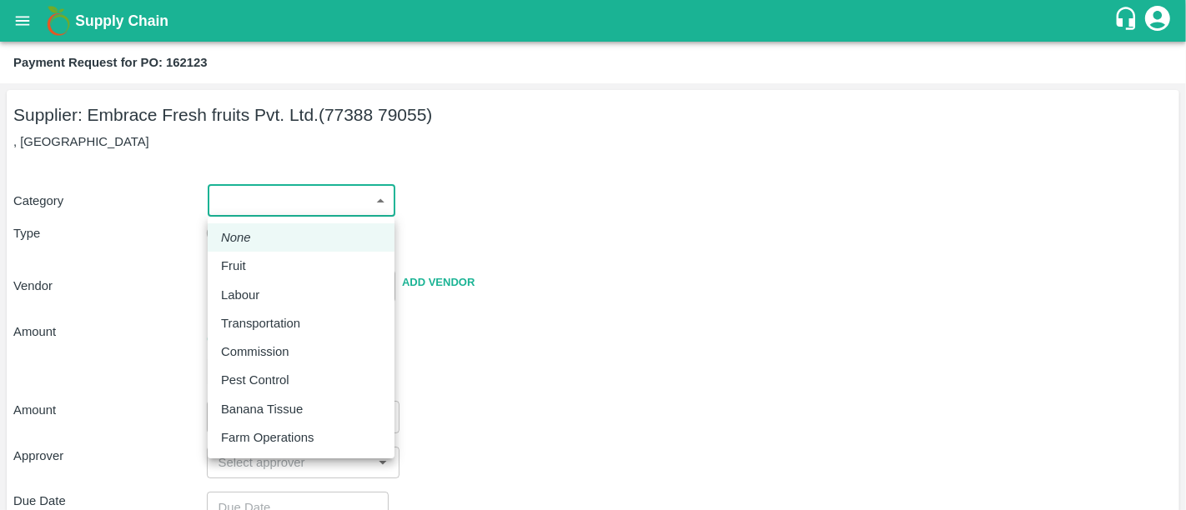
click at [351, 189] on body "Supply Chain Payment Request for PO: 162123 Supplier: Embrace Fresh fruits Pvt.…" at bounding box center [593, 255] width 1186 height 510
click at [297, 265] on div "Fruit" at bounding box center [301, 266] width 160 height 18
type input "1"
type input "Embrace Fresh fruits Pvt. Ltd. - 77388 79055(Supplier)"
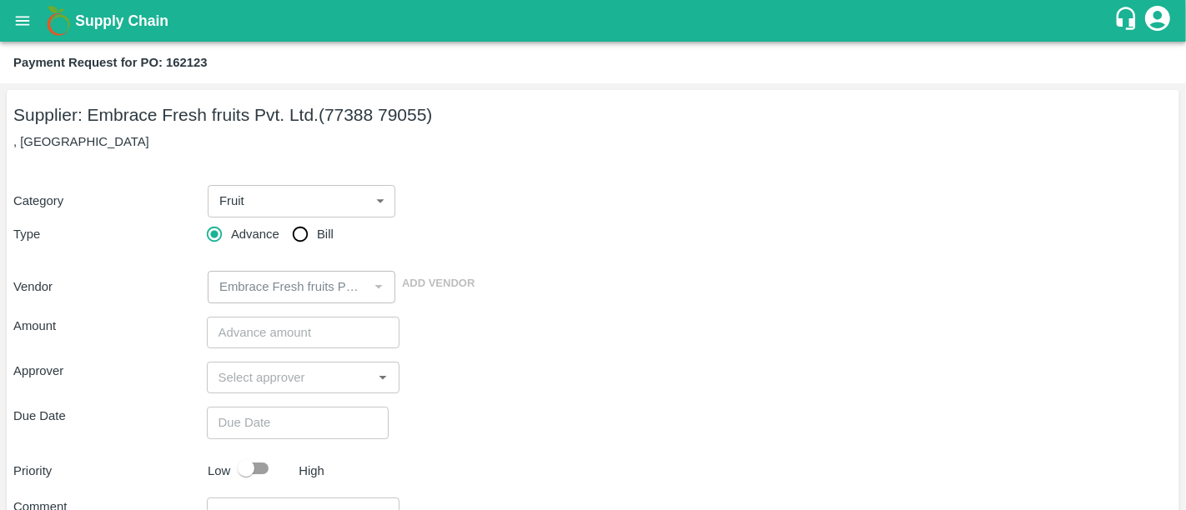
drag, startPoint x: 298, startPoint y: 251, endPoint x: 318, endPoint y: 231, distance: 28.3
click at [318, 231] on label "Bill" at bounding box center [309, 234] width 50 height 33
click at [317, 231] on input "Bill" at bounding box center [300, 234] width 33 height 33
radio input "true"
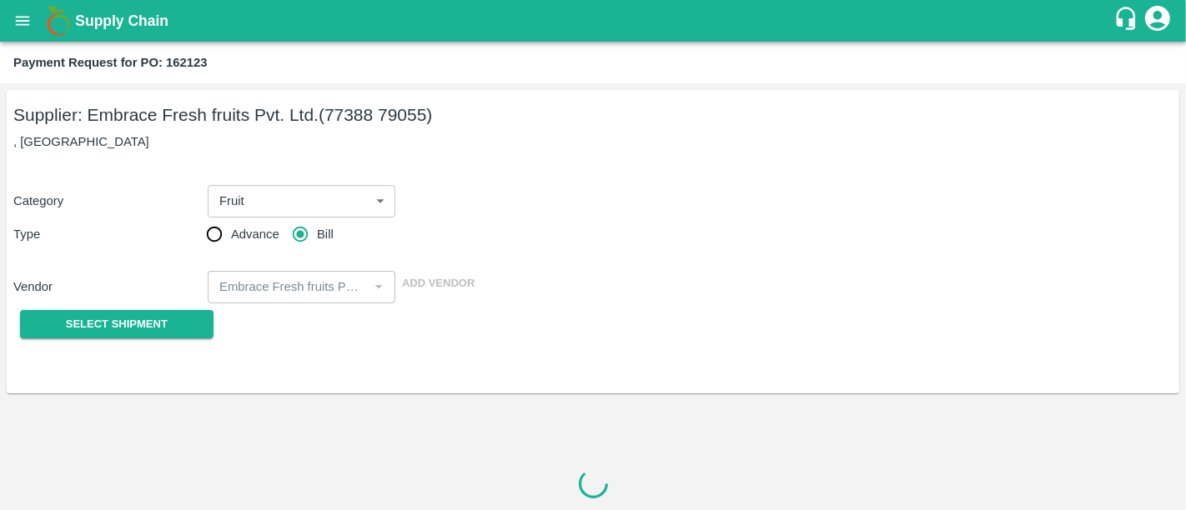
click at [318, 231] on span "Bill" at bounding box center [325, 234] width 17 height 18
click at [317, 231] on input "Bill" at bounding box center [300, 234] width 33 height 33
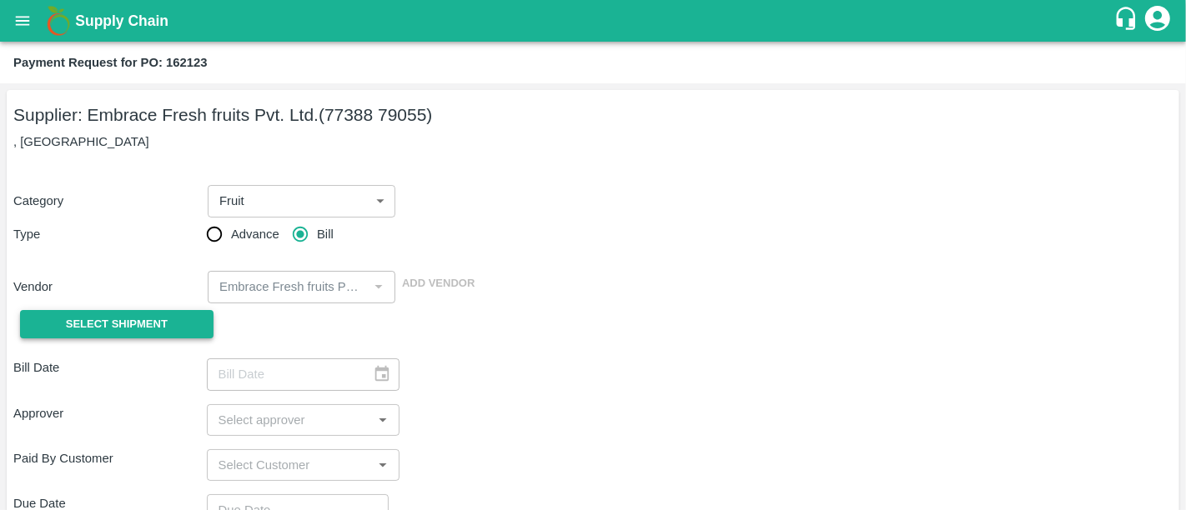
drag, startPoint x: 153, startPoint y: 306, endPoint x: 145, endPoint y: 321, distance: 16.8
click at [145, 321] on div "Select Shipment" at bounding box center [109, 325] width 193 height 43
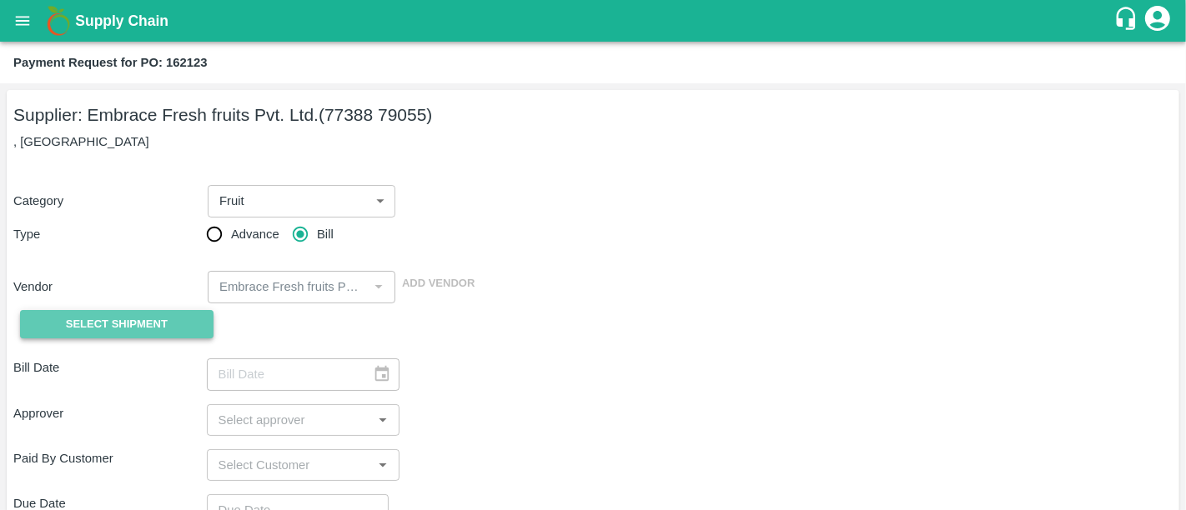
click at [145, 321] on span "Select Shipment" at bounding box center [117, 324] width 102 height 19
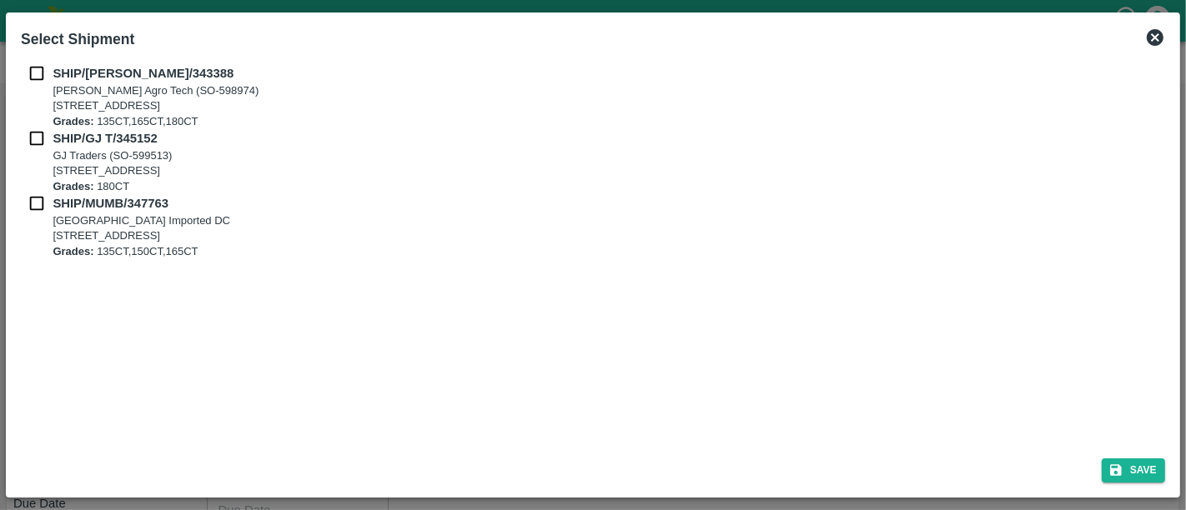
click at [43, 79] on div "SHIP/[PERSON_NAME]/343388 [PERSON_NAME] Agro Tech (SO-598974) [STREET_ADDRESS] …" at bounding box center [593, 96] width 1144 height 65
click at [43, 79] on input "checkbox" at bounding box center [37, 73] width 32 height 18
checkbox input "true"
click at [37, 146] on input "checkbox" at bounding box center [37, 138] width 32 height 18
checkbox input "true"
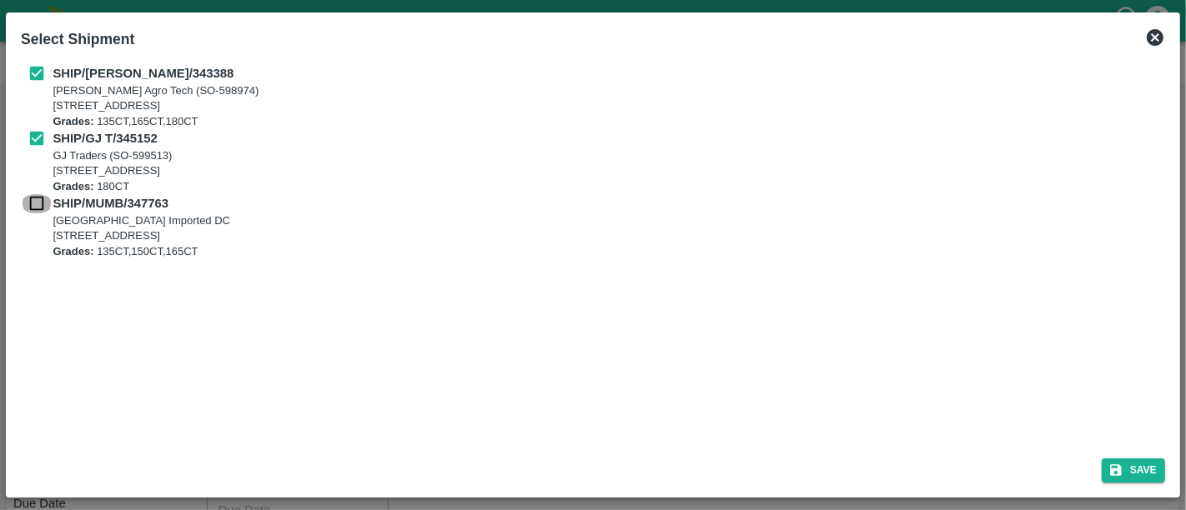
click at [43, 207] on input "checkbox" at bounding box center [37, 203] width 32 height 18
checkbox input "true"
click at [1154, 465] on button "Save" at bounding box center [1133, 471] width 63 height 24
type input "23/07/2025"
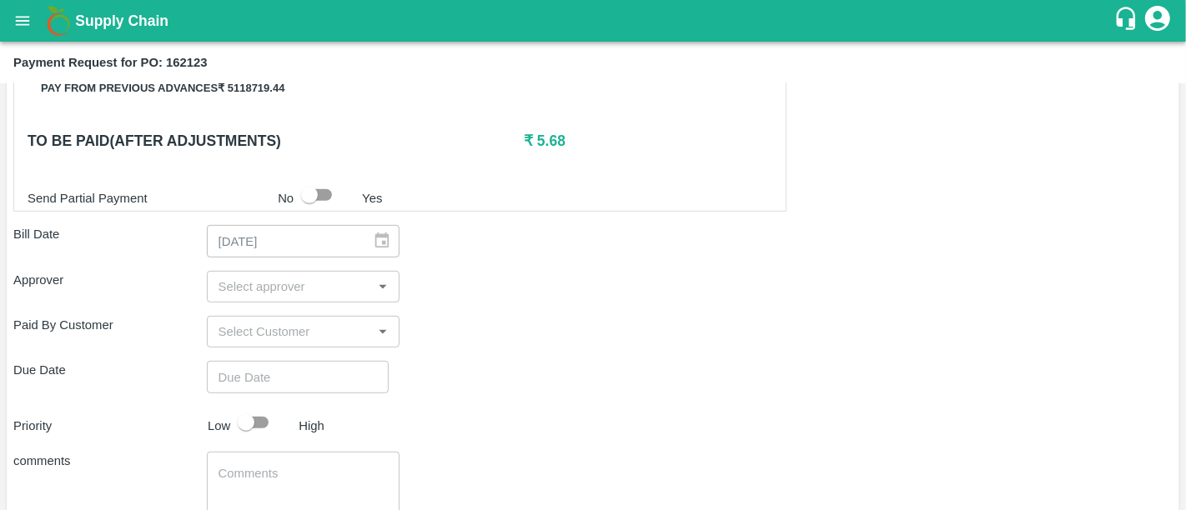
scroll to position [876, 0]
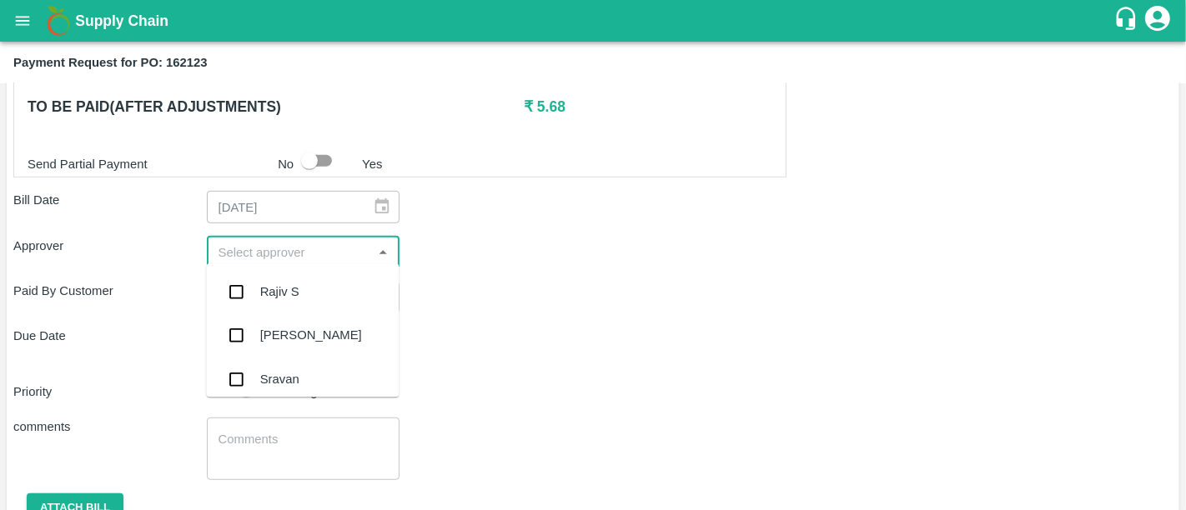
click at [278, 244] on input "input" at bounding box center [290, 253] width 156 height 22
type input "nee"
click at [276, 365] on div "[PERSON_NAME][DEMOGRAPHIC_DATA]" at bounding box center [302, 382] width 193 height 48
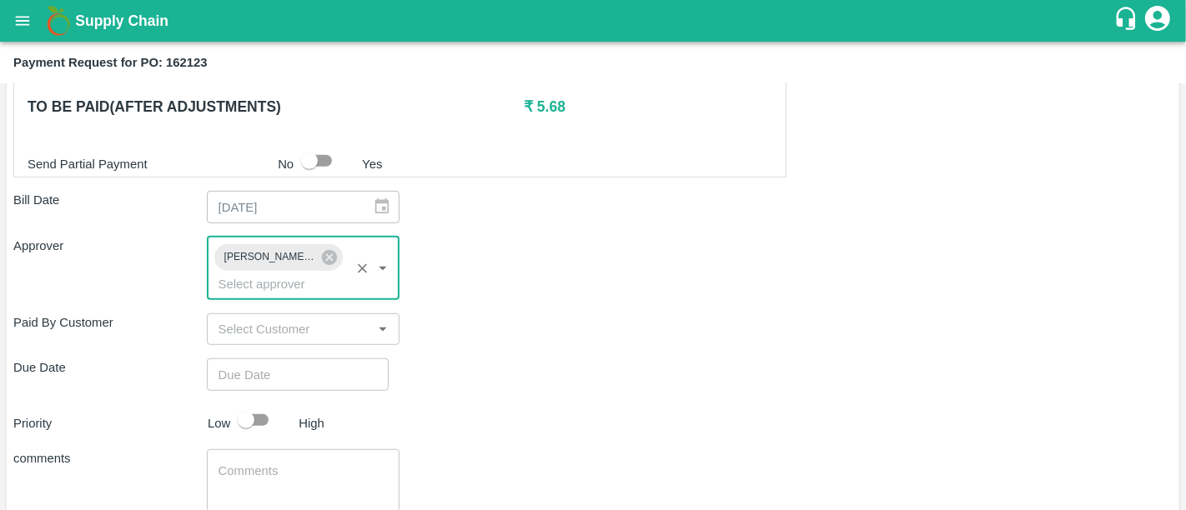
type input "DD/MM/YYYY hh:mm aa"
click at [276, 359] on input "DD/MM/YYYY hh:mm aa" at bounding box center [292, 375] width 170 height 32
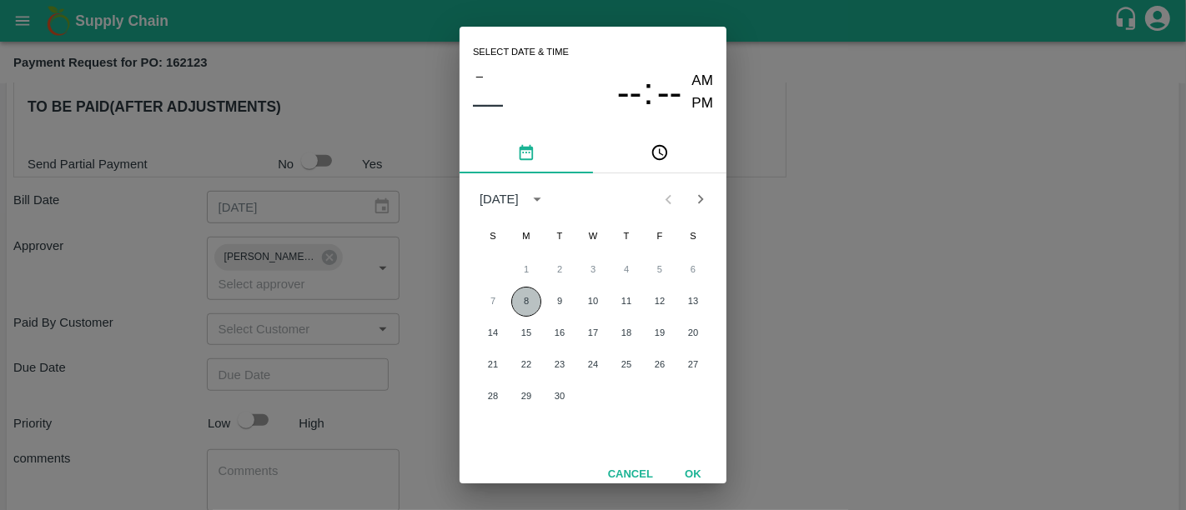
click at [538, 306] on button "8" at bounding box center [526, 302] width 30 height 30
type input "08/09/2025 12:00 AM"
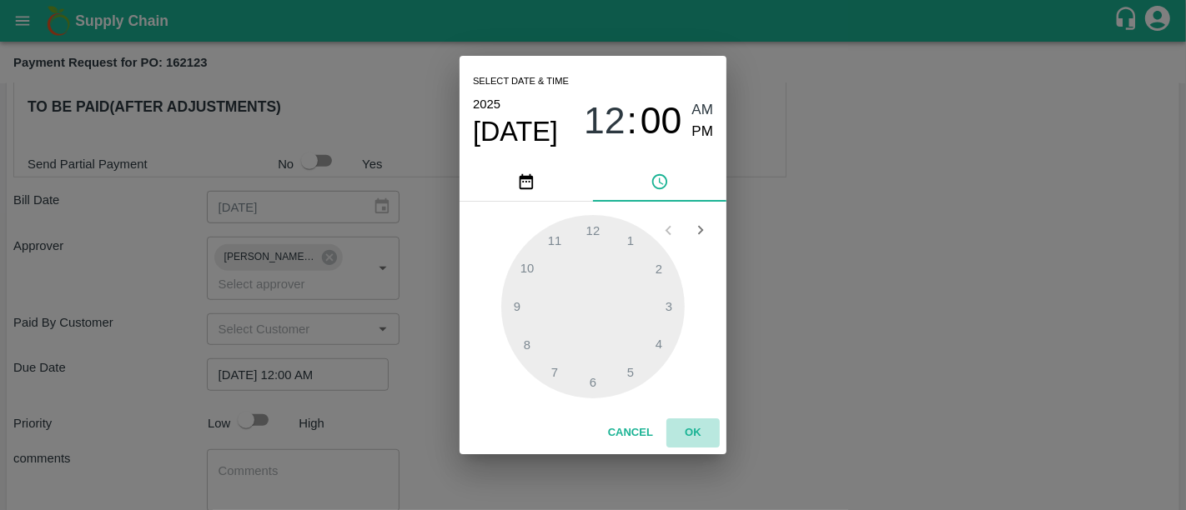
click at [676, 427] on button "OK" at bounding box center [692, 433] width 53 height 29
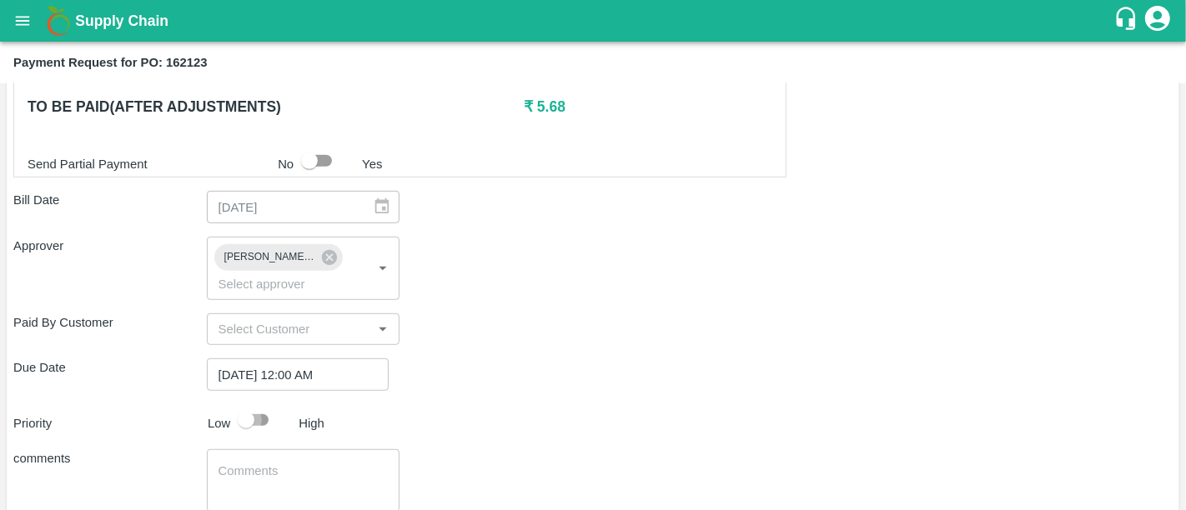
click at [271, 404] on input "checkbox" at bounding box center [245, 420] width 95 height 32
checkbox input "true"
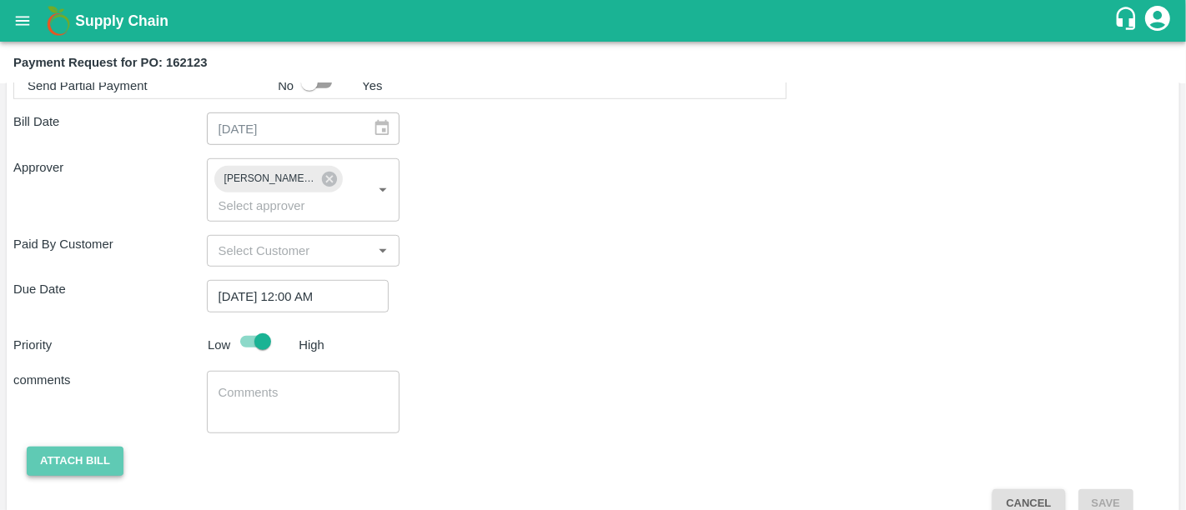
click at [117, 447] on button "Attach bill" at bounding box center [75, 461] width 97 height 29
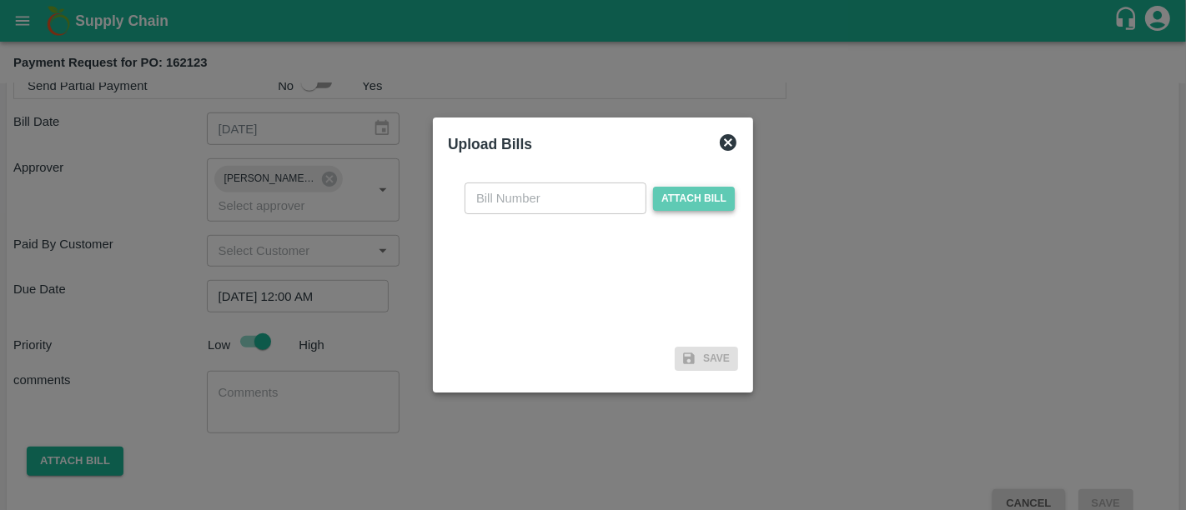
click at [681, 202] on span "Attach bill" at bounding box center [694, 199] width 82 height 24
click at [0, 0] on input "Attach bill" at bounding box center [0, 0] width 0 height 0
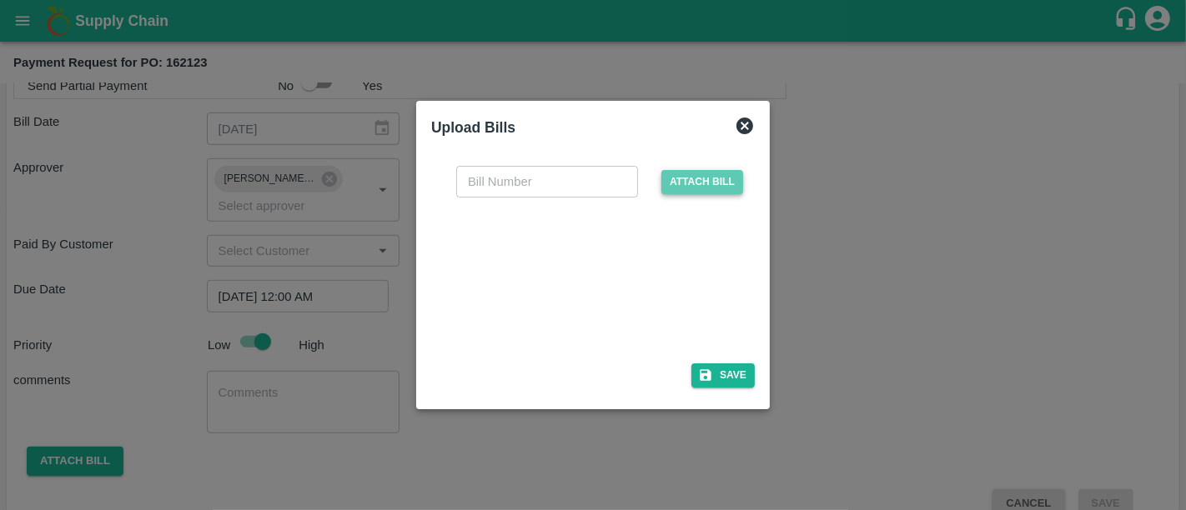
click at [687, 193] on span "Attach bill" at bounding box center [702, 182] width 82 height 24
click at [0, 0] on input "Attach bill" at bounding box center [0, 0] width 0 height 0
click at [524, 280] on div at bounding box center [589, 275] width 250 height 88
paste input "203/25-26"
click at [550, 189] on input "203/25-26" at bounding box center [547, 182] width 182 height 32
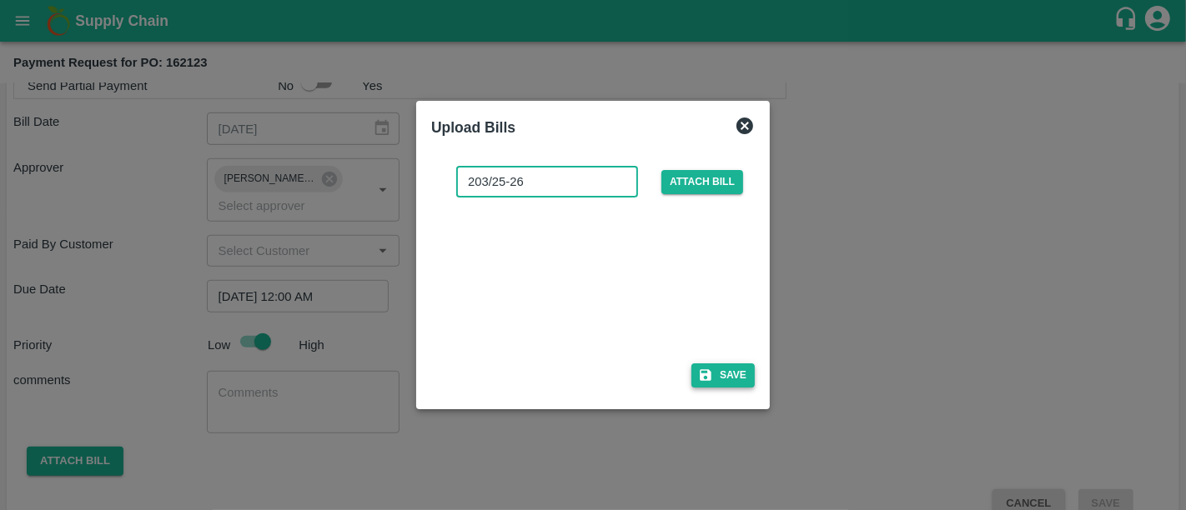
type input "203/25-26"
click at [708, 371] on icon "button" at bounding box center [706, 376] width 12 height 12
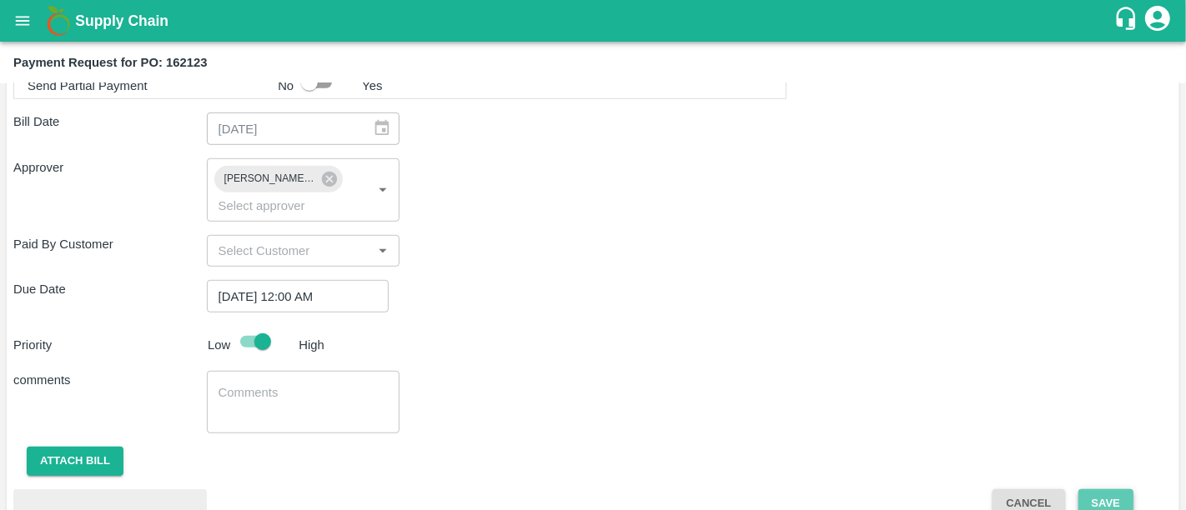
click at [1092, 489] on button "Save" at bounding box center [1105, 503] width 55 height 29
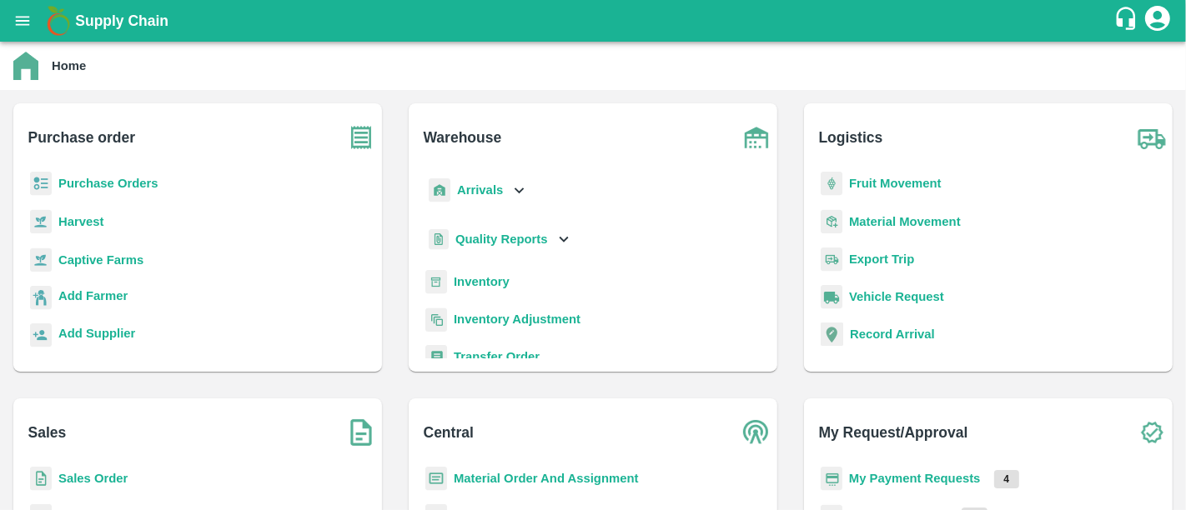
click at [93, 188] on b "Purchase Orders" at bounding box center [108, 183] width 100 height 13
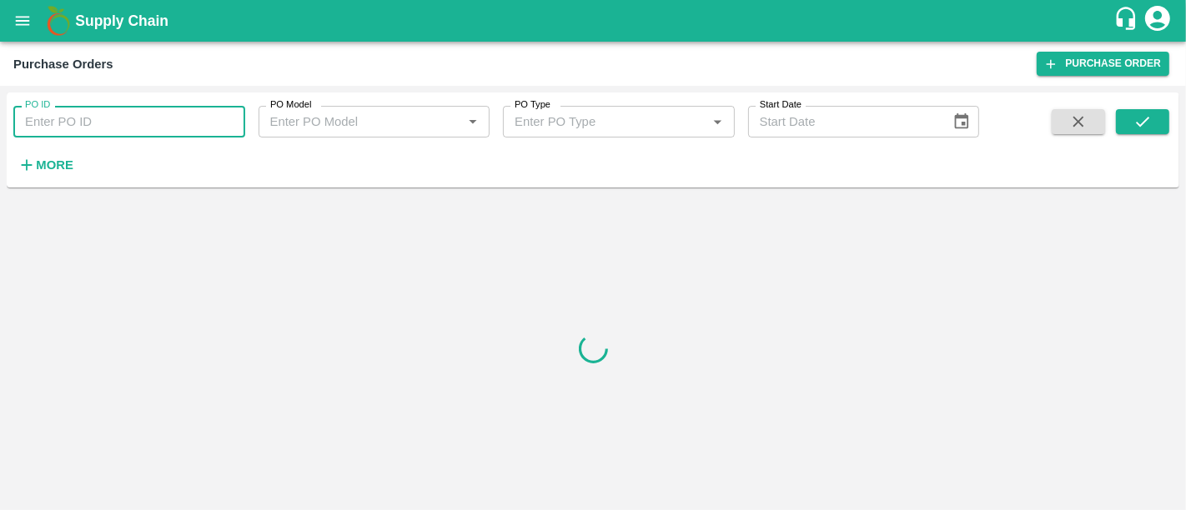
click at [95, 120] on input "PO ID" at bounding box center [129, 122] width 232 height 32
paste input "159825"
type input "159825"
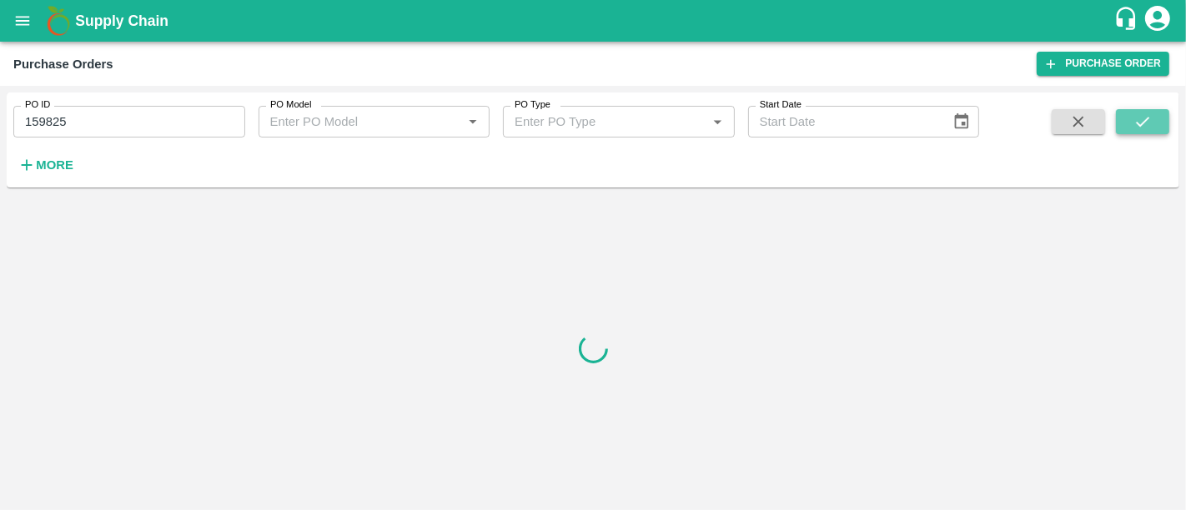
click at [1157, 131] on button "submit" at bounding box center [1142, 121] width 53 height 25
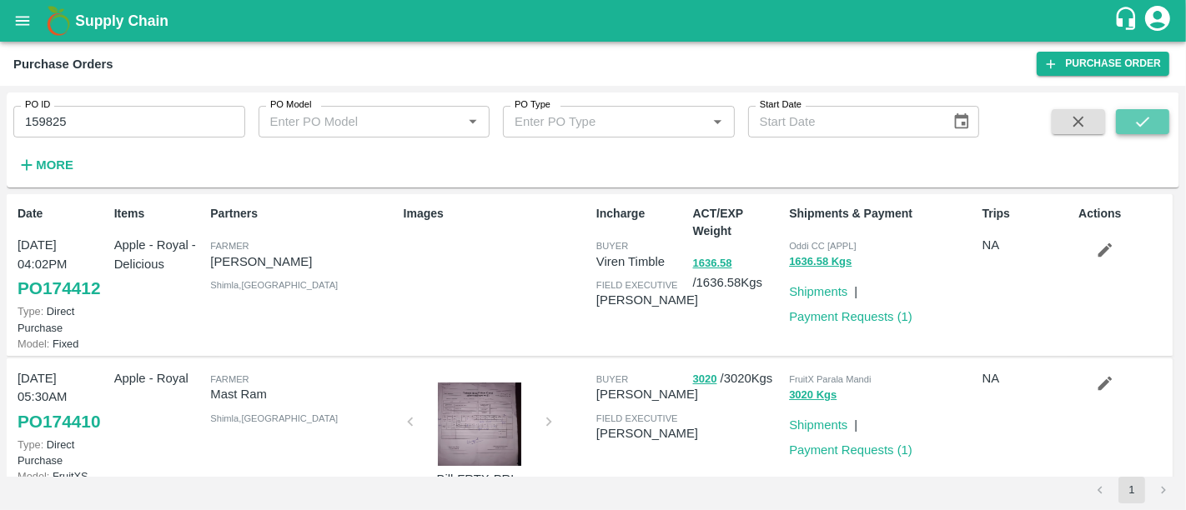
click at [1127, 119] on button "submit" at bounding box center [1142, 121] width 53 height 25
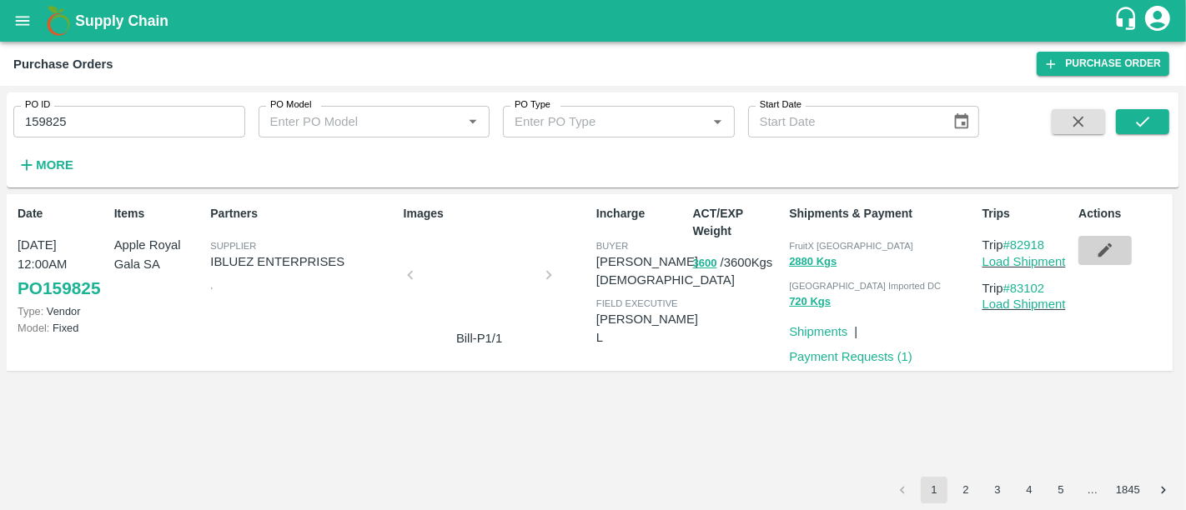
click at [1102, 259] on icon "button" at bounding box center [1105, 250] width 18 height 18
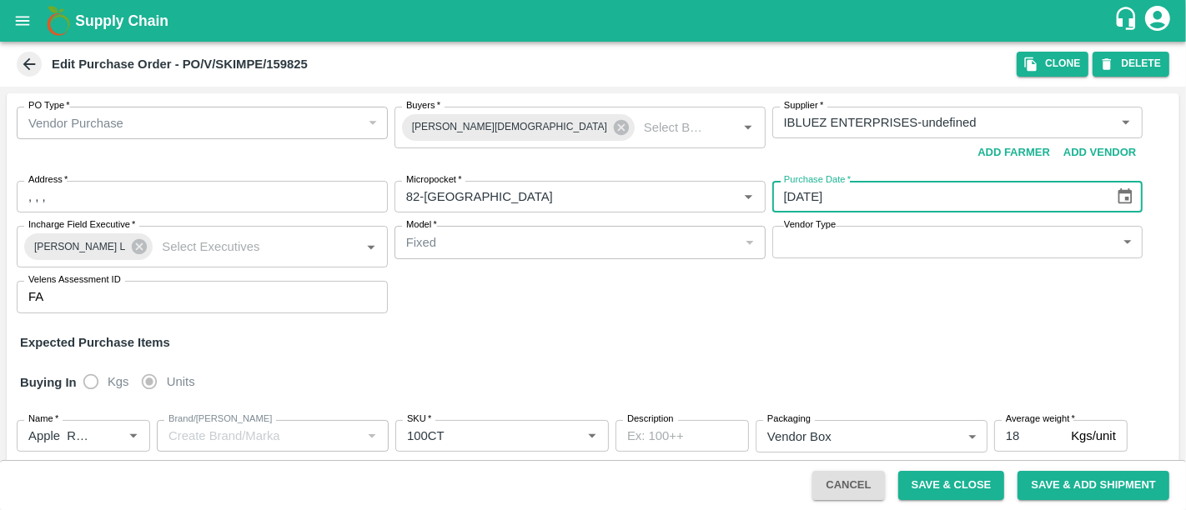
click at [857, 199] on input "[DATE]" at bounding box center [937, 197] width 331 height 32
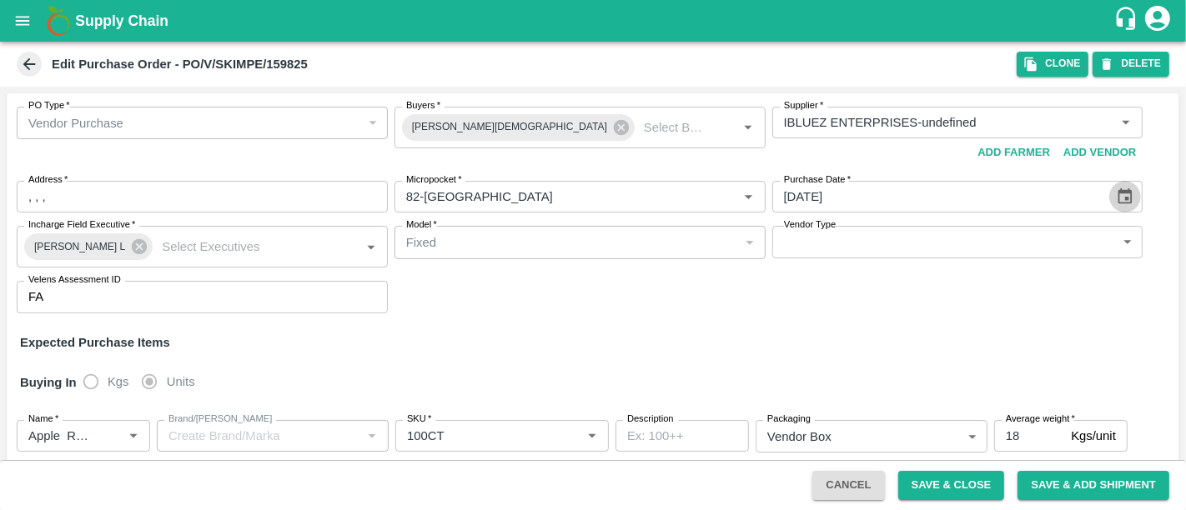
click at [1122, 197] on icon "Choose date, selected date is Jul 1, 2025" at bounding box center [1125, 196] width 14 height 16
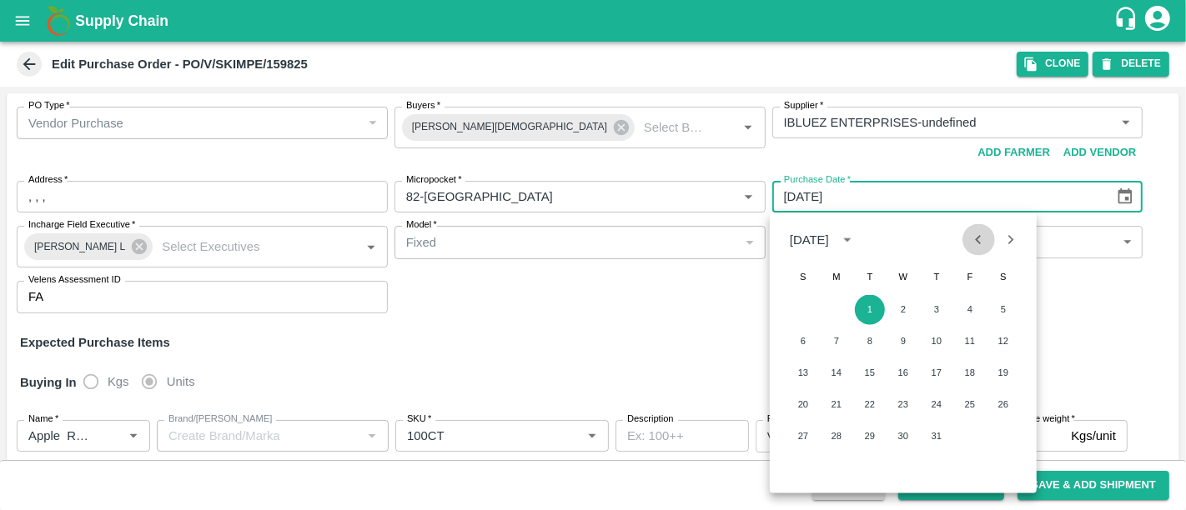
click at [965, 229] on button "Previous month" at bounding box center [978, 239] width 32 height 32
click at [810, 344] on button "8" at bounding box center [803, 342] width 30 height 30
type input "[DATE]"
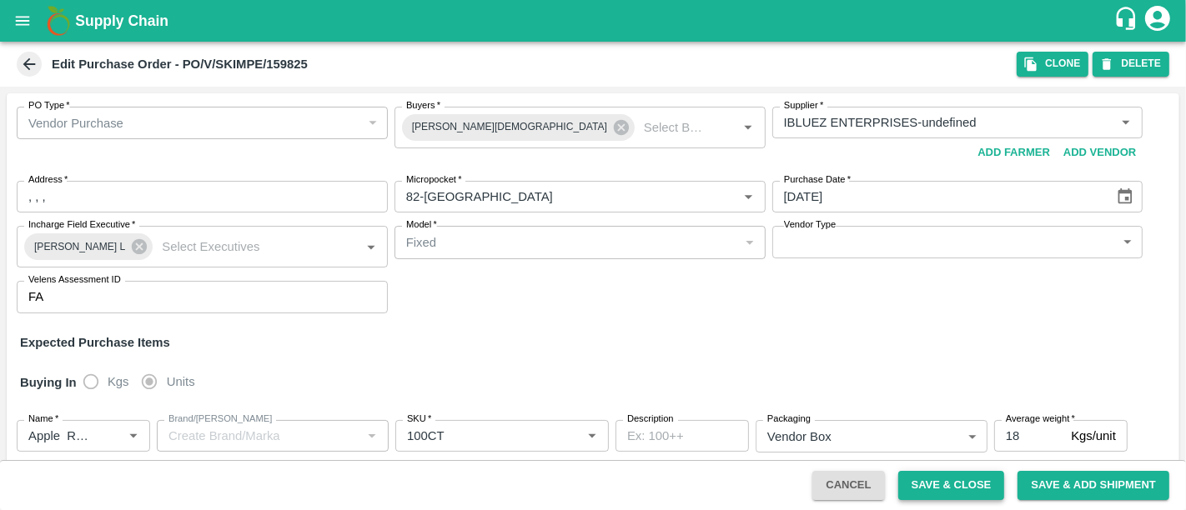
drag, startPoint x: 985, startPoint y: 504, endPoint x: 976, endPoint y: 494, distance: 12.4
click at [976, 494] on div "Cancel Save & Close Save & Add Shipment" at bounding box center [593, 485] width 1186 height 50
click at [976, 494] on button "Save & Close" at bounding box center [951, 485] width 107 height 29
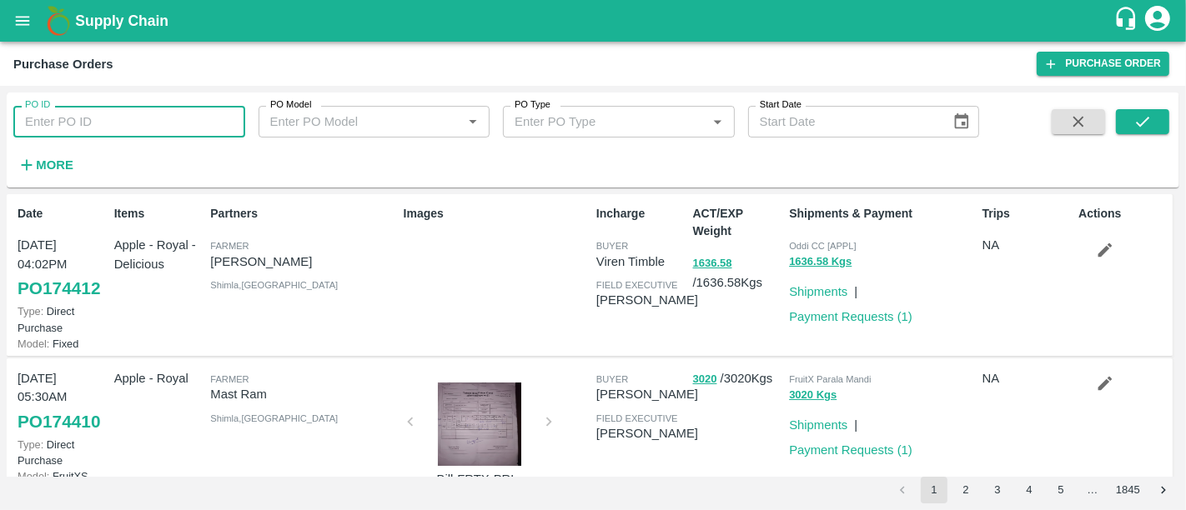
click at [195, 106] on input "PO ID" at bounding box center [129, 122] width 232 height 32
paste input "159825"
type input "159825"
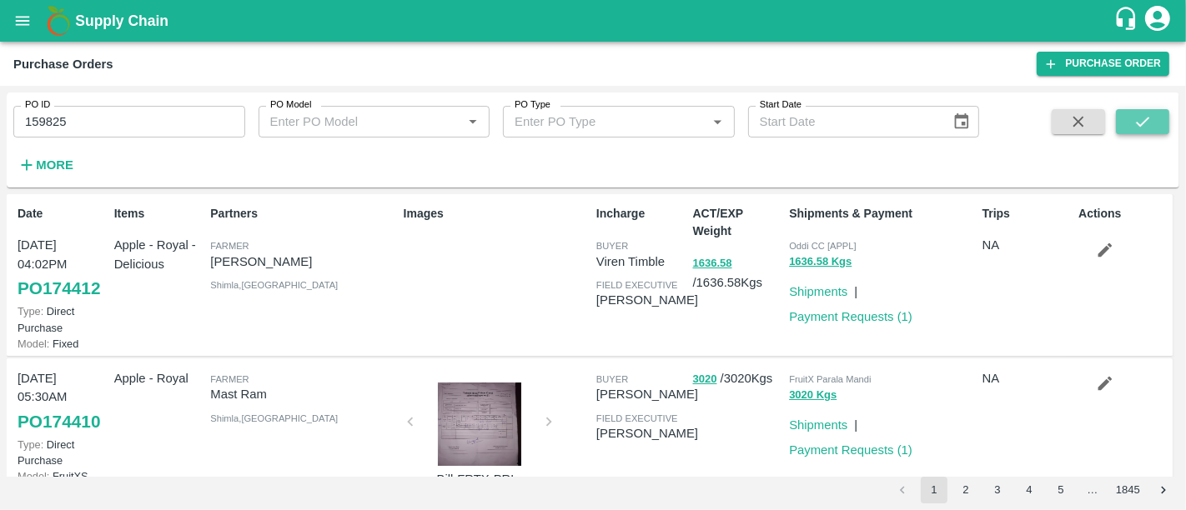
click at [1137, 123] on icon "submit" at bounding box center [1142, 122] width 13 height 10
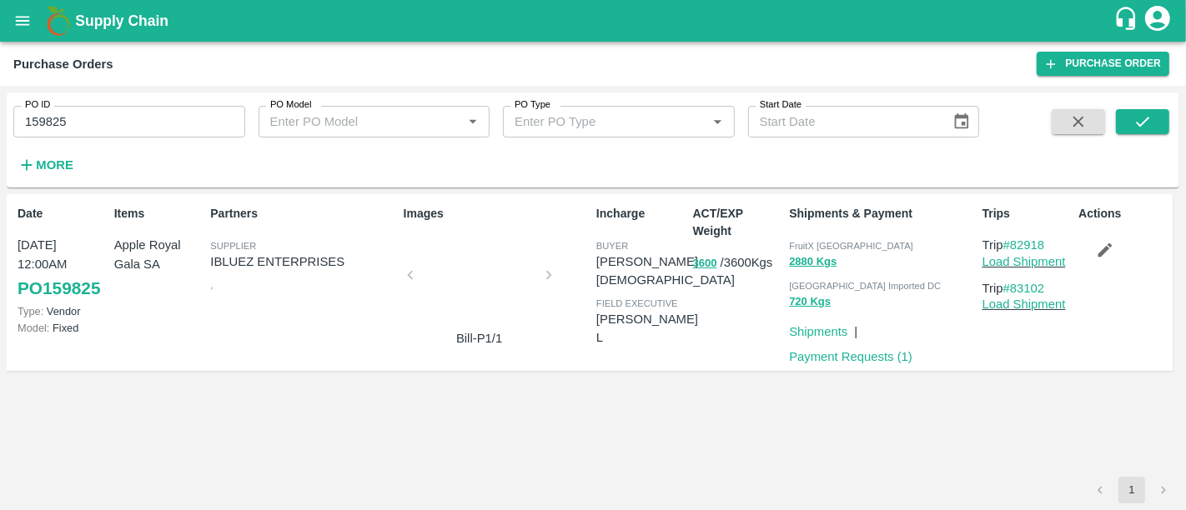
click at [482, 311] on div at bounding box center [479, 280] width 125 height 88
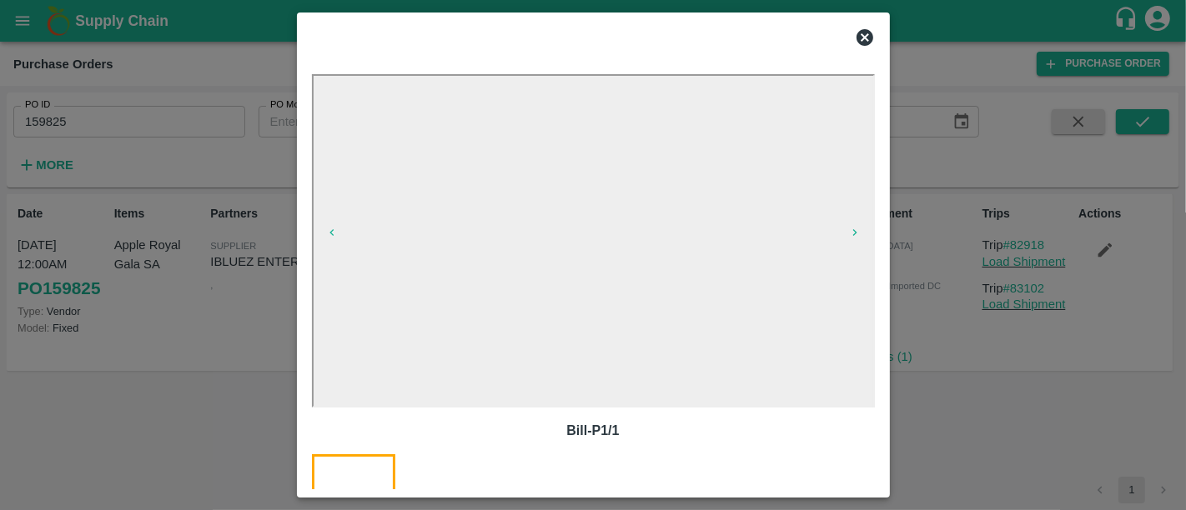
click at [875, 37] on div at bounding box center [593, 37] width 576 height 33
click at [871, 39] on icon at bounding box center [864, 37] width 17 height 17
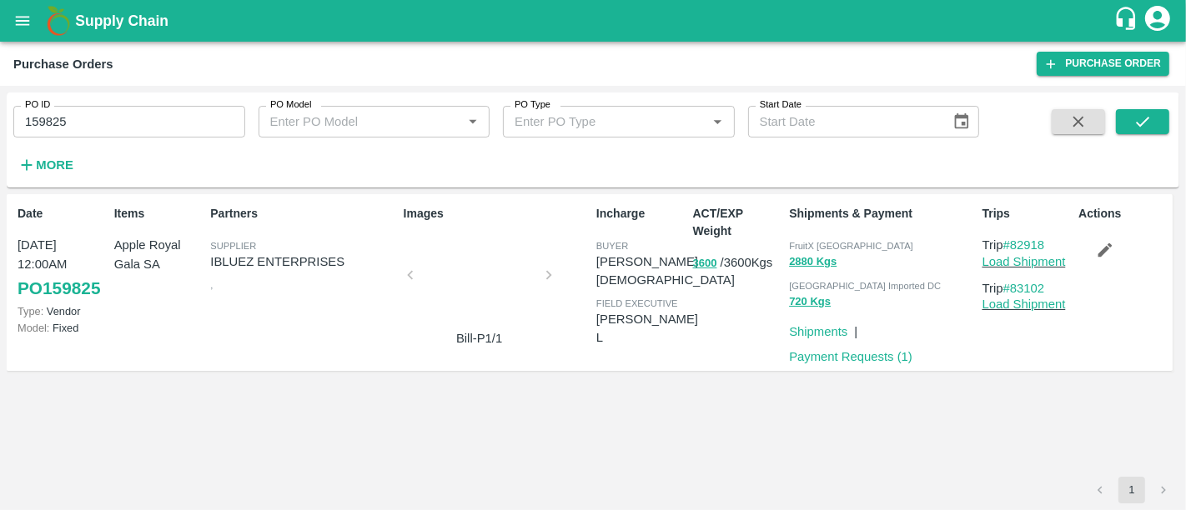
click at [1122, 260] on button "button" at bounding box center [1104, 250] width 53 height 28
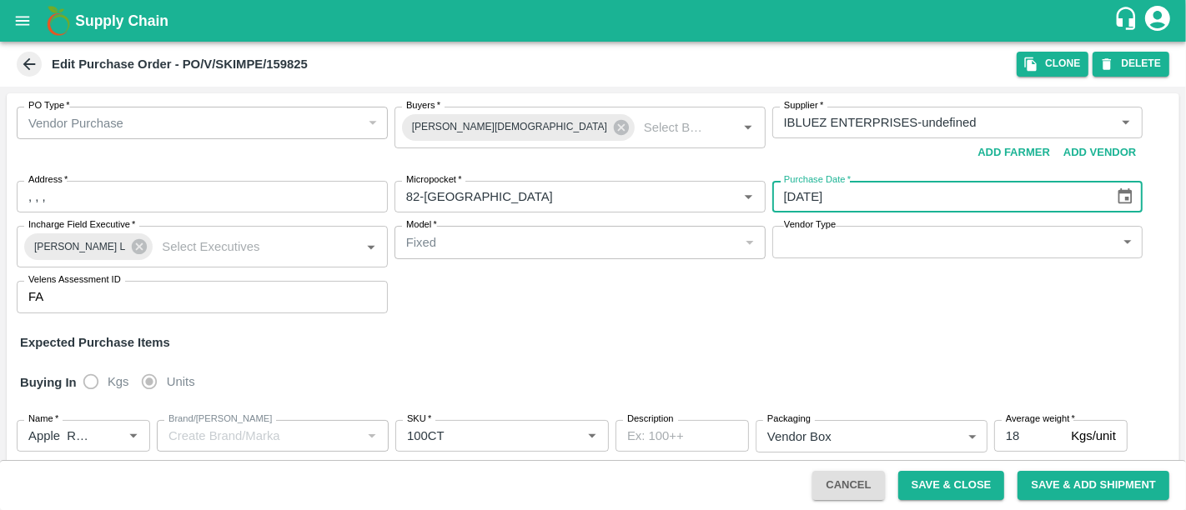
click at [1081, 210] on input "08/06/2025" at bounding box center [937, 197] width 331 height 32
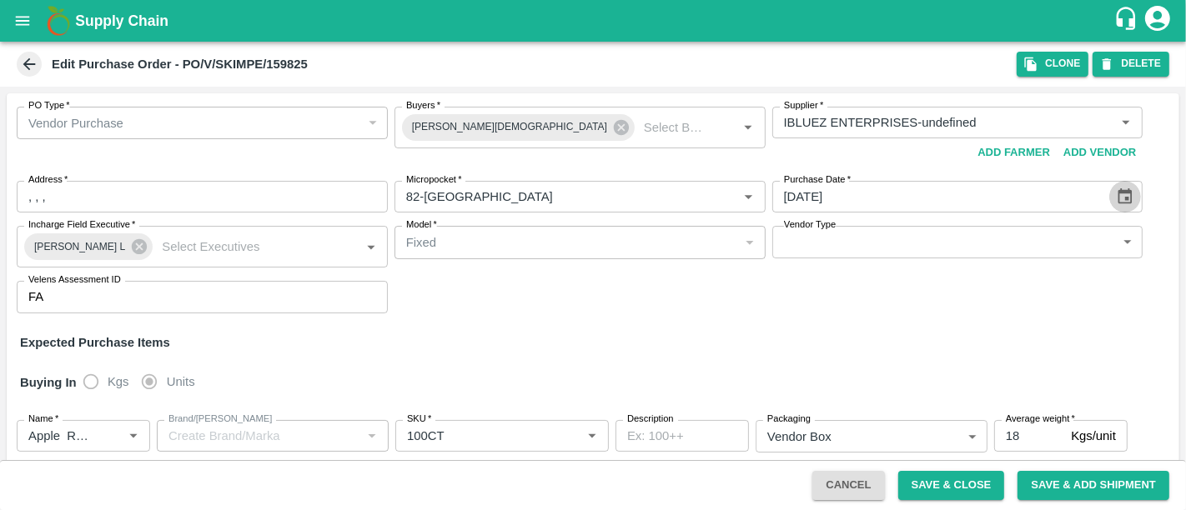
click at [1122, 208] on button "Choose date, selected date is Jun 8, 2025" at bounding box center [1125, 197] width 32 height 32
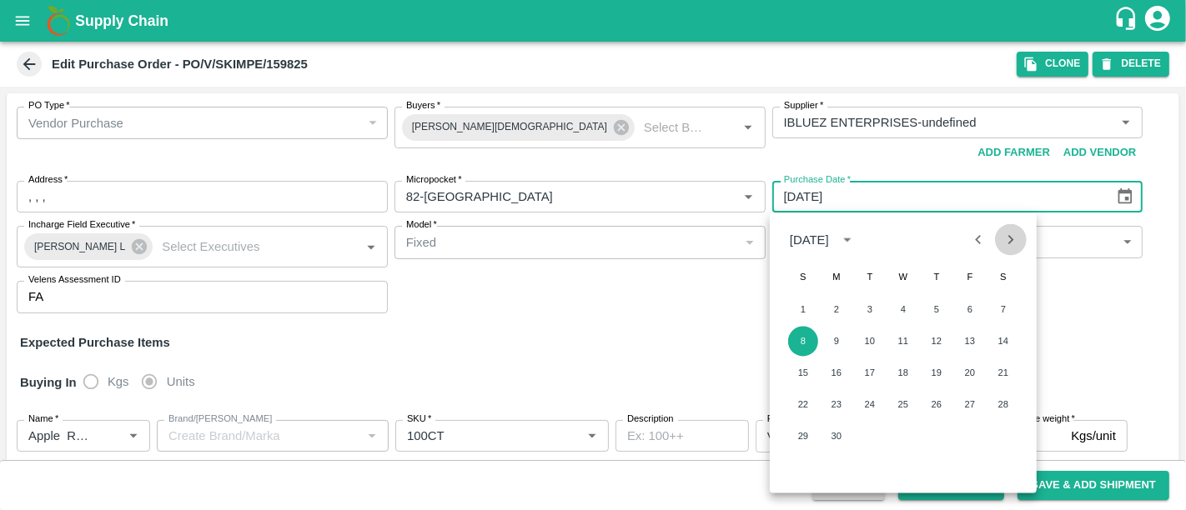
click at [1016, 246] on icon "Next month" at bounding box center [1011, 239] width 18 height 18
click at [865, 310] on button "1" at bounding box center [870, 310] width 30 height 30
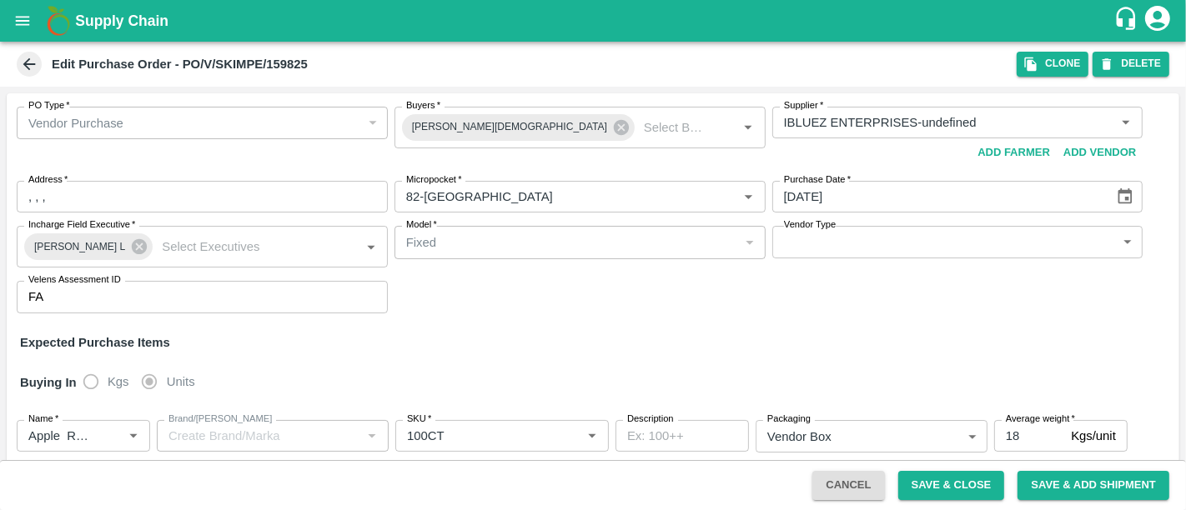
type input "01/07/2025"
click at [949, 474] on button "Save & Close" at bounding box center [951, 485] width 107 height 29
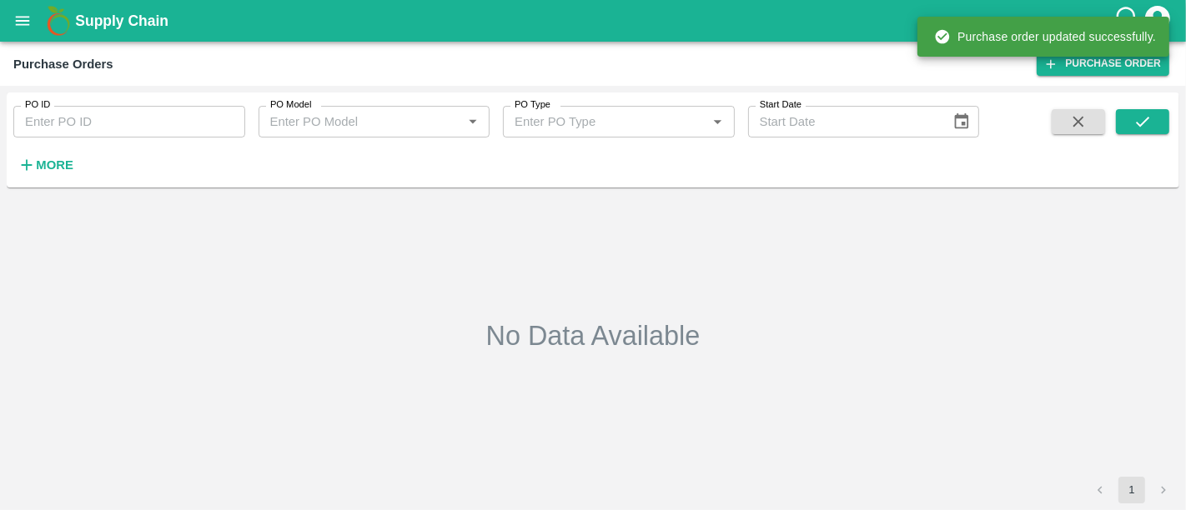
type input "159825"
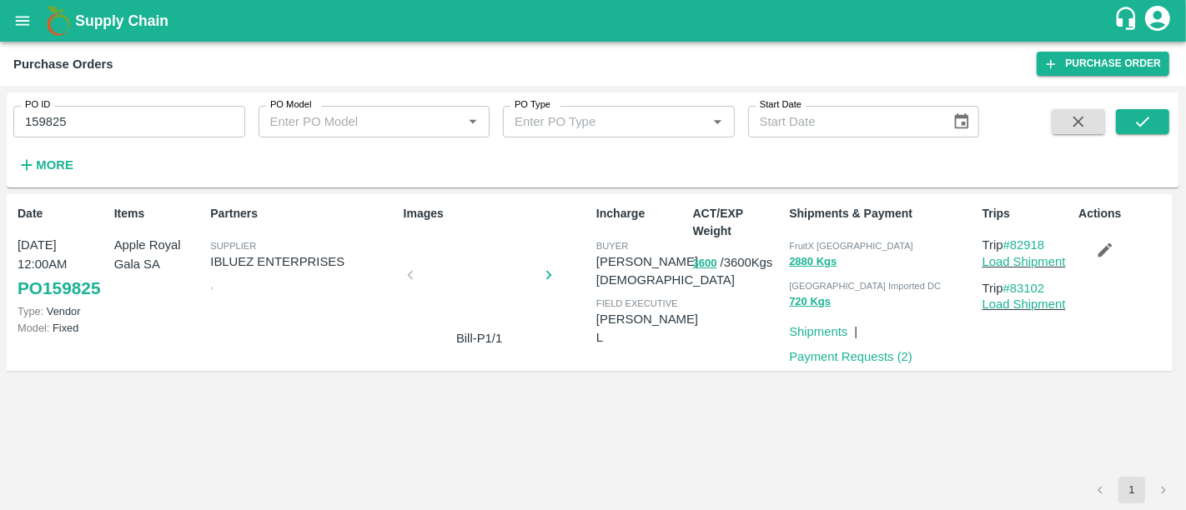
click at [139, 25] on b "Supply Chain" at bounding box center [121, 21] width 93 height 17
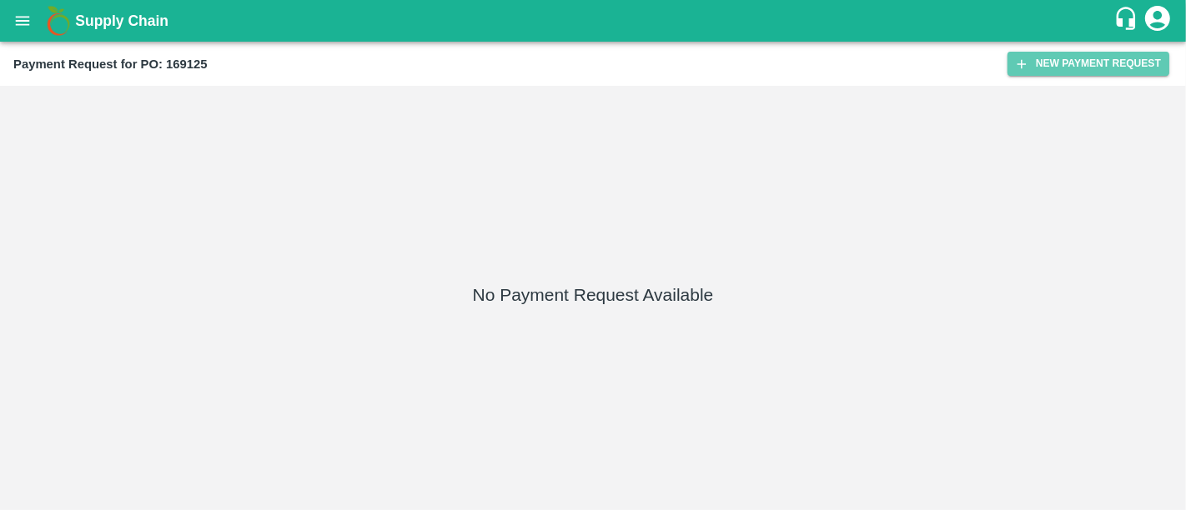
click at [1069, 74] on button "New Payment Request" at bounding box center [1088, 64] width 162 height 24
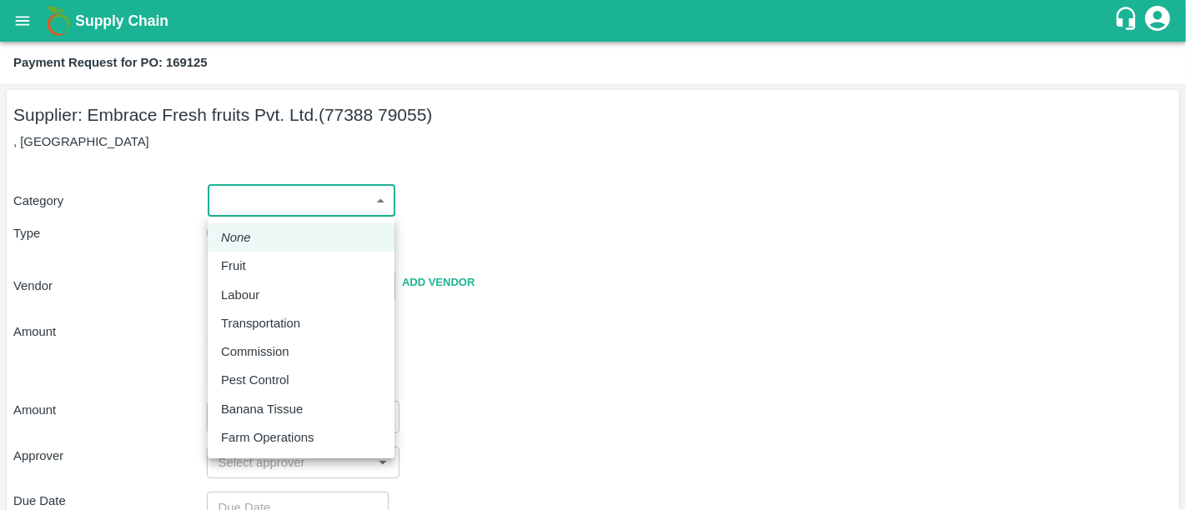
click at [298, 195] on body "Supply Chain Payment Request for PO: 169125 Supplier: Embrace Fresh fruits Pvt.…" at bounding box center [593, 255] width 1186 height 510
click at [276, 261] on div "Fruit" at bounding box center [301, 266] width 160 height 18
type input "1"
type input "Embrace Fresh fruits Pvt. Ltd. - 77388 79055(Supplier)"
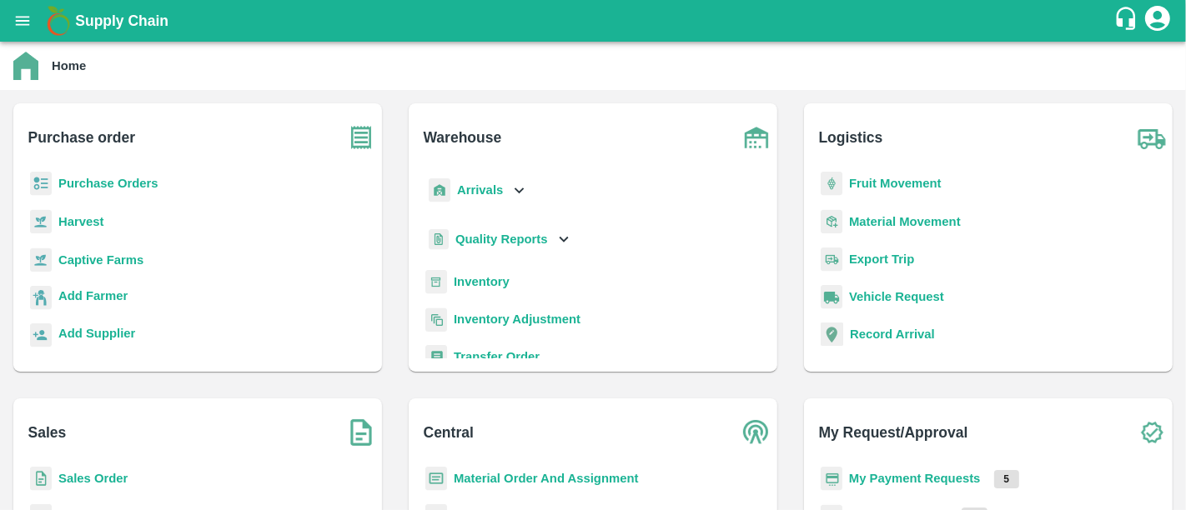
click at [911, 479] on b "My Payment Requests" at bounding box center [915, 478] width 132 height 13
